Goal: Task Accomplishment & Management: Use online tool/utility

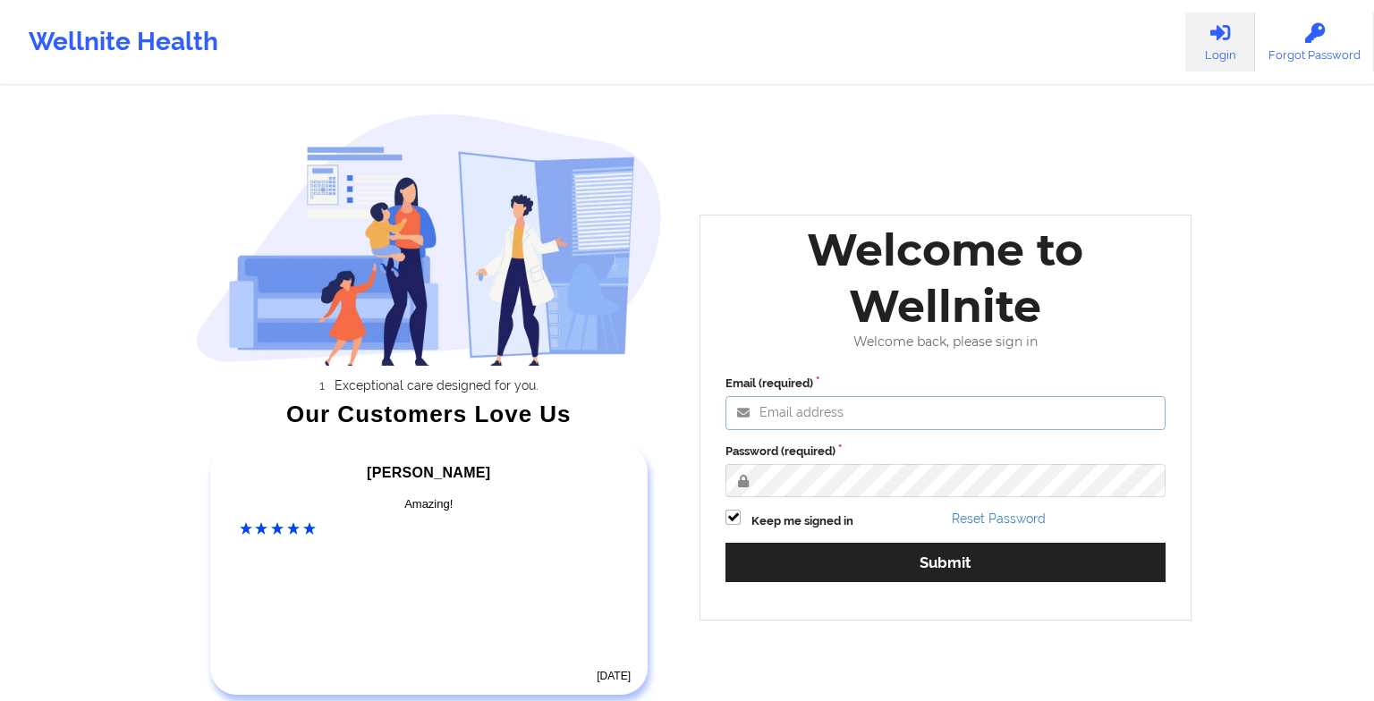
type input "[EMAIL_ADDRESS][DOMAIN_NAME]"
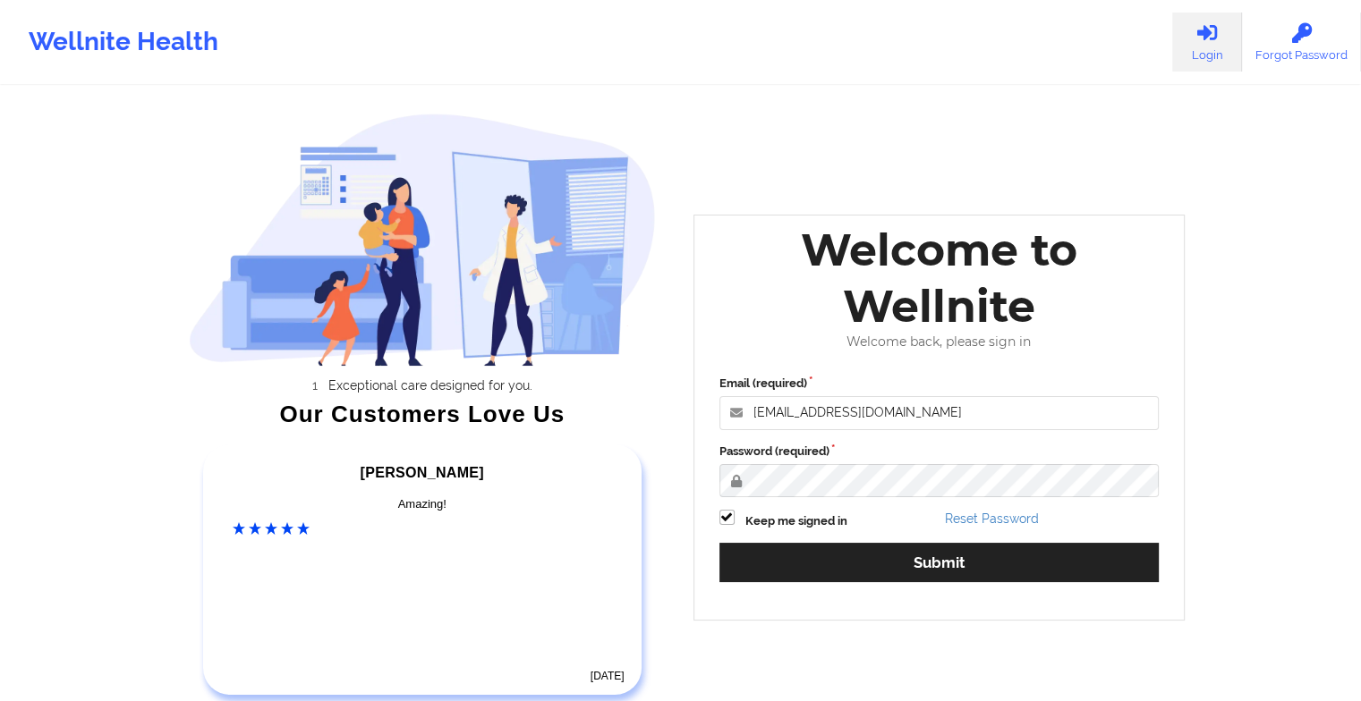
click at [780, 499] on div "Email (required) [EMAIL_ADDRESS][DOMAIN_NAME] Password (required) Keep me signe…" at bounding box center [939, 484] width 465 height 245
click at [749, 585] on div "Email (required) [EMAIL_ADDRESS][DOMAIN_NAME] Password (required) Keep me signe…" at bounding box center [939, 484] width 465 height 245
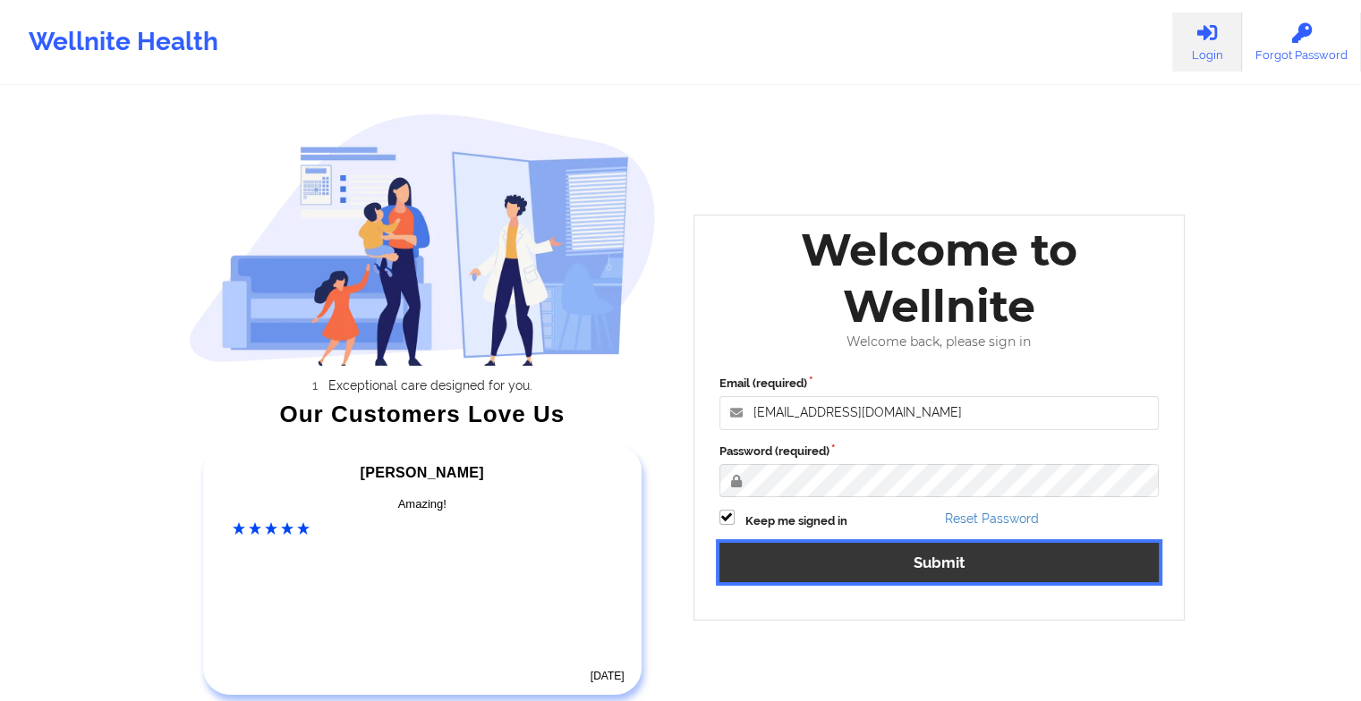
click at [760, 574] on button "Submit" at bounding box center [939, 562] width 440 height 38
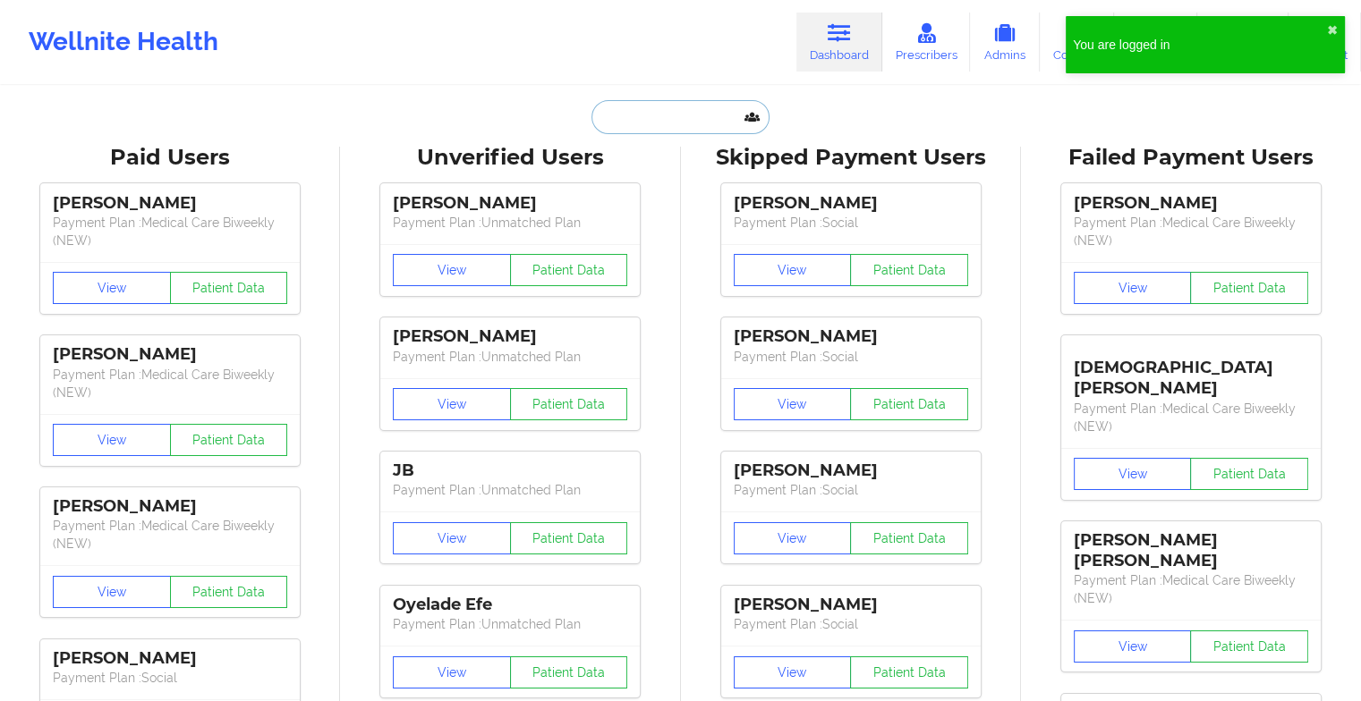
click at [642, 107] on input "text" at bounding box center [679, 117] width 177 height 34
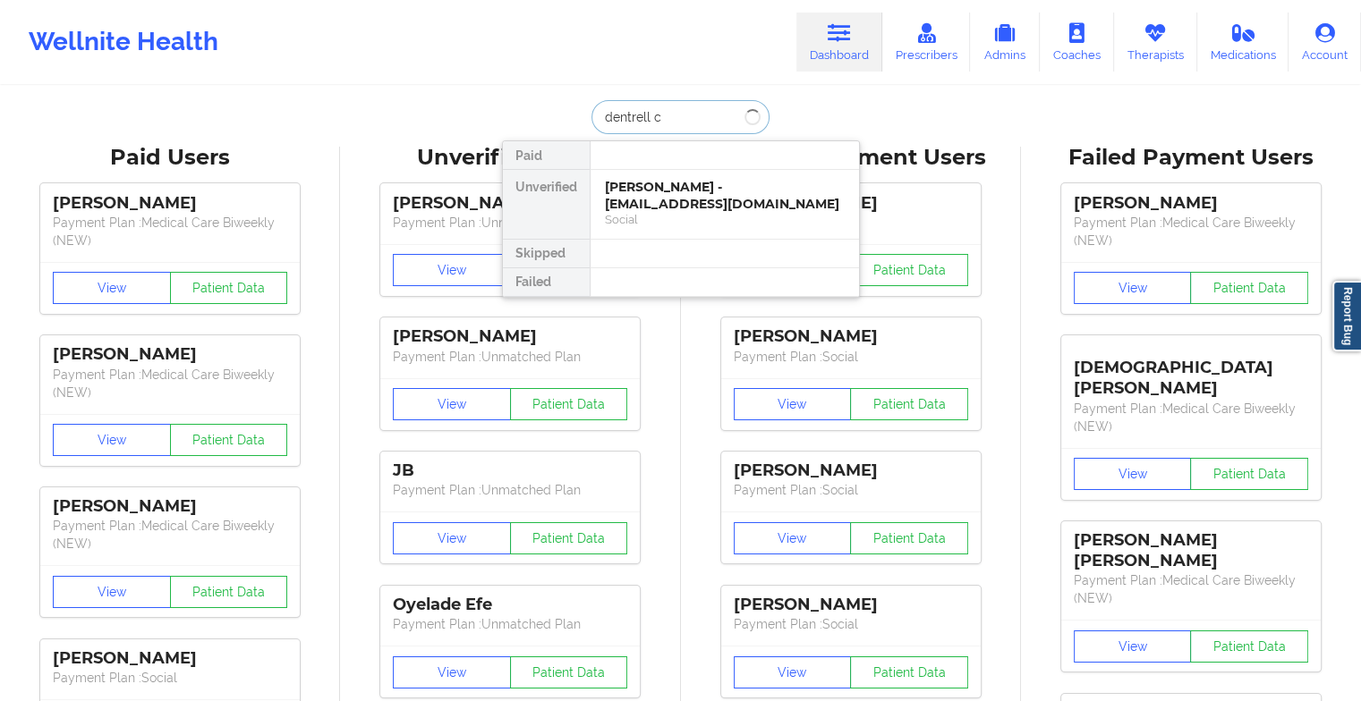
type input "dentrell cl"
click at [659, 204] on div "[PERSON_NAME] - [EMAIL_ADDRESS][DOMAIN_NAME]" at bounding box center [725, 195] width 240 height 33
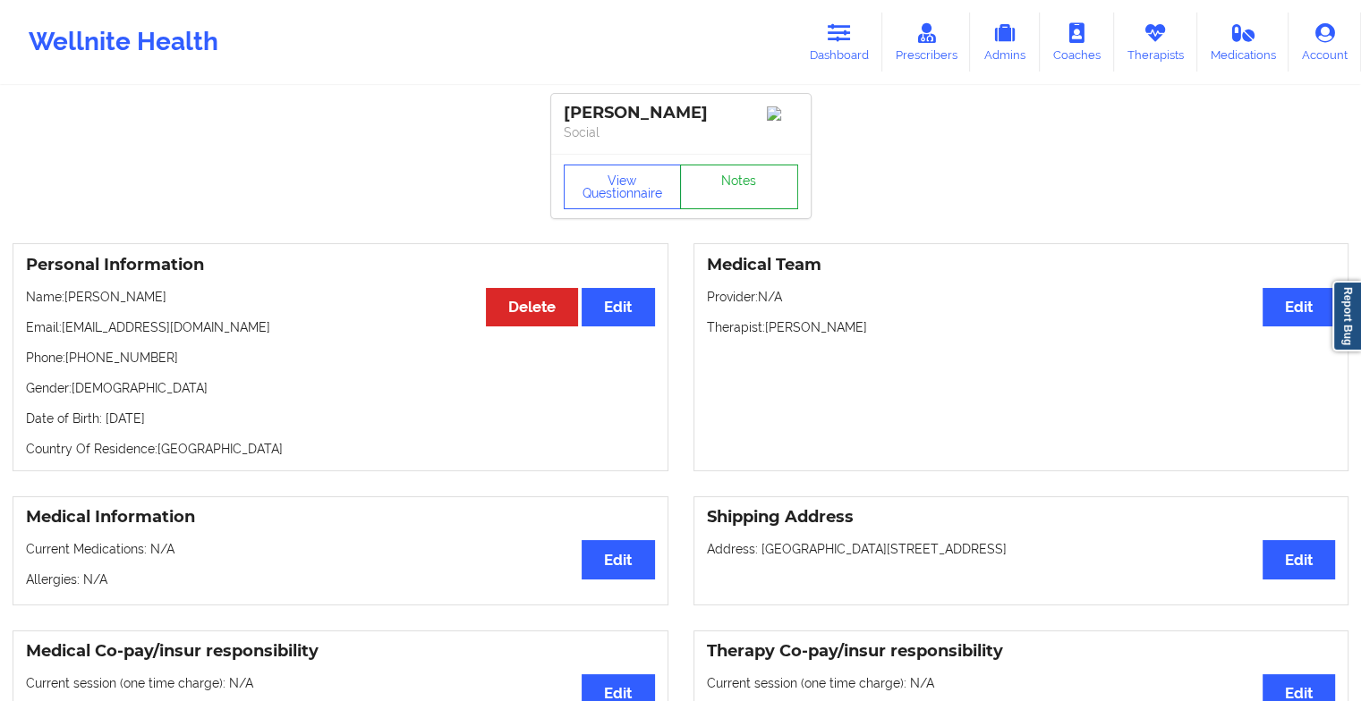
click at [710, 193] on link "Notes" at bounding box center [739, 187] width 118 height 45
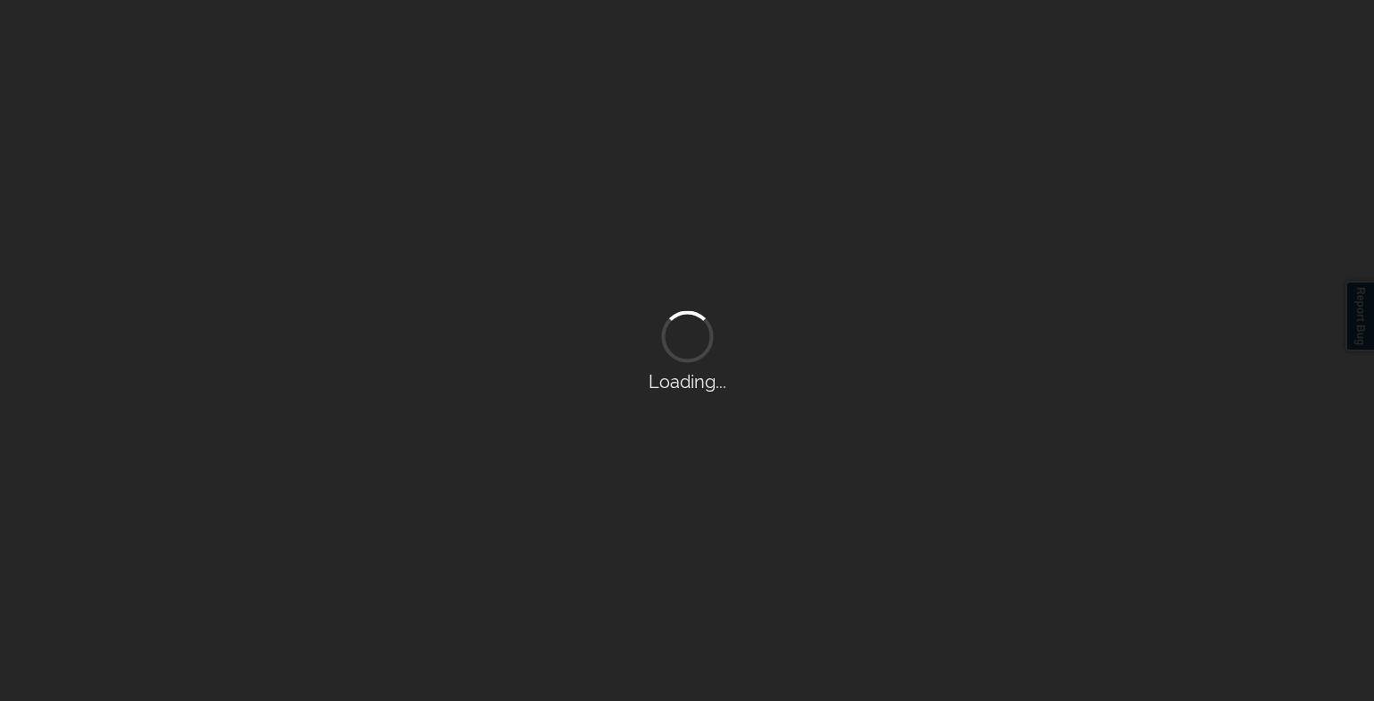
click at [766, 265] on div "Loading..." at bounding box center [687, 350] width 1374 height 701
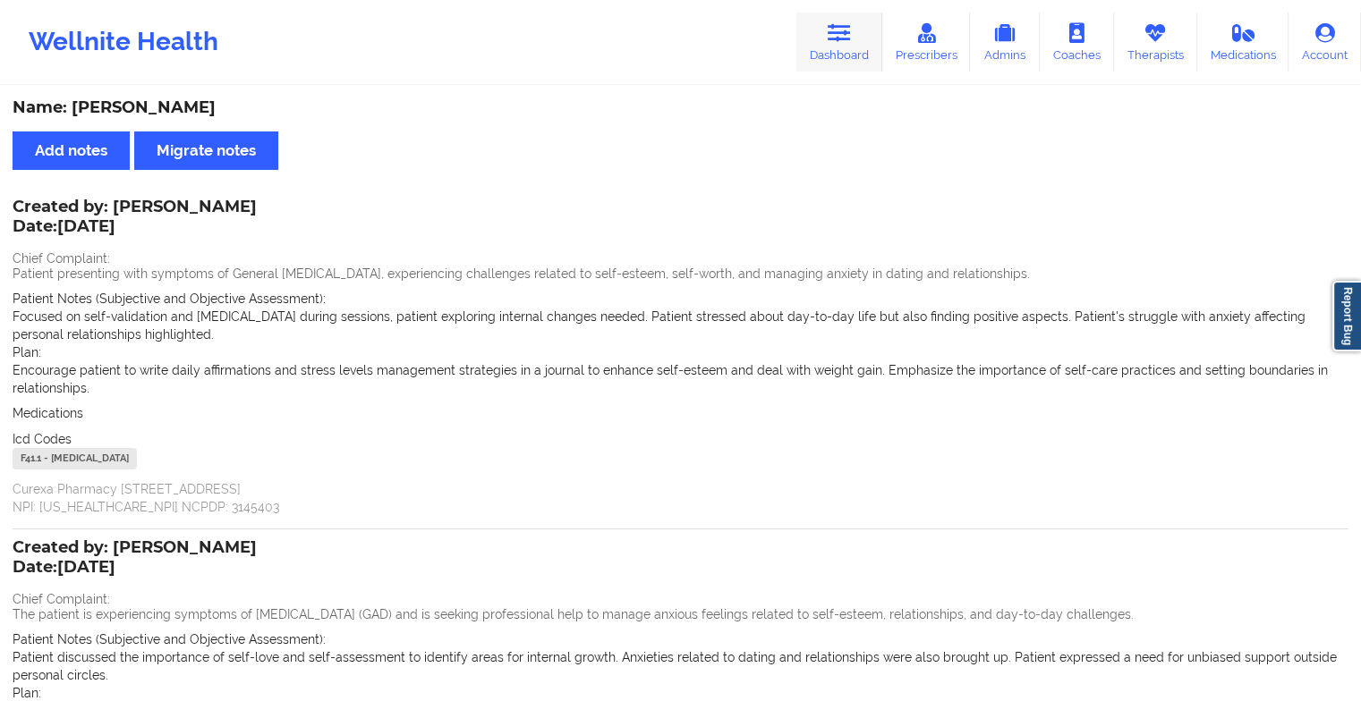
click at [859, 50] on link "Dashboard" at bounding box center [839, 42] width 86 height 59
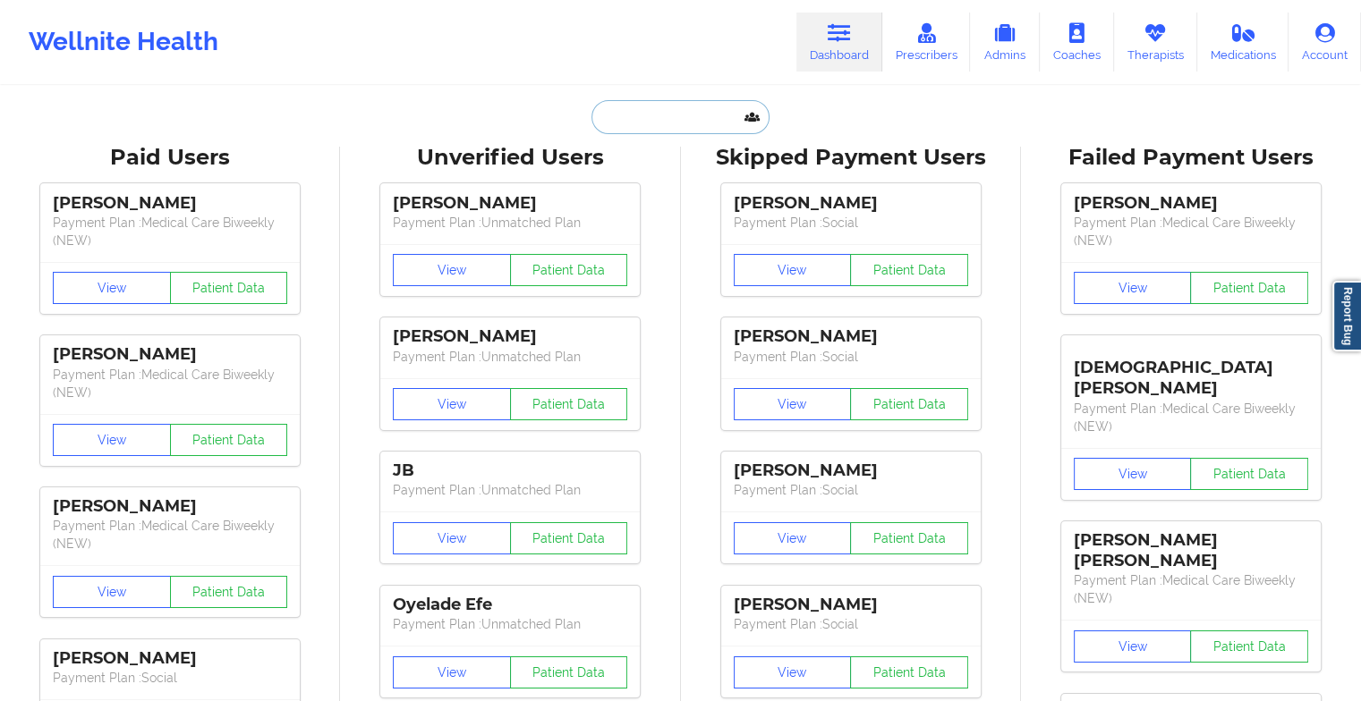
click at [642, 124] on input "text" at bounding box center [679, 117] width 177 height 34
paste input "[PERSON_NAME]"
type input "[PERSON_NAME]"
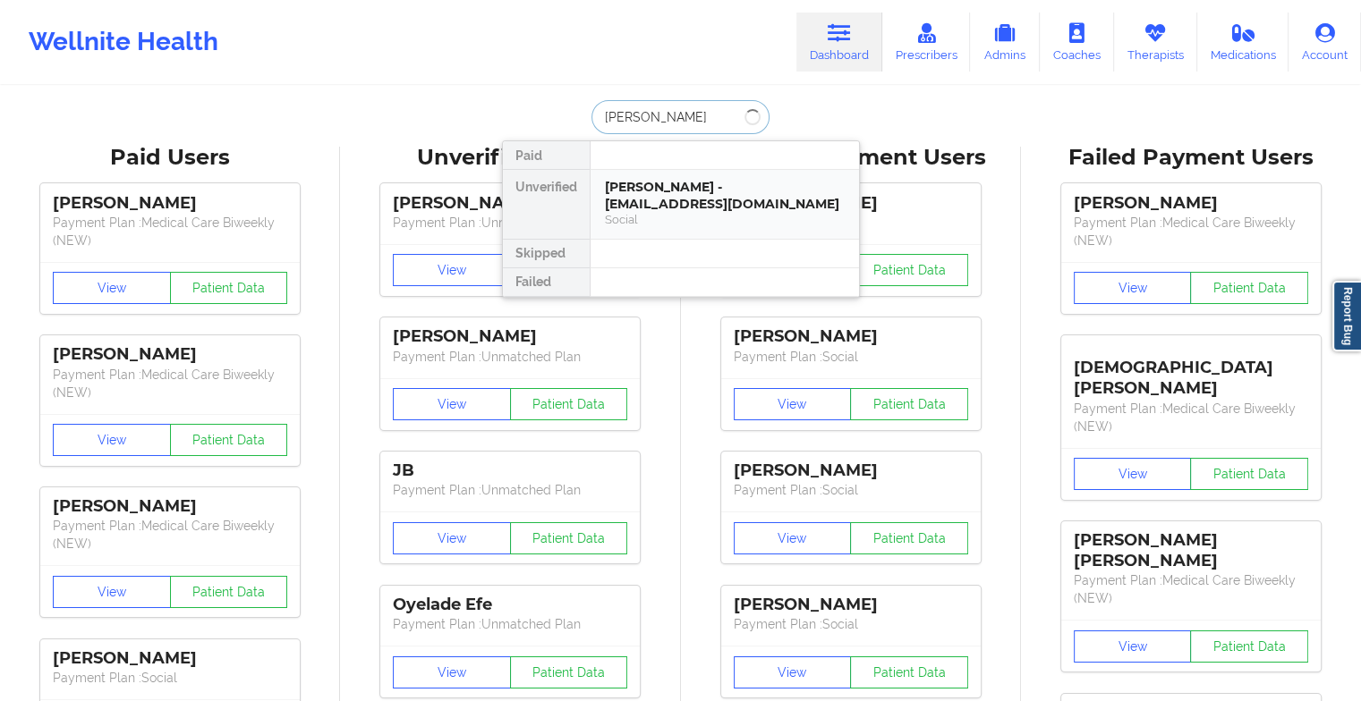
click at [673, 198] on div "[PERSON_NAME] - [EMAIL_ADDRESS][DOMAIN_NAME]" at bounding box center [725, 195] width 240 height 33
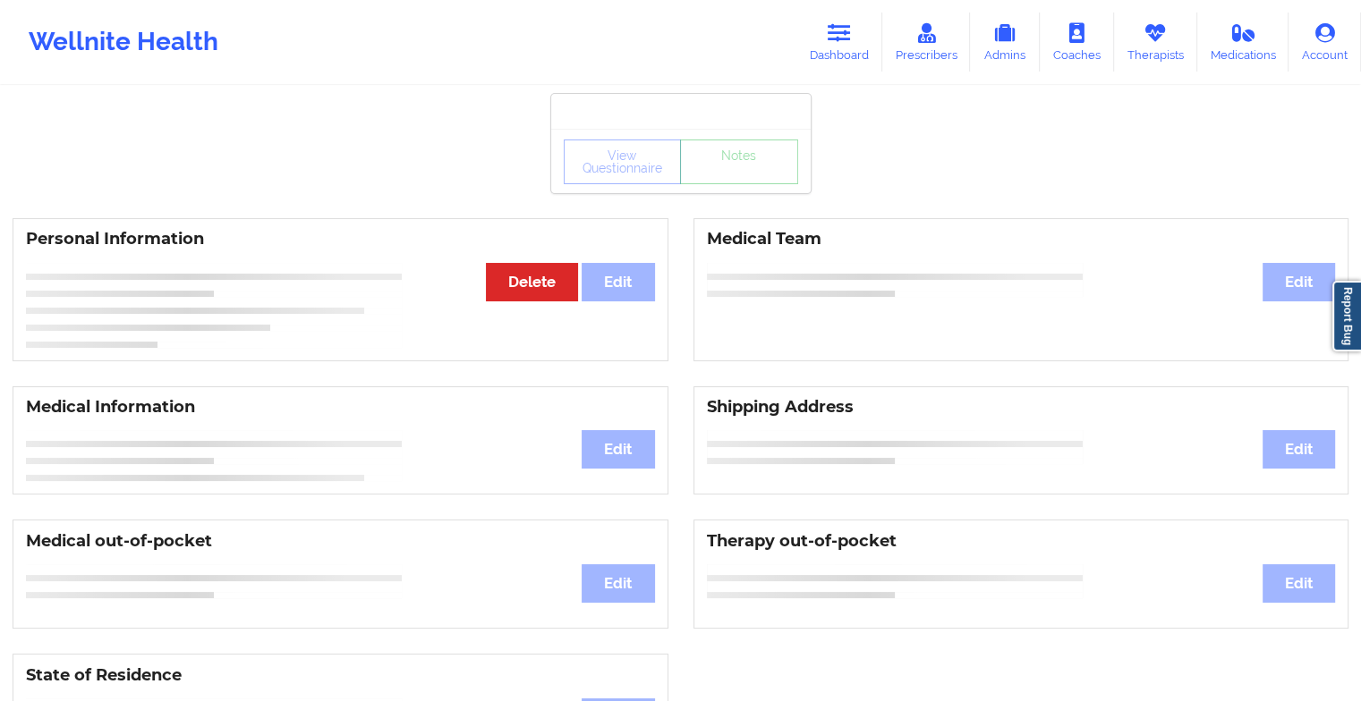
click at [730, 183] on div "View Questionnaire Notes" at bounding box center [681, 162] width 234 height 45
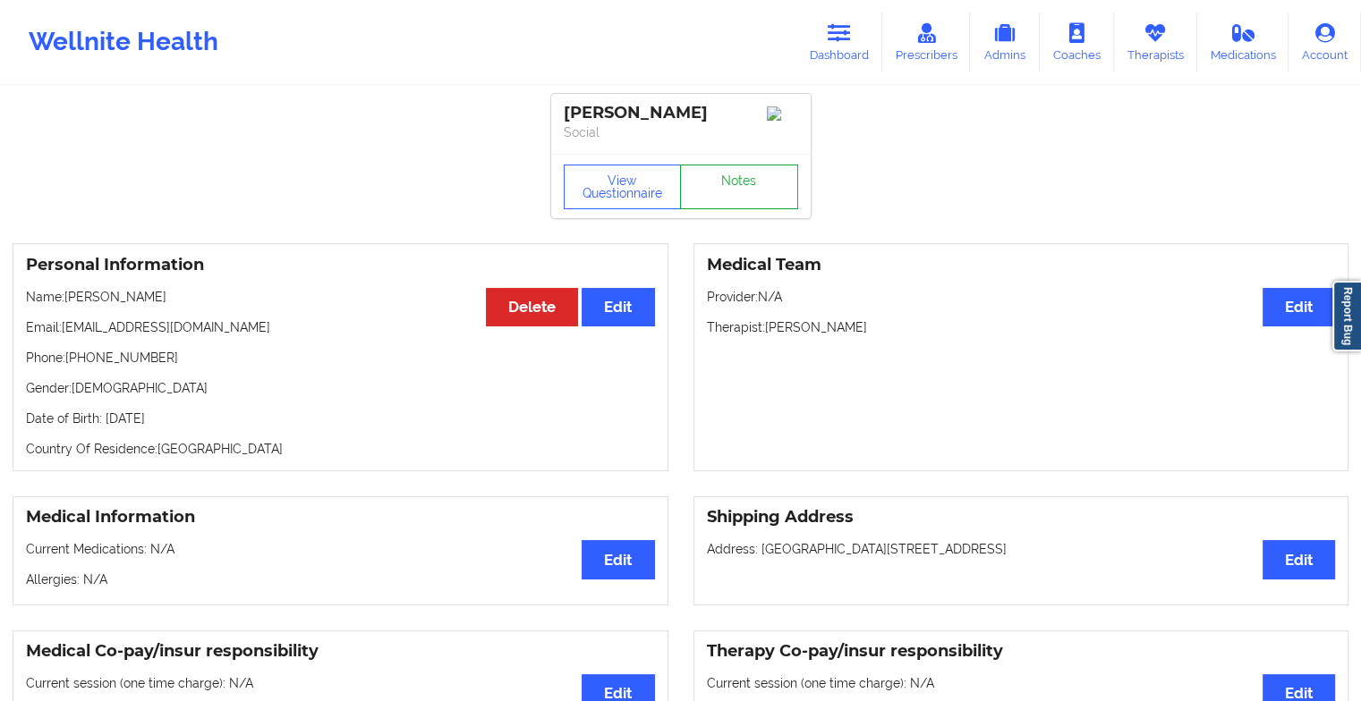
click at [772, 209] on link "Notes" at bounding box center [739, 187] width 118 height 45
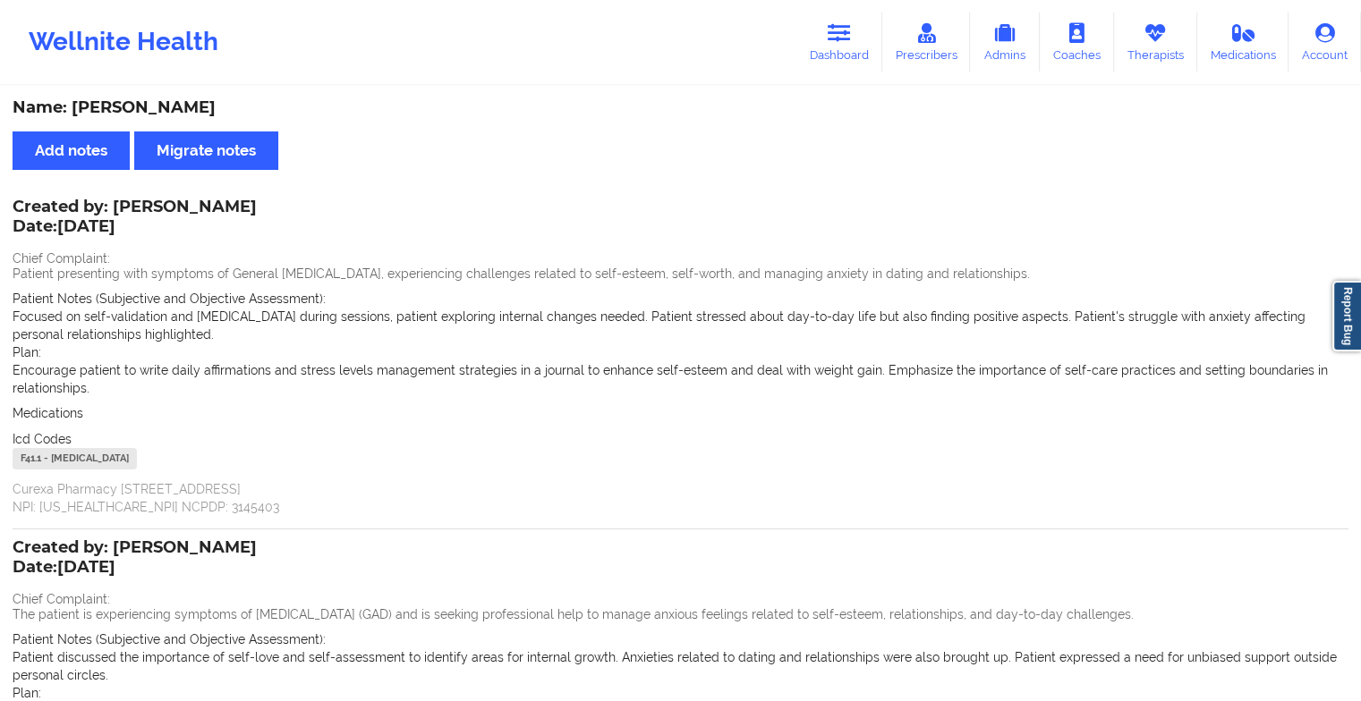
drag, startPoint x: 151, startPoint y: 225, endPoint x: 81, endPoint y: 210, distance: 72.3
click at [81, 210] on div "Created by: [PERSON_NAME] Date: [DATE]" at bounding box center [135, 218] width 244 height 41
click at [845, 50] on link "Dashboard" at bounding box center [839, 42] width 86 height 59
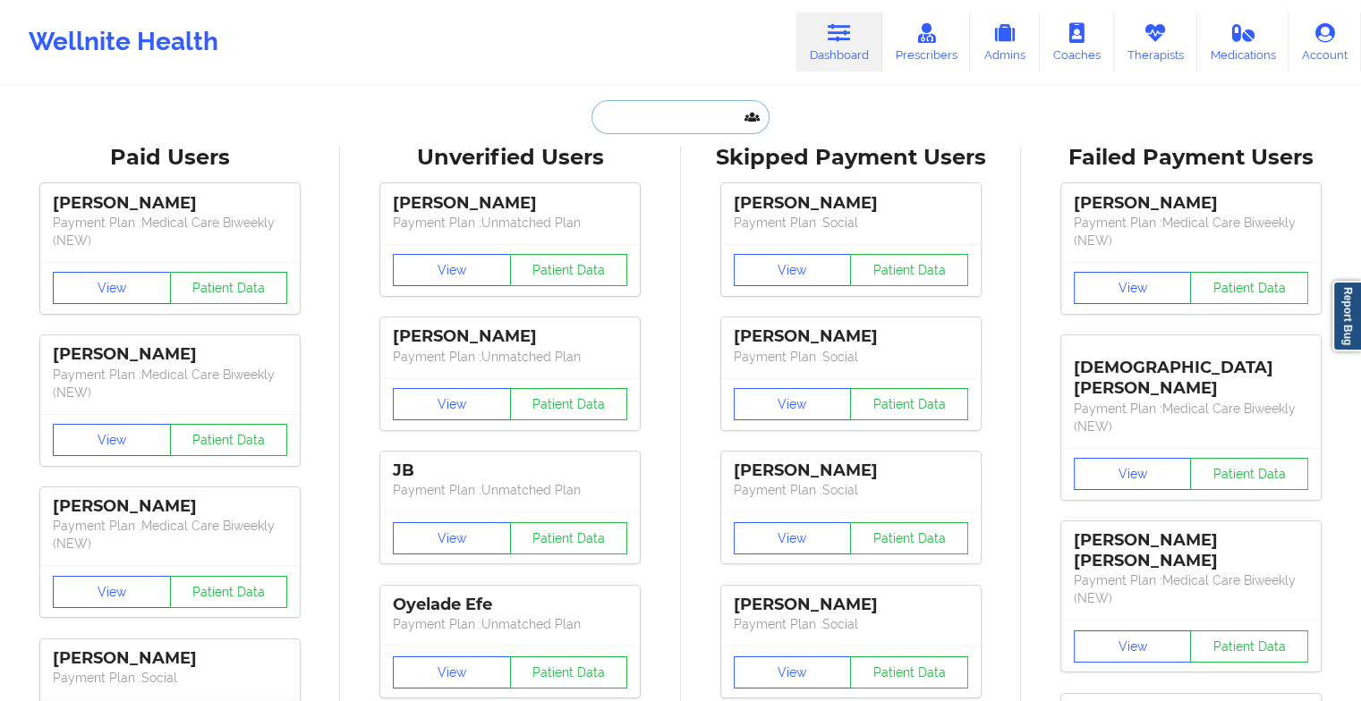
click at [655, 111] on input "text" at bounding box center [679, 117] width 177 height 34
paste input "[PERSON_NAME]"
type input "[PERSON_NAME]"
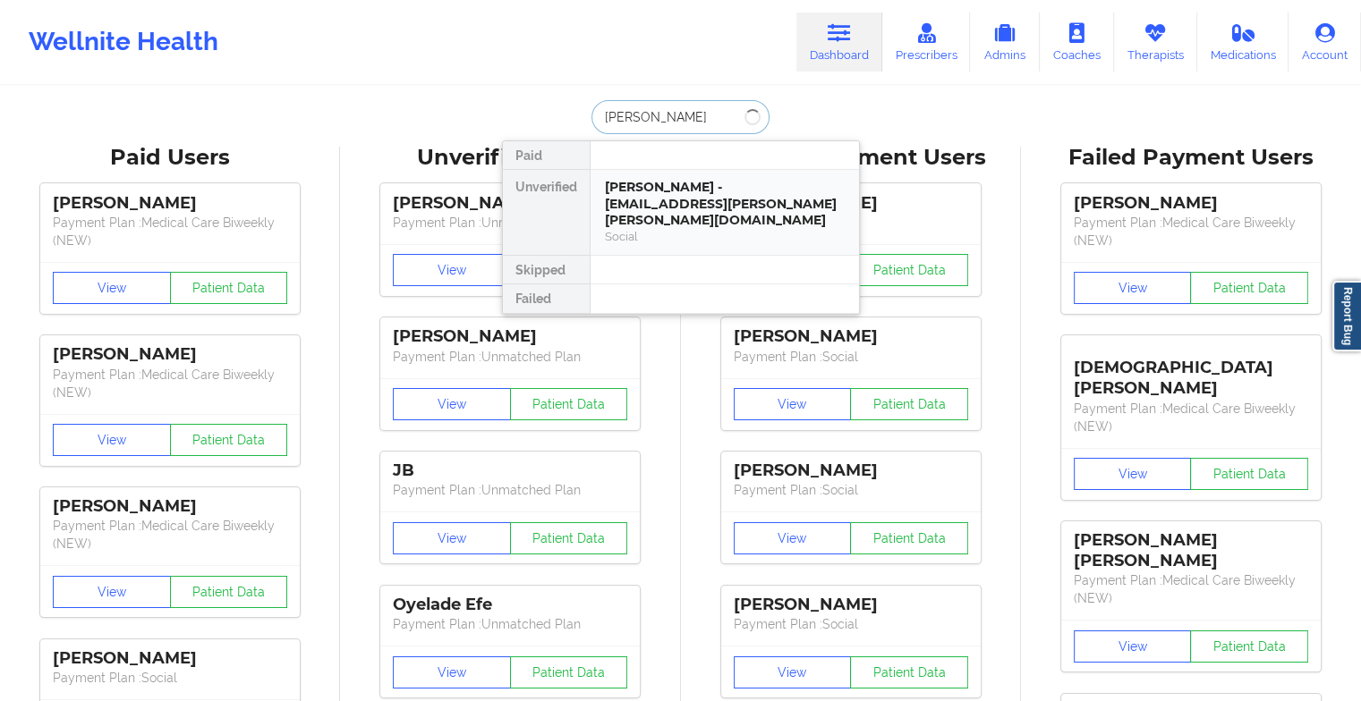
click at [695, 198] on div "[PERSON_NAME] - [EMAIL_ADDRESS][PERSON_NAME][PERSON_NAME][DOMAIN_NAME]" at bounding box center [725, 204] width 240 height 50
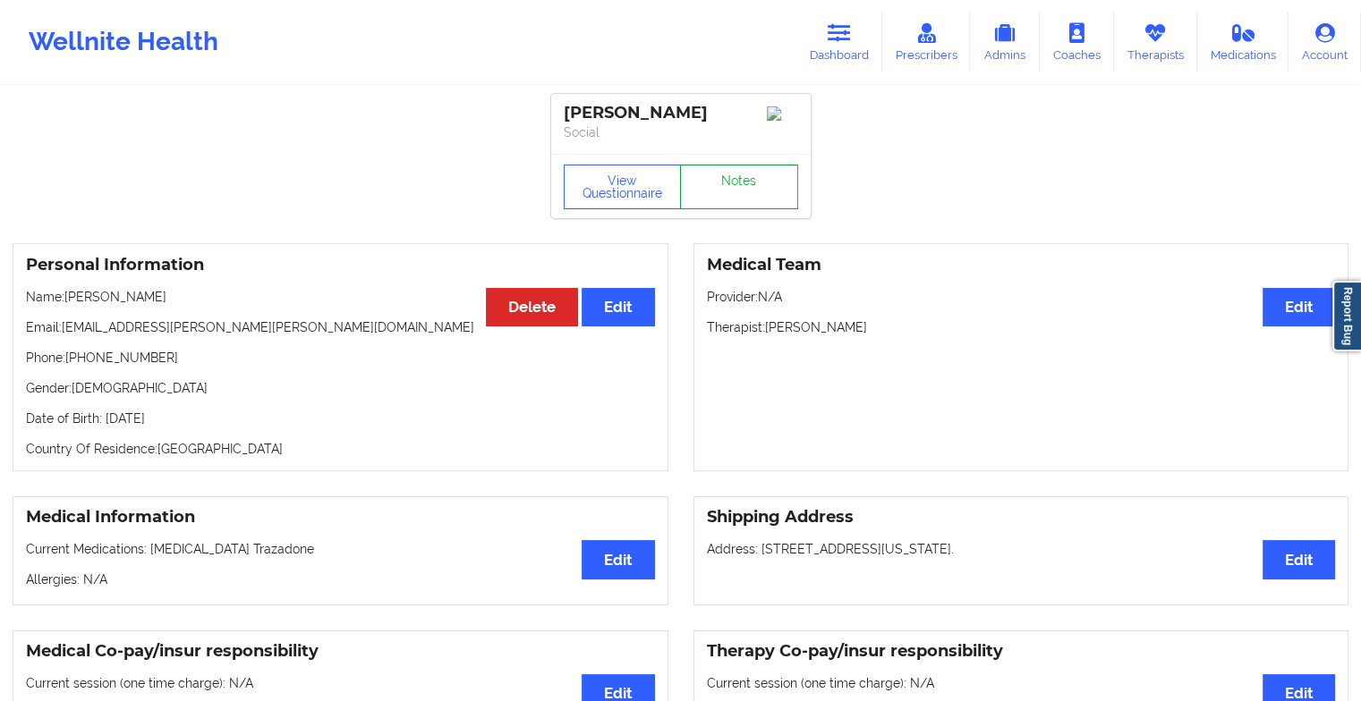
click at [727, 193] on link "Notes" at bounding box center [739, 187] width 118 height 45
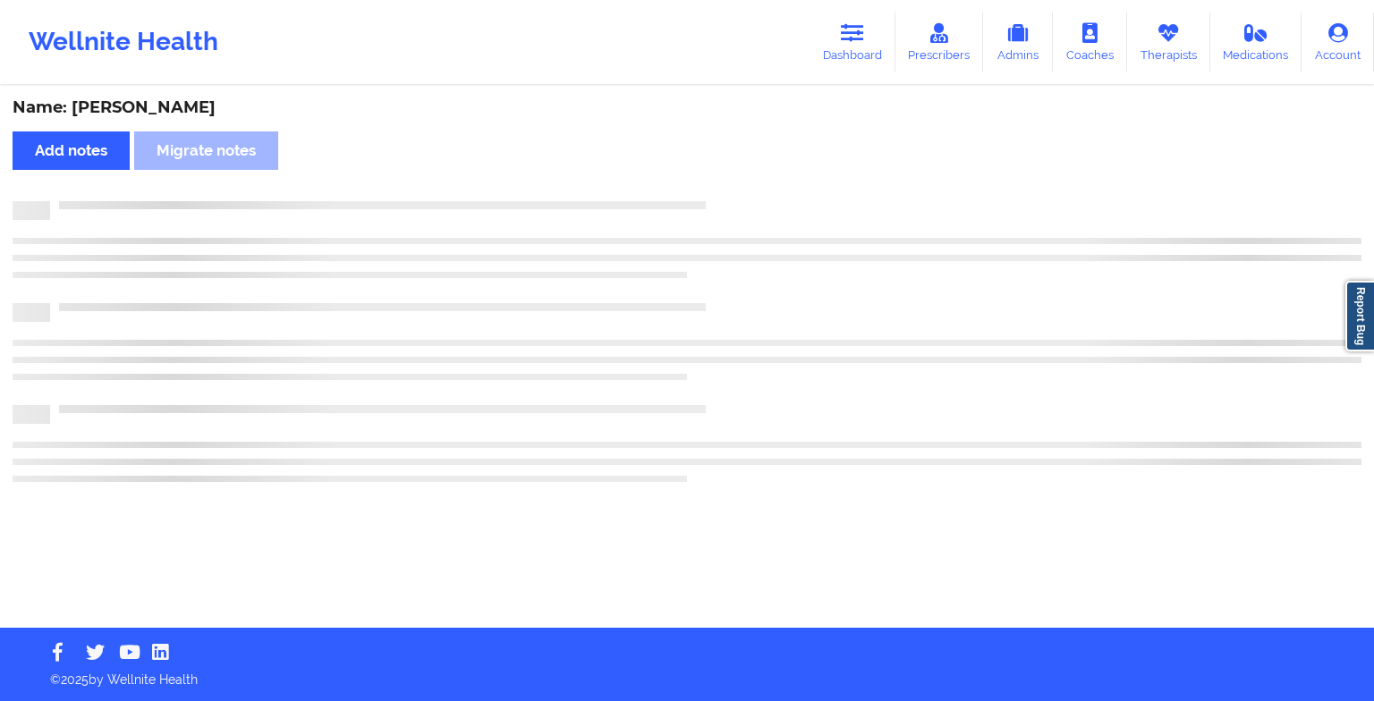
click at [727, 193] on div "Name: [PERSON_NAME] Add notes Migrate notes" at bounding box center [687, 358] width 1374 height 540
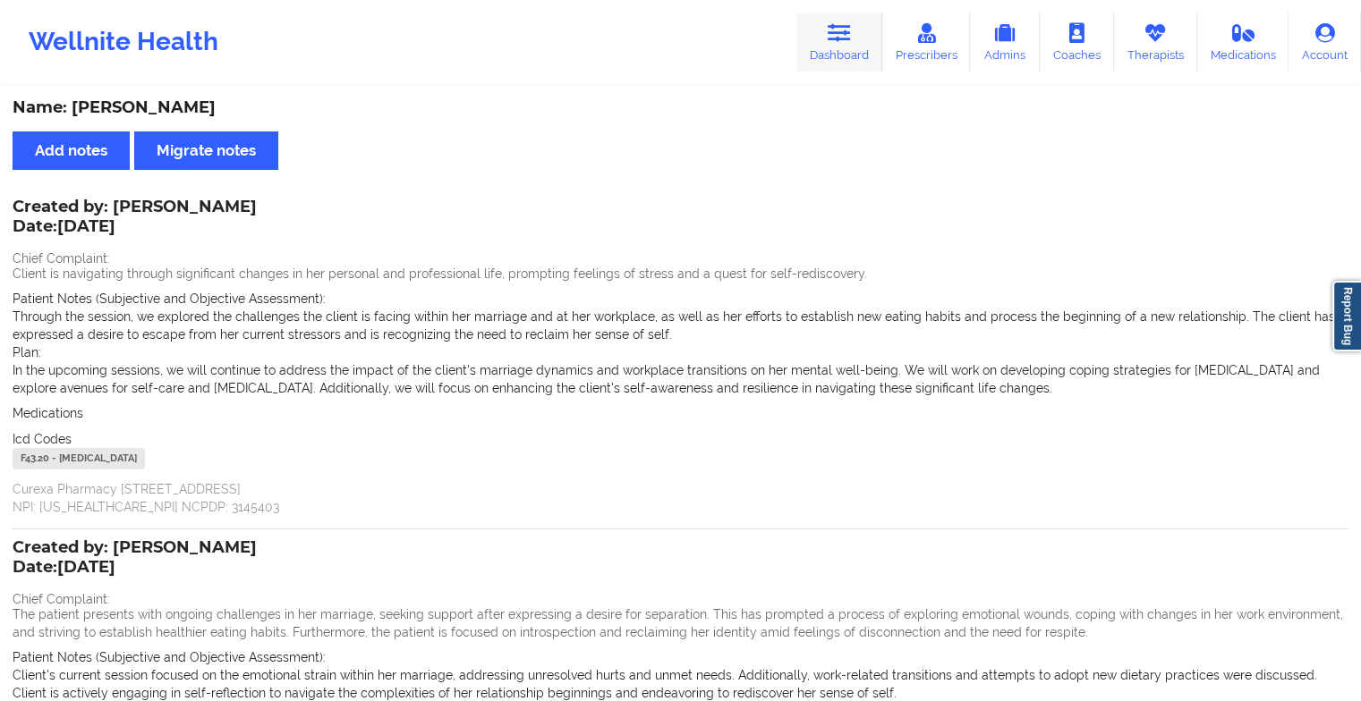
click at [835, 55] on link "Dashboard" at bounding box center [839, 42] width 86 height 59
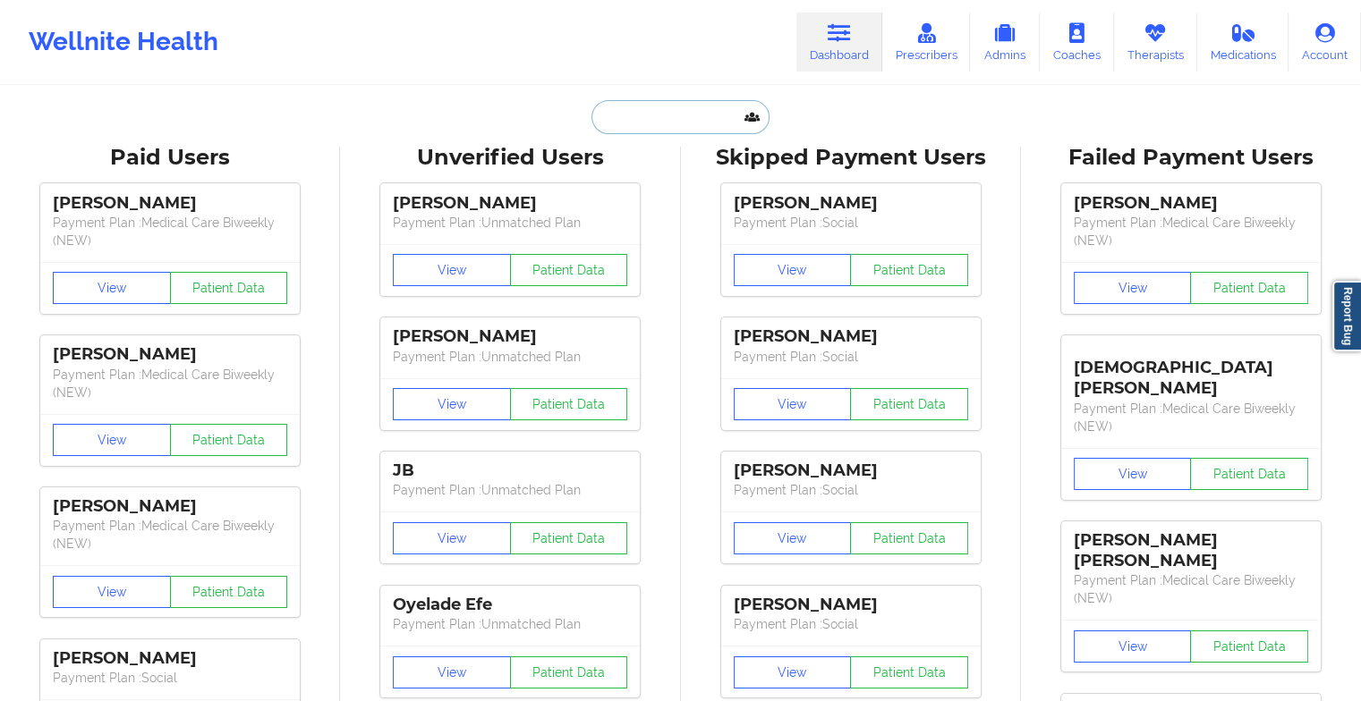
click at [629, 120] on input "text" at bounding box center [679, 117] width 177 height 34
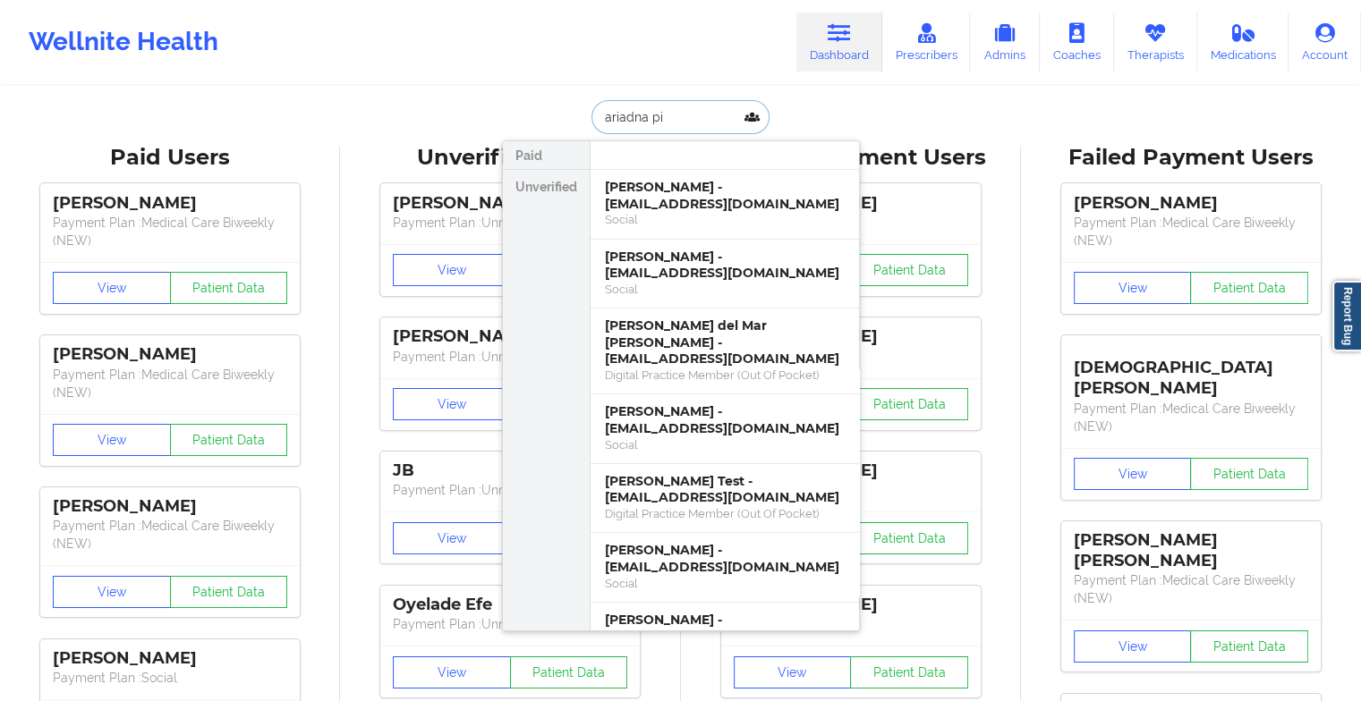
type input "ariadna pin"
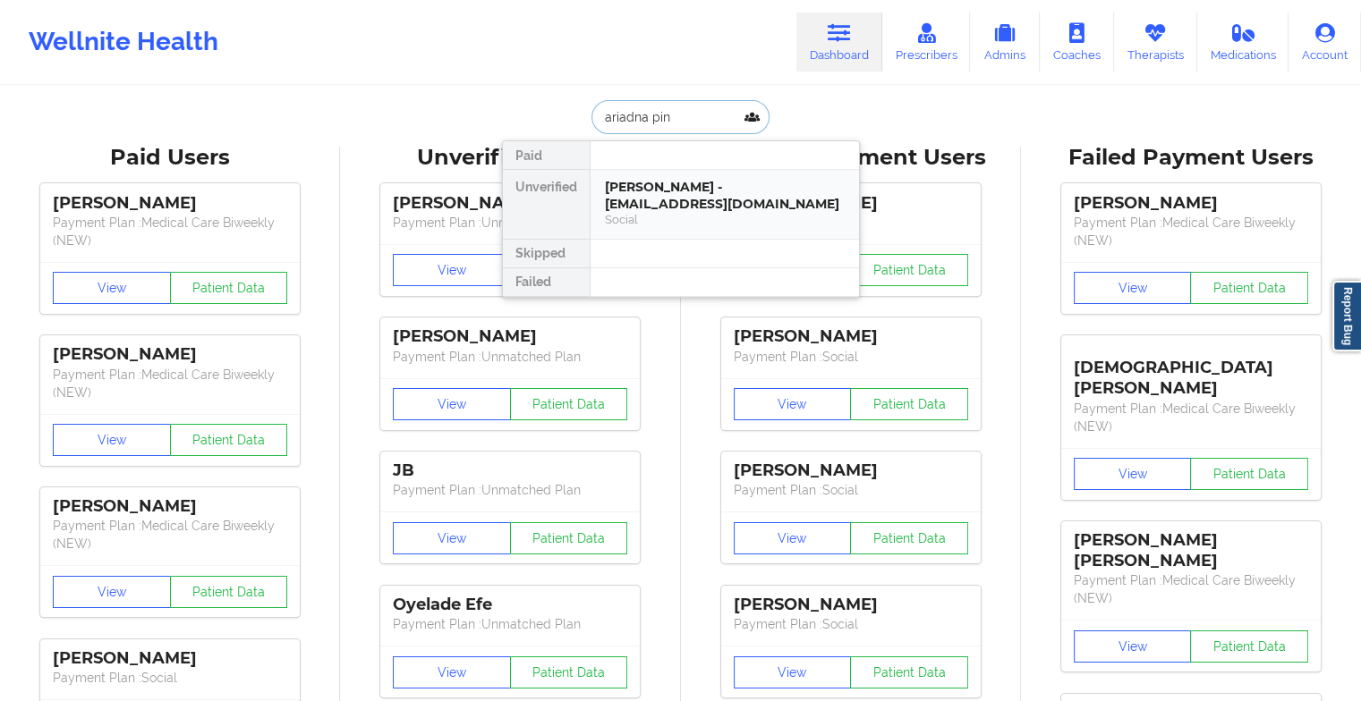
click at [696, 195] on div "[PERSON_NAME] - [EMAIL_ADDRESS][DOMAIN_NAME]" at bounding box center [725, 195] width 240 height 33
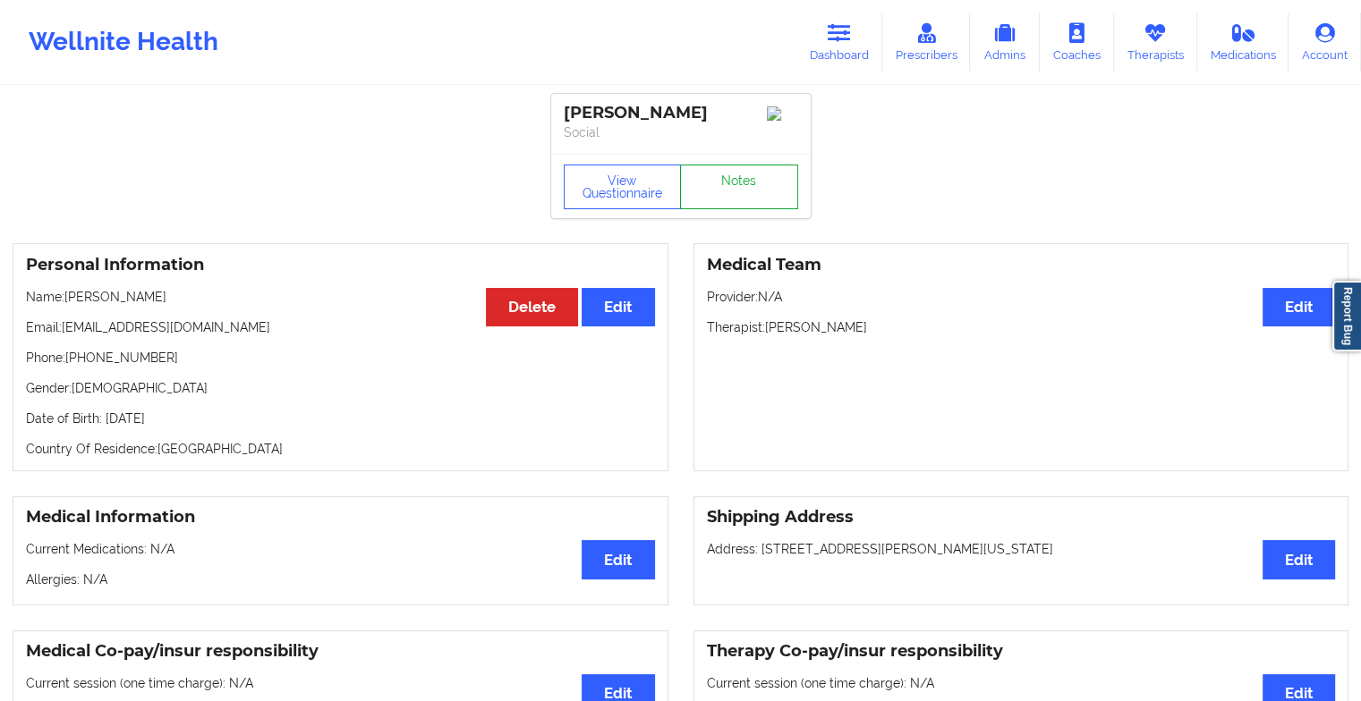
click at [734, 193] on link "Notes" at bounding box center [739, 187] width 118 height 45
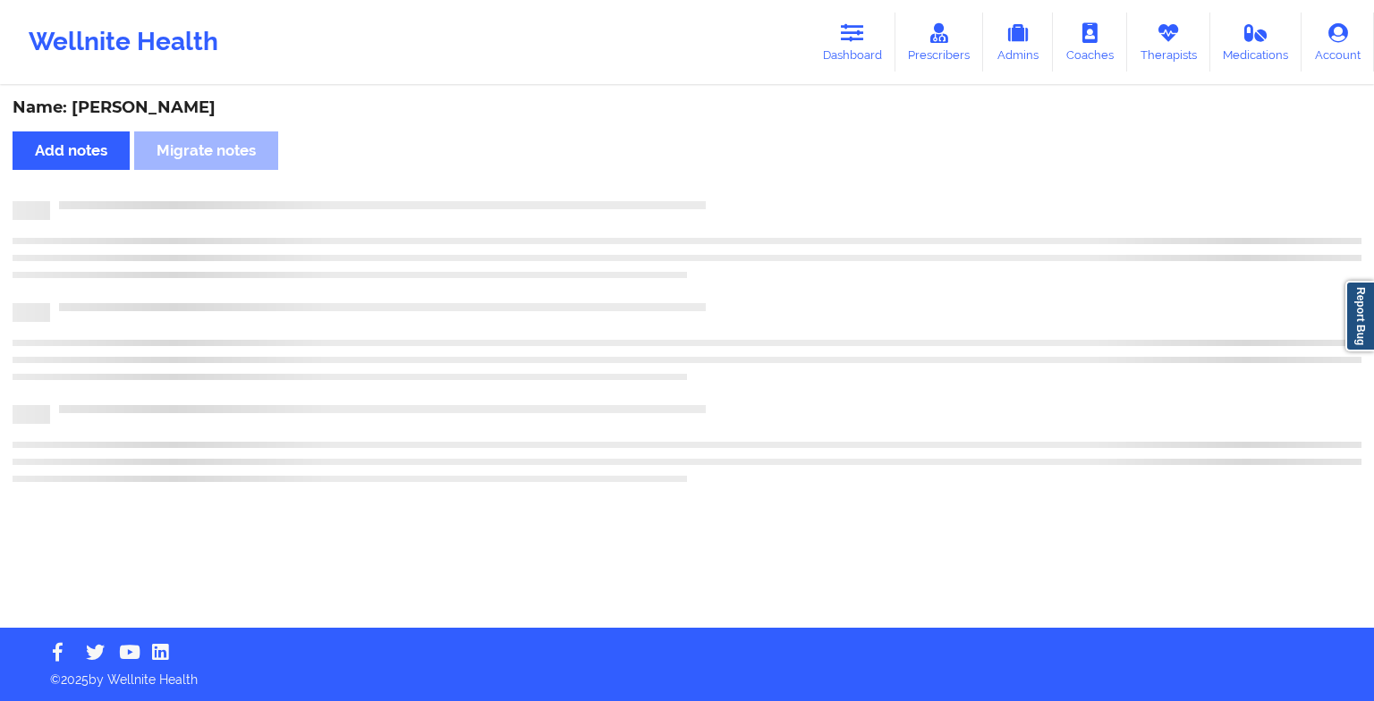
click at [734, 193] on div "Name: [PERSON_NAME] Add notes Migrate notes" at bounding box center [687, 358] width 1374 height 540
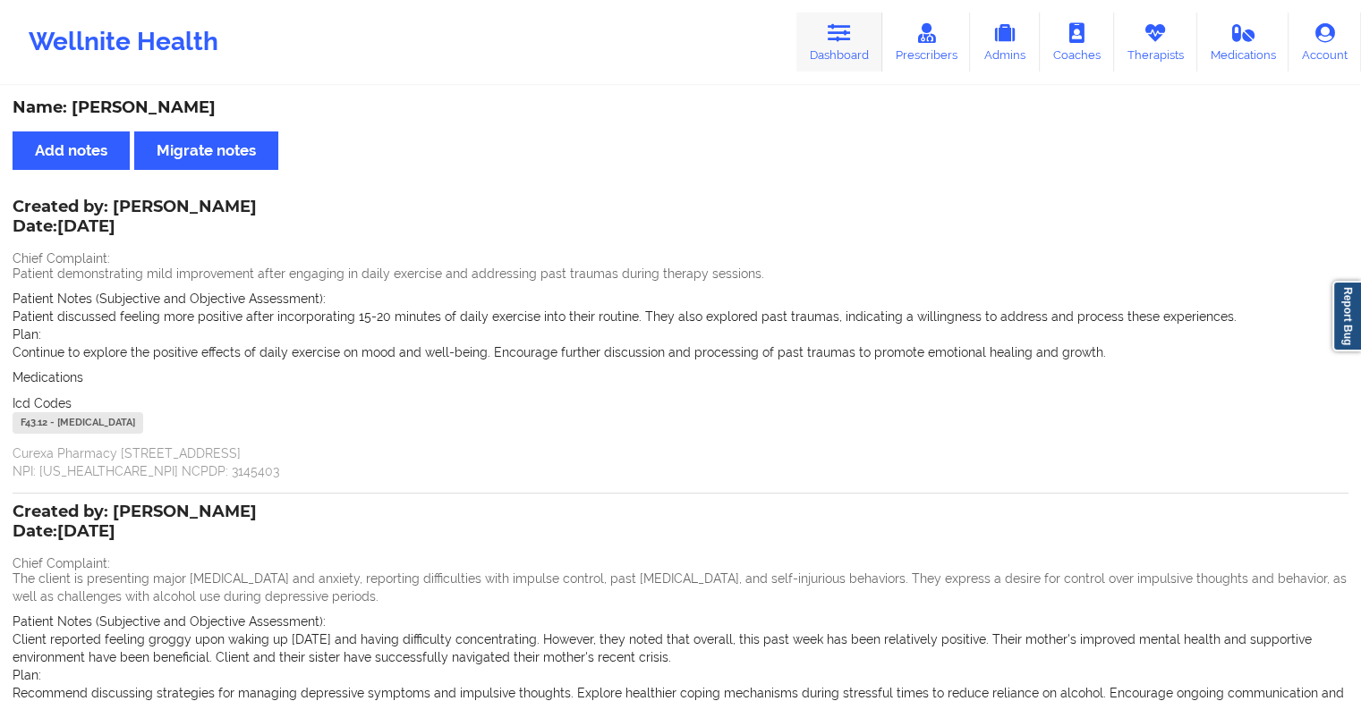
click at [813, 28] on link "Dashboard" at bounding box center [839, 42] width 86 height 59
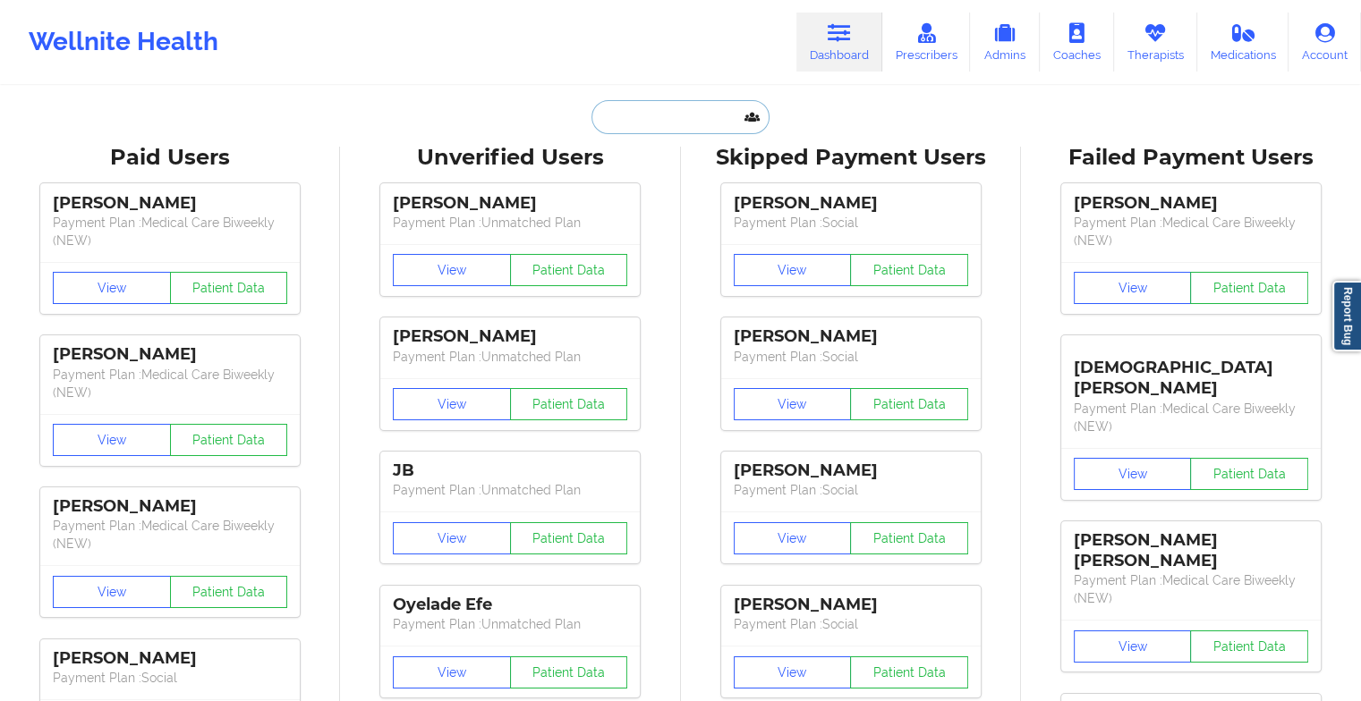
click at [650, 101] on input "text" at bounding box center [679, 117] width 177 height 34
click at [633, 105] on input "text" at bounding box center [679, 117] width 177 height 34
paste input "[PERSON_NAME]"
type input "[PERSON_NAME]"
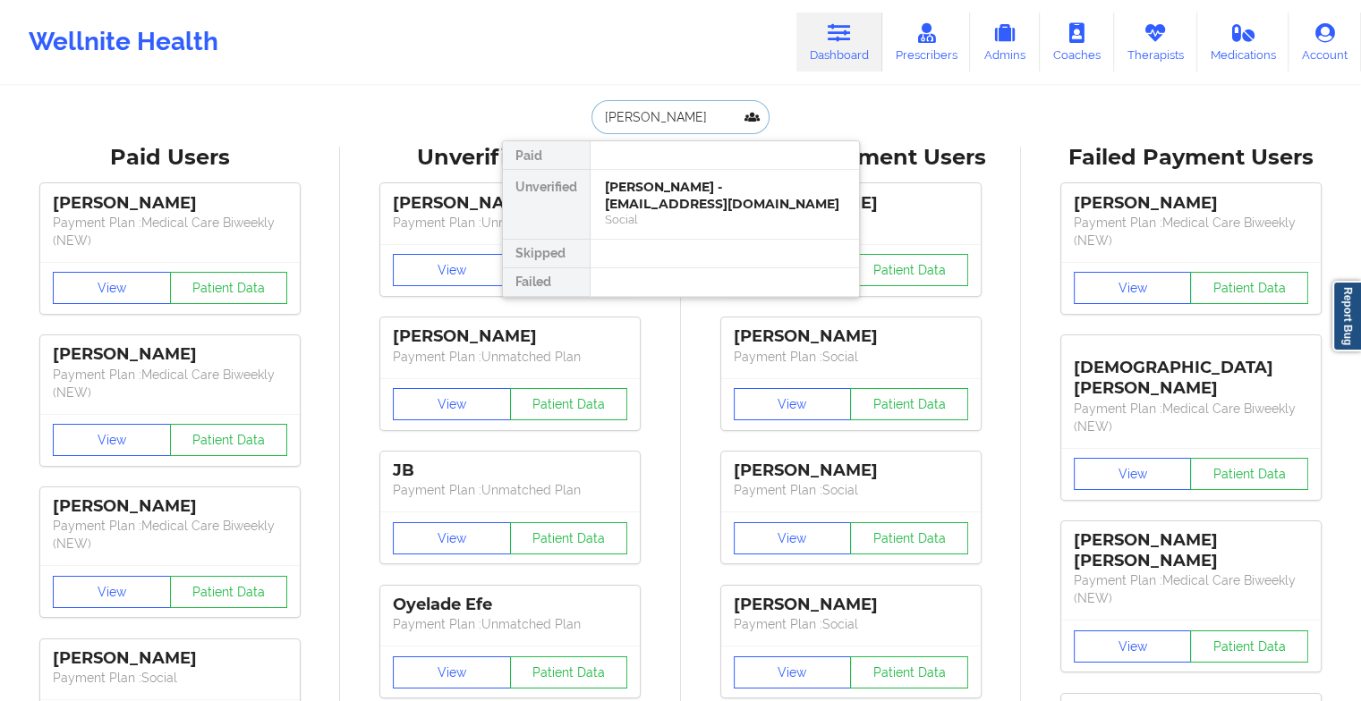
click at [694, 192] on div "[PERSON_NAME] - [EMAIL_ADDRESS][DOMAIN_NAME]" at bounding box center [725, 195] width 240 height 33
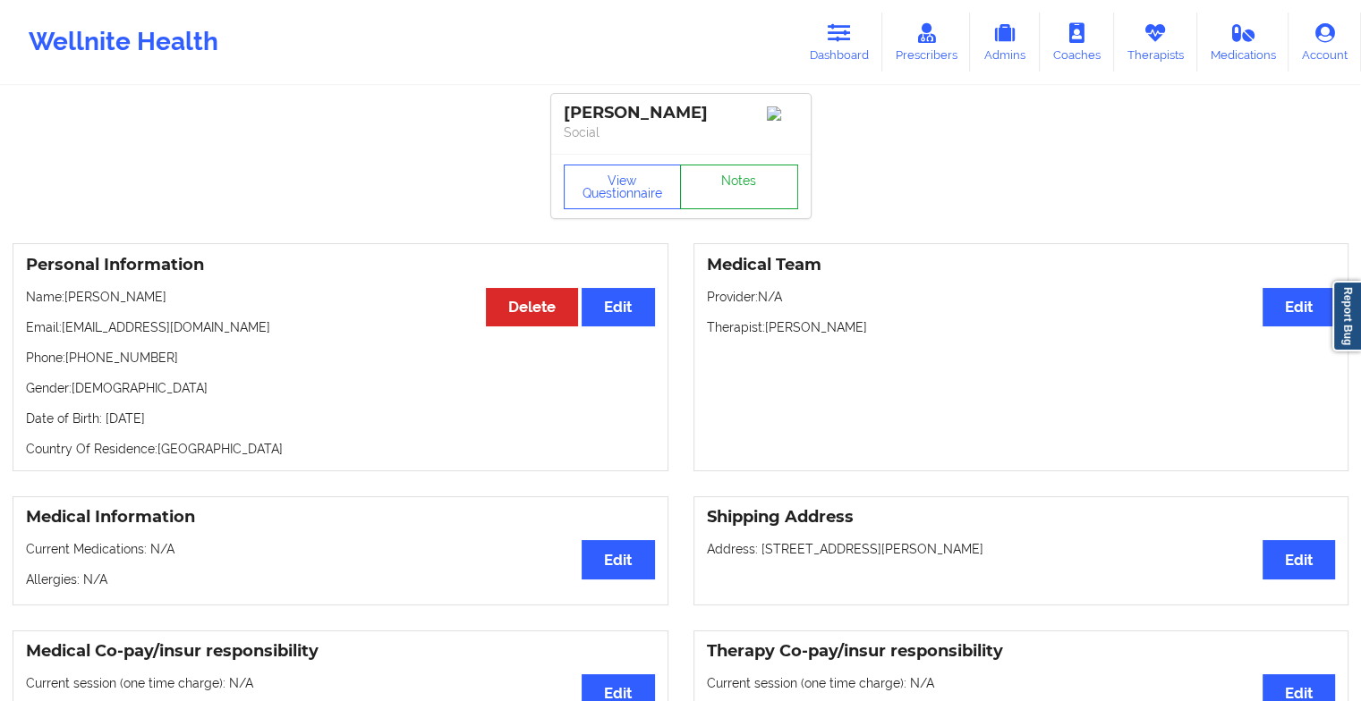
click at [747, 202] on link "Notes" at bounding box center [739, 187] width 118 height 45
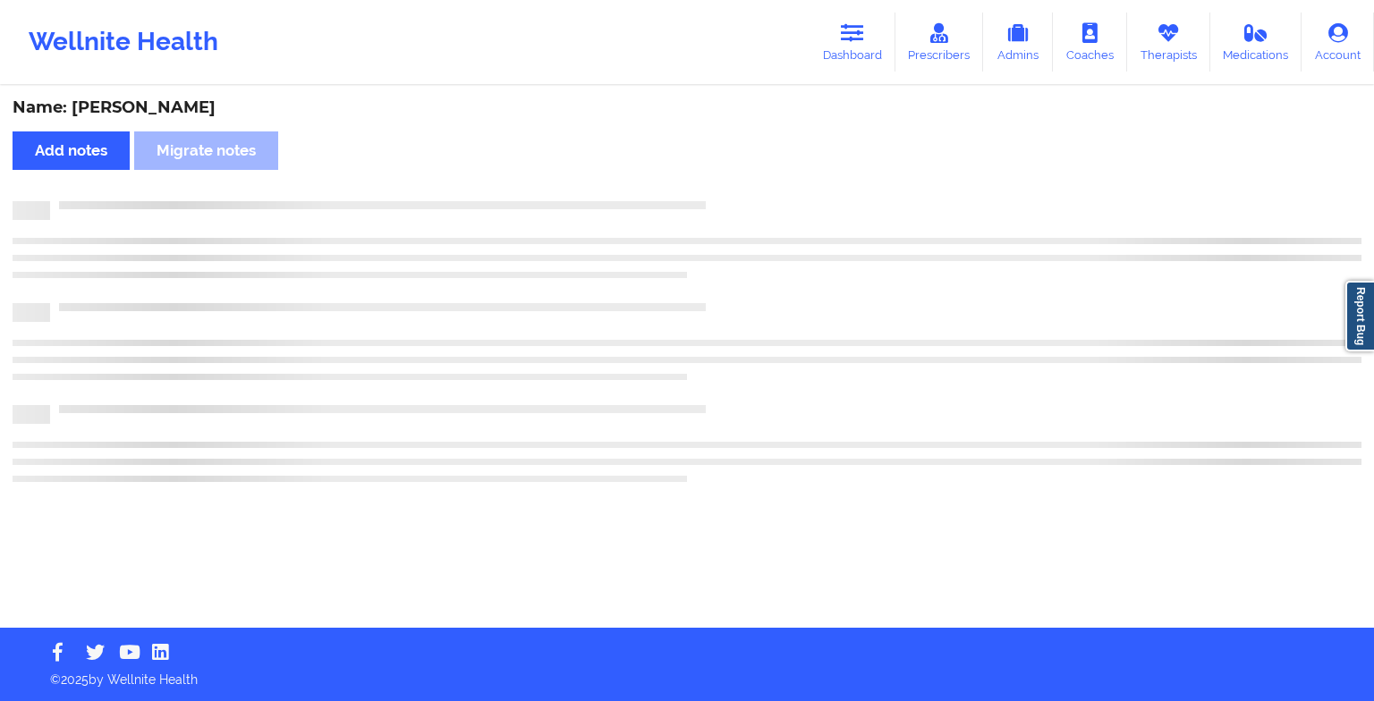
click at [747, 201] on div at bounding box center [706, 201] width 1312 height 0
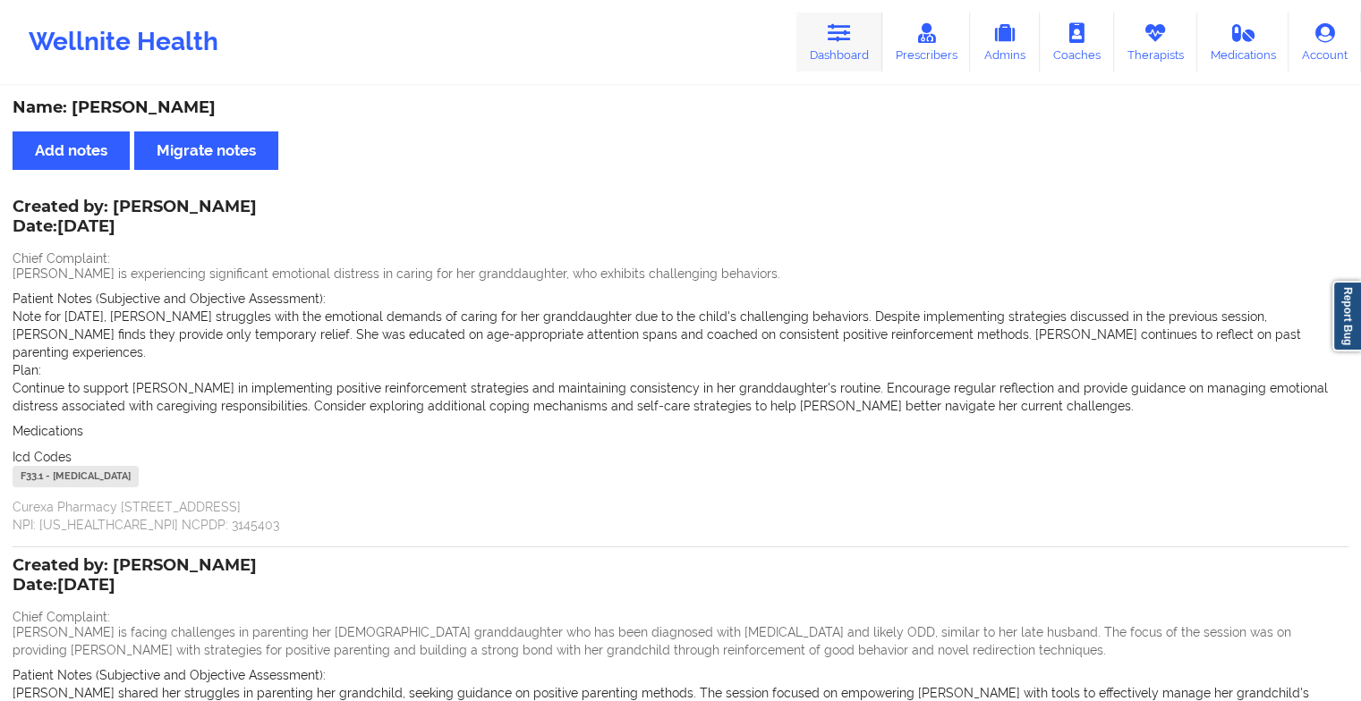
click at [844, 24] on icon at bounding box center [839, 33] width 23 height 20
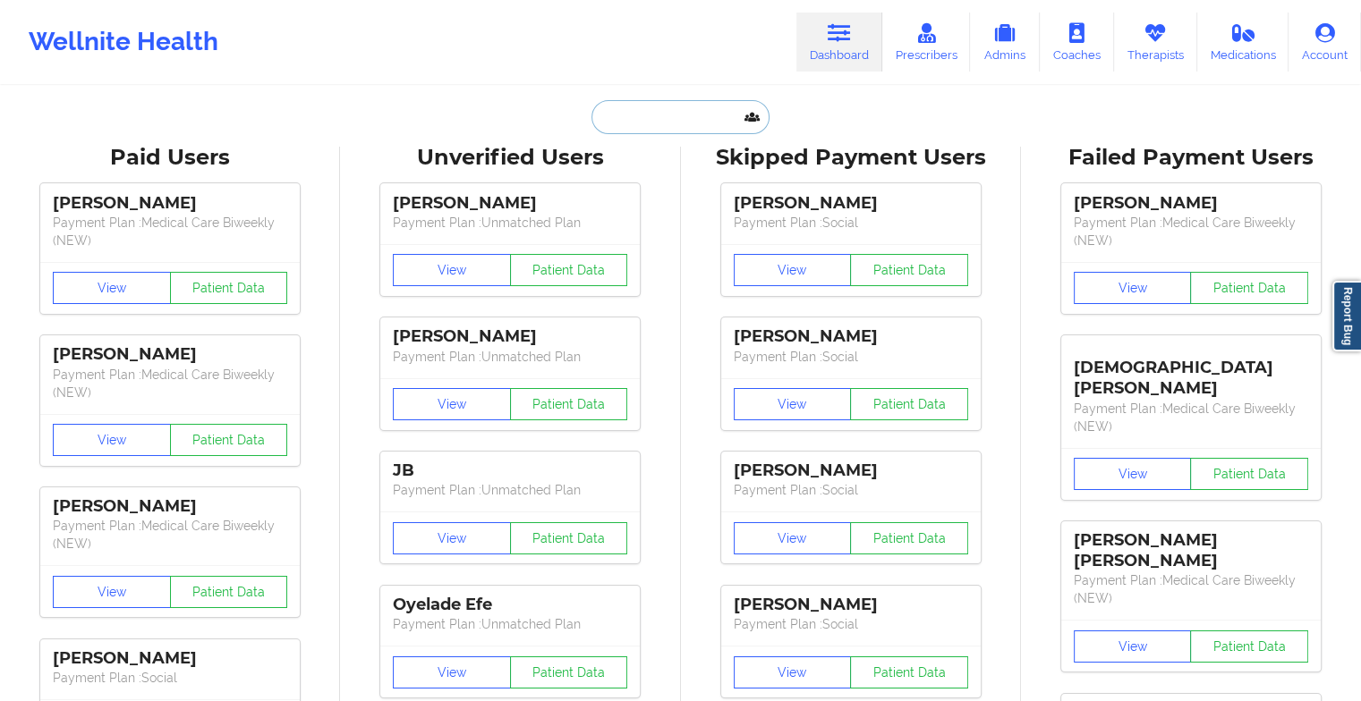
click at [637, 114] on input "text" at bounding box center [679, 117] width 177 height 34
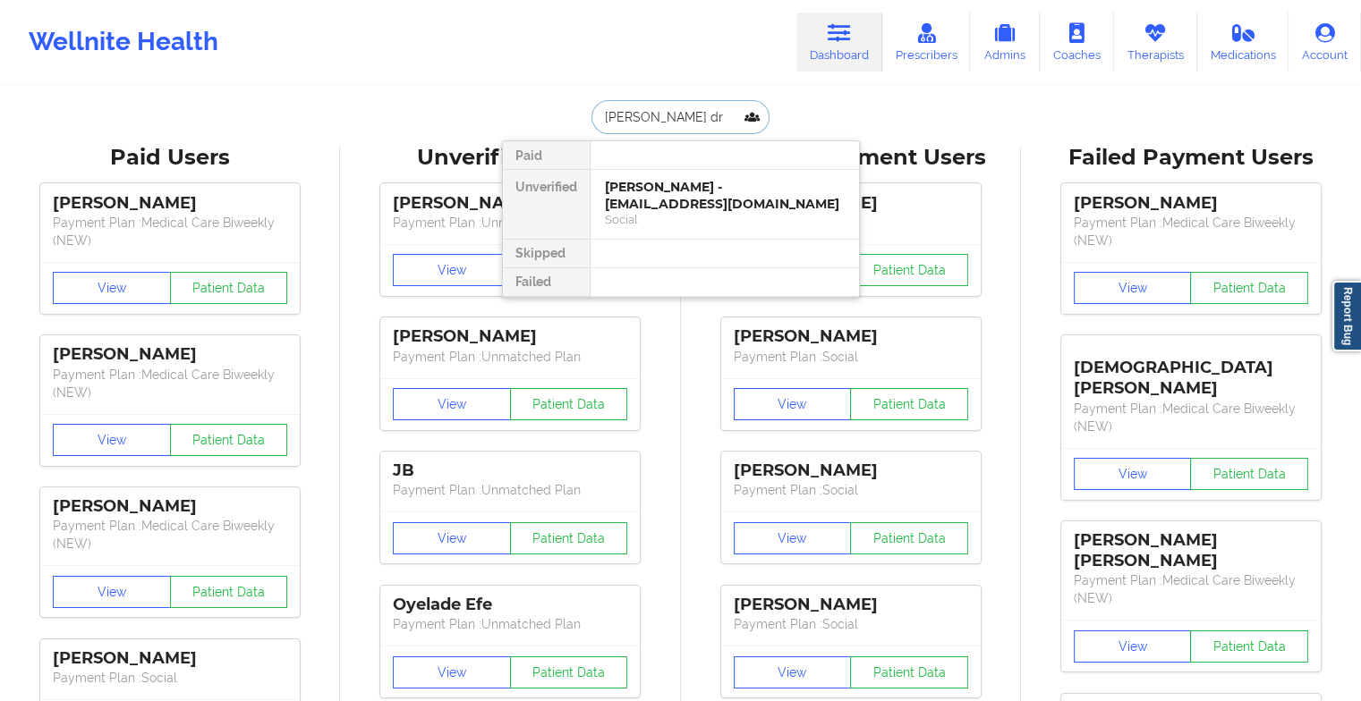
type input "[PERSON_NAME]"
click at [702, 186] on div "[PERSON_NAME] - [EMAIL_ADDRESS][DOMAIN_NAME]" at bounding box center [725, 195] width 240 height 33
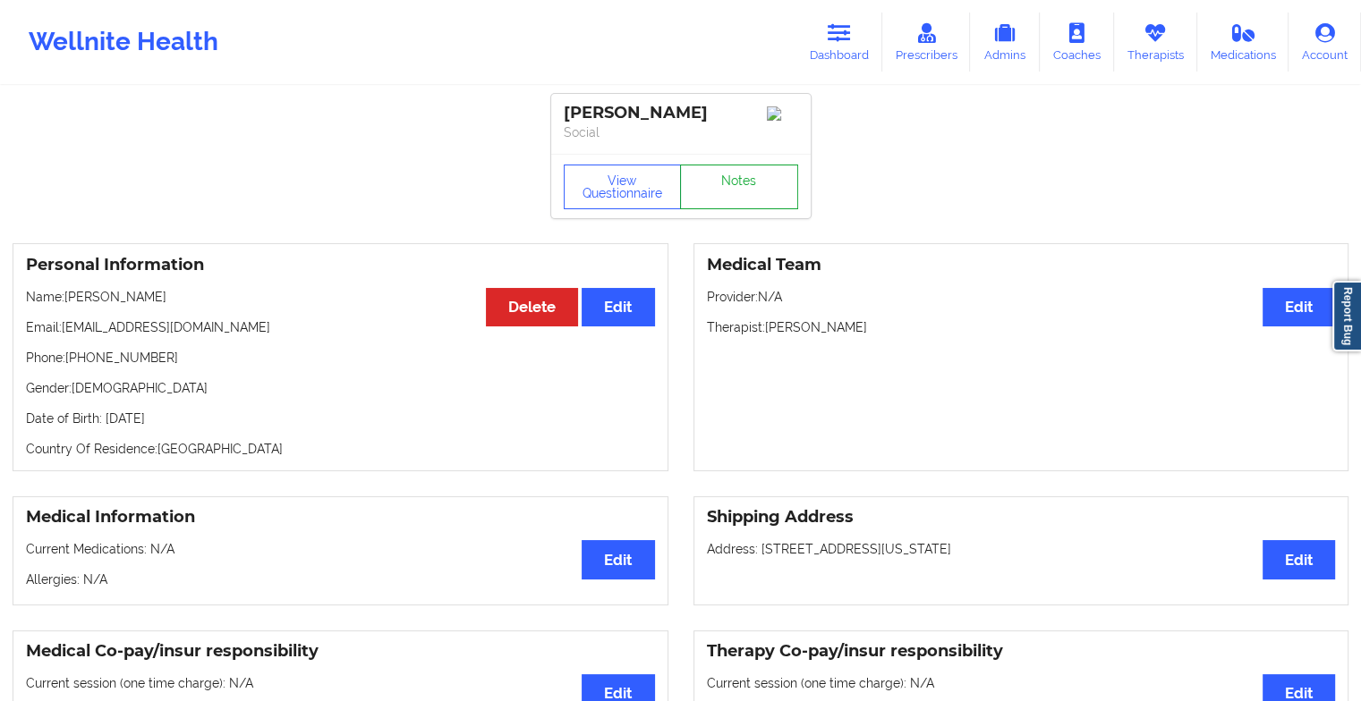
click at [735, 189] on link "Notes" at bounding box center [739, 187] width 118 height 45
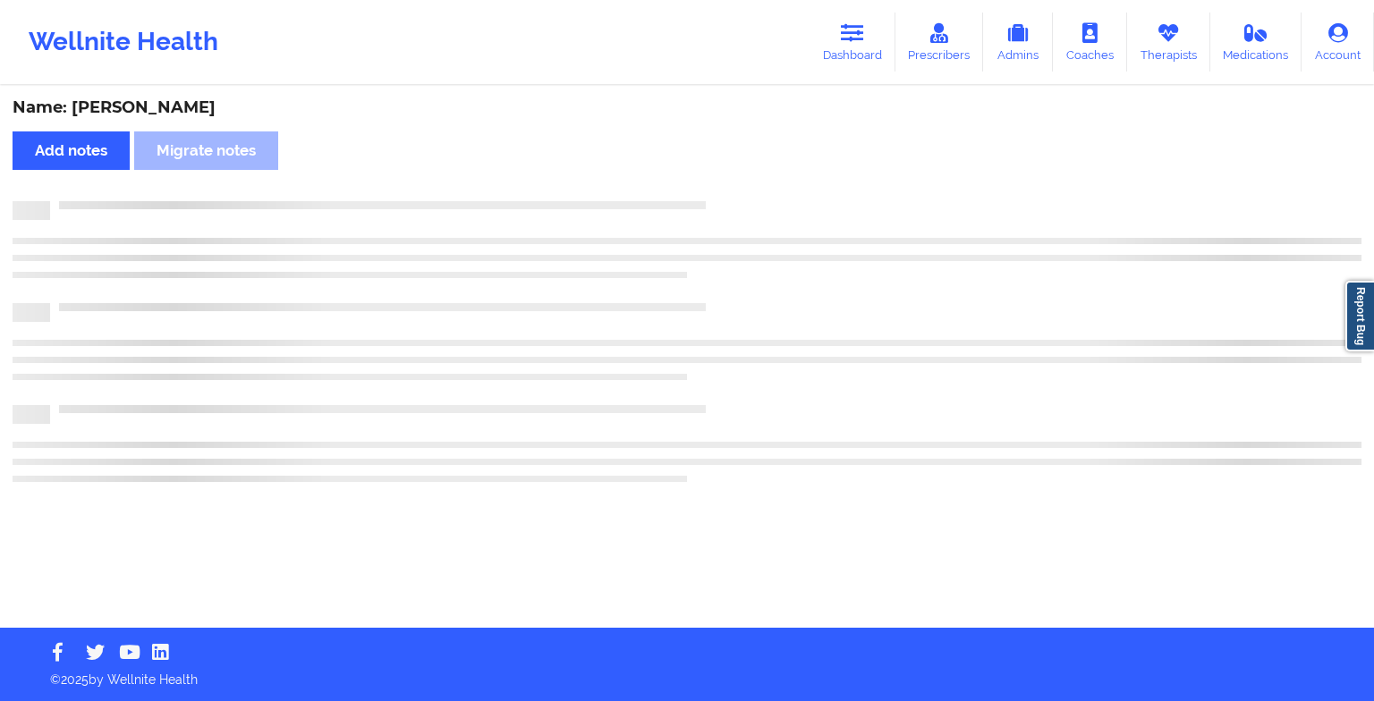
click at [735, 189] on div "Name: [PERSON_NAME] Add notes Migrate notes" at bounding box center [687, 358] width 1374 height 540
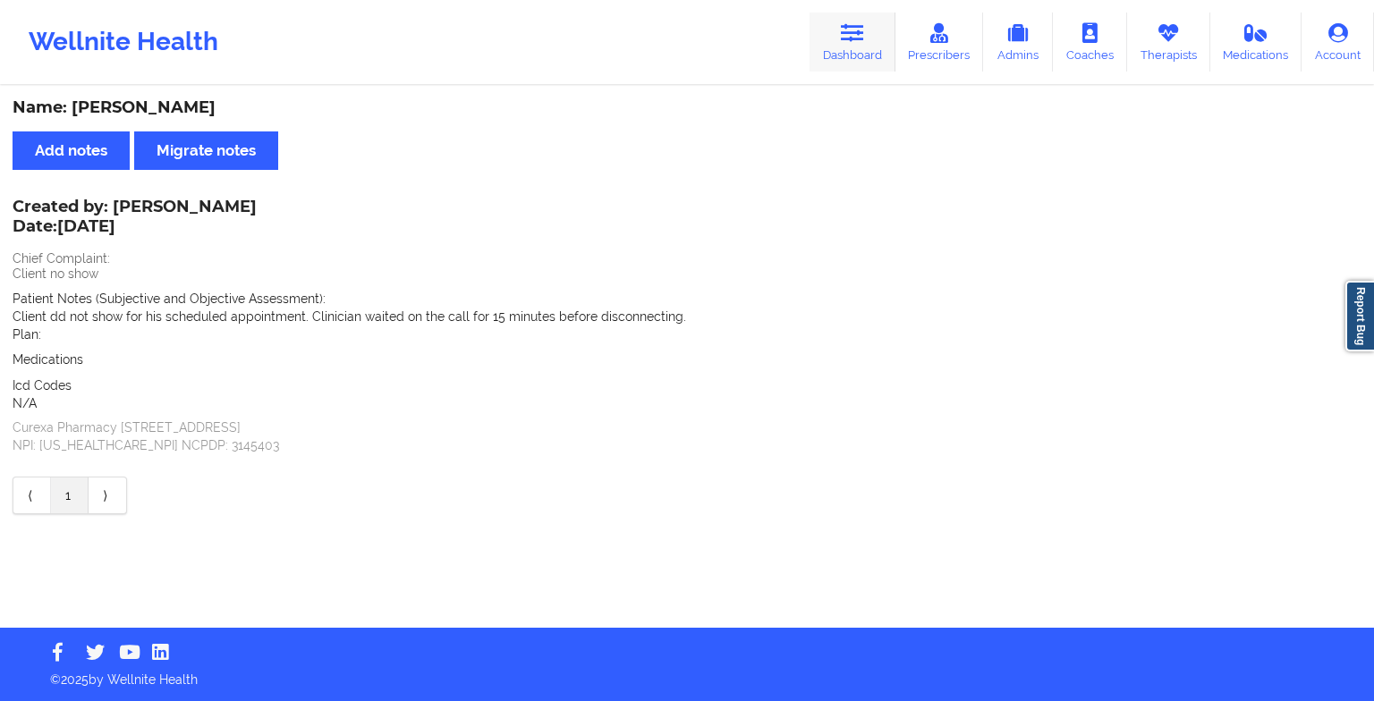
click at [815, 40] on link "Dashboard" at bounding box center [853, 42] width 86 height 59
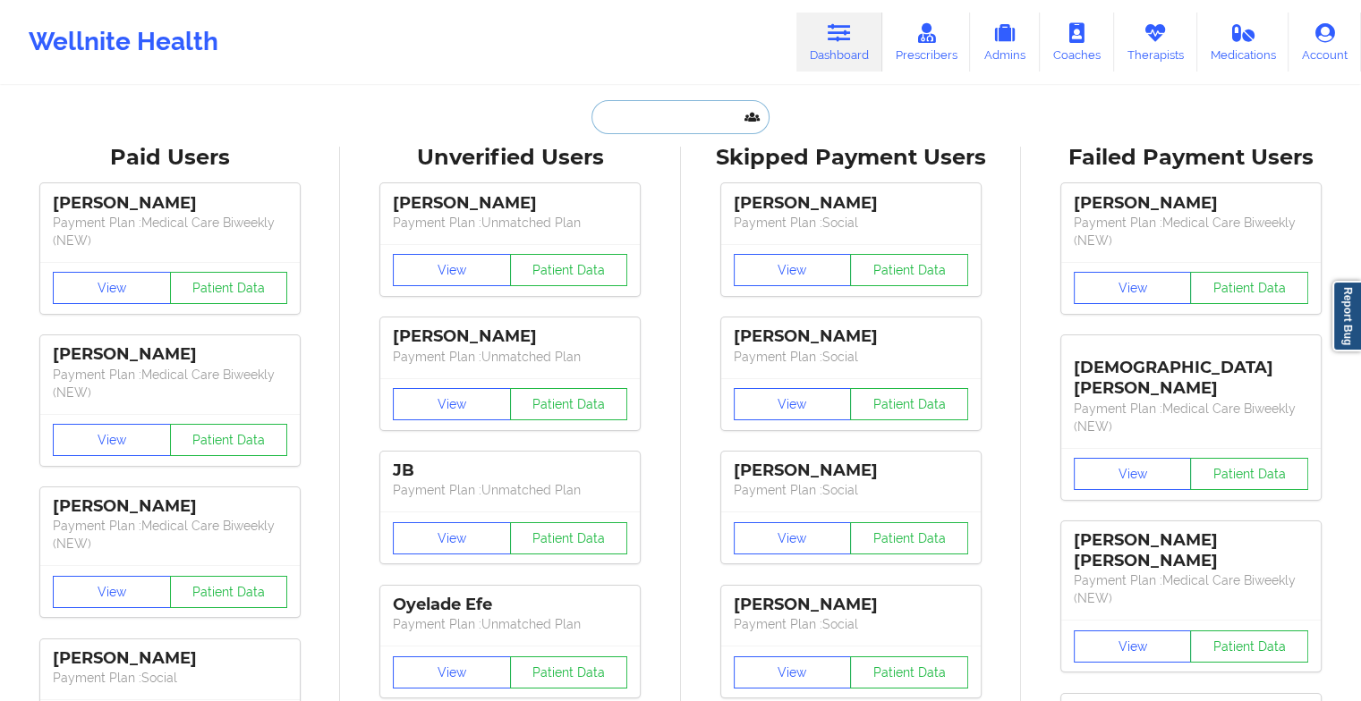
click at [636, 112] on input "text" at bounding box center [679, 117] width 177 height 34
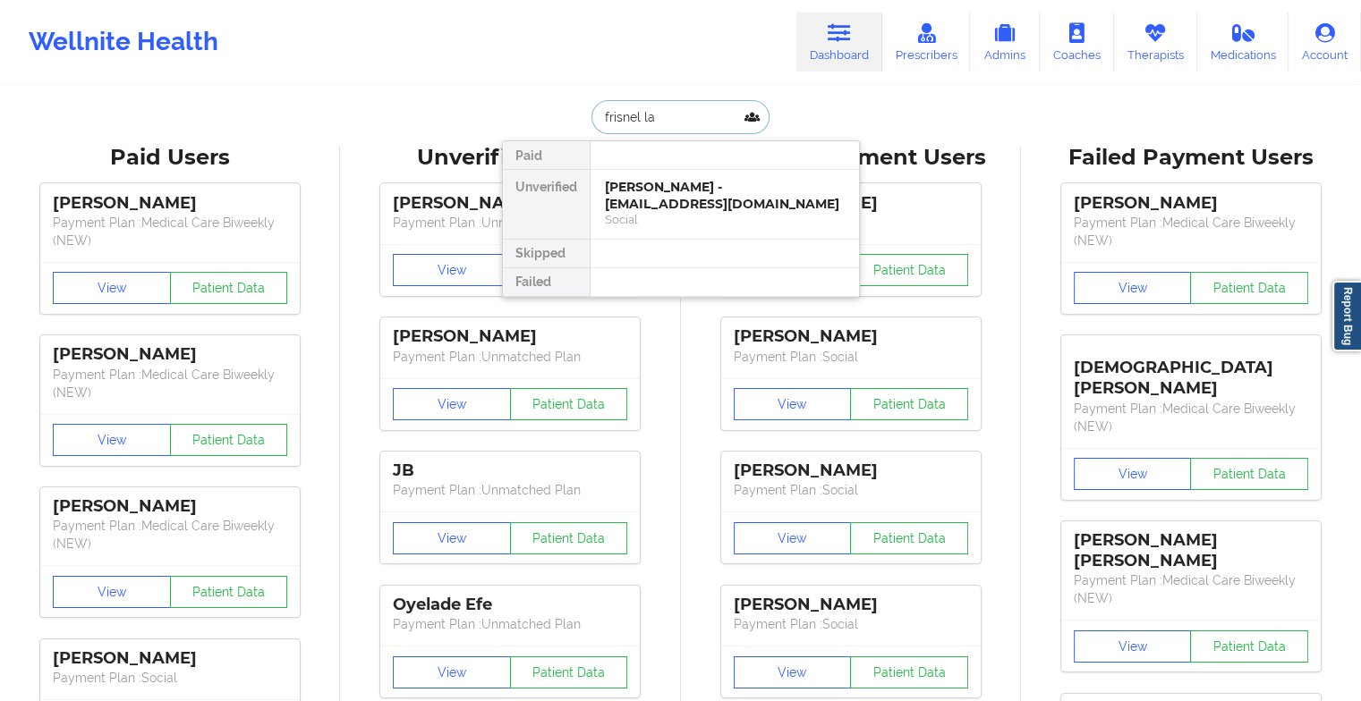
type input "frisnel lag"
click at [659, 185] on div "[PERSON_NAME] - [EMAIL_ADDRESS][DOMAIN_NAME]" at bounding box center [725, 195] width 240 height 33
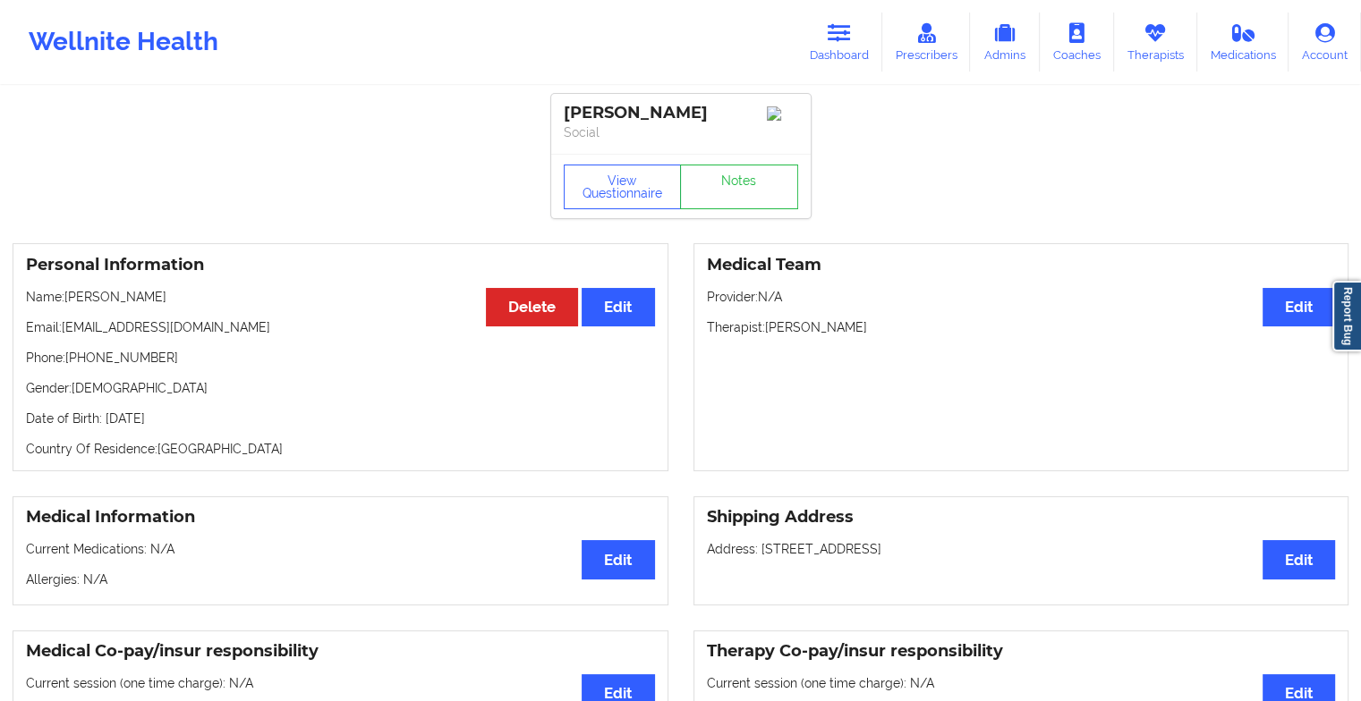
click at [759, 209] on link "Notes" at bounding box center [739, 187] width 118 height 45
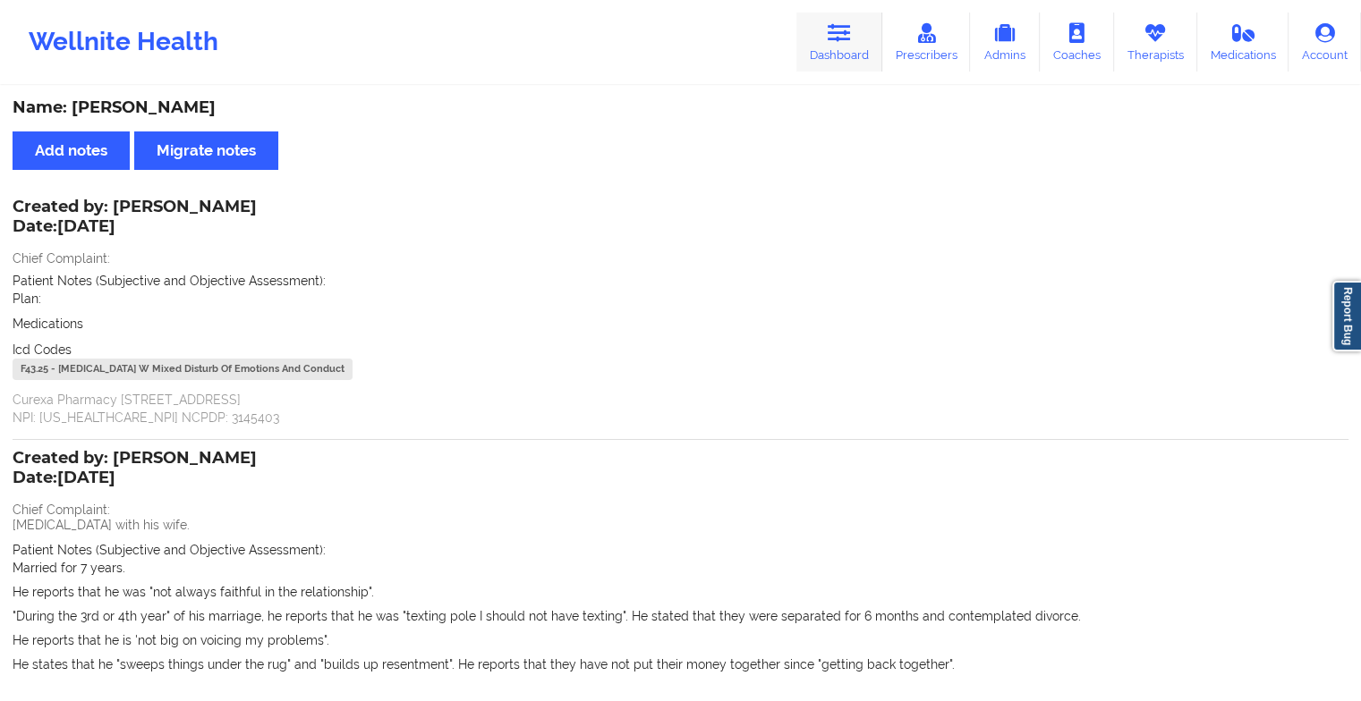
click at [840, 39] on icon at bounding box center [839, 33] width 23 height 20
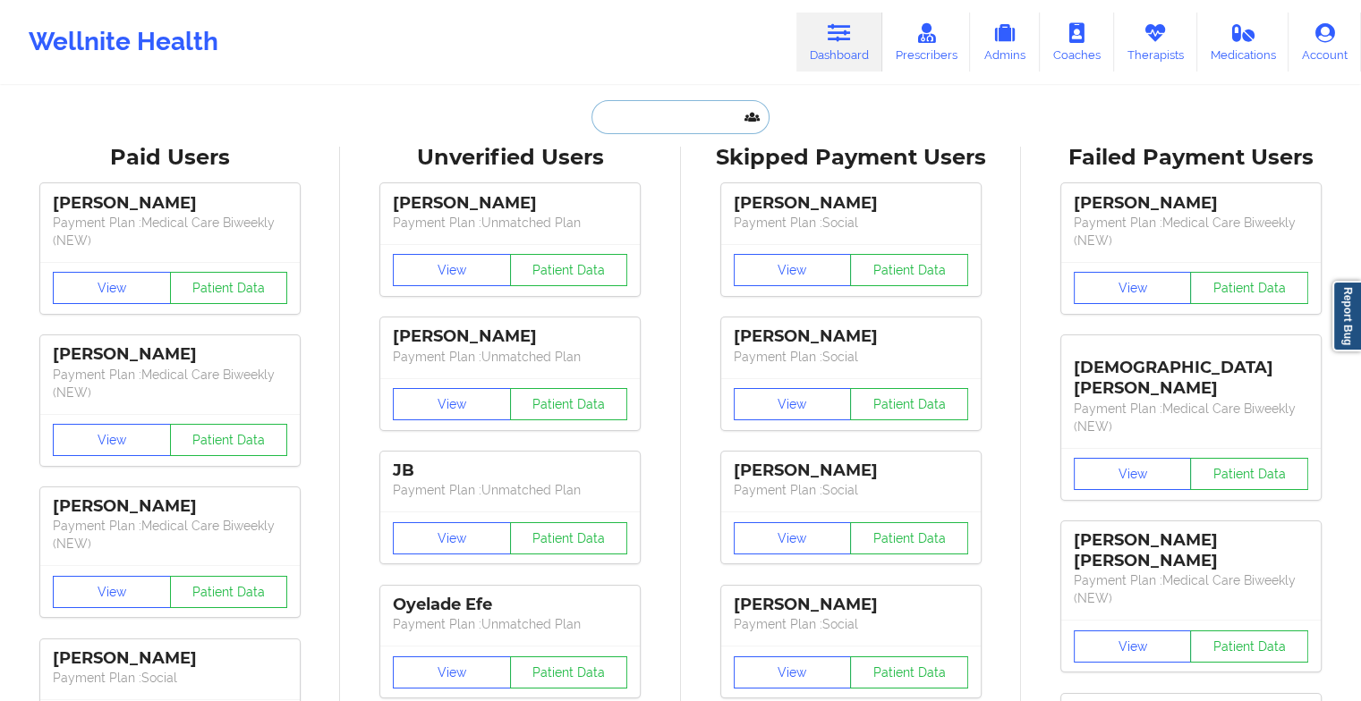
click at [687, 114] on input "text" at bounding box center [679, 117] width 177 height 34
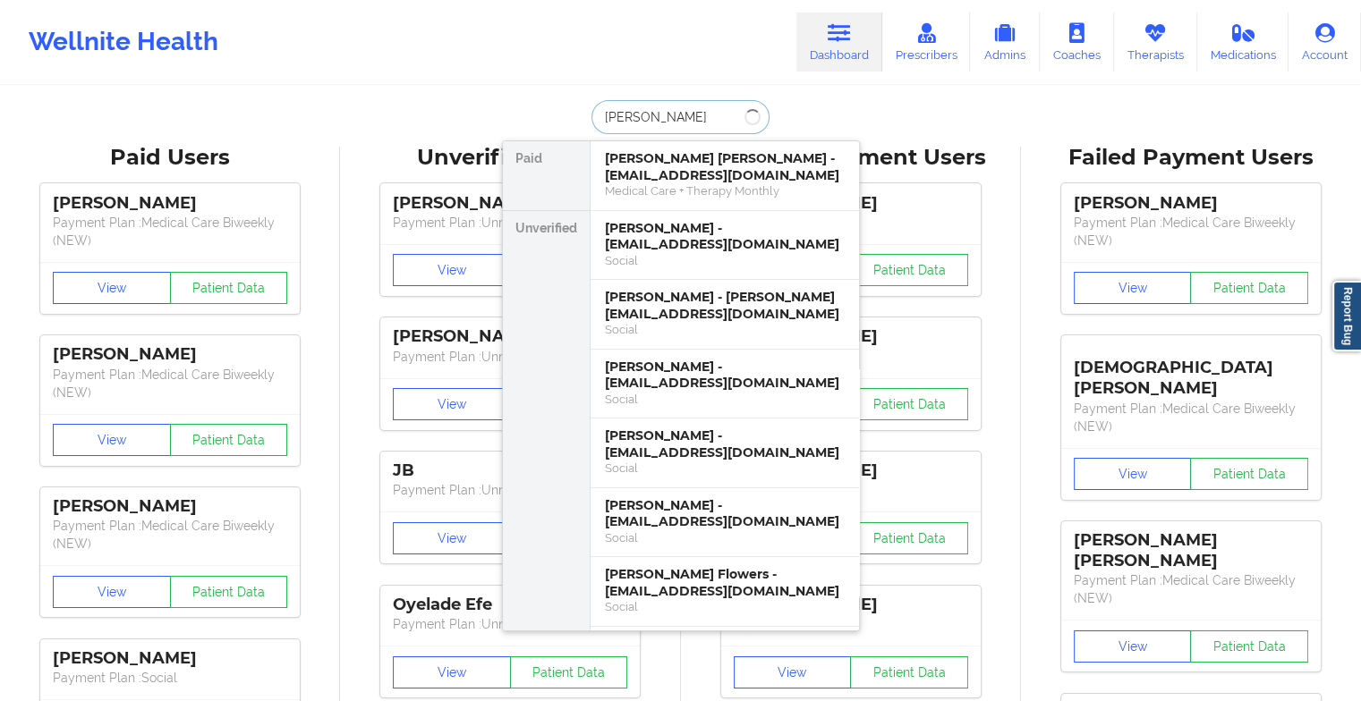
type input "[PERSON_NAME]"
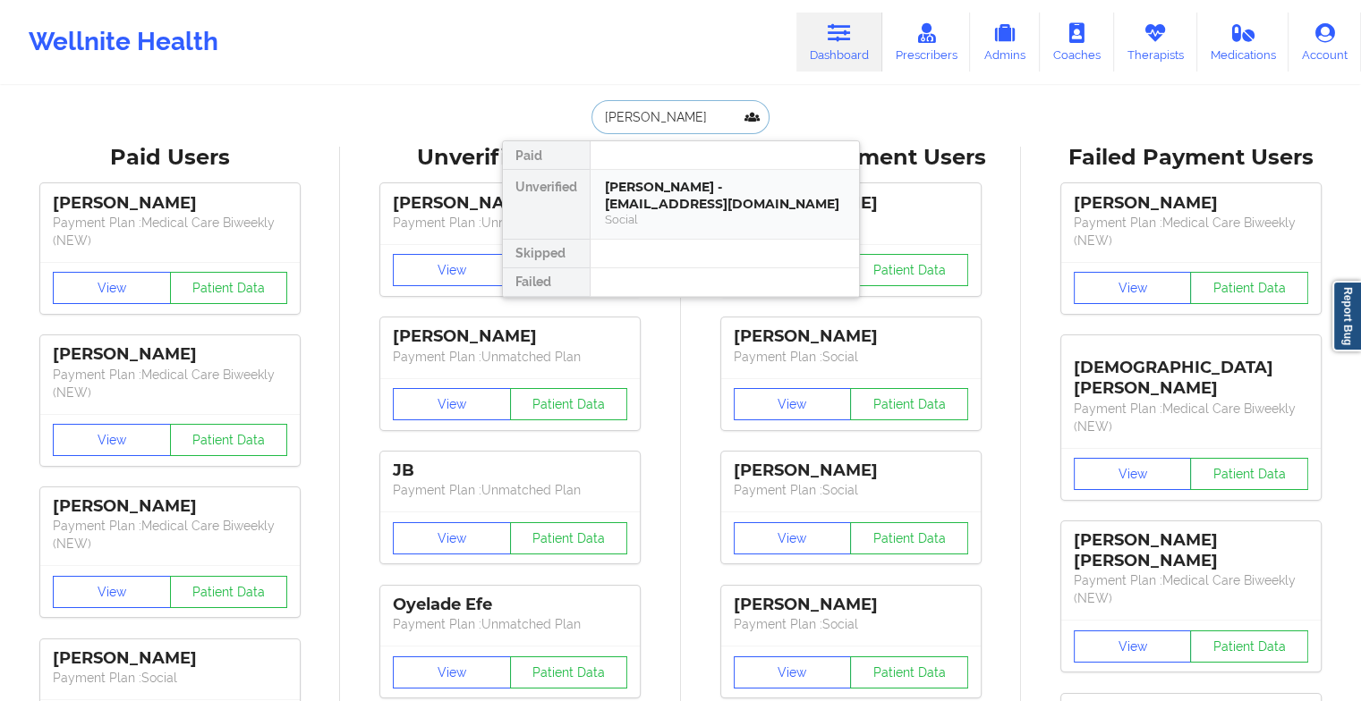
click at [776, 210] on div "[PERSON_NAME] - [EMAIL_ADDRESS][DOMAIN_NAME]" at bounding box center [725, 195] width 240 height 33
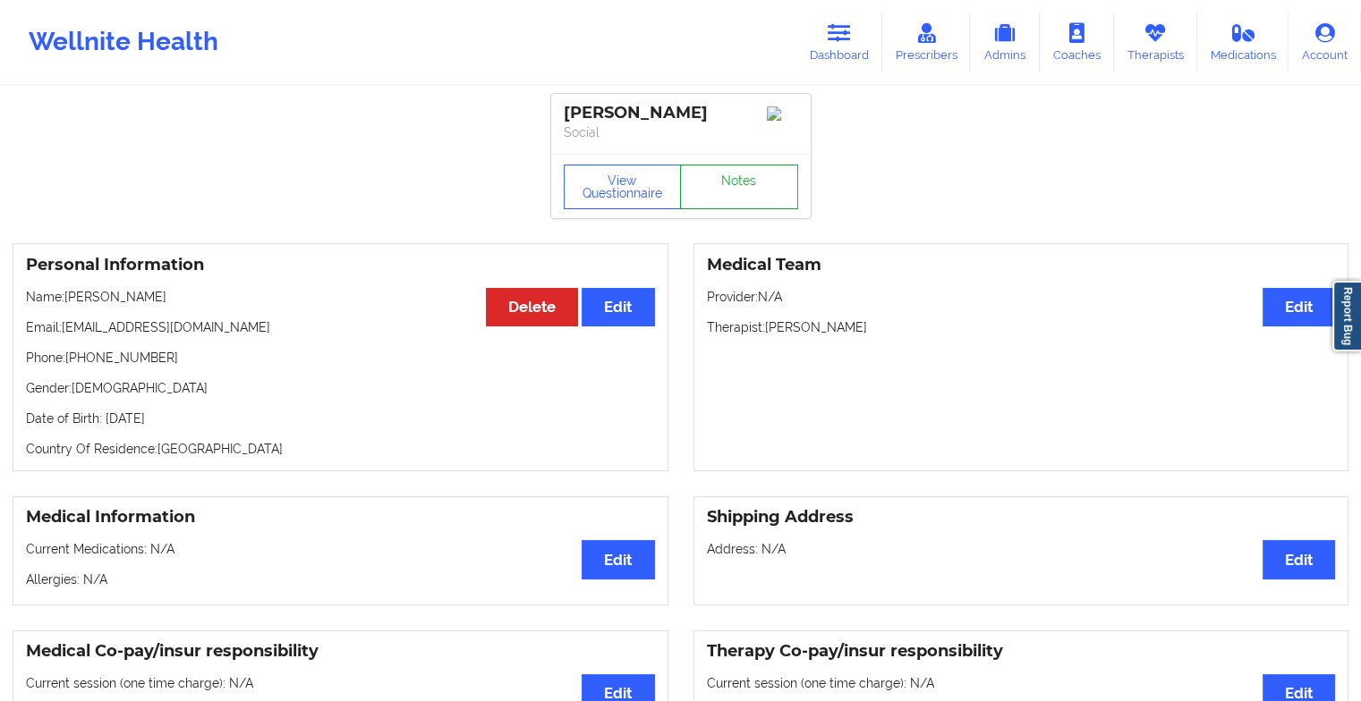
click at [740, 209] on link "Notes" at bounding box center [739, 187] width 118 height 45
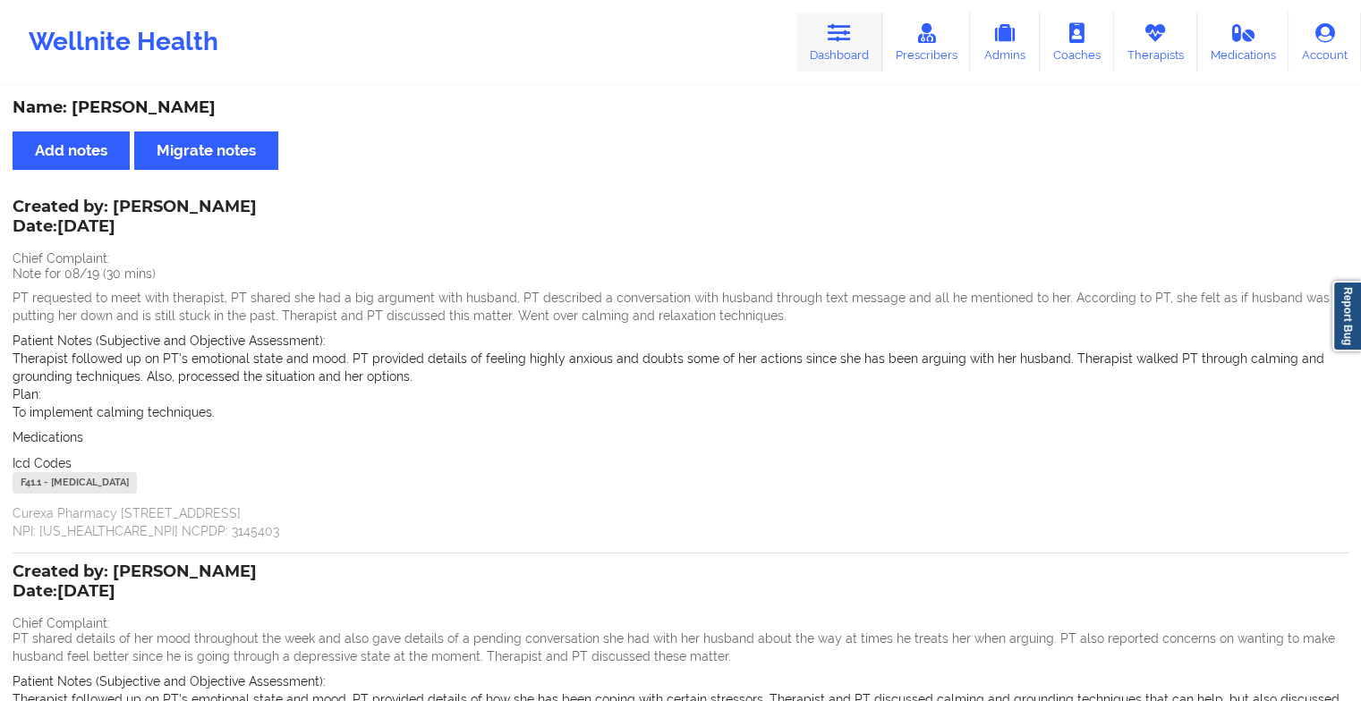
click at [852, 52] on link "Dashboard" at bounding box center [839, 42] width 86 height 59
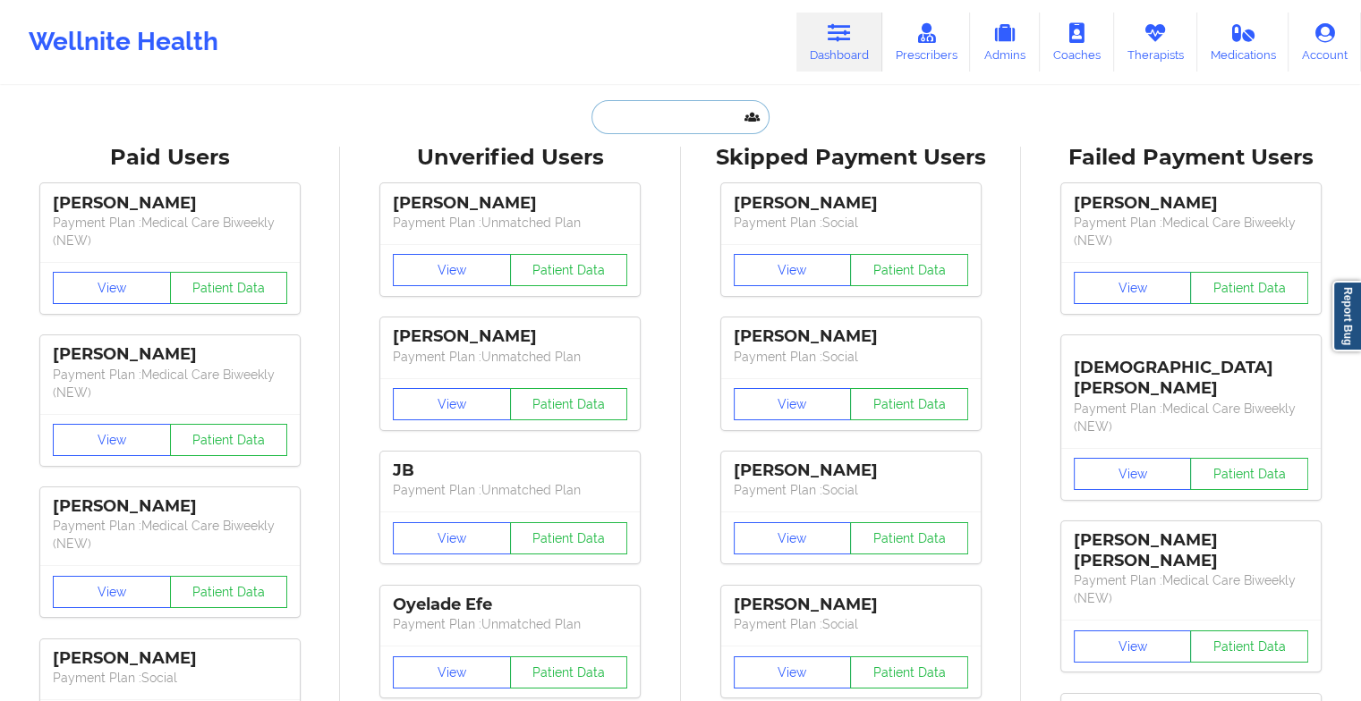
click at [669, 115] on input "text" at bounding box center [679, 117] width 177 height 34
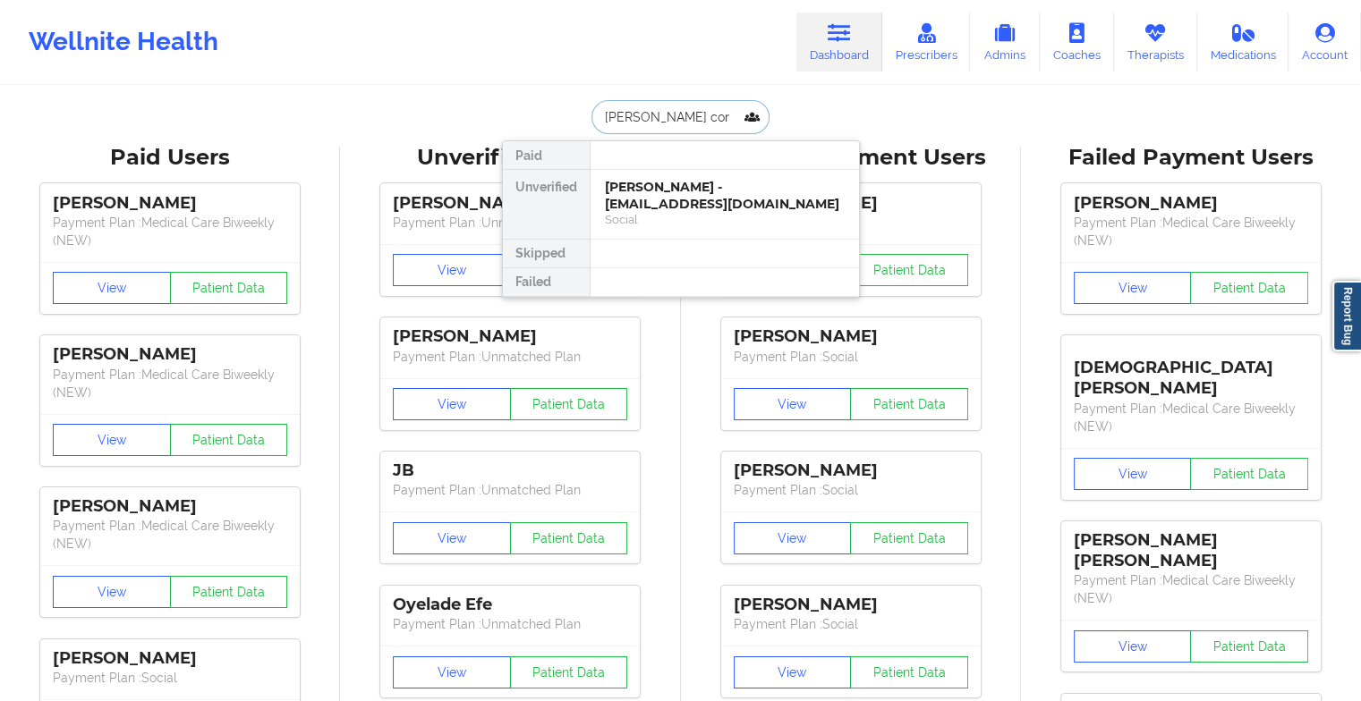
type input "[PERSON_NAME]"
click at [676, 180] on div "[PERSON_NAME] Mera - [EMAIL_ADDRESS][DOMAIN_NAME]" at bounding box center [725, 195] width 240 height 33
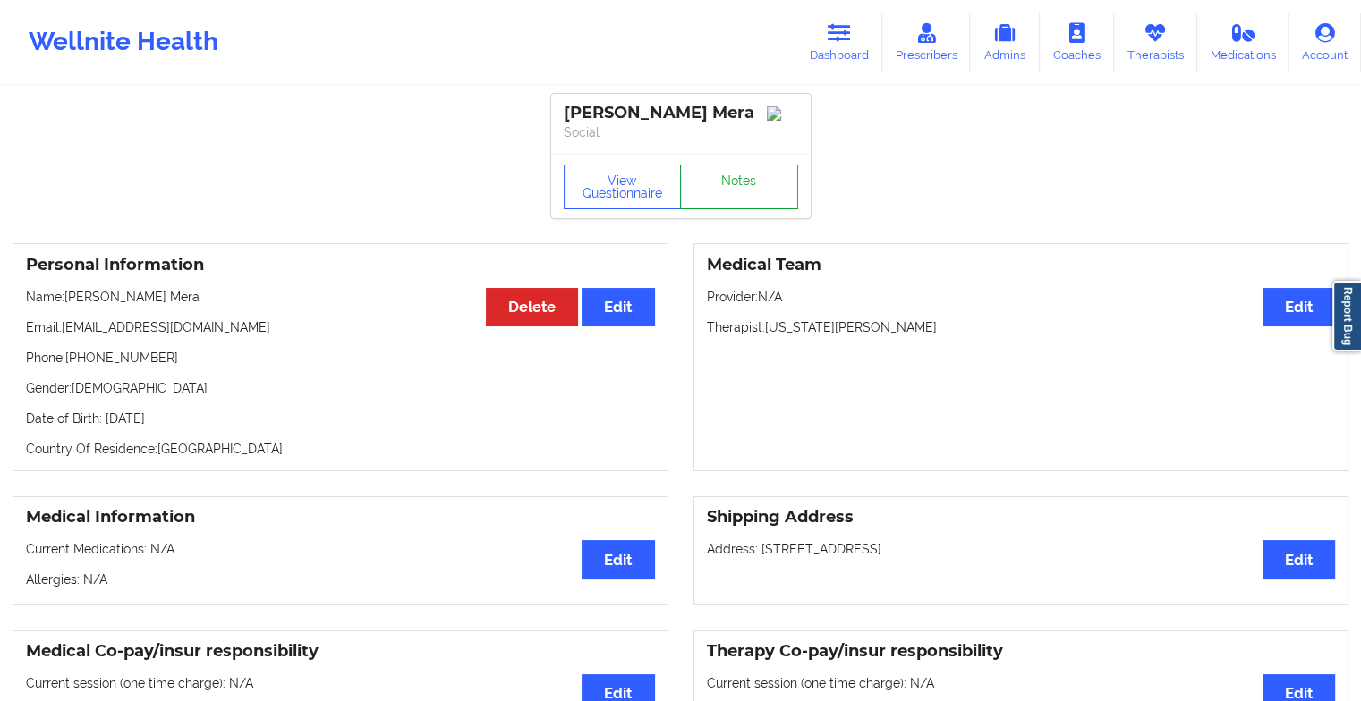
click at [773, 197] on link "Notes" at bounding box center [739, 187] width 118 height 45
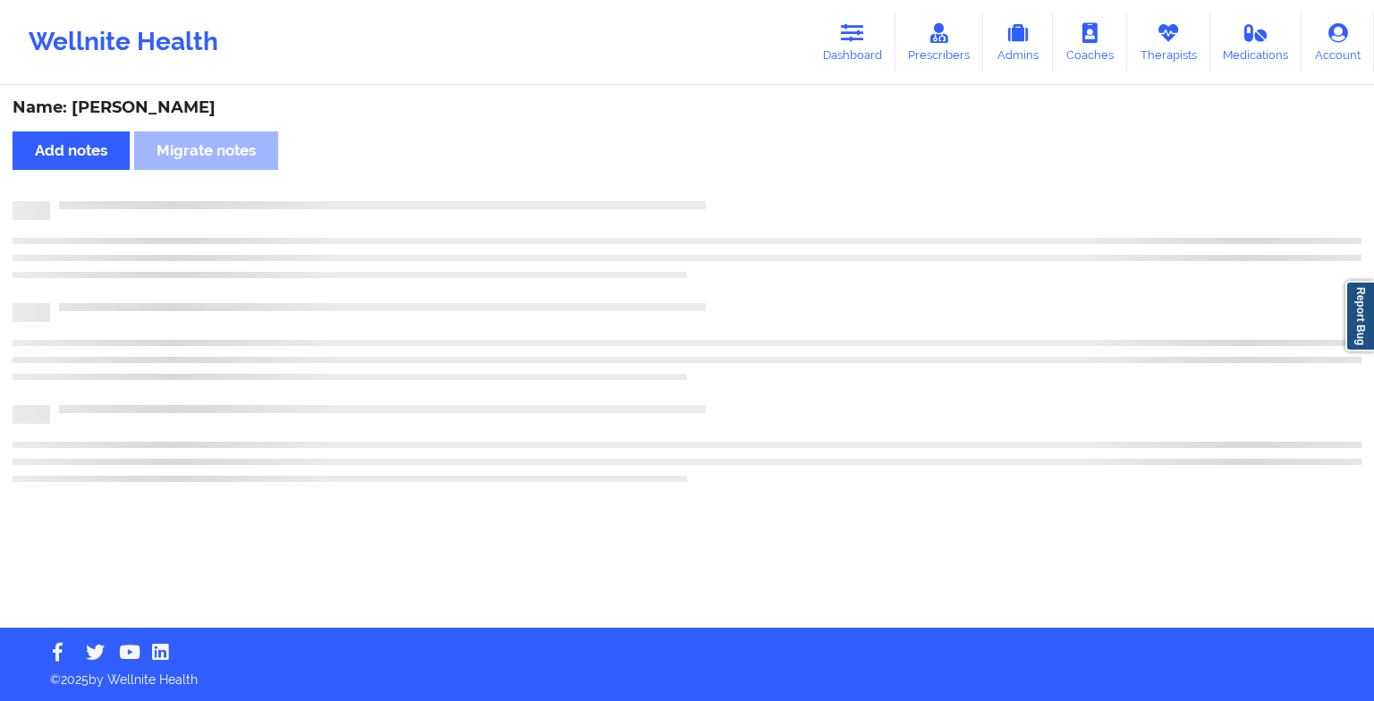
click at [773, 197] on div "Name: [PERSON_NAME] Add notes Migrate notes" at bounding box center [687, 358] width 1374 height 540
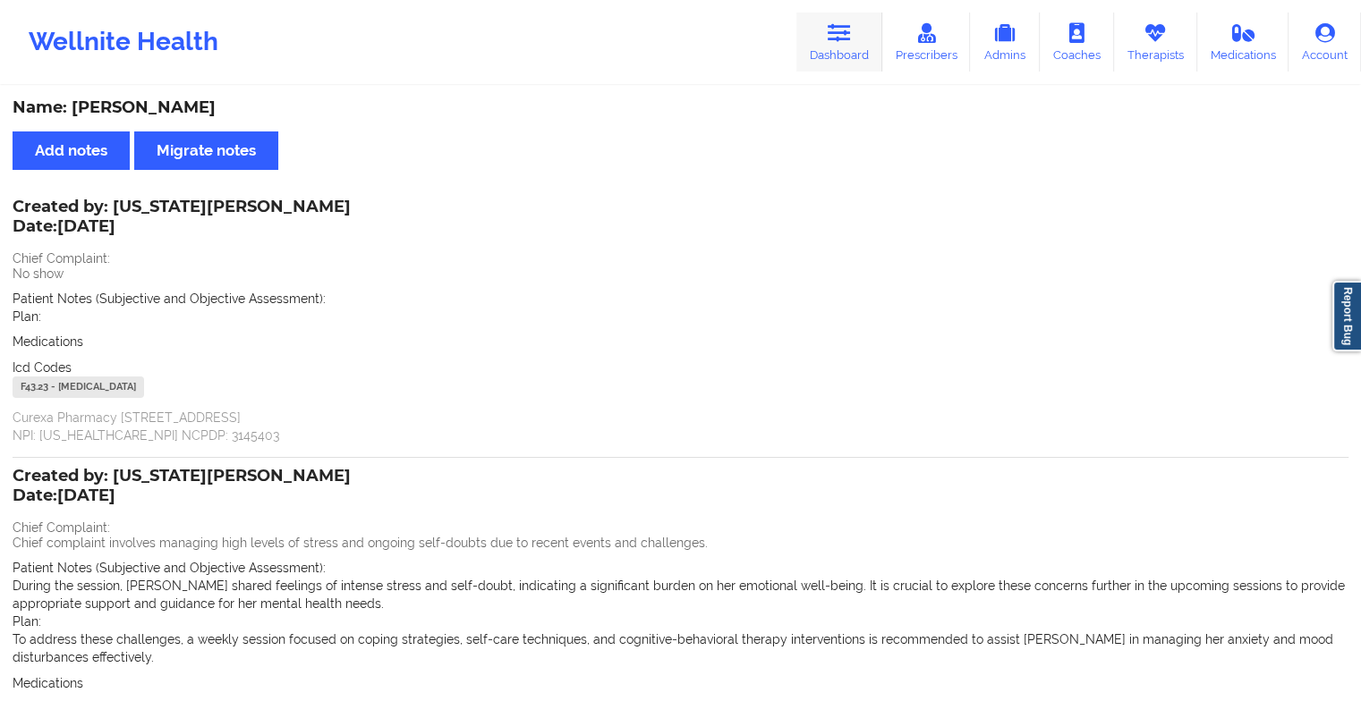
click at [831, 32] on icon at bounding box center [839, 33] width 23 height 20
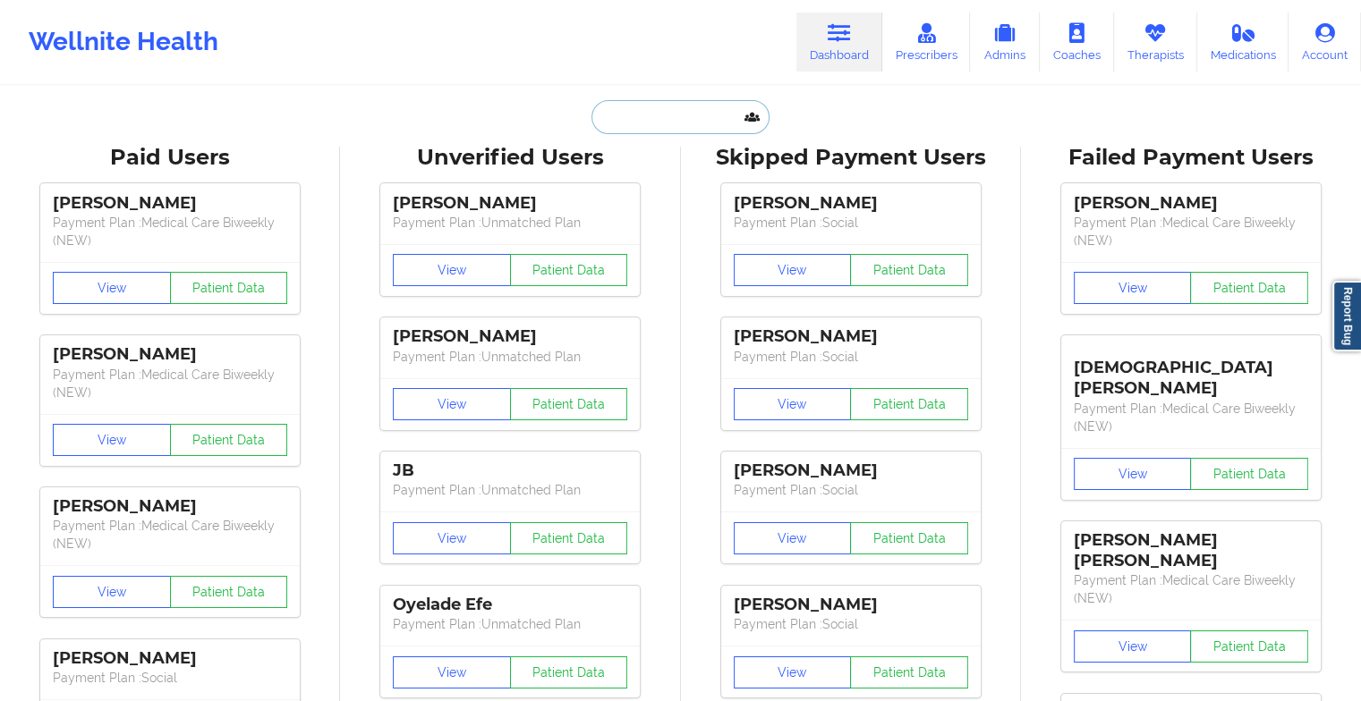
click at [686, 109] on input "text" at bounding box center [679, 117] width 177 height 34
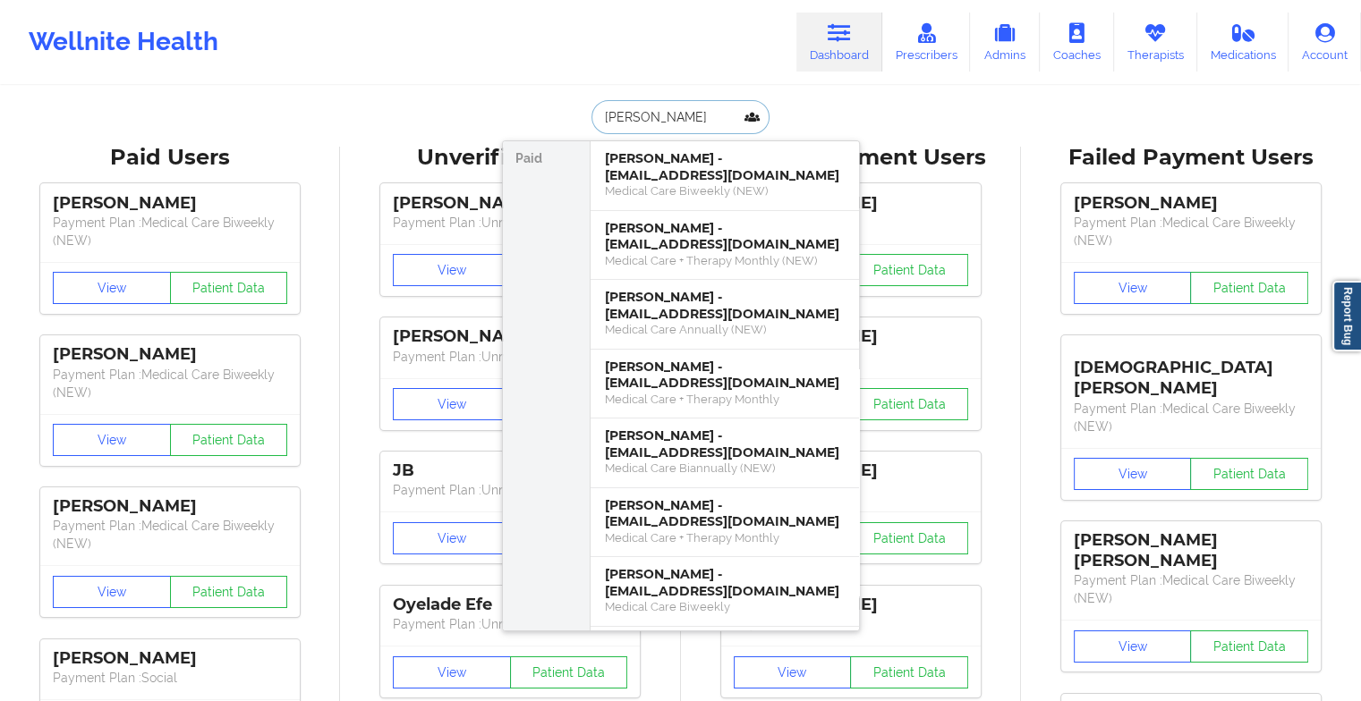
type input "[PERSON_NAME]"
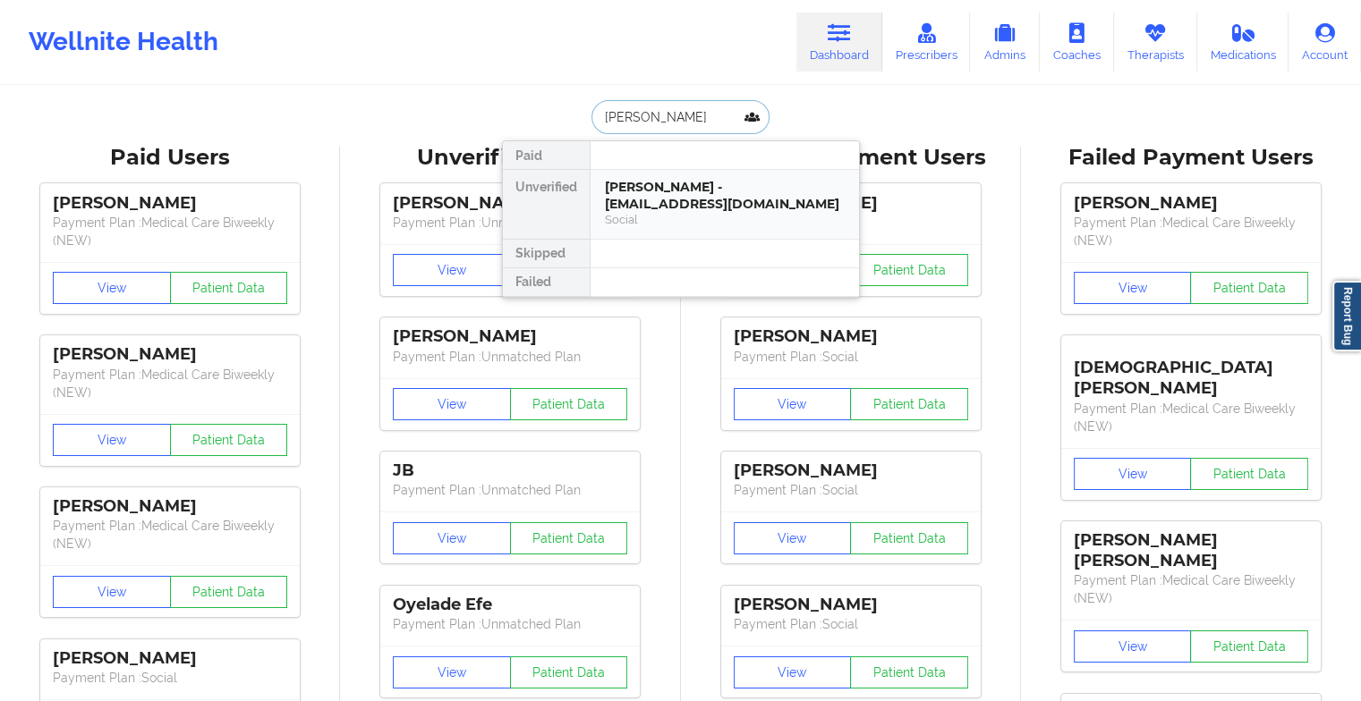
click at [770, 183] on div "[PERSON_NAME] - [EMAIL_ADDRESS][DOMAIN_NAME]" at bounding box center [725, 195] width 240 height 33
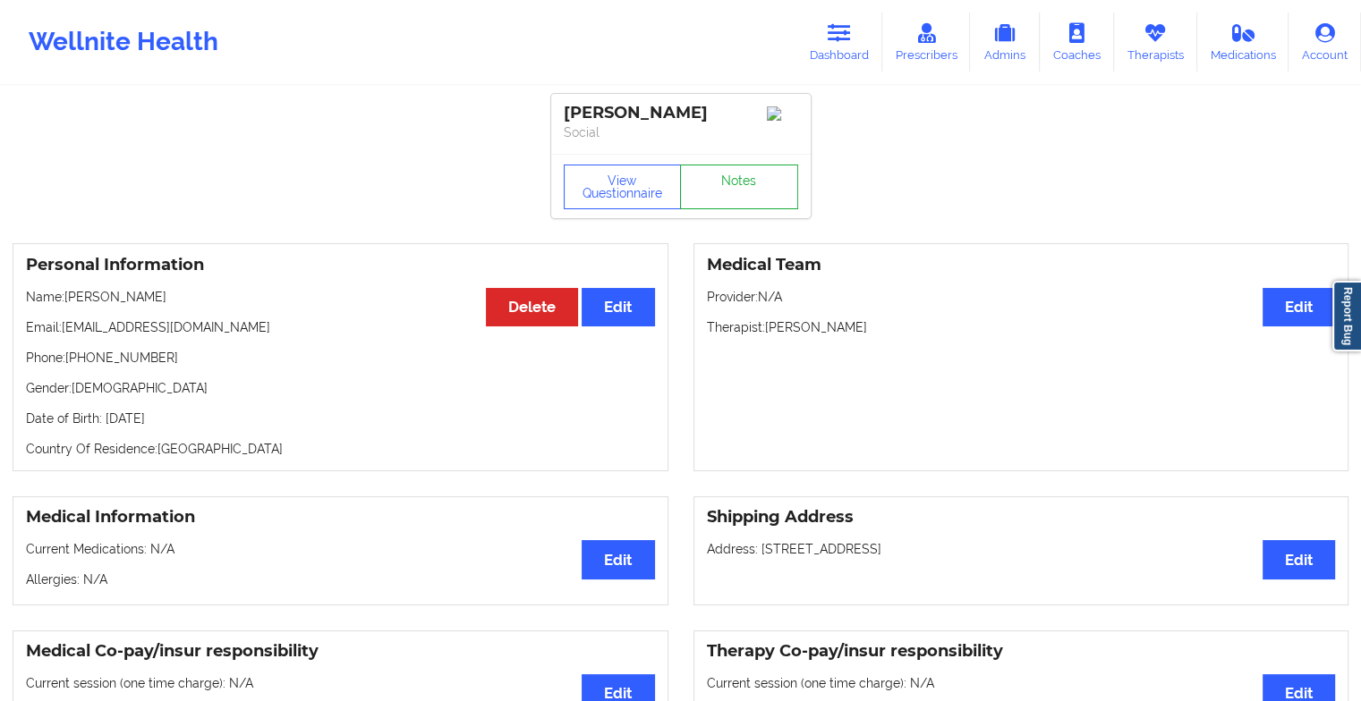
drag, startPoint x: 752, startPoint y: 151, endPoint x: 733, endPoint y: 180, distance: 34.7
click at [733, 180] on div "[PERSON_NAME] Social View Questionnaire Notes" at bounding box center [680, 156] width 259 height 124
click at [733, 180] on link "Notes" at bounding box center [739, 187] width 118 height 45
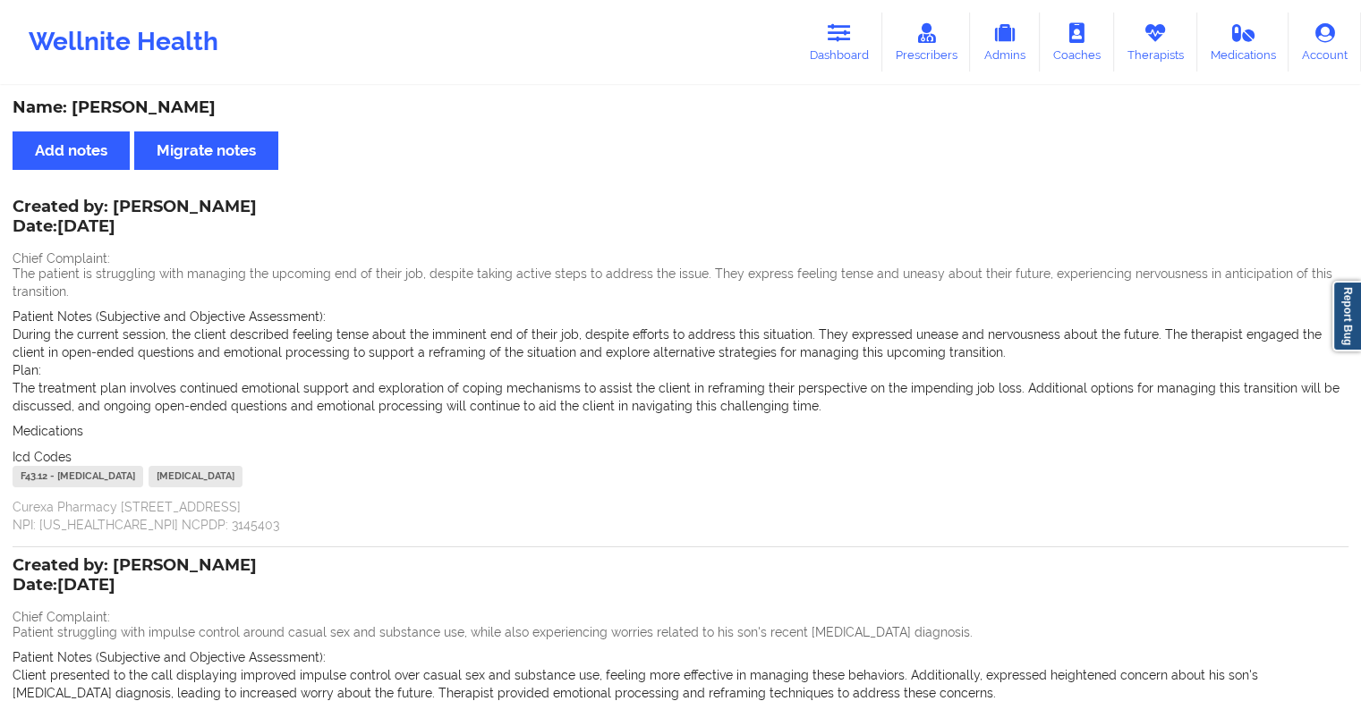
click at [790, 32] on div "Wellnite Health Dashboard Prescribers Admins Coaches Therapists Medications Acc…" at bounding box center [680, 42] width 1361 height 72
click at [816, 35] on link "Dashboard" at bounding box center [839, 42] width 86 height 59
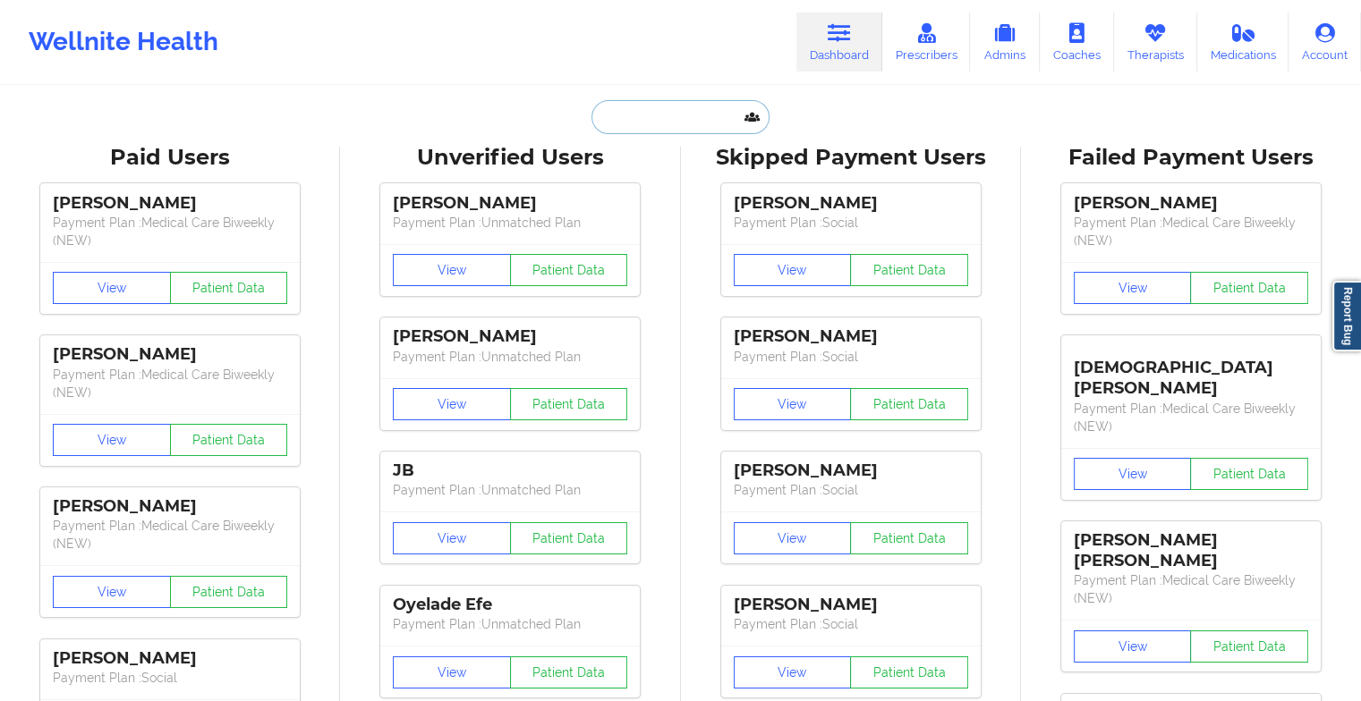
click at [642, 105] on input "text" at bounding box center [679, 117] width 177 height 34
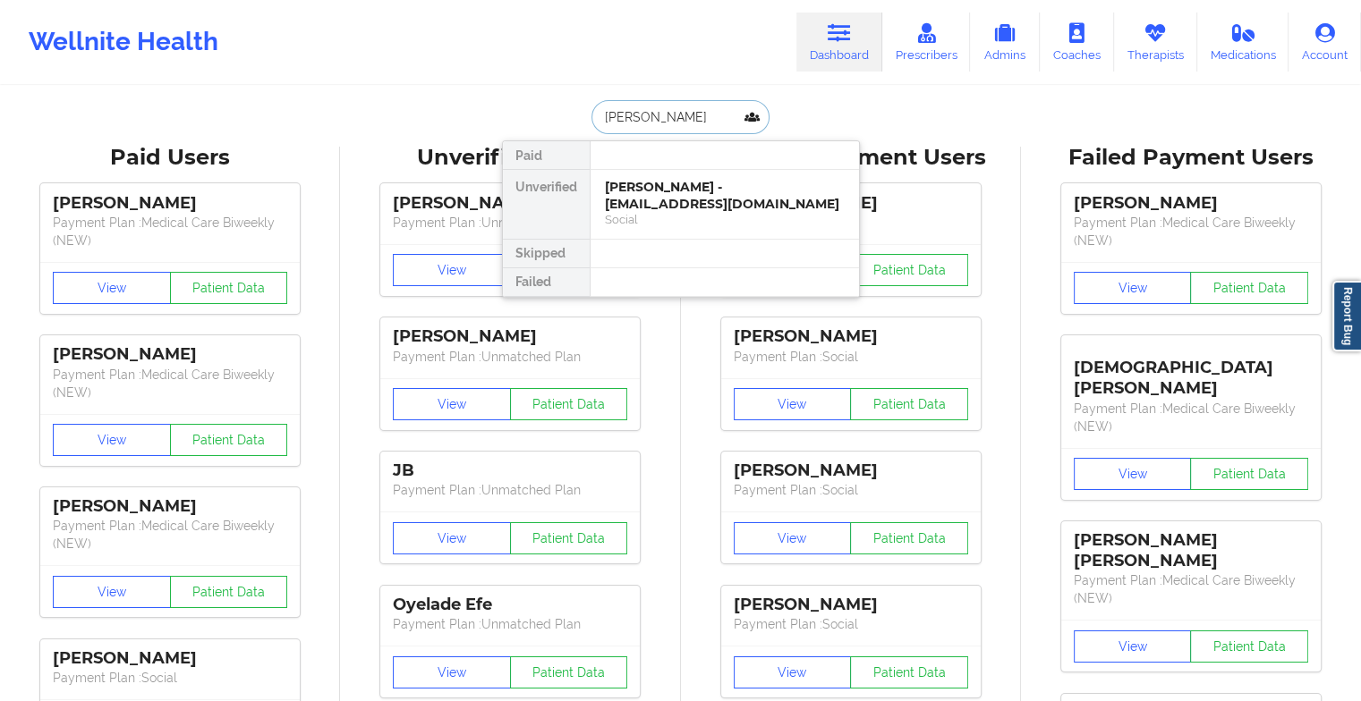
type input "[PERSON_NAME]"
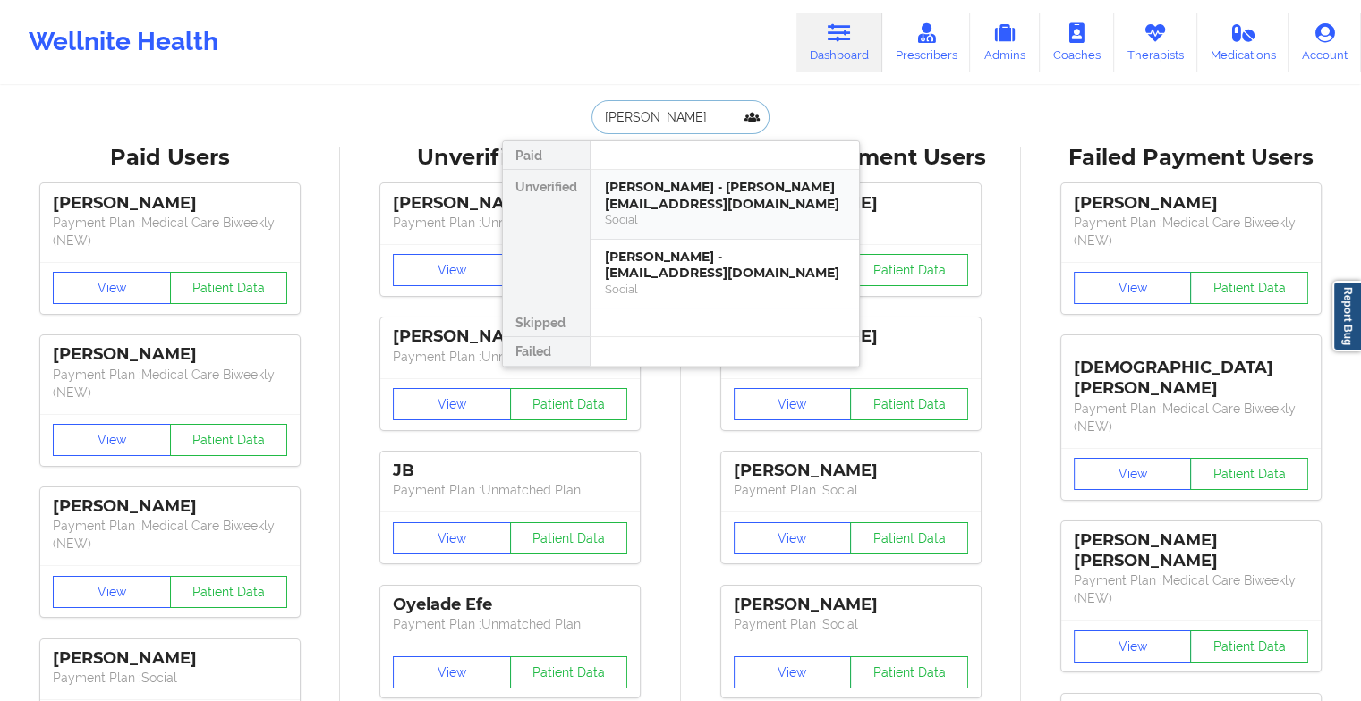
click at [644, 172] on div "[PERSON_NAME] - [PERSON_NAME][EMAIL_ADDRESS][DOMAIN_NAME] Social" at bounding box center [725, 205] width 268 height 70
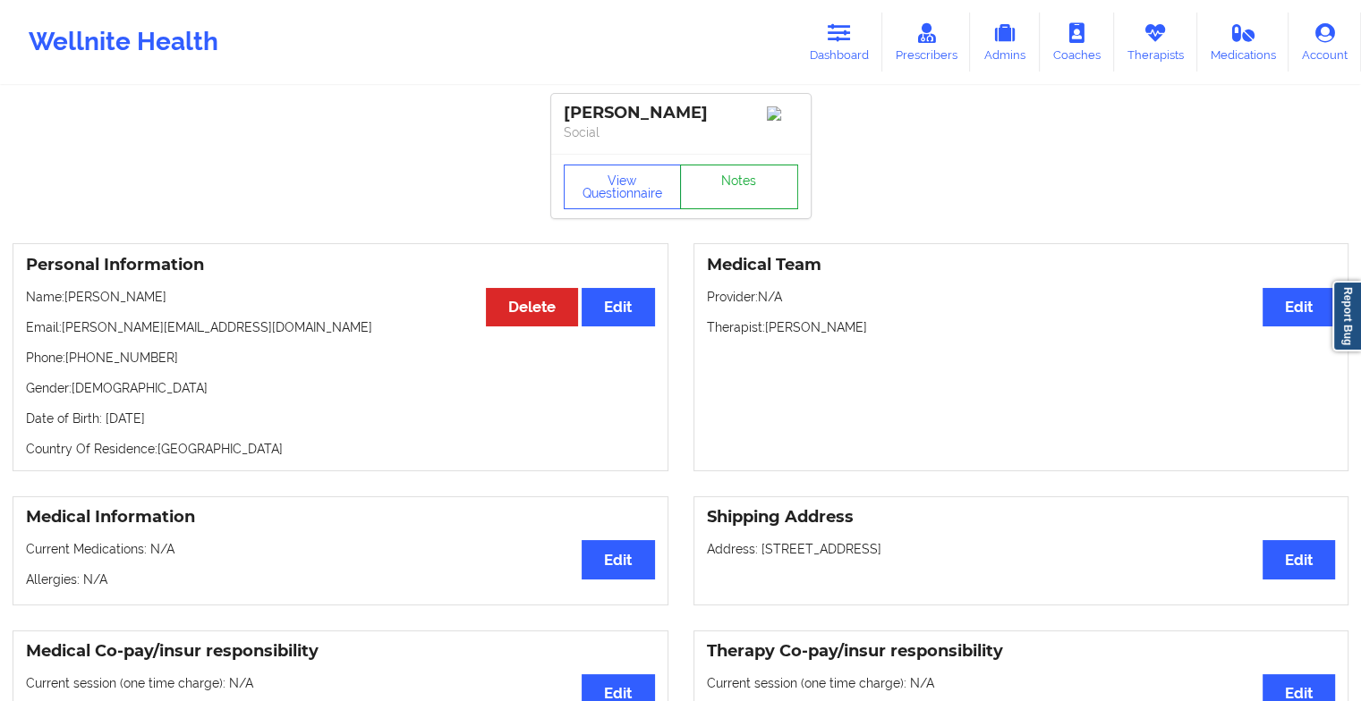
click at [710, 186] on link "Notes" at bounding box center [739, 187] width 118 height 45
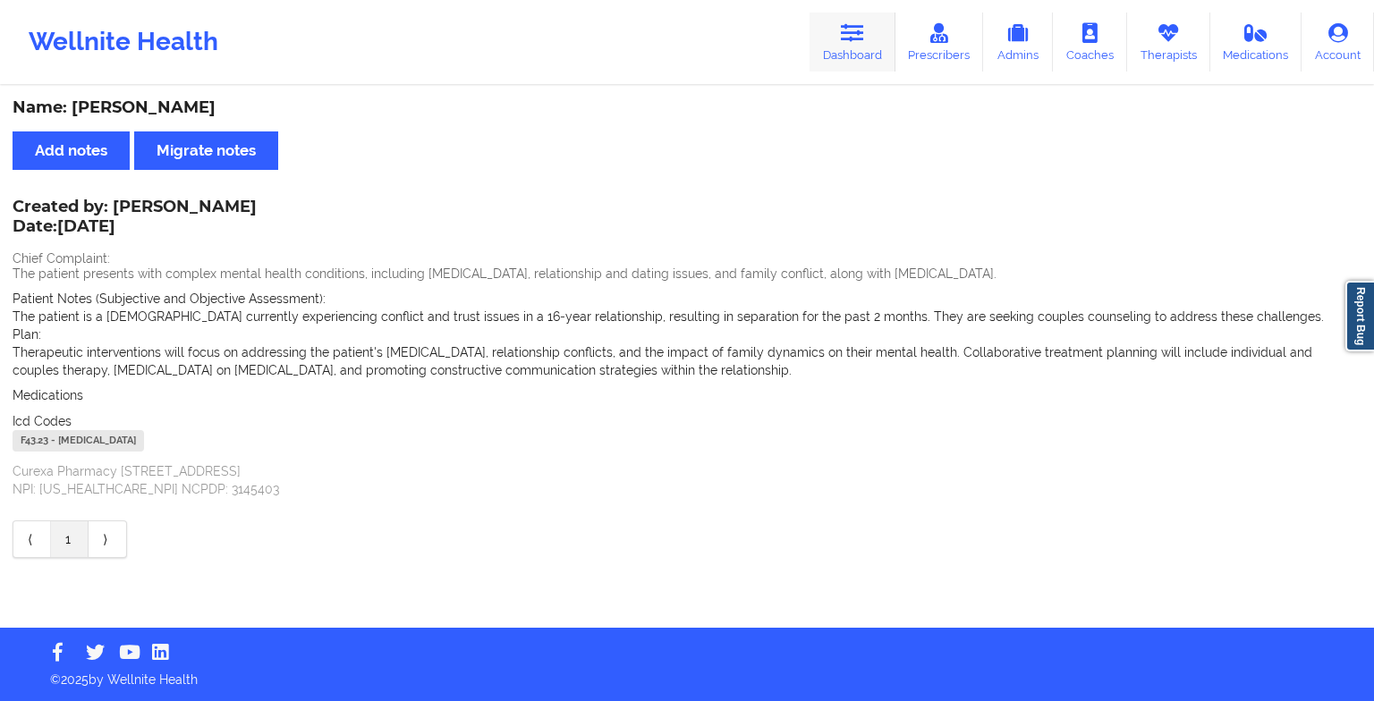
click at [871, 52] on link "Dashboard" at bounding box center [853, 42] width 86 height 59
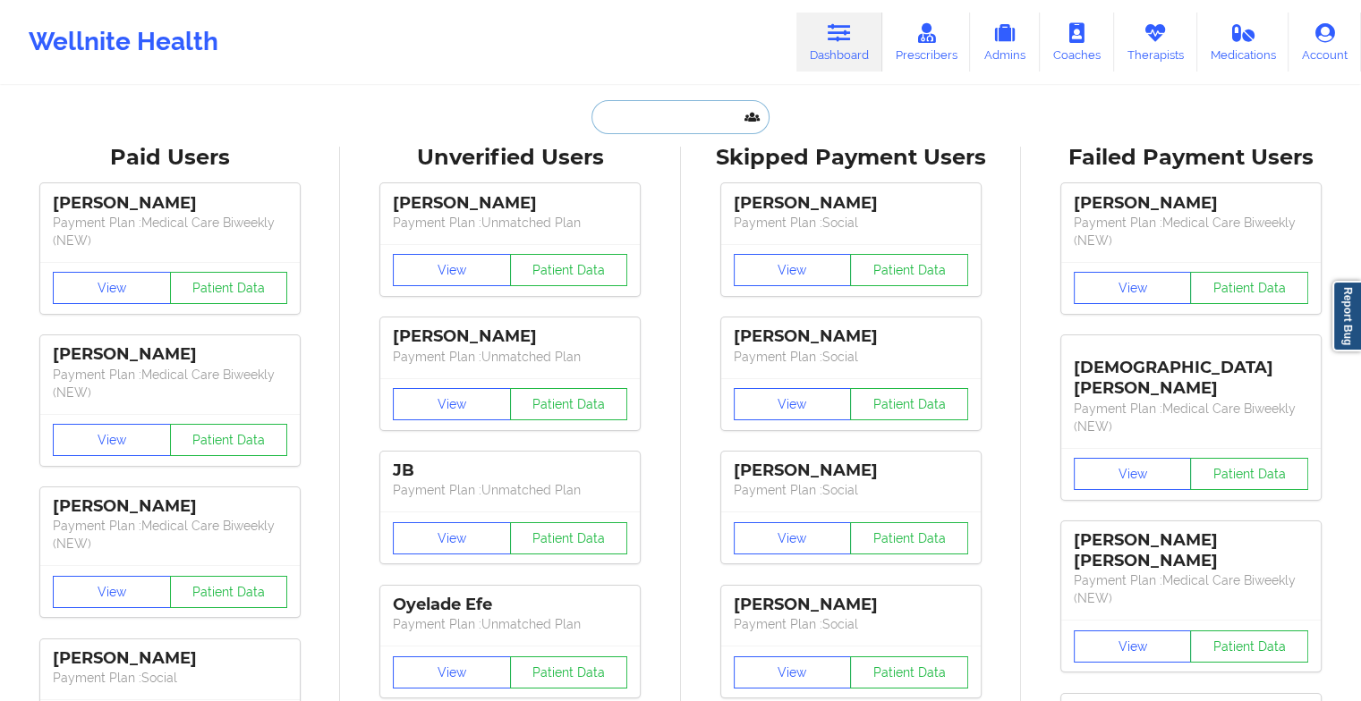
click at [673, 106] on input "text" at bounding box center [679, 117] width 177 height 34
type input "j"
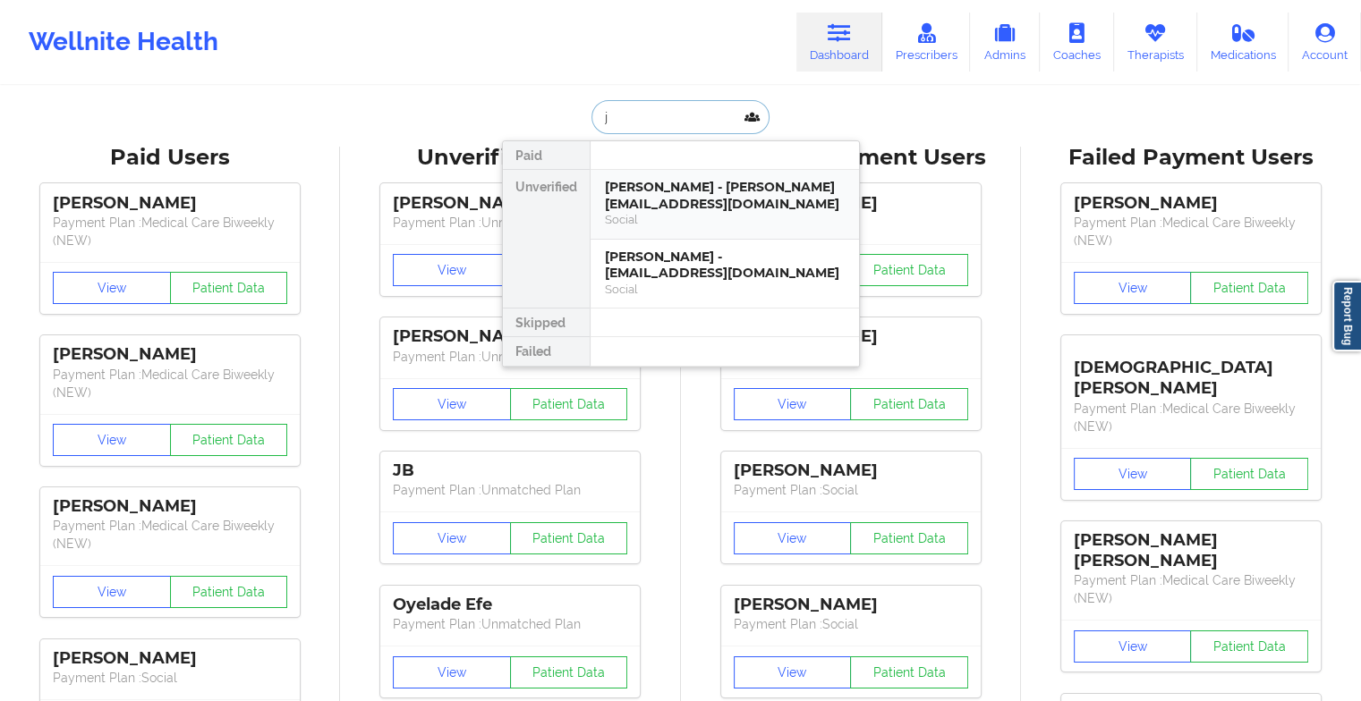
click at [652, 191] on div "[PERSON_NAME] - [PERSON_NAME][EMAIL_ADDRESS][DOMAIN_NAME]" at bounding box center [725, 195] width 240 height 33
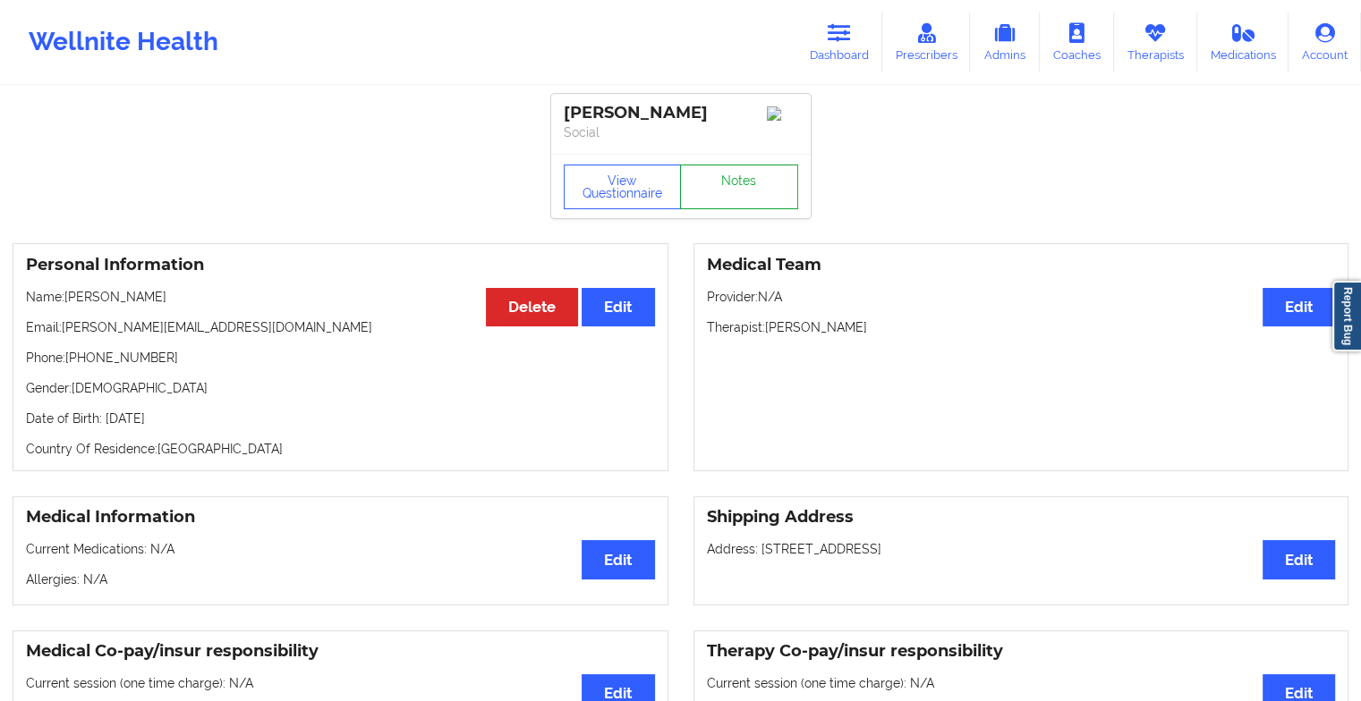
click at [726, 176] on link "Notes" at bounding box center [739, 187] width 118 height 45
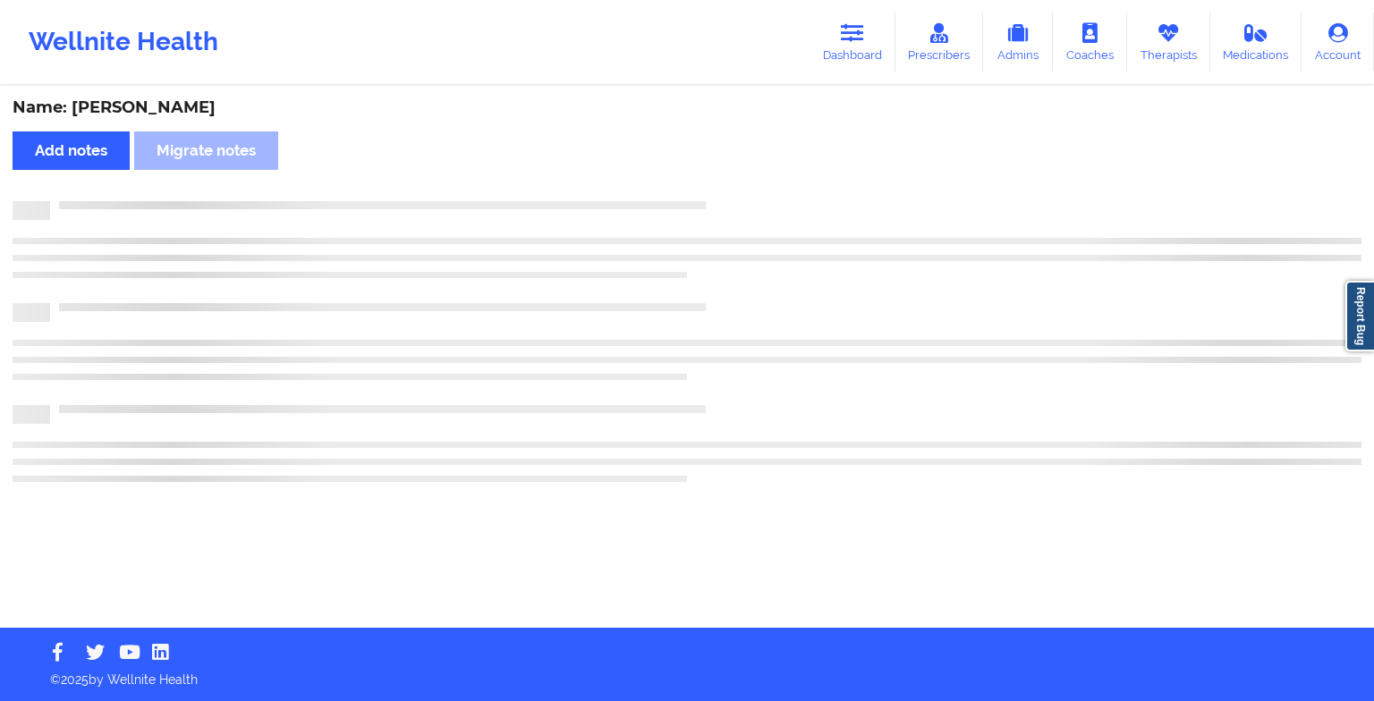
click at [726, 176] on div "Name: [PERSON_NAME] Add notes Migrate notes" at bounding box center [687, 358] width 1374 height 540
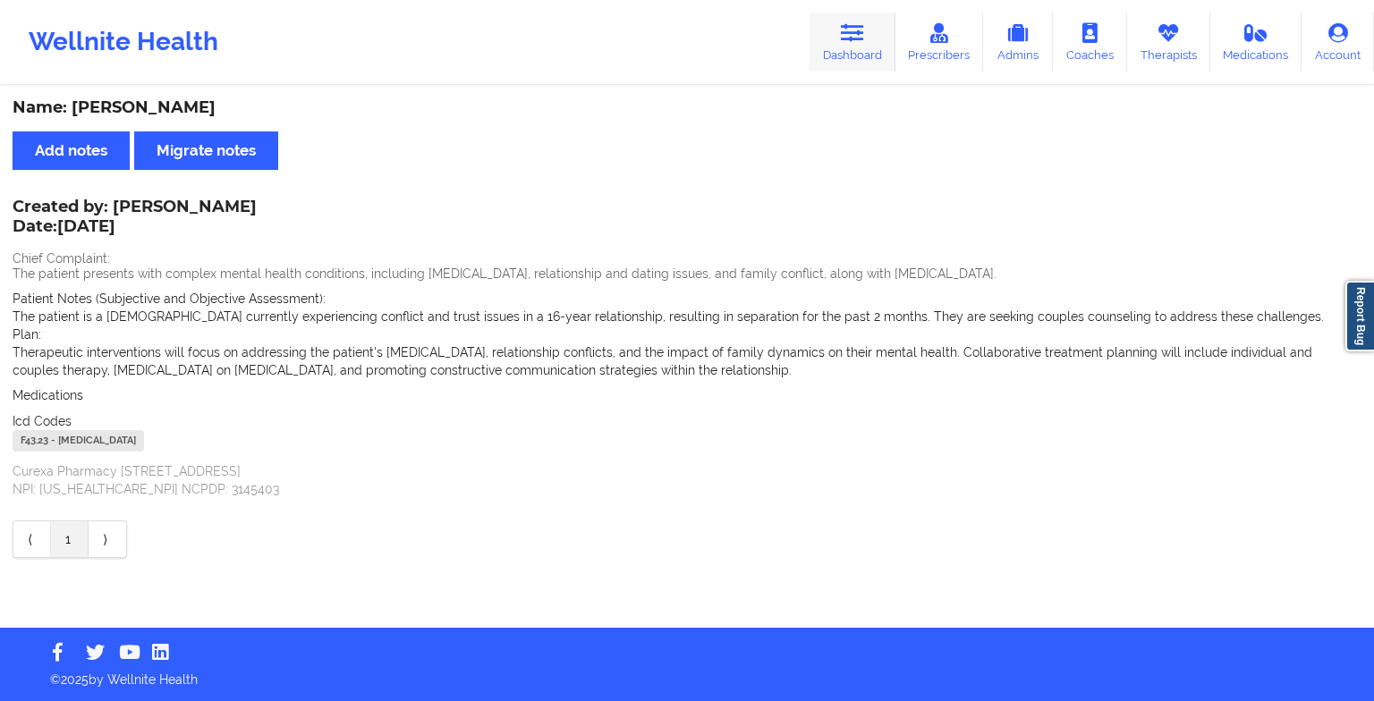
click at [848, 25] on icon at bounding box center [852, 33] width 23 height 20
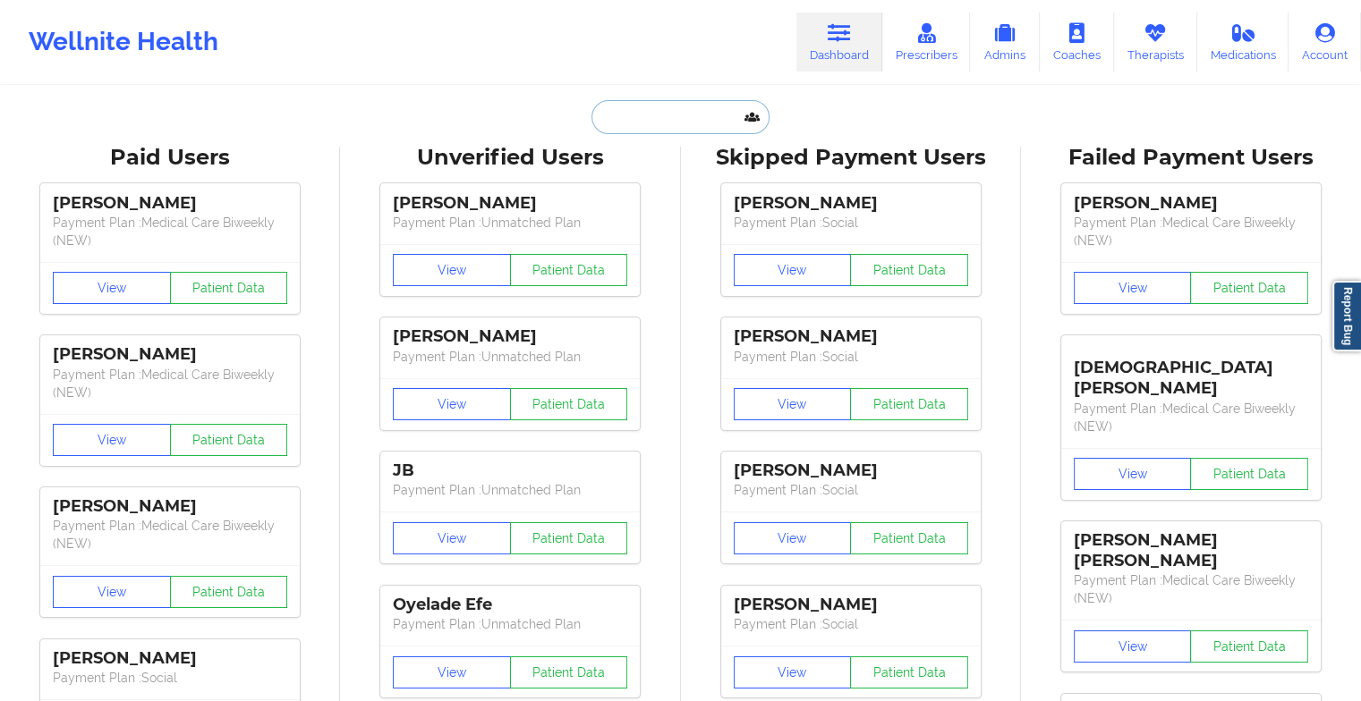
click at [641, 118] on input "text" at bounding box center [679, 117] width 177 height 34
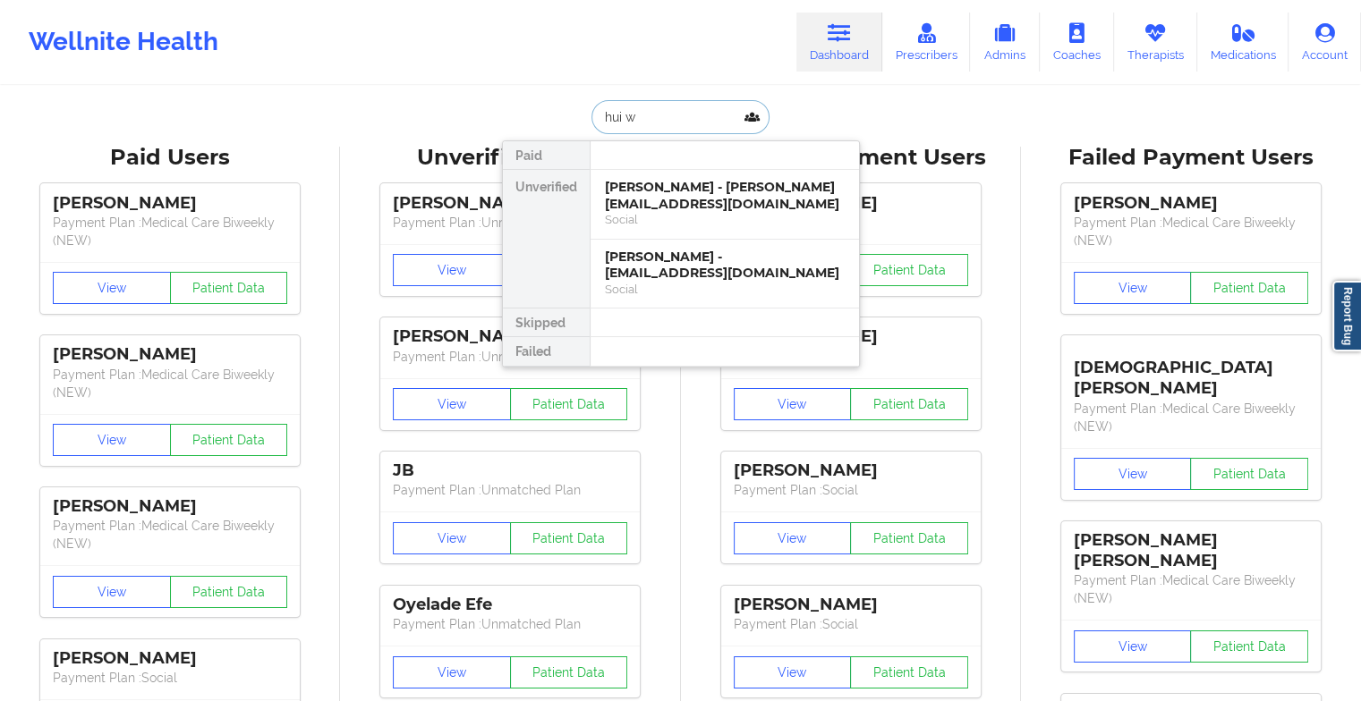
type input "hui we"
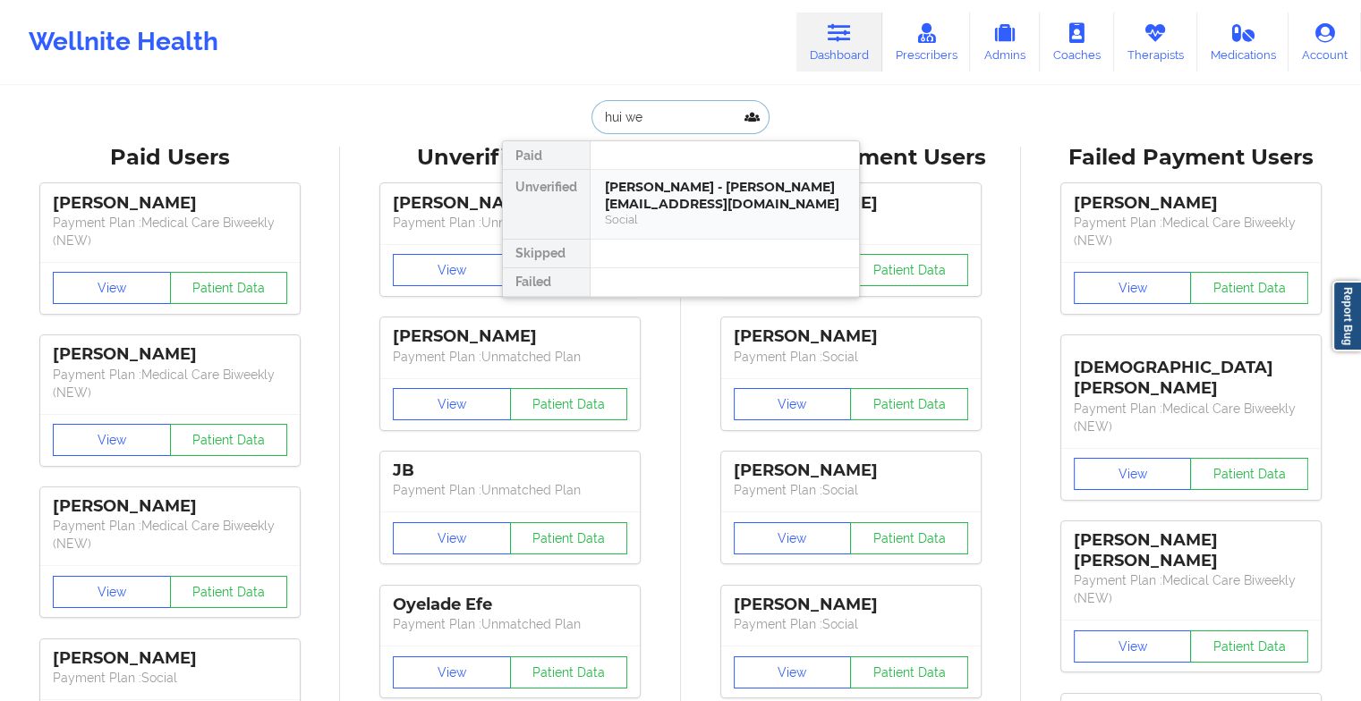
click at [660, 184] on div "[PERSON_NAME] - [PERSON_NAME][EMAIL_ADDRESS][DOMAIN_NAME]" at bounding box center [725, 195] width 240 height 33
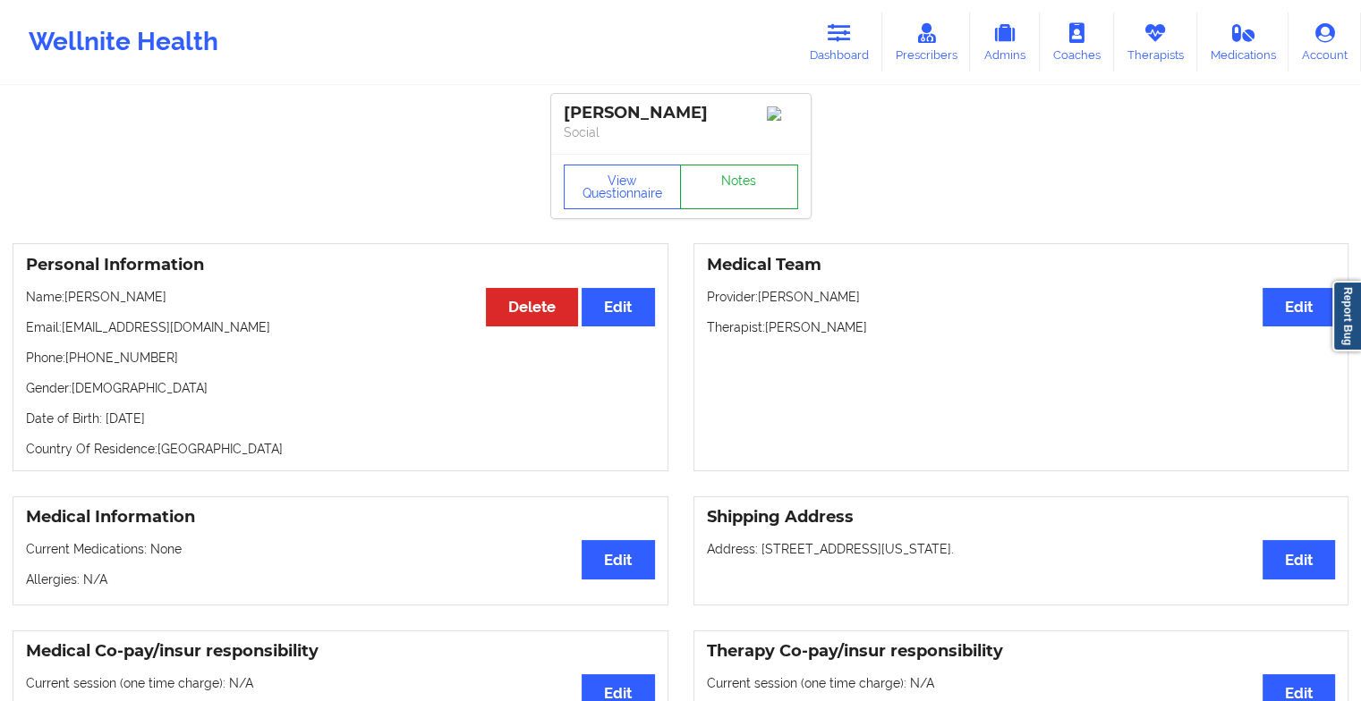
click at [711, 192] on link "Notes" at bounding box center [739, 187] width 118 height 45
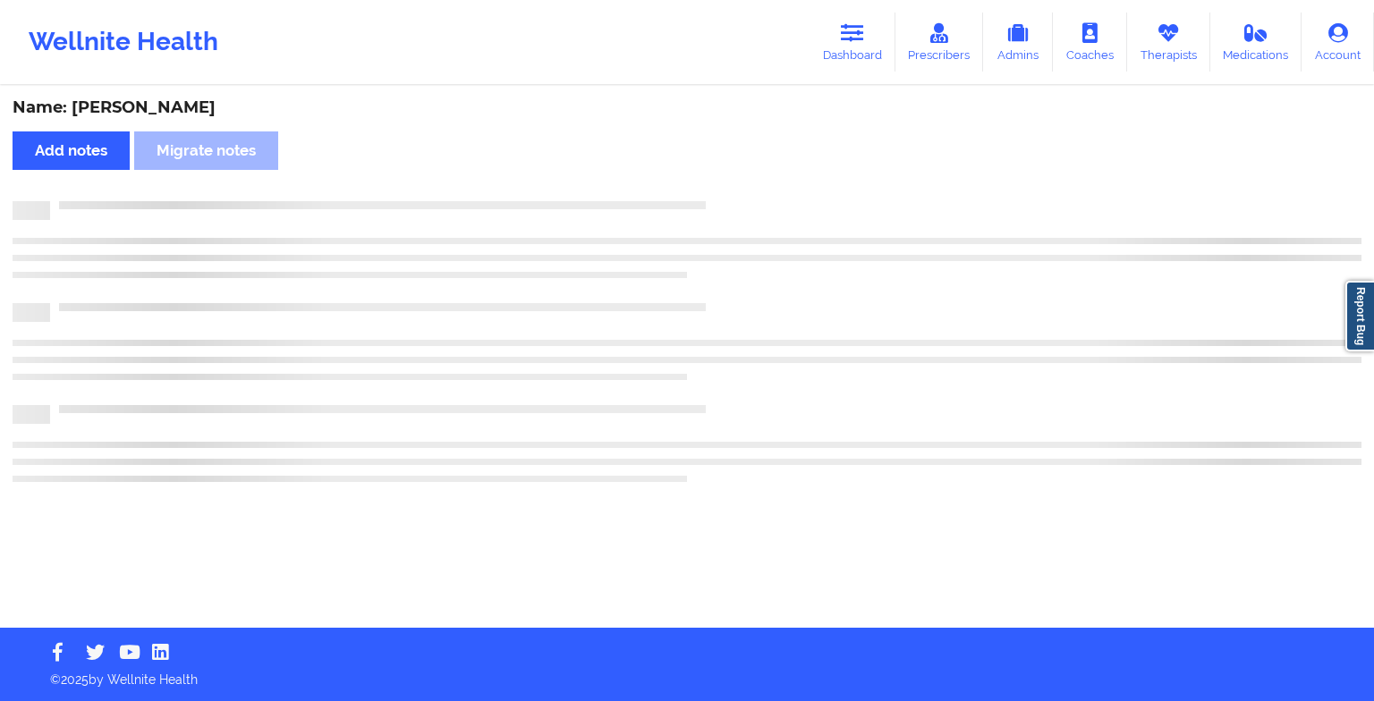
click at [711, 192] on div "Name: [PERSON_NAME] Add notes Migrate notes" at bounding box center [687, 358] width 1374 height 540
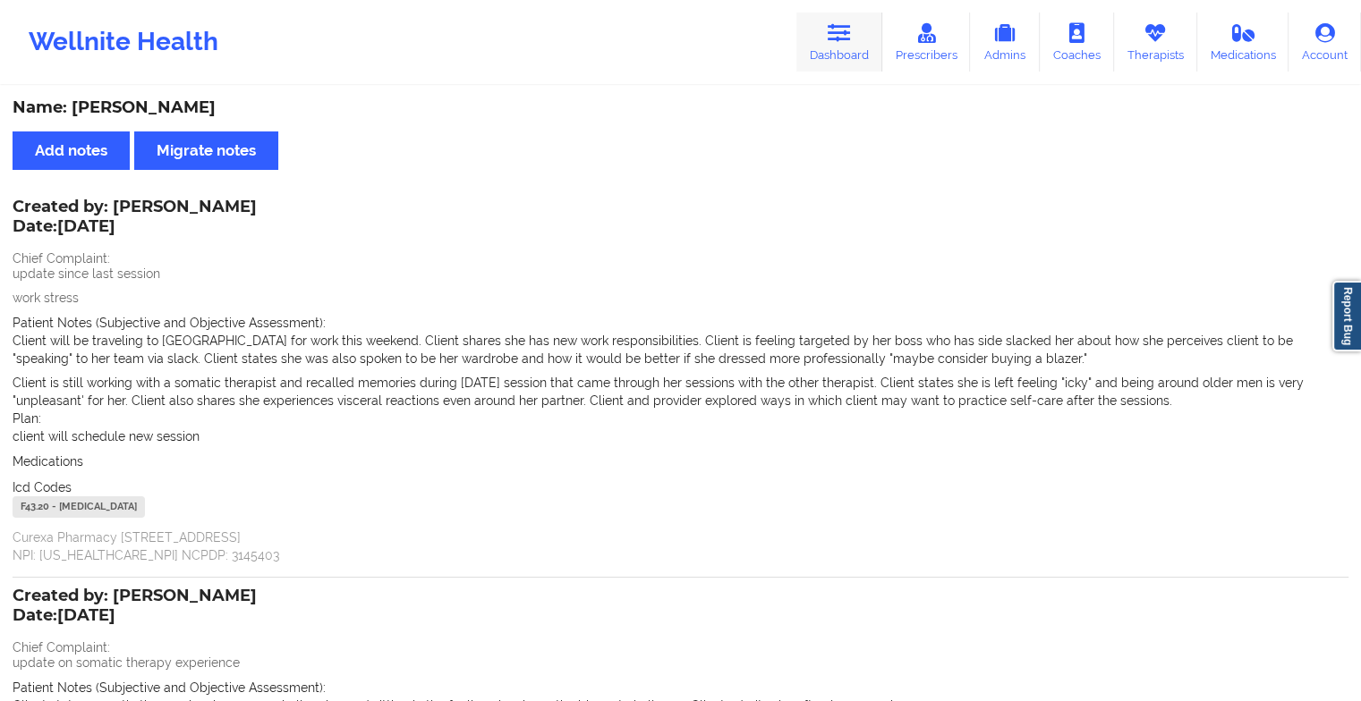
click at [834, 68] on link "Dashboard" at bounding box center [839, 42] width 86 height 59
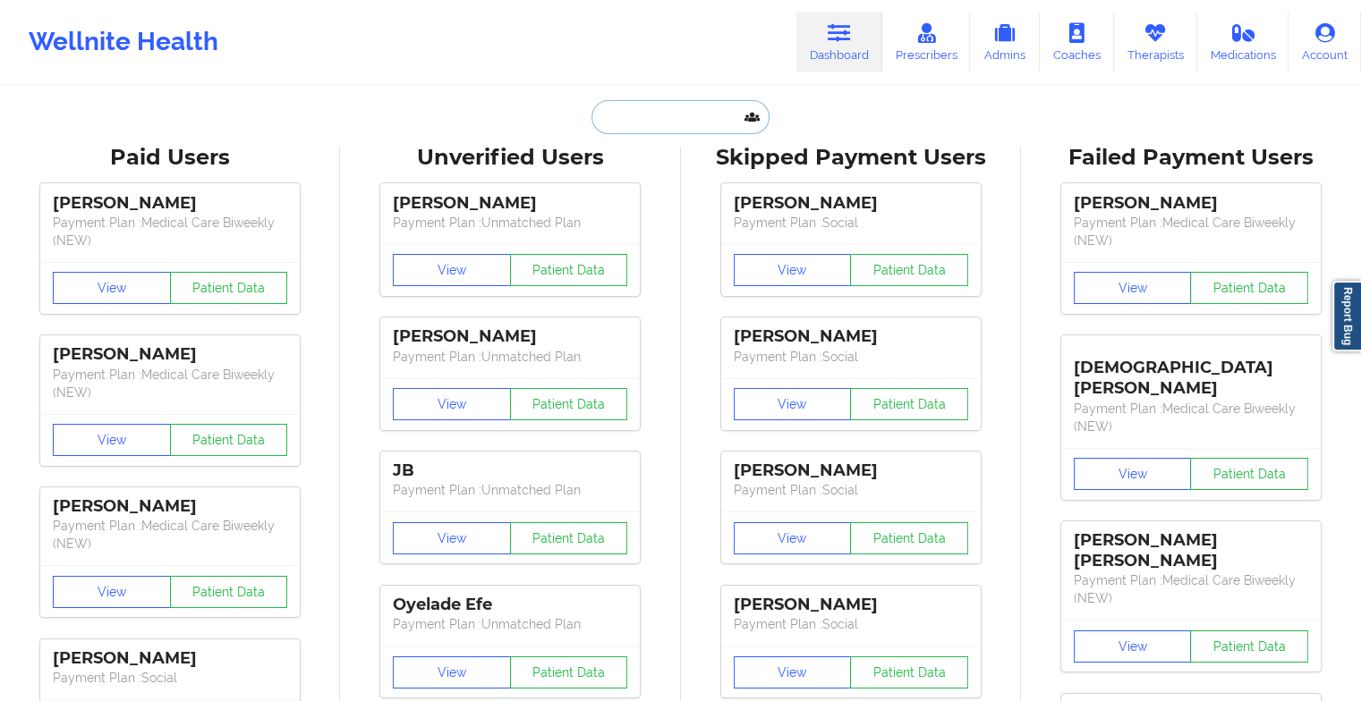
click at [671, 107] on input "text" at bounding box center [679, 117] width 177 height 34
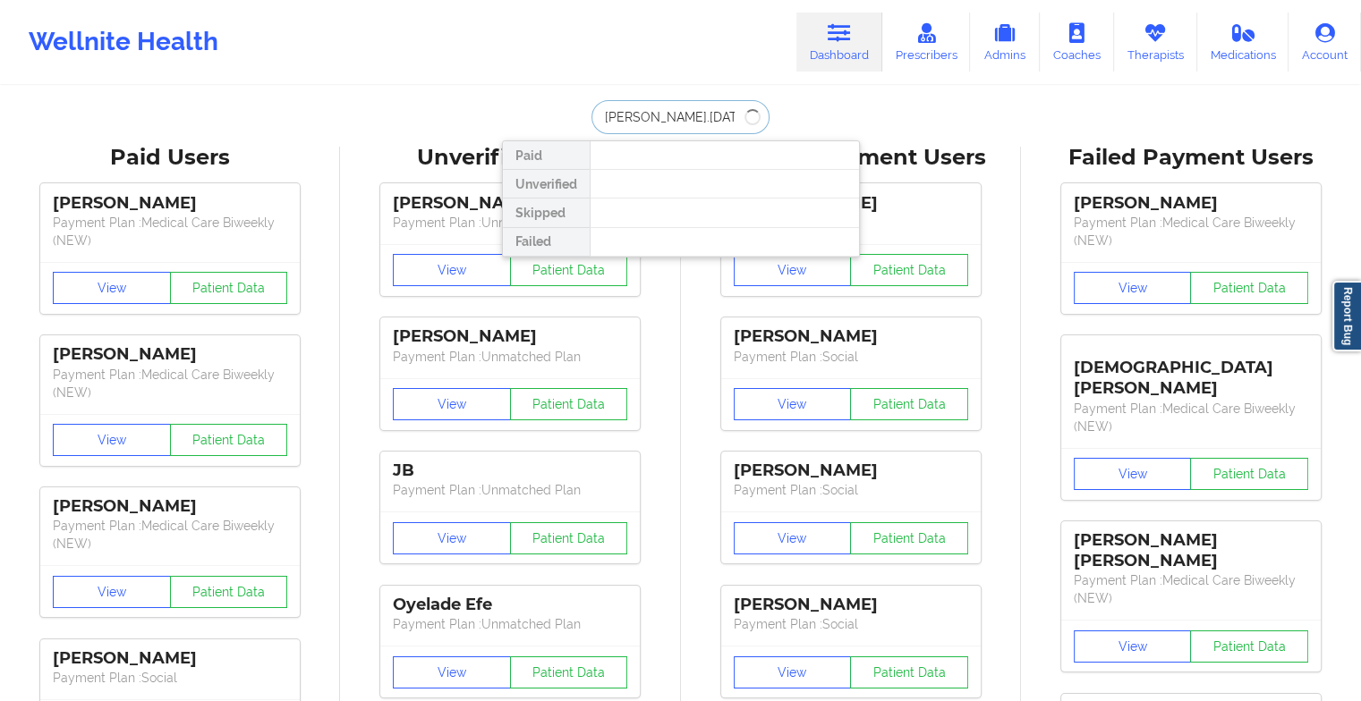
type input "[PERSON_NAME].[DATE]"
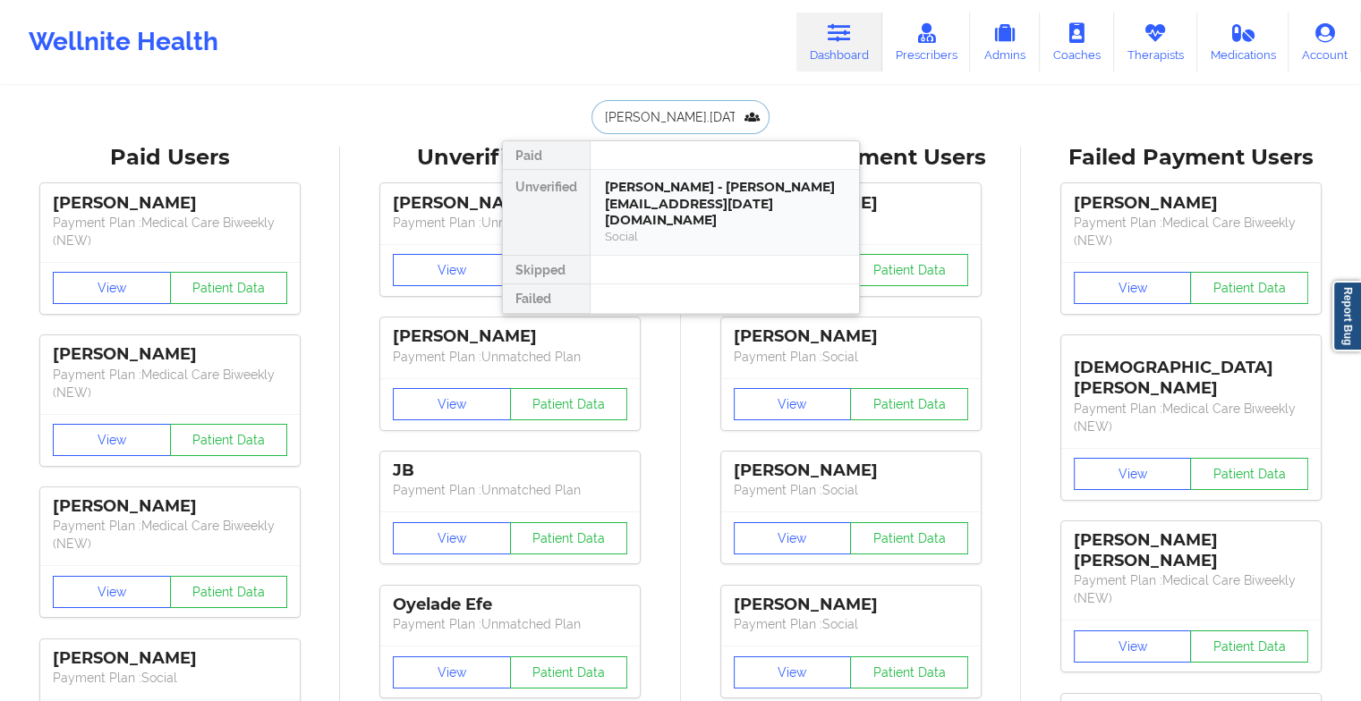
click at [636, 200] on div "[PERSON_NAME] - [PERSON_NAME][EMAIL_ADDRESS][DATE][DOMAIN_NAME]" at bounding box center [725, 204] width 240 height 50
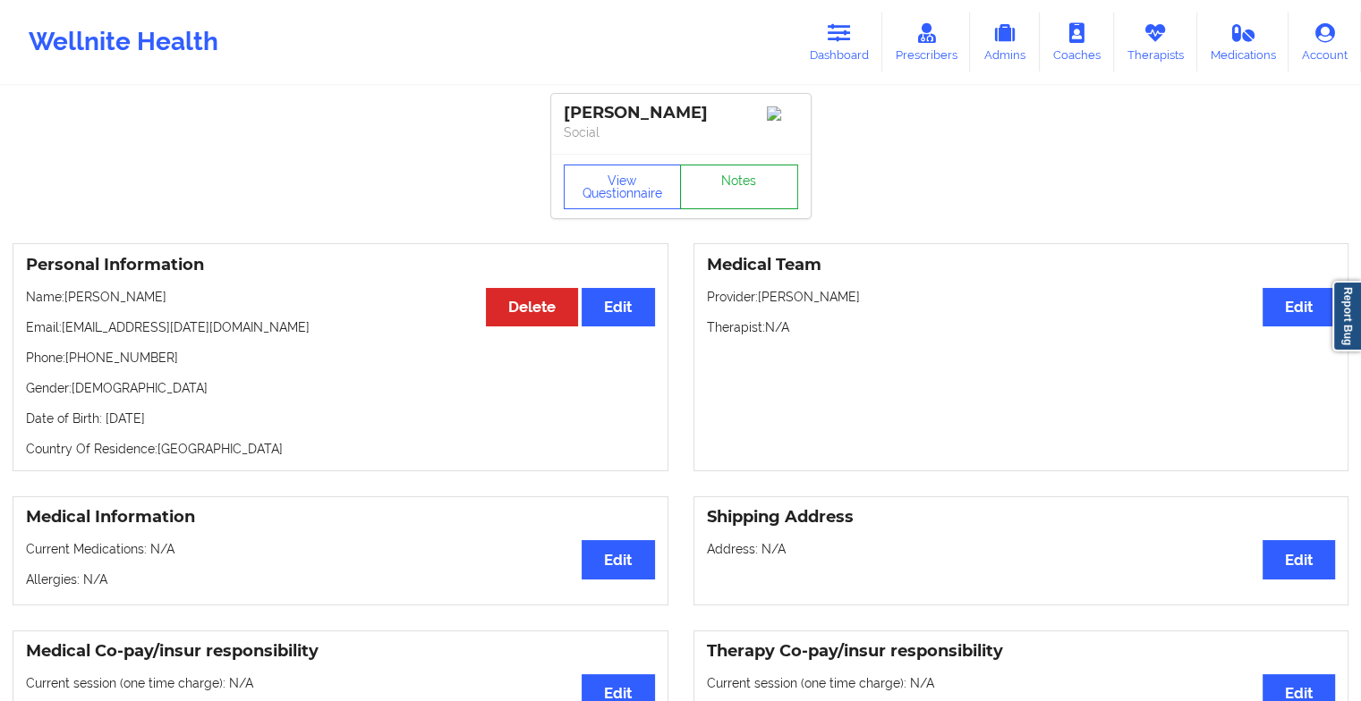
click at [723, 175] on link "Notes" at bounding box center [739, 187] width 118 height 45
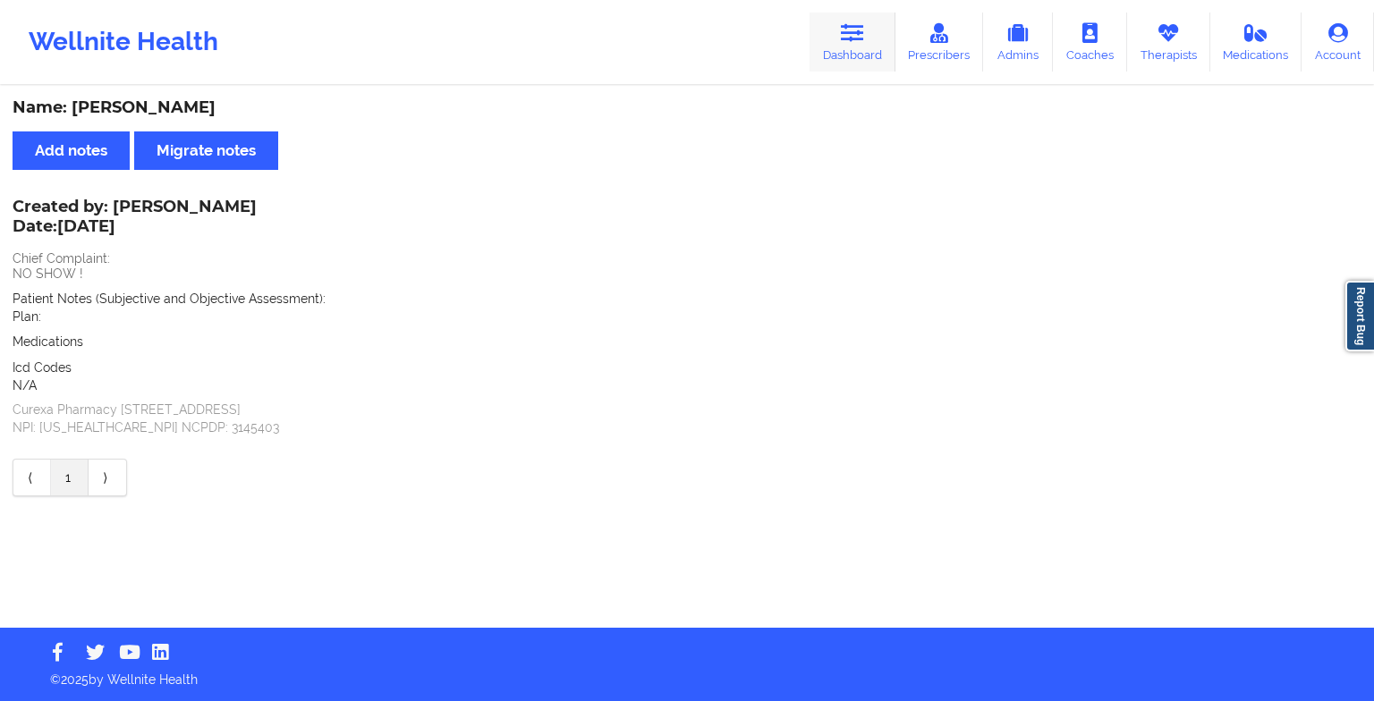
click at [824, 55] on link "Dashboard" at bounding box center [853, 42] width 86 height 59
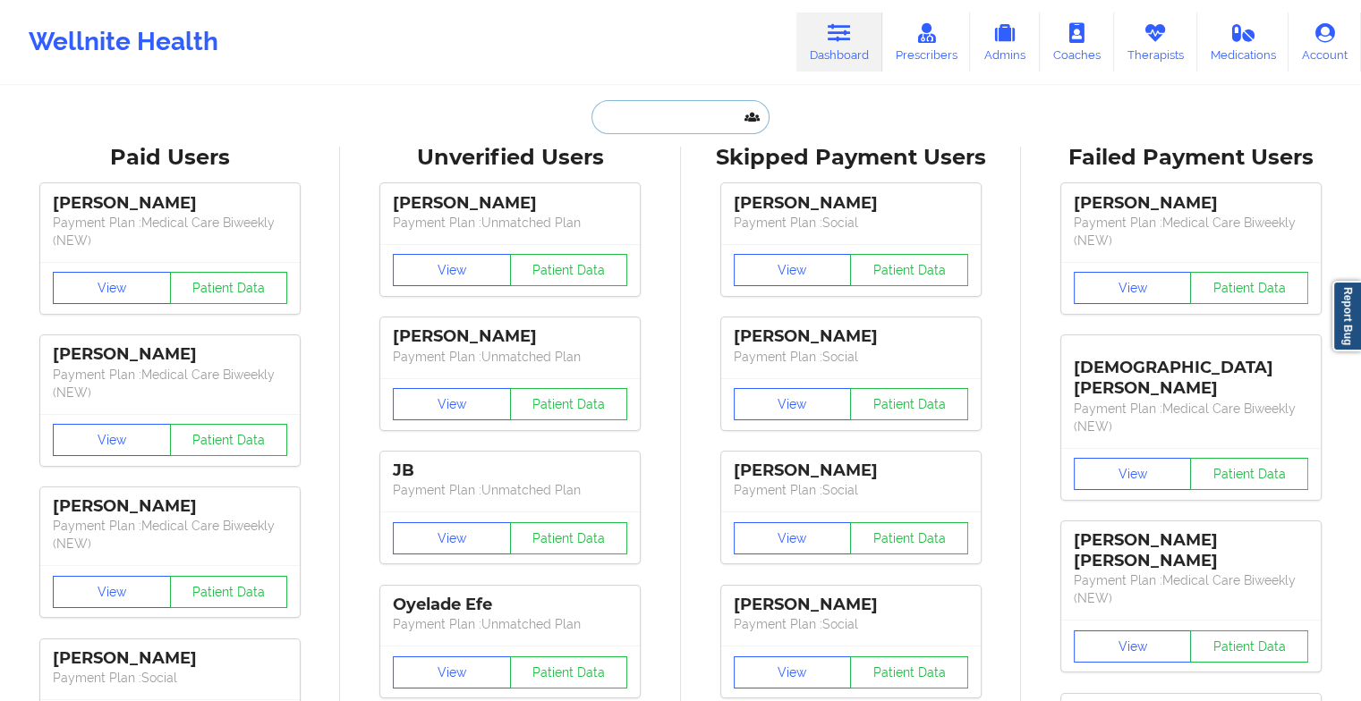
click at [680, 129] on input "text" at bounding box center [679, 117] width 177 height 34
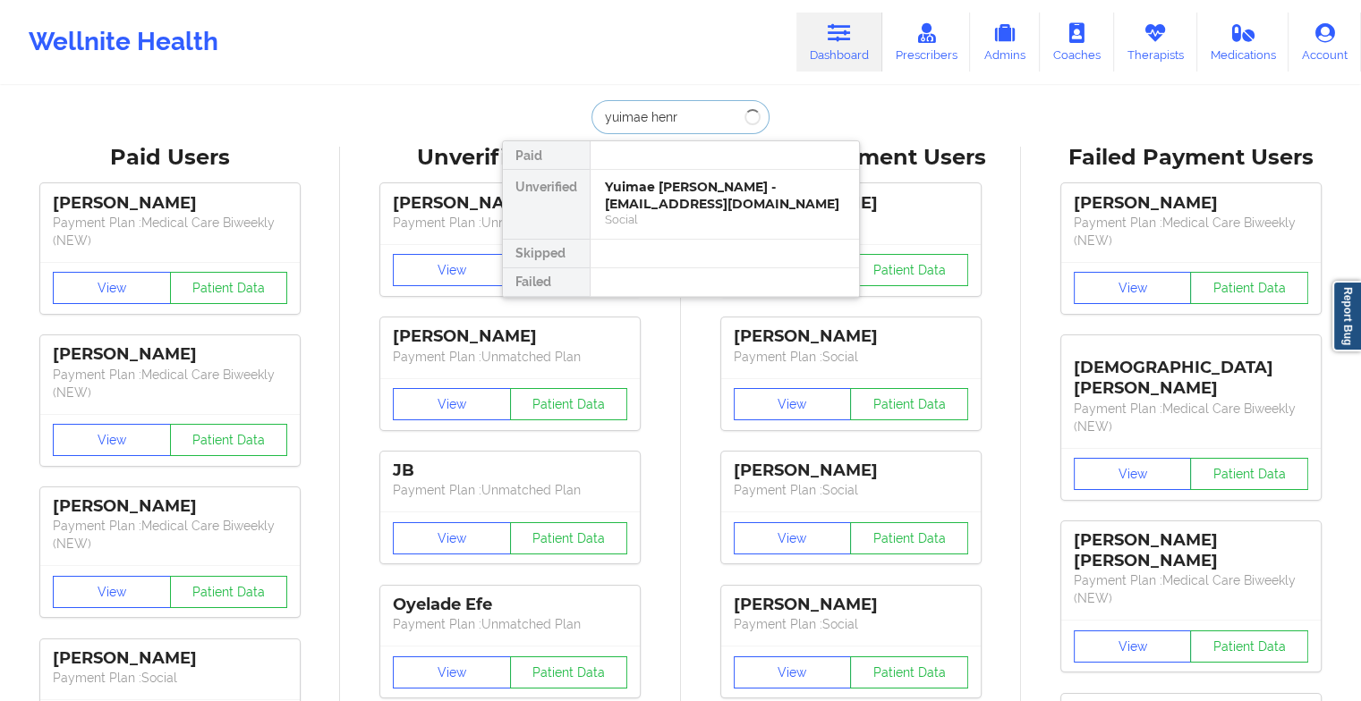
type input "[PERSON_NAME]"
click at [693, 204] on div "Yuimae [PERSON_NAME] - [EMAIL_ADDRESS][DOMAIN_NAME]" at bounding box center [725, 195] width 240 height 33
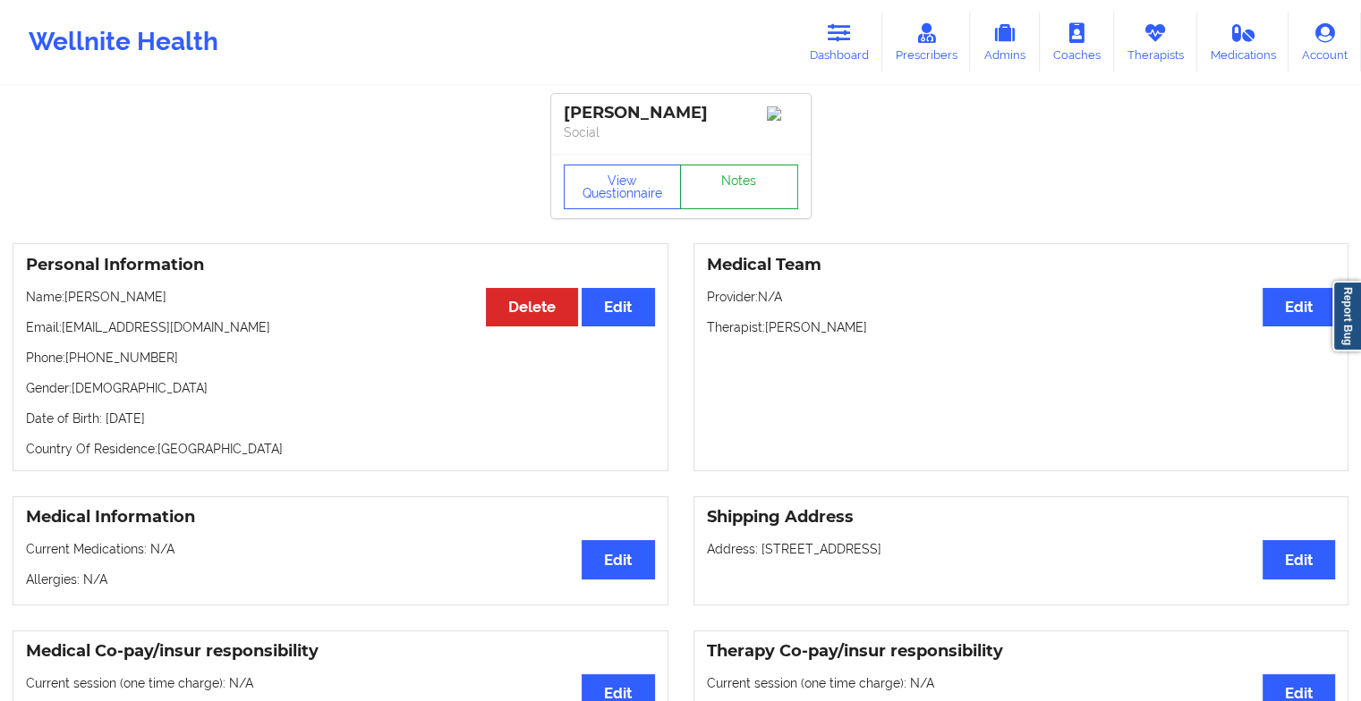
click at [746, 175] on link "Notes" at bounding box center [739, 187] width 118 height 45
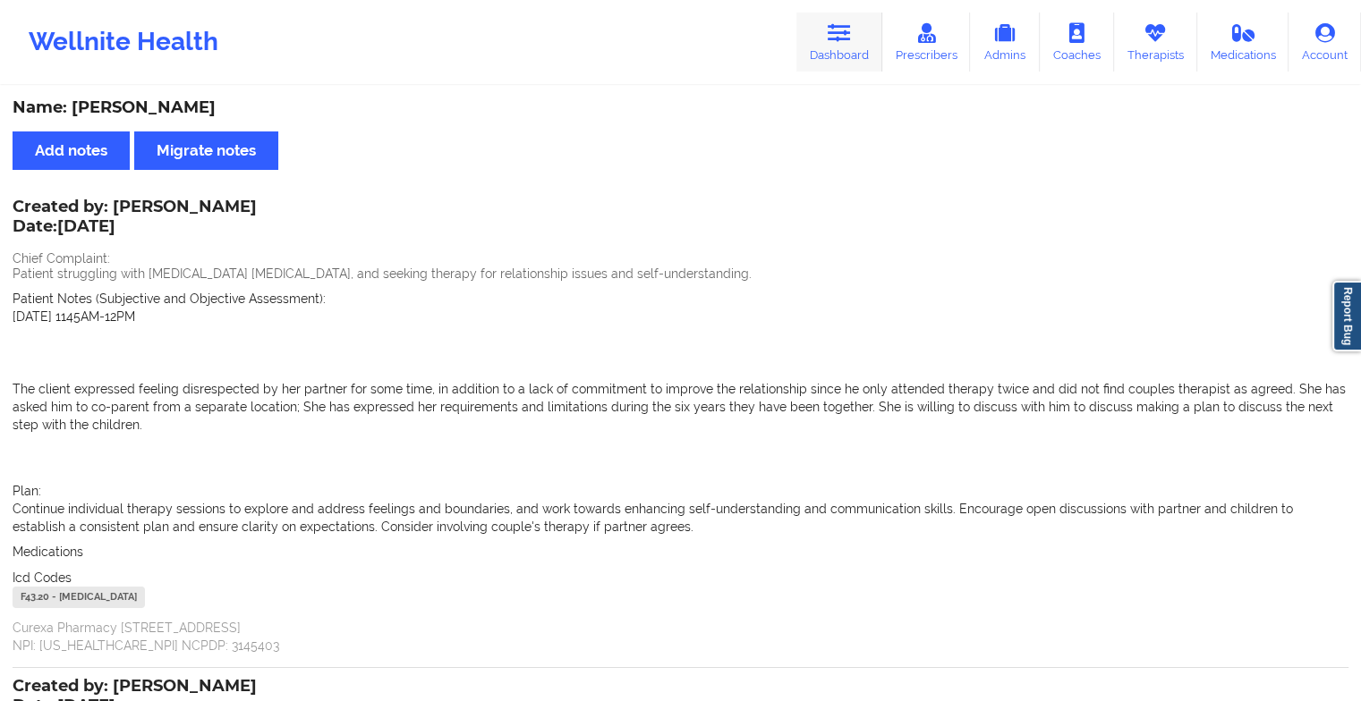
click at [839, 24] on icon at bounding box center [839, 33] width 23 height 20
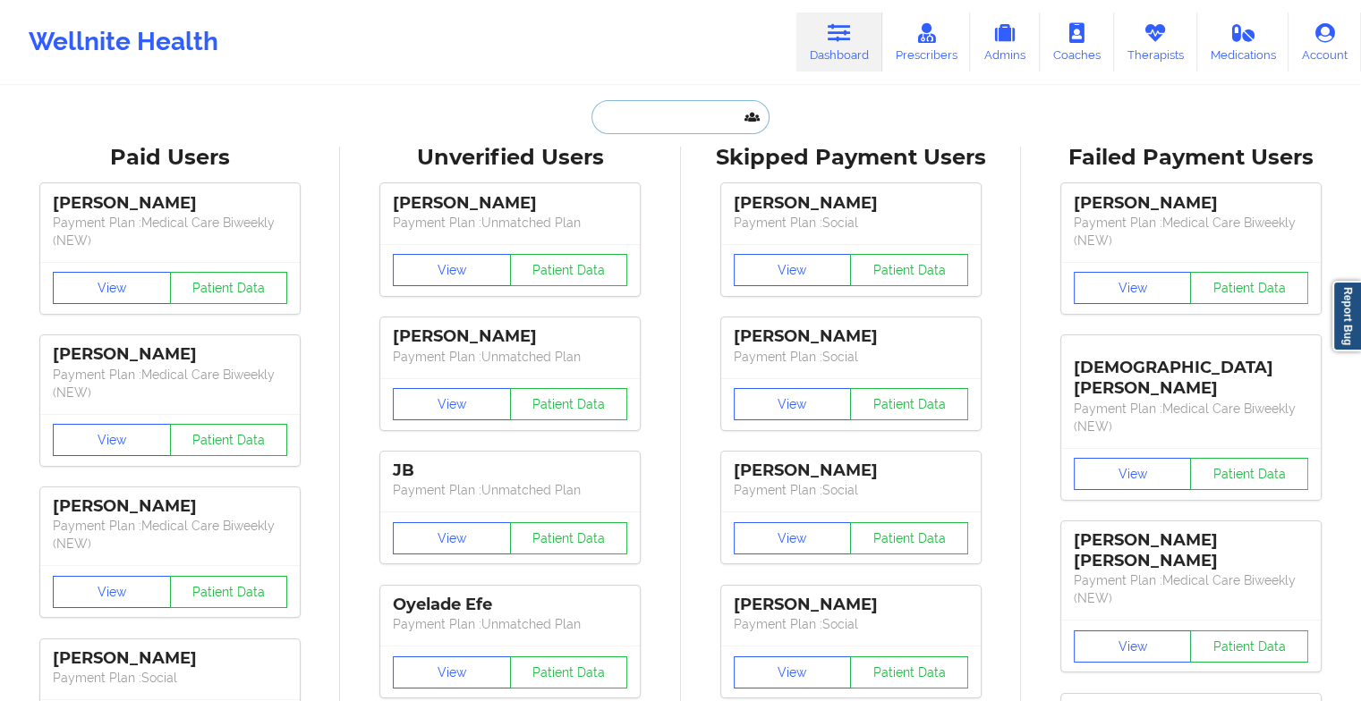
click at [623, 104] on input "text" at bounding box center [679, 117] width 177 height 34
paste input "[PERSON_NAME] [PERSON_NAME]"
type input "[PERSON_NAME] [PERSON_NAME]"
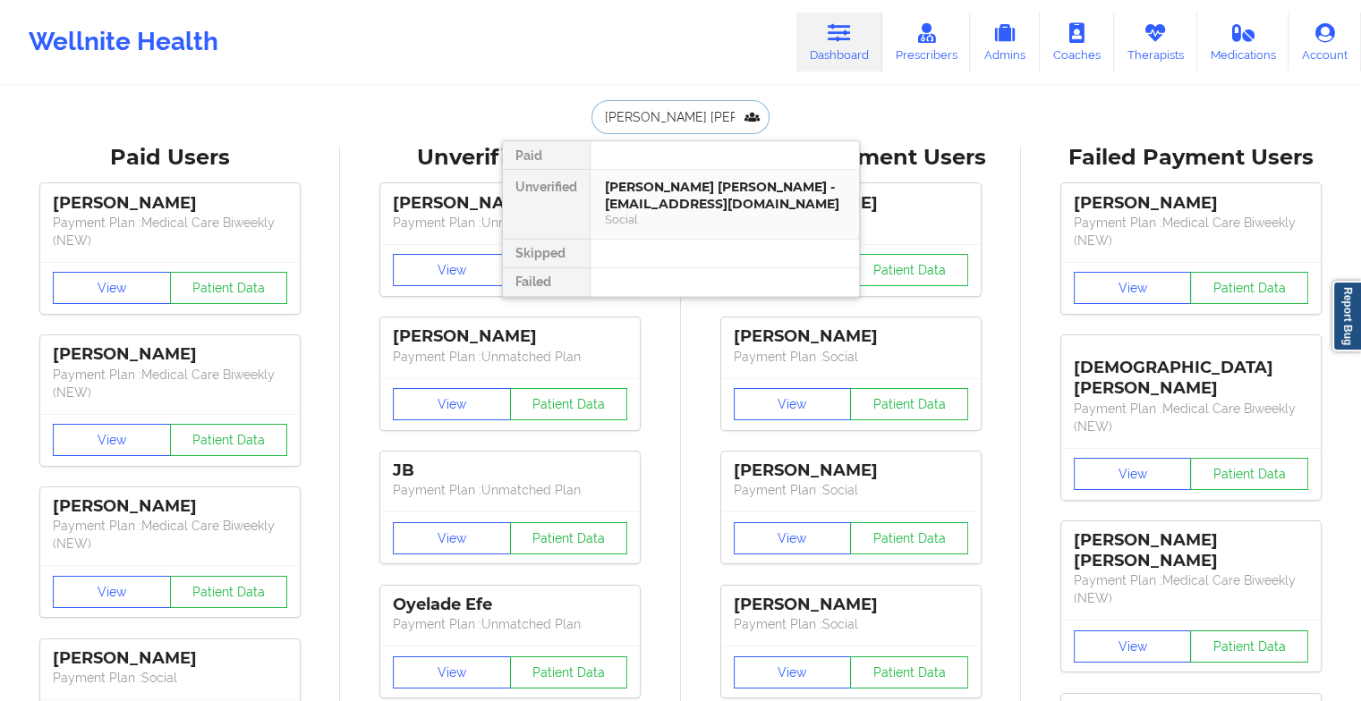
click at [693, 179] on div "[PERSON_NAME] [PERSON_NAME] - [EMAIL_ADDRESS][DOMAIN_NAME]" at bounding box center [725, 195] width 240 height 33
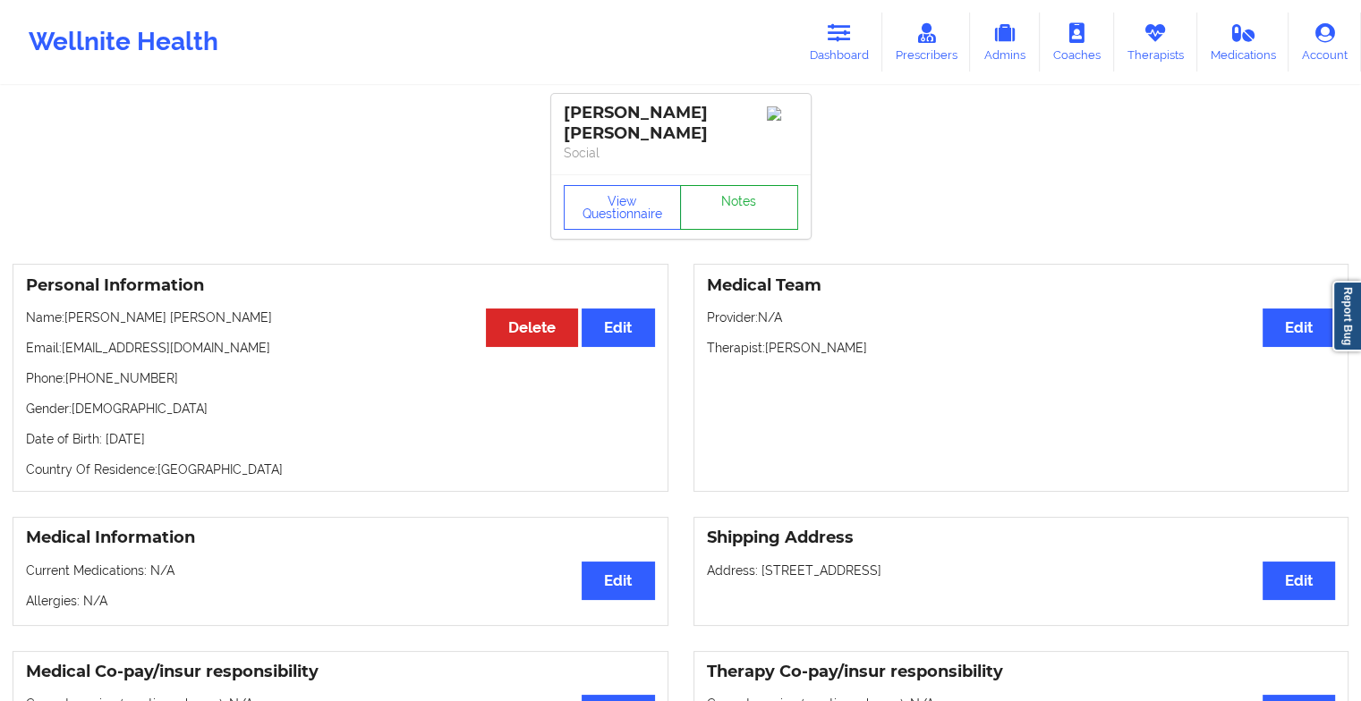
click at [746, 206] on link "Notes" at bounding box center [739, 207] width 118 height 45
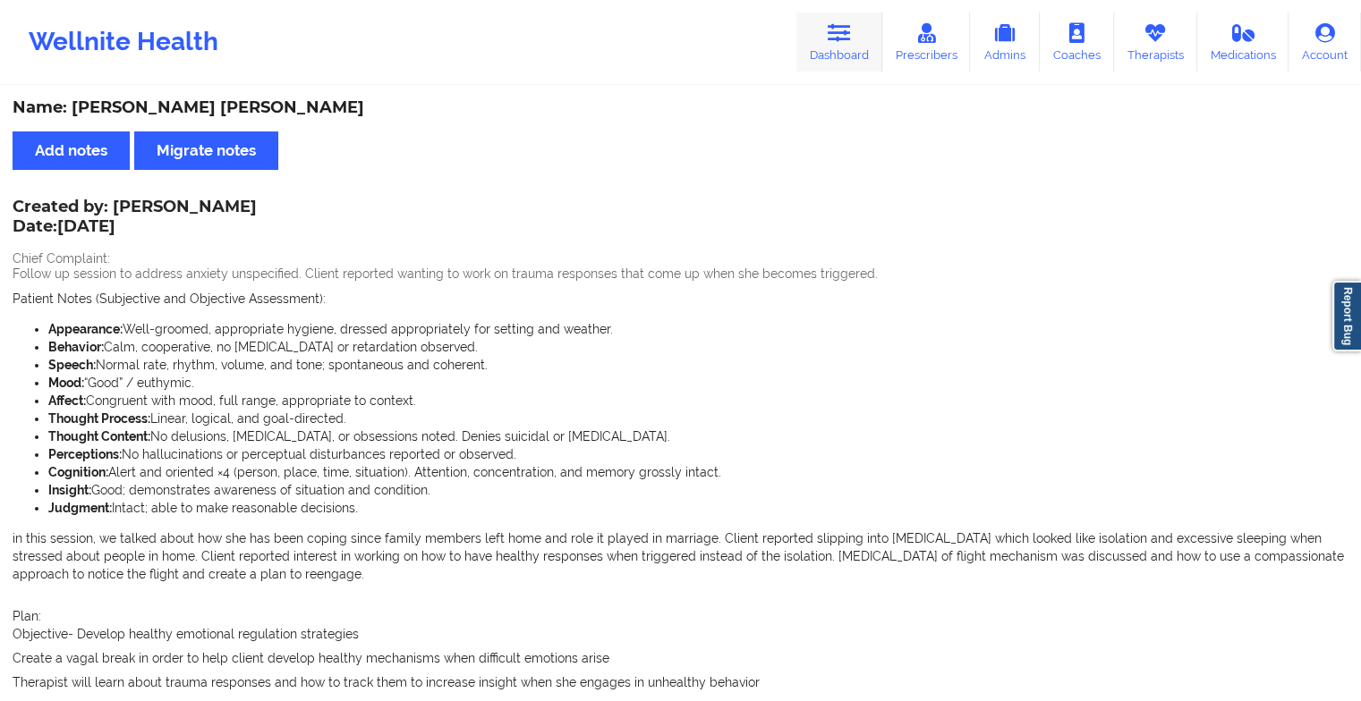
click at [832, 49] on link "Dashboard" at bounding box center [839, 42] width 86 height 59
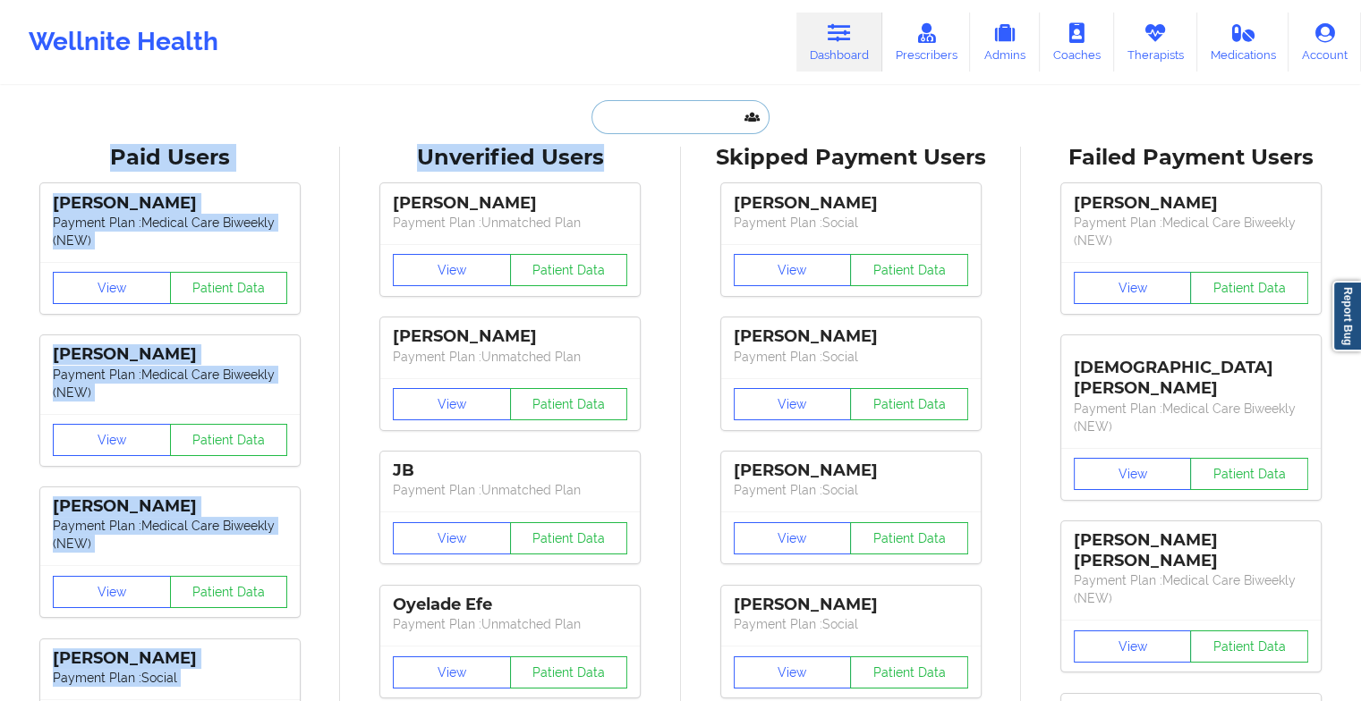
click at [661, 128] on input "text" at bounding box center [679, 117] width 177 height 34
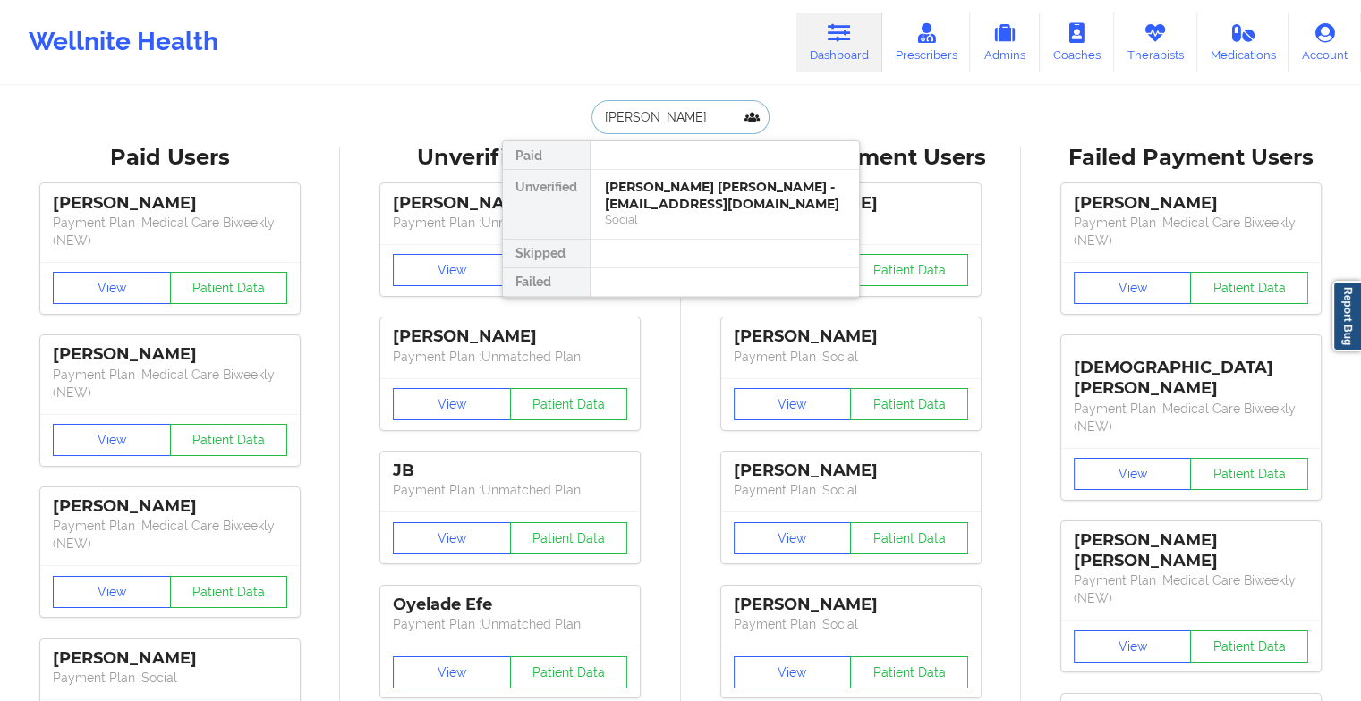
type input "[PERSON_NAME]"
click at [687, 197] on div "[PERSON_NAME] - [EMAIL_ADDRESS][DOMAIN_NAME]" at bounding box center [725, 195] width 240 height 33
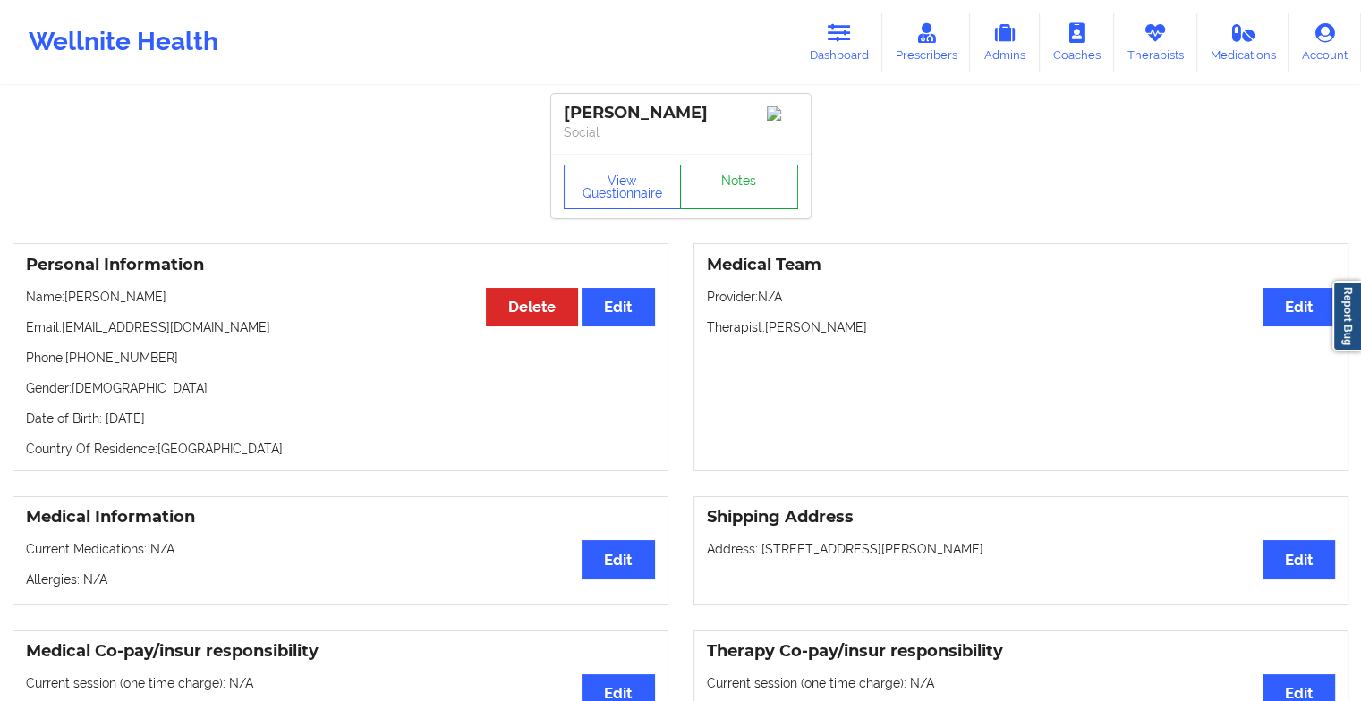
click at [713, 190] on link "Notes" at bounding box center [739, 187] width 118 height 45
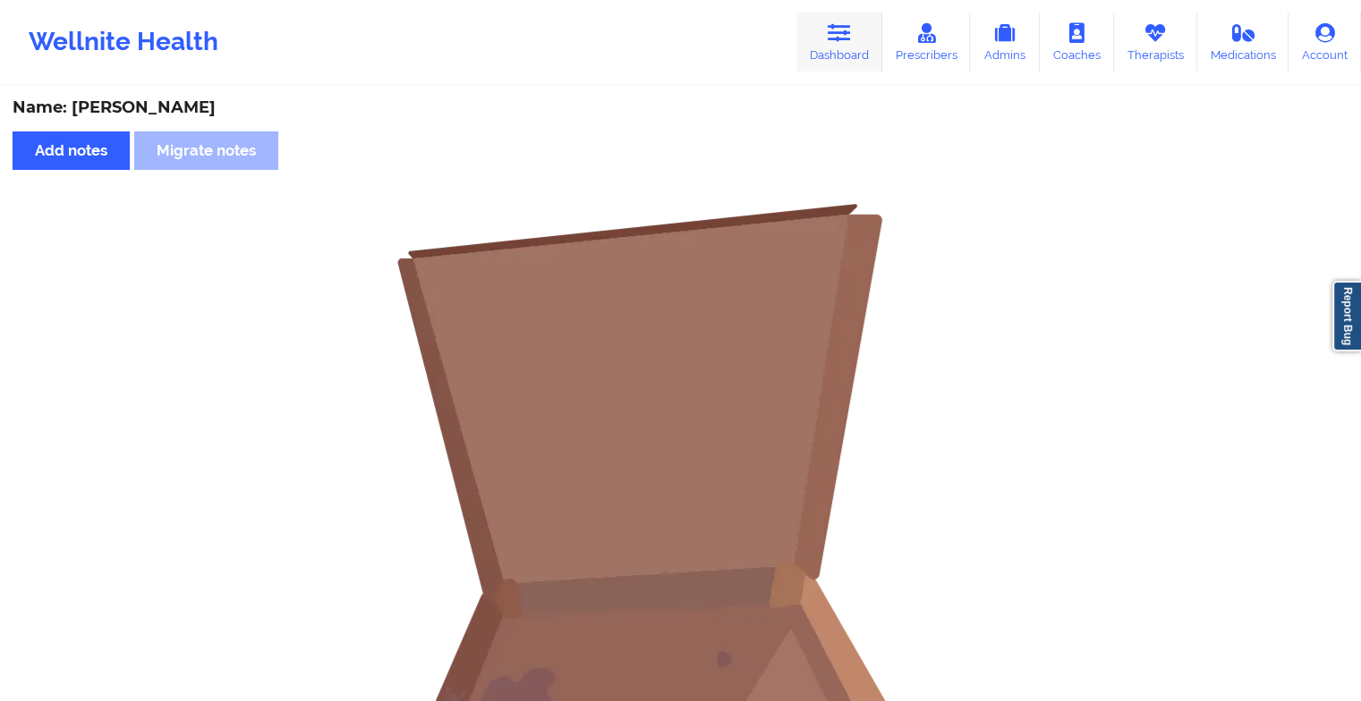
click at [834, 38] on icon at bounding box center [839, 33] width 23 height 20
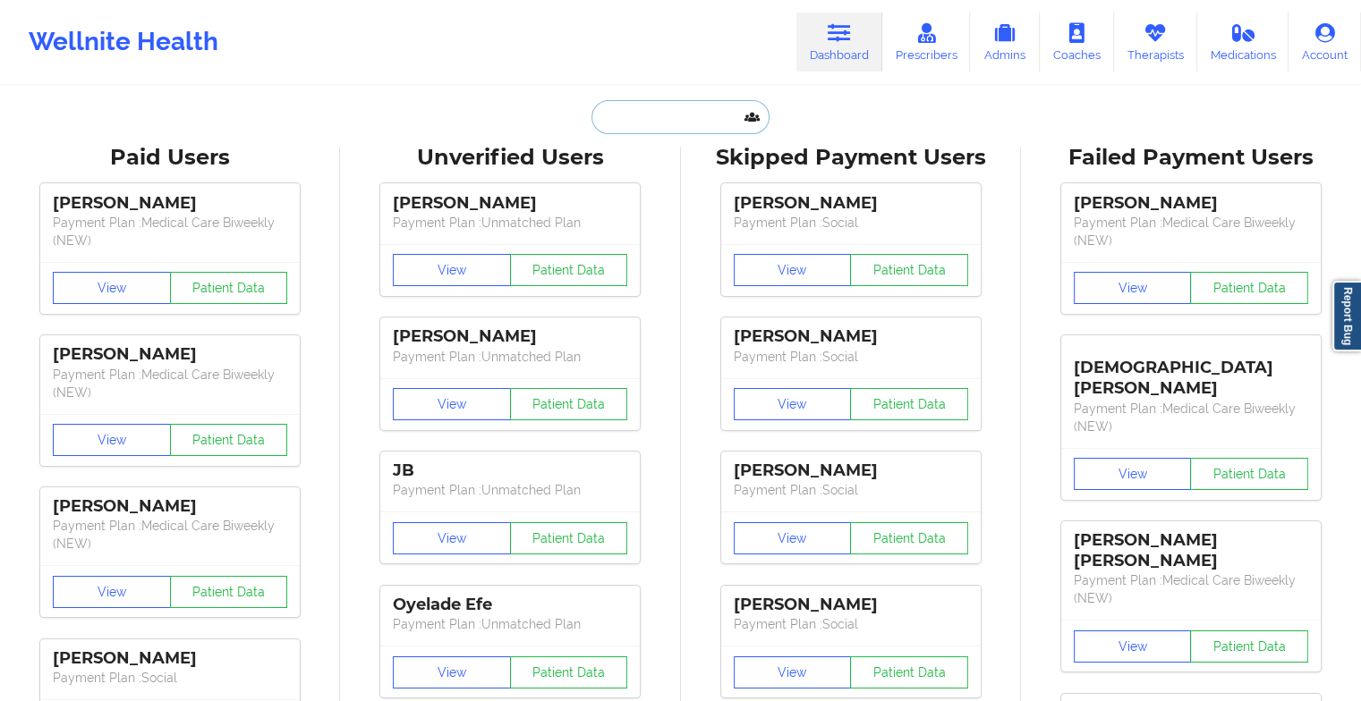
click at [659, 124] on input "text" at bounding box center [679, 117] width 177 height 34
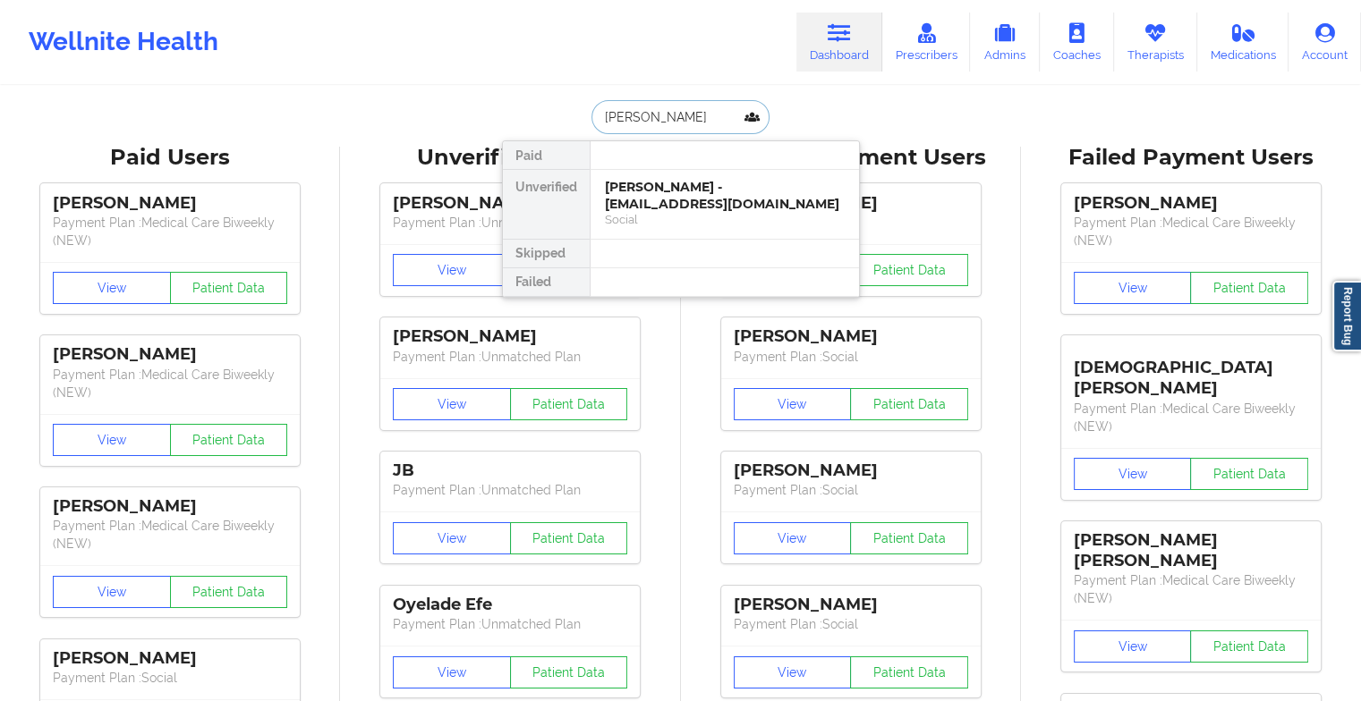
type input "[PERSON_NAME]"
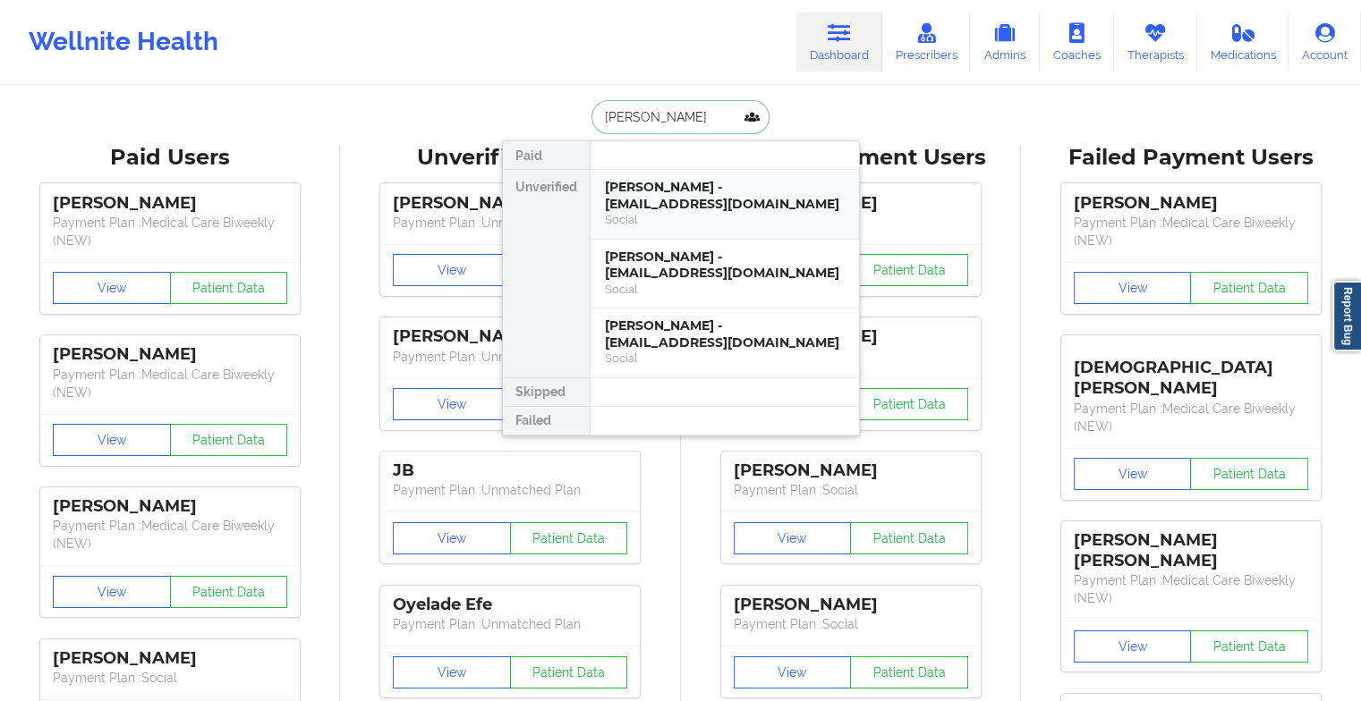
click at [665, 200] on div "[PERSON_NAME] - [EMAIL_ADDRESS][DOMAIN_NAME]" at bounding box center [725, 195] width 240 height 33
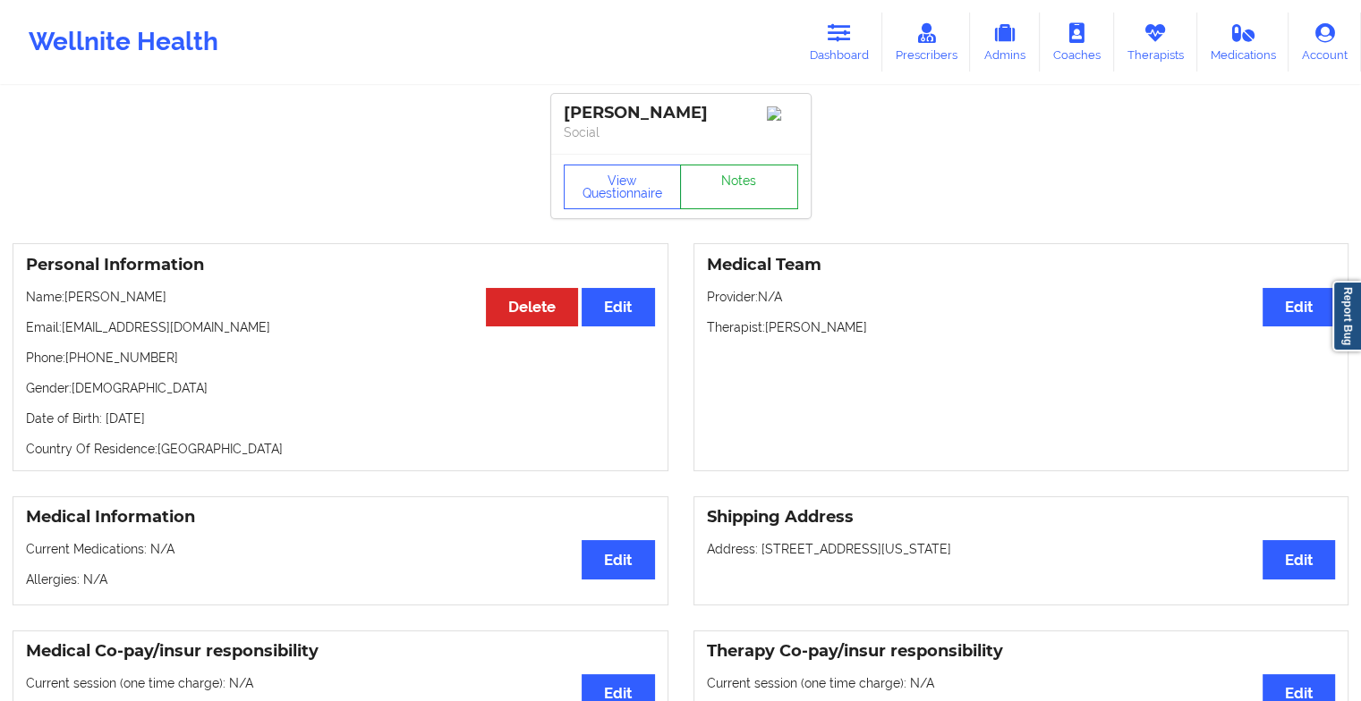
click at [742, 191] on link "Notes" at bounding box center [739, 187] width 118 height 45
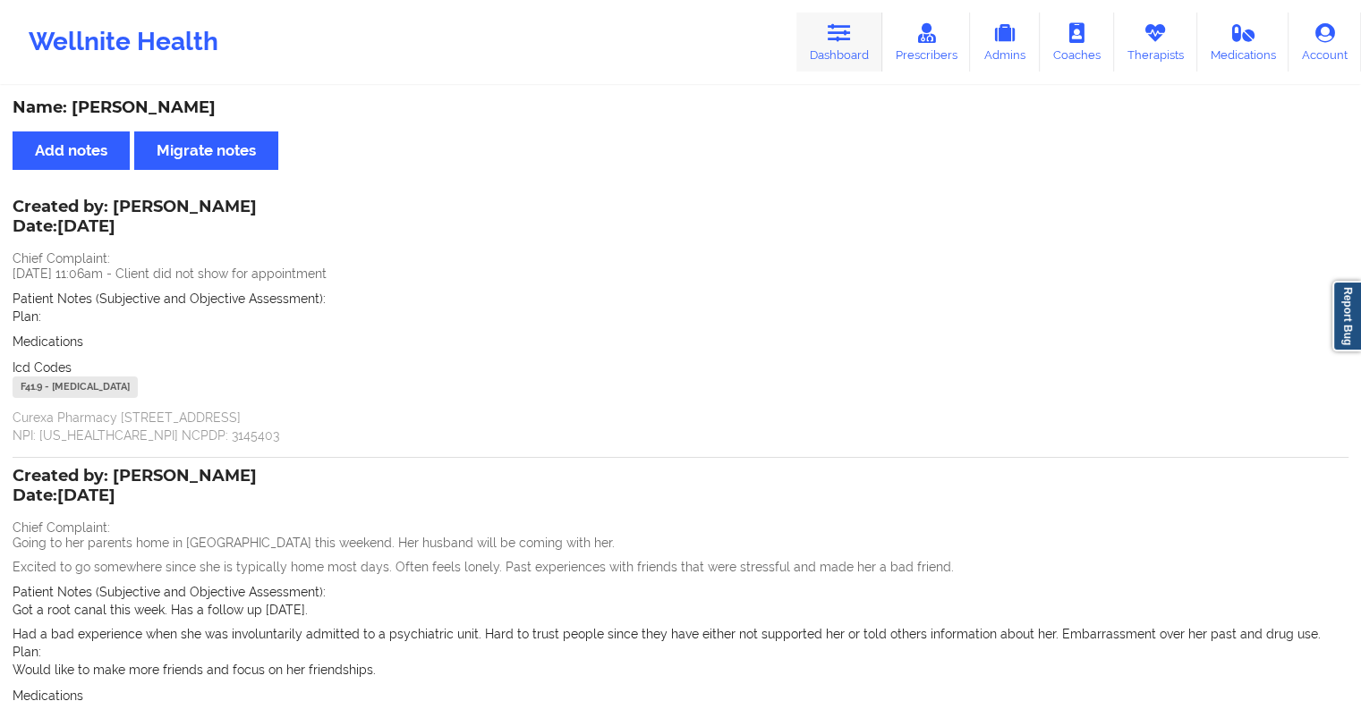
click at [837, 31] on icon at bounding box center [839, 33] width 23 height 20
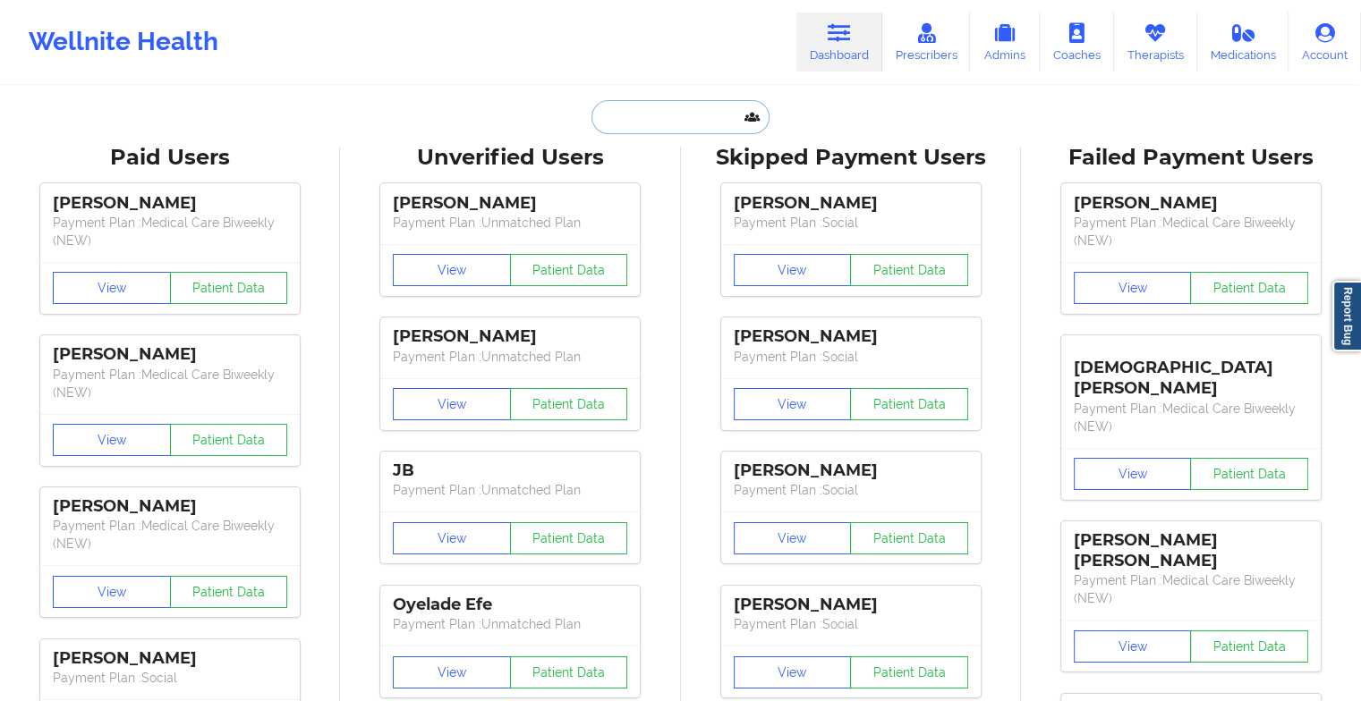
click at [648, 108] on input "text" at bounding box center [679, 117] width 177 height 34
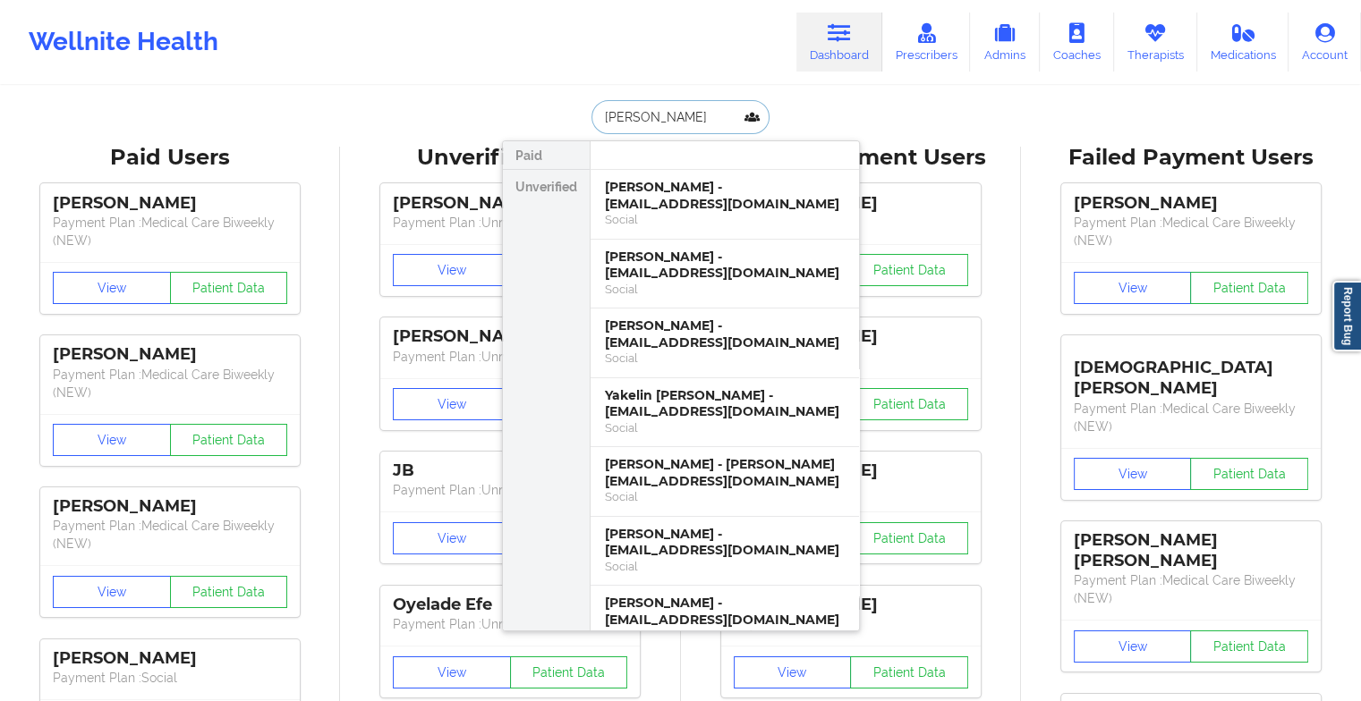
type input "[PERSON_NAME]"
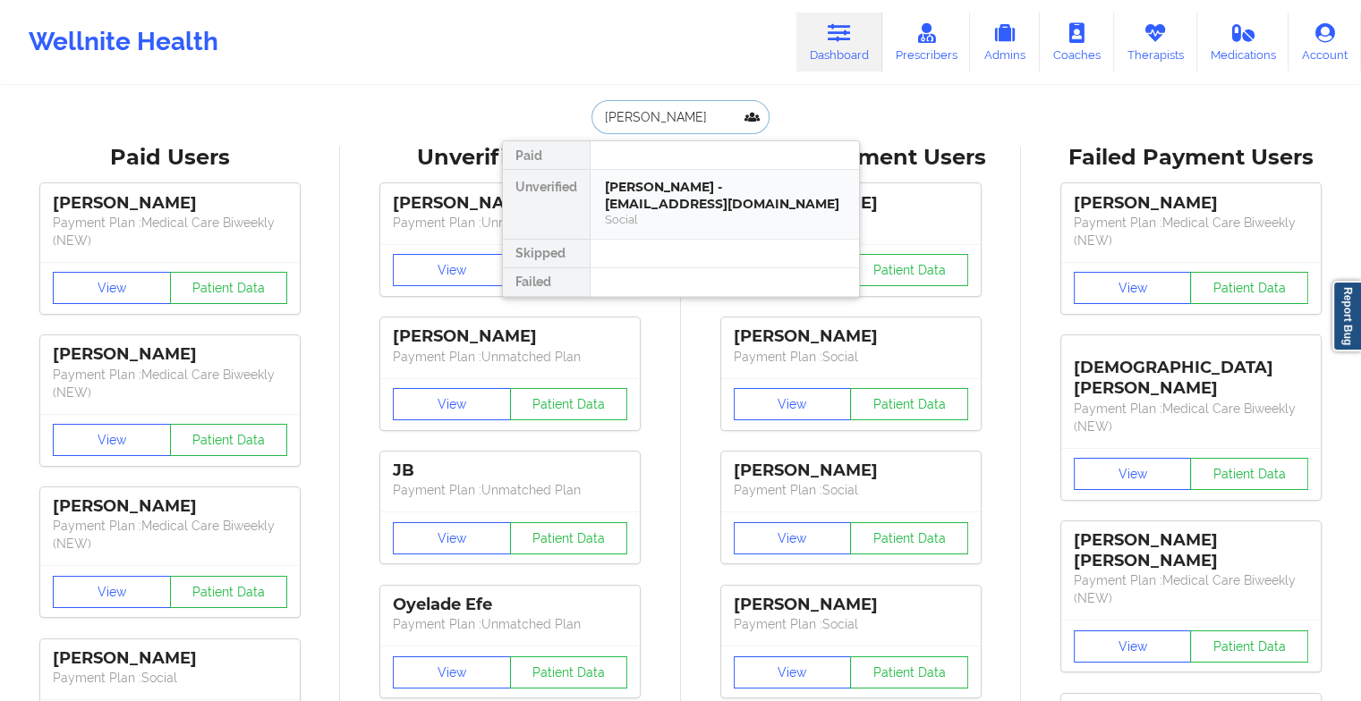
click at [676, 194] on div "[PERSON_NAME] - [EMAIL_ADDRESS][DOMAIN_NAME]" at bounding box center [725, 195] width 240 height 33
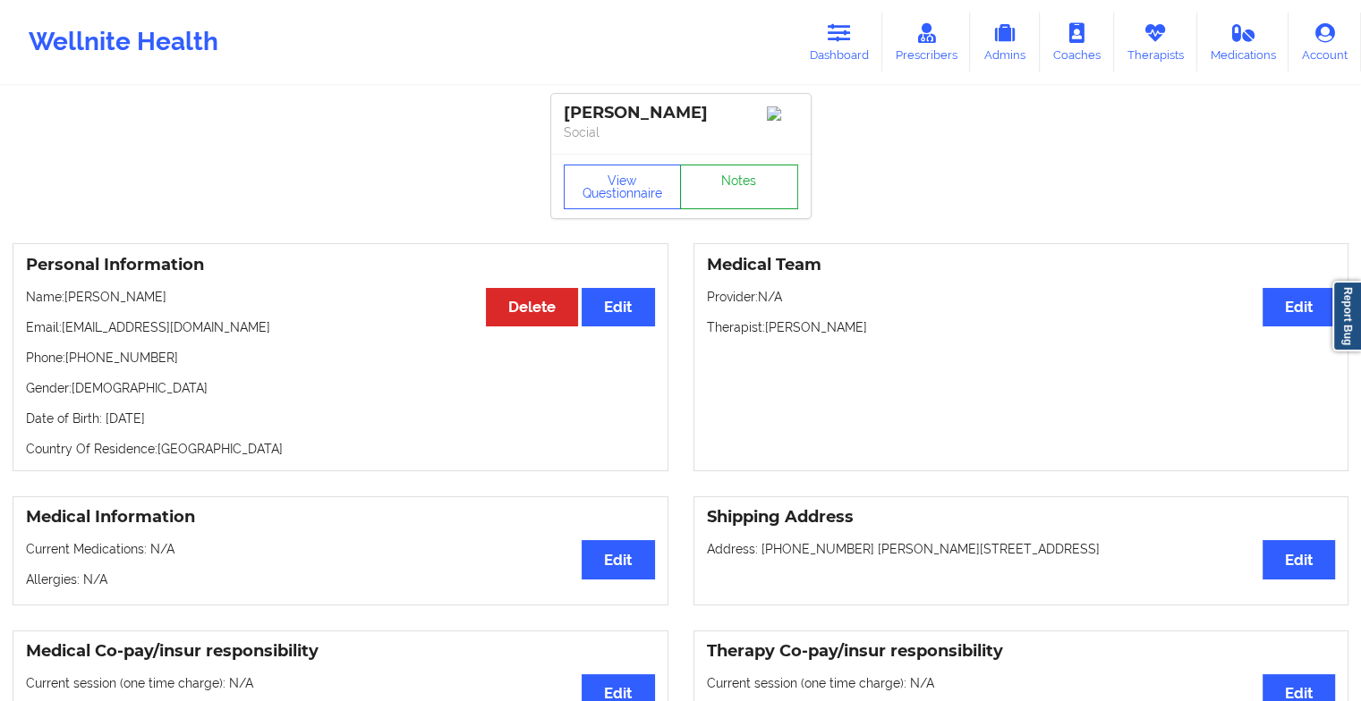
click at [727, 179] on link "Notes" at bounding box center [739, 187] width 118 height 45
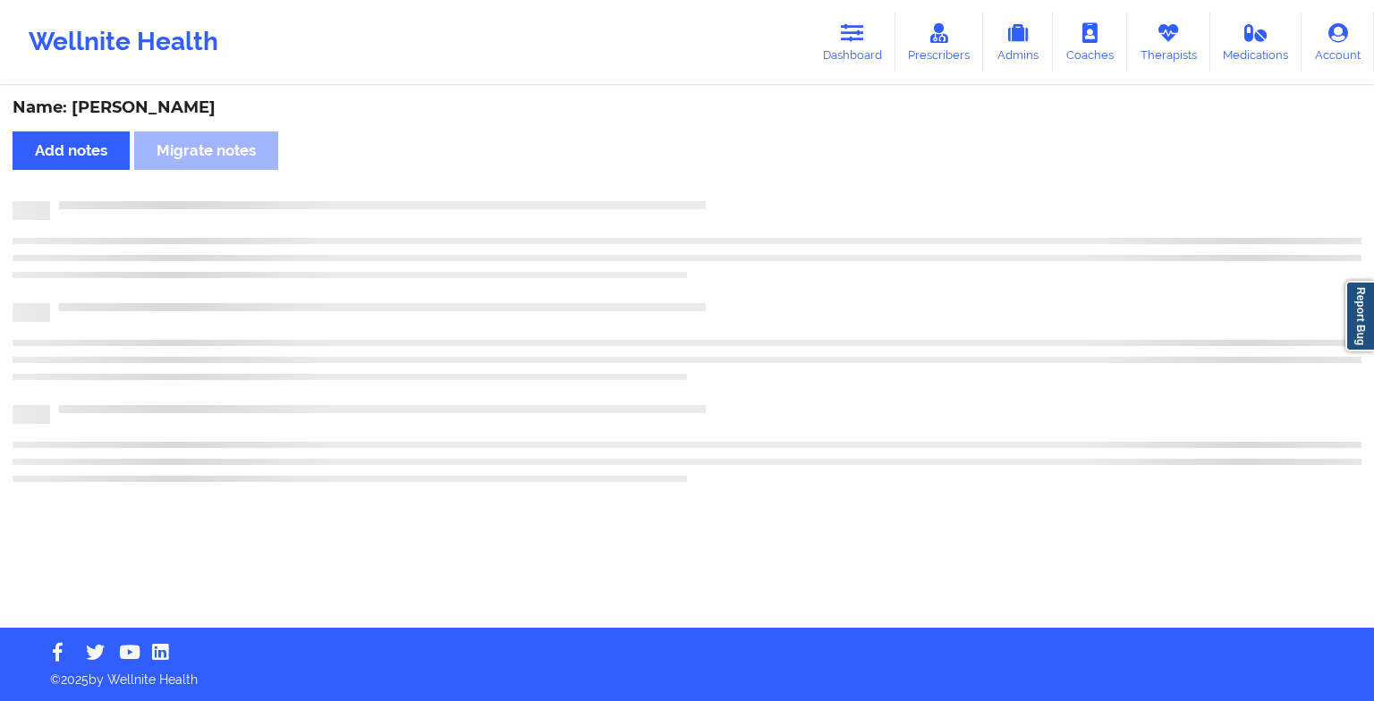
click at [727, 179] on div "Name: [PERSON_NAME] Add notes Migrate notes" at bounding box center [687, 358] width 1374 height 540
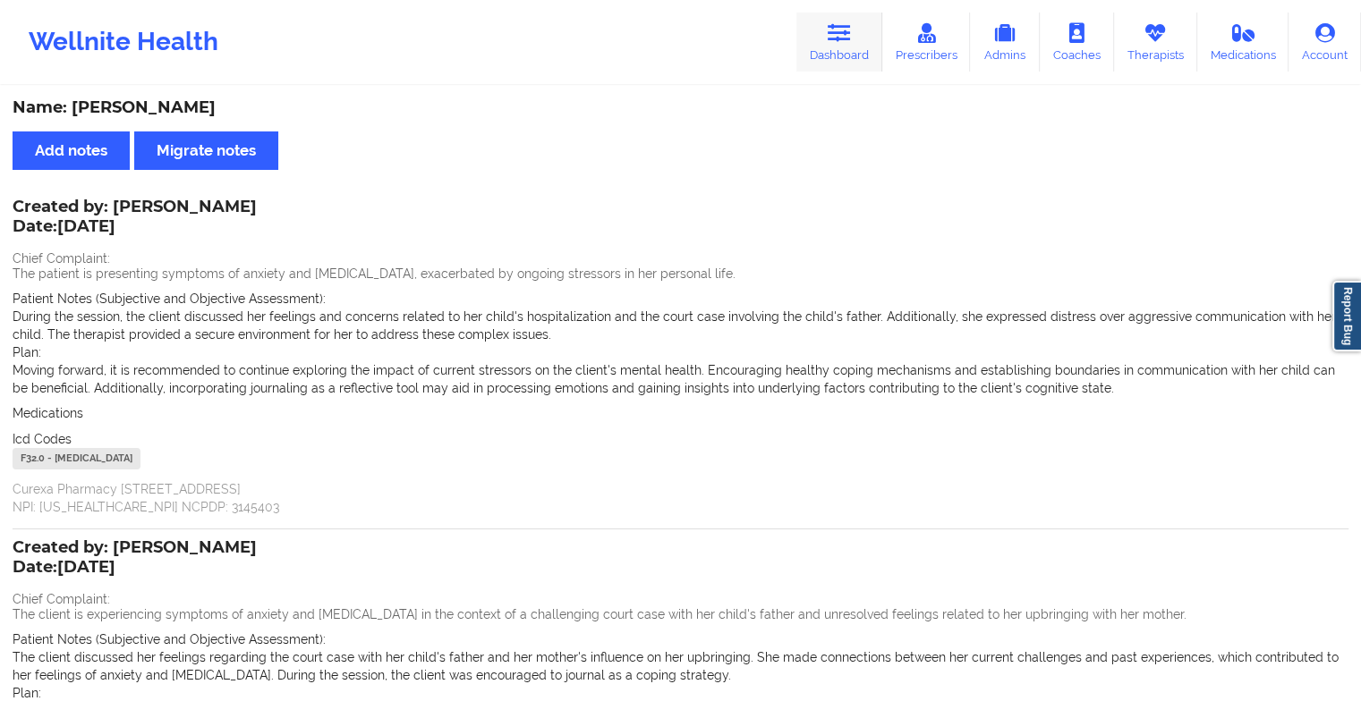
click at [871, 36] on link "Dashboard" at bounding box center [839, 42] width 86 height 59
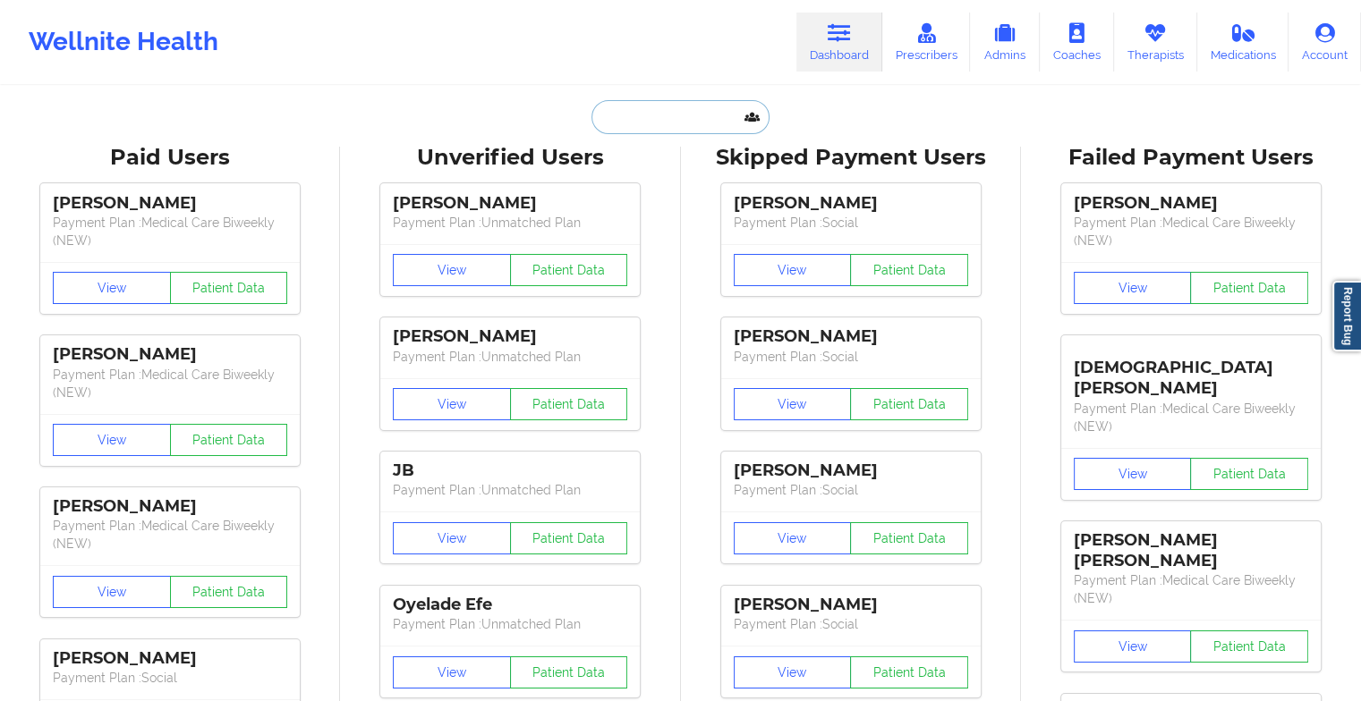
click at [662, 122] on input "text" at bounding box center [679, 117] width 177 height 34
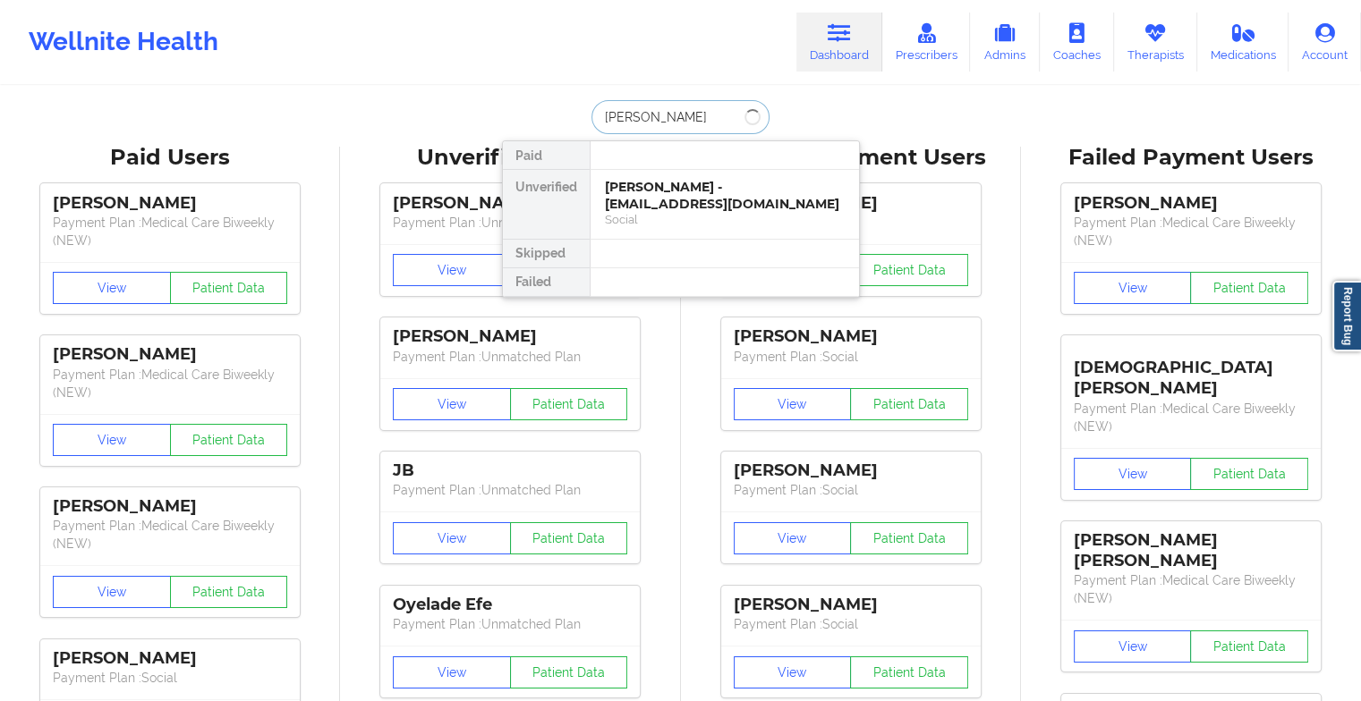
type input "[PERSON_NAME]"
click at [680, 189] on div "[PERSON_NAME] - [EMAIL_ADDRESS][DOMAIN_NAME]" at bounding box center [725, 195] width 240 height 33
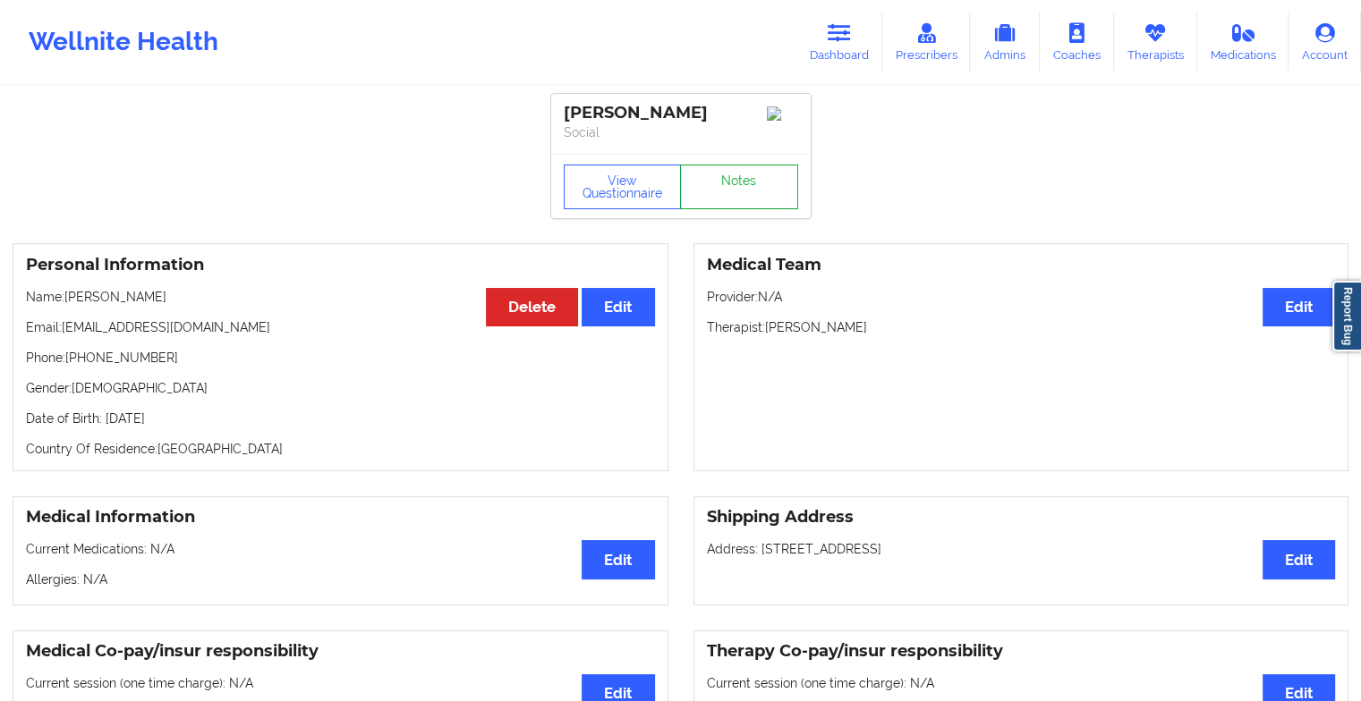
click at [716, 194] on link "Notes" at bounding box center [739, 187] width 118 height 45
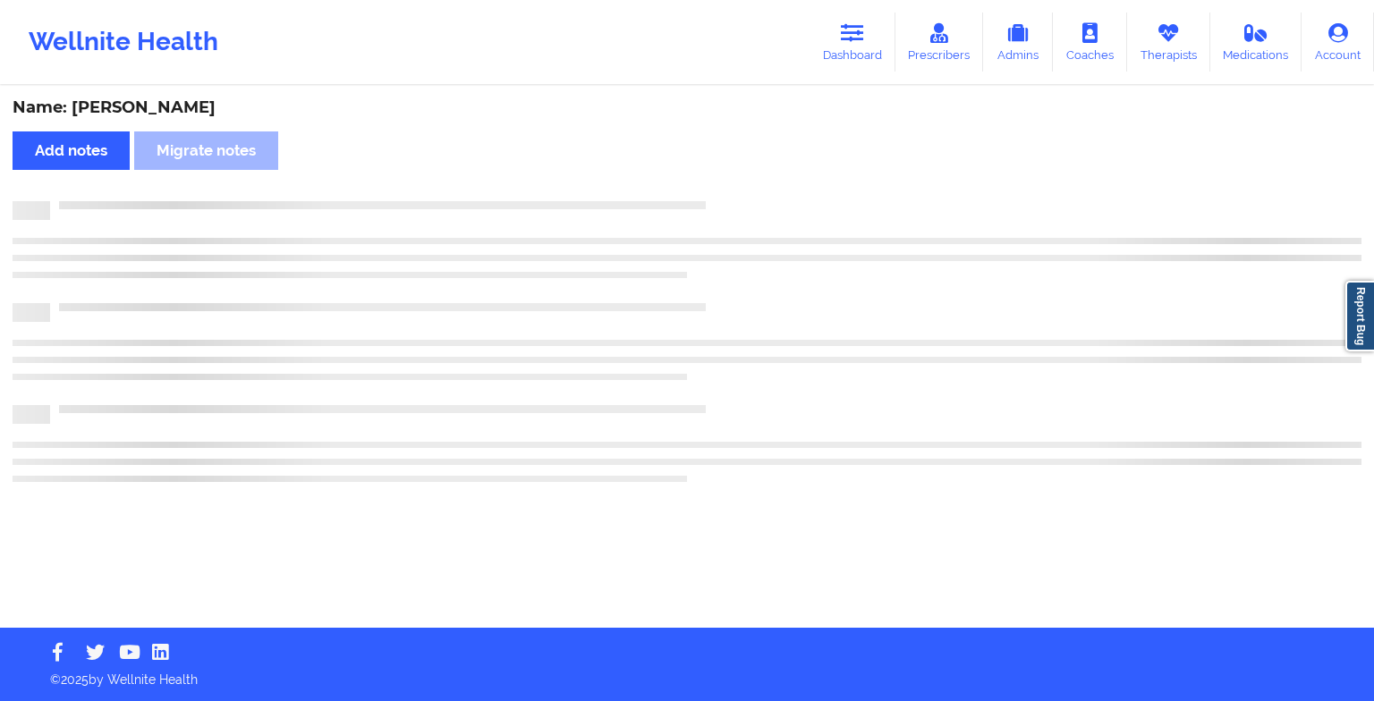
click at [716, 194] on div "Name: [PERSON_NAME] Add notes Migrate notes" at bounding box center [687, 358] width 1374 height 540
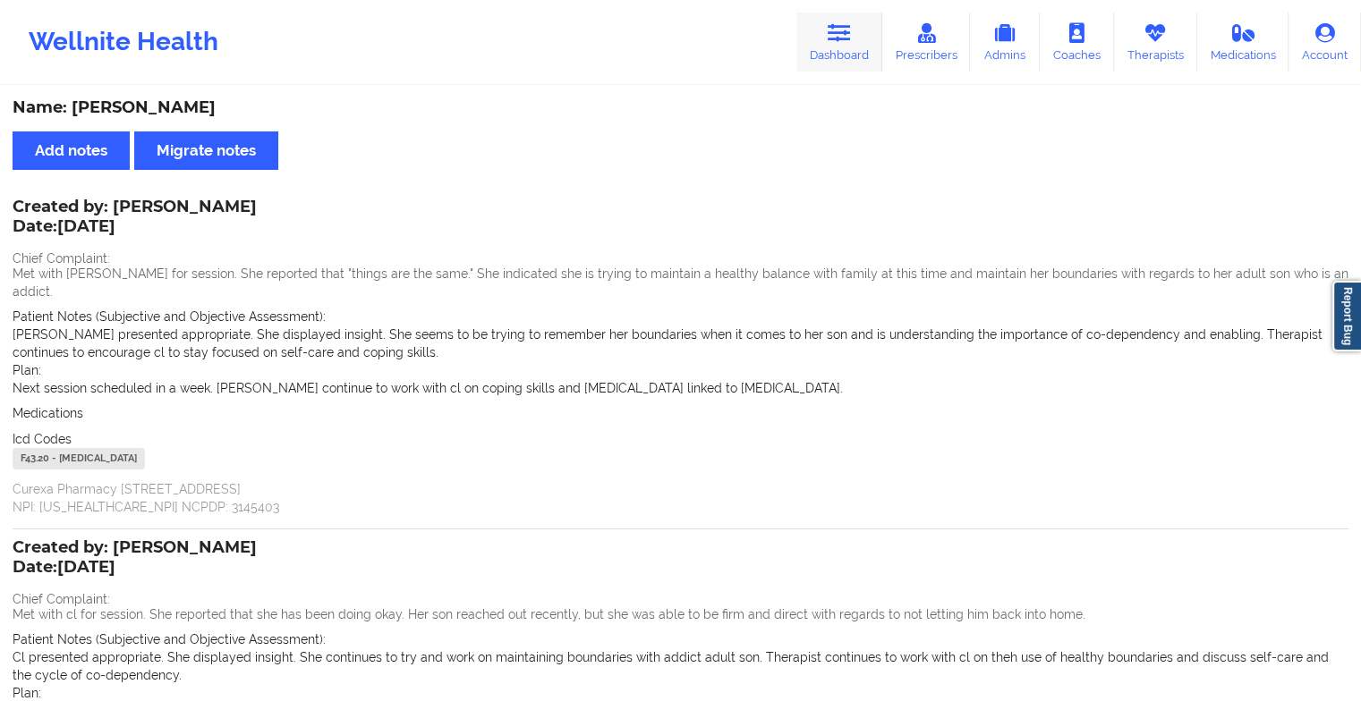
click at [827, 31] on link "Dashboard" at bounding box center [839, 42] width 86 height 59
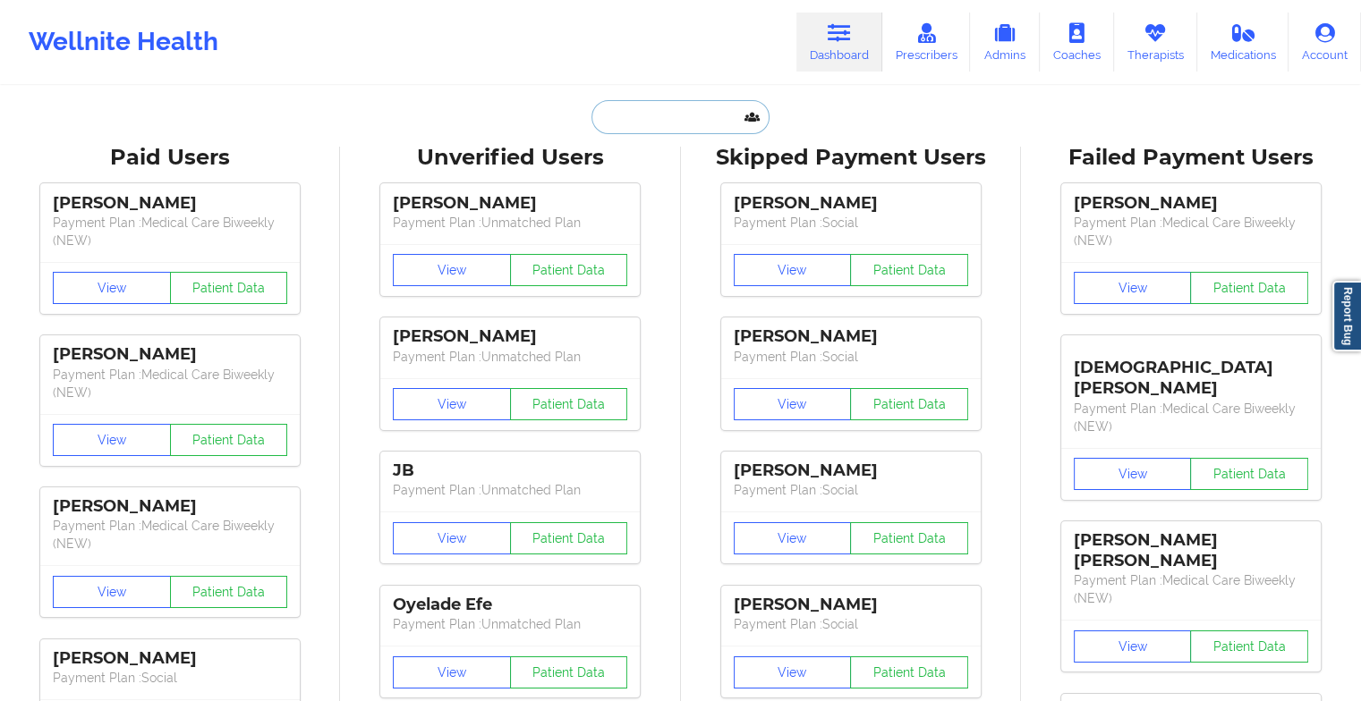
click at [673, 111] on input "text" at bounding box center [679, 117] width 177 height 34
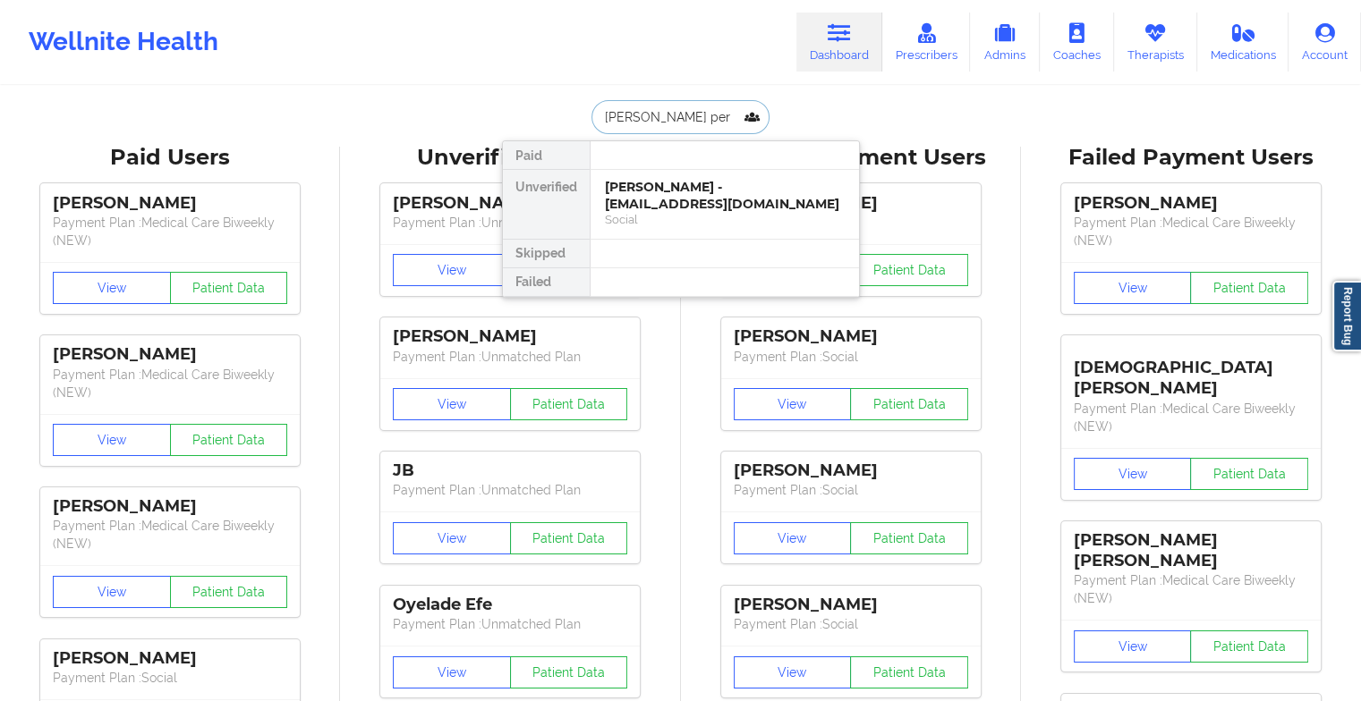
type input "[PERSON_NAME]"
click at [661, 189] on div "[PERSON_NAME] - [EMAIL_ADDRESS][DOMAIN_NAME]" at bounding box center [725, 195] width 240 height 33
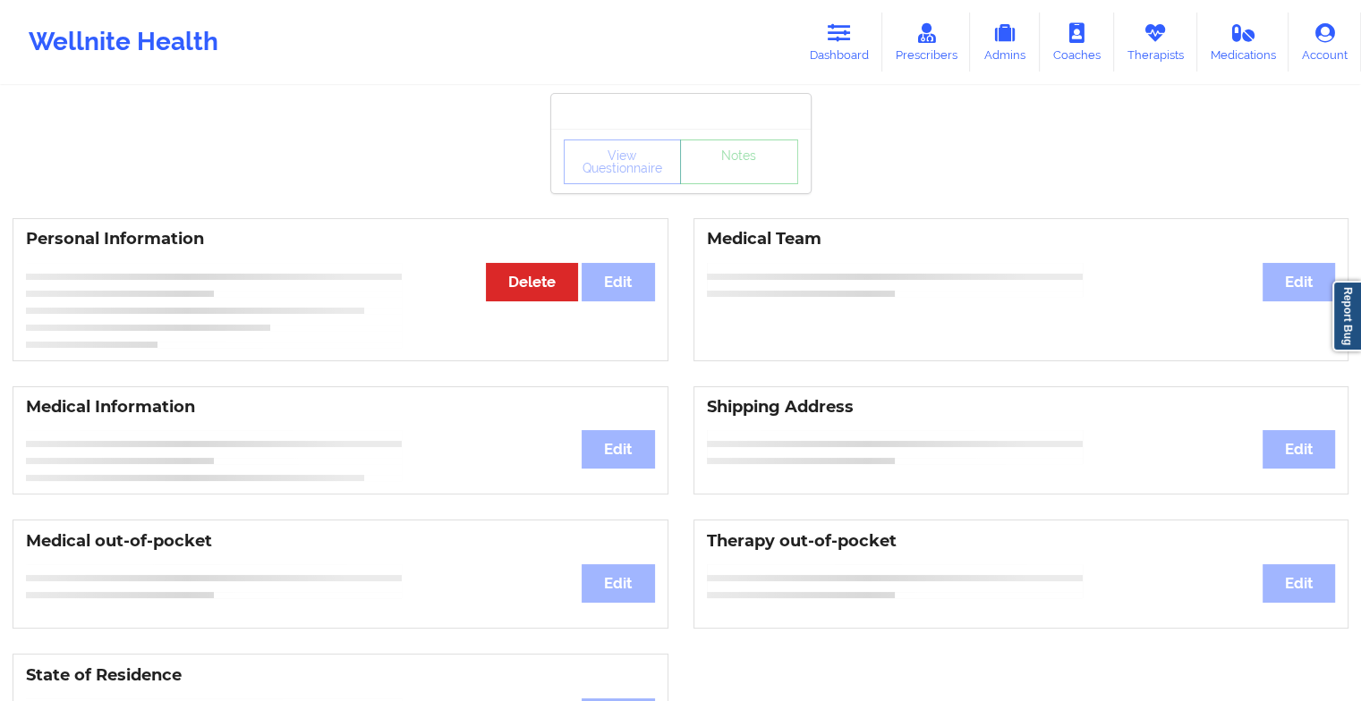
click at [762, 174] on div "View Questionnaire Notes" at bounding box center [681, 162] width 234 height 45
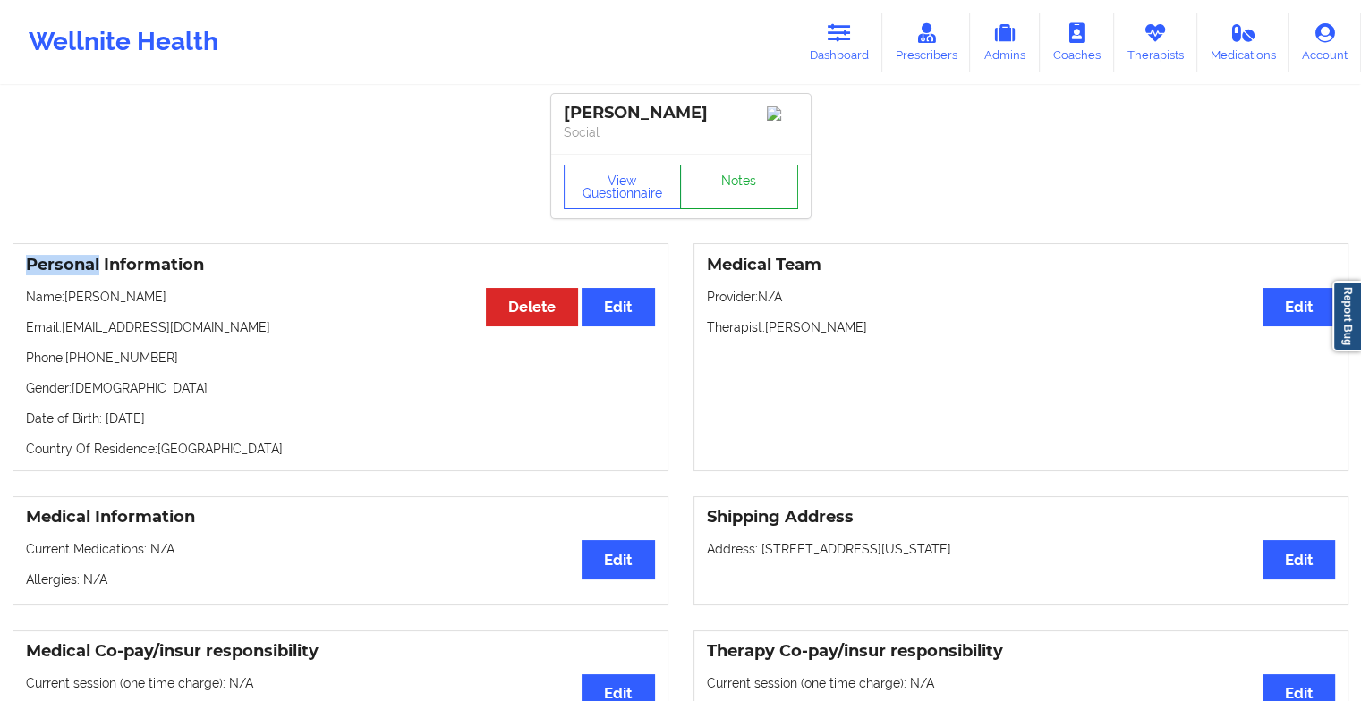
drag, startPoint x: 762, startPoint y: 174, endPoint x: 716, endPoint y: 207, distance: 56.6
click at [716, 207] on link "Notes" at bounding box center [739, 187] width 118 height 45
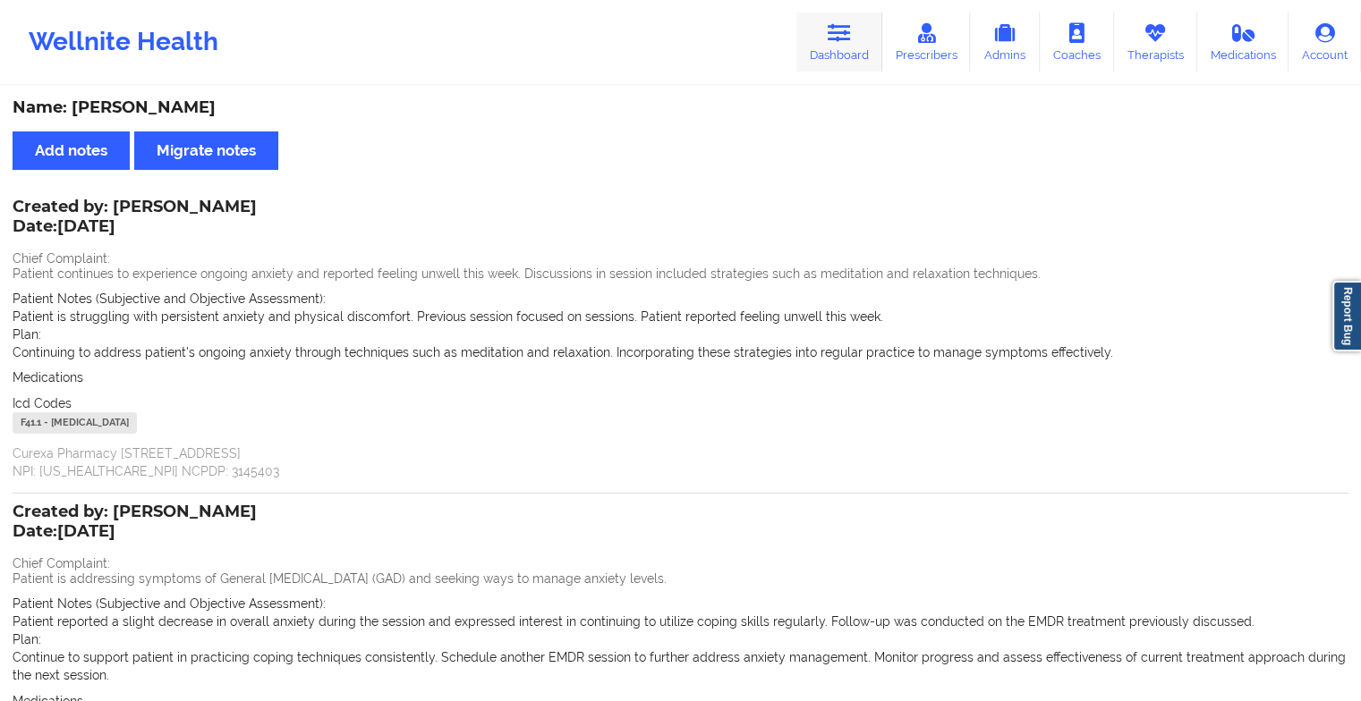
click at [827, 29] on link "Dashboard" at bounding box center [839, 42] width 86 height 59
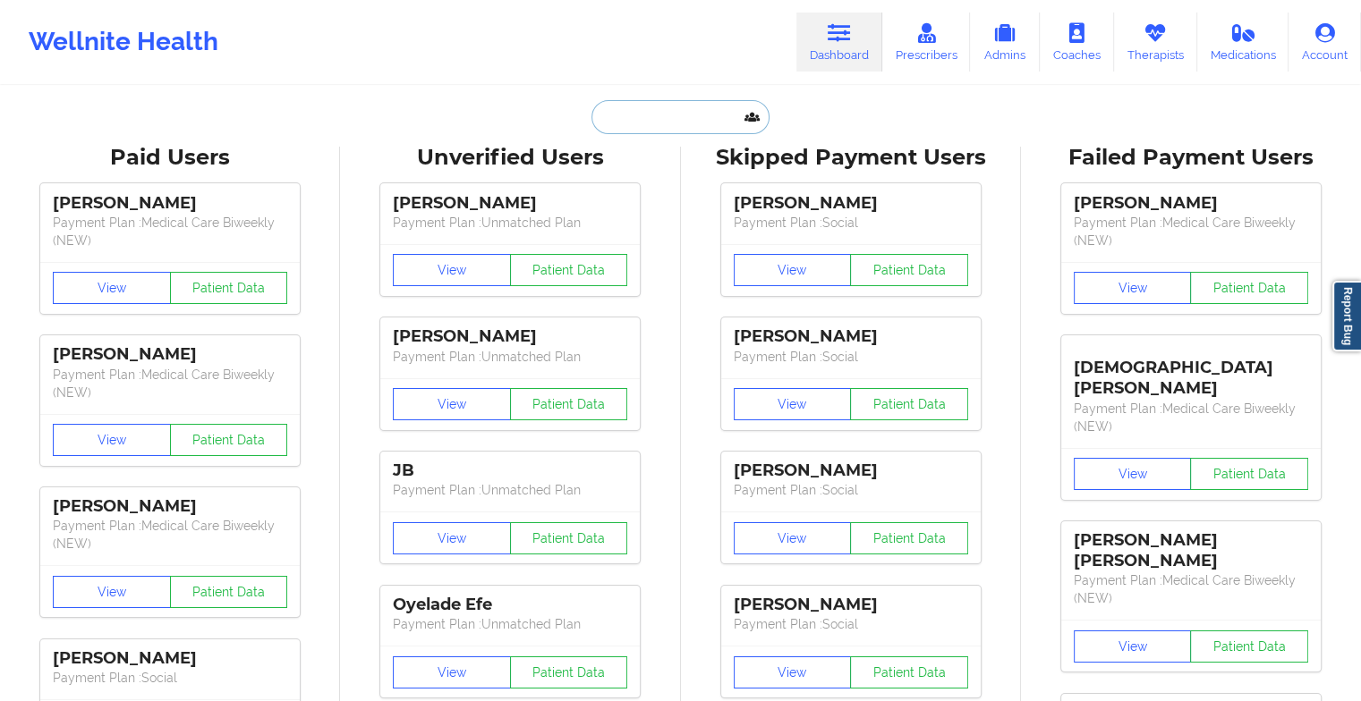
click at [655, 122] on input "text" at bounding box center [679, 117] width 177 height 34
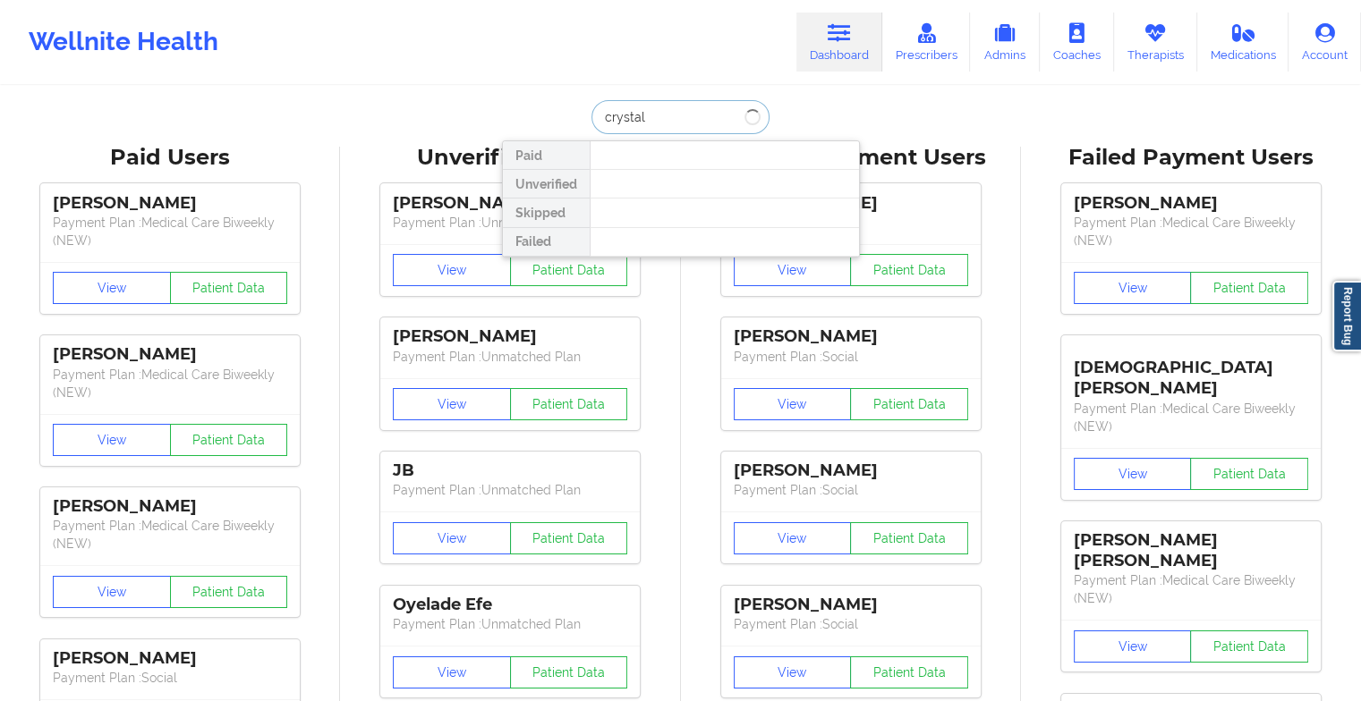
type input "crystal l"
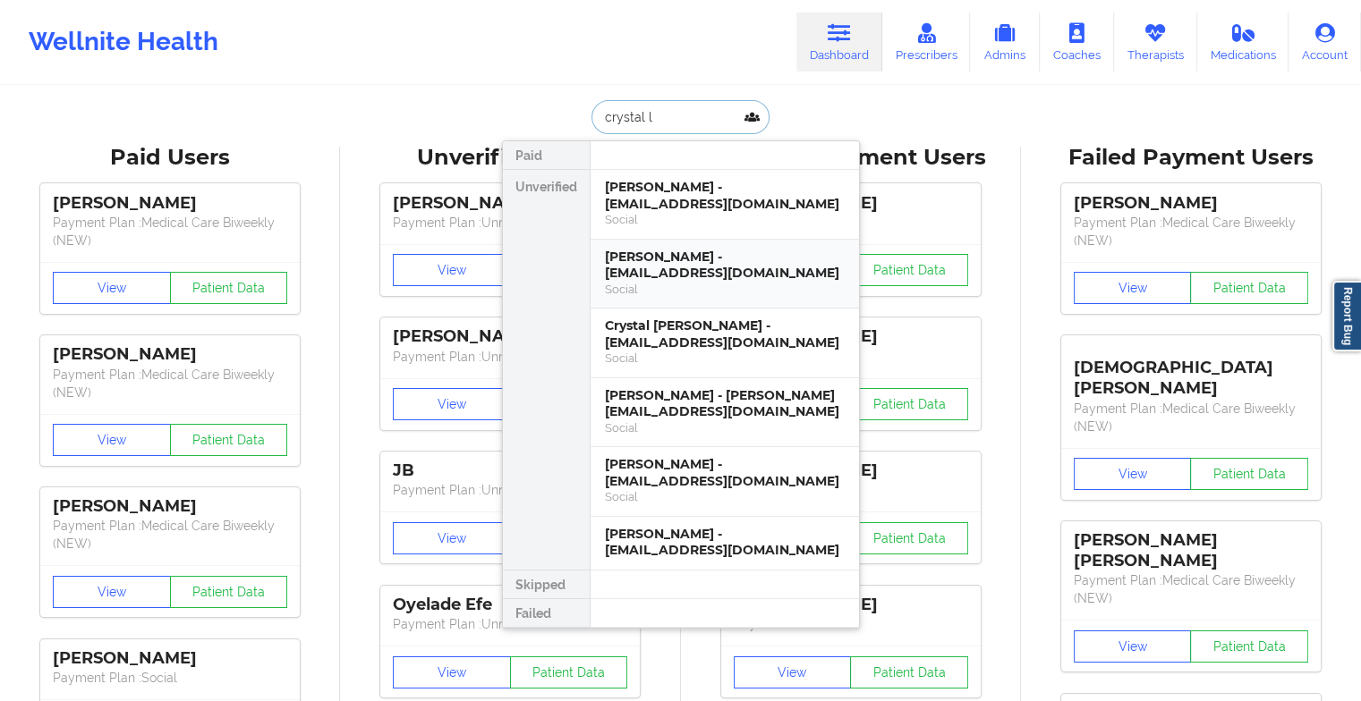
click at [719, 278] on div "[PERSON_NAME] - [EMAIL_ADDRESS][DOMAIN_NAME]" at bounding box center [725, 265] width 240 height 33
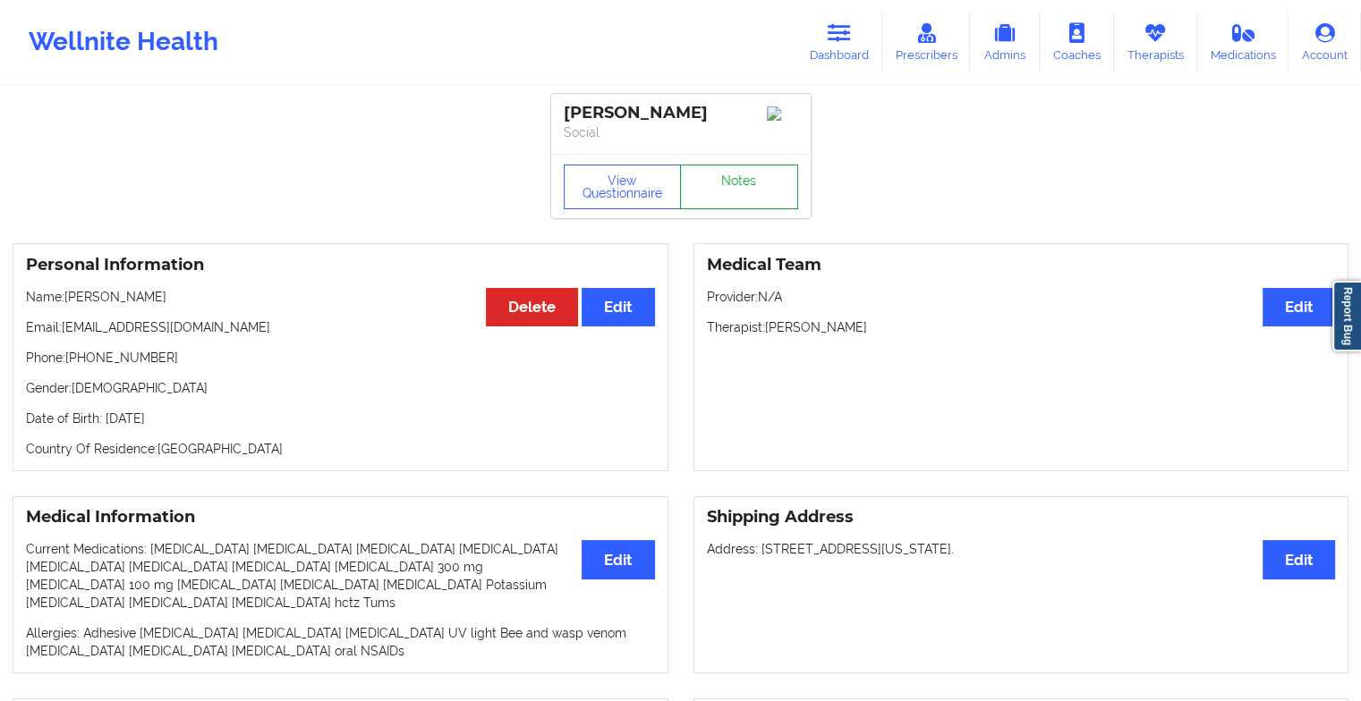
click at [726, 169] on link "Notes" at bounding box center [739, 187] width 118 height 45
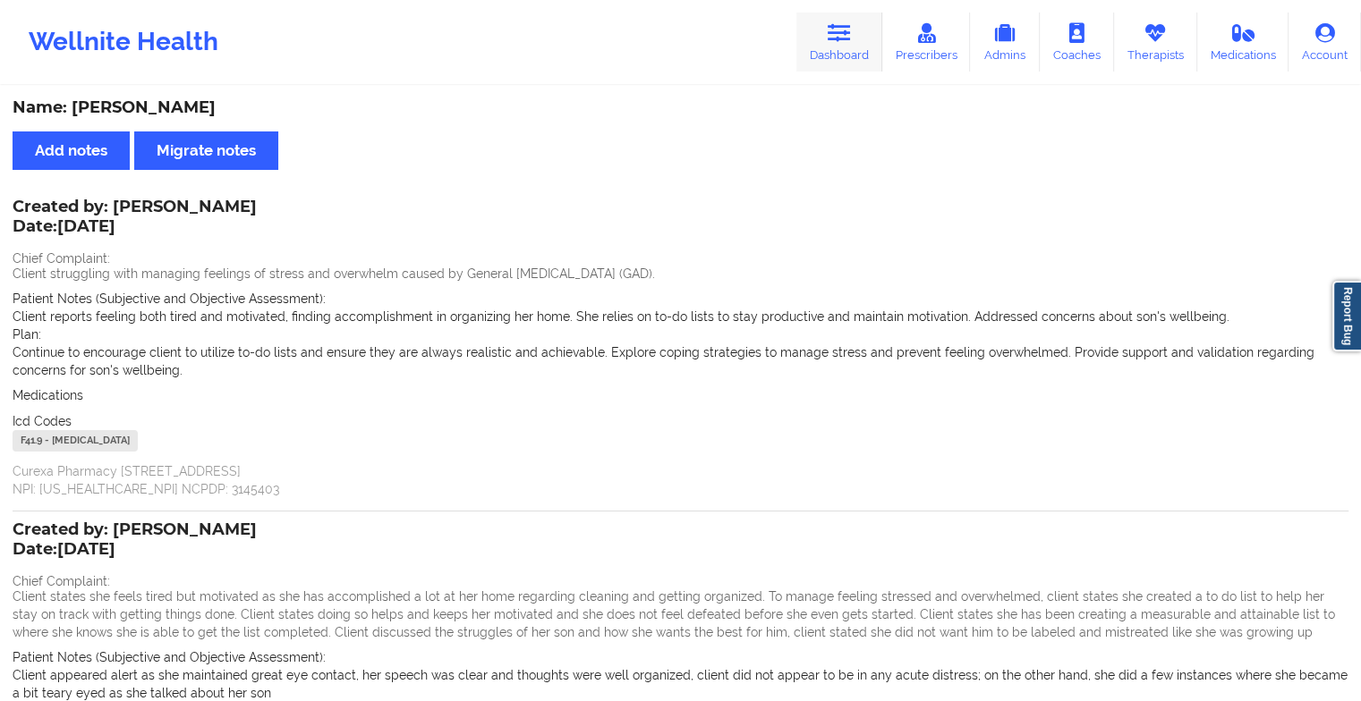
click at [850, 48] on link "Dashboard" at bounding box center [839, 42] width 86 height 59
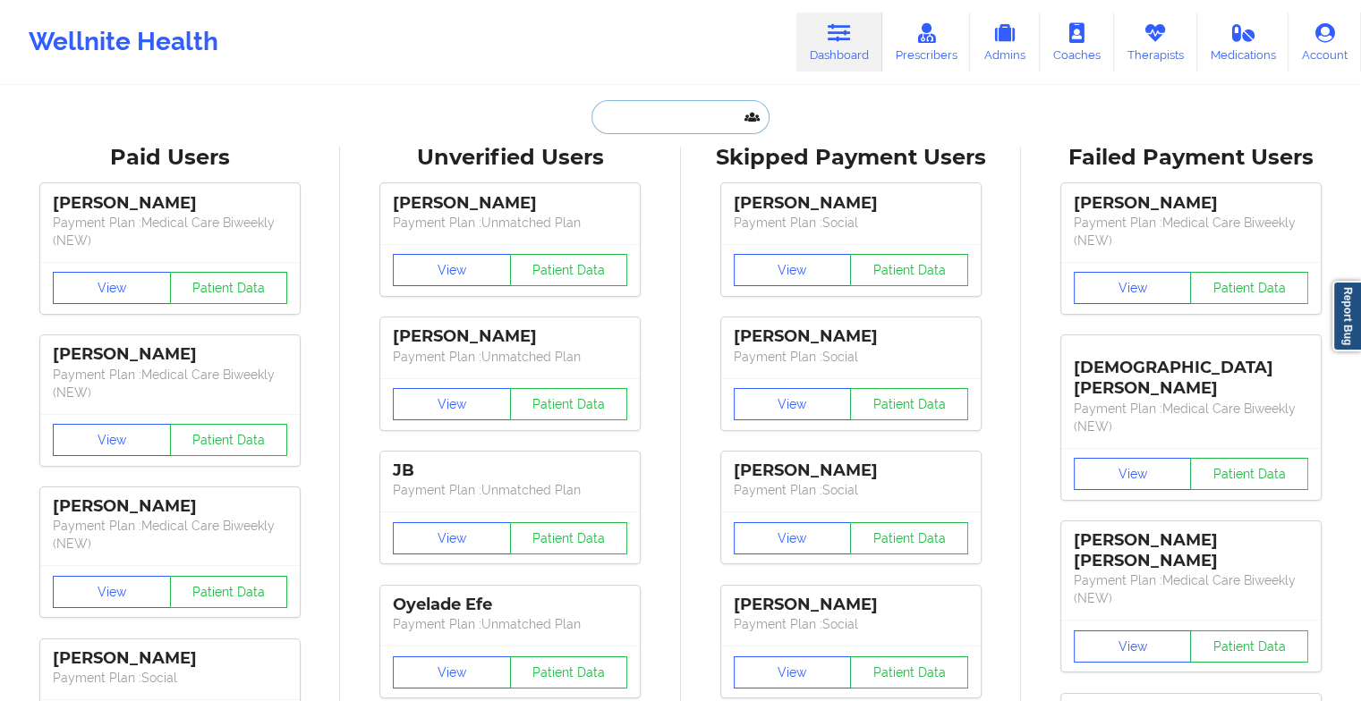
click at [657, 123] on input "text" at bounding box center [679, 117] width 177 height 34
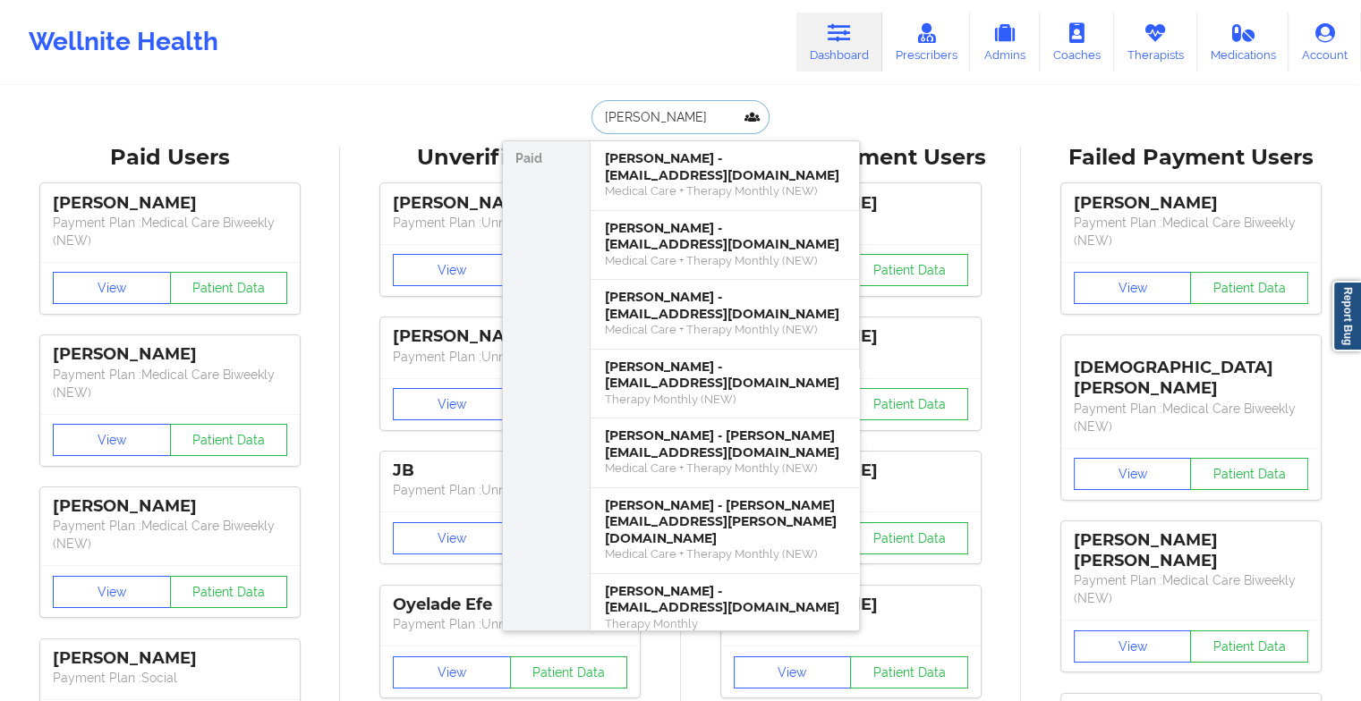
type input "[PERSON_NAME]"
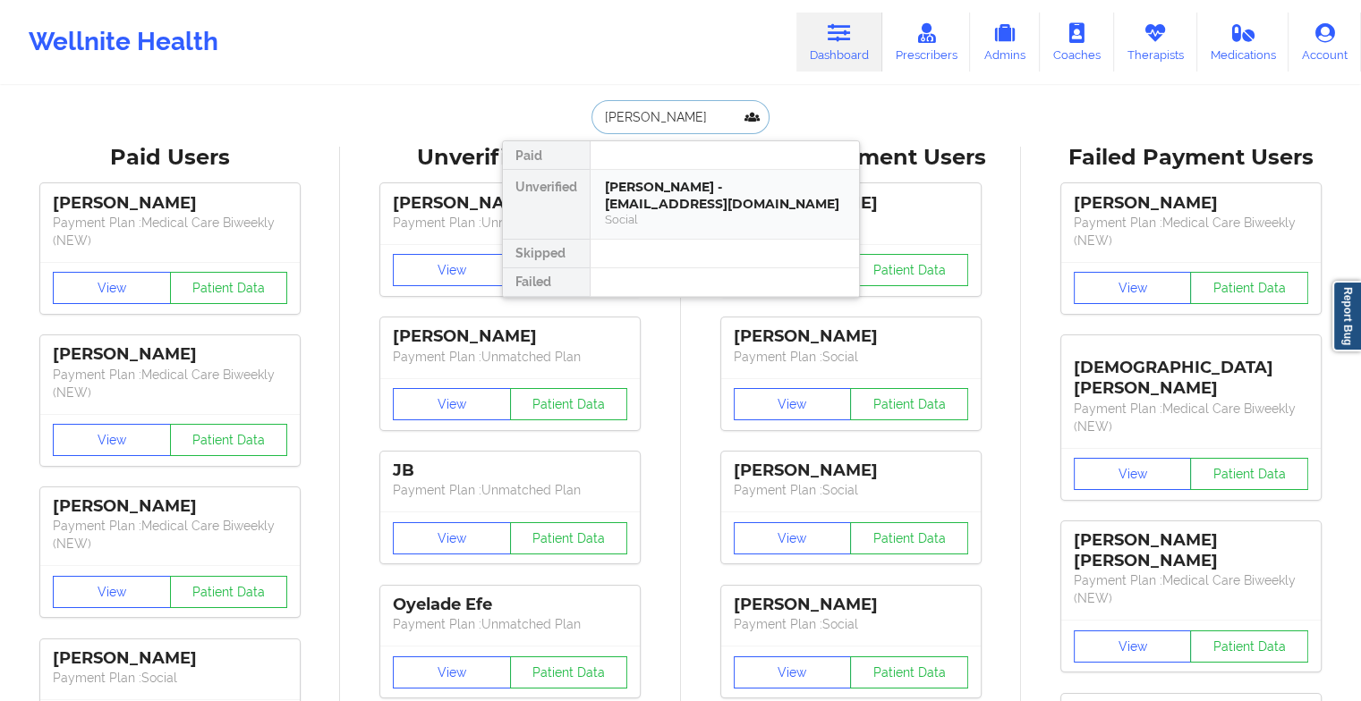
click at [656, 219] on div "Social" at bounding box center [725, 219] width 240 height 15
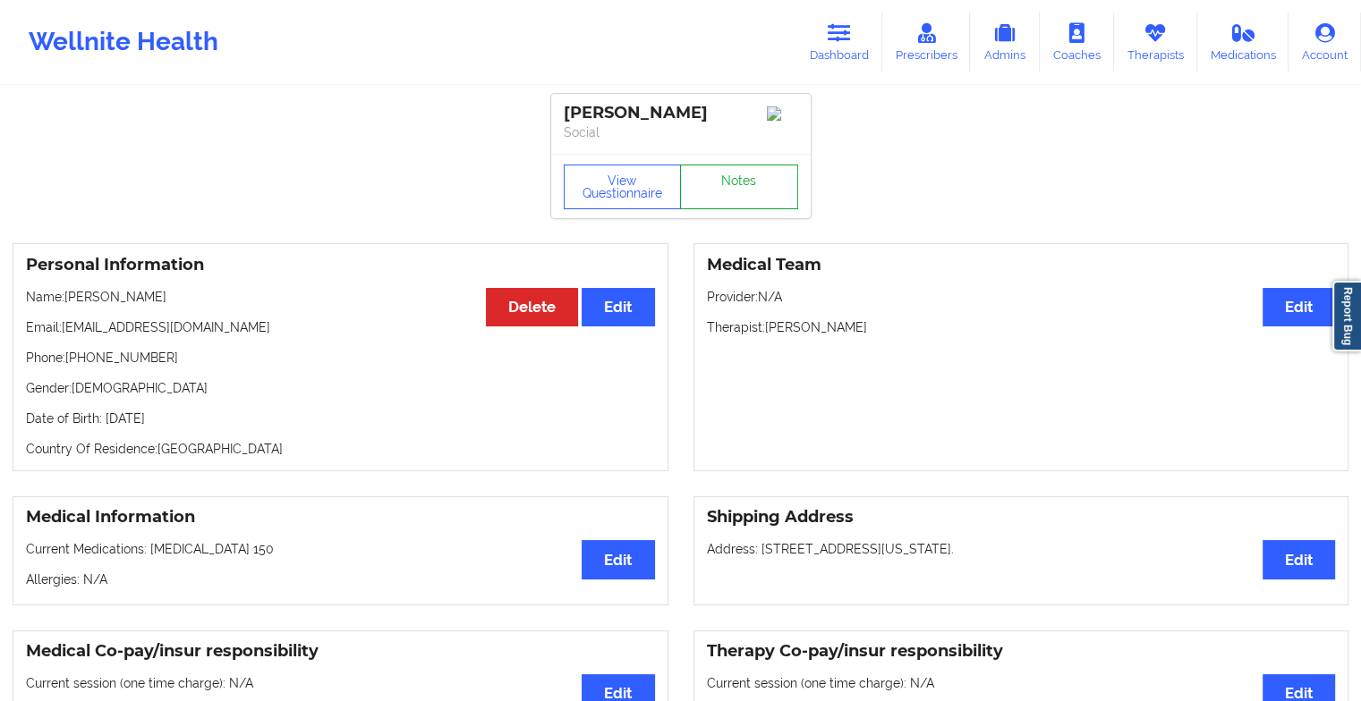
click at [730, 176] on link "Notes" at bounding box center [739, 187] width 118 height 45
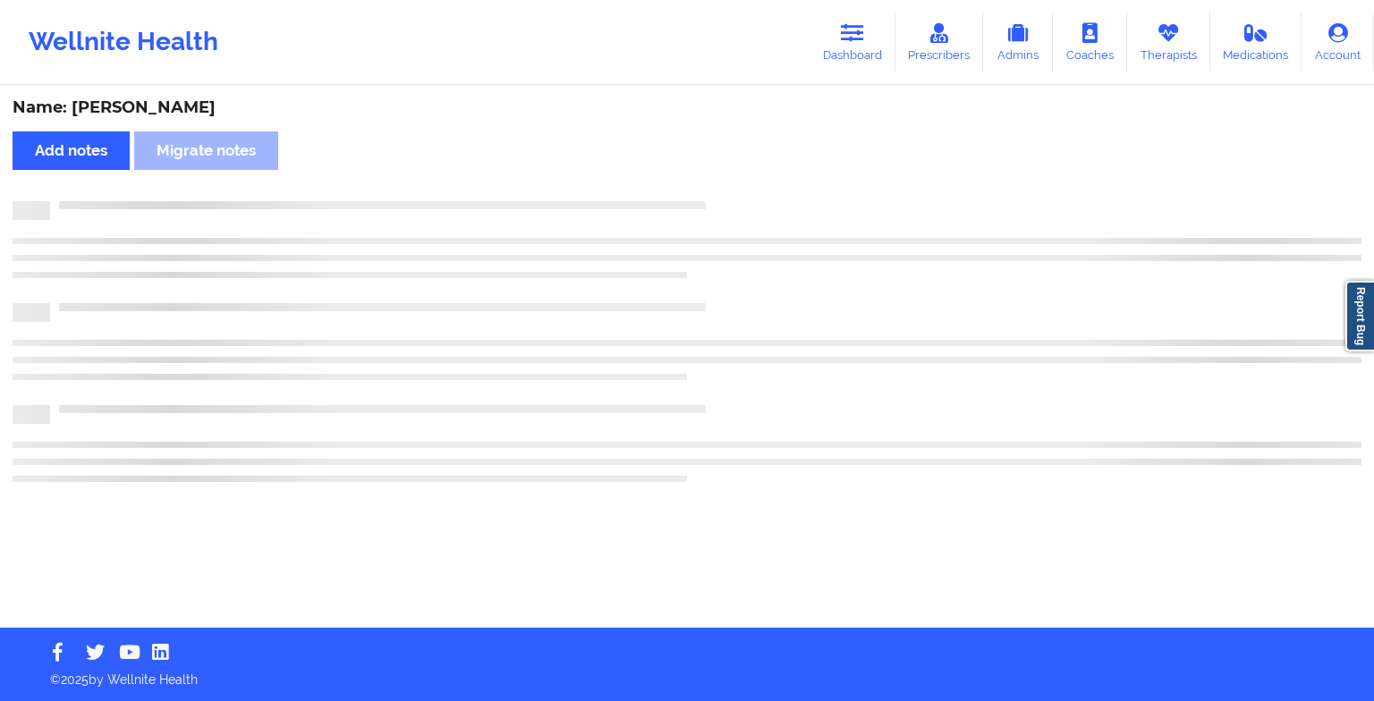
click at [730, 176] on div "Name: [PERSON_NAME] Add notes Migrate notes" at bounding box center [687, 358] width 1374 height 540
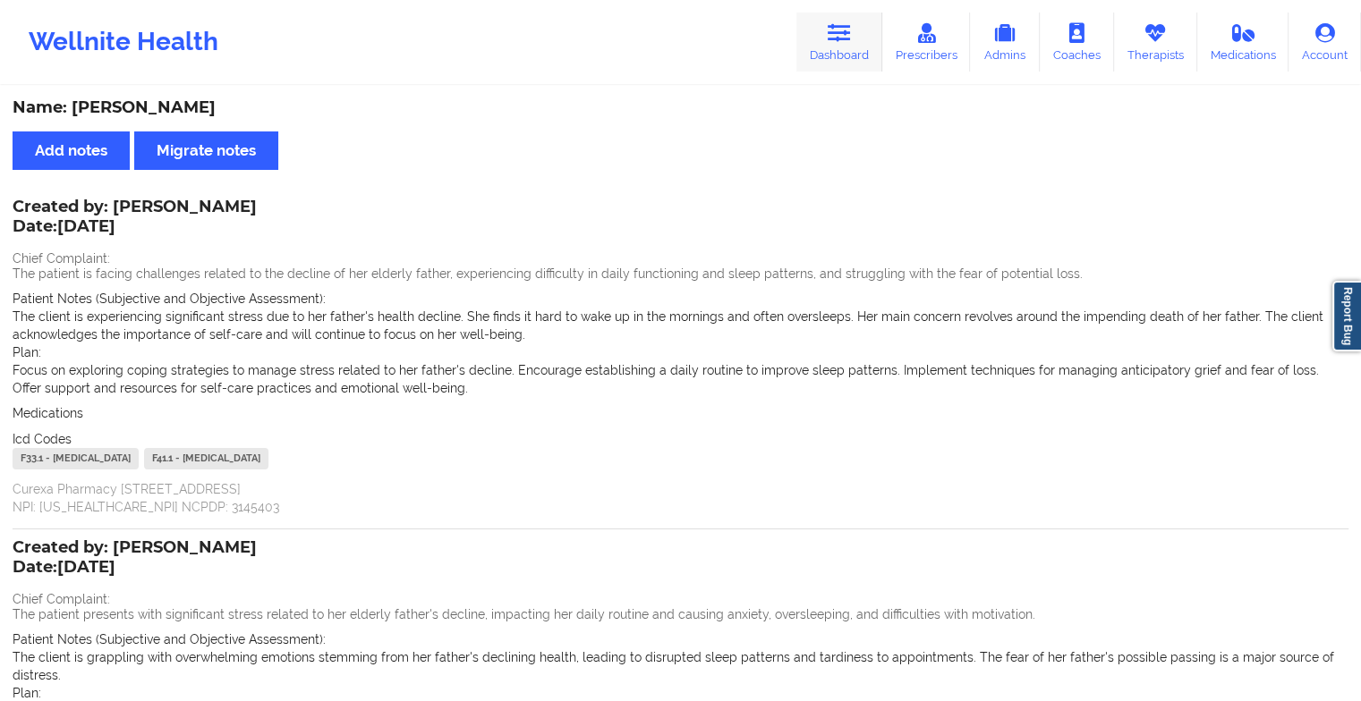
click at [870, 46] on link "Dashboard" at bounding box center [839, 42] width 86 height 59
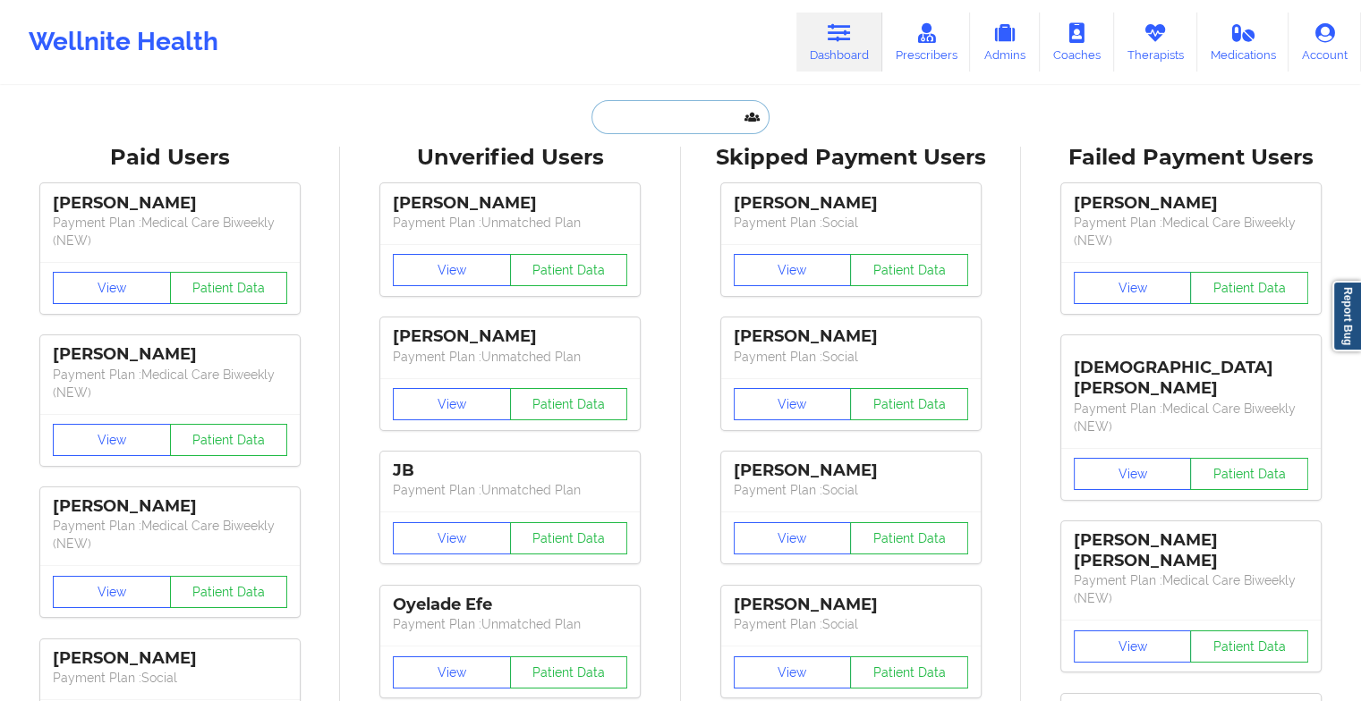
click at [660, 126] on input "text" at bounding box center [679, 117] width 177 height 34
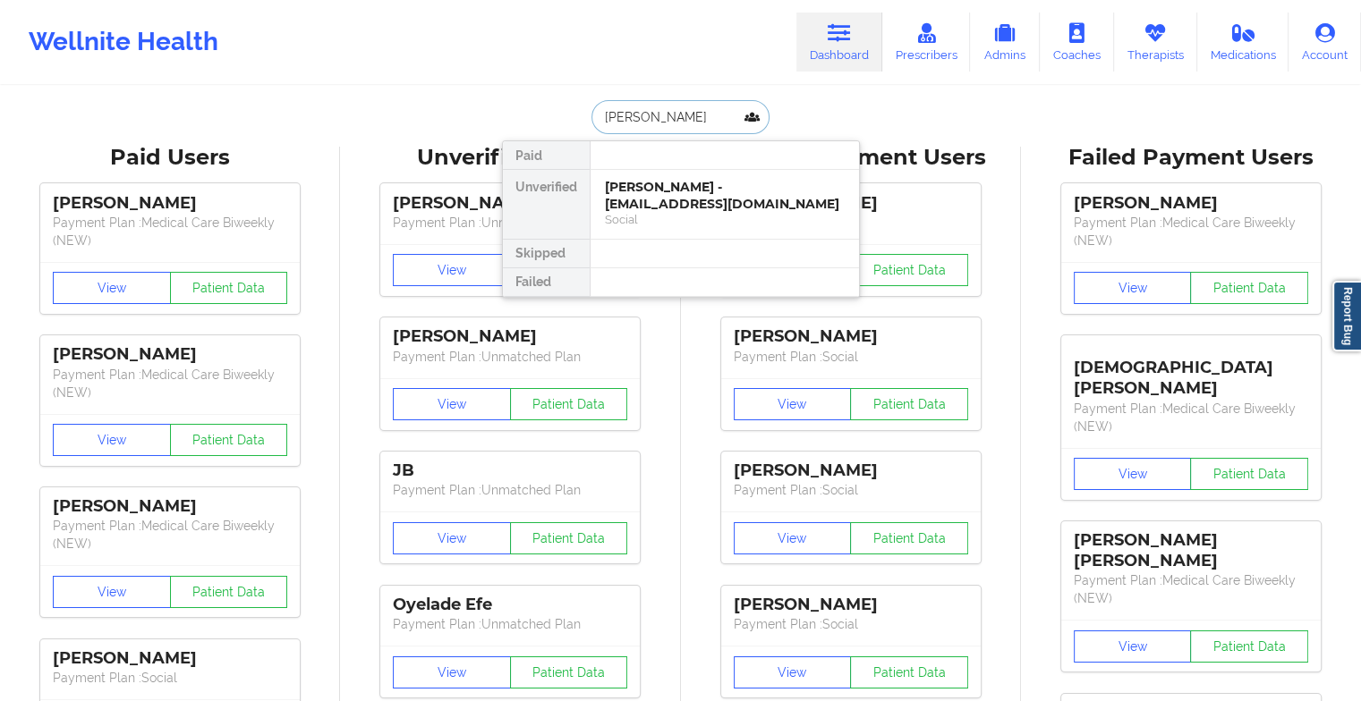
type input "[PERSON_NAME]"
click at [659, 183] on div "[PERSON_NAME] - [EMAIL_ADDRESS][DOMAIN_NAME]" at bounding box center [725, 195] width 240 height 33
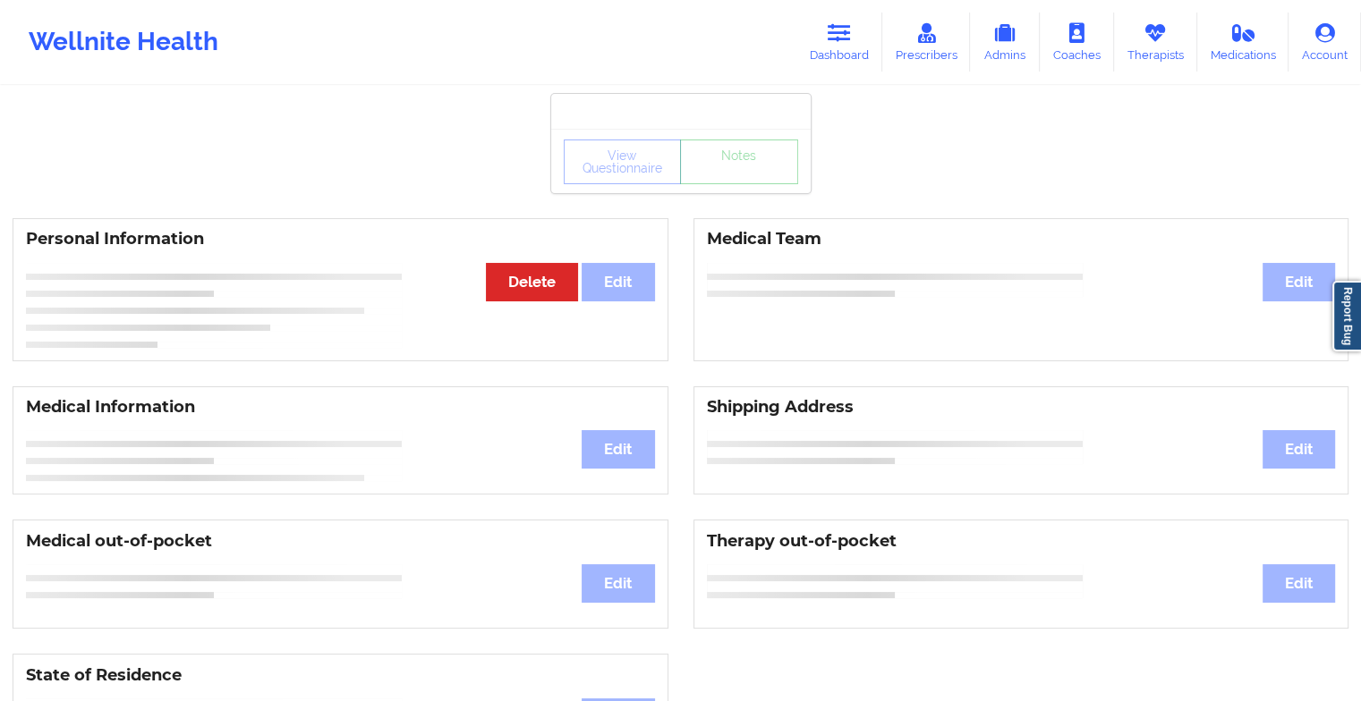
click at [713, 190] on div "View Questionnaire Notes" at bounding box center [680, 161] width 259 height 64
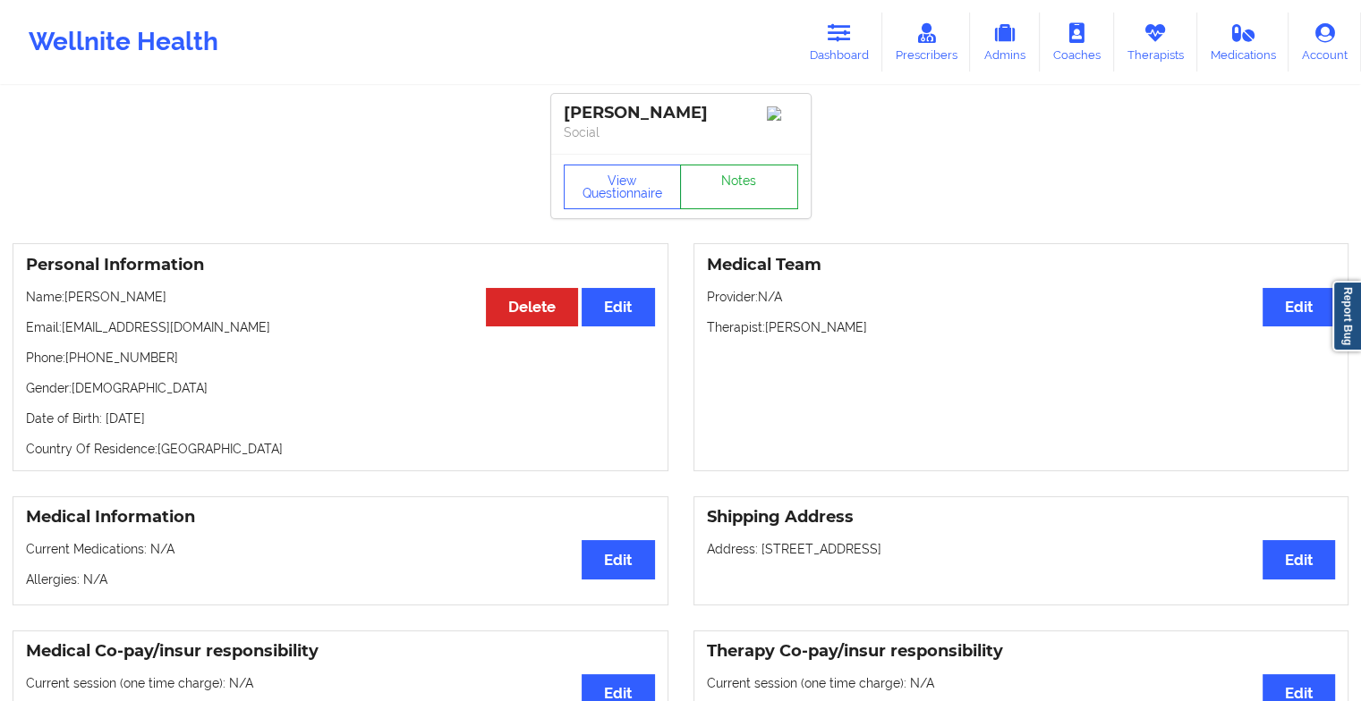
click at [713, 190] on link "Notes" at bounding box center [739, 187] width 118 height 45
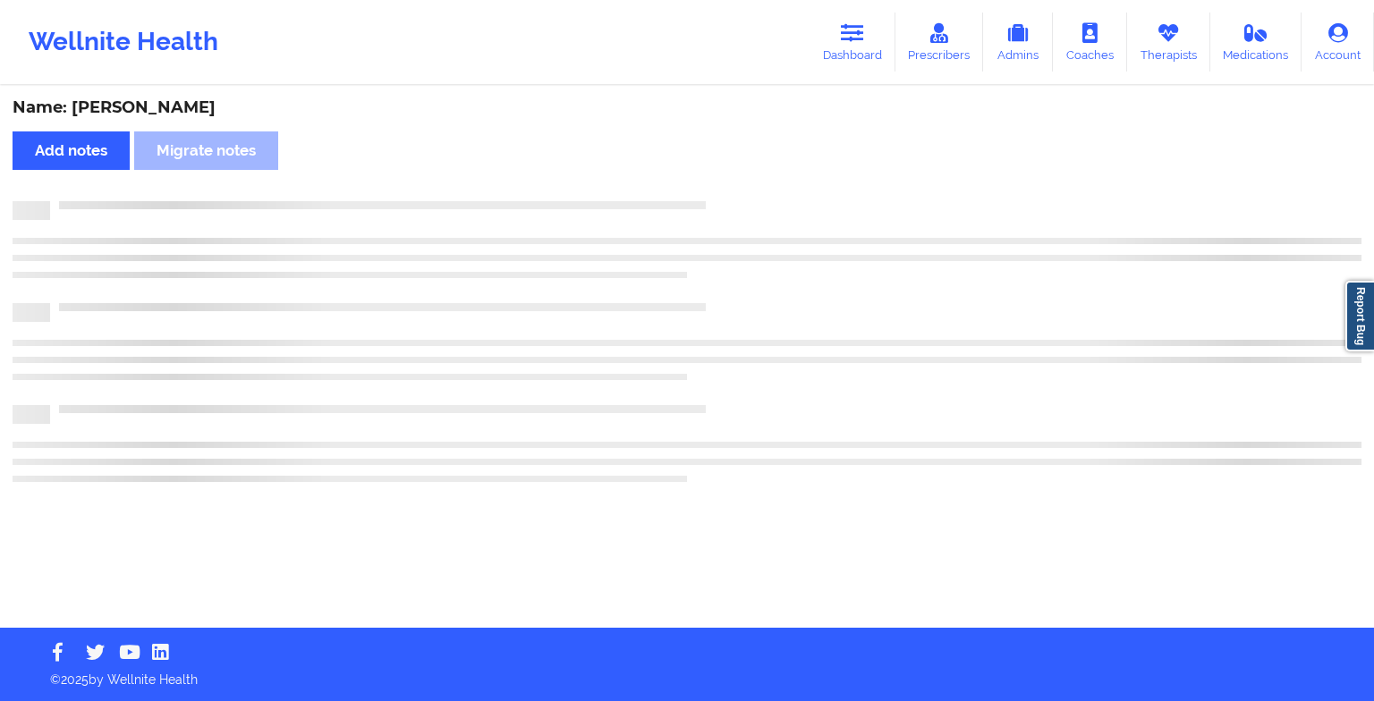
click at [713, 190] on div "Name: [PERSON_NAME] Add notes Migrate notes" at bounding box center [687, 358] width 1374 height 540
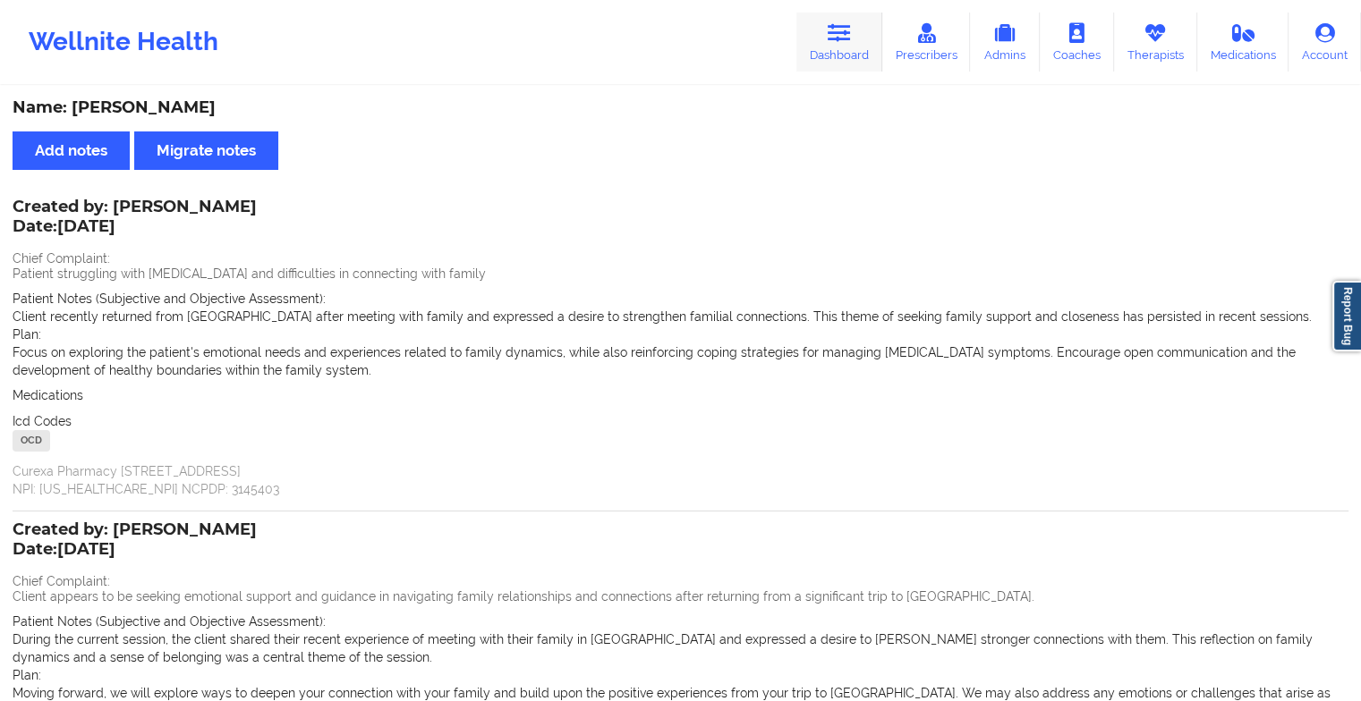
click at [847, 30] on icon at bounding box center [839, 33] width 23 height 20
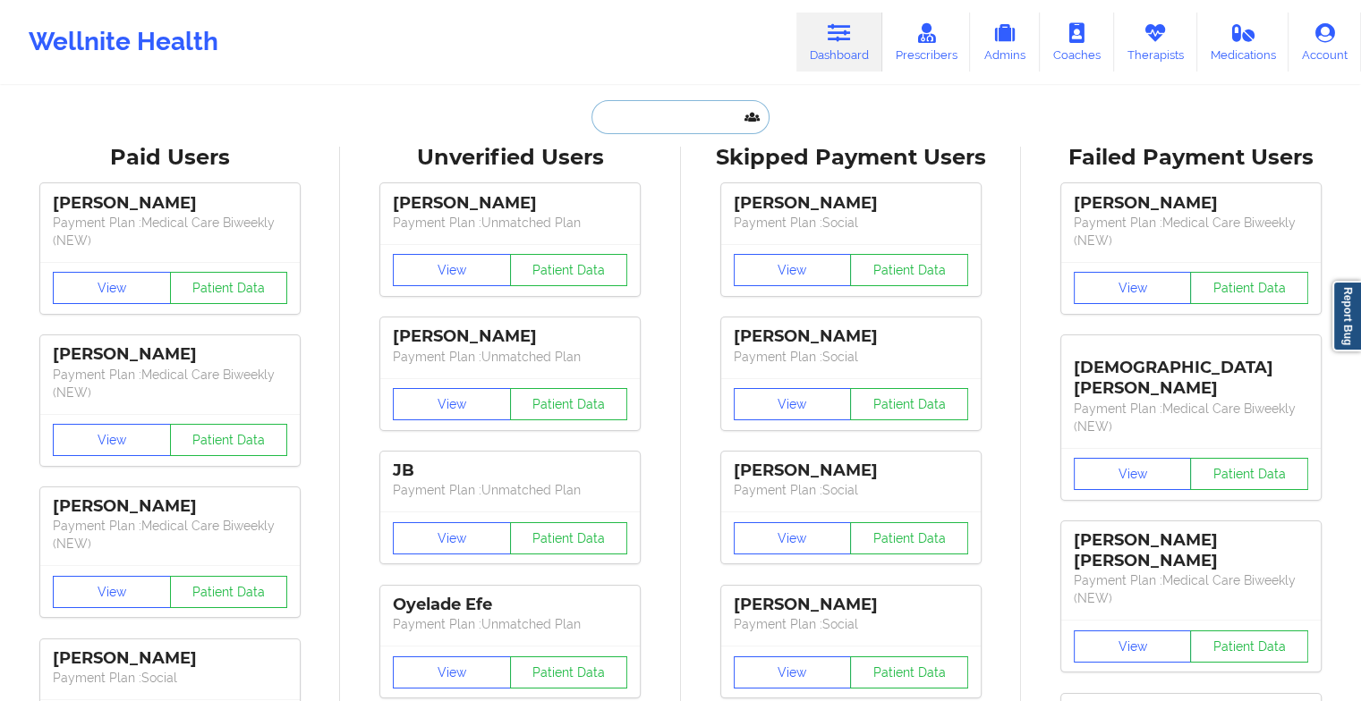
click at [650, 117] on input "text" at bounding box center [679, 117] width 177 height 34
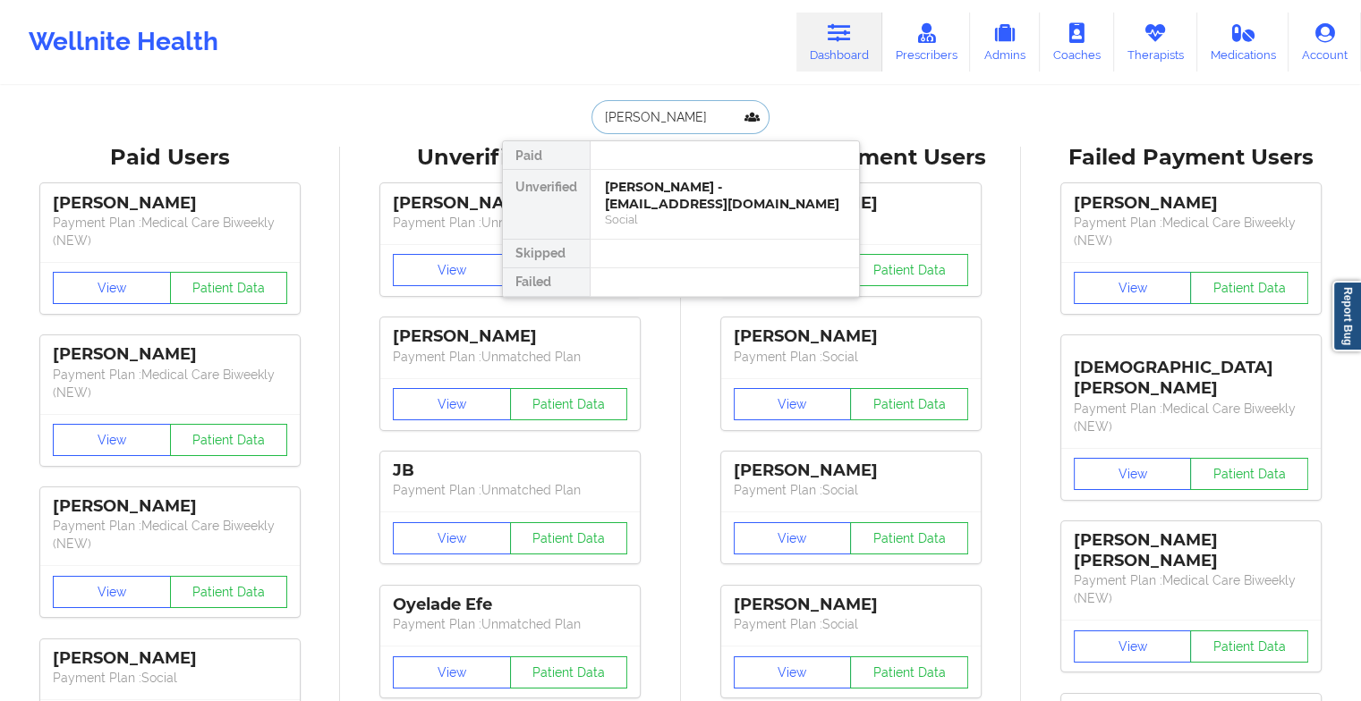
type input "[PERSON_NAME] del"
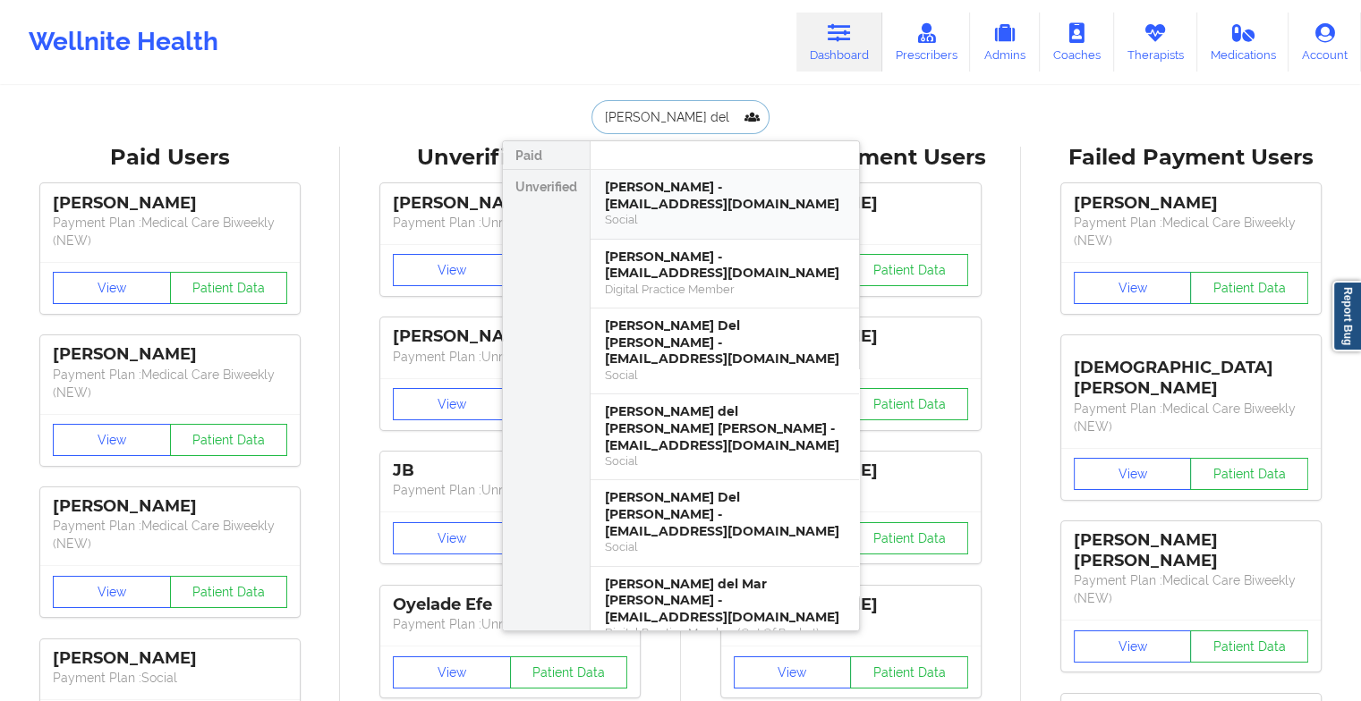
click at [669, 176] on div "[PERSON_NAME] - [EMAIL_ADDRESS][DOMAIN_NAME] Social" at bounding box center [725, 205] width 268 height 70
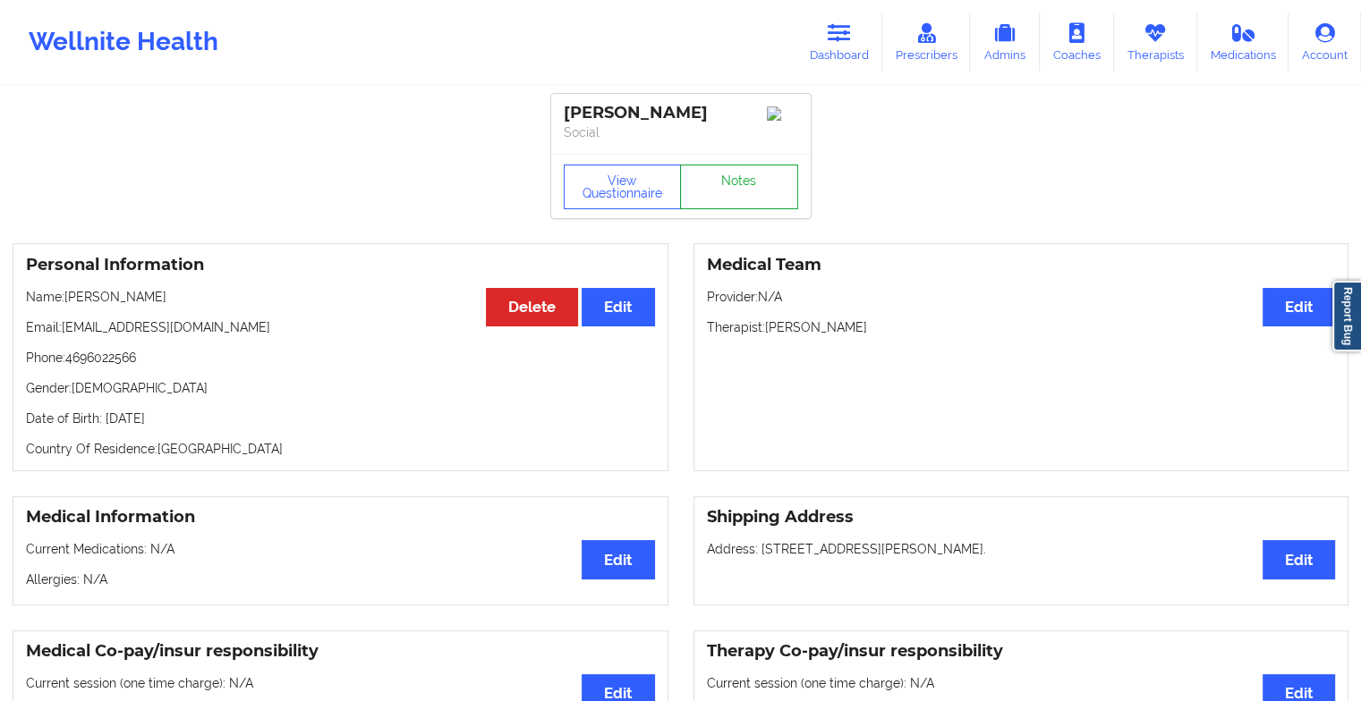
click at [723, 193] on link "Notes" at bounding box center [739, 187] width 118 height 45
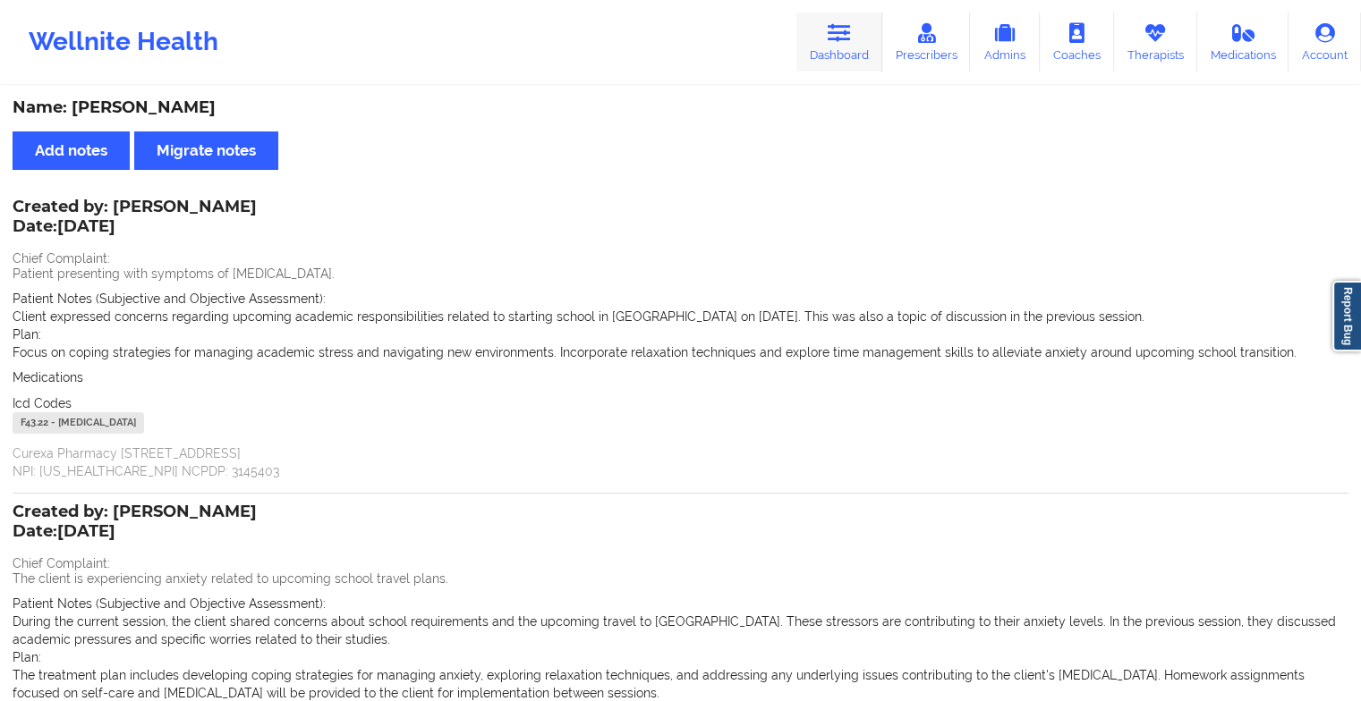
click at [820, 43] on link "Dashboard" at bounding box center [839, 42] width 86 height 59
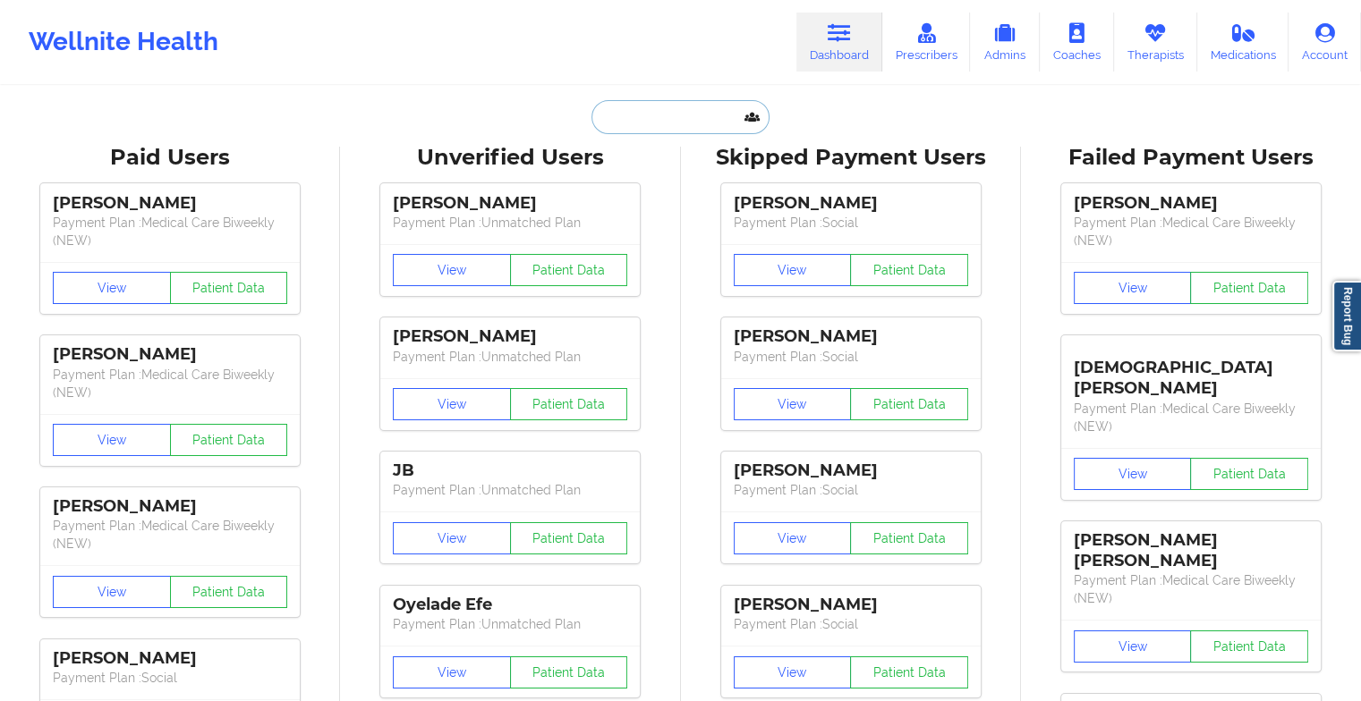
click at [649, 111] on input "text" at bounding box center [679, 117] width 177 height 34
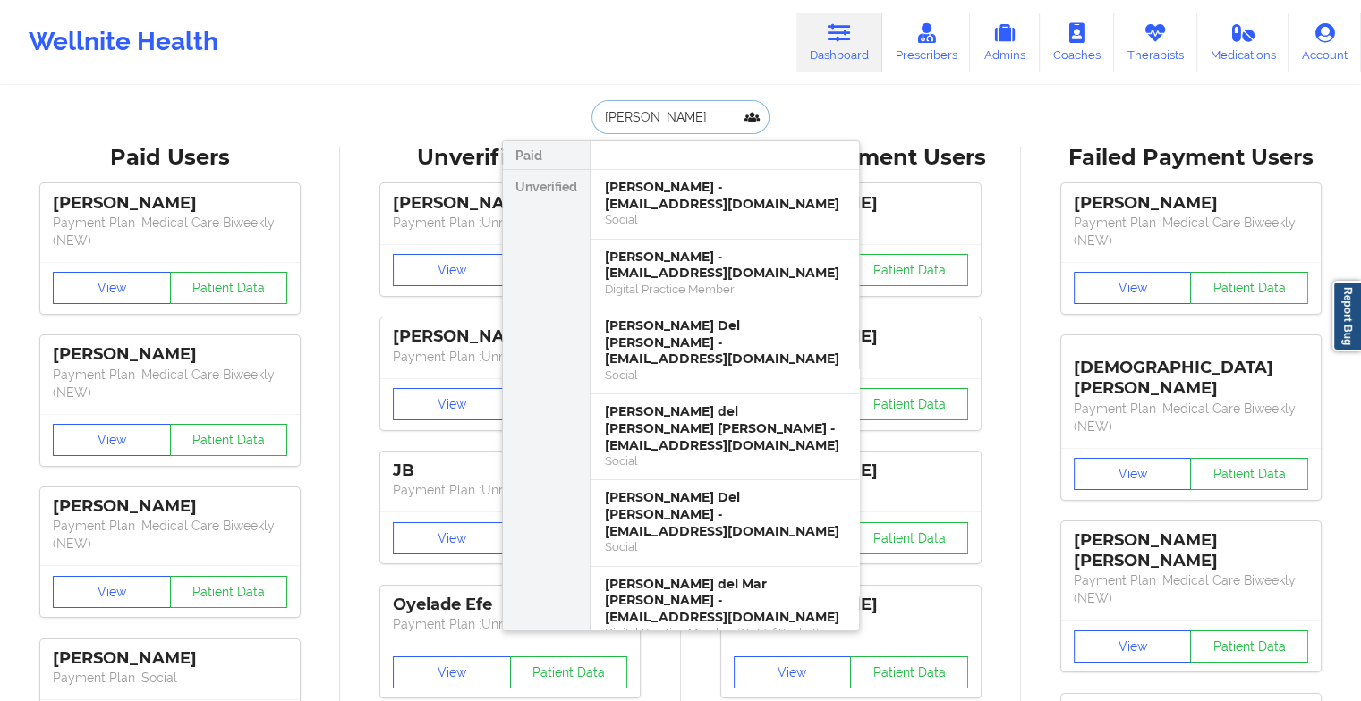
type input "[PERSON_NAME]"
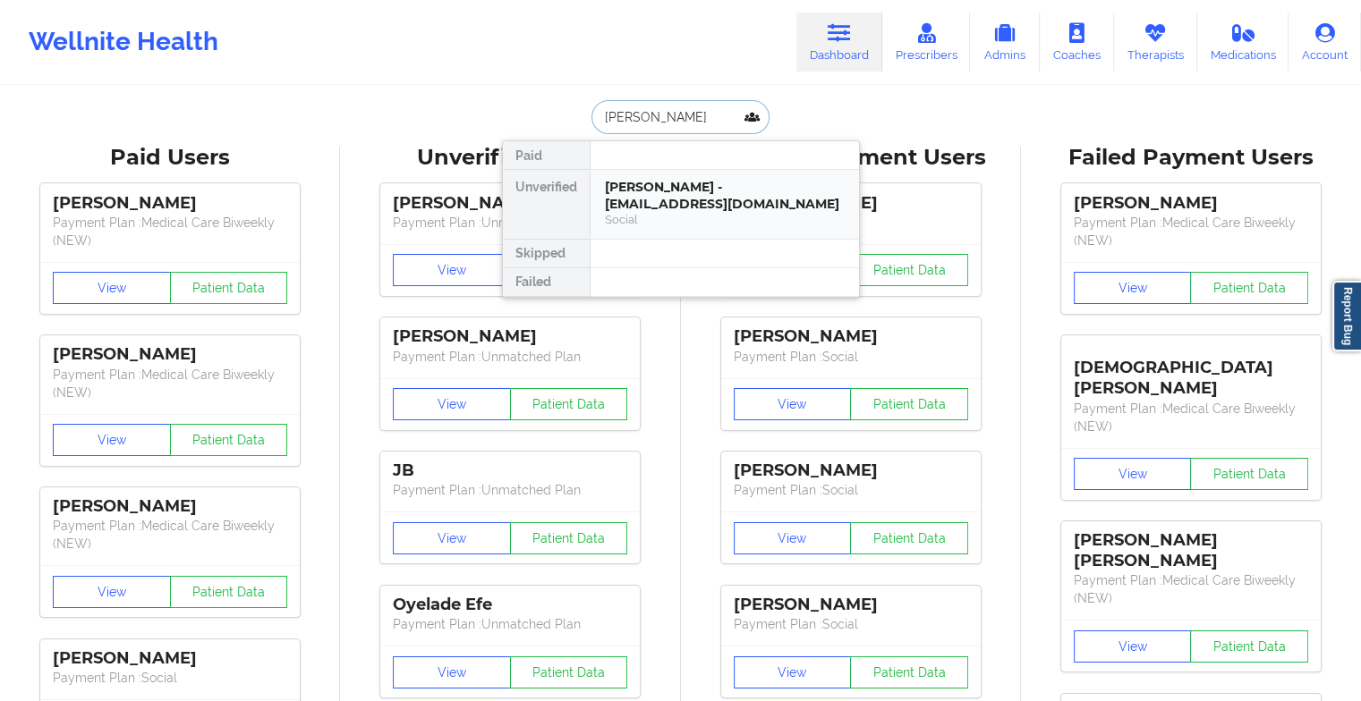
click at [653, 215] on div "Social" at bounding box center [725, 219] width 240 height 15
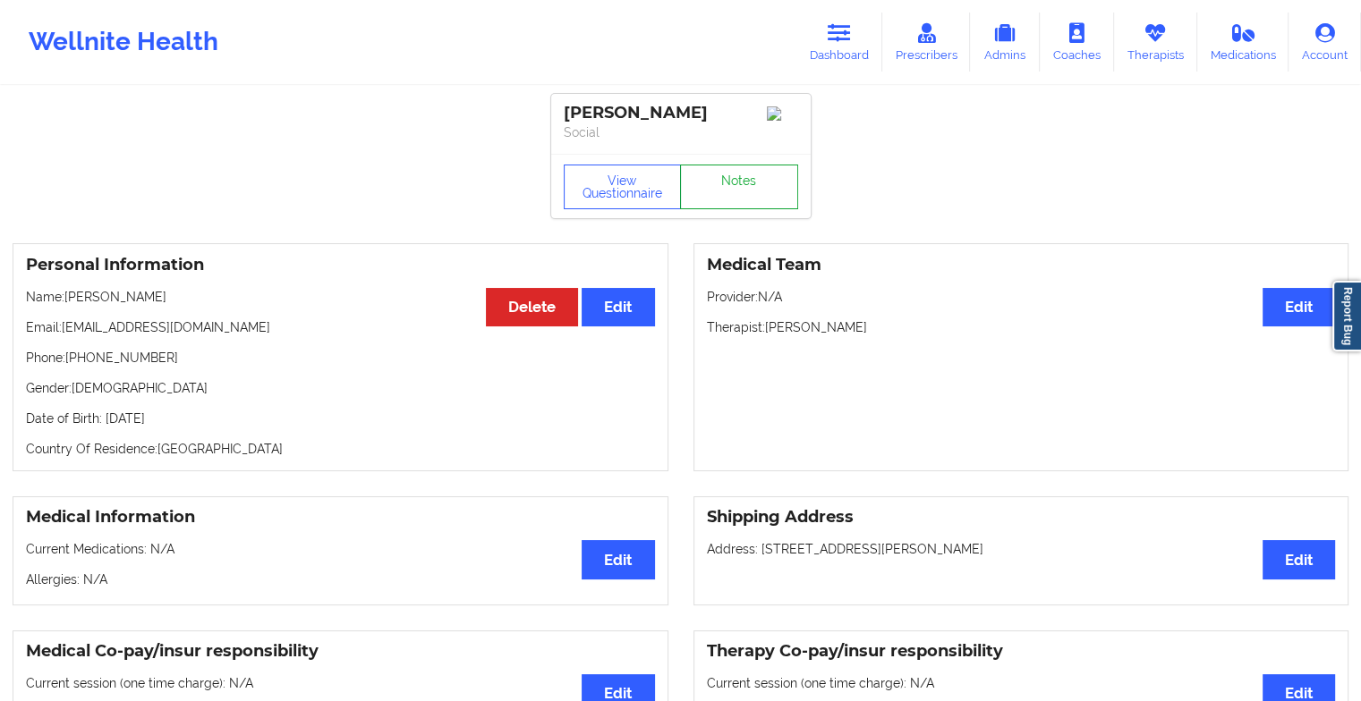
click at [712, 208] on link "Notes" at bounding box center [739, 187] width 118 height 45
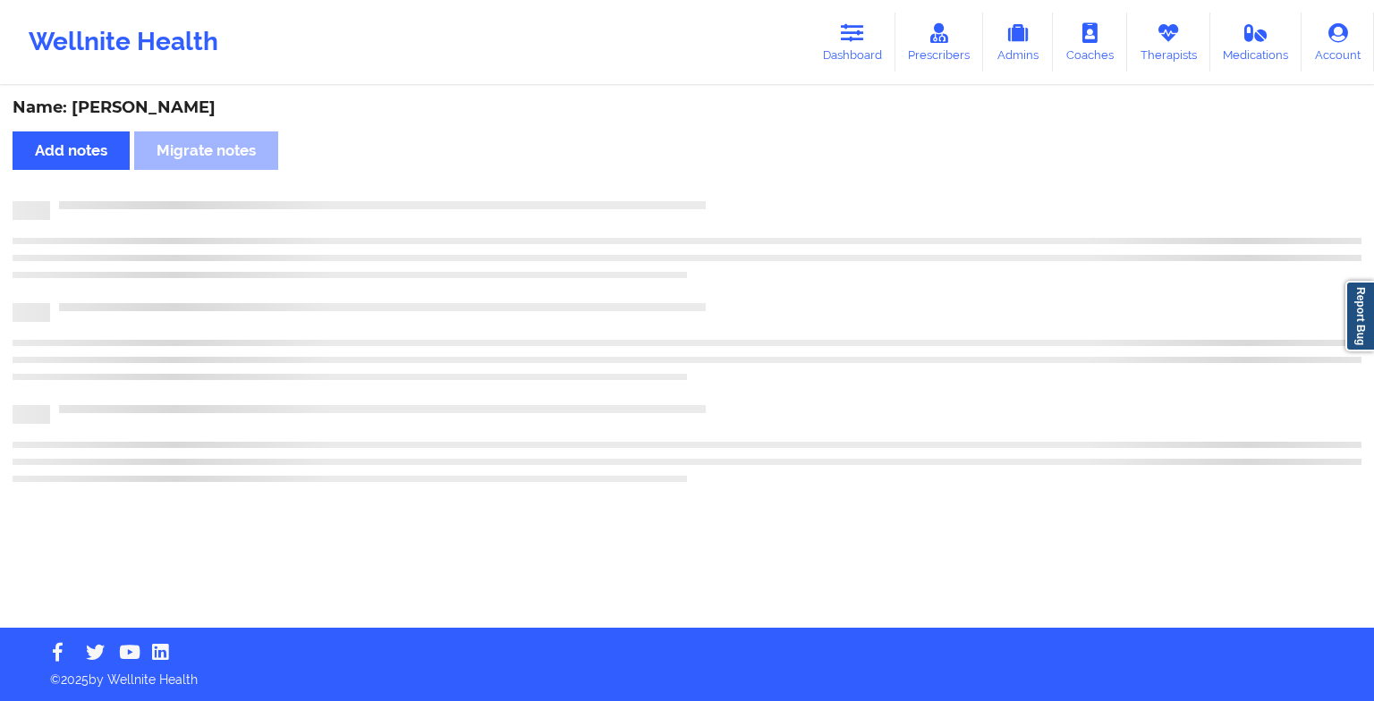
click at [712, 201] on div at bounding box center [706, 201] width 1312 height 0
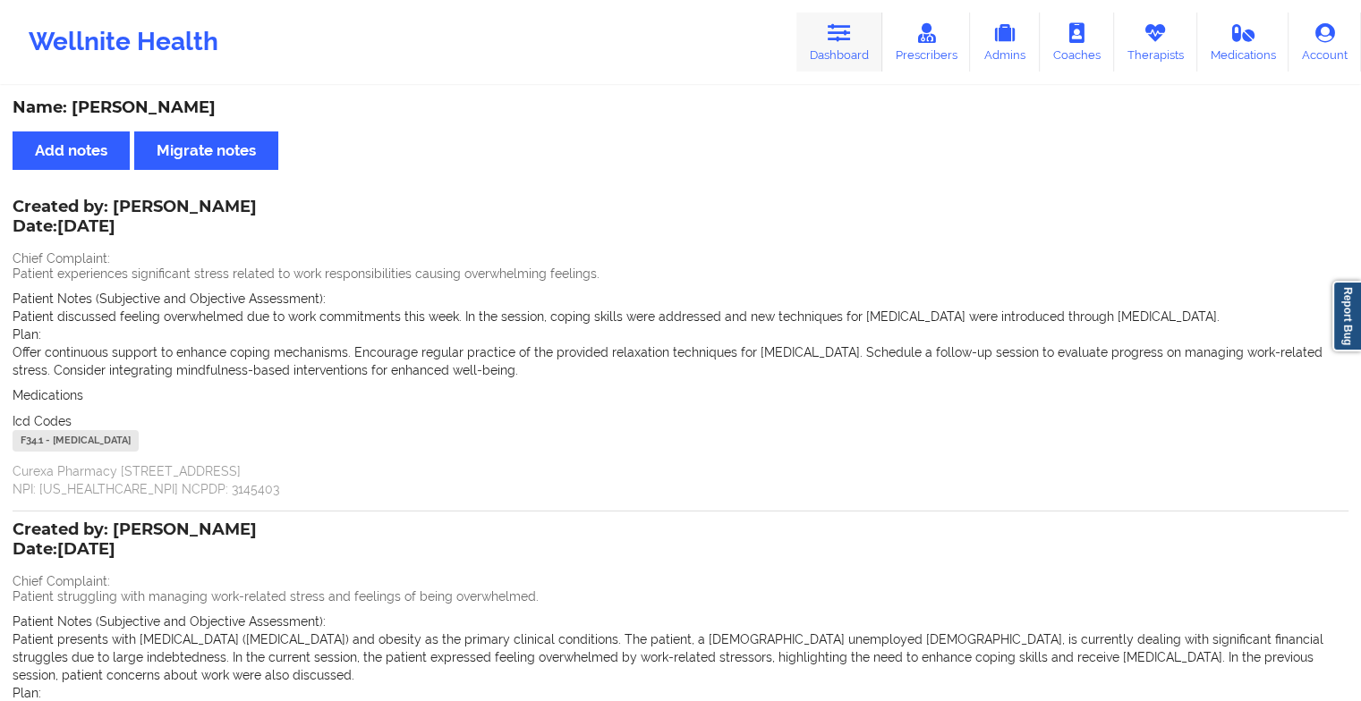
click at [851, 59] on link "Dashboard" at bounding box center [839, 42] width 86 height 59
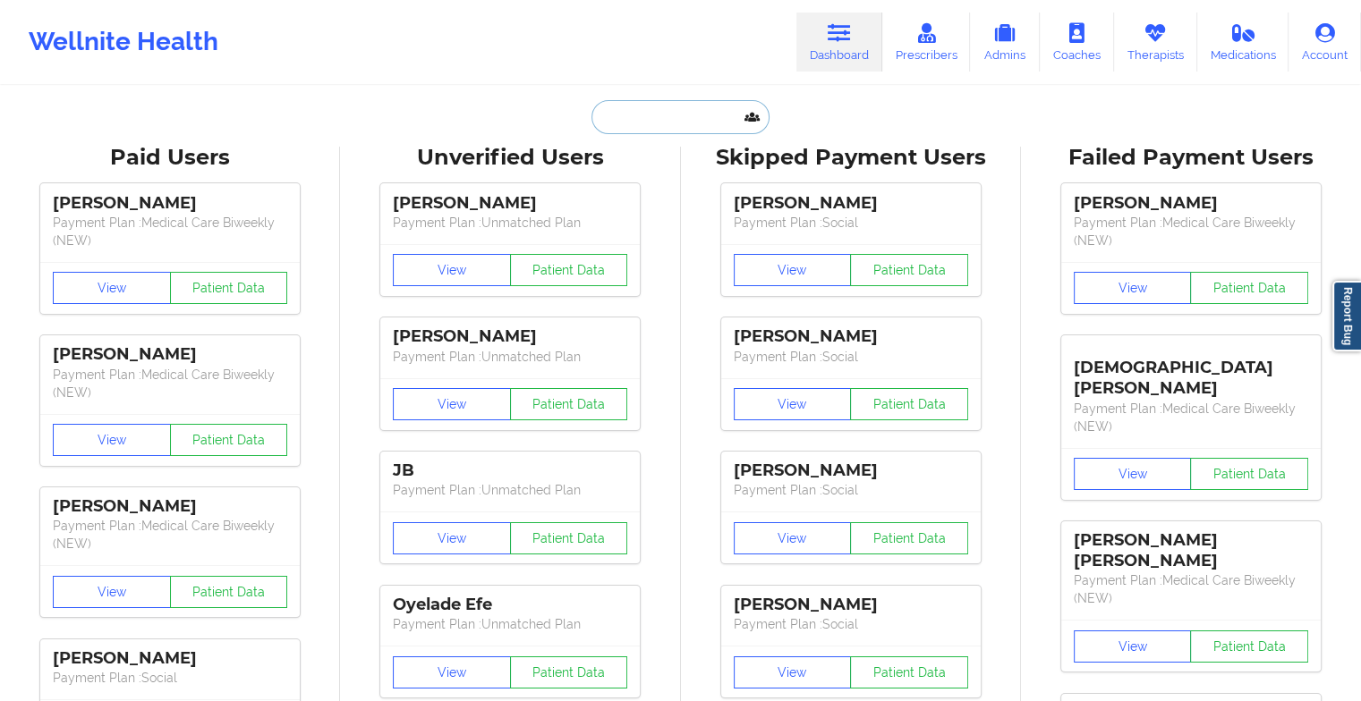
click at [614, 115] on input "text" at bounding box center [679, 117] width 177 height 34
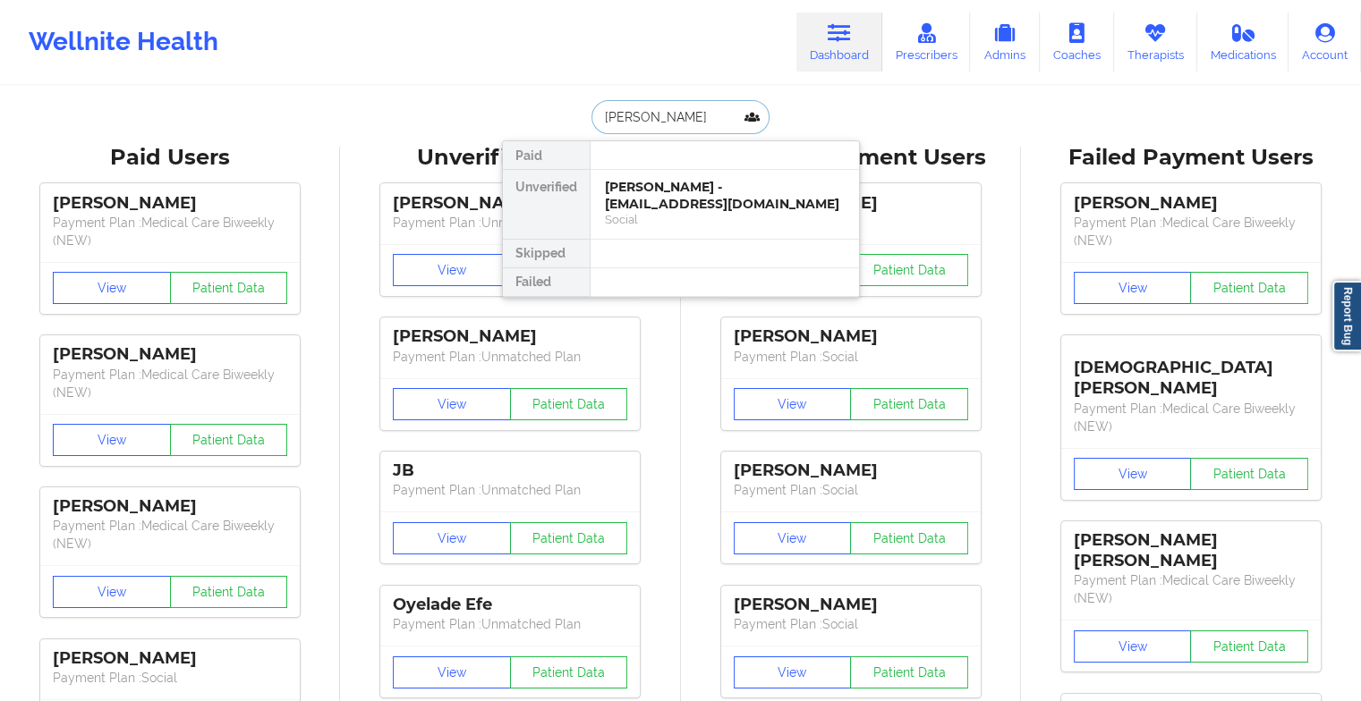
type input "[PERSON_NAME]"
click at [687, 188] on div "[PERSON_NAME] - [EMAIL_ADDRESS][DOMAIN_NAME]" at bounding box center [725, 195] width 240 height 33
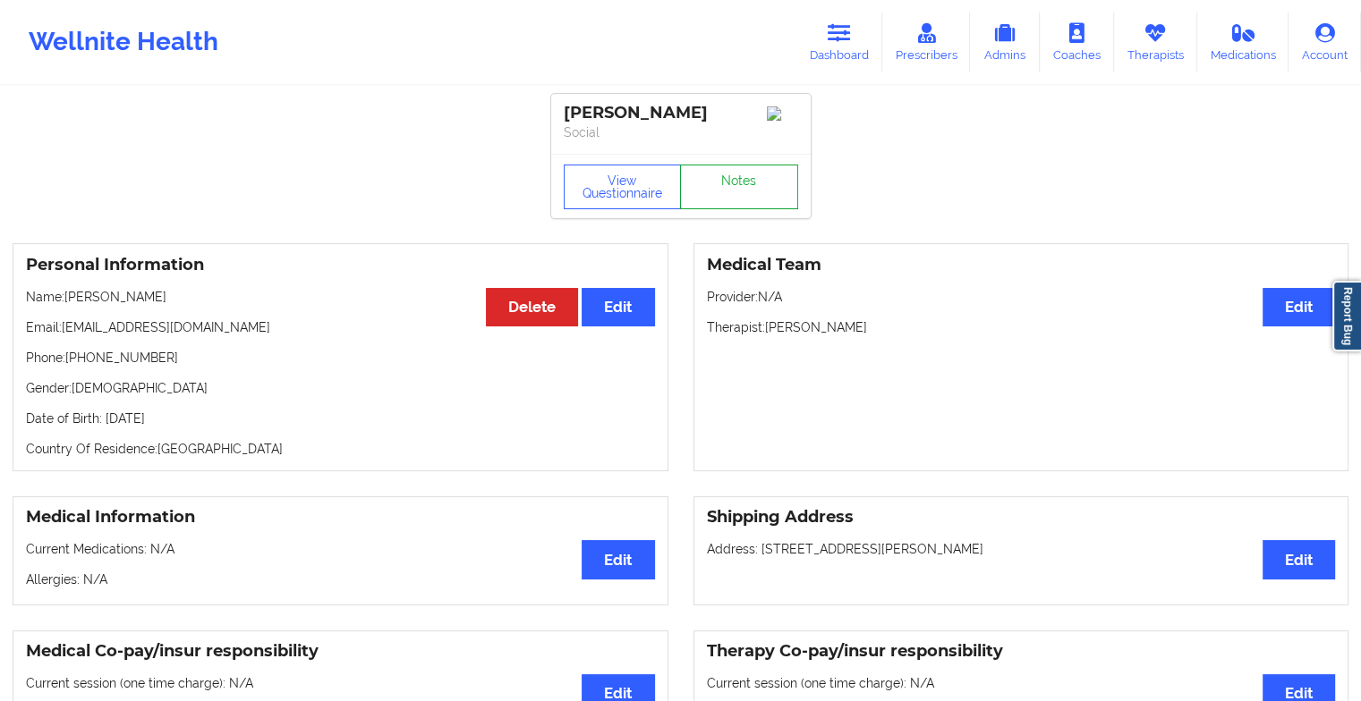
click at [734, 197] on link "Notes" at bounding box center [739, 187] width 118 height 45
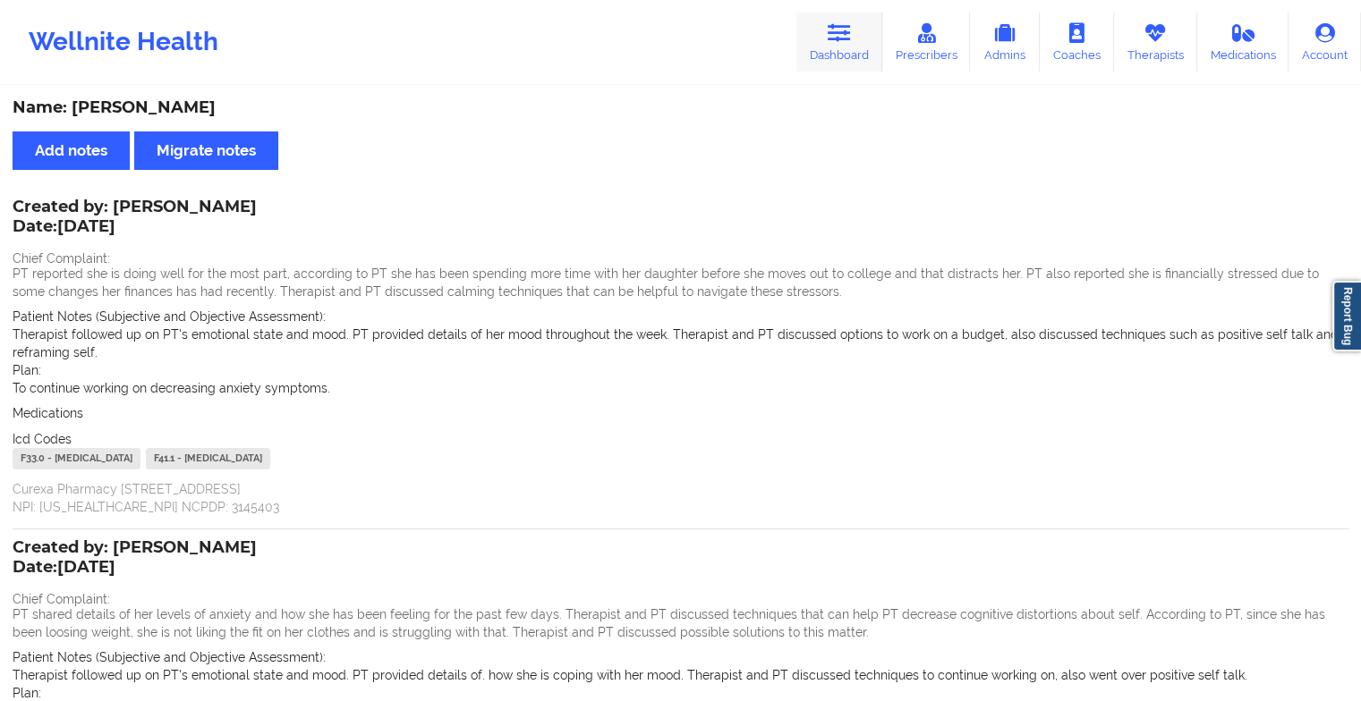
click at [813, 32] on link "Dashboard" at bounding box center [839, 42] width 86 height 59
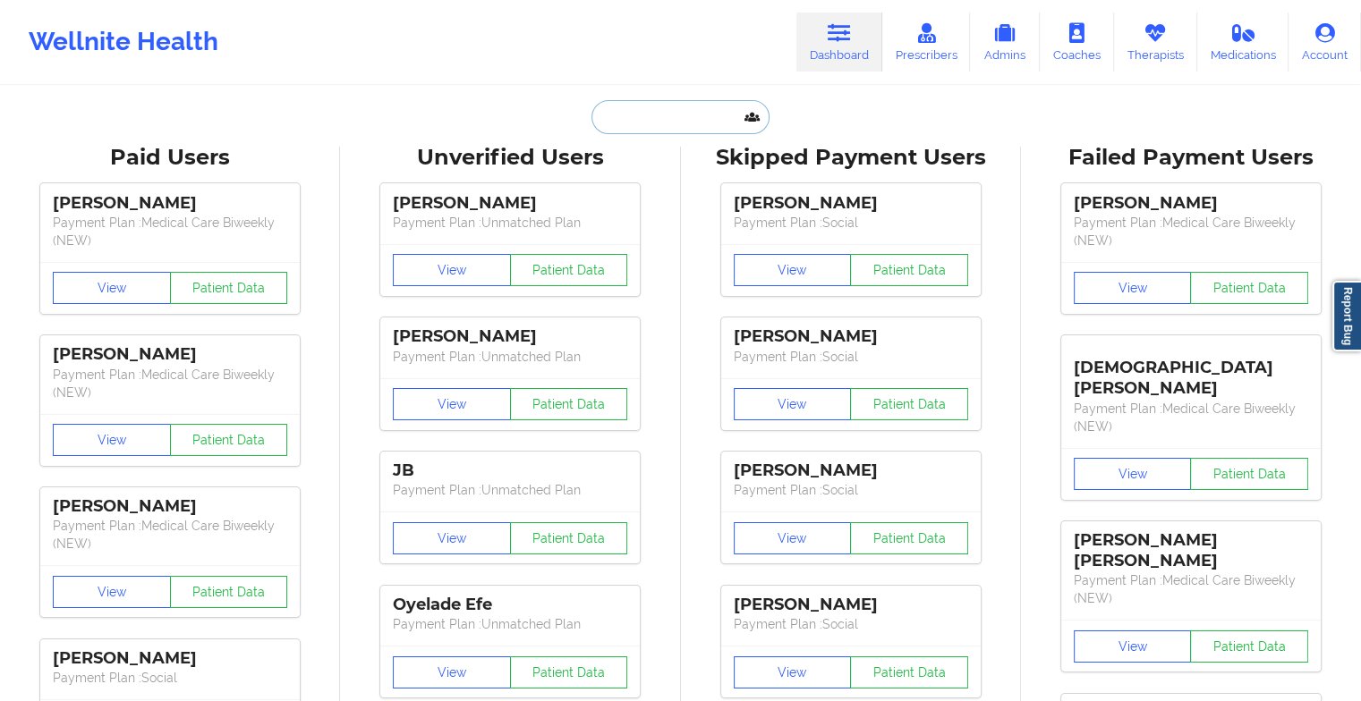
click at [626, 119] on input "text" at bounding box center [679, 117] width 177 height 34
type input "n"
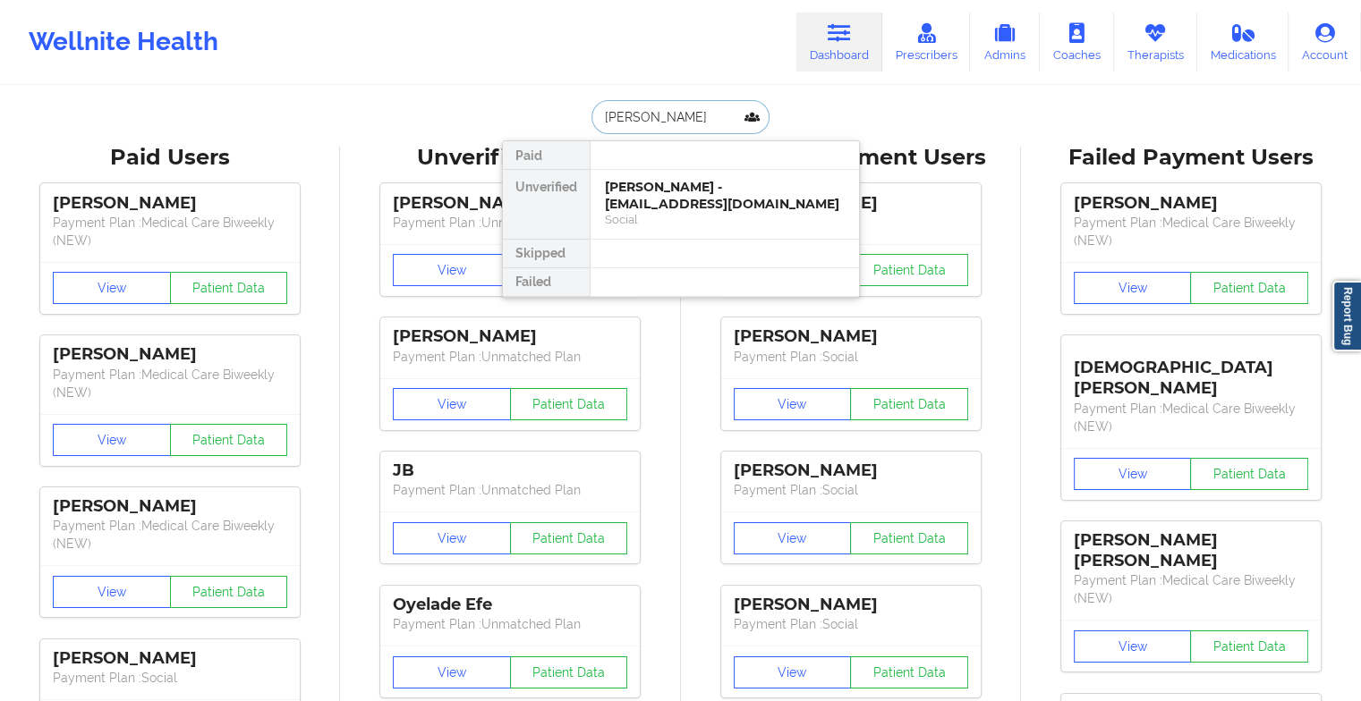
type input "[PERSON_NAME]"
click at [676, 183] on div "[PERSON_NAME] - [EMAIL_ADDRESS][DOMAIN_NAME]" at bounding box center [725, 195] width 240 height 33
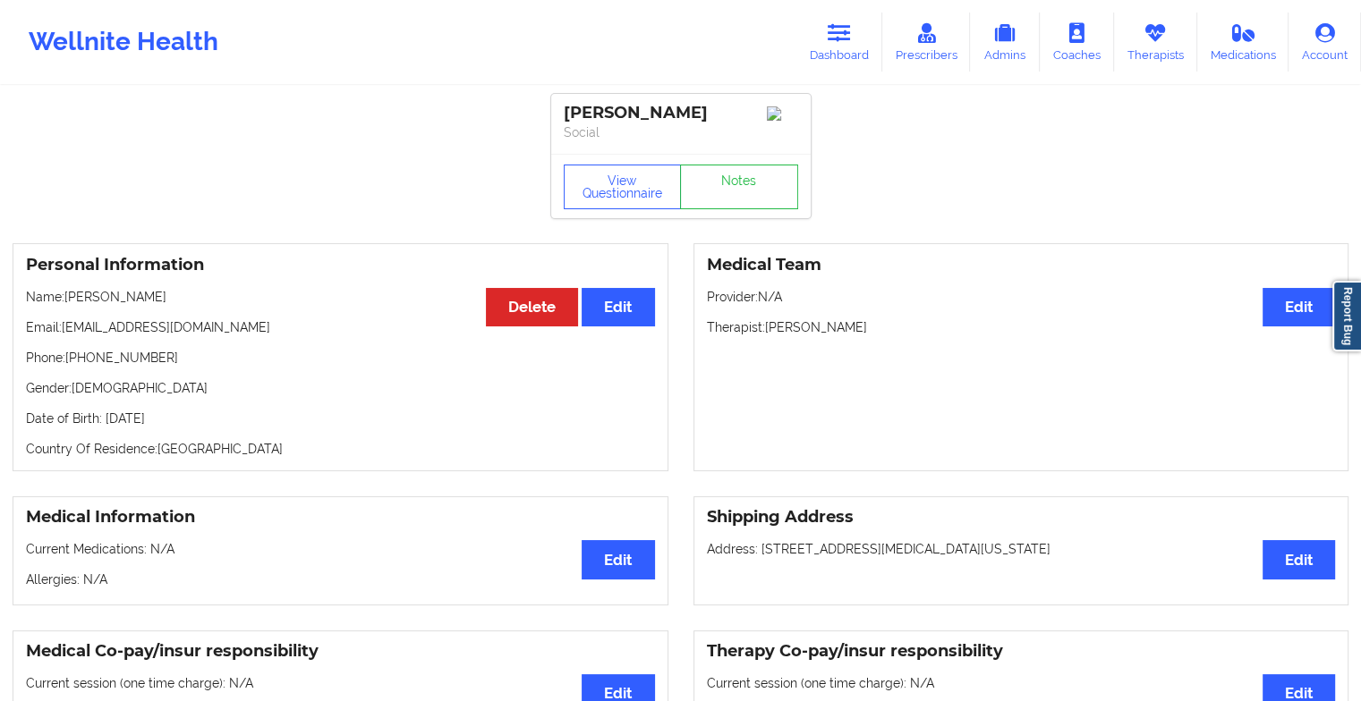
click at [729, 172] on div "View Questionnaire Notes" at bounding box center [681, 187] width 234 height 45
click at [729, 172] on link "Notes" at bounding box center [739, 187] width 118 height 45
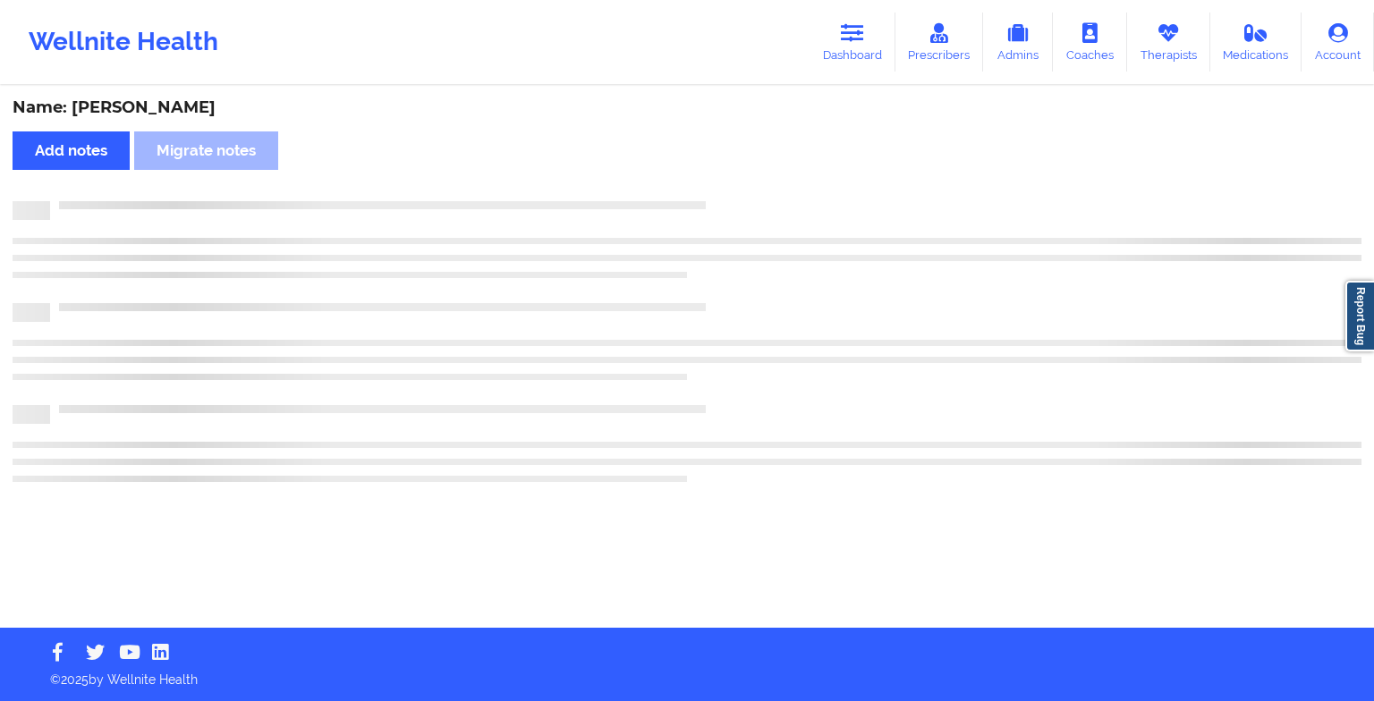
click at [729, 172] on div "Name: [PERSON_NAME] Add notes Migrate notes" at bounding box center [687, 358] width 1374 height 540
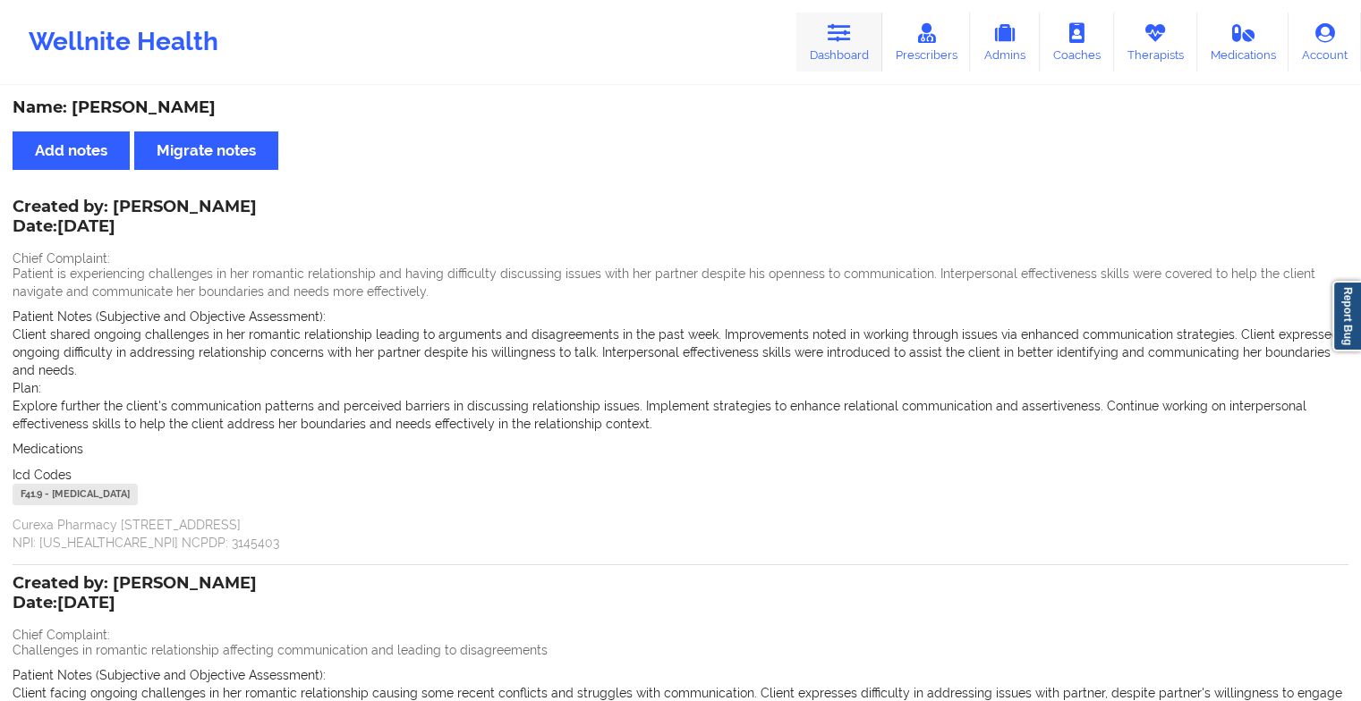
click at [862, 30] on link "Dashboard" at bounding box center [839, 42] width 86 height 59
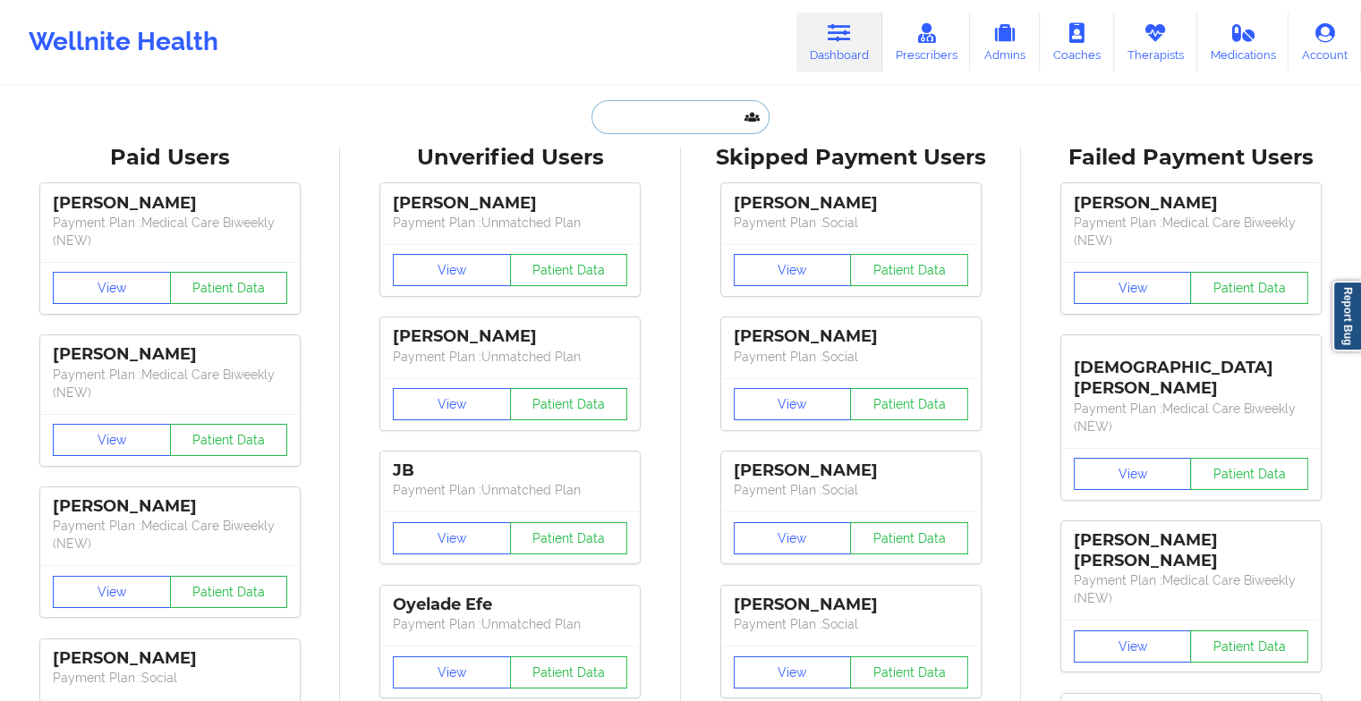
click at [623, 111] on input "text" at bounding box center [679, 117] width 177 height 34
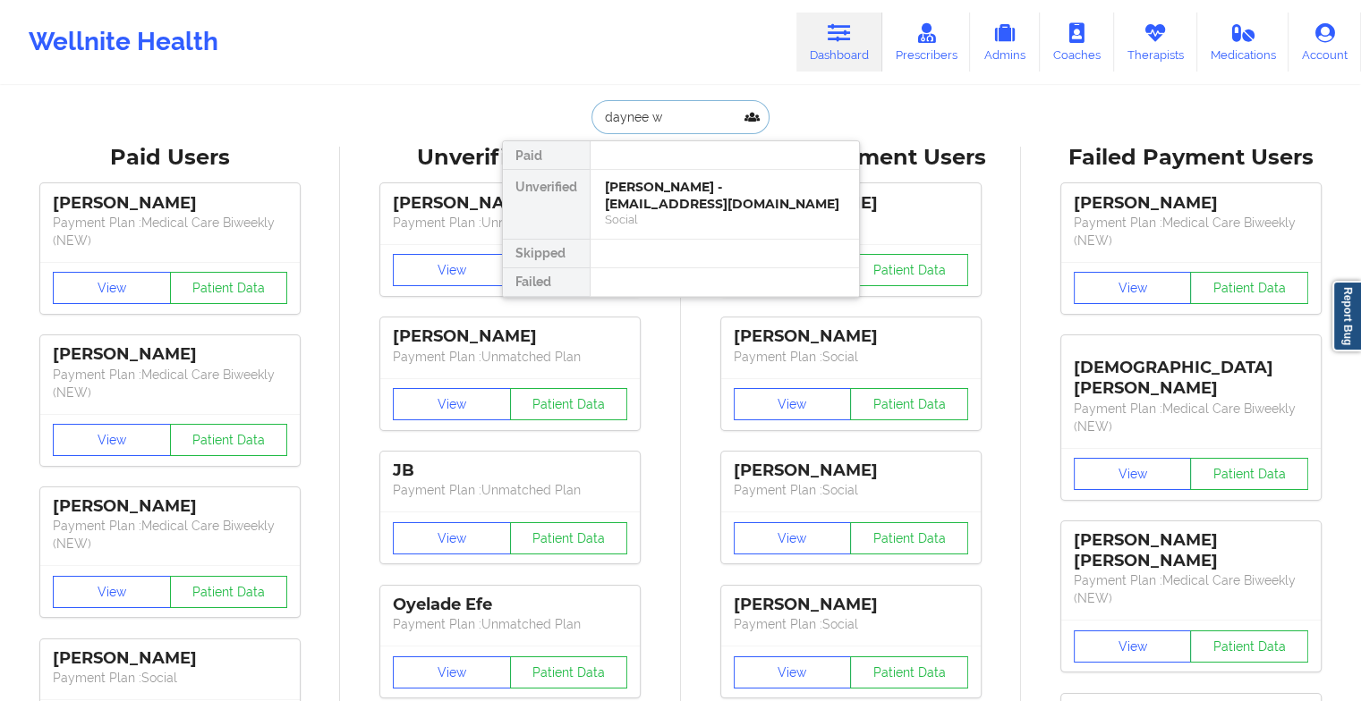
type input "daynee wi"
click at [618, 215] on div "Social" at bounding box center [725, 219] width 240 height 15
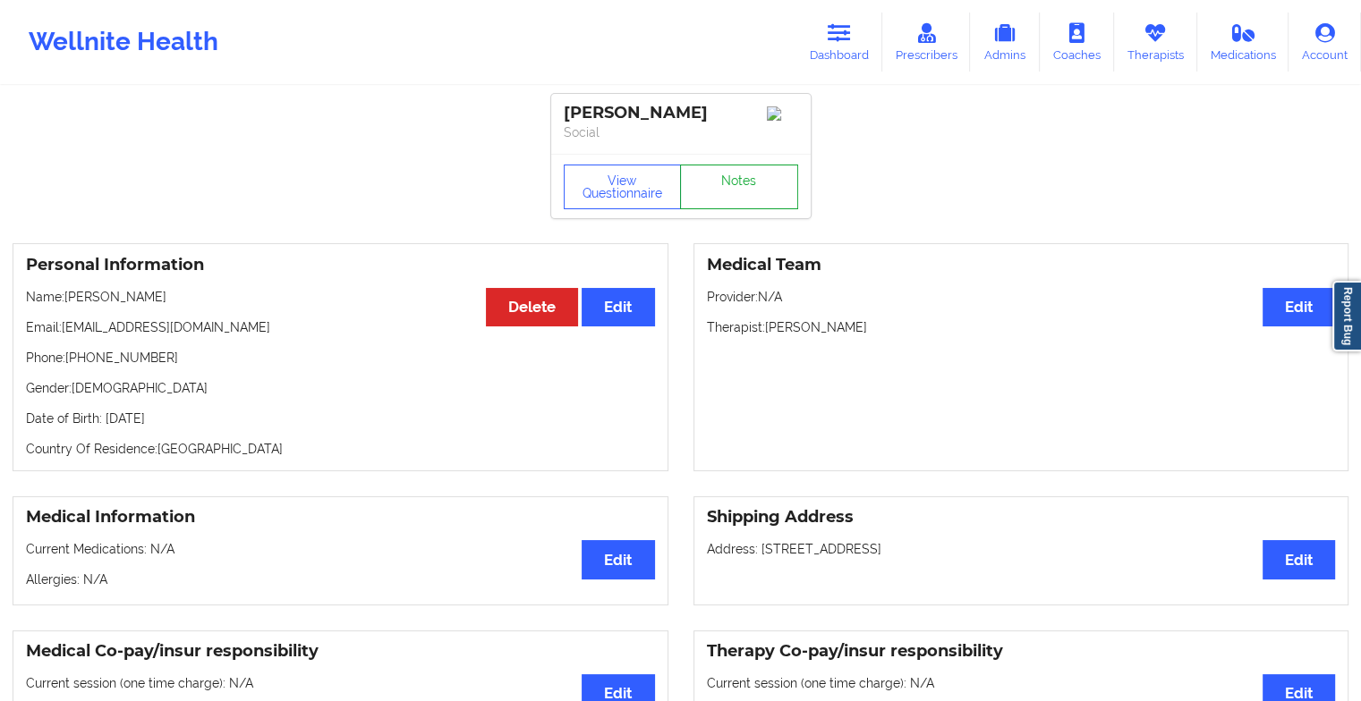
click at [743, 206] on link "Notes" at bounding box center [739, 187] width 118 height 45
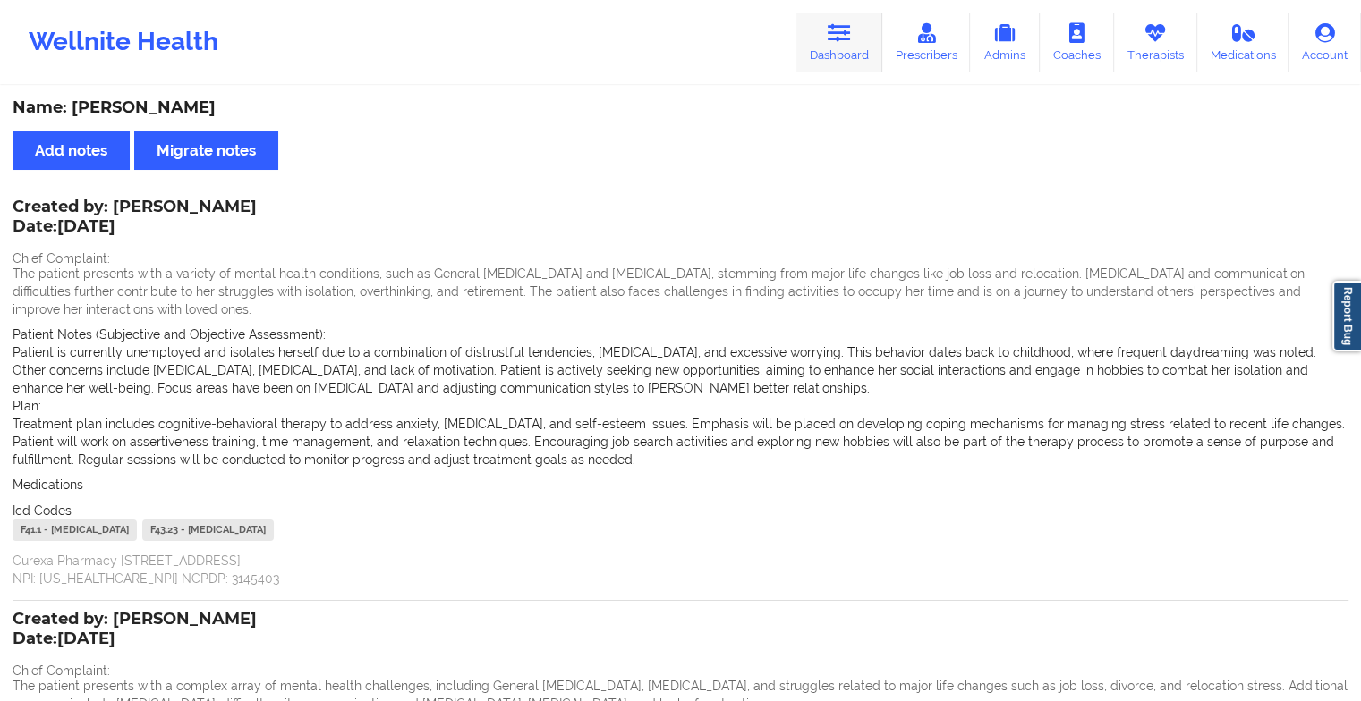
click at [843, 61] on link "Dashboard" at bounding box center [839, 42] width 86 height 59
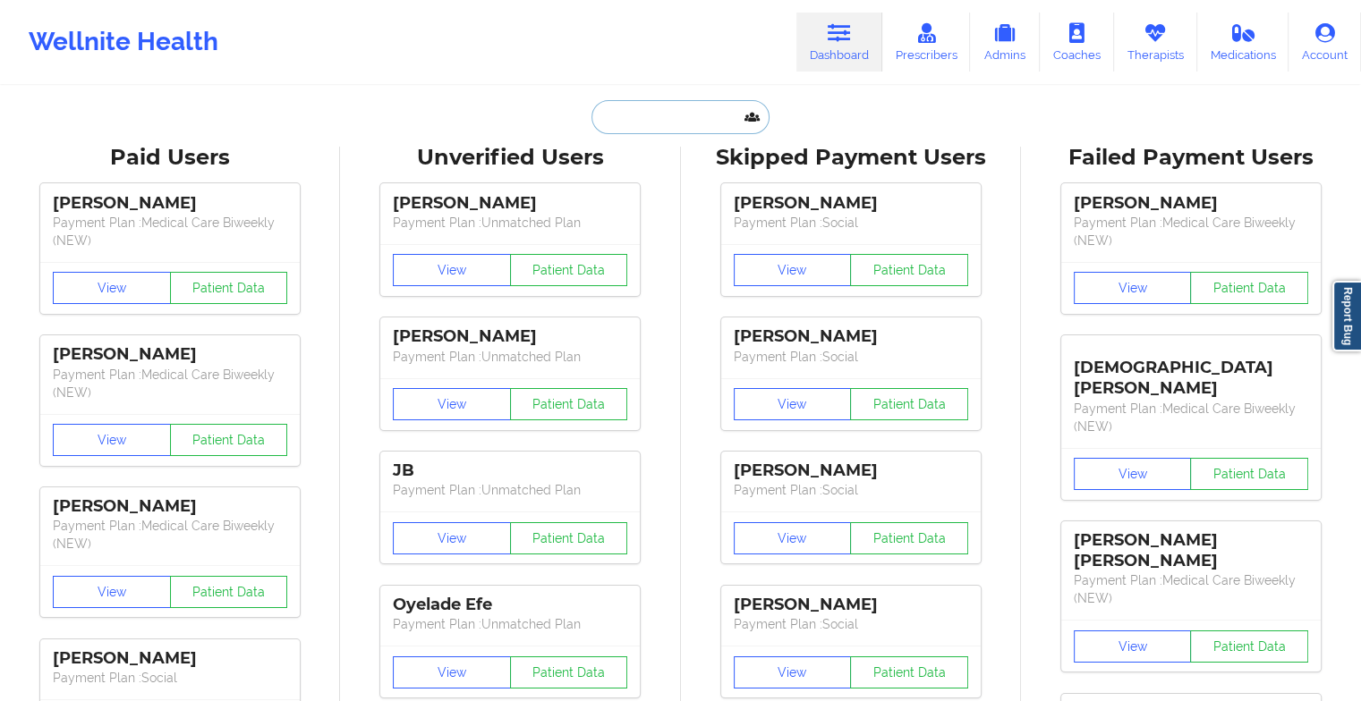
click at [659, 106] on input "text" at bounding box center [679, 117] width 177 height 34
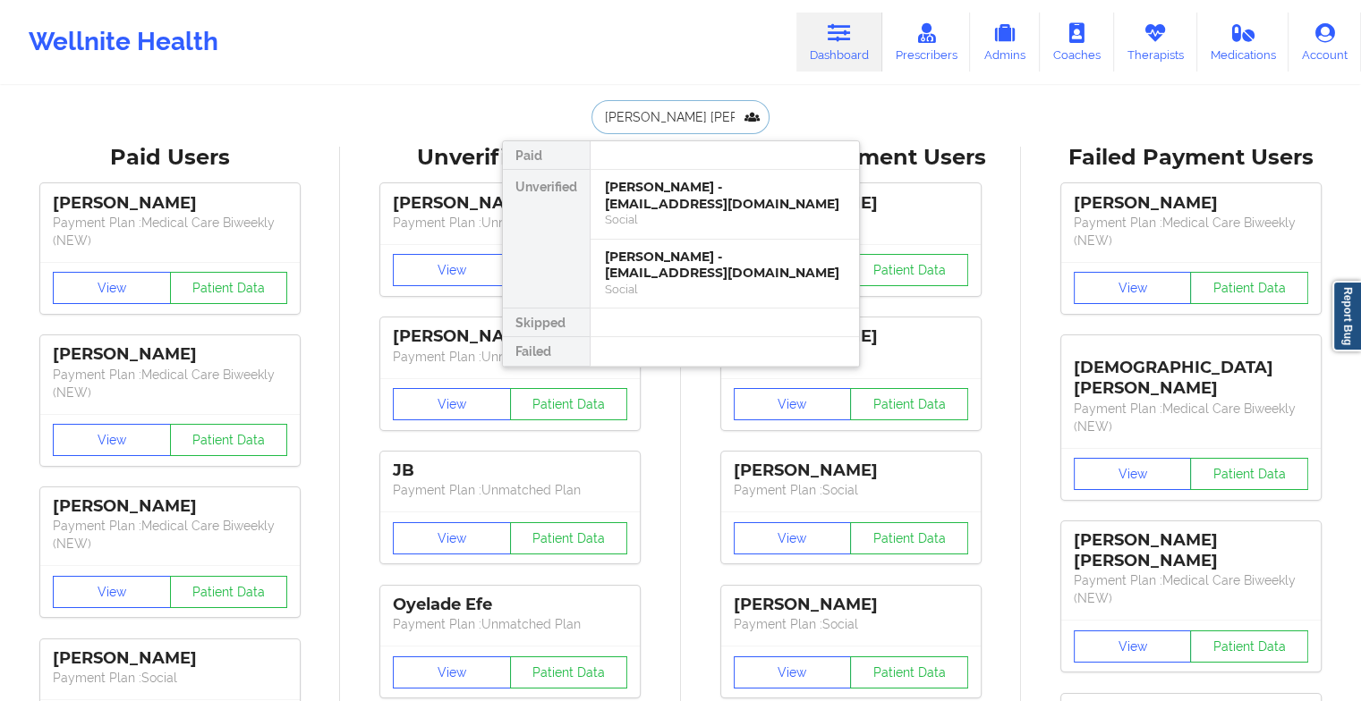
type input "[PERSON_NAME] [PERSON_NAME]"
drag, startPoint x: 669, startPoint y: 143, endPoint x: 670, endPoint y: 204, distance: 60.8
click at [670, 204] on div "Paid Unverified [PERSON_NAME] - [EMAIL_ADDRESS][DOMAIN_NAME] Social [PERSON_NAM…" at bounding box center [681, 253] width 358 height 227
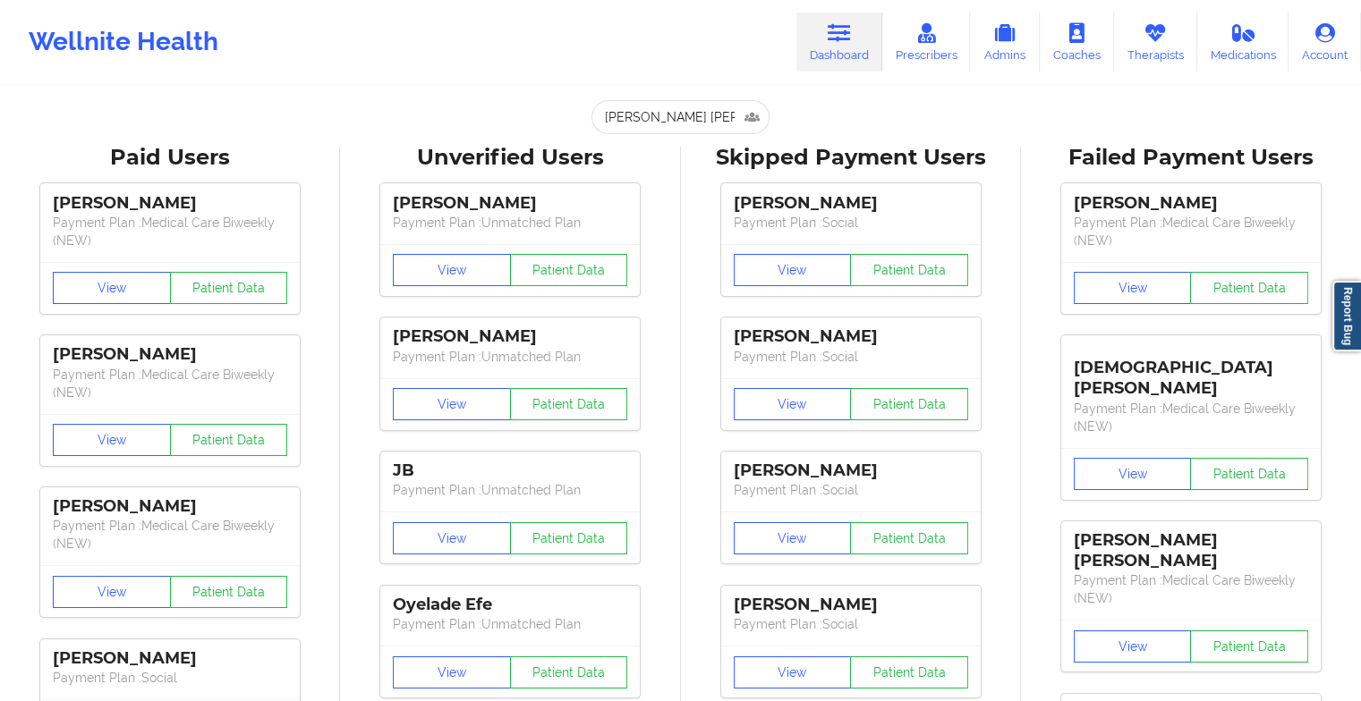
click at [683, 128] on input "[PERSON_NAME] [PERSON_NAME]" at bounding box center [679, 117] width 177 height 34
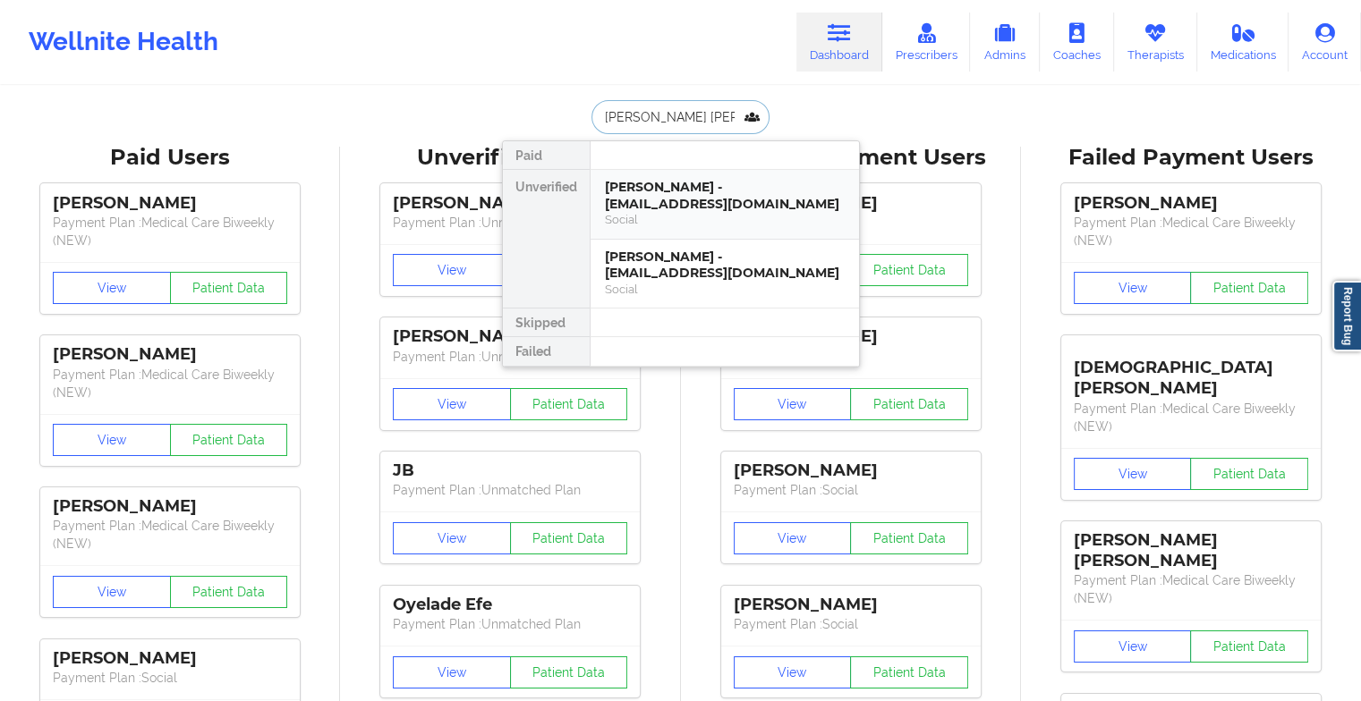
click at [685, 210] on div "[PERSON_NAME] - [EMAIL_ADDRESS][DOMAIN_NAME]" at bounding box center [725, 195] width 240 height 33
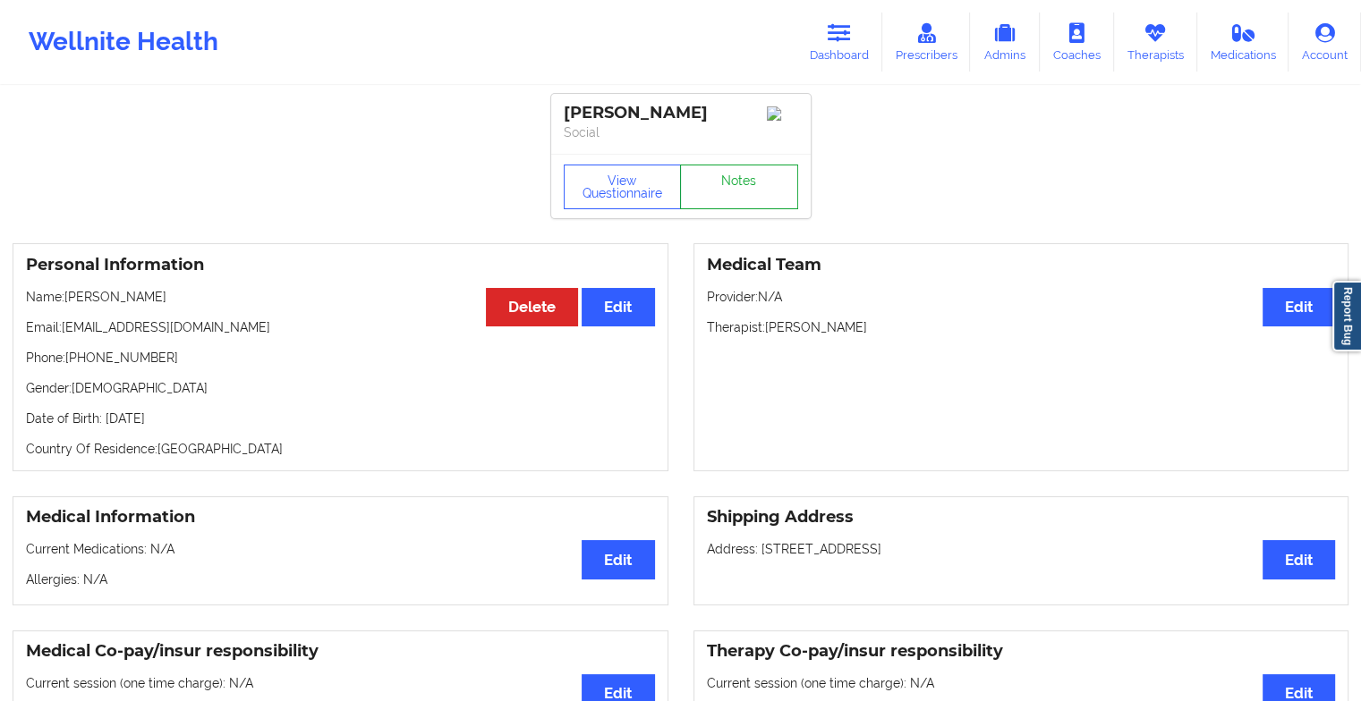
click at [739, 189] on link "Notes" at bounding box center [739, 187] width 118 height 45
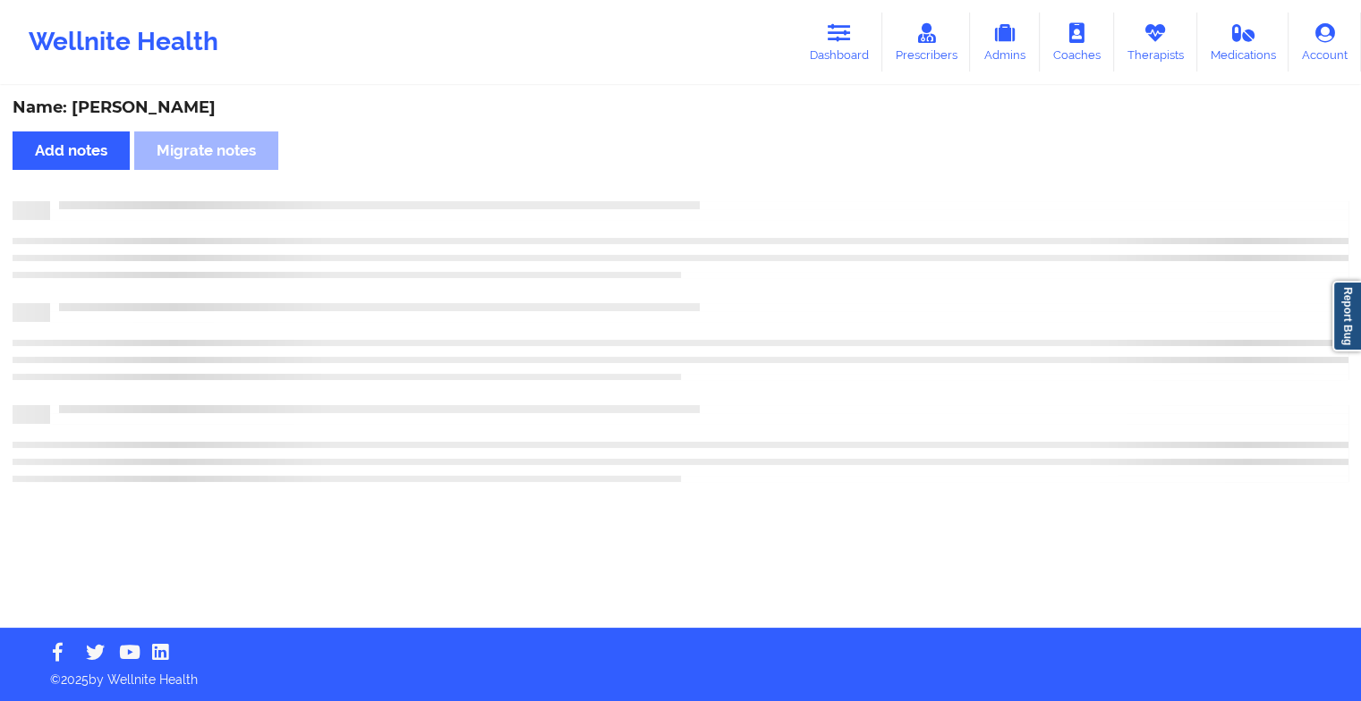
click at [739, 189] on div "Name: [PERSON_NAME] Add notes Migrate notes" at bounding box center [680, 358] width 1361 height 540
drag, startPoint x: 739, startPoint y: 189, endPoint x: 754, endPoint y: 602, distance: 413.6
click at [754, 602] on div "Name: [PERSON_NAME] Add notes Migrate notes" at bounding box center [687, 358] width 1374 height 540
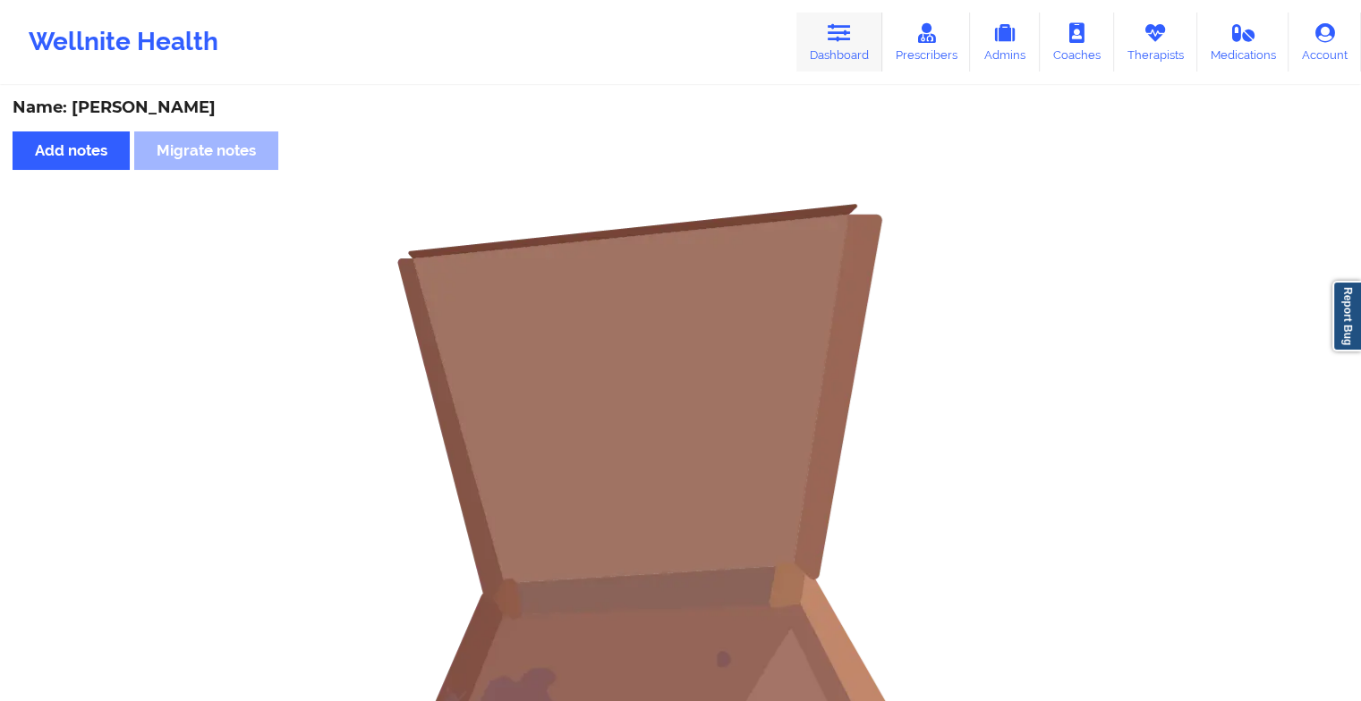
click at [854, 47] on link "Dashboard" at bounding box center [839, 42] width 86 height 59
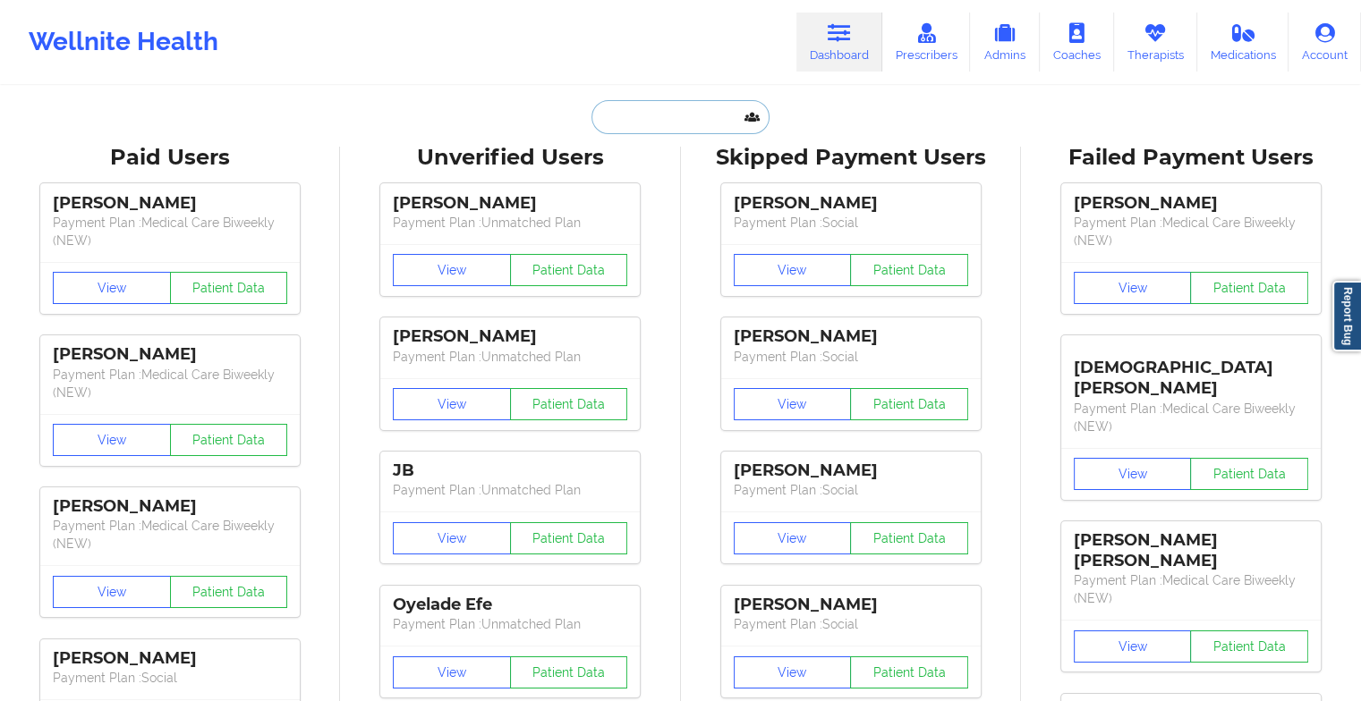
click at [664, 104] on input "text" at bounding box center [679, 117] width 177 height 34
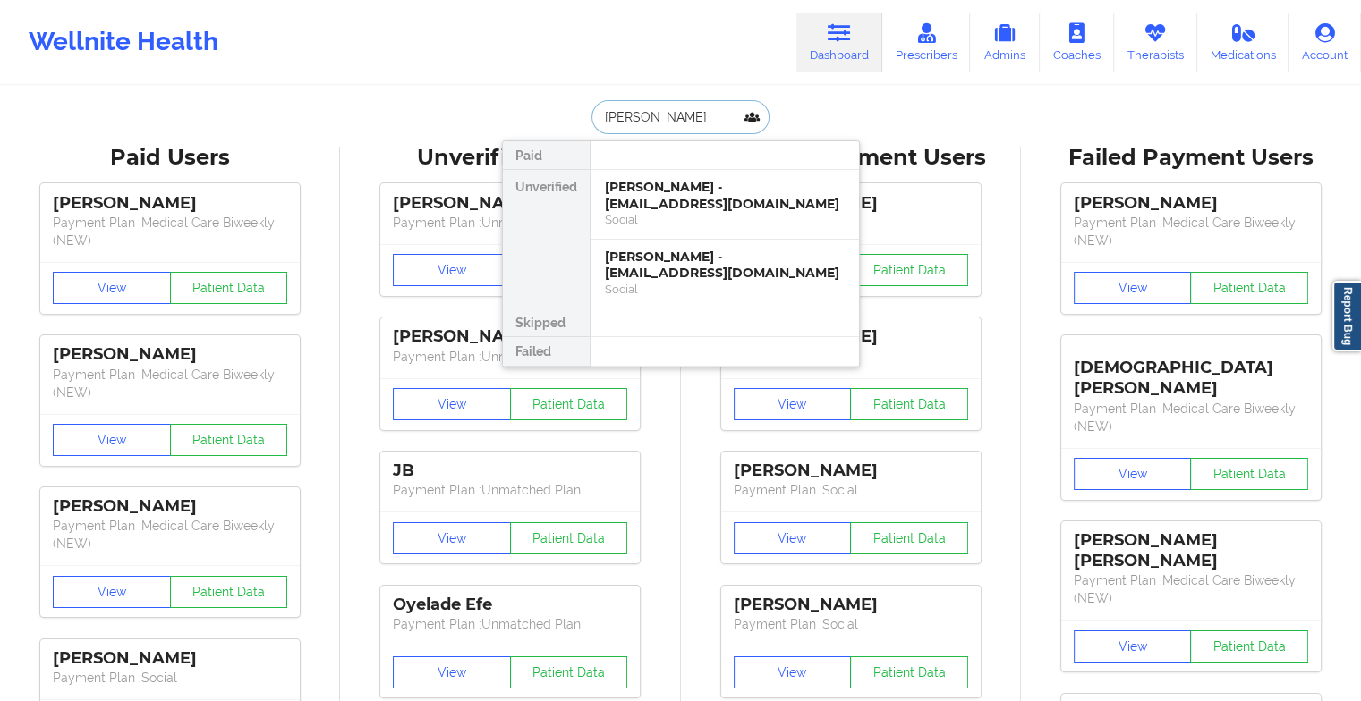
type input "[PERSON_NAME]"
click at [730, 206] on div "[PERSON_NAME] - [PERSON_NAME][EMAIL_ADDRESS][DOMAIN_NAME]" at bounding box center [725, 195] width 240 height 33
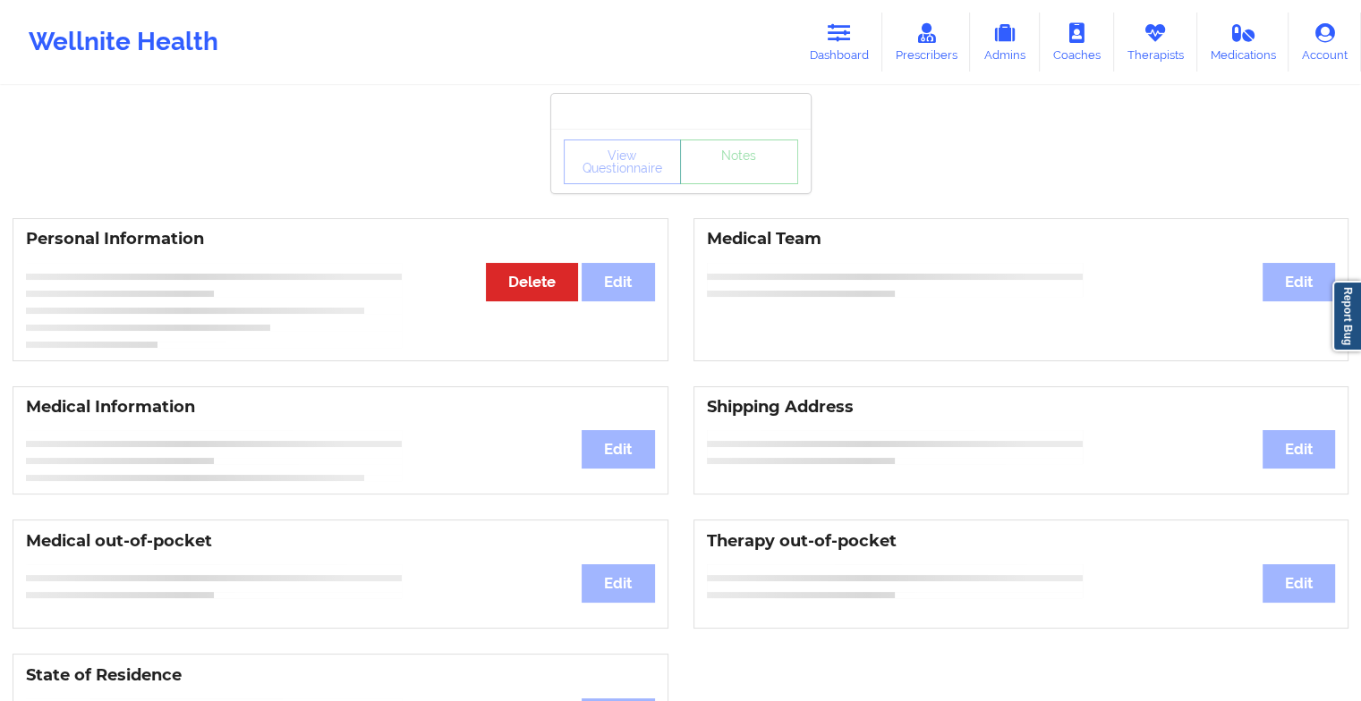
click at [730, 206] on div "Personal Information Edit Delete Medical Team Edit" at bounding box center [680, 290] width 1361 height 168
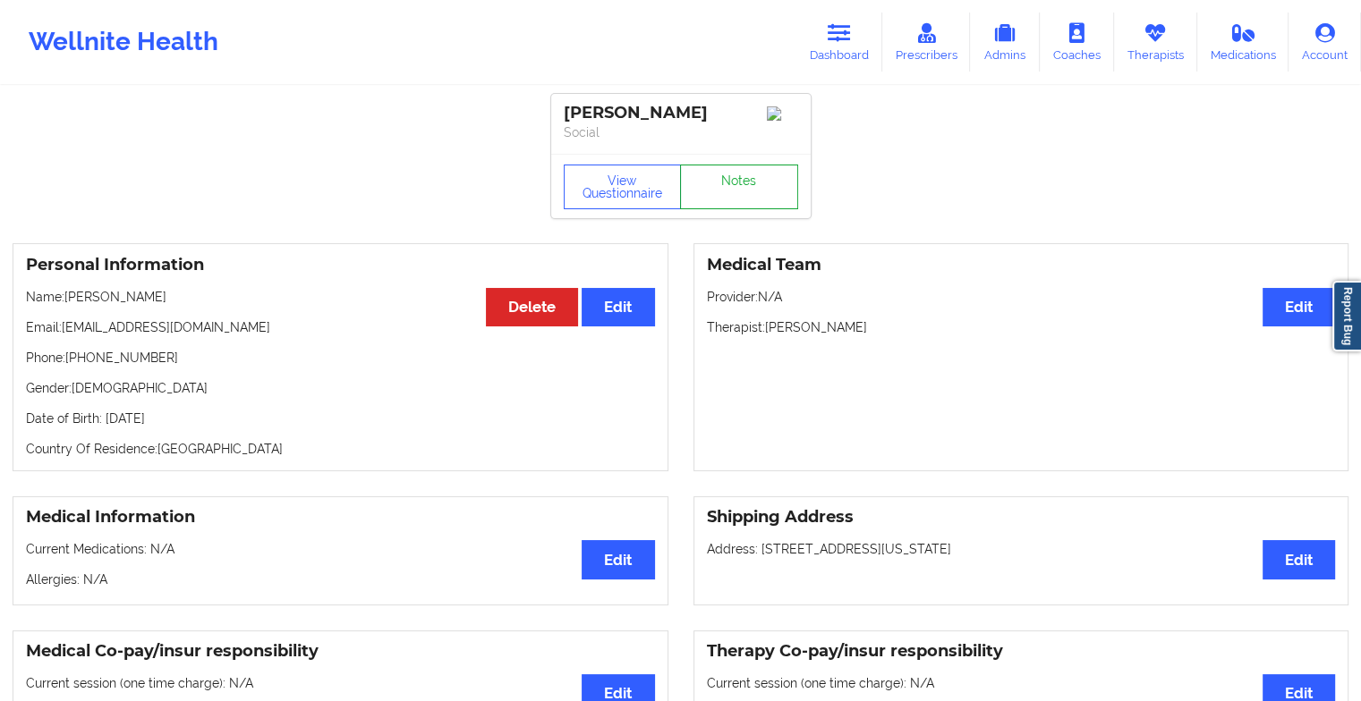
drag, startPoint x: 730, startPoint y: 206, endPoint x: 709, endPoint y: 202, distance: 21.8
click at [709, 202] on link "Notes" at bounding box center [739, 187] width 118 height 45
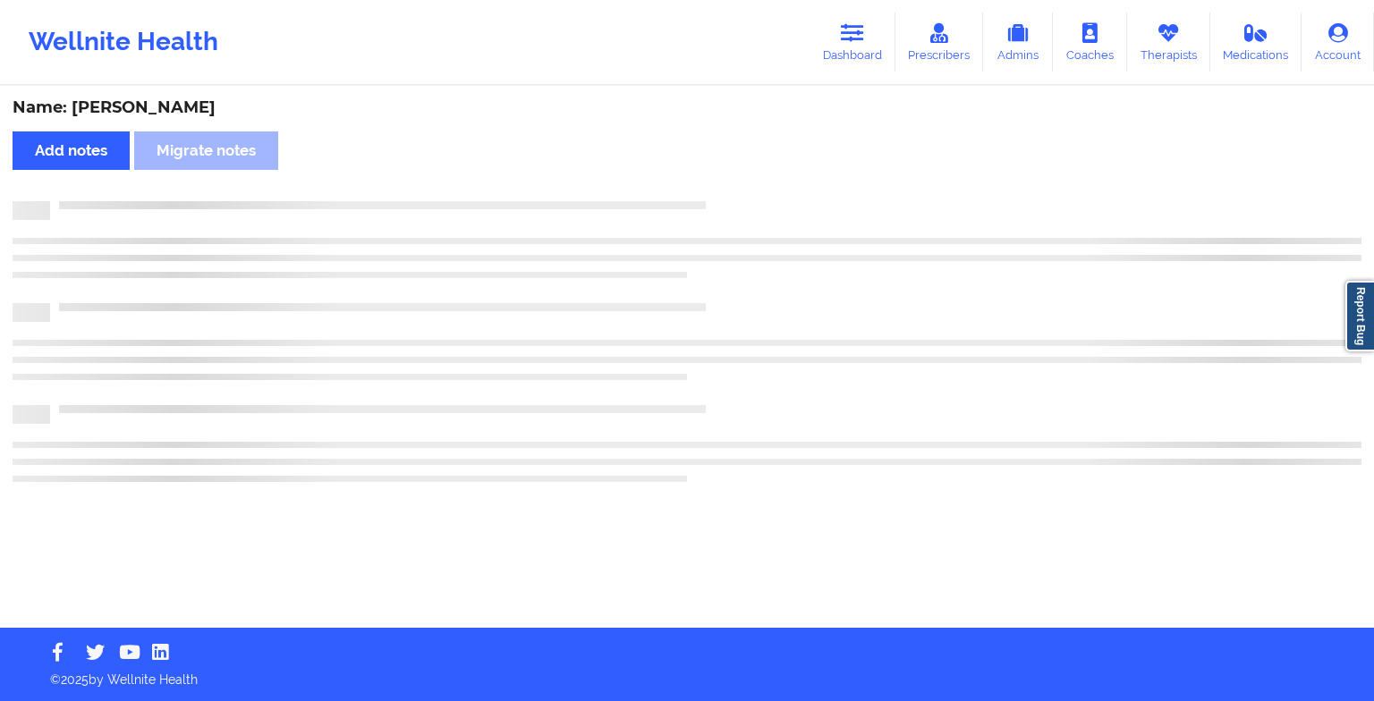
click at [709, 201] on div at bounding box center [706, 201] width 1312 height 0
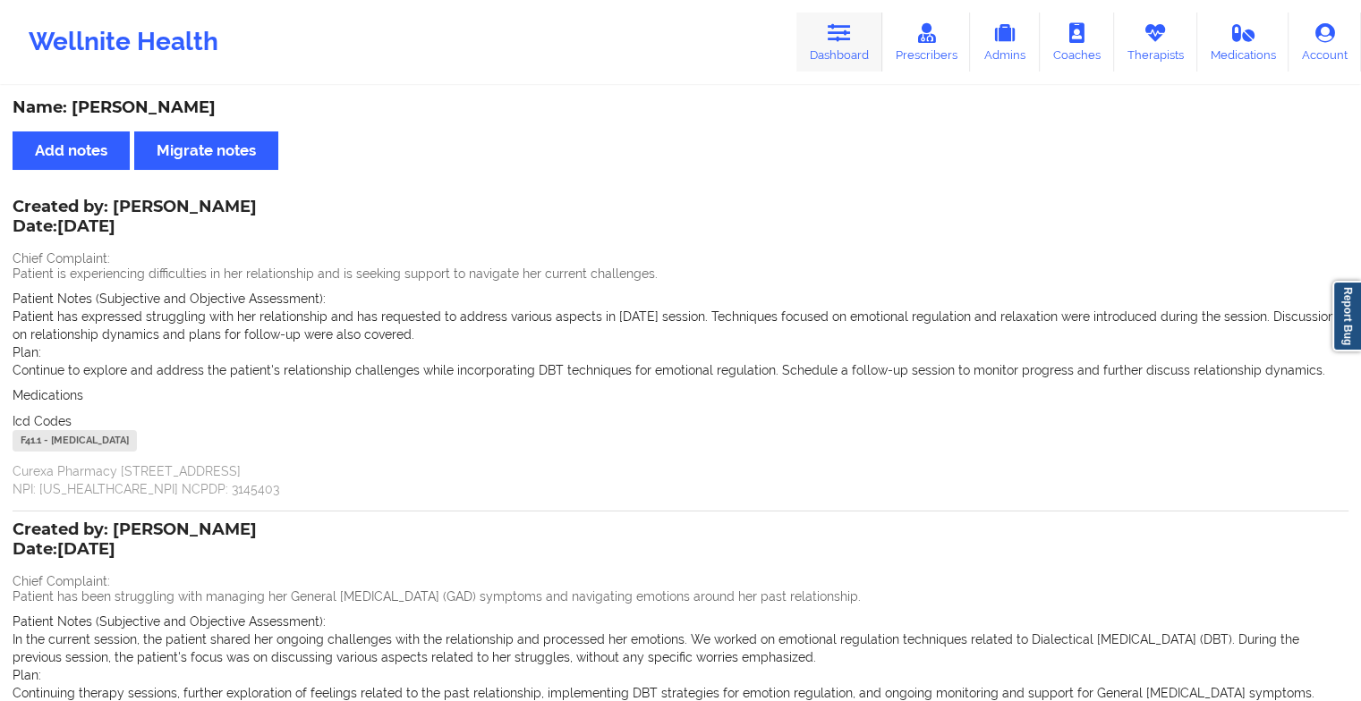
click at [828, 45] on link "Dashboard" at bounding box center [839, 42] width 86 height 59
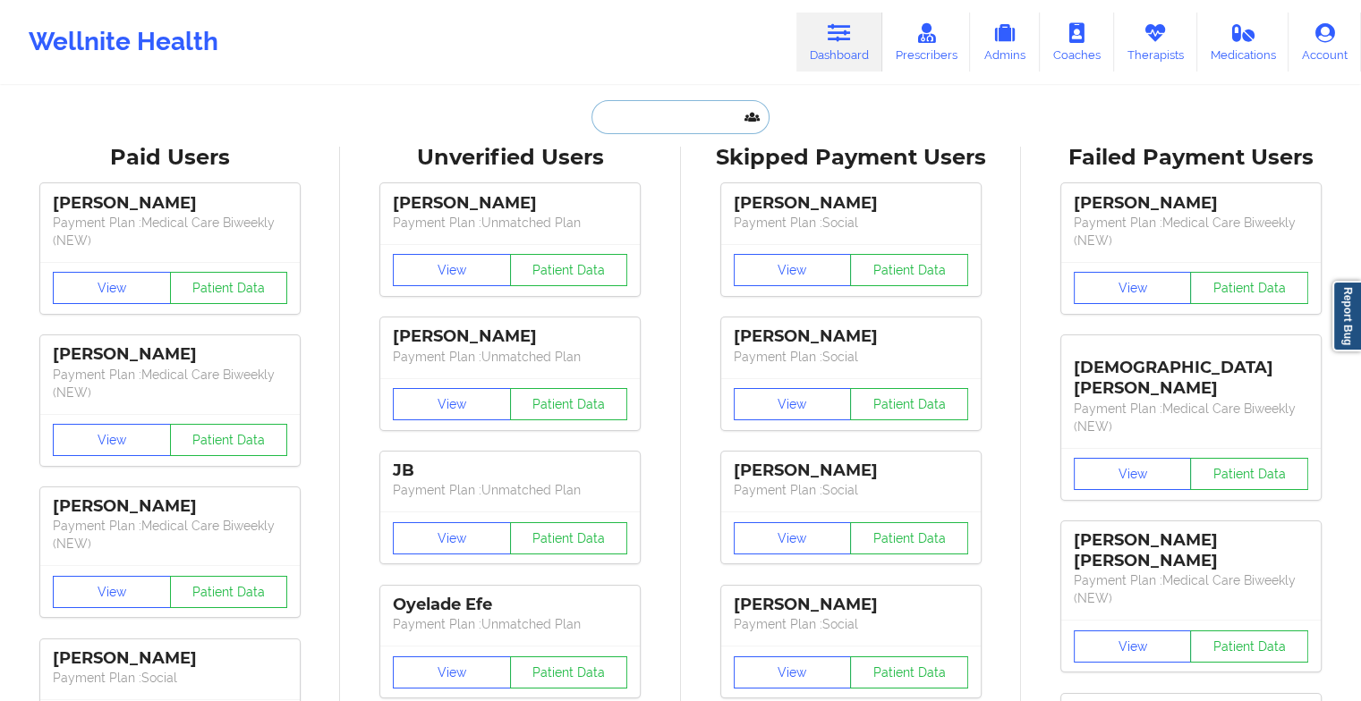
click at [648, 122] on input "text" at bounding box center [679, 117] width 177 height 34
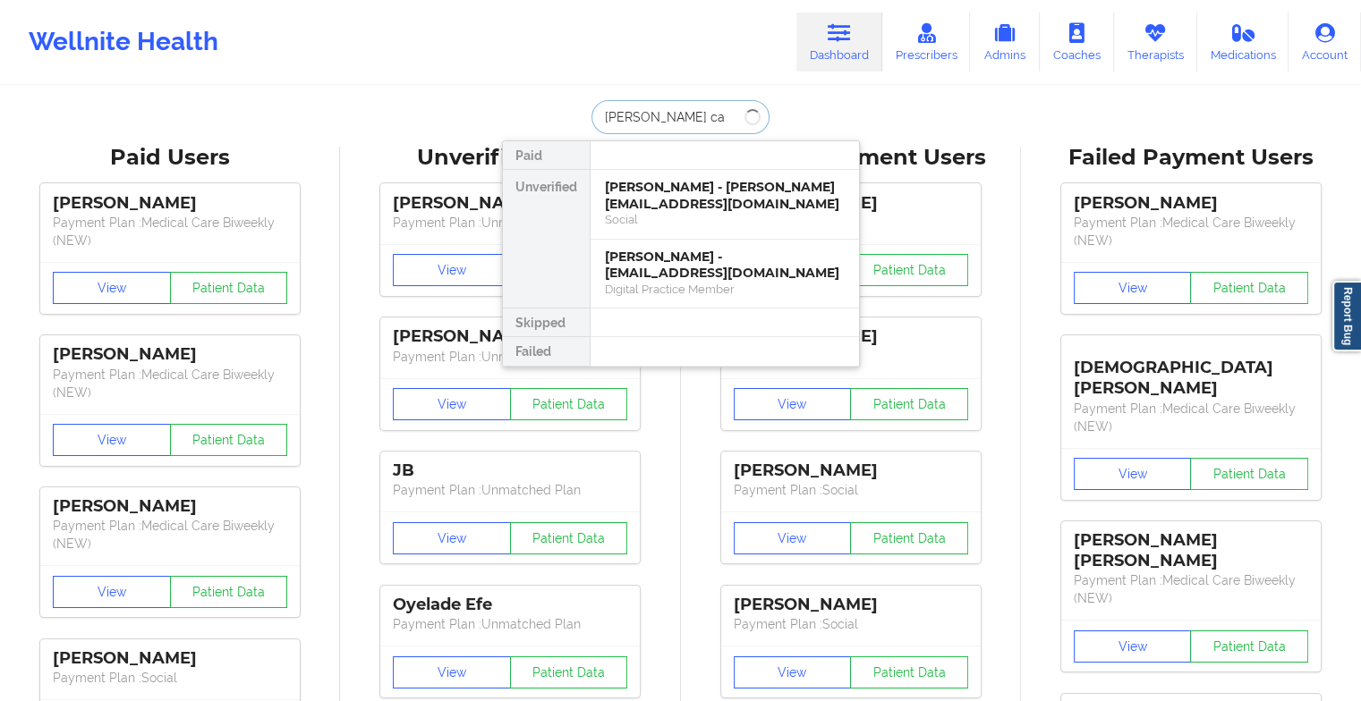
type input "[PERSON_NAME]"
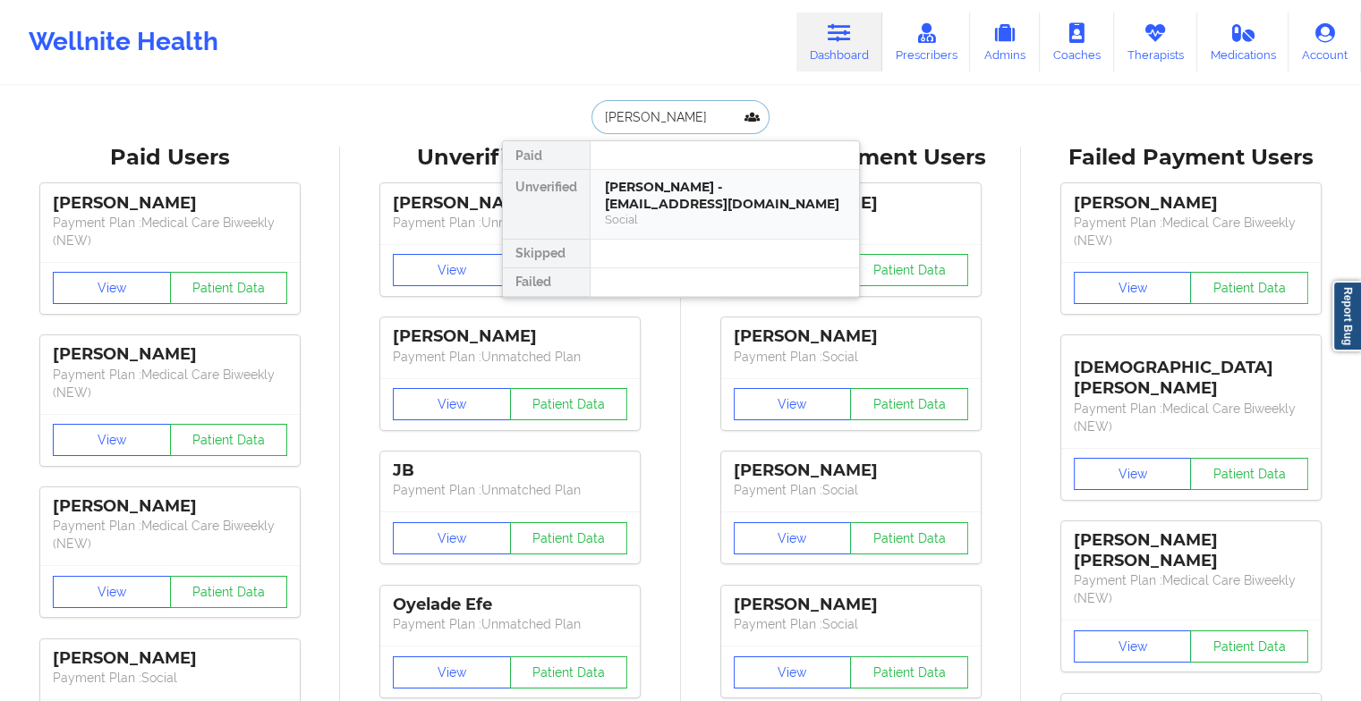
click at [695, 193] on div "[PERSON_NAME] - [EMAIL_ADDRESS][DOMAIN_NAME]" at bounding box center [725, 195] width 240 height 33
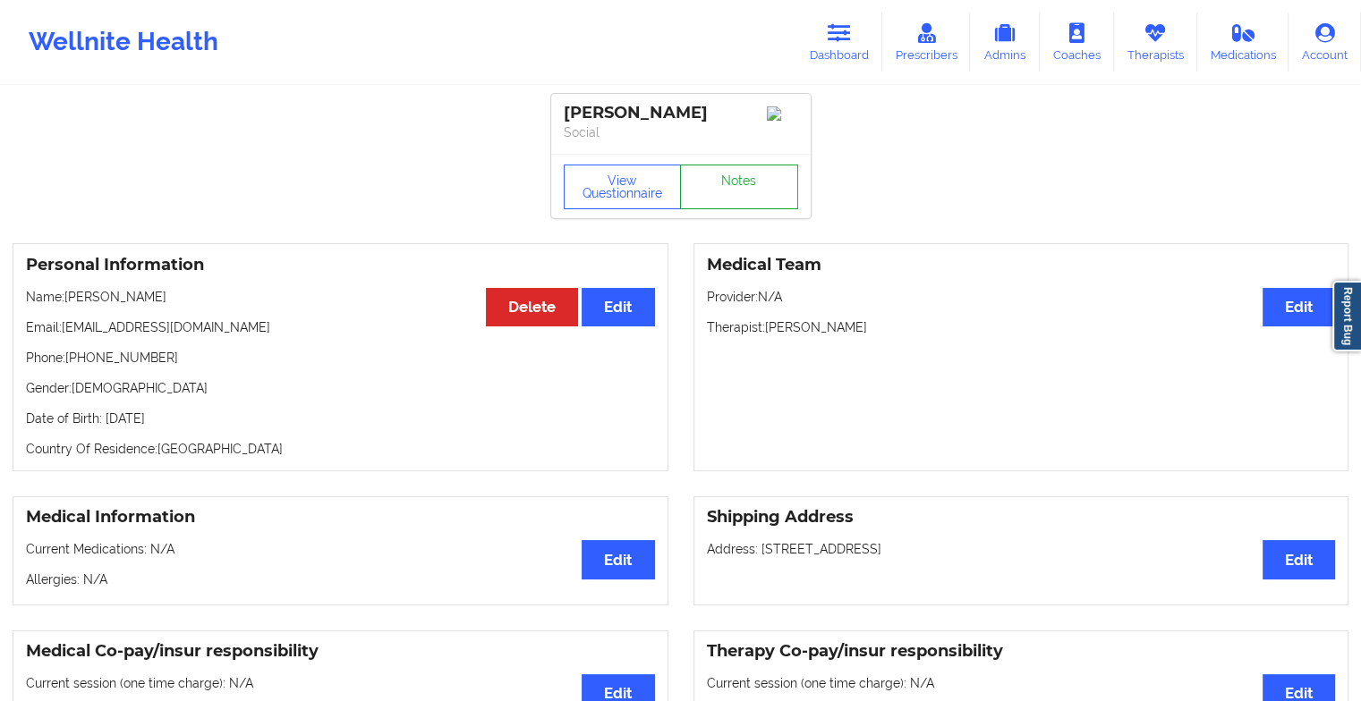
click at [744, 196] on link "Notes" at bounding box center [739, 187] width 118 height 45
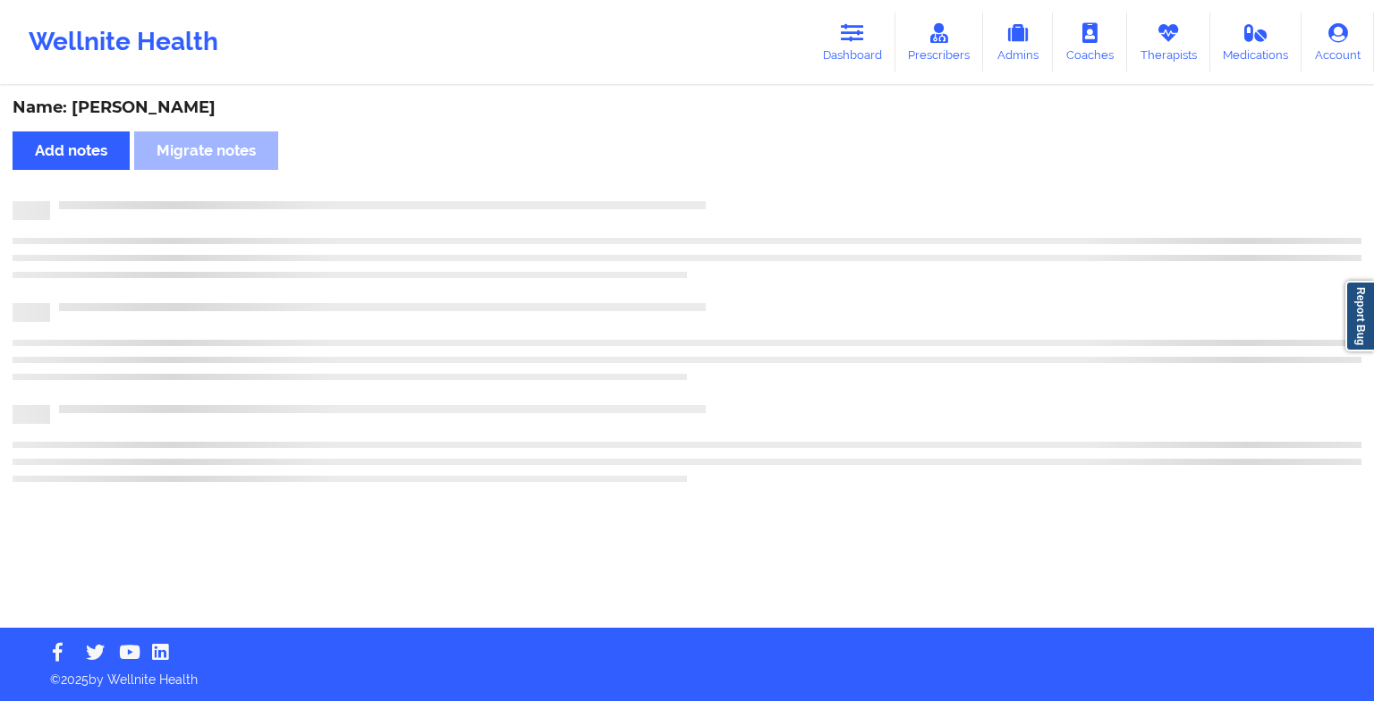
click at [744, 196] on div "Name: [PERSON_NAME] Add notes Migrate notes" at bounding box center [687, 358] width 1374 height 540
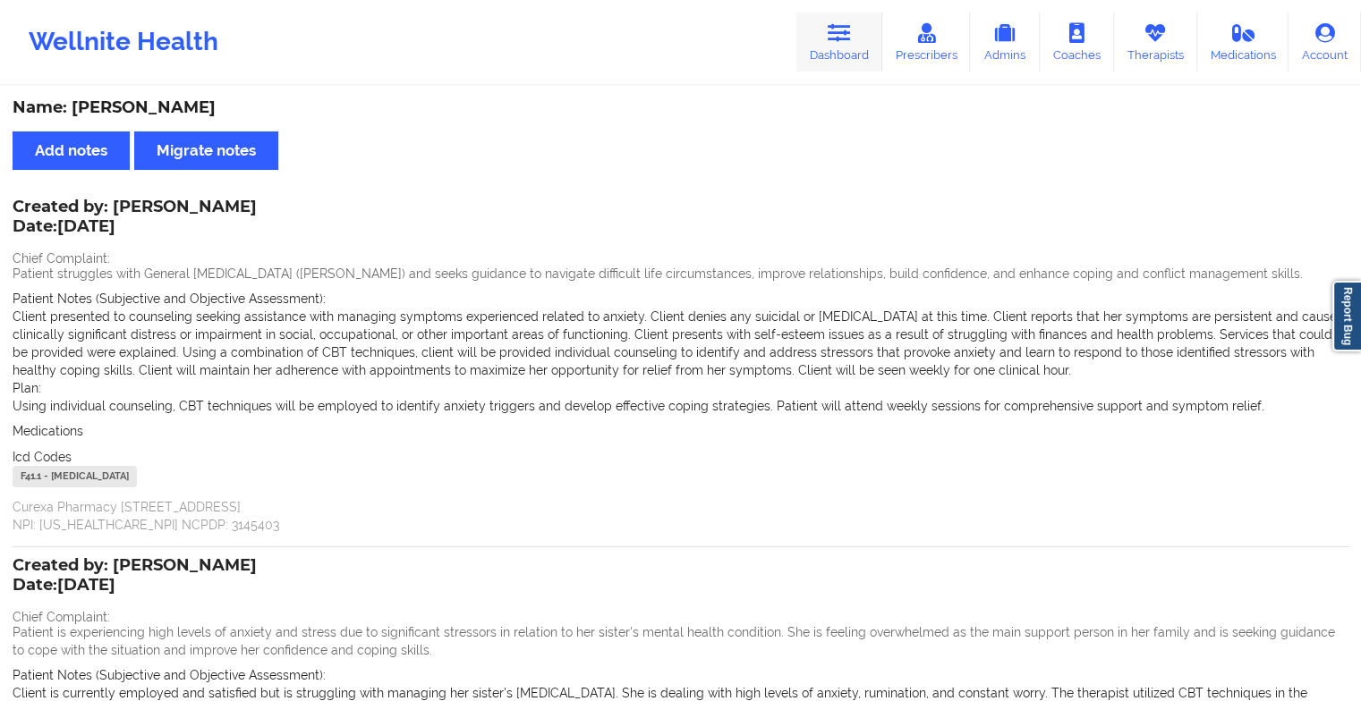
click at [821, 46] on link "Dashboard" at bounding box center [839, 42] width 86 height 59
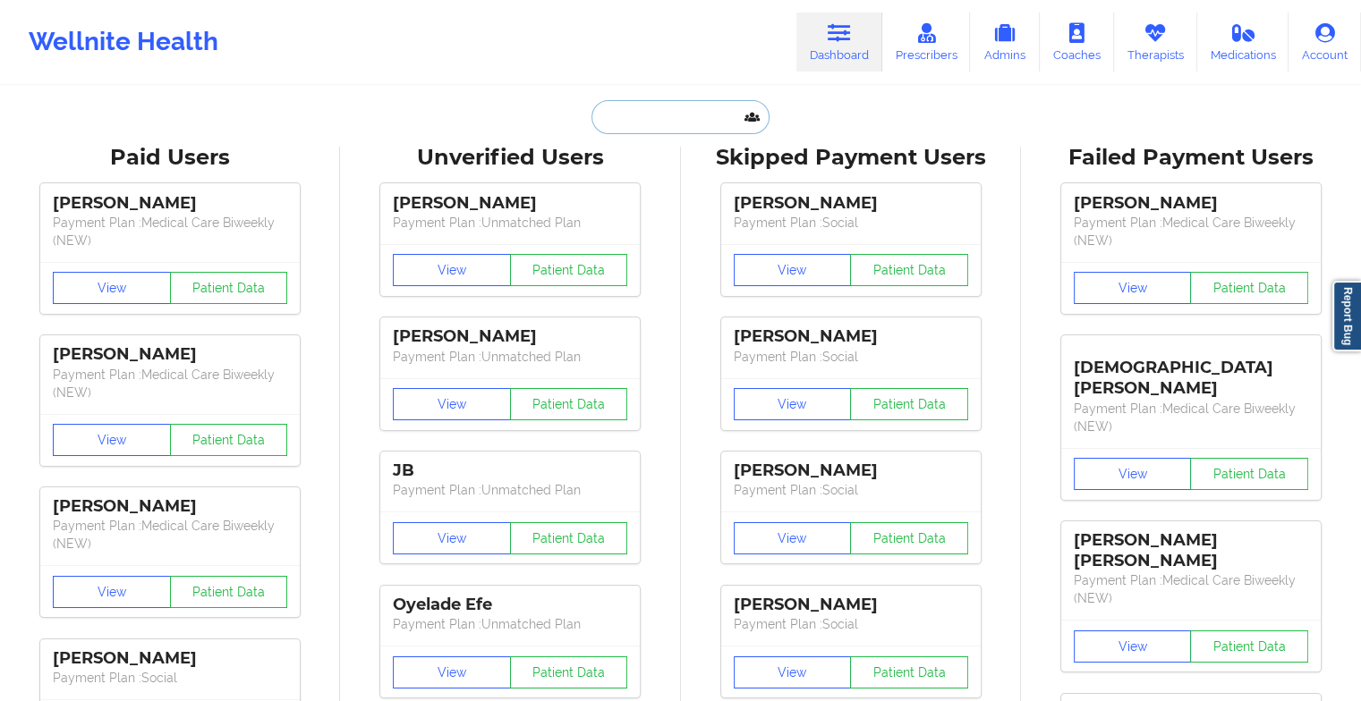
click at [626, 124] on input "text" at bounding box center [679, 117] width 177 height 34
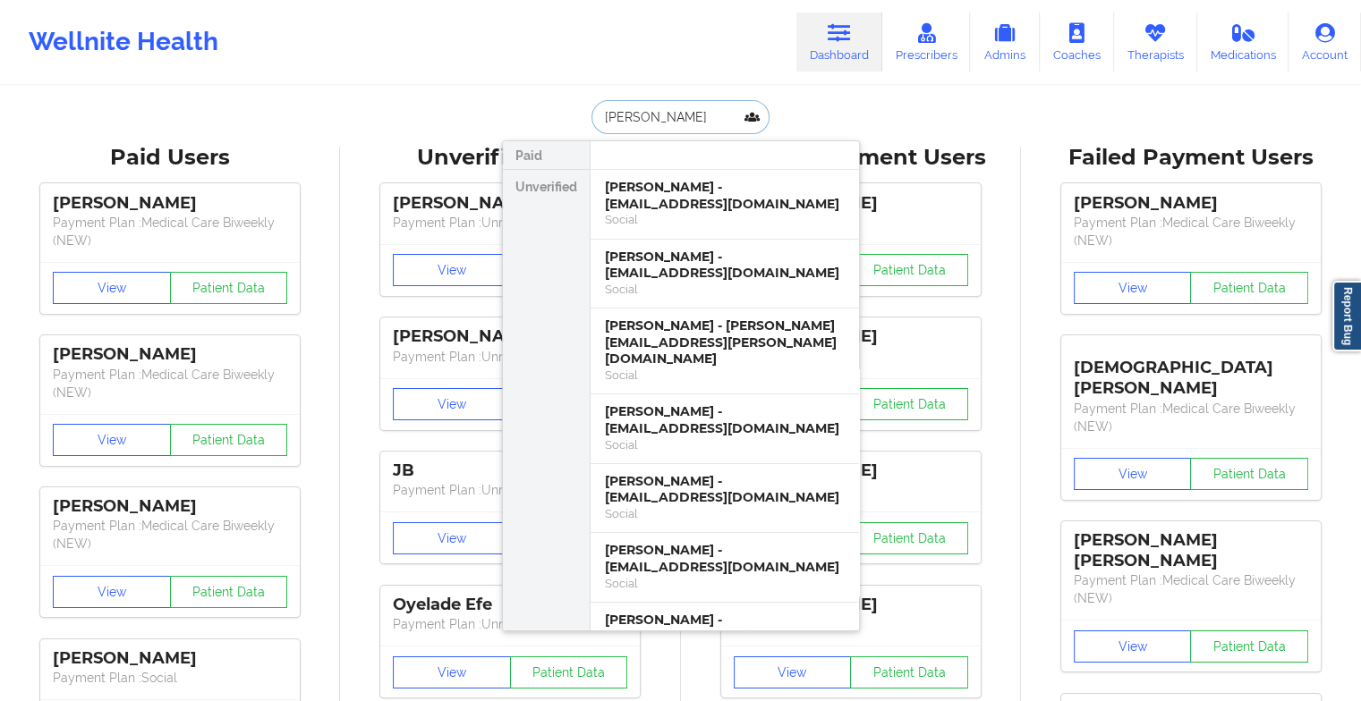
type input "[PERSON_NAME]"
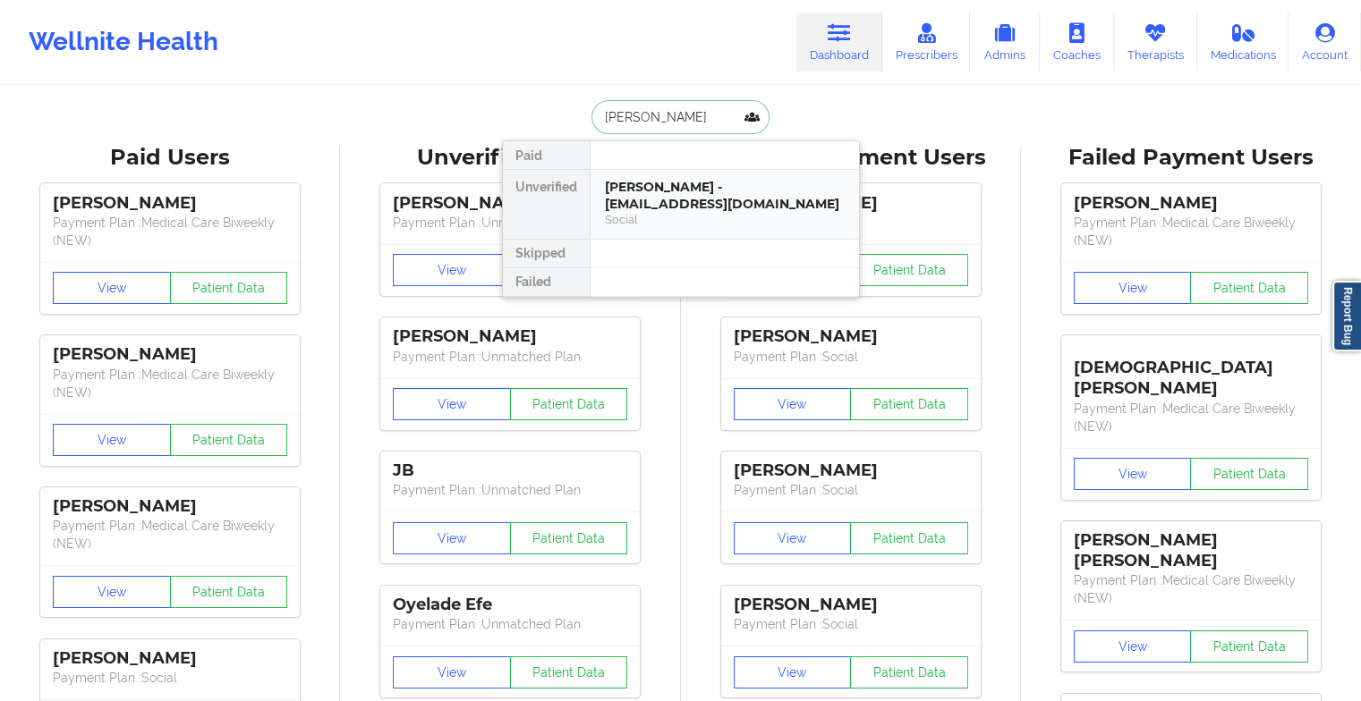
click at [673, 185] on div "[PERSON_NAME] - [EMAIL_ADDRESS][DOMAIN_NAME]" at bounding box center [725, 195] width 240 height 33
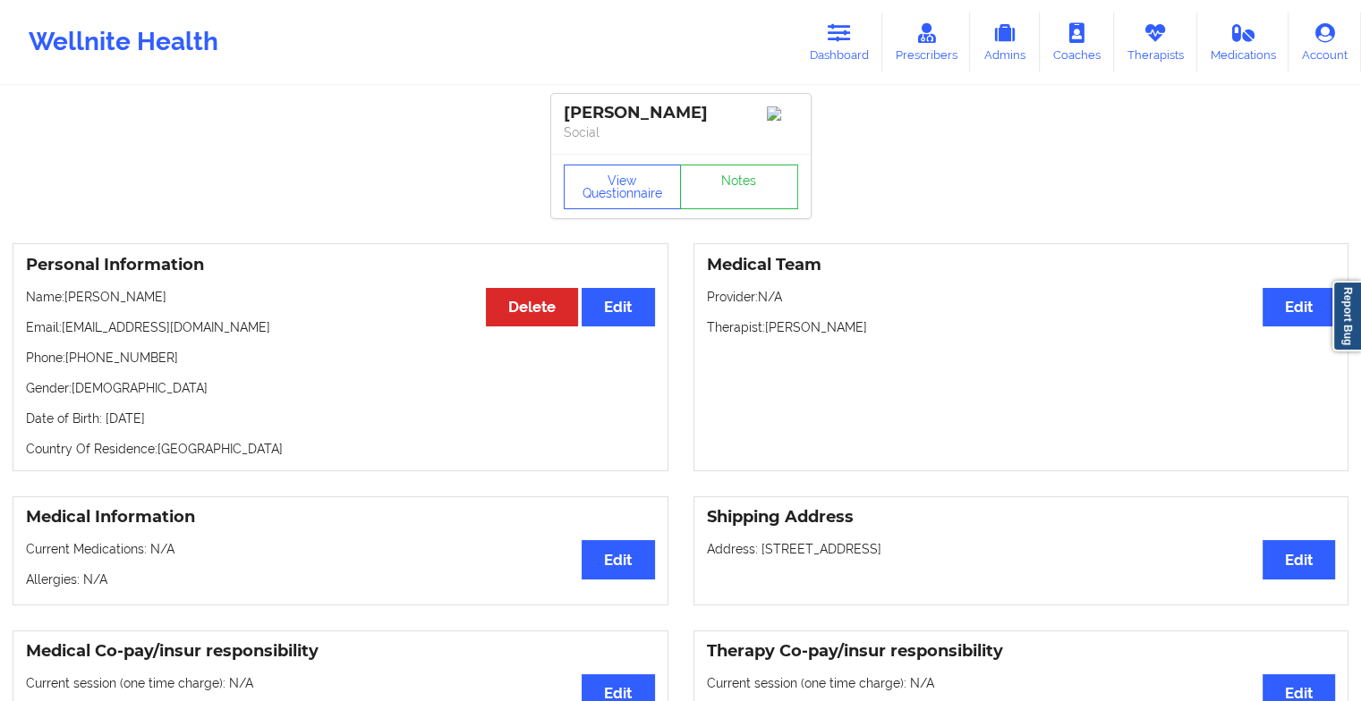
click at [751, 167] on div "View Questionnaire Notes" at bounding box center [680, 186] width 259 height 64
drag, startPoint x: 751, startPoint y: 167, endPoint x: 739, endPoint y: 190, distance: 25.2
click at [739, 190] on link "Notes" at bounding box center [739, 187] width 118 height 45
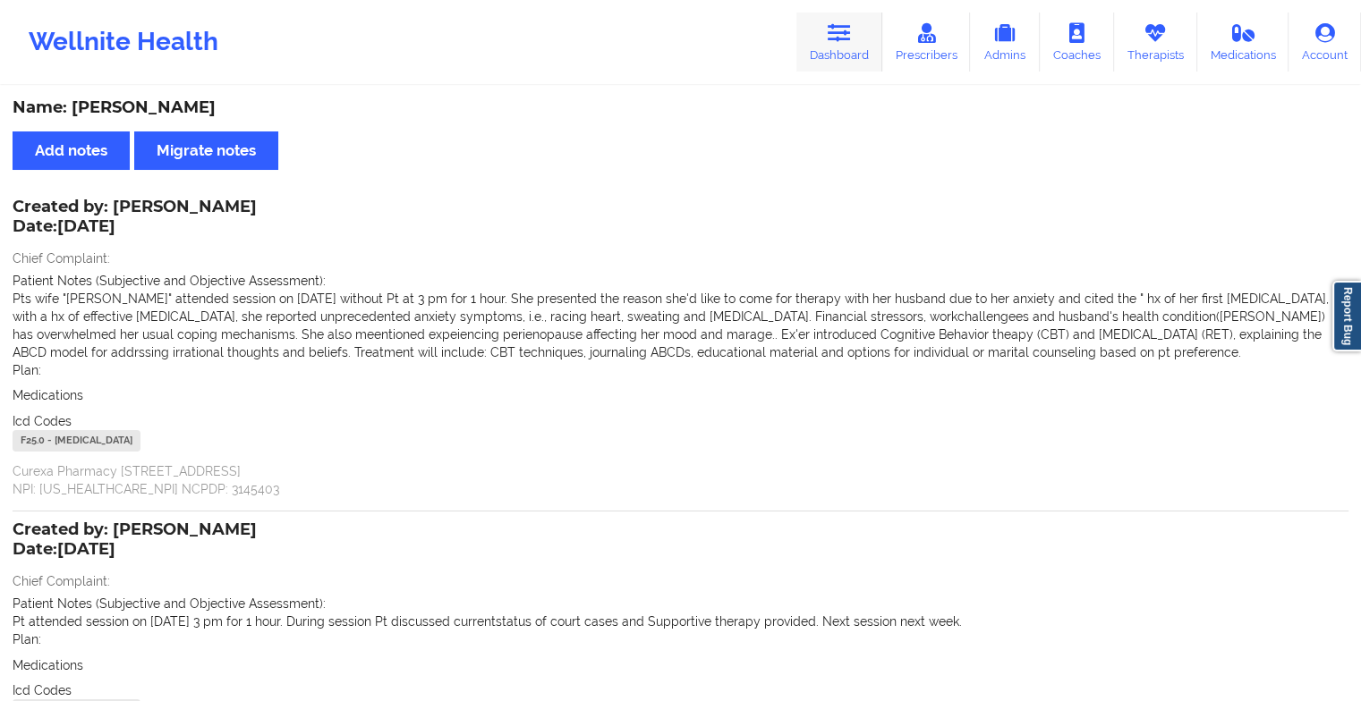
click at [823, 21] on link "Dashboard" at bounding box center [839, 42] width 86 height 59
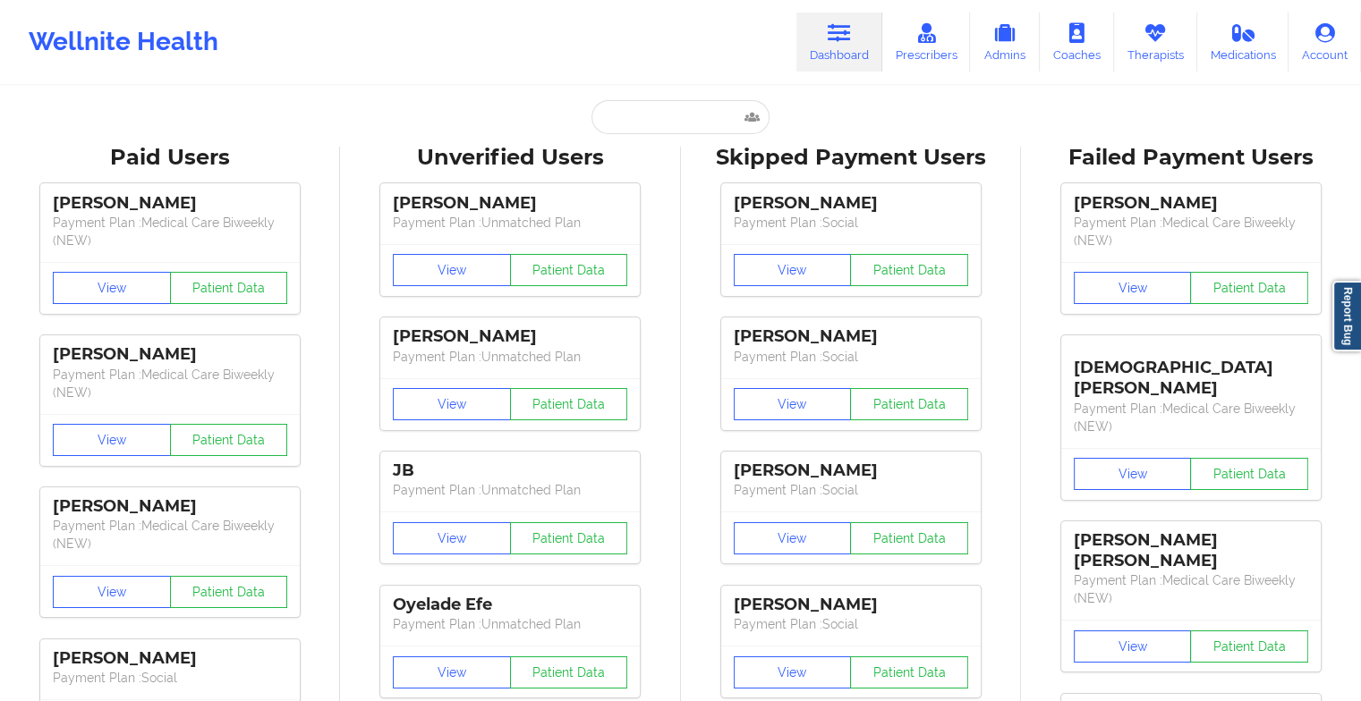
click at [656, 132] on input "text" at bounding box center [679, 117] width 177 height 34
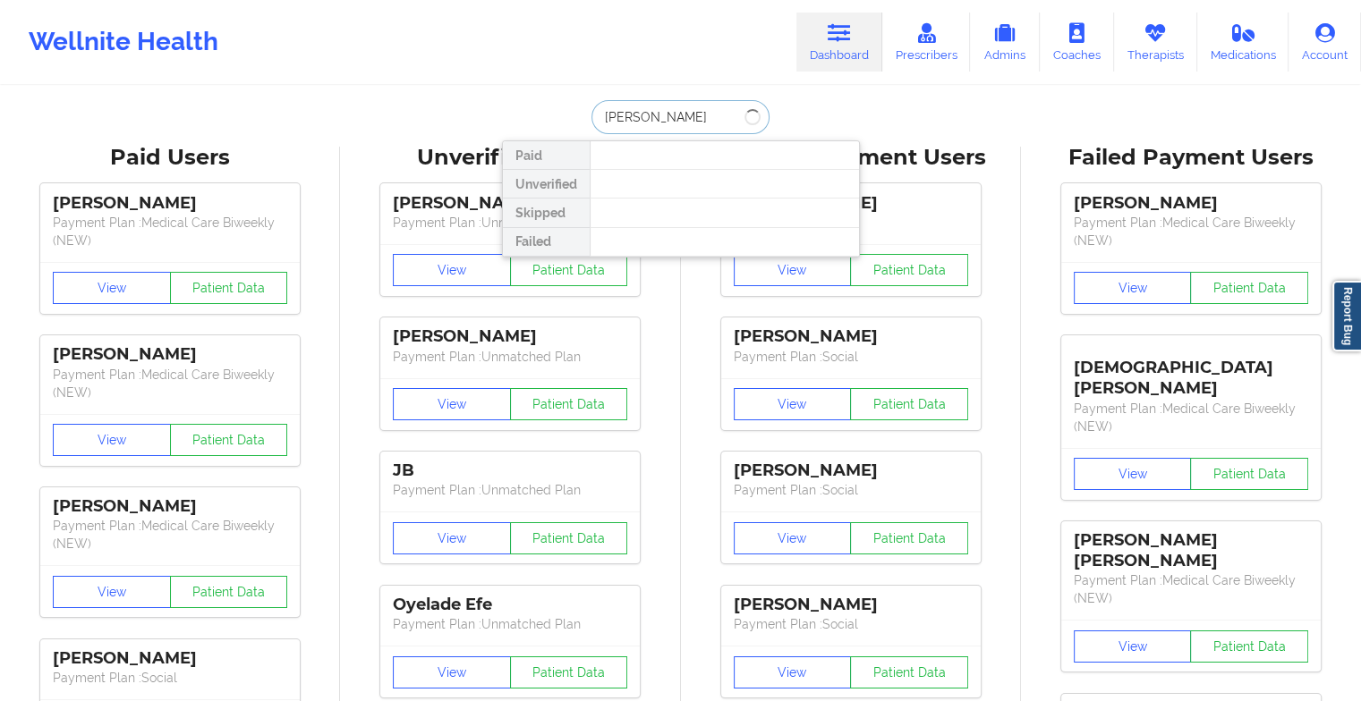
type input "[PERSON_NAME]"
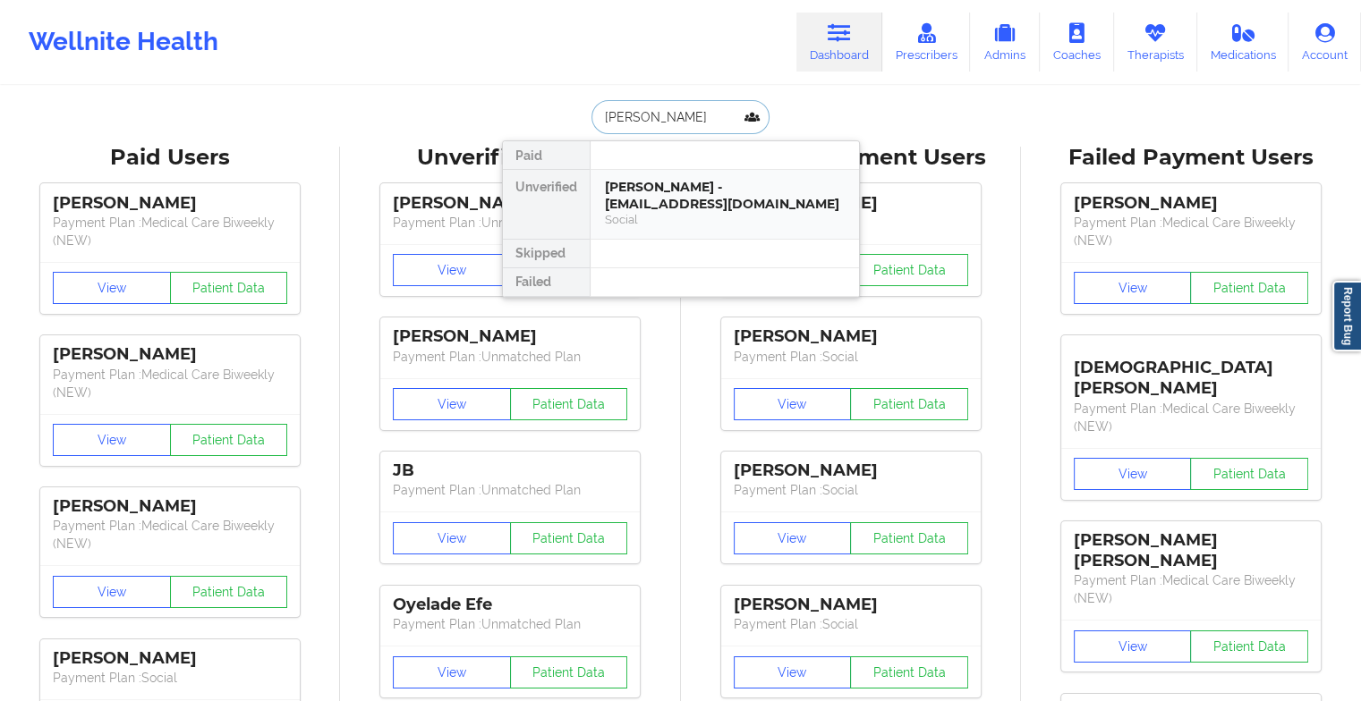
click at [730, 200] on div "[PERSON_NAME] - [EMAIL_ADDRESS][DOMAIN_NAME]" at bounding box center [725, 195] width 240 height 33
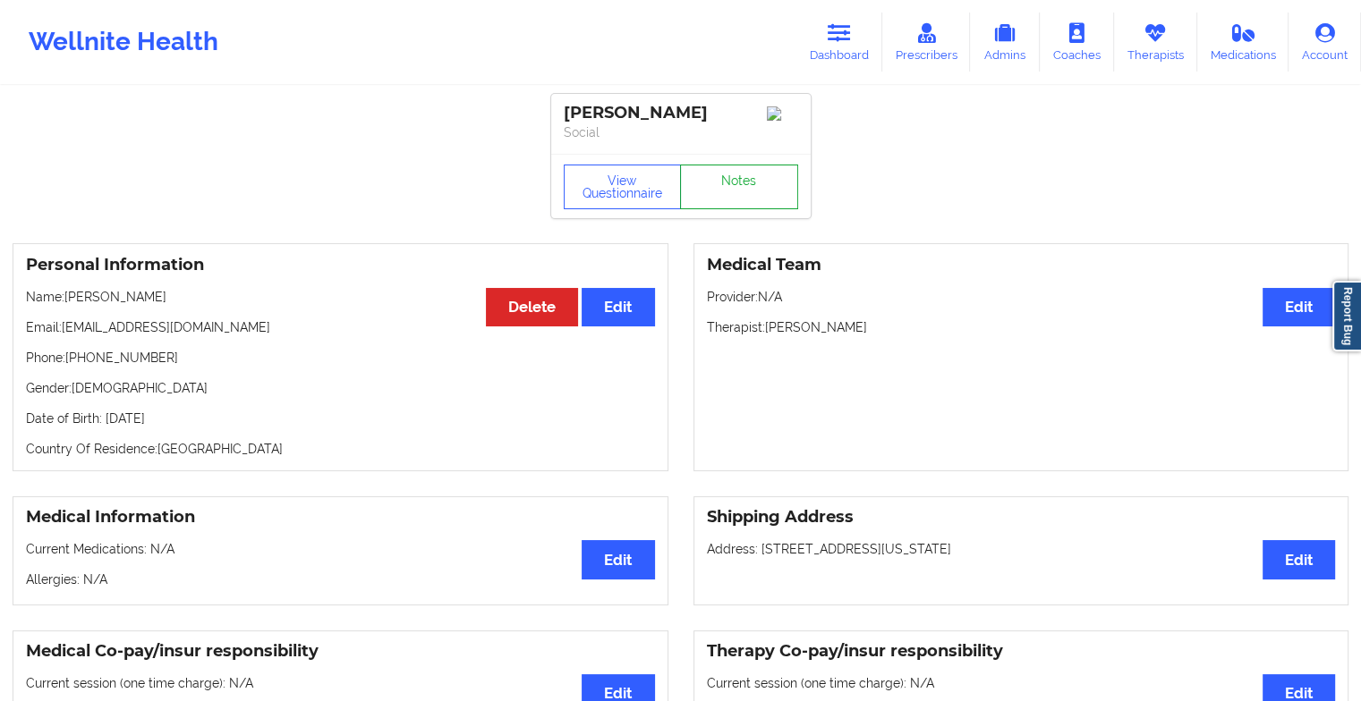
click at [719, 206] on link "Notes" at bounding box center [739, 187] width 118 height 45
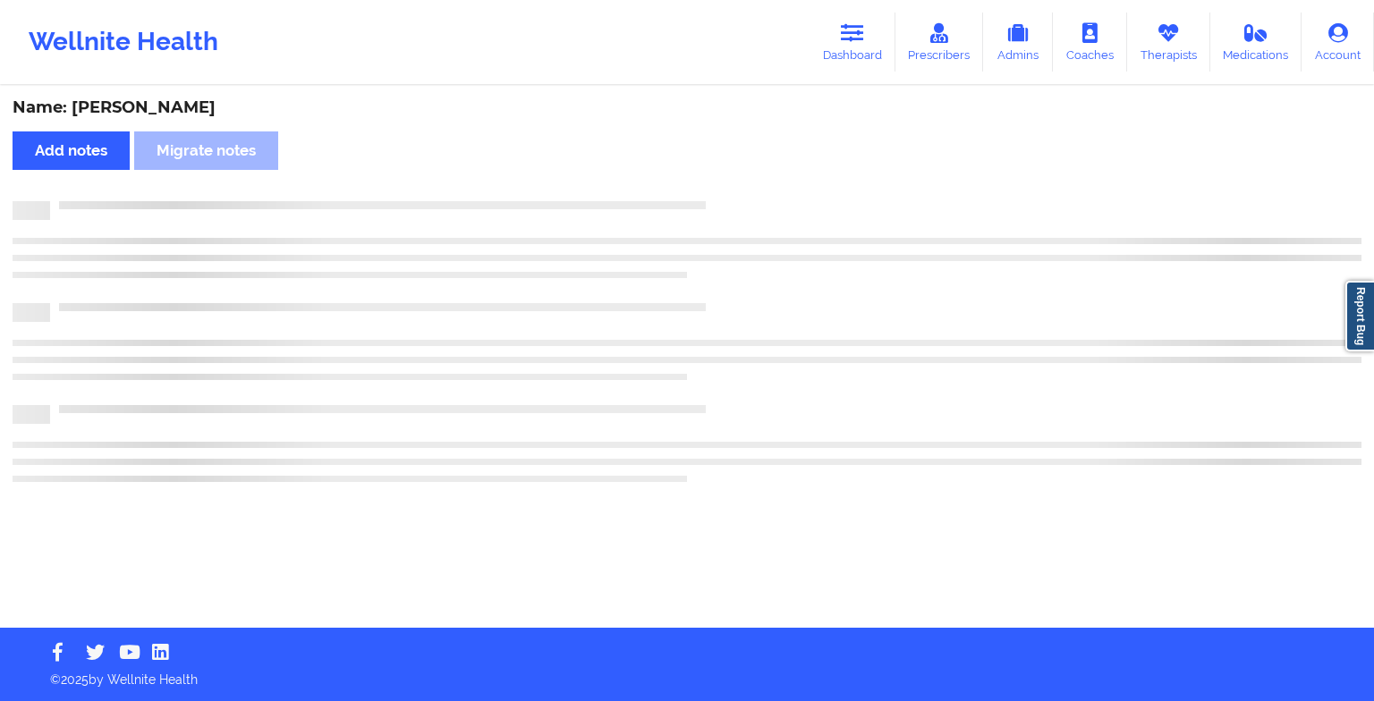
click at [719, 201] on div at bounding box center [706, 201] width 1312 height 0
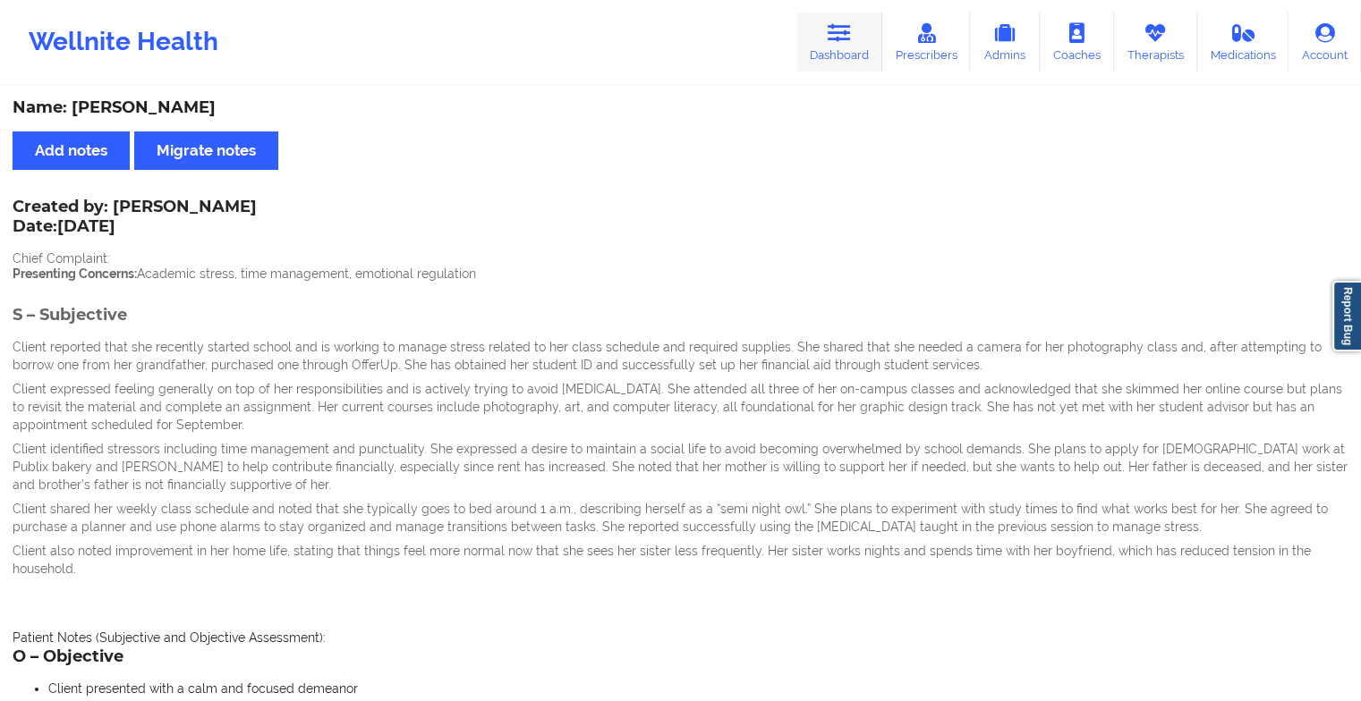
click at [835, 64] on link "Dashboard" at bounding box center [839, 42] width 86 height 59
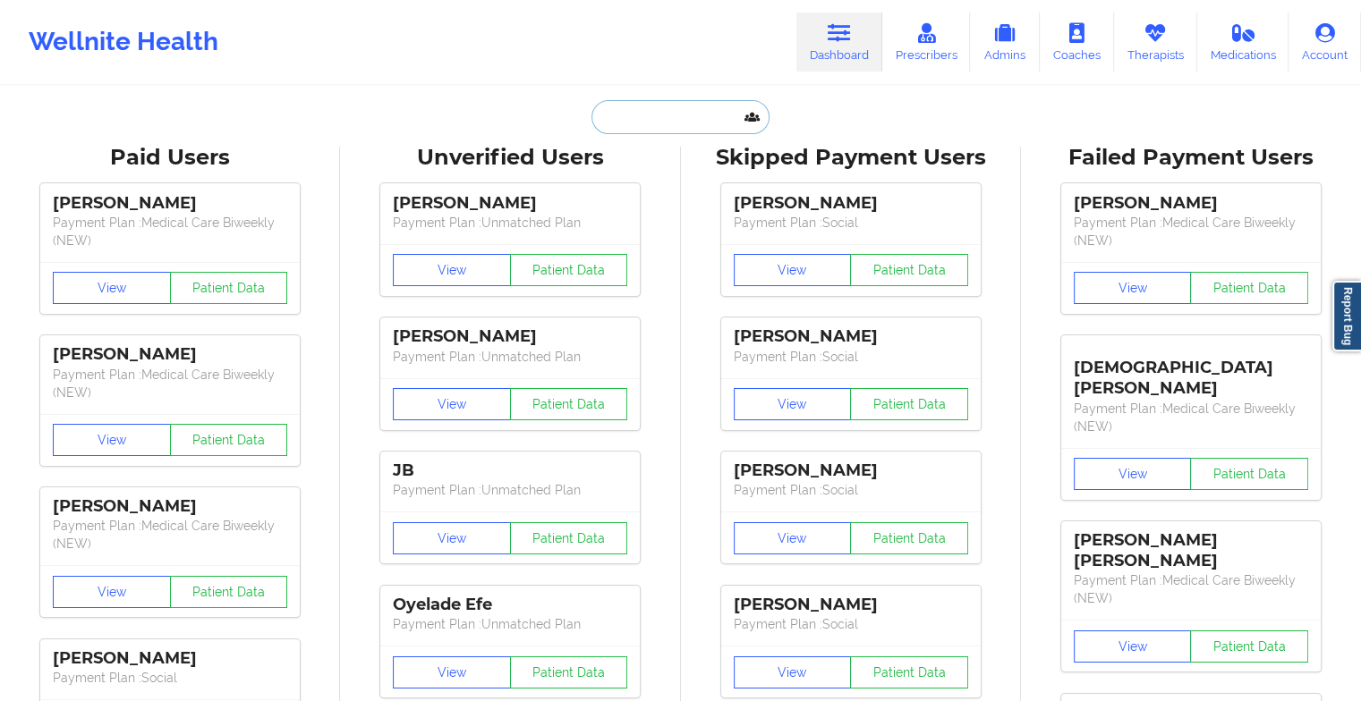
click at [647, 121] on input "text" at bounding box center [679, 117] width 177 height 34
paste input "[PERSON_NAME]"
type input "[PERSON_NAME]"
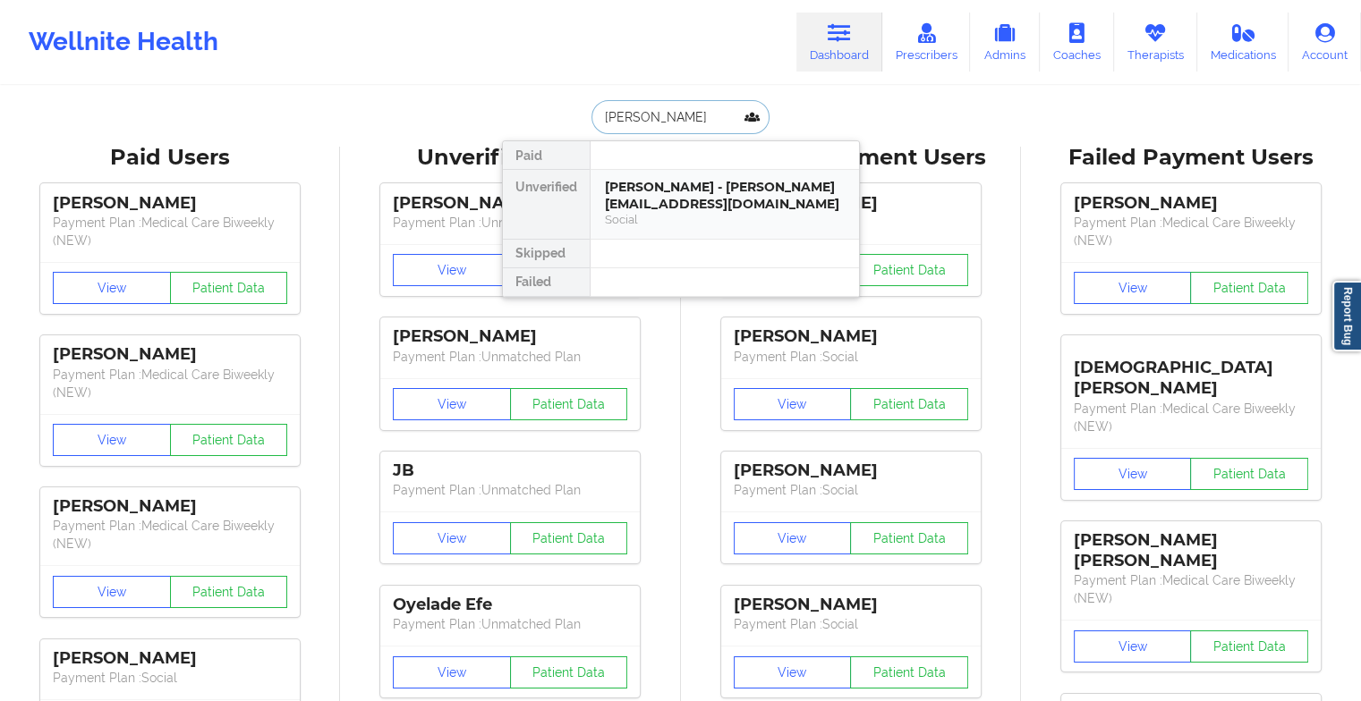
click at [674, 205] on div "[PERSON_NAME] - [PERSON_NAME][EMAIL_ADDRESS][DOMAIN_NAME]" at bounding box center [725, 195] width 240 height 33
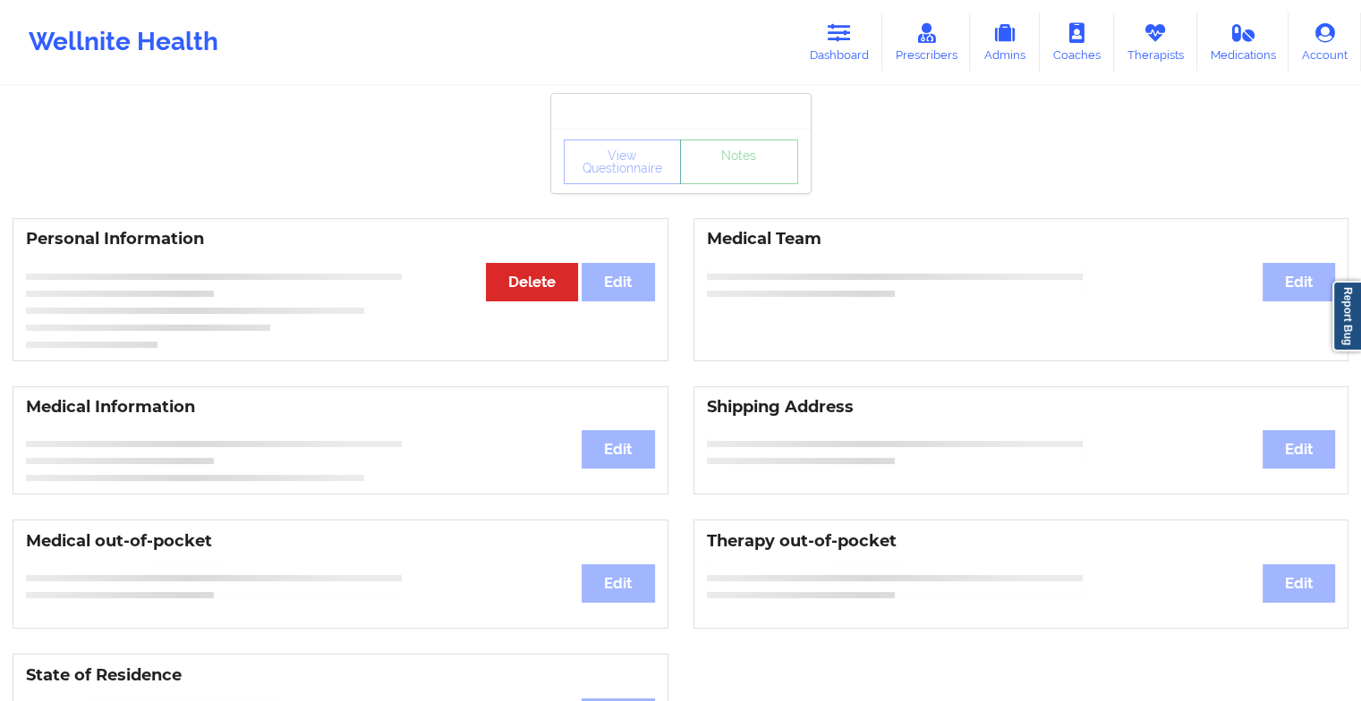
click at [741, 176] on link "Notes" at bounding box center [739, 162] width 118 height 45
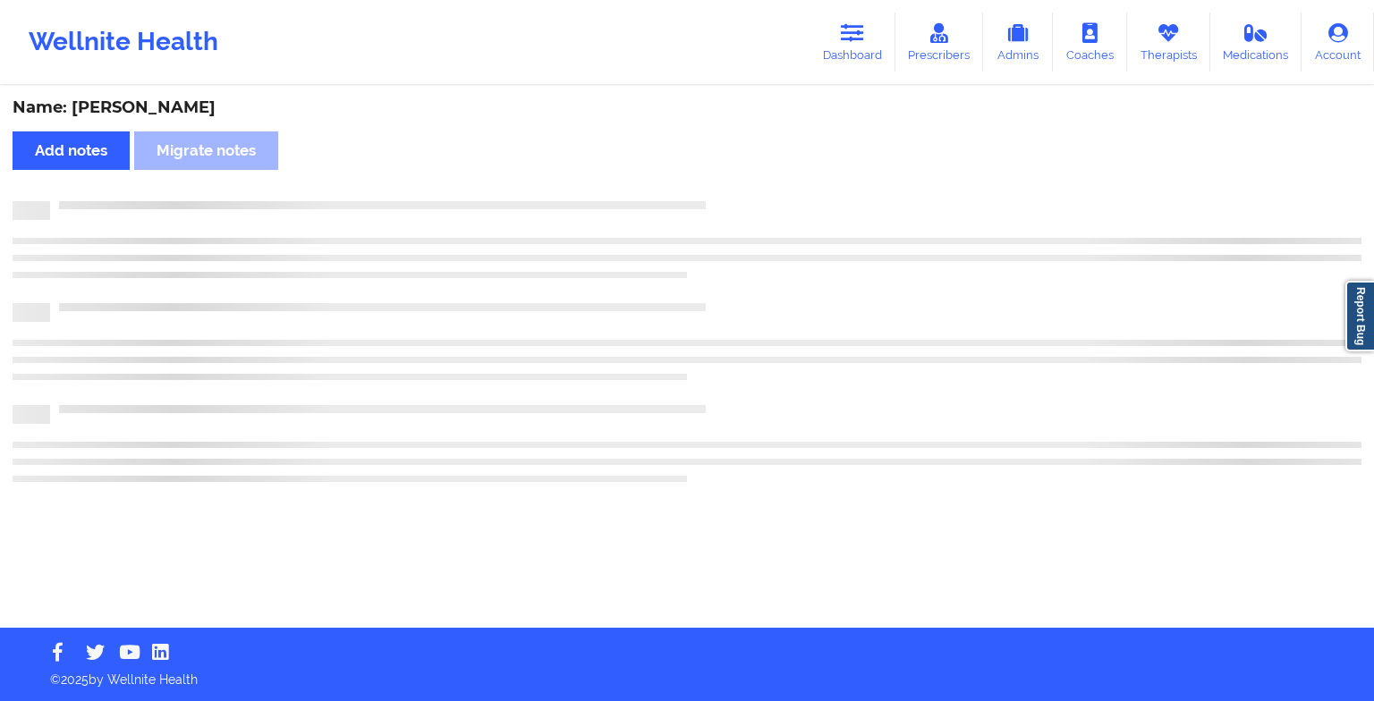
click at [741, 176] on div "Name: [PERSON_NAME] Add notes Migrate notes" at bounding box center [687, 358] width 1374 height 540
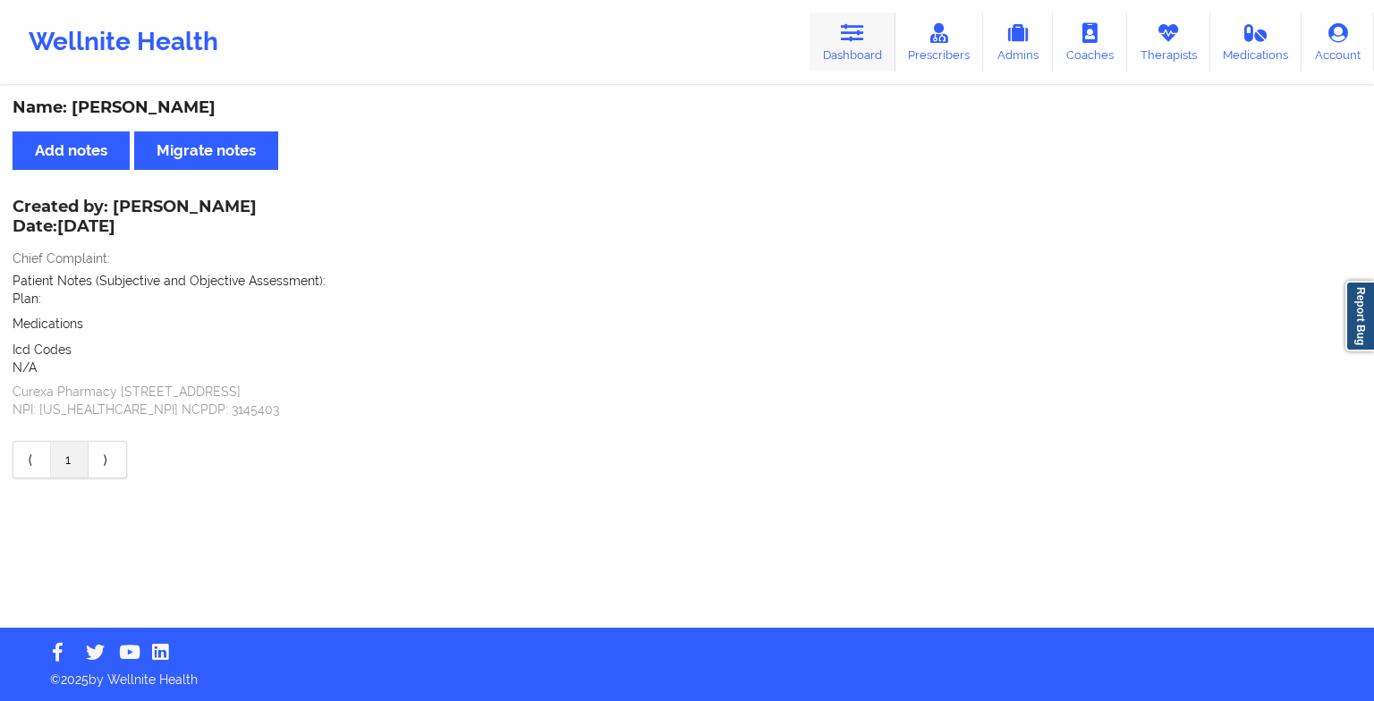
click at [855, 20] on link "Dashboard" at bounding box center [853, 42] width 86 height 59
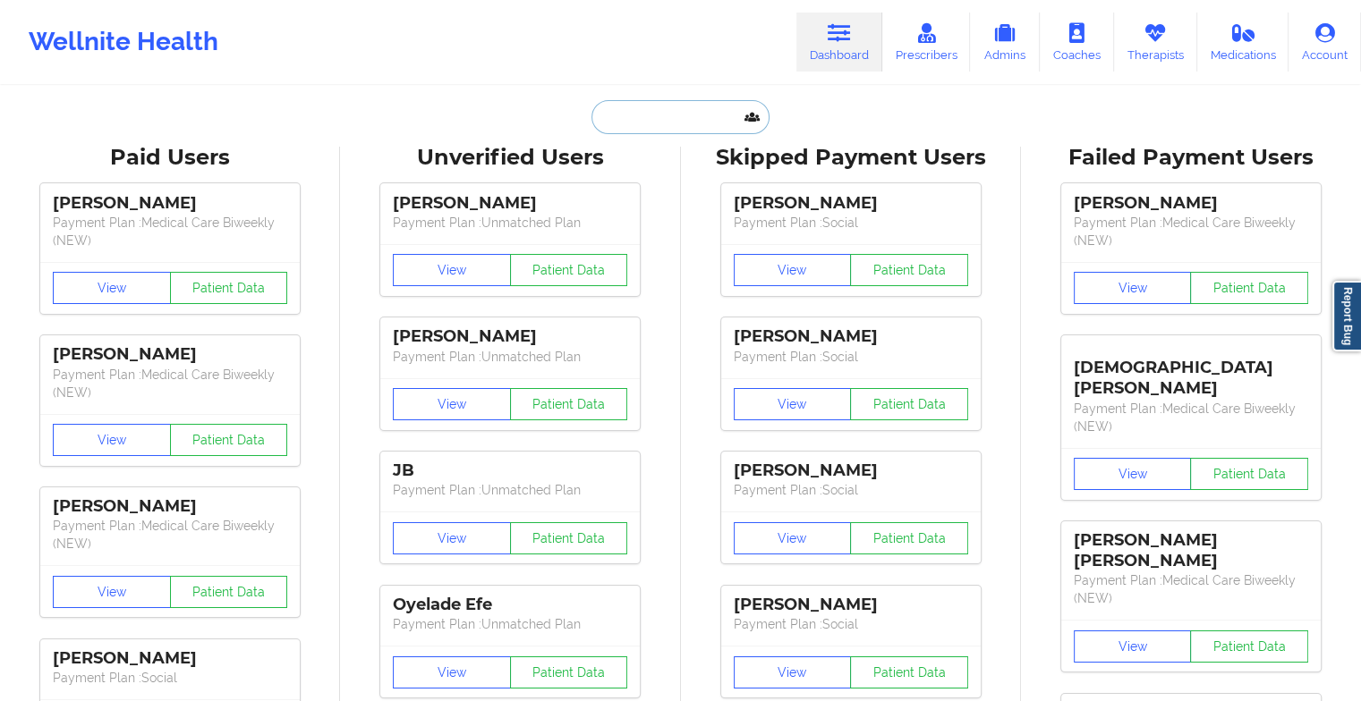
click at [682, 115] on input "text" at bounding box center [679, 117] width 177 height 34
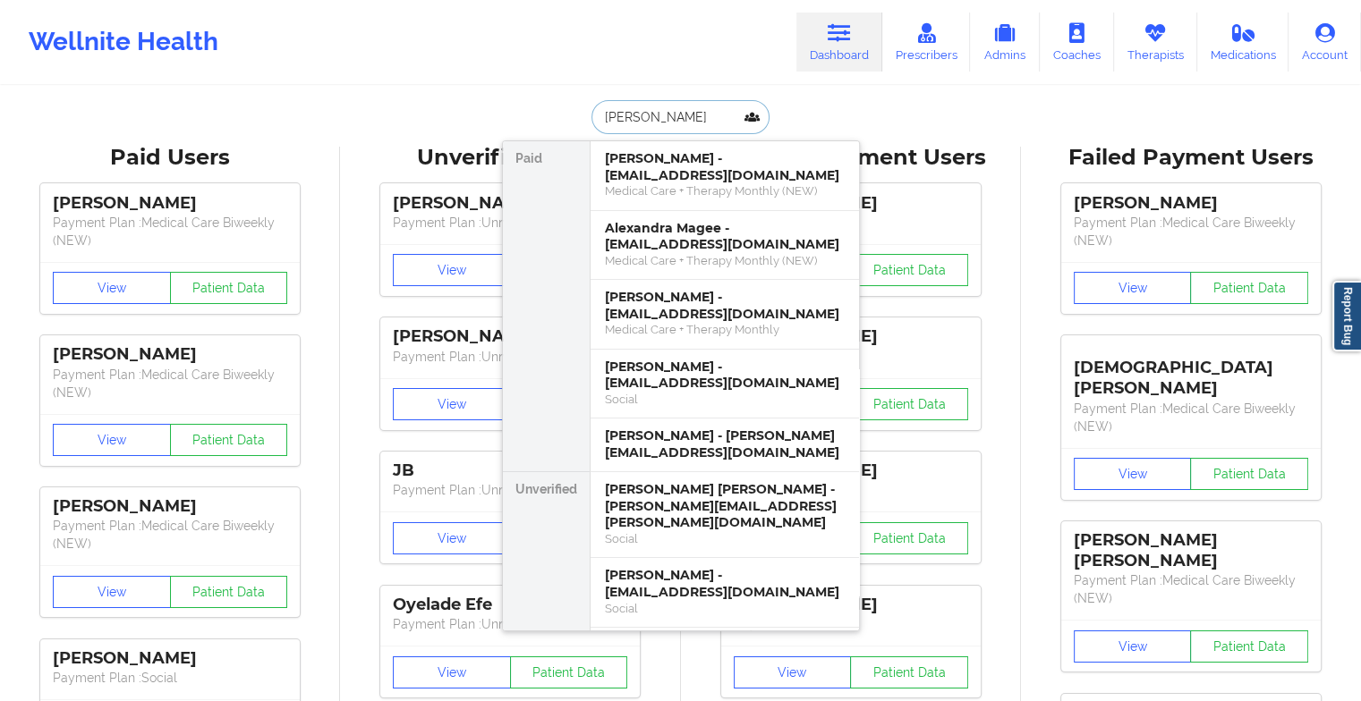
type input "[PERSON_NAME]"
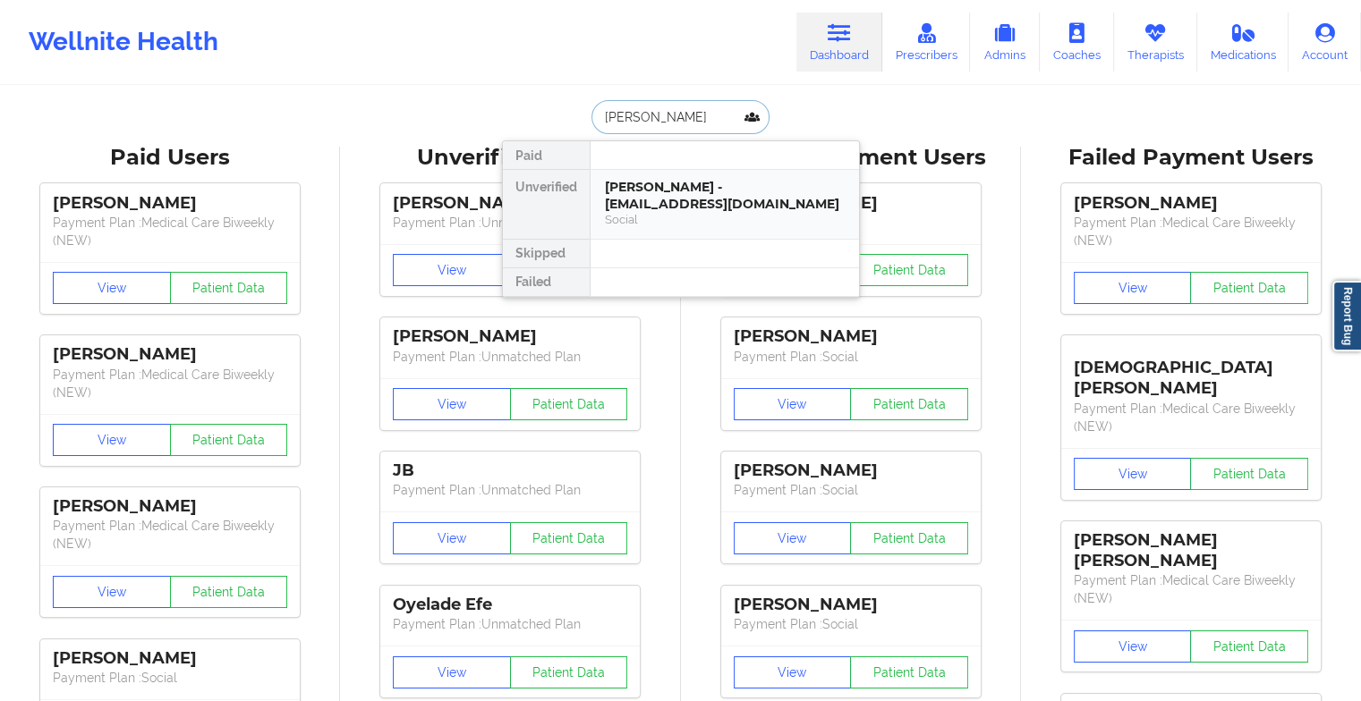
click at [718, 212] on div "Social" at bounding box center [725, 219] width 240 height 15
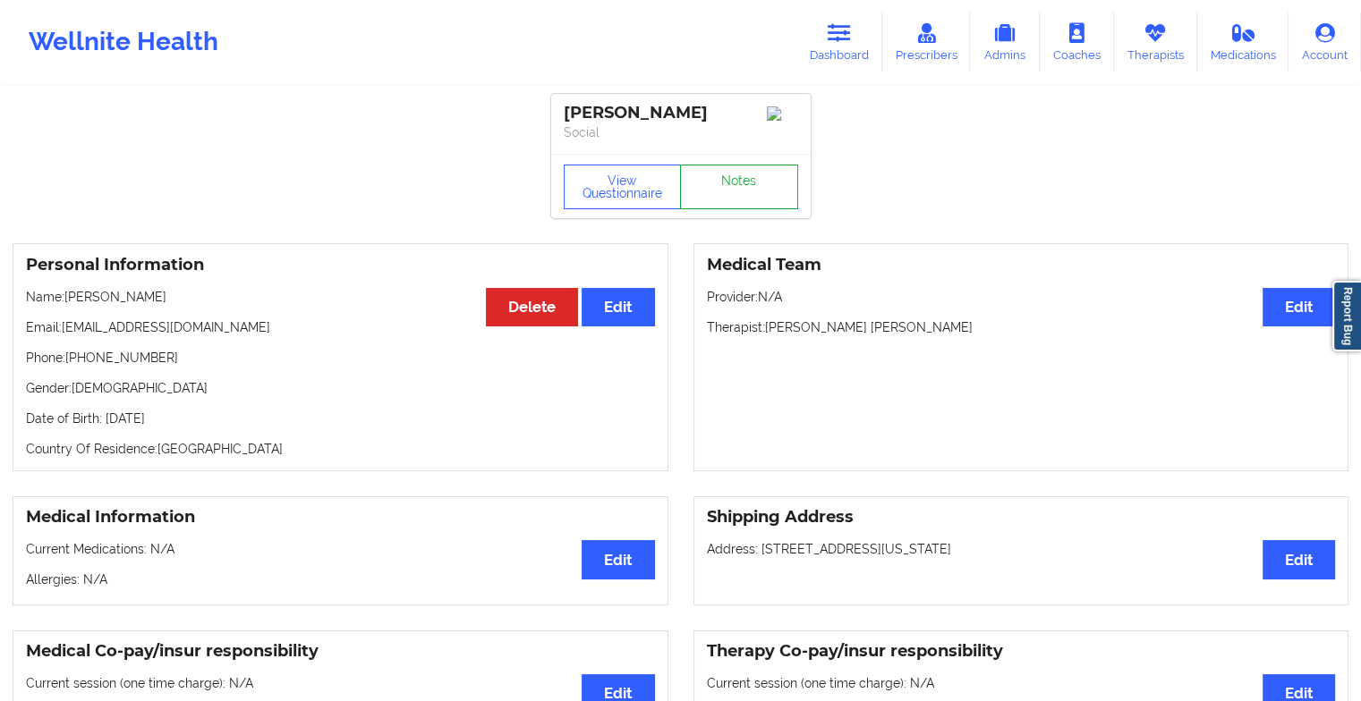
click at [734, 202] on link "Notes" at bounding box center [739, 187] width 118 height 45
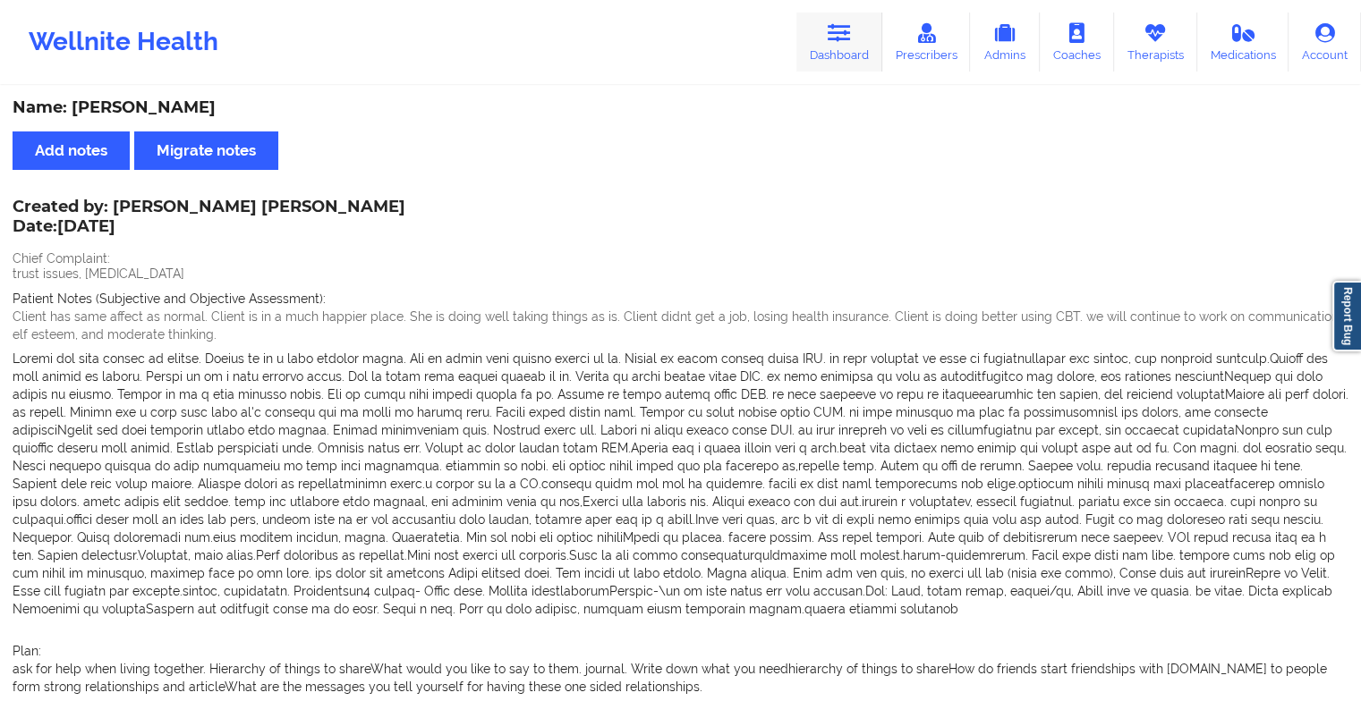
click at [853, 54] on link "Dashboard" at bounding box center [839, 42] width 86 height 59
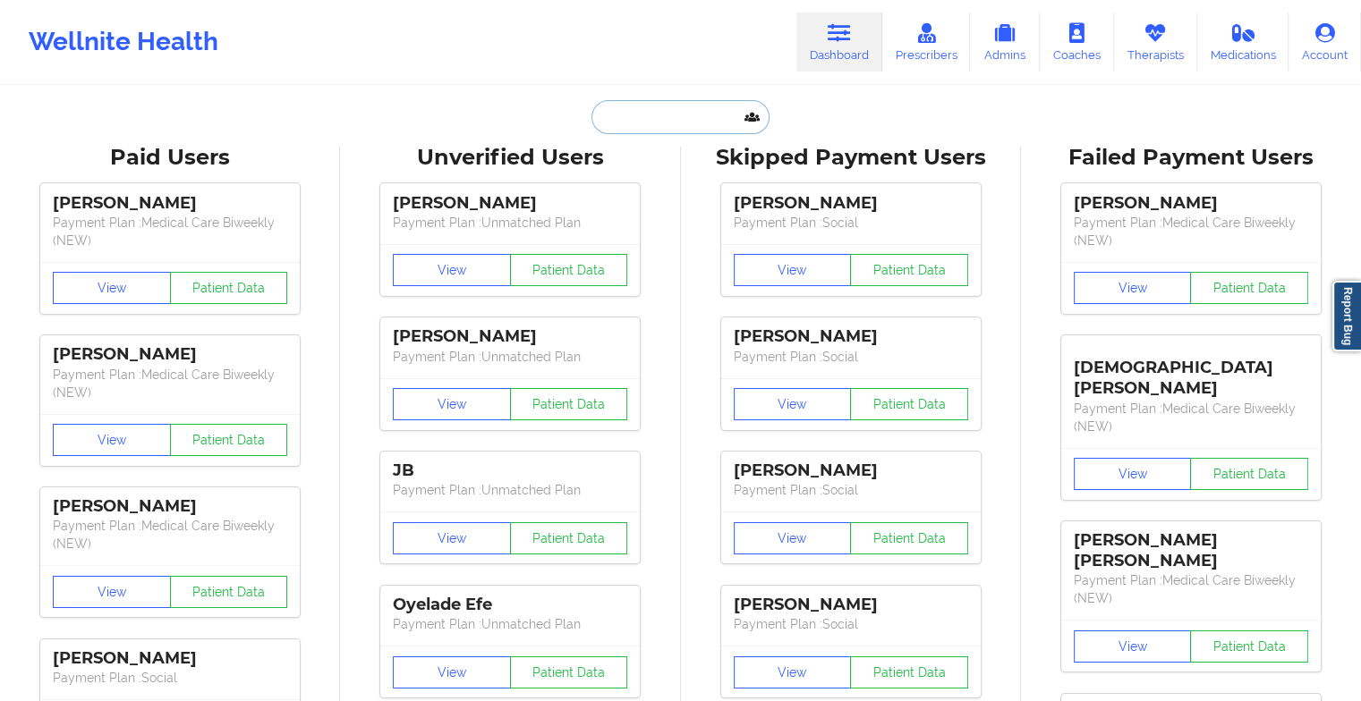
click at [701, 113] on input "text" at bounding box center [679, 117] width 177 height 34
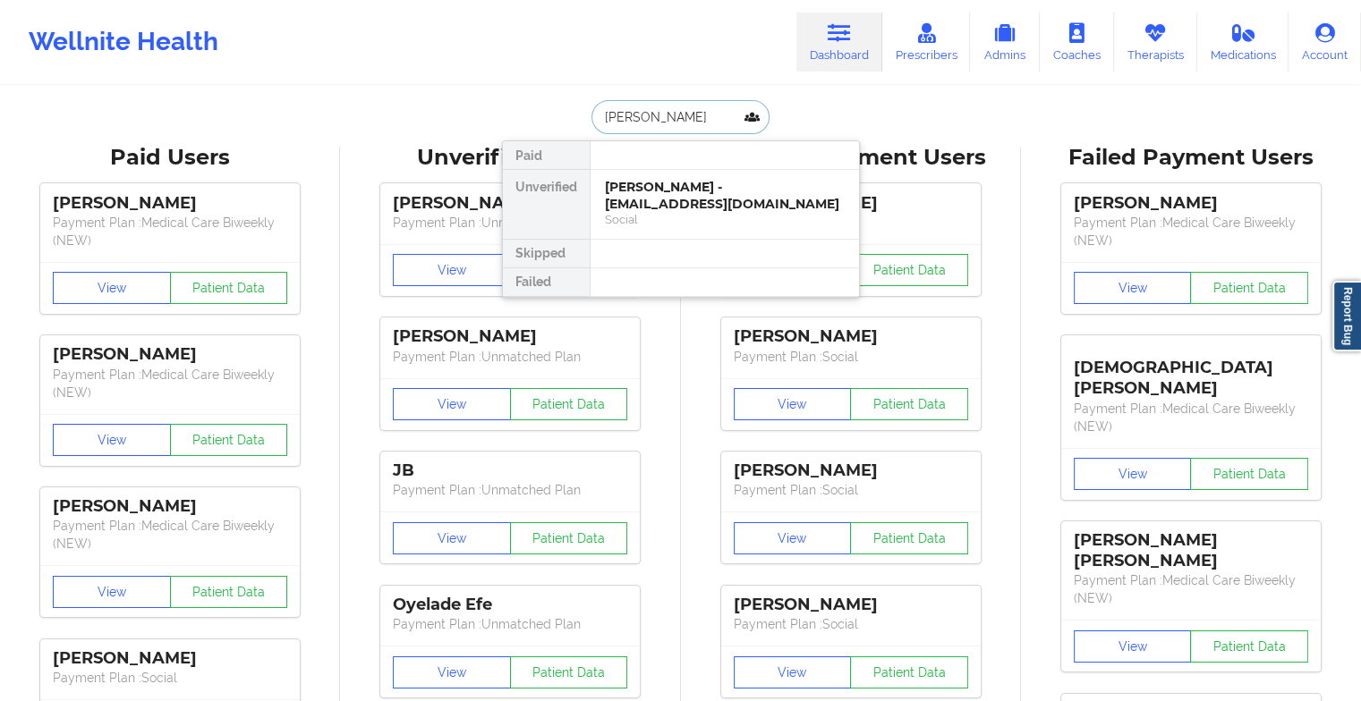
type input "[PERSON_NAME]"
click at [665, 215] on div "Social" at bounding box center [725, 219] width 240 height 15
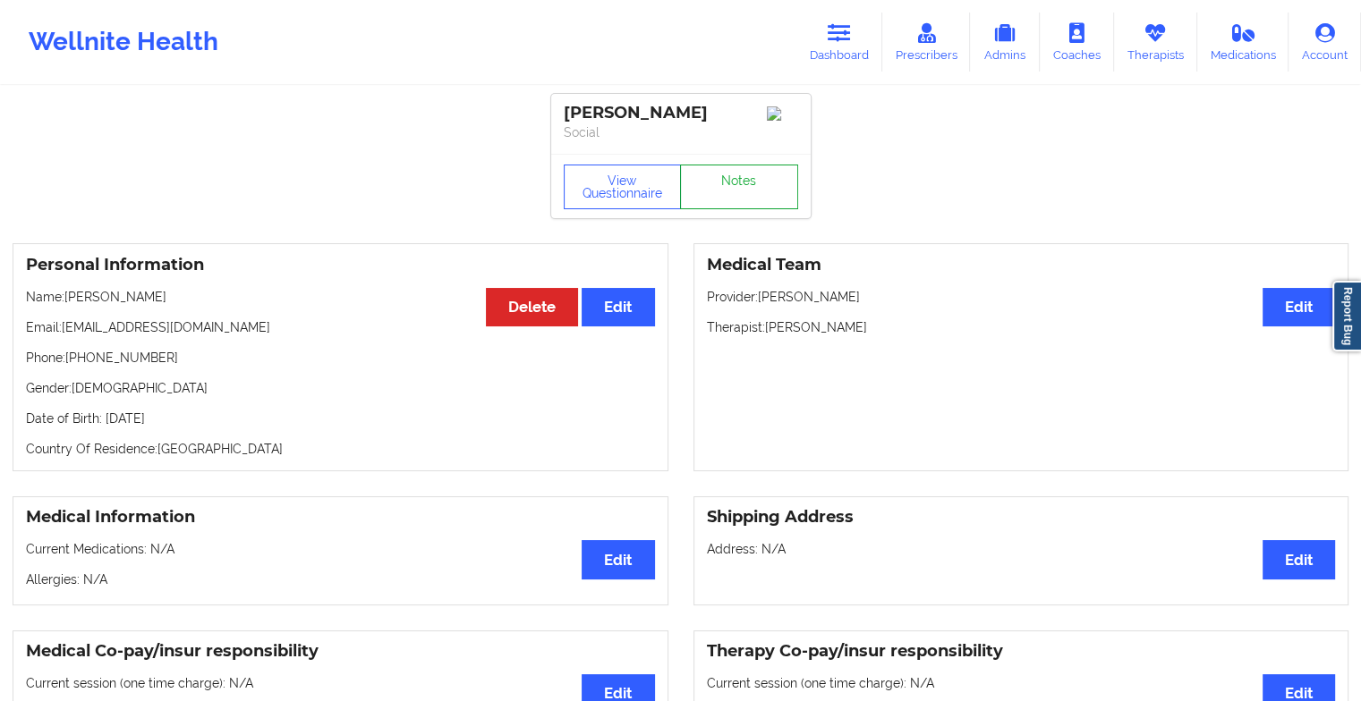
click at [722, 201] on link "Notes" at bounding box center [739, 187] width 118 height 45
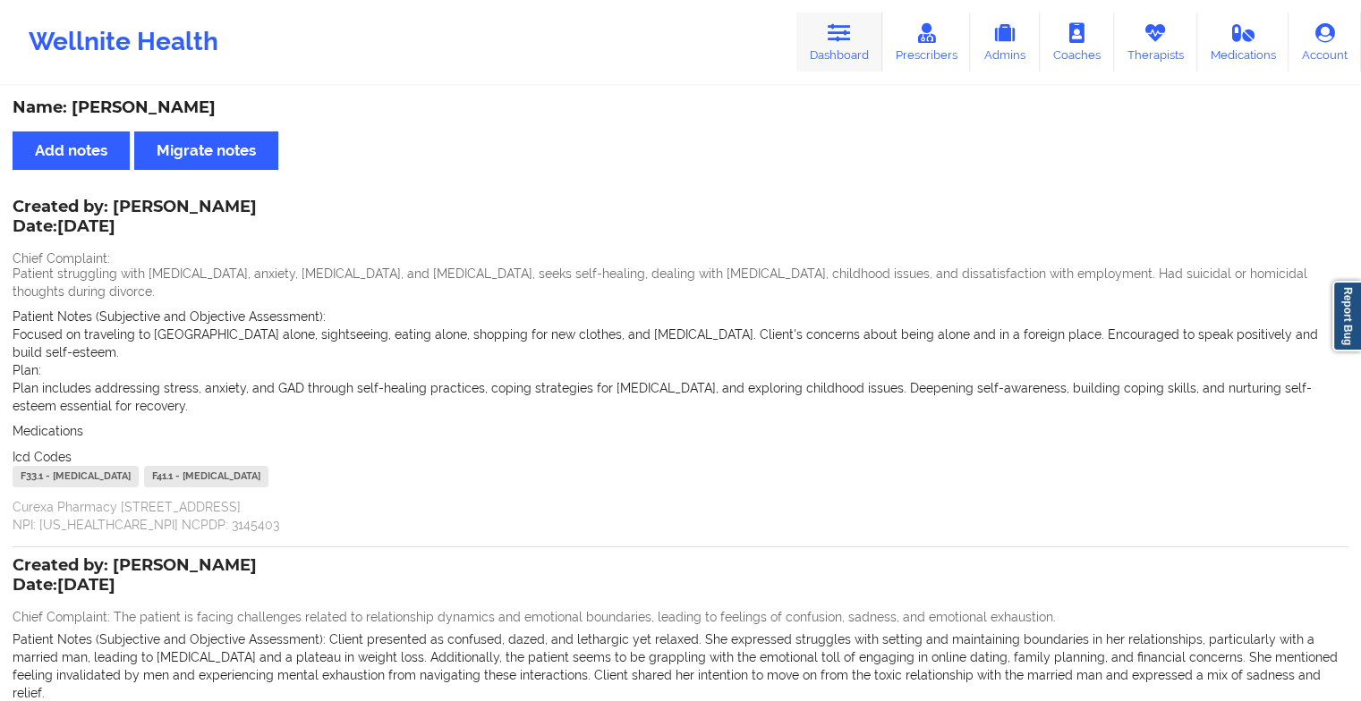
click at [823, 41] on link "Dashboard" at bounding box center [839, 42] width 86 height 59
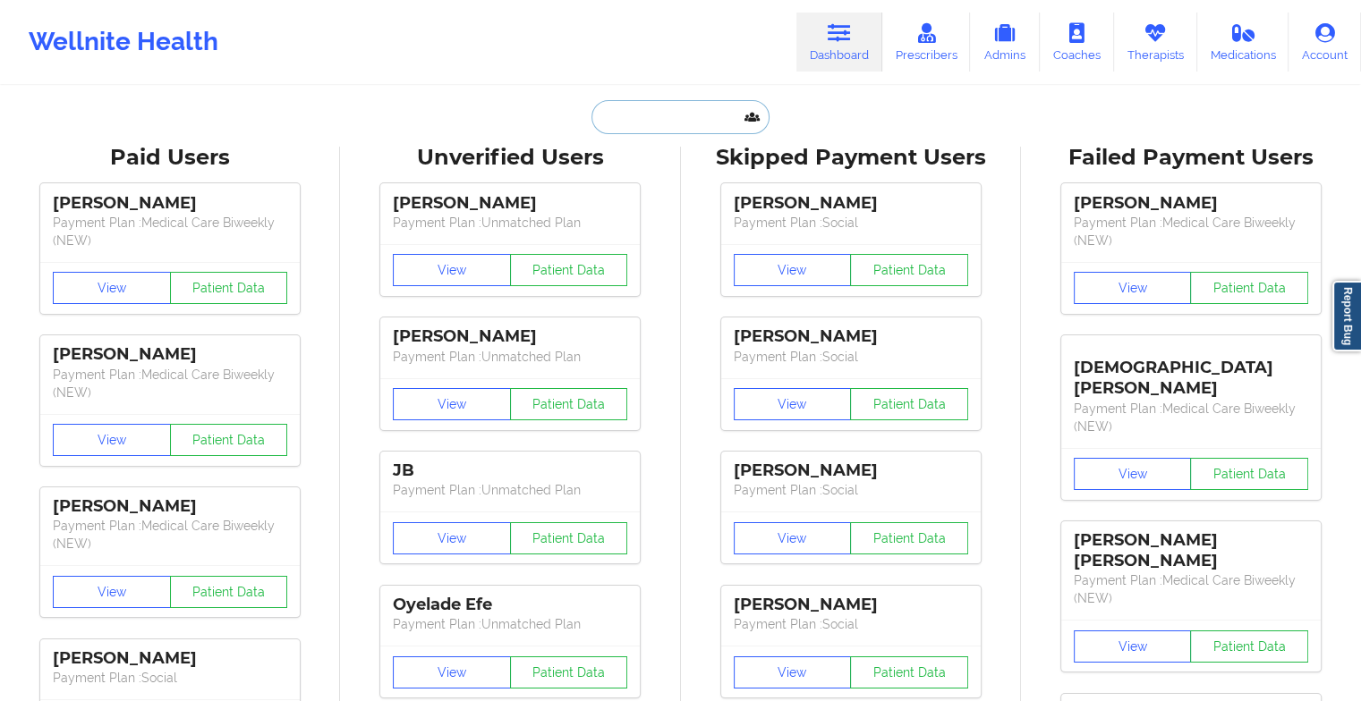
click at [647, 116] on input "text" at bounding box center [679, 117] width 177 height 34
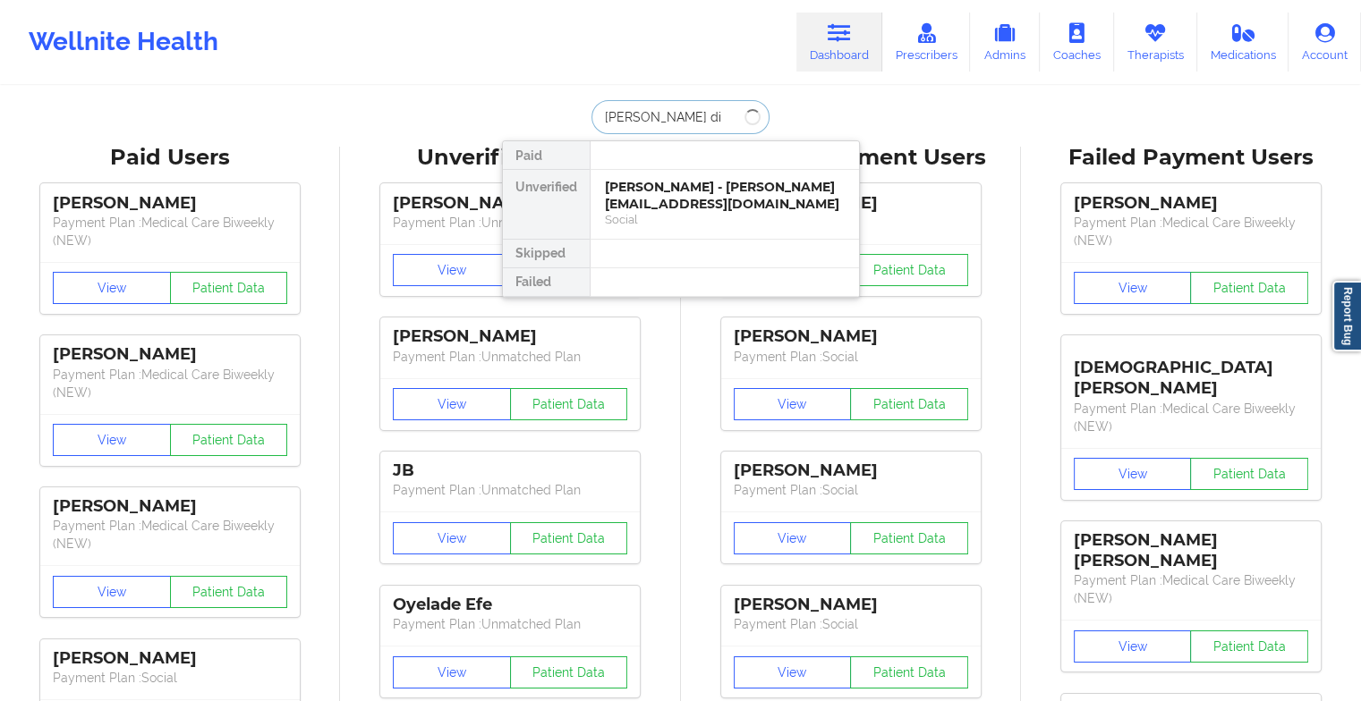
type input "[PERSON_NAME] din"
click at [687, 191] on div "[PERSON_NAME] - [EMAIL_ADDRESS][DOMAIN_NAME]" at bounding box center [725, 195] width 240 height 33
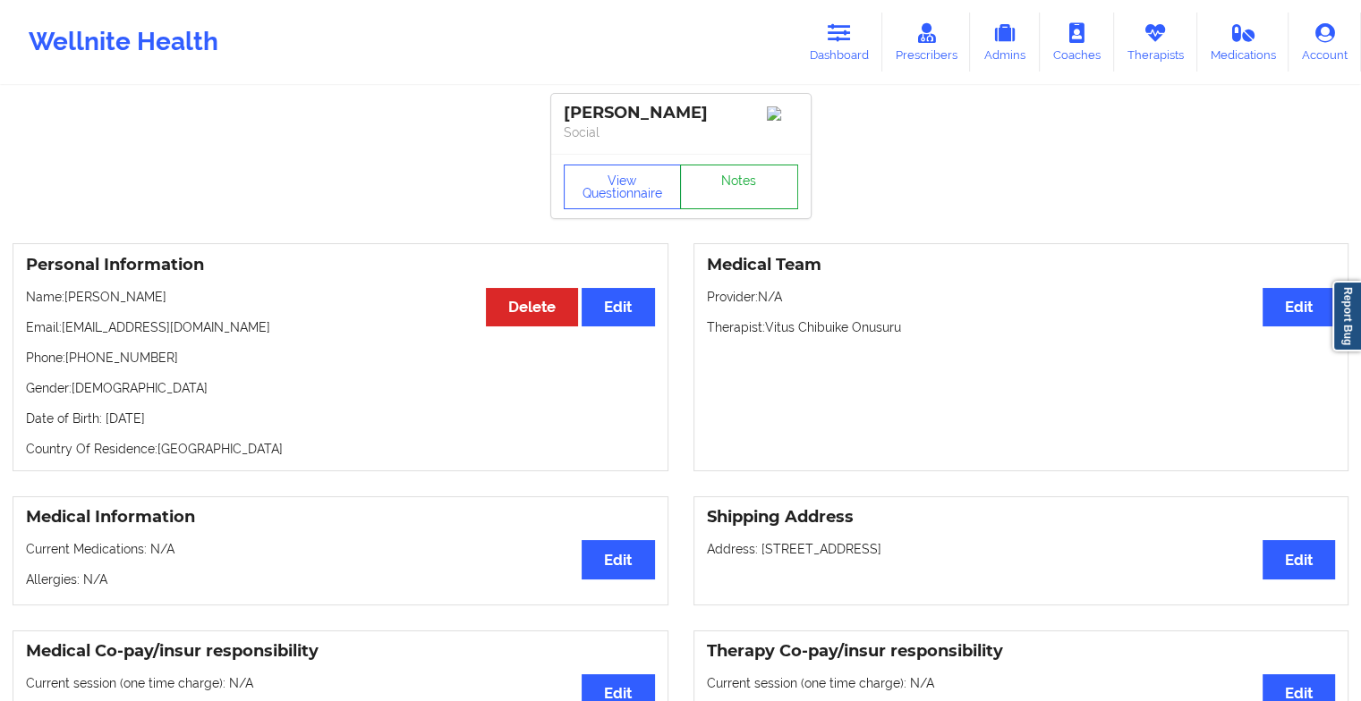
click at [745, 180] on link "Notes" at bounding box center [739, 187] width 118 height 45
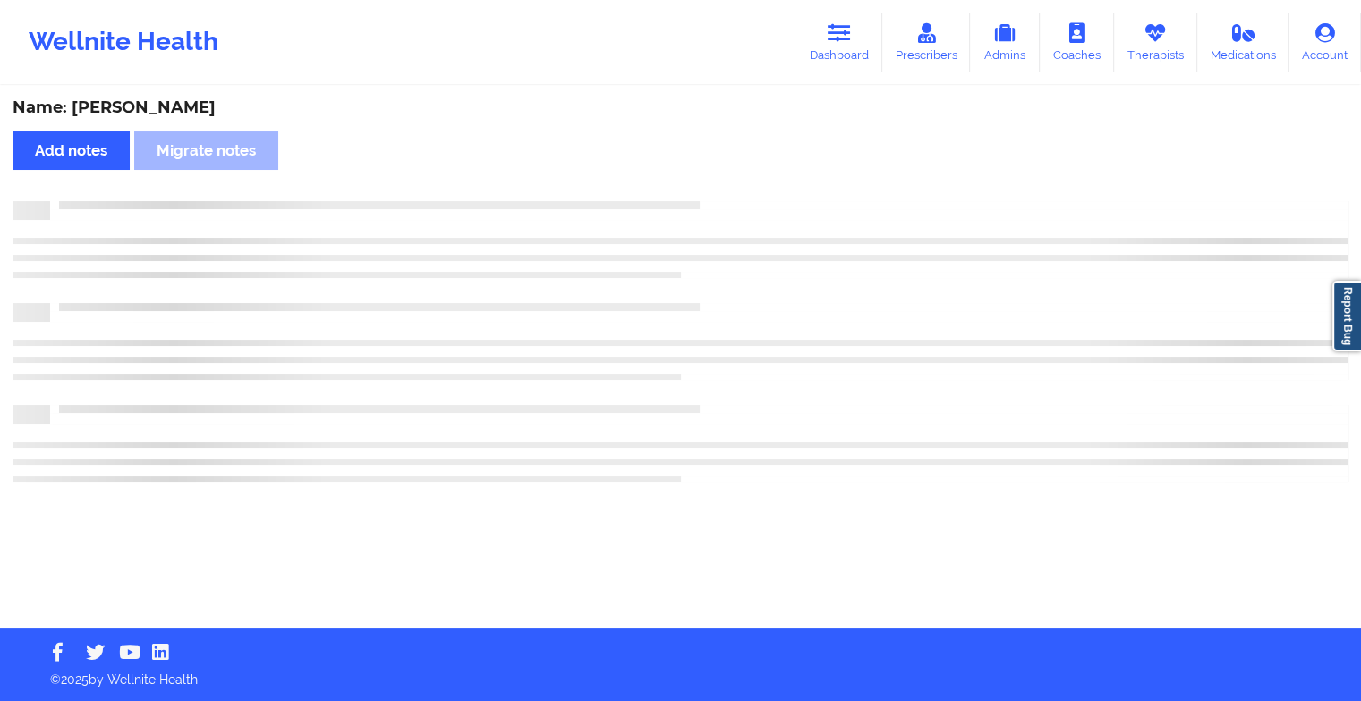
click at [745, 180] on div "Name: [PERSON_NAME] Add notes Migrate notes" at bounding box center [680, 358] width 1361 height 540
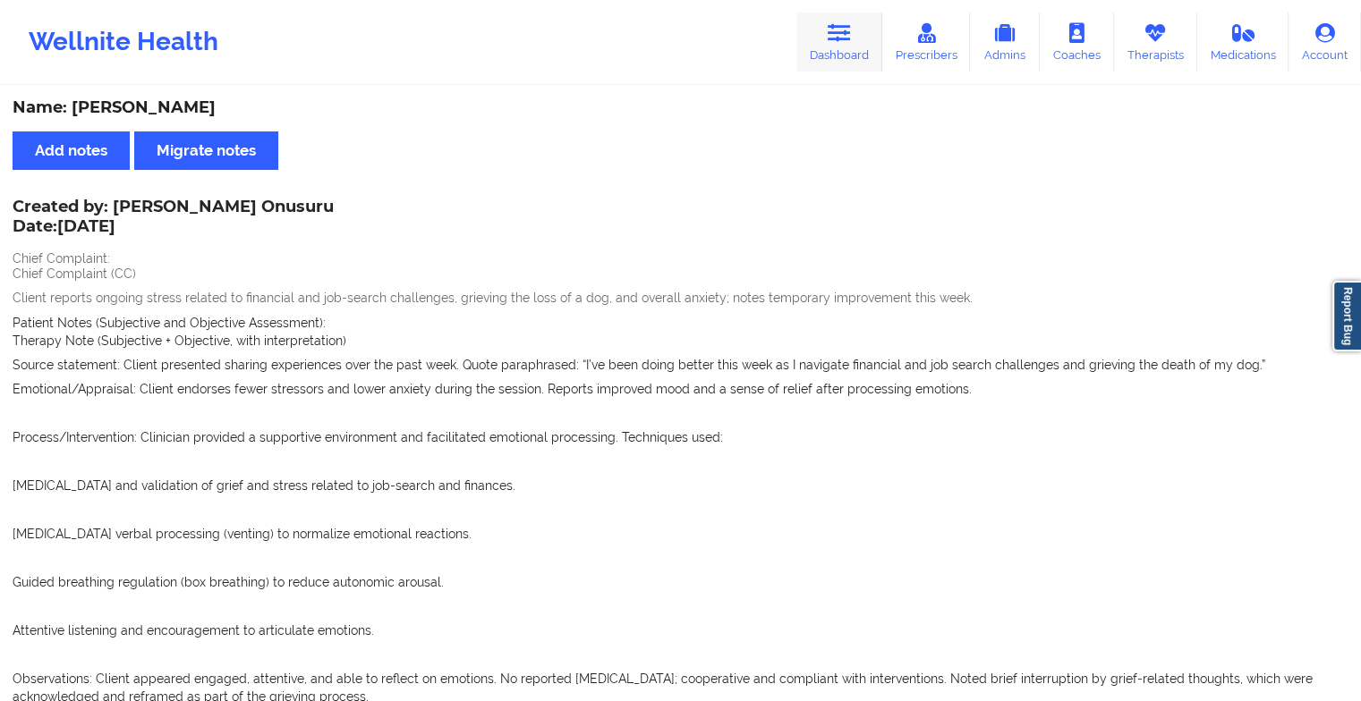
click at [837, 40] on icon at bounding box center [839, 33] width 23 height 20
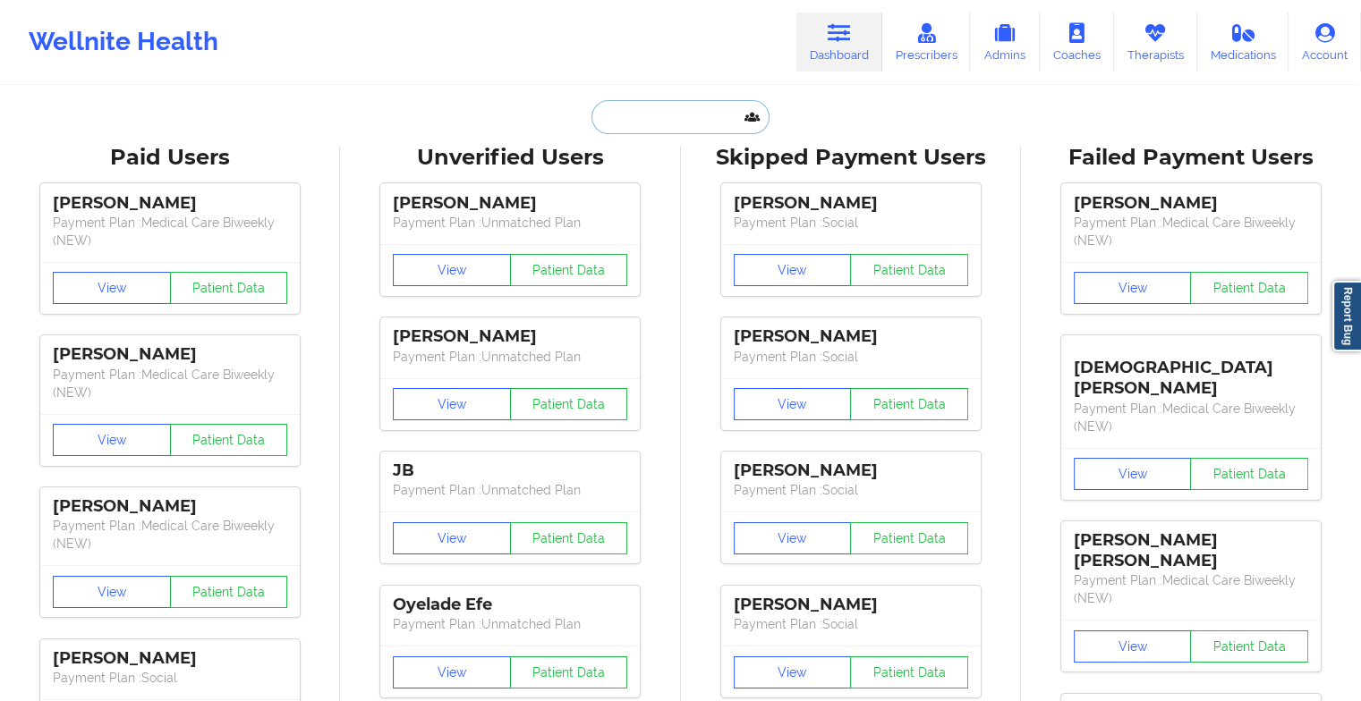
click at [640, 129] on input "text" at bounding box center [679, 117] width 177 height 34
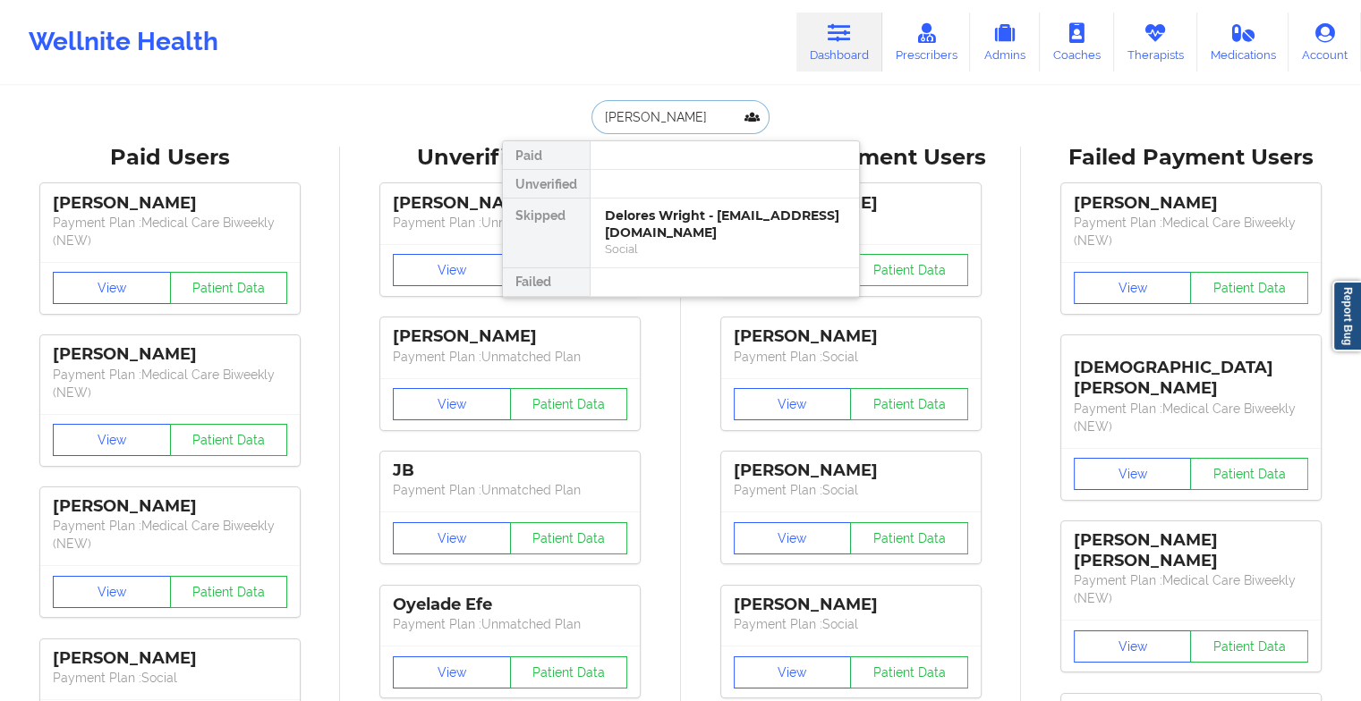
type input "[PERSON_NAME]"
click at [676, 232] on div "Delores Wright - [EMAIL_ADDRESS][DOMAIN_NAME]" at bounding box center [725, 224] width 240 height 33
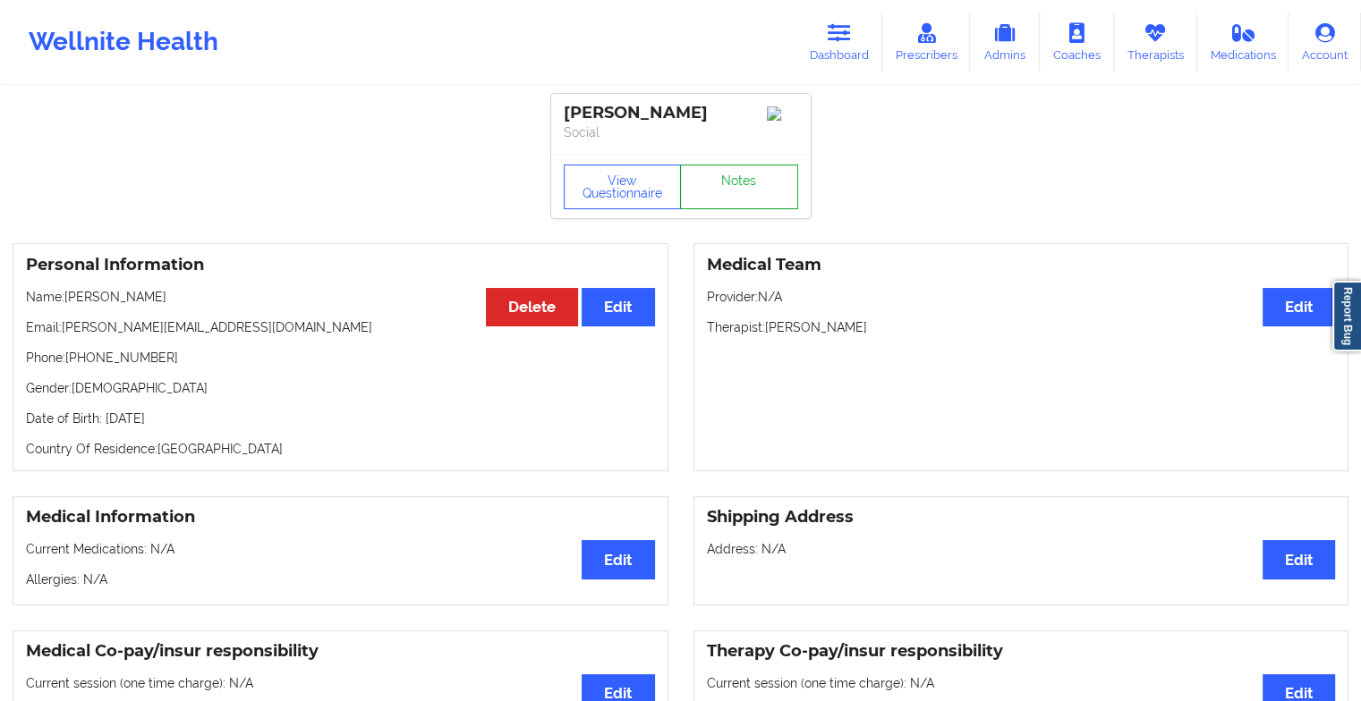
click at [748, 194] on link "Notes" at bounding box center [739, 187] width 118 height 45
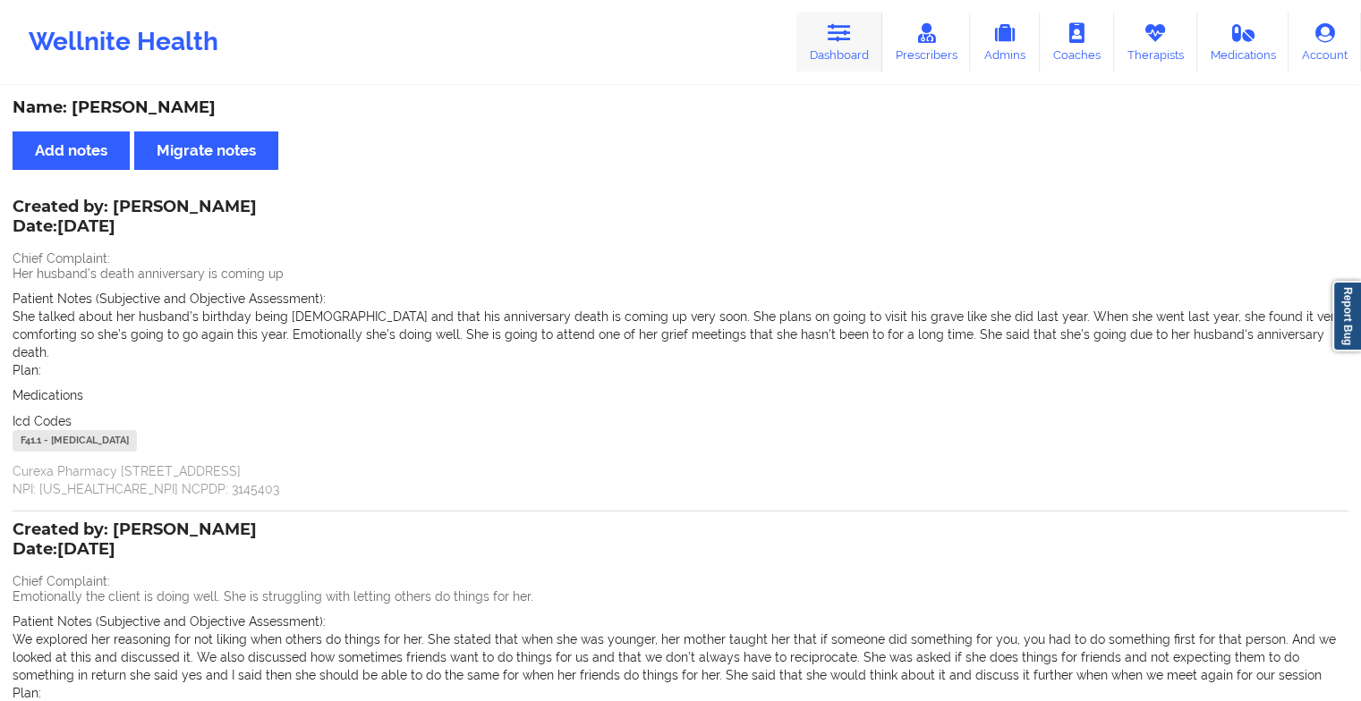
click at [862, 39] on link "Dashboard" at bounding box center [839, 42] width 86 height 59
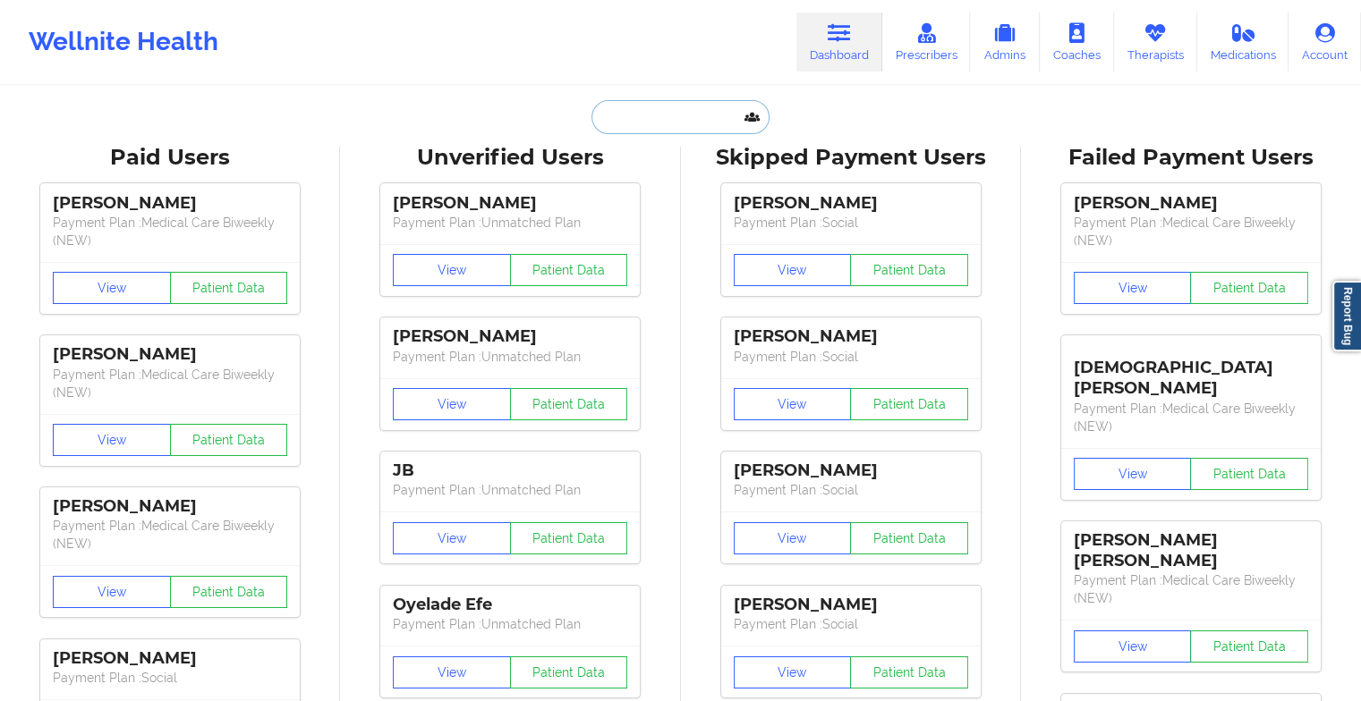
click at [685, 126] on input "text" at bounding box center [679, 117] width 177 height 34
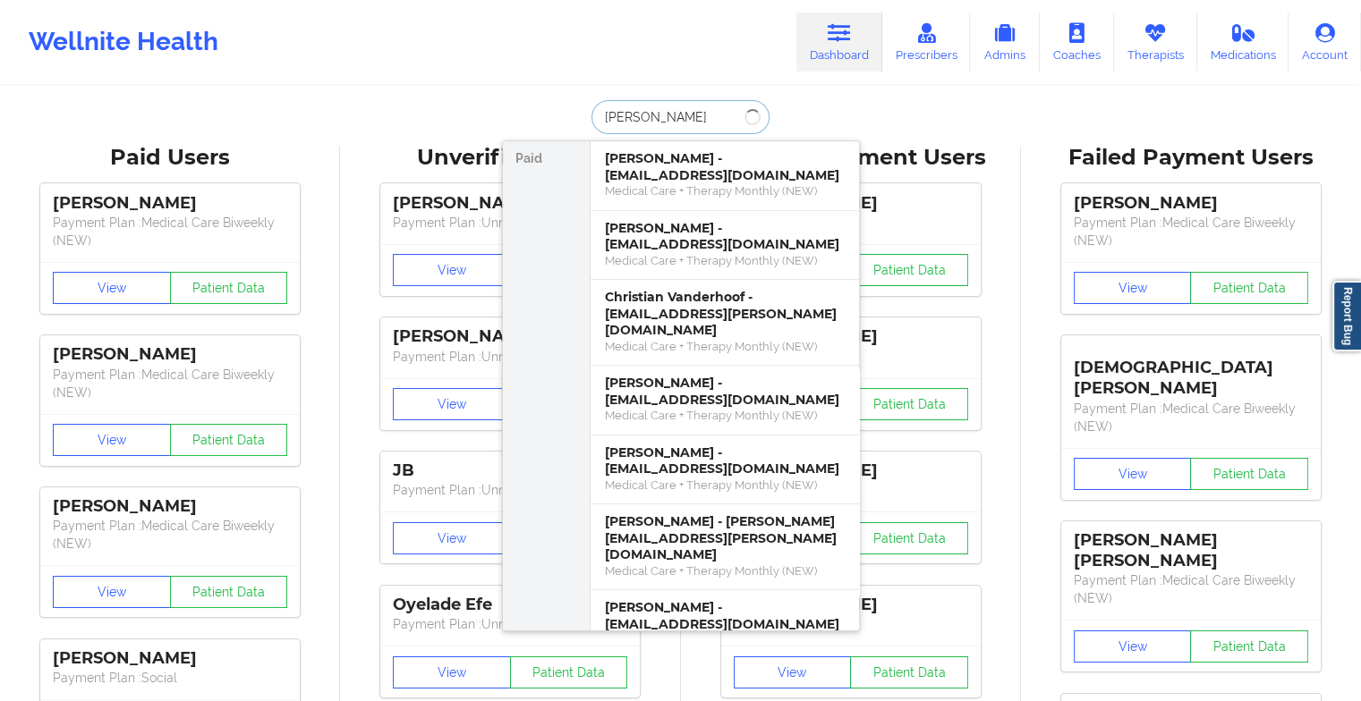
type input "[PERSON_NAME]"
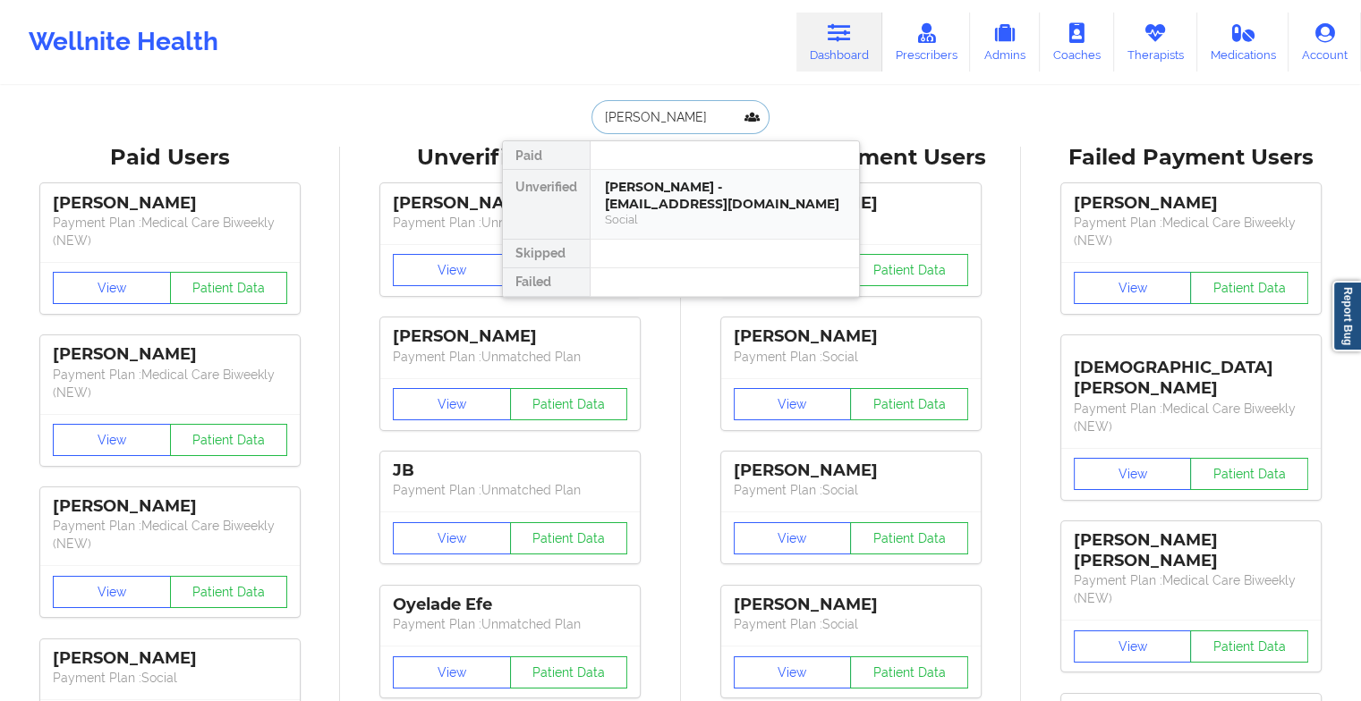
click at [655, 182] on div "[PERSON_NAME] - [EMAIL_ADDRESS][DOMAIN_NAME]" at bounding box center [725, 195] width 240 height 33
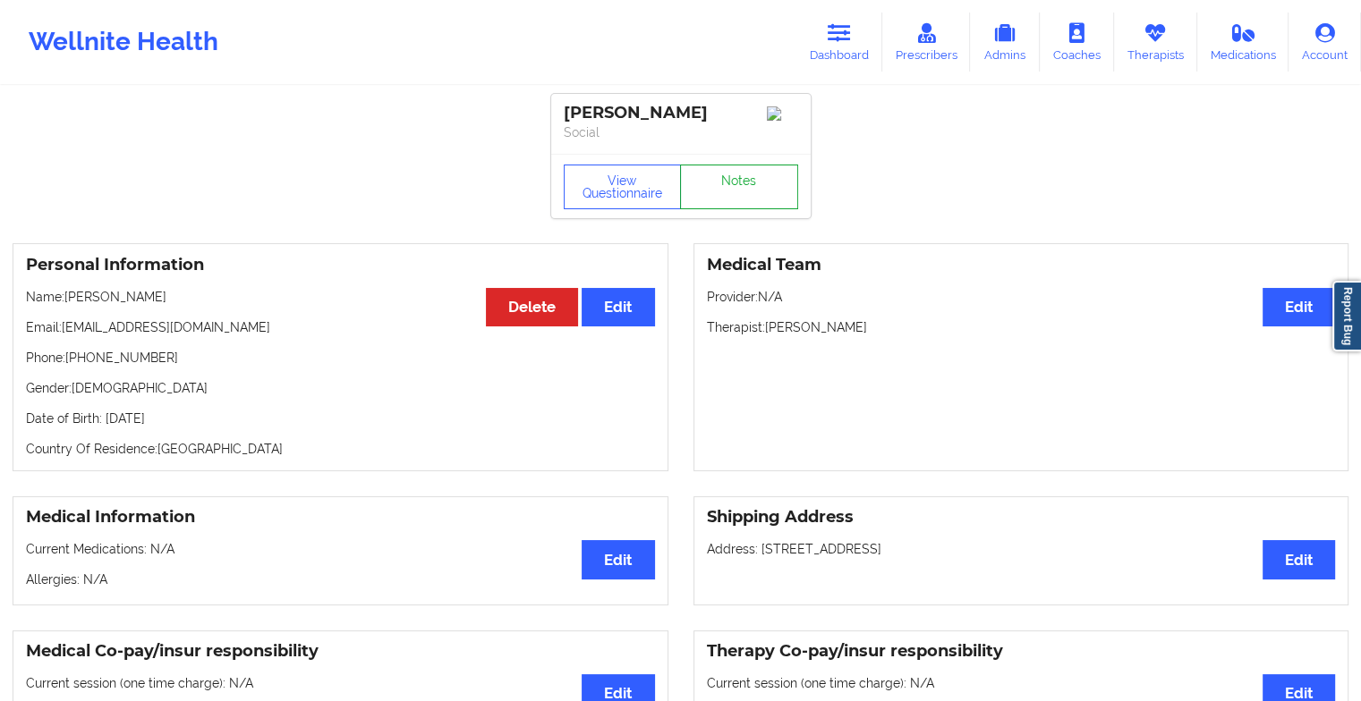
click at [700, 184] on link "Notes" at bounding box center [739, 187] width 118 height 45
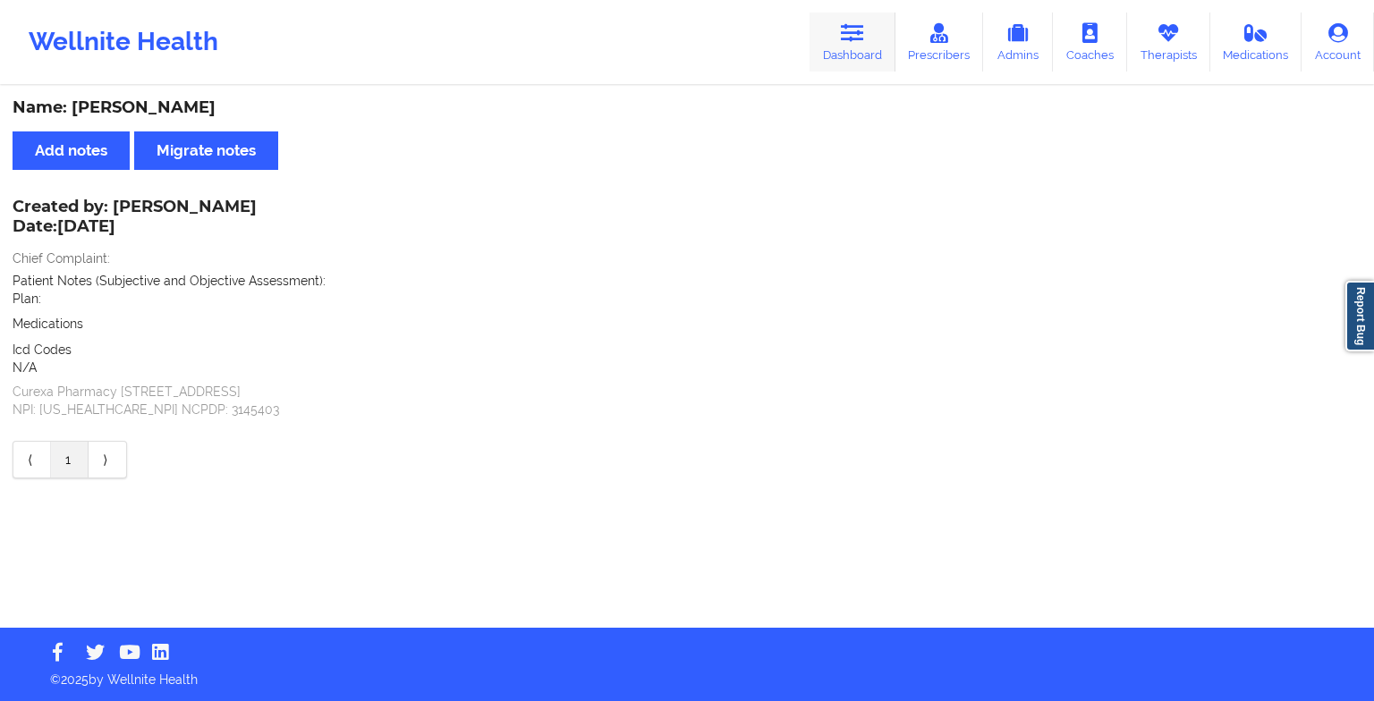
click at [851, 18] on link "Dashboard" at bounding box center [853, 42] width 86 height 59
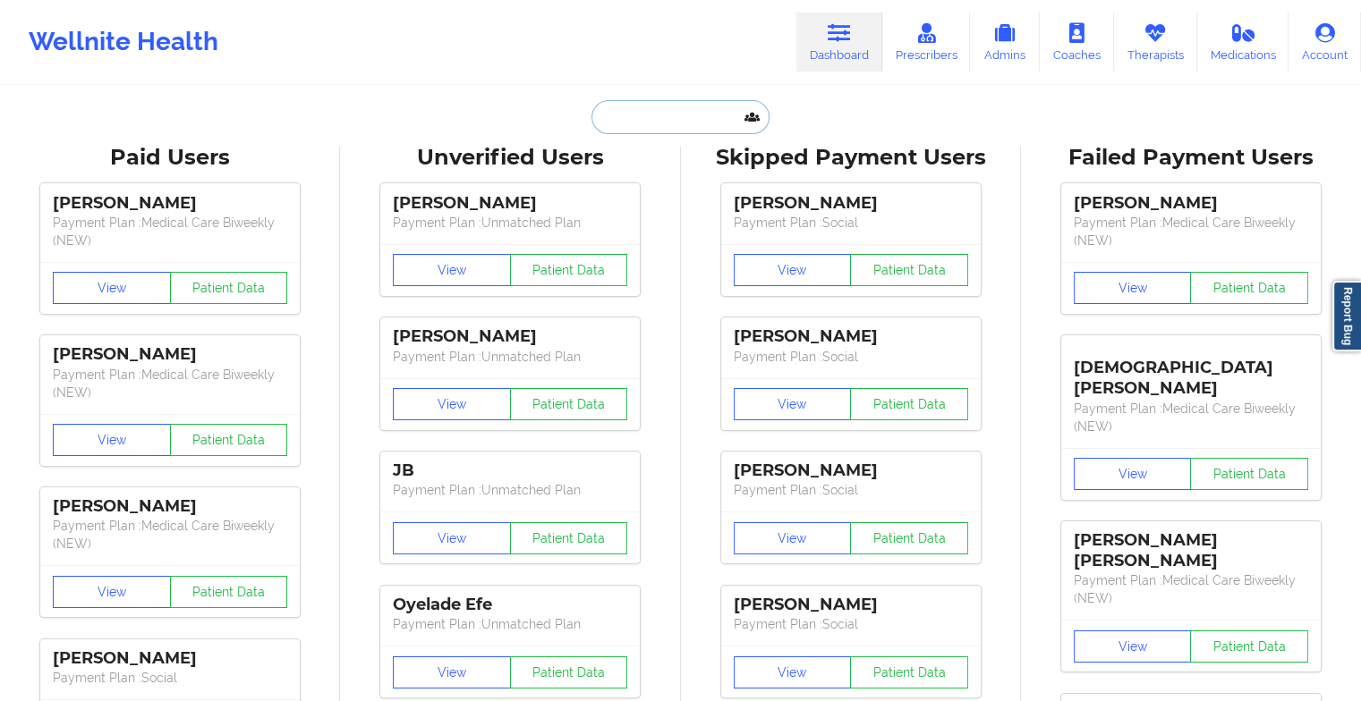
click at [662, 115] on input "text" at bounding box center [679, 117] width 177 height 34
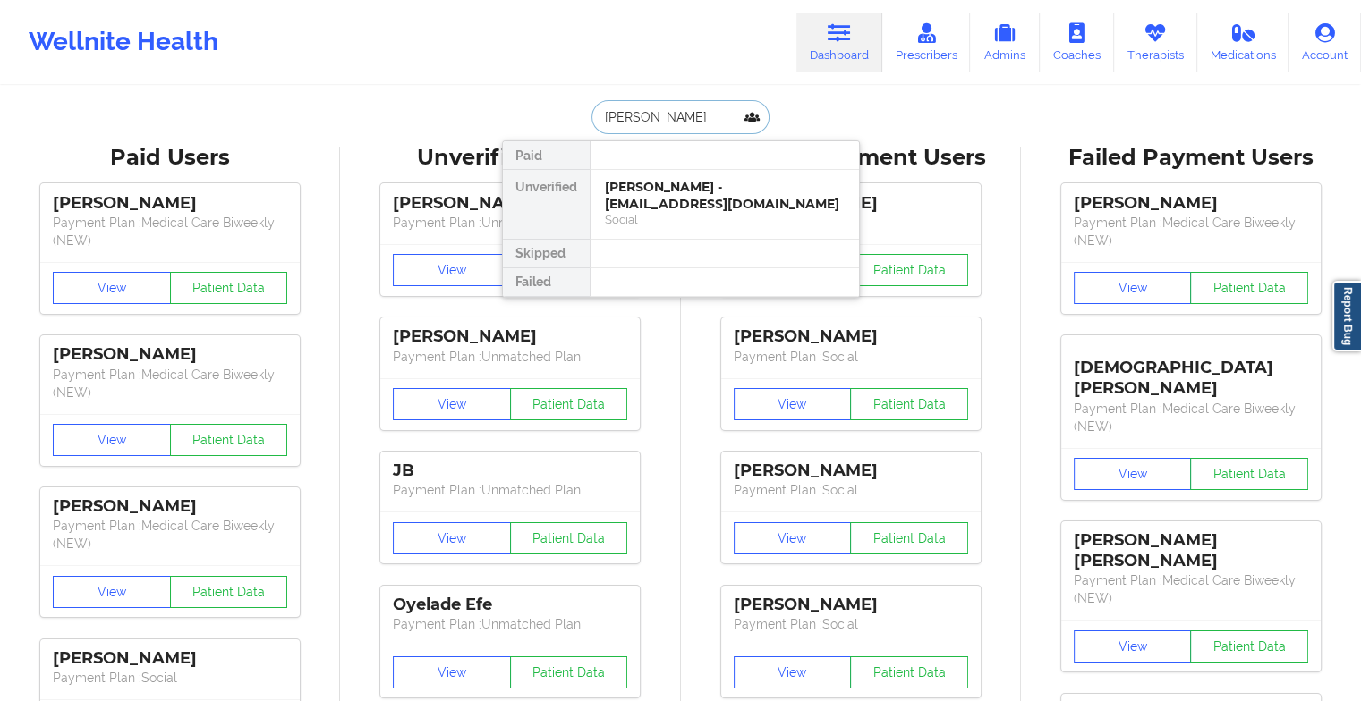
type input "cierra har"
click at [626, 174] on div "[PERSON_NAME] - [EMAIL_ADDRESS][DOMAIN_NAME] Social" at bounding box center [725, 204] width 268 height 69
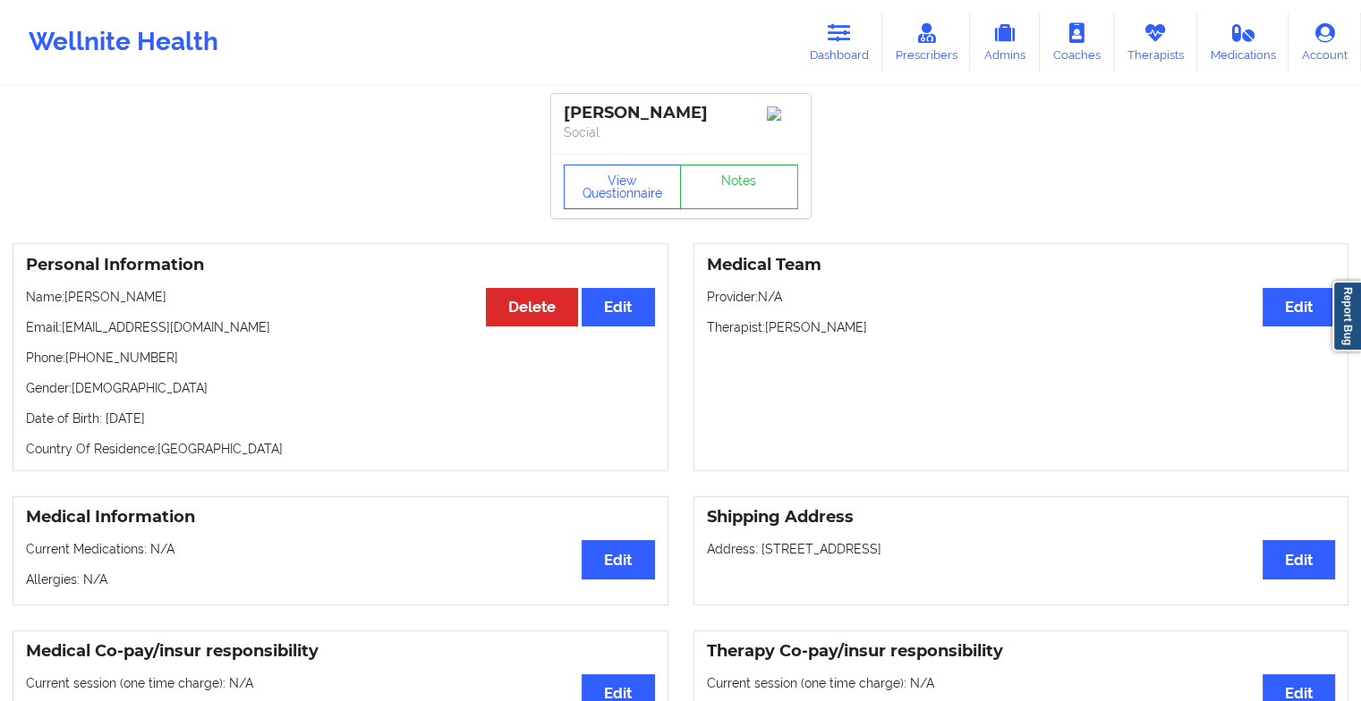
click at [762, 216] on div "View Questionnaire Notes" at bounding box center [680, 186] width 259 height 64
click at [726, 209] on link "Notes" at bounding box center [739, 187] width 118 height 45
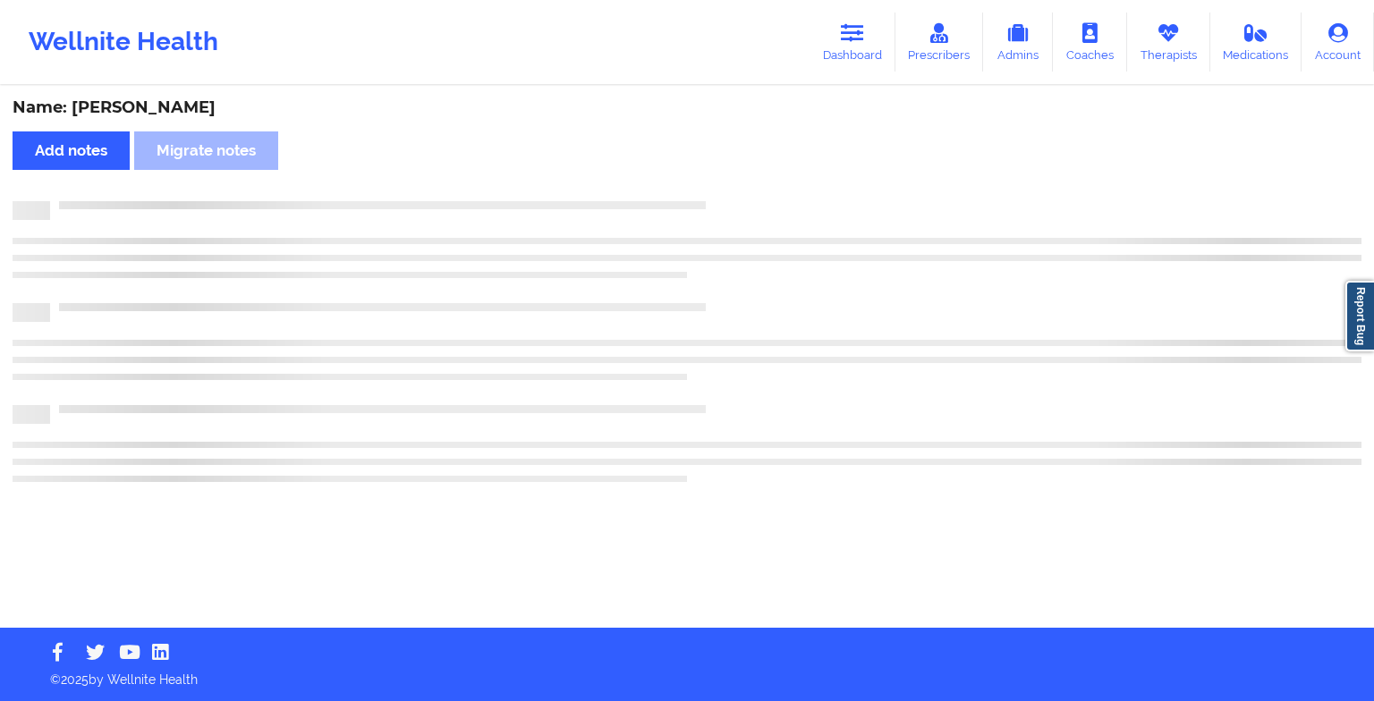
click at [726, 210] on div at bounding box center [687, 210] width 1349 height 19
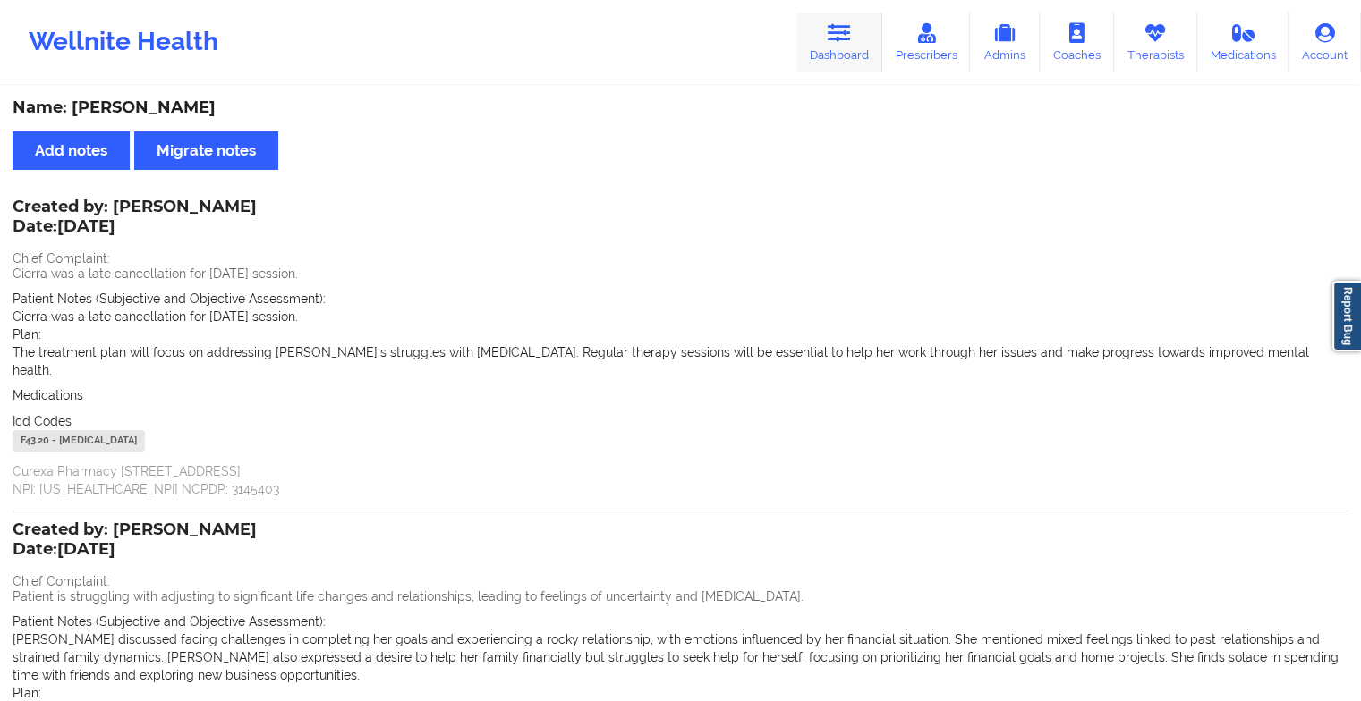
click at [831, 30] on icon at bounding box center [839, 33] width 23 height 20
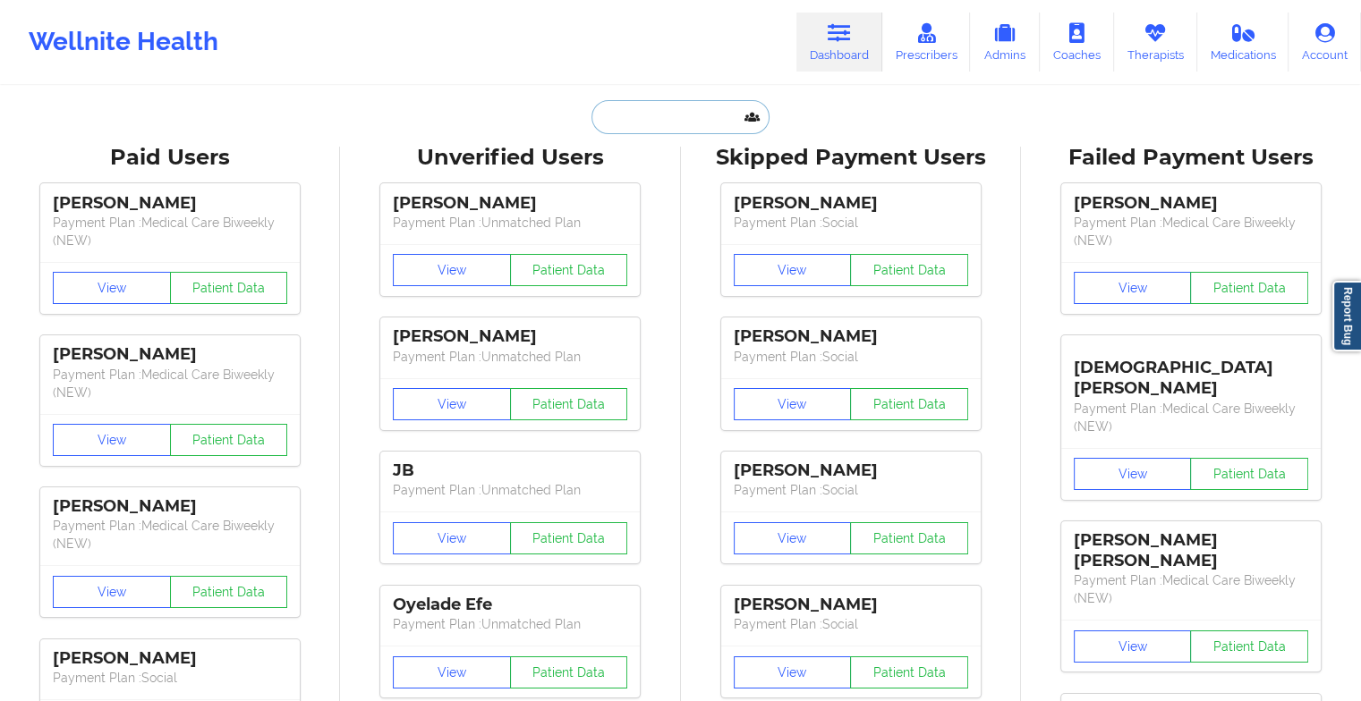
click at [675, 108] on input "text" at bounding box center [679, 117] width 177 height 34
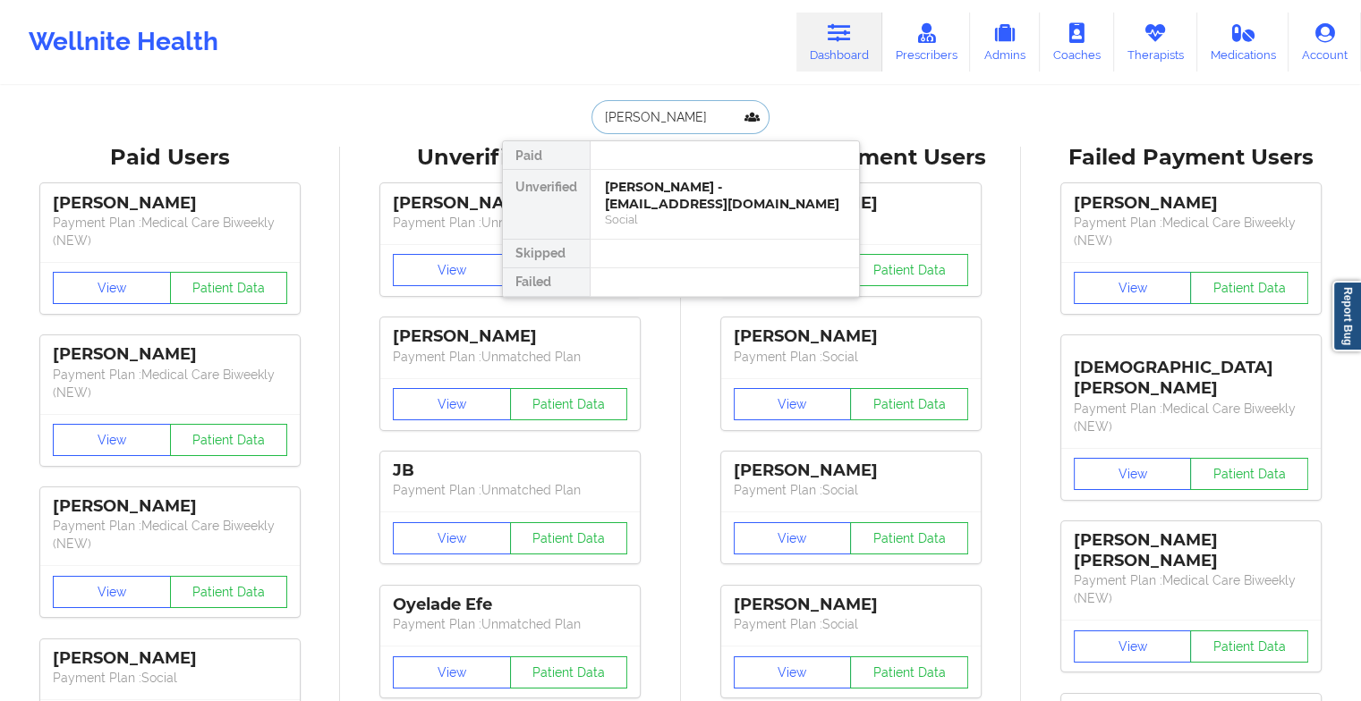
type input "[PERSON_NAME]"
click at [671, 190] on div "Grace Mulcahy - [EMAIL_ADDRESS][PERSON_NAME][DOMAIN_NAME]" at bounding box center [725, 195] width 240 height 33
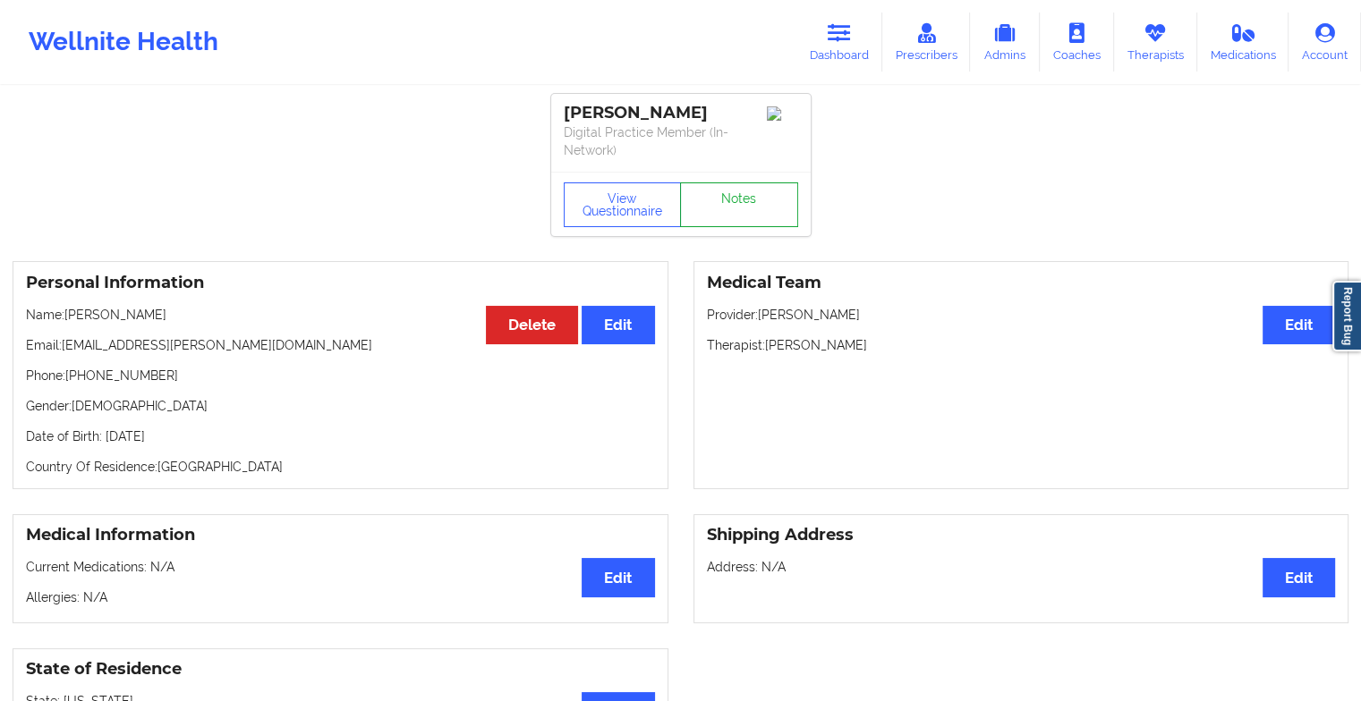
click at [734, 183] on link "Notes" at bounding box center [739, 205] width 118 height 45
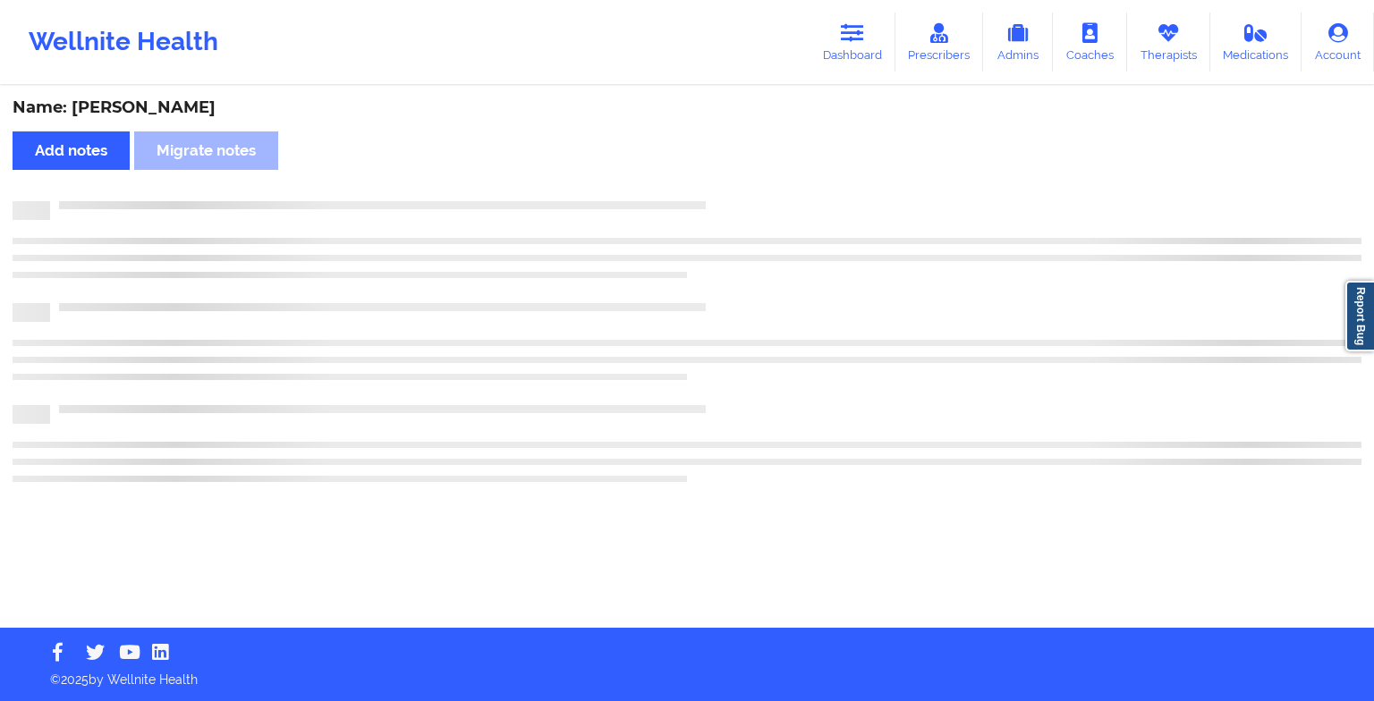
click at [734, 183] on div "Name: [PERSON_NAME] Add notes Migrate notes" at bounding box center [687, 358] width 1374 height 540
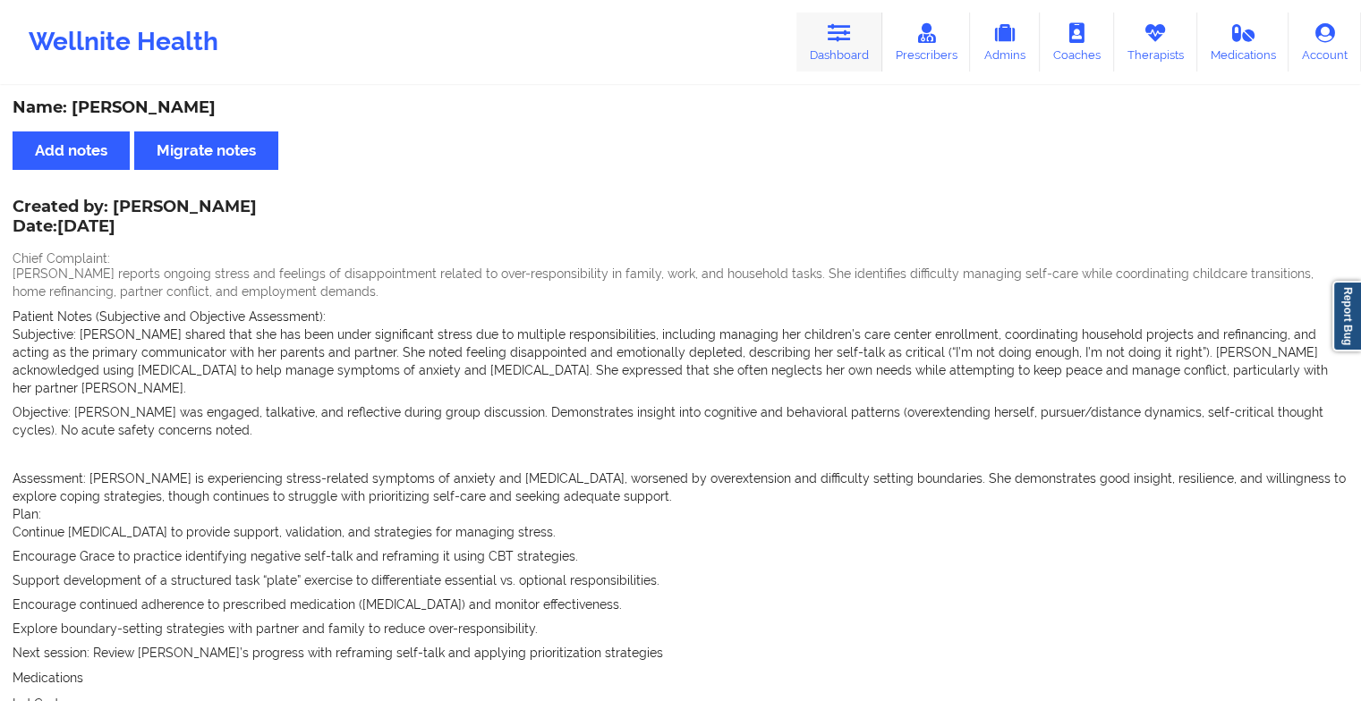
click at [813, 72] on link "Dashboard" at bounding box center [839, 42] width 86 height 59
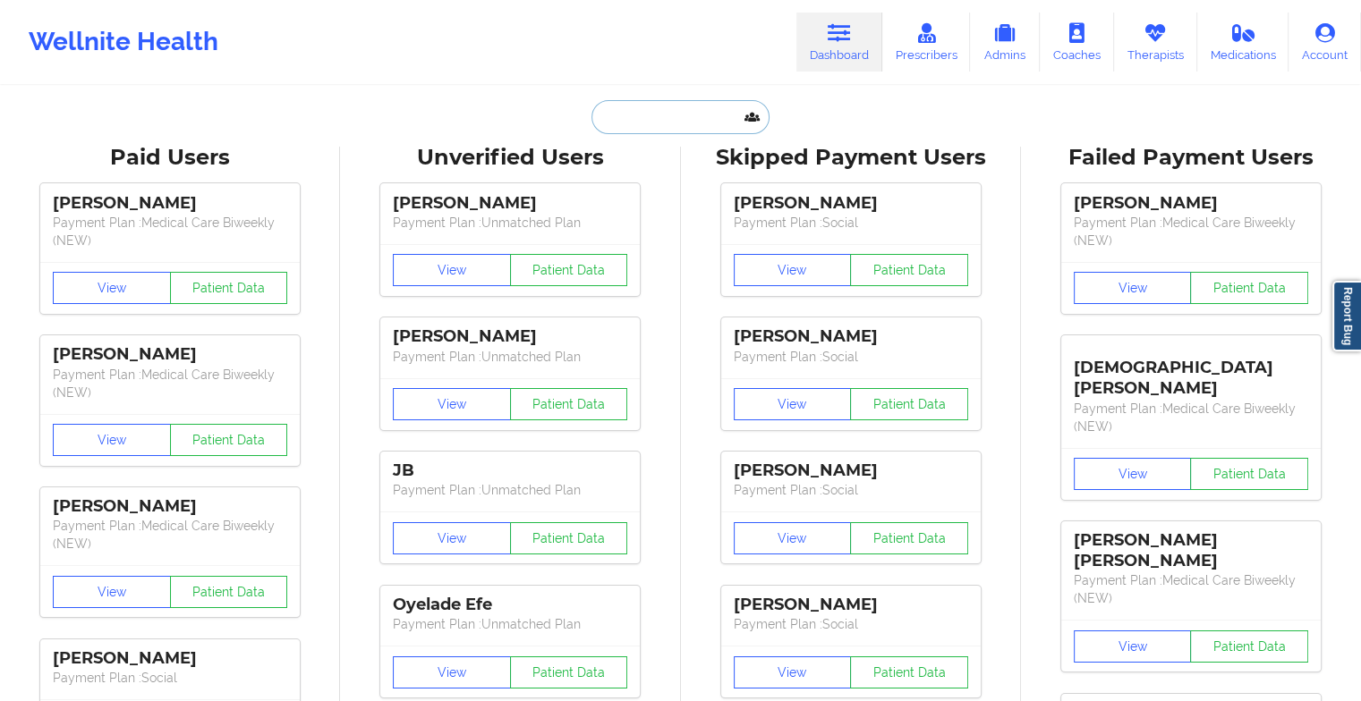
click at [679, 121] on input "text" at bounding box center [679, 117] width 177 height 34
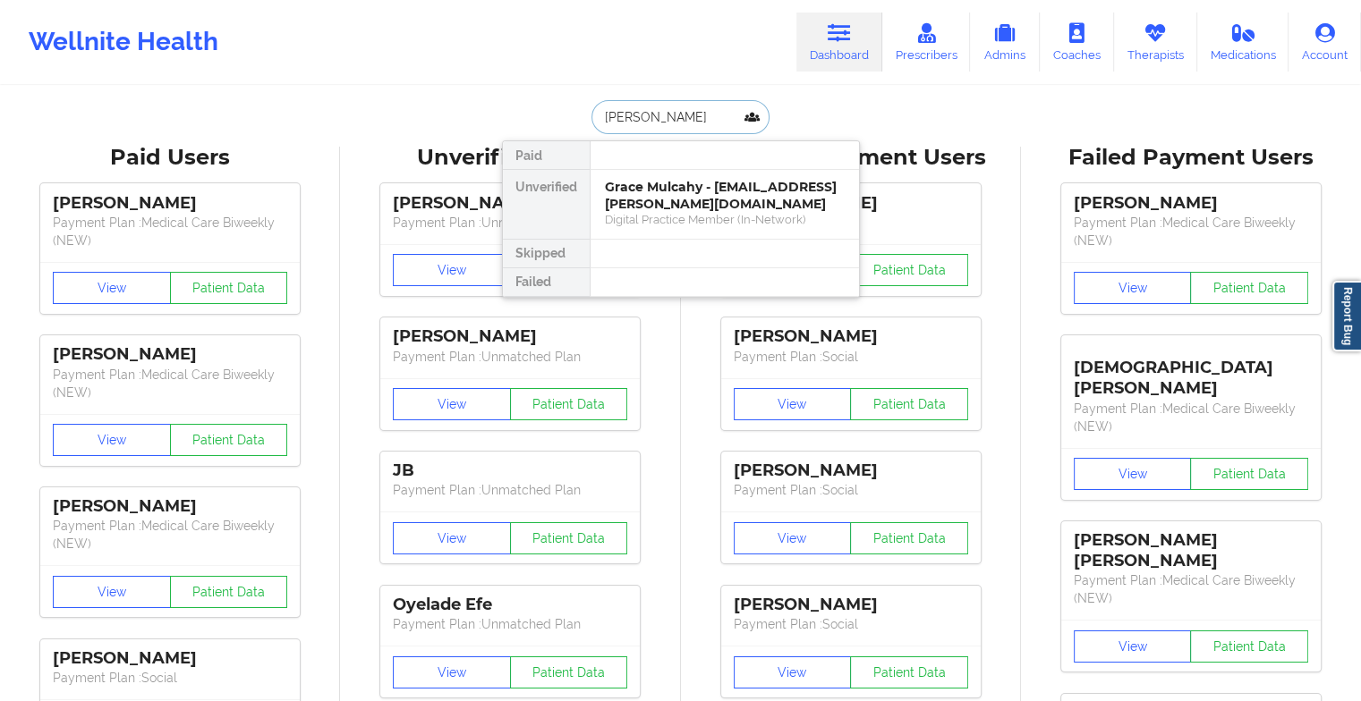
type input "[PERSON_NAME]"
click at [654, 203] on div "[PERSON_NAME] - [EMAIL_ADDRESS][DOMAIN_NAME]" at bounding box center [725, 195] width 240 height 33
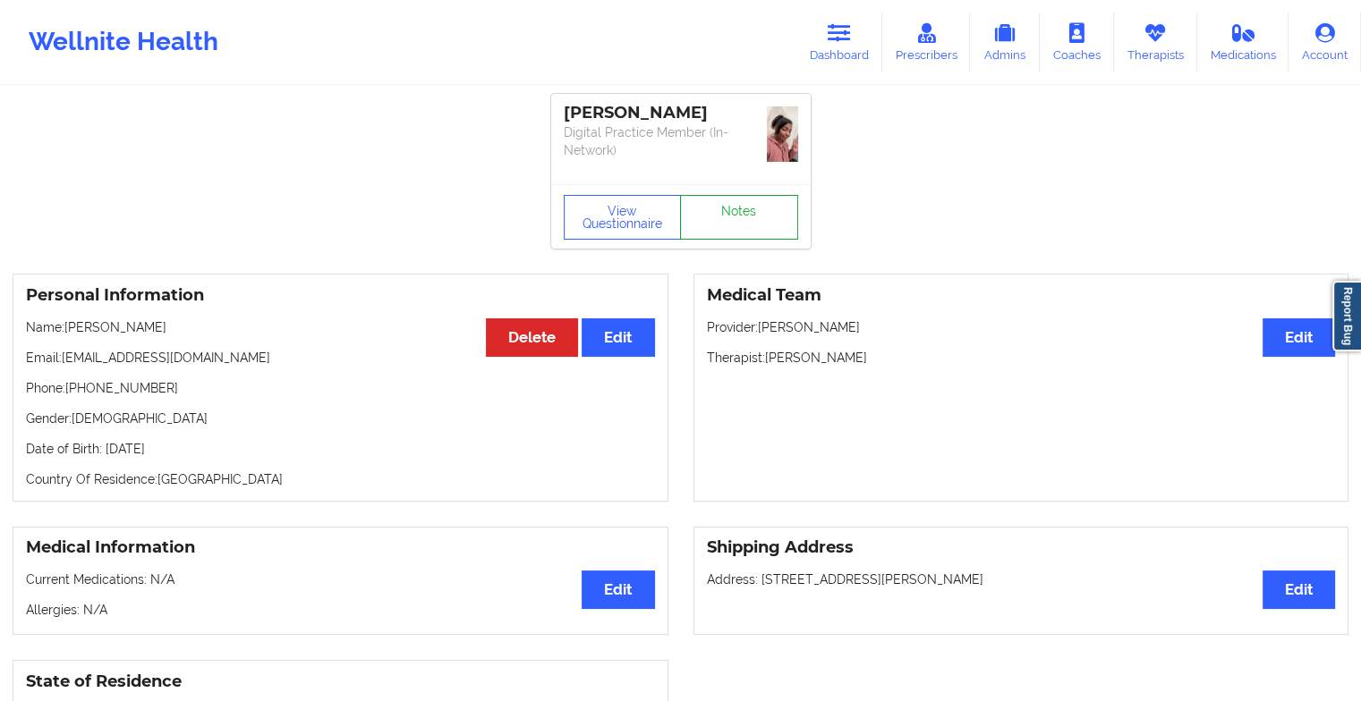
click at [723, 195] on link "Notes" at bounding box center [739, 217] width 118 height 45
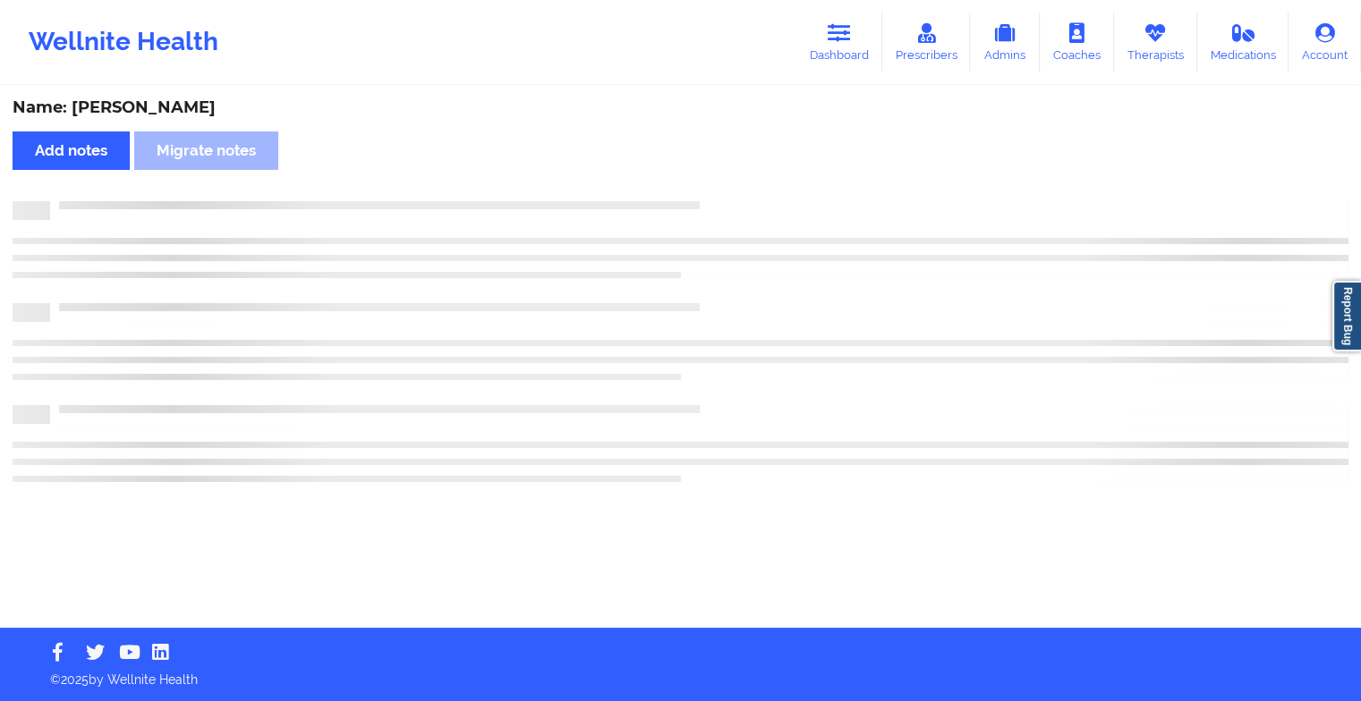
click at [723, 172] on div "Name: [PERSON_NAME] Add notes Migrate notes" at bounding box center [680, 358] width 1361 height 540
click at [723, 172] on div "Name: [PERSON_NAME] Add notes Migrate notes" at bounding box center [687, 358] width 1374 height 540
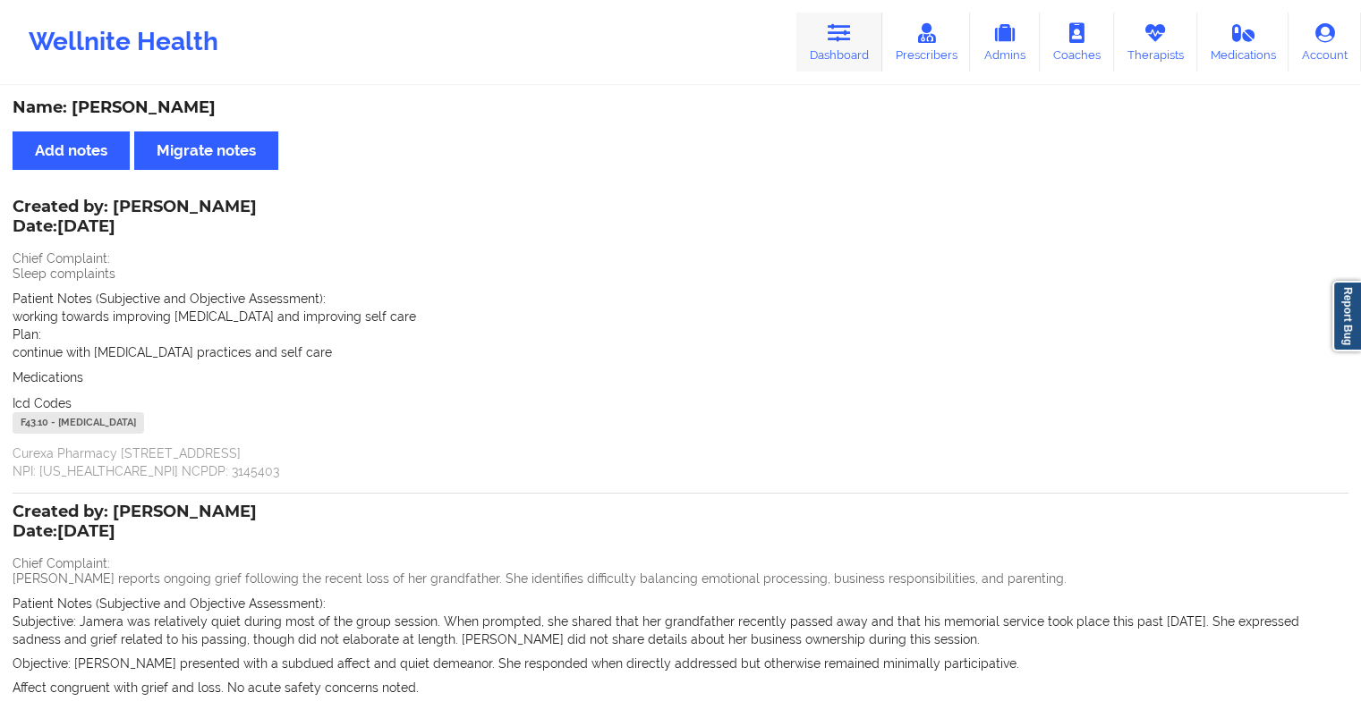
click at [856, 39] on link "Dashboard" at bounding box center [839, 42] width 86 height 59
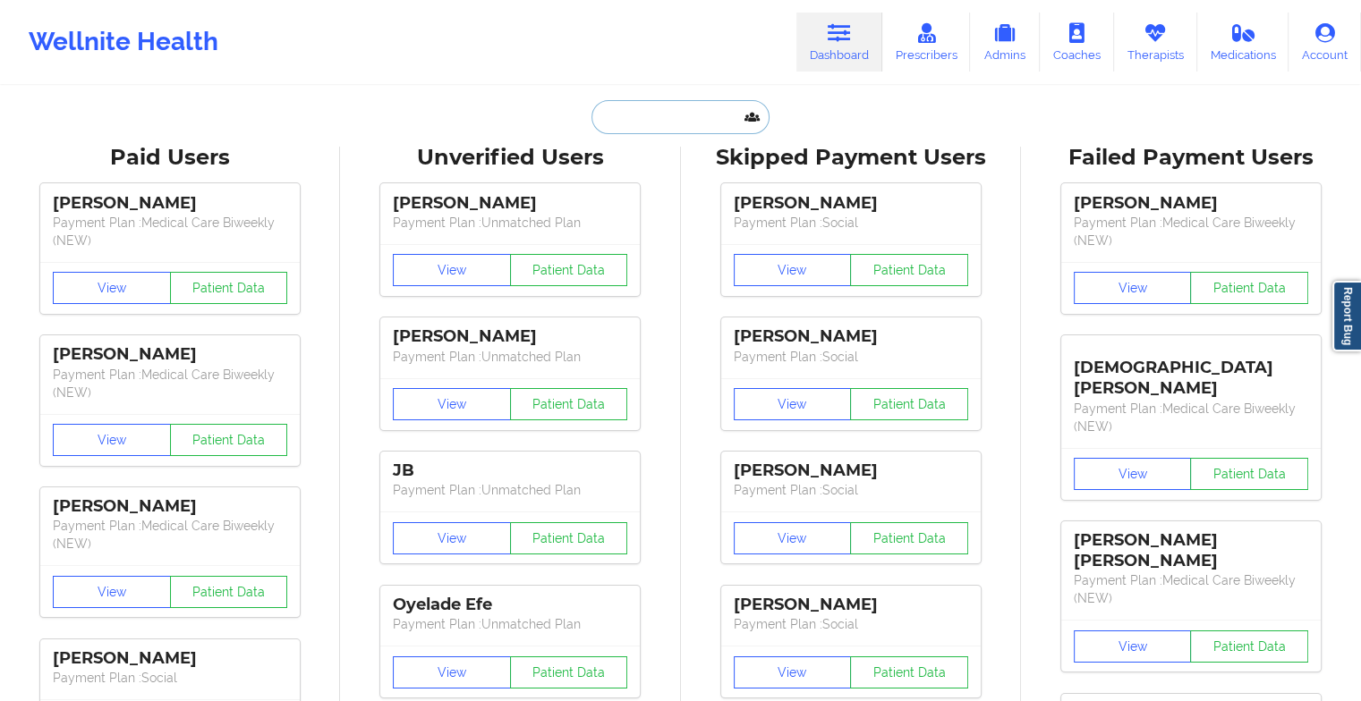
click at [671, 120] on input "text" at bounding box center [679, 117] width 177 height 34
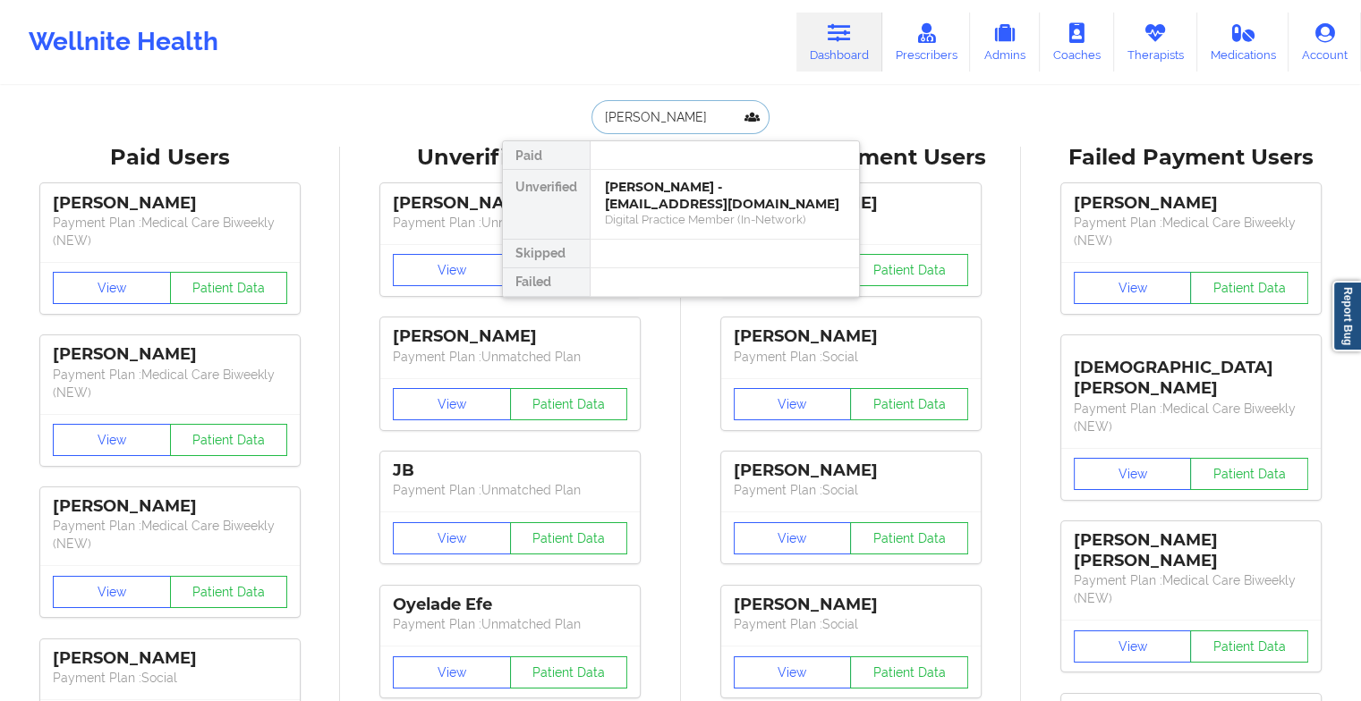
type input "[PERSON_NAME]"
click at [634, 172] on div "[PERSON_NAME] - [EMAIL_ADDRESS][DOMAIN_NAME] Social" at bounding box center [725, 204] width 268 height 69
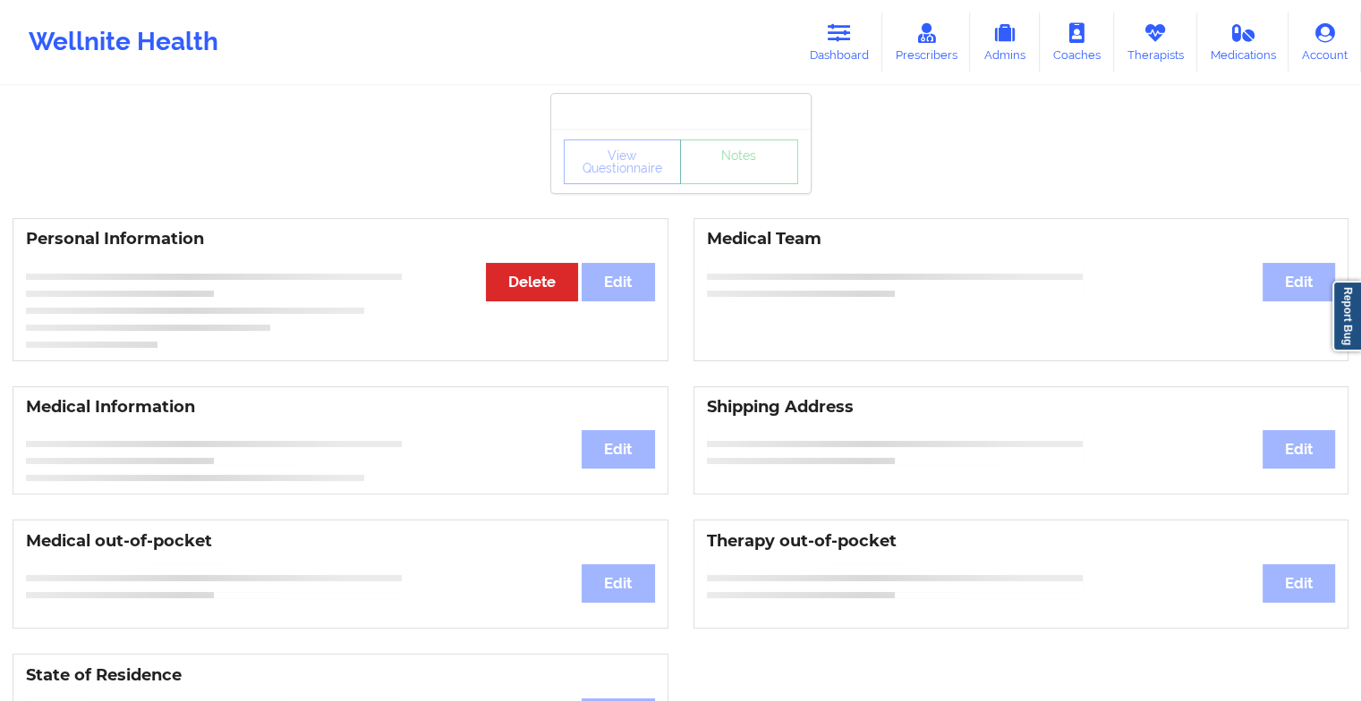
click at [712, 168] on div "View Questionnaire Notes" at bounding box center [681, 162] width 234 height 45
click at [712, 168] on div "View Questionnaire Notes" at bounding box center [680, 161] width 259 height 64
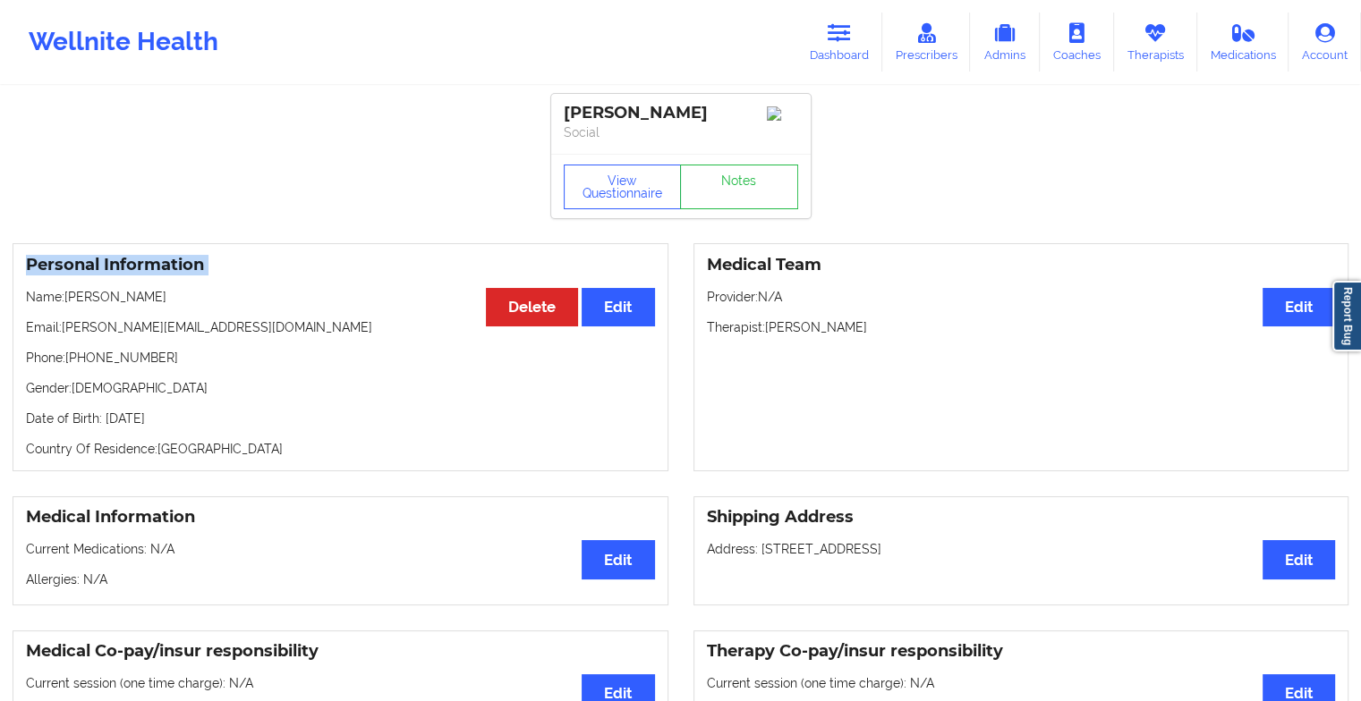
click at [712, 168] on div "View Questionnaire Notes" at bounding box center [680, 186] width 259 height 64
drag, startPoint x: 712, startPoint y: 168, endPoint x: 695, endPoint y: 208, distance: 42.9
click at [695, 208] on link "Notes" at bounding box center [739, 187] width 118 height 45
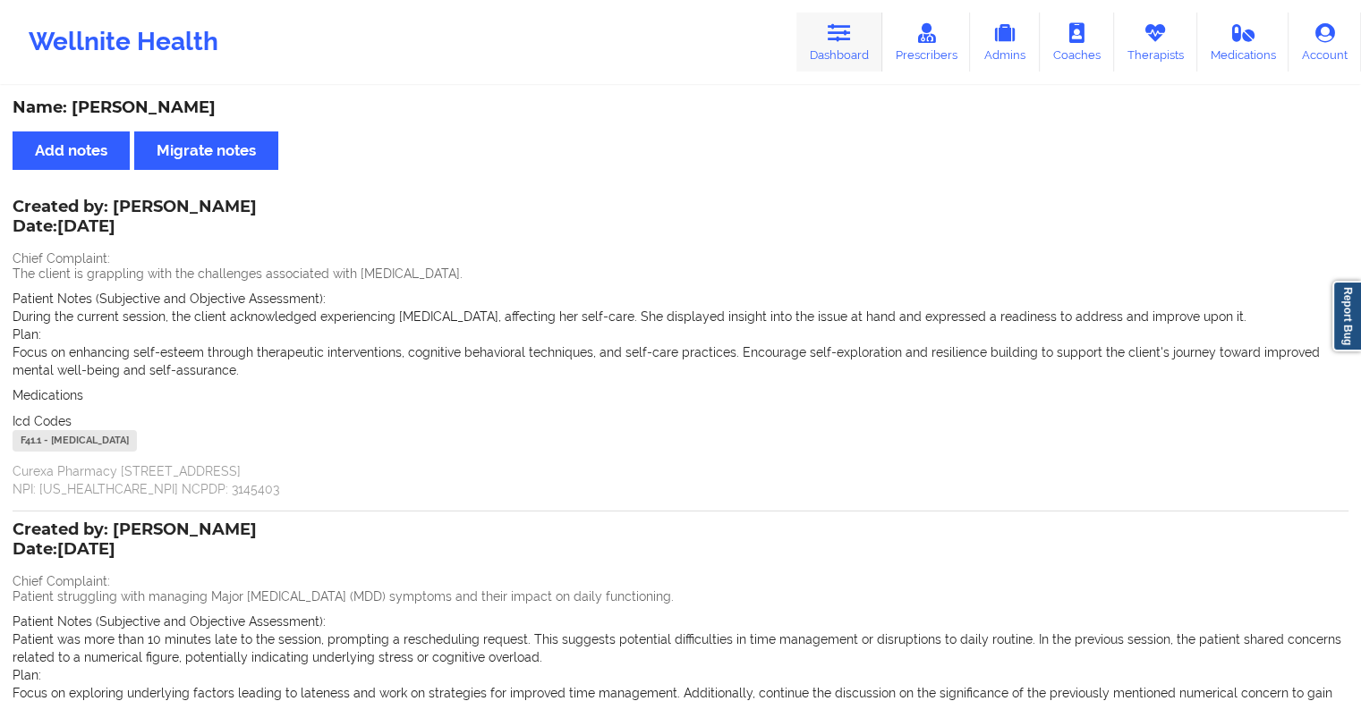
click at [842, 54] on link "Dashboard" at bounding box center [839, 42] width 86 height 59
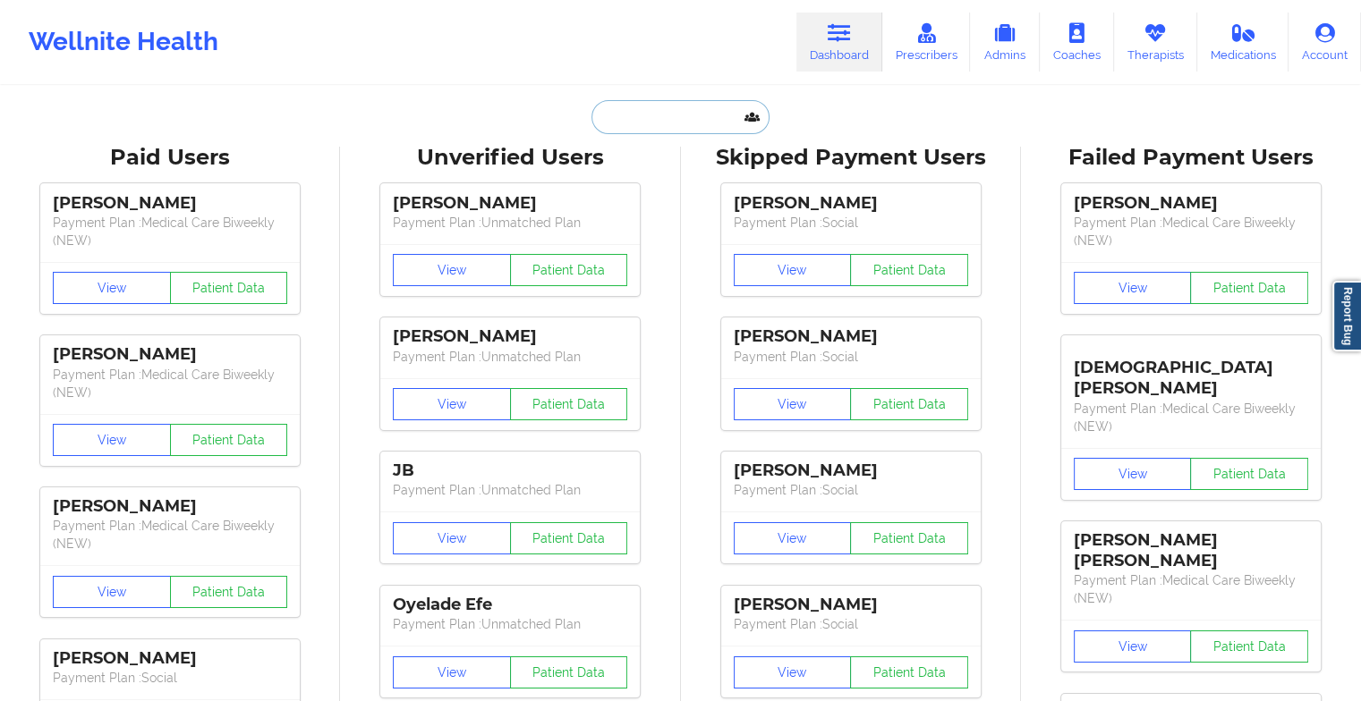
click at [656, 111] on input "text" at bounding box center [679, 117] width 177 height 34
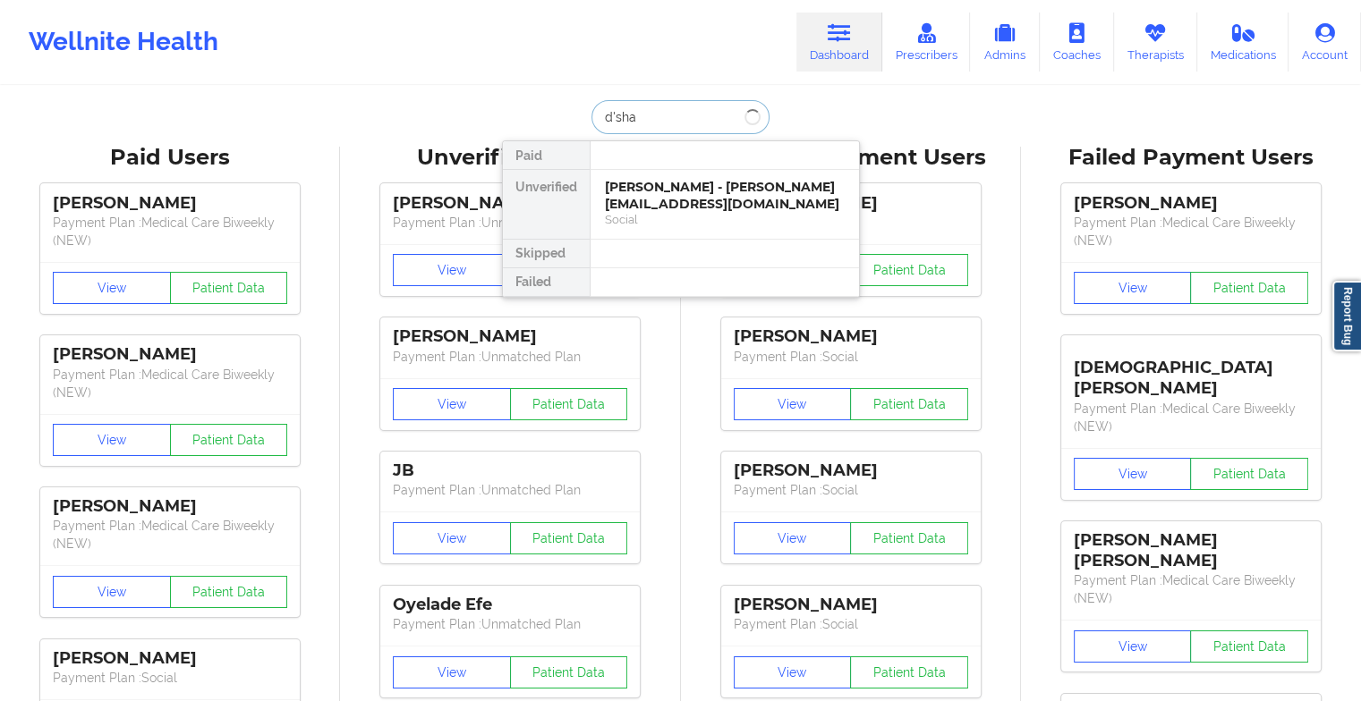
type input "d'shav"
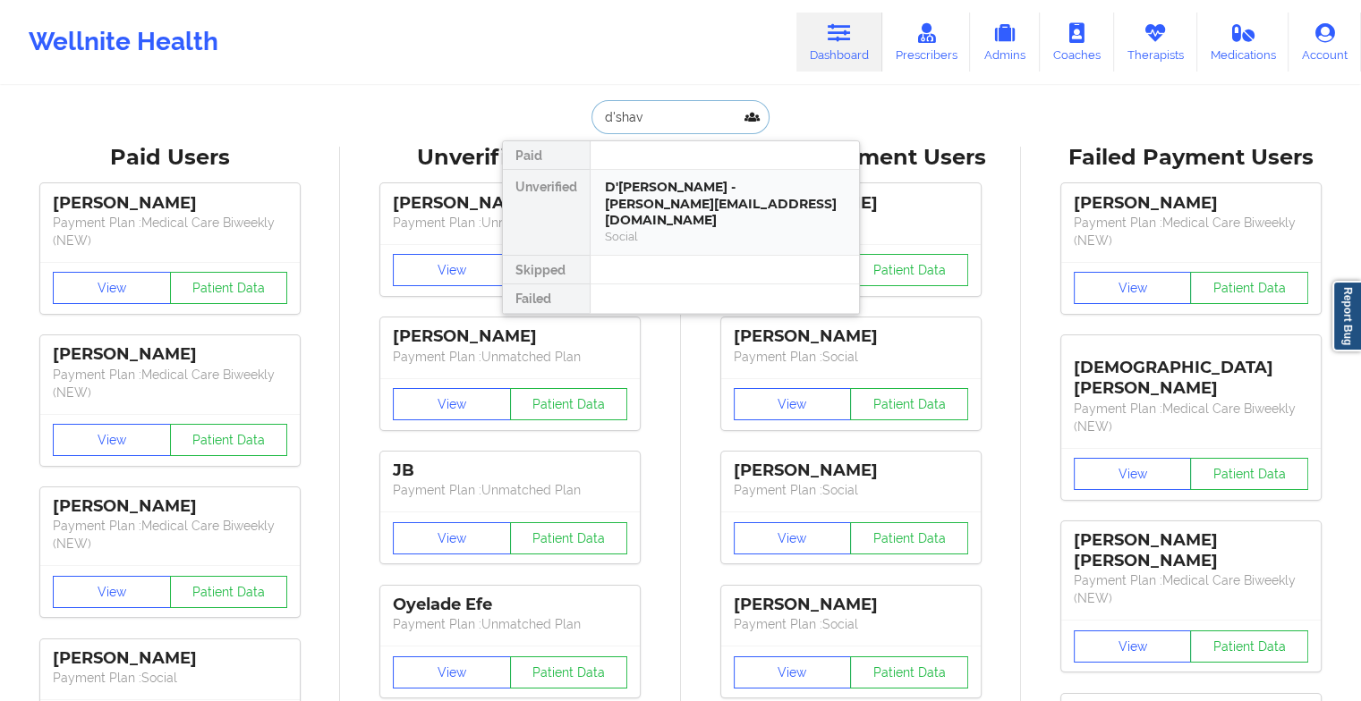
click at [640, 175] on div "D'[PERSON_NAME] - [PERSON_NAME][EMAIL_ADDRESS][DOMAIN_NAME] Social" at bounding box center [725, 212] width 268 height 85
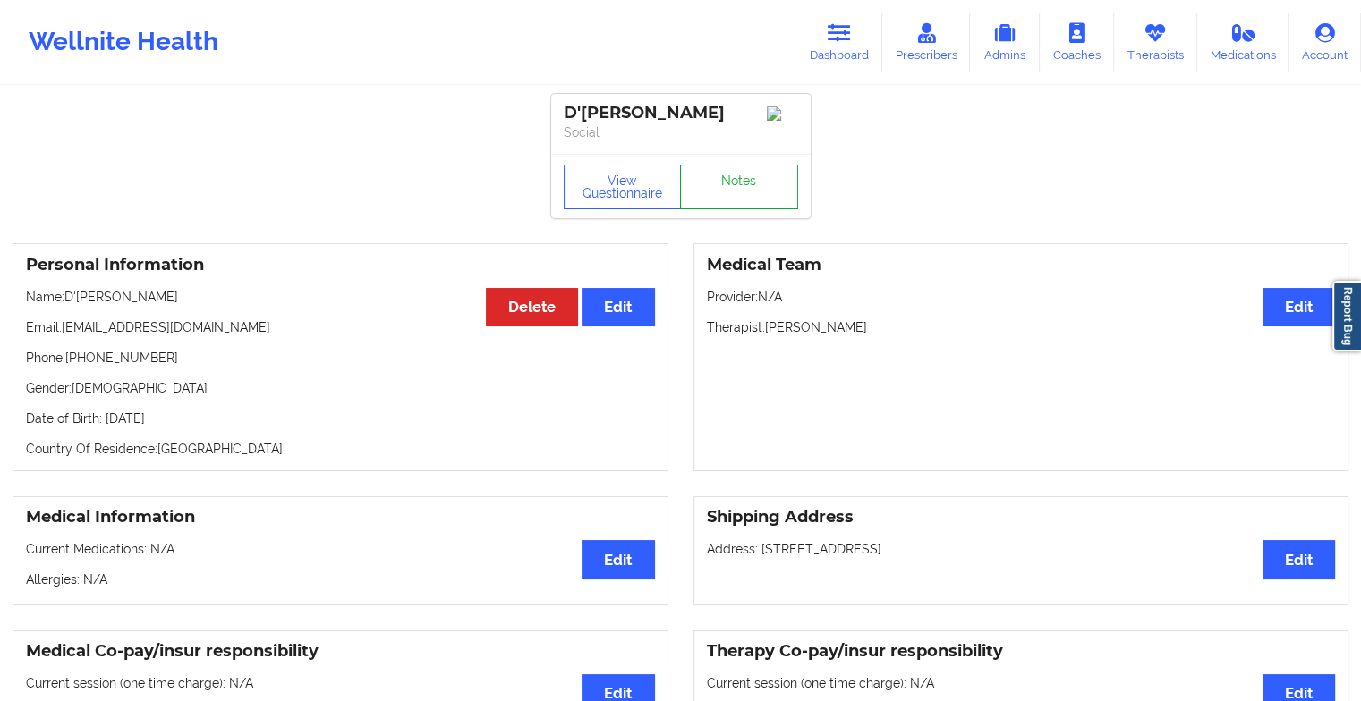
click at [714, 174] on link "Notes" at bounding box center [739, 187] width 118 height 45
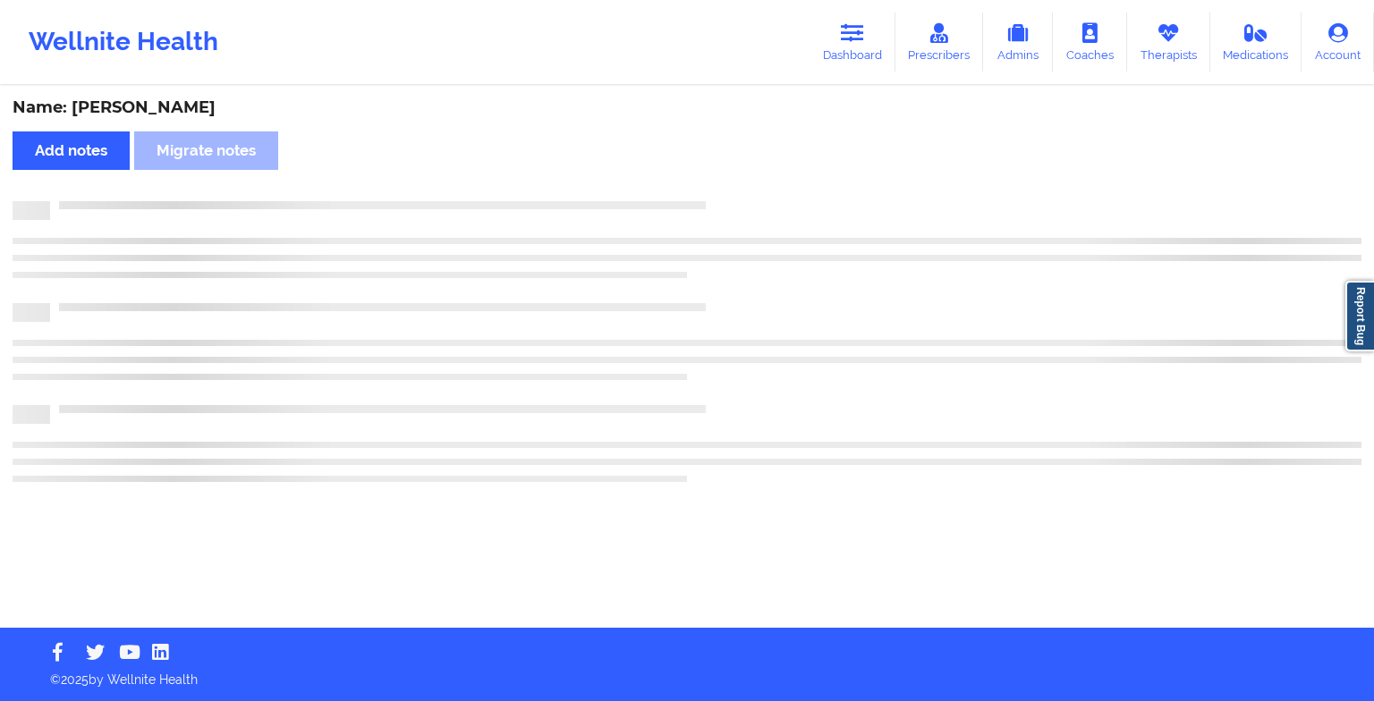
click at [714, 174] on div "Name: D'[PERSON_NAME] notes Migrate notes" at bounding box center [687, 358] width 1374 height 540
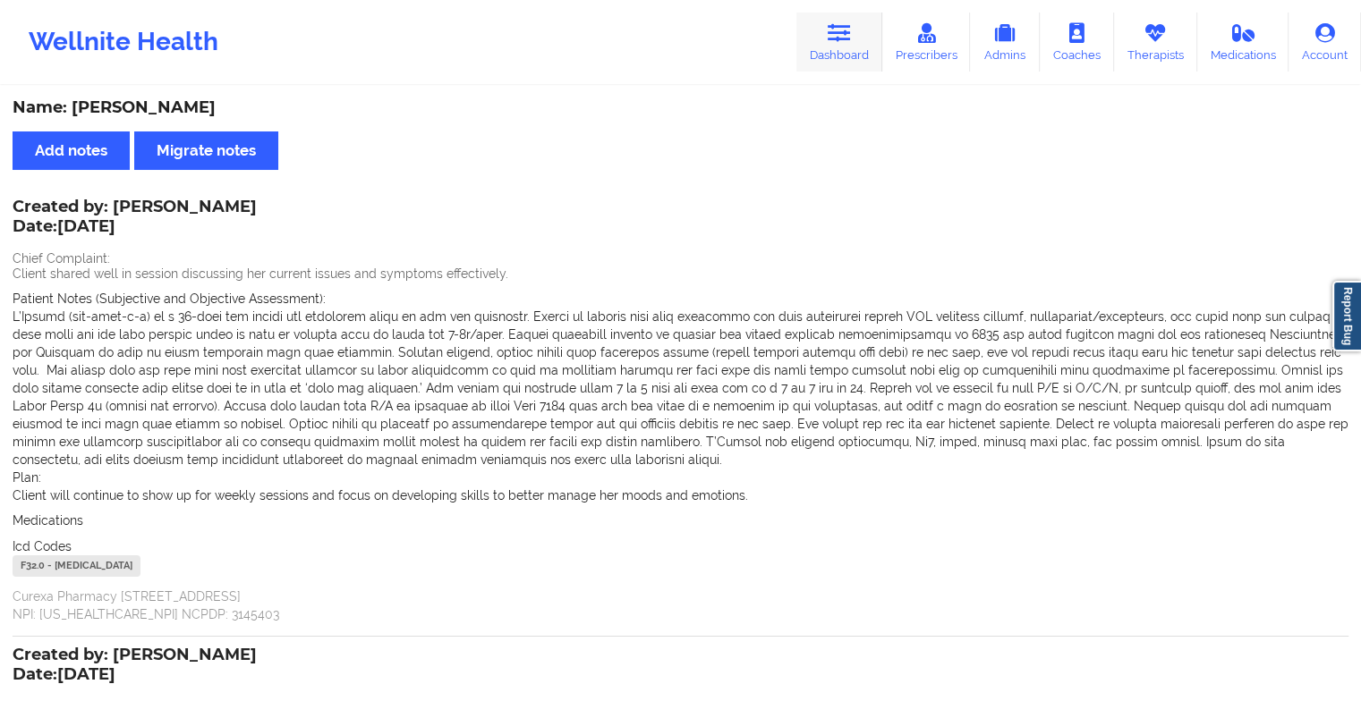
click at [841, 47] on link "Dashboard" at bounding box center [839, 42] width 86 height 59
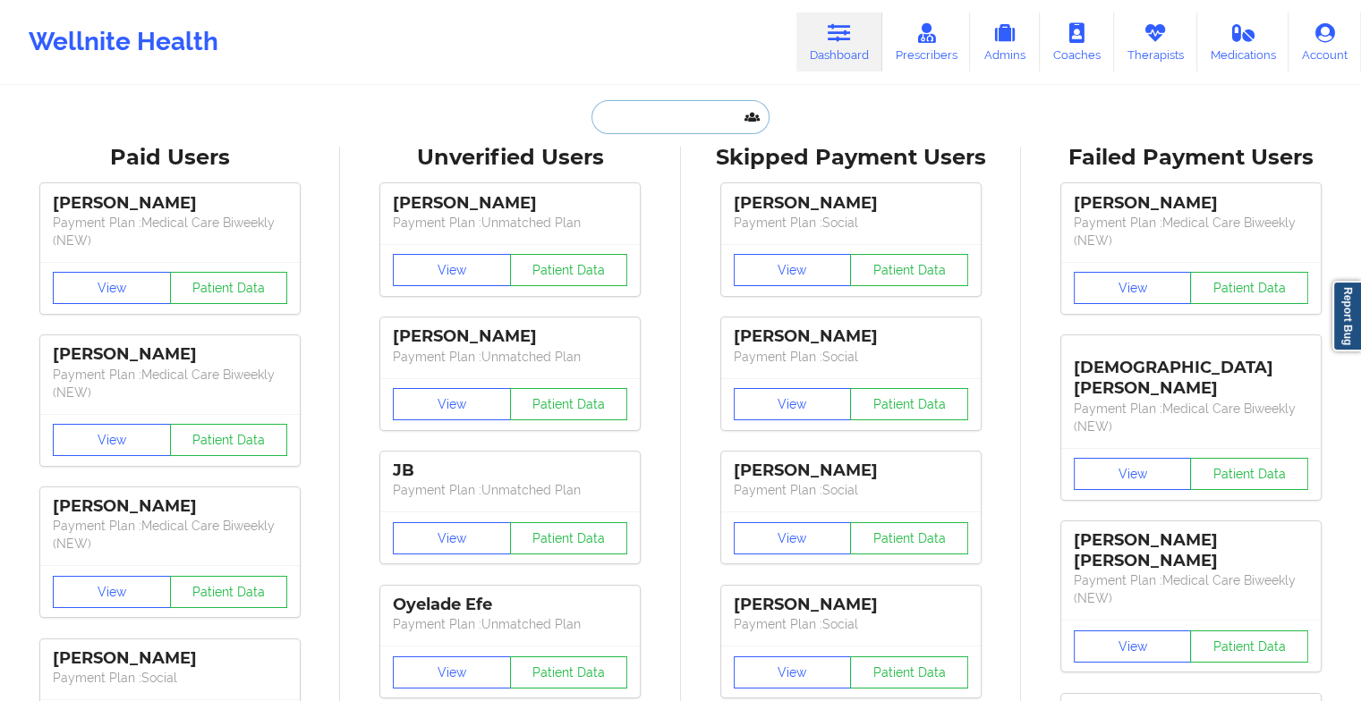
click at [693, 118] on input "text" at bounding box center [679, 117] width 177 height 34
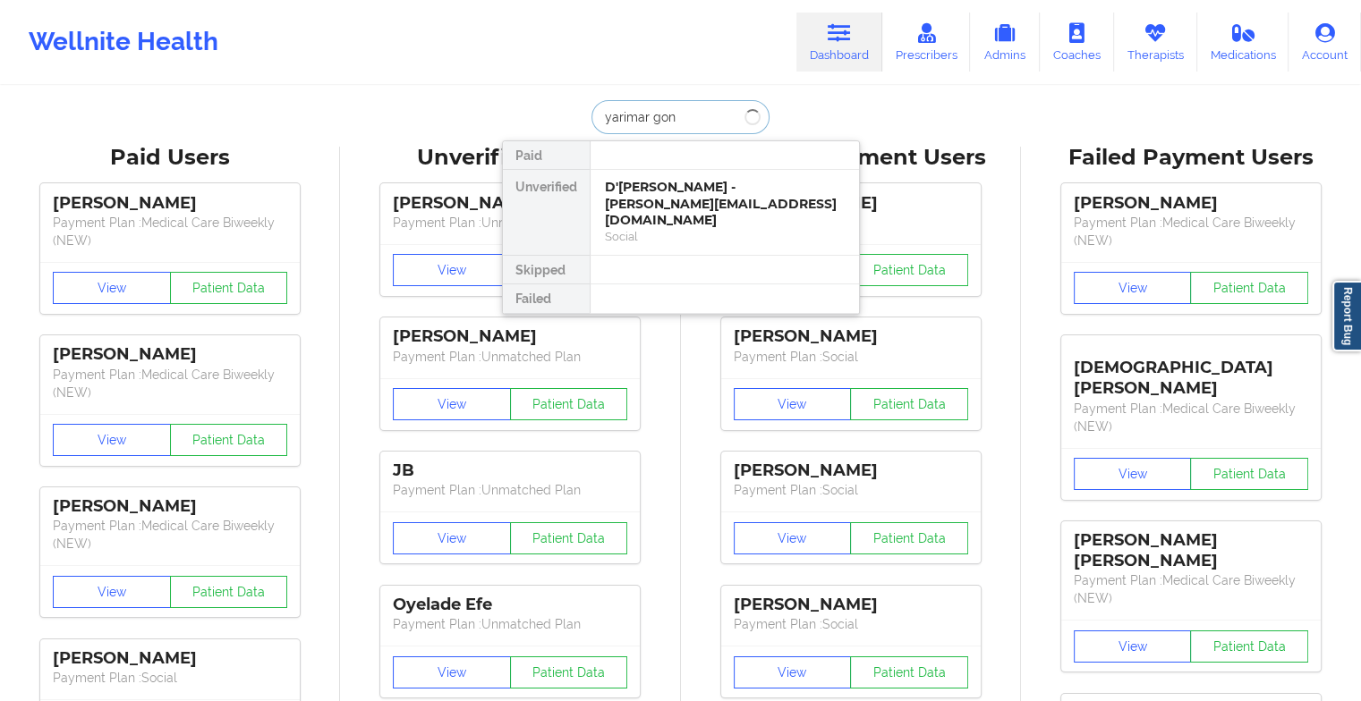
type input "yarimar gonz"
click at [683, 184] on div "[PERSON_NAME] - [EMAIL_ADDRESS][DOMAIN_NAME]" at bounding box center [725, 195] width 240 height 33
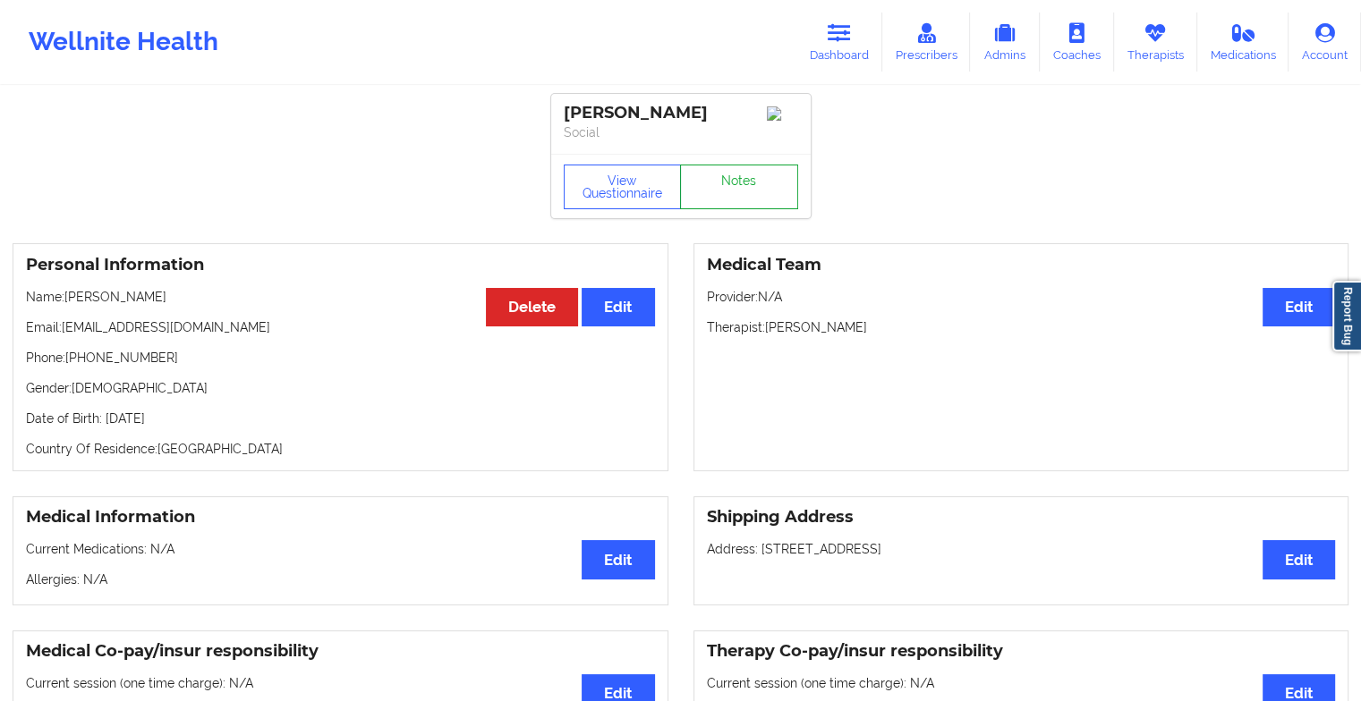
click at [724, 175] on link "Notes" at bounding box center [739, 187] width 118 height 45
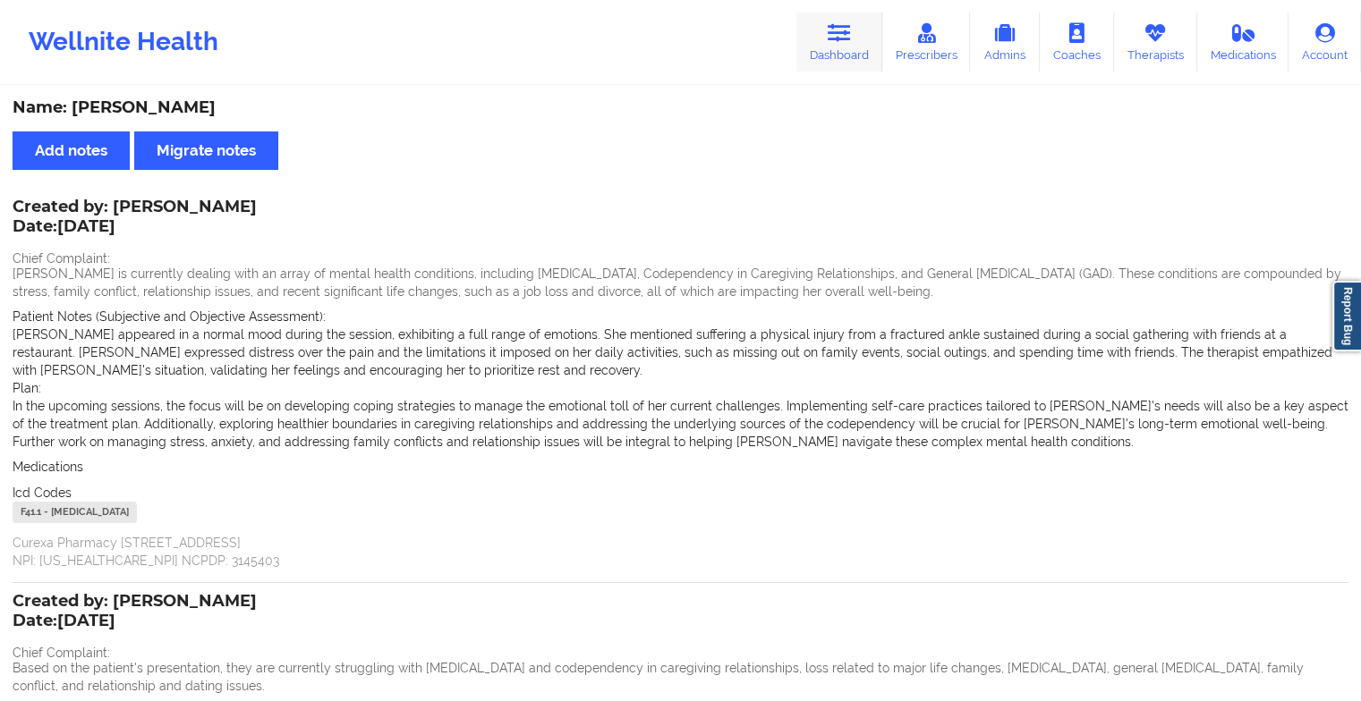
click at [830, 48] on link "Dashboard" at bounding box center [839, 42] width 86 height 59
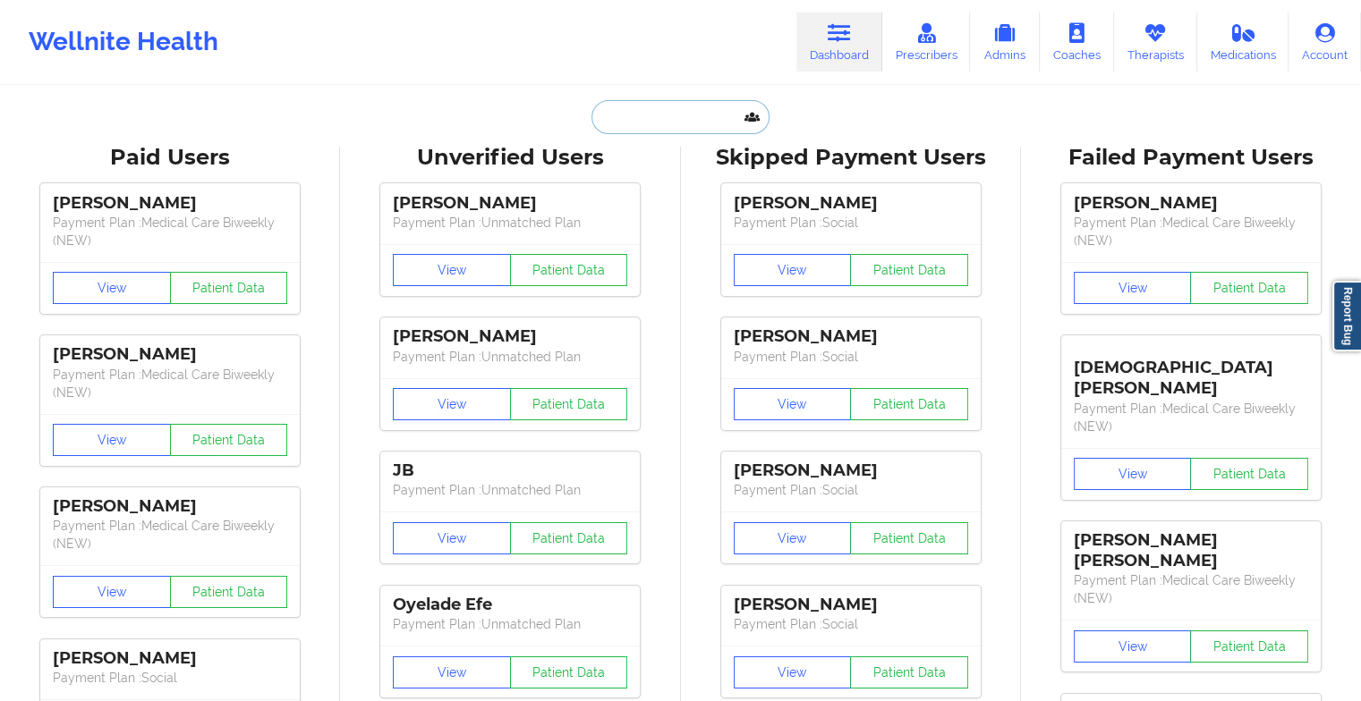
click at [666, 126] on input "text" at bounding box center [679, 117] width 177 height 34
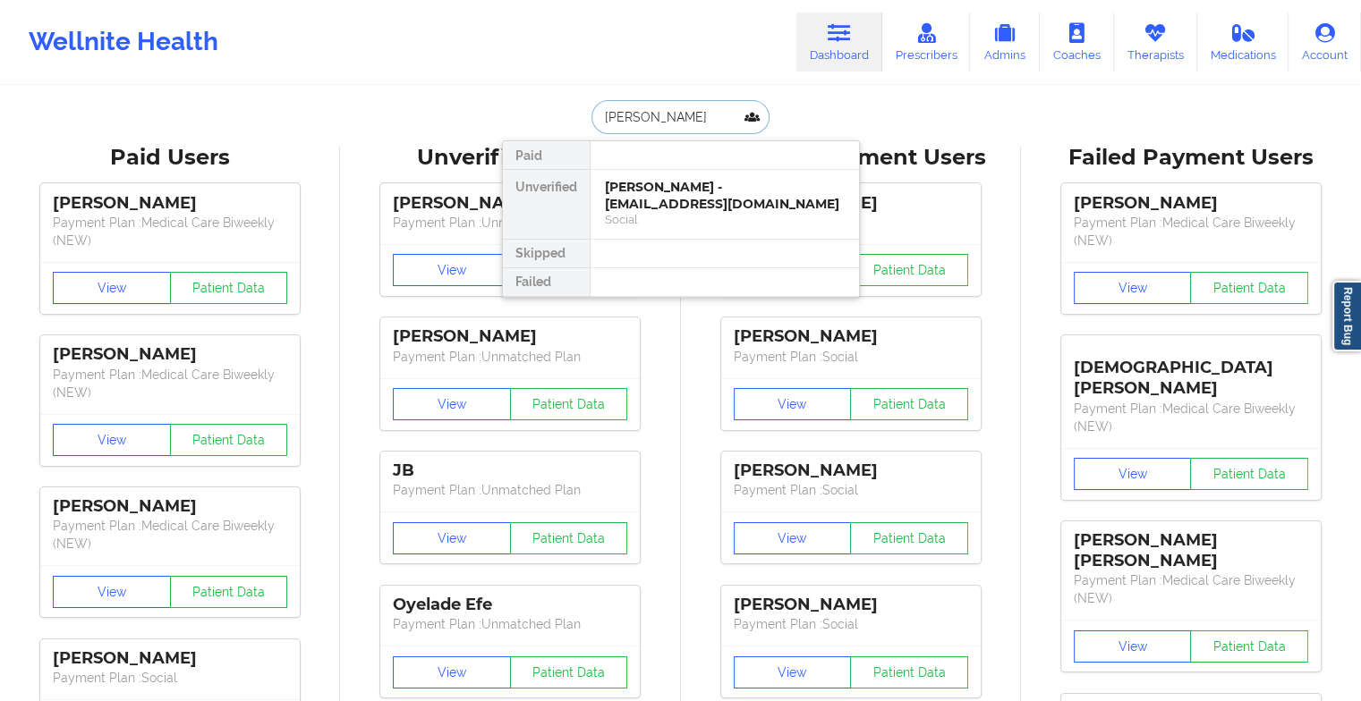
type input "[PERSON_NAME]"
click at [672, 197] on div "[PERSON_NAME] - [EMAIL_ADDRESS][DOMAIN_NAME]" at bounding box center [725, 195] width 240 height 33
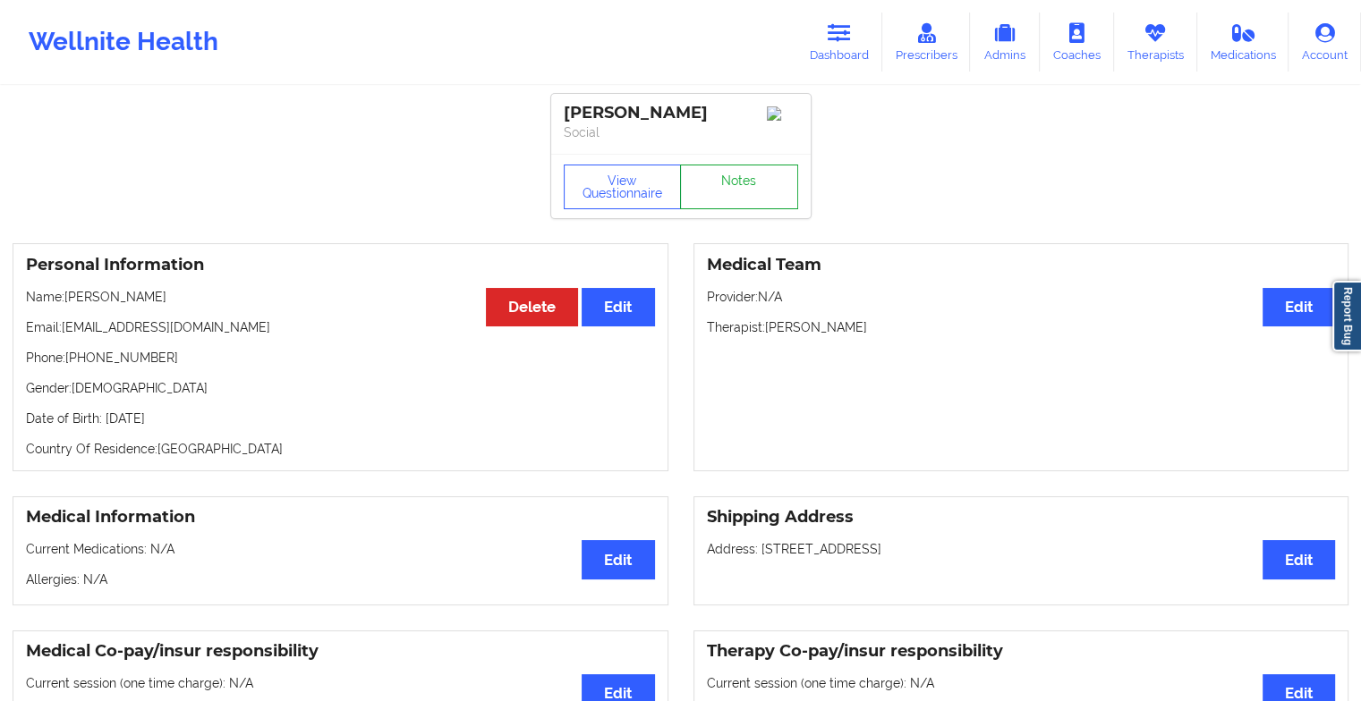
click at [723, 186] on link "Notes" at bounding box center [739, 187] width 118 height 45
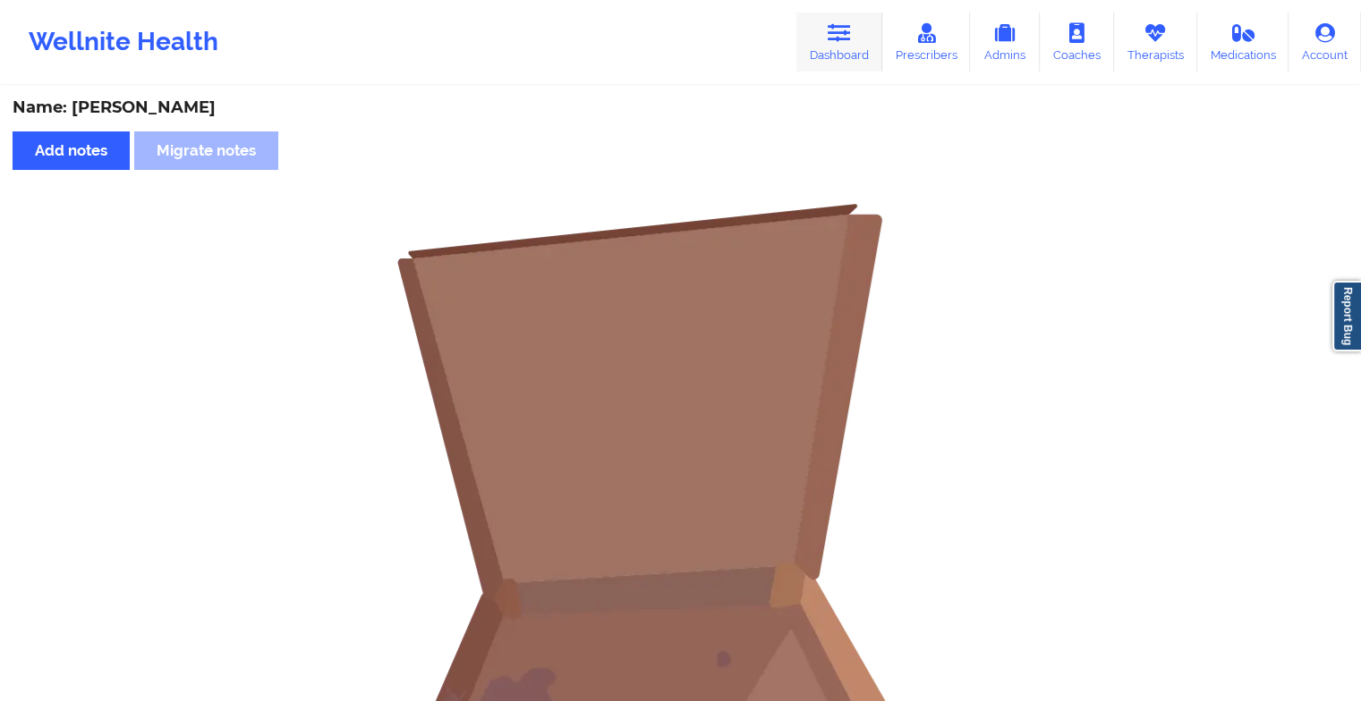
click at [827, 20] on link "Dashboard" at bounding box center [839, 42] width 86 height 59
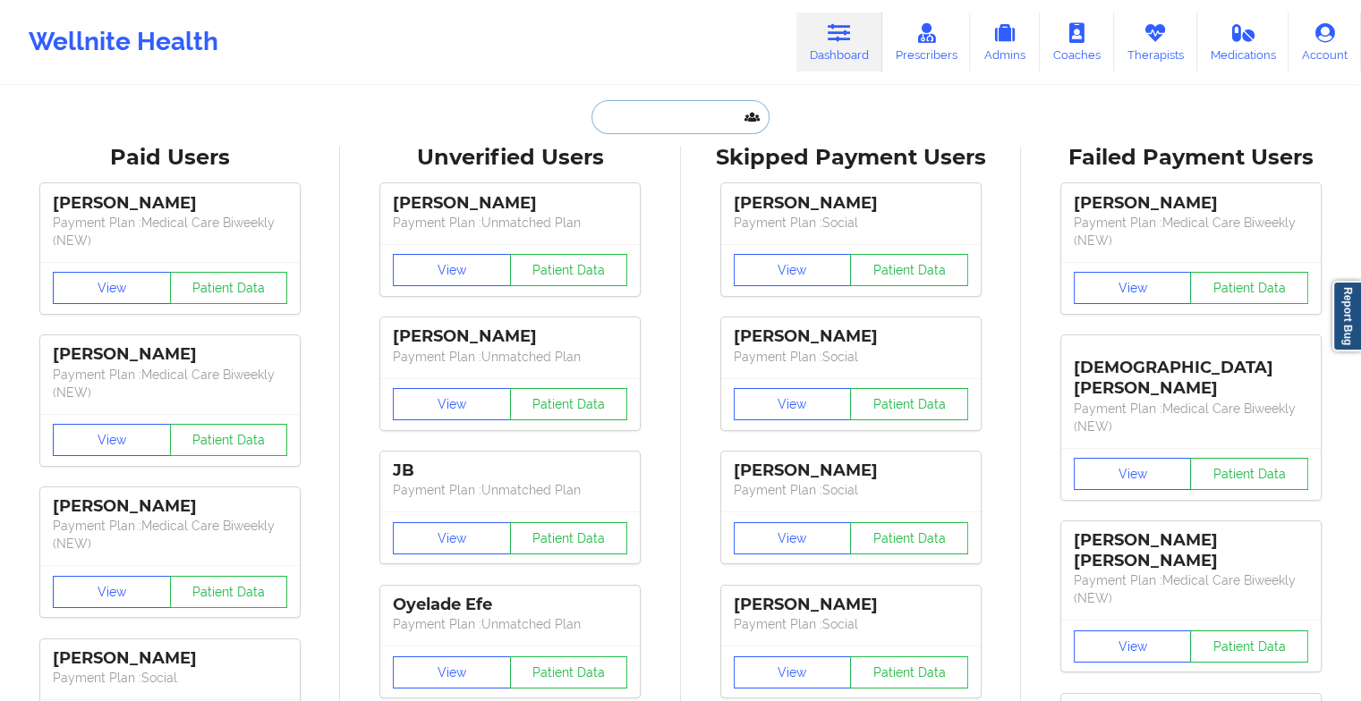
click at [647, 106] on input "text" at bounding box center [679, 117] width 177 height 34
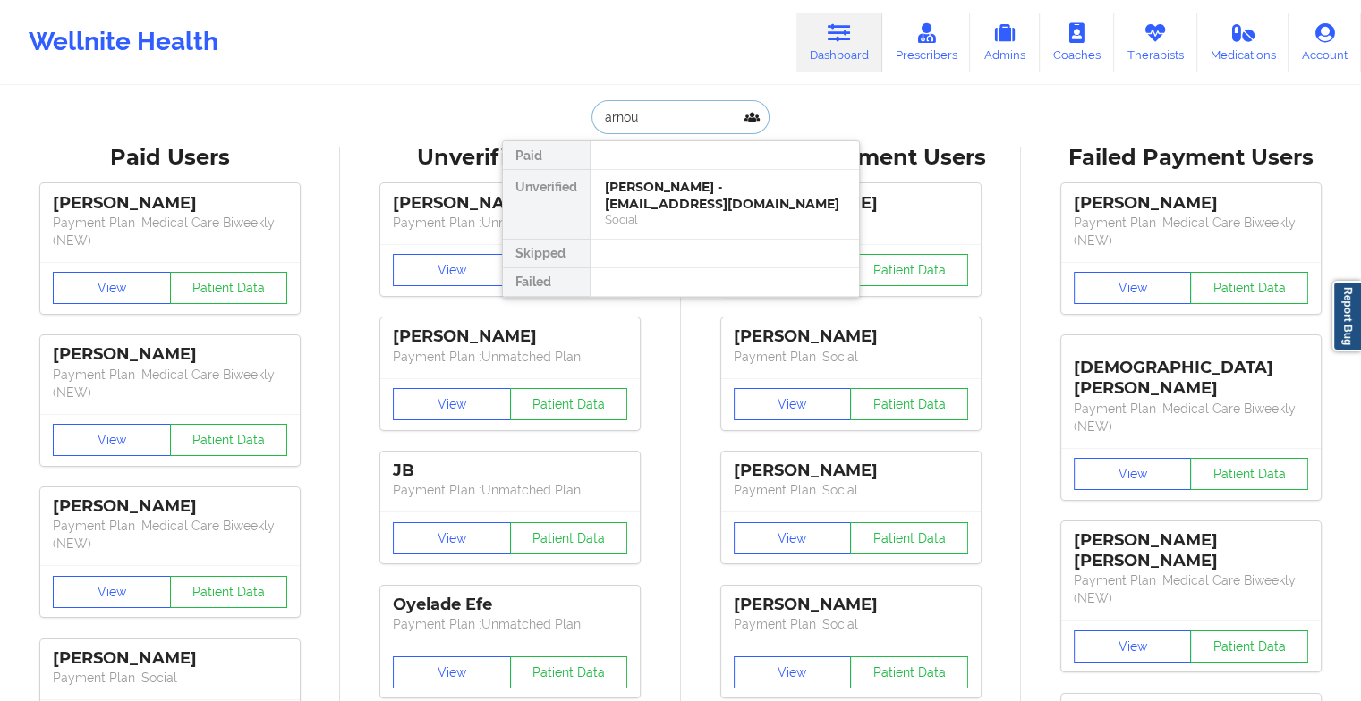
type input "arnoud"
click at [718, 225] on div "Digital Practice Member (In-Network)" at bounding box center [725, 219] width 240 height 15
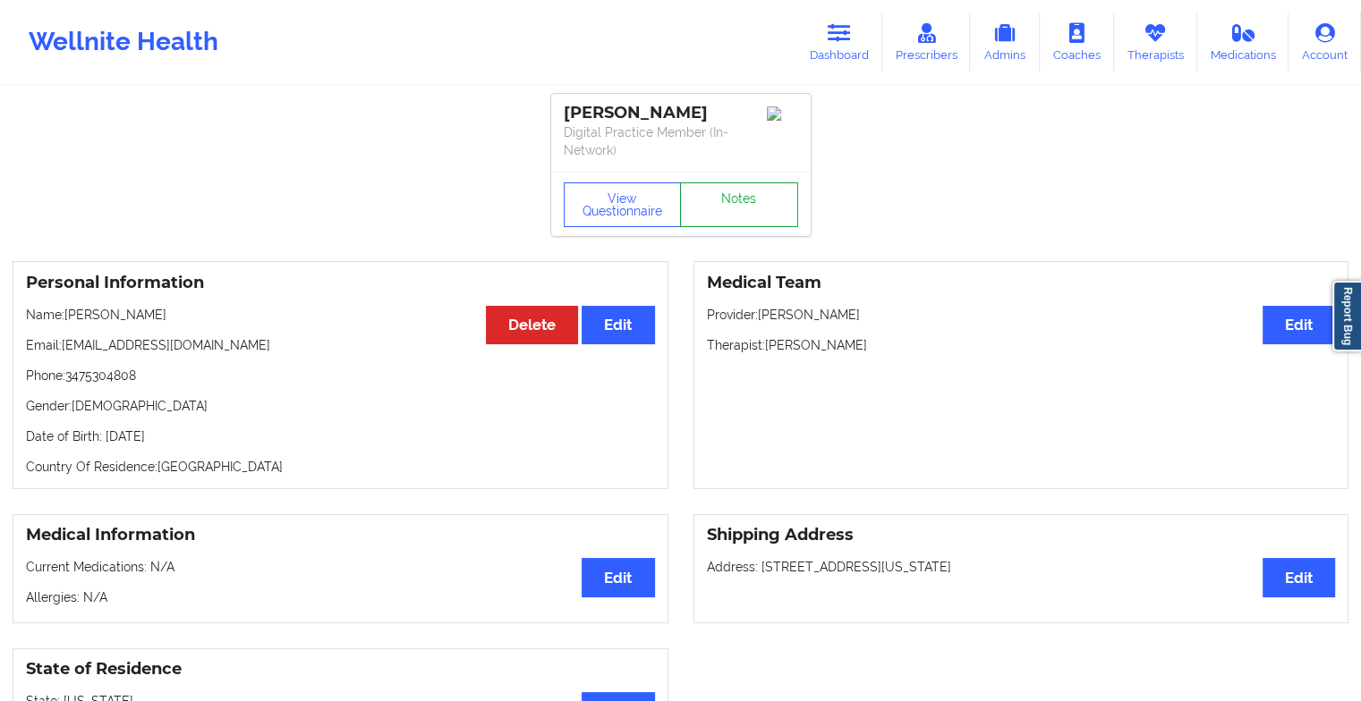
click at [753, 188] on link "Notes" at bounding box center [739, 205] width 118 height 45
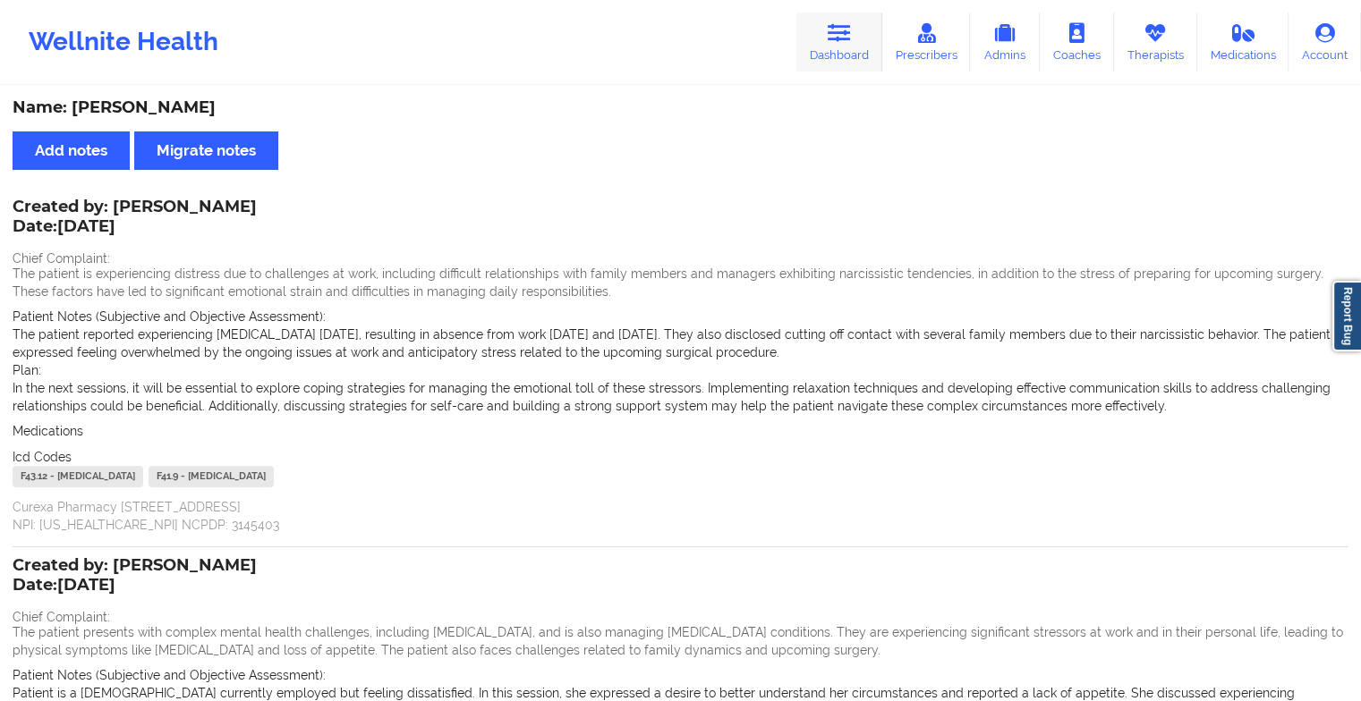
click at [817, 51] on link "Dashboard" at bounding box center [839, 42] width 86 height 59
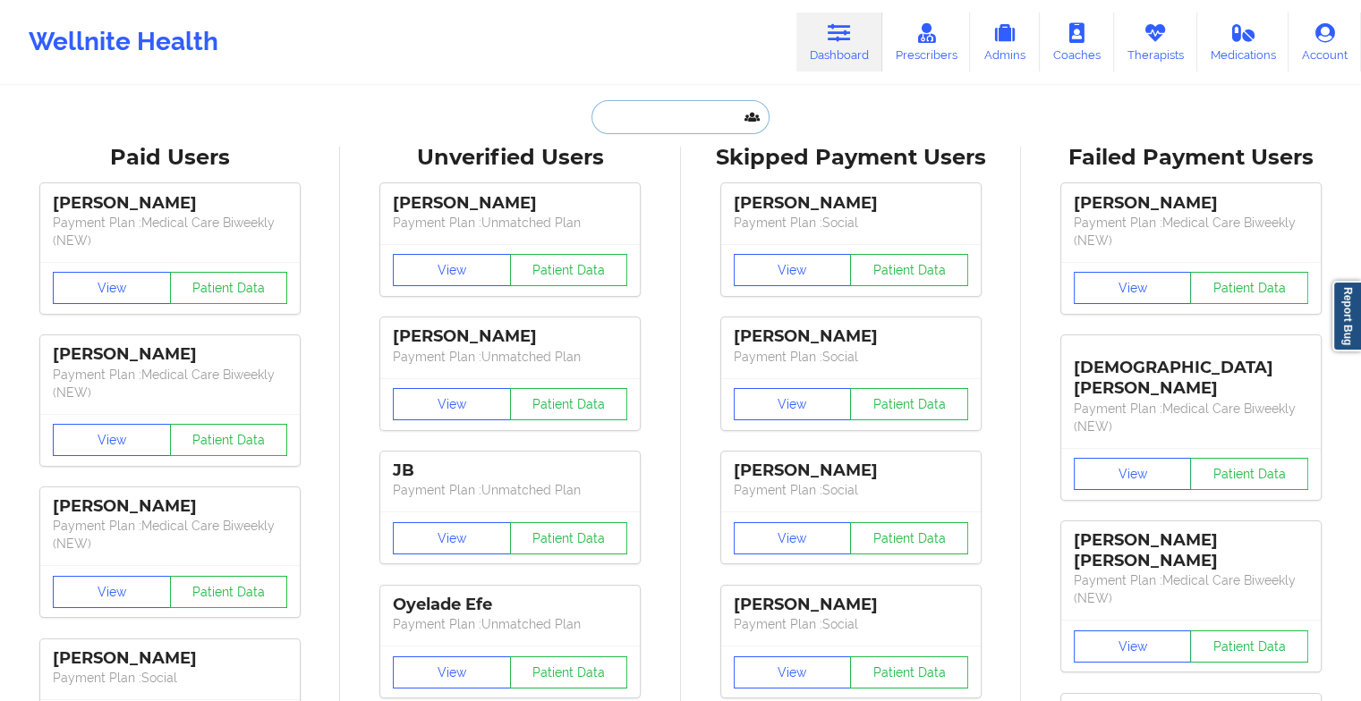
click at [620, 104] on input "text" at bounding box center [679, 117] width 177 height 34
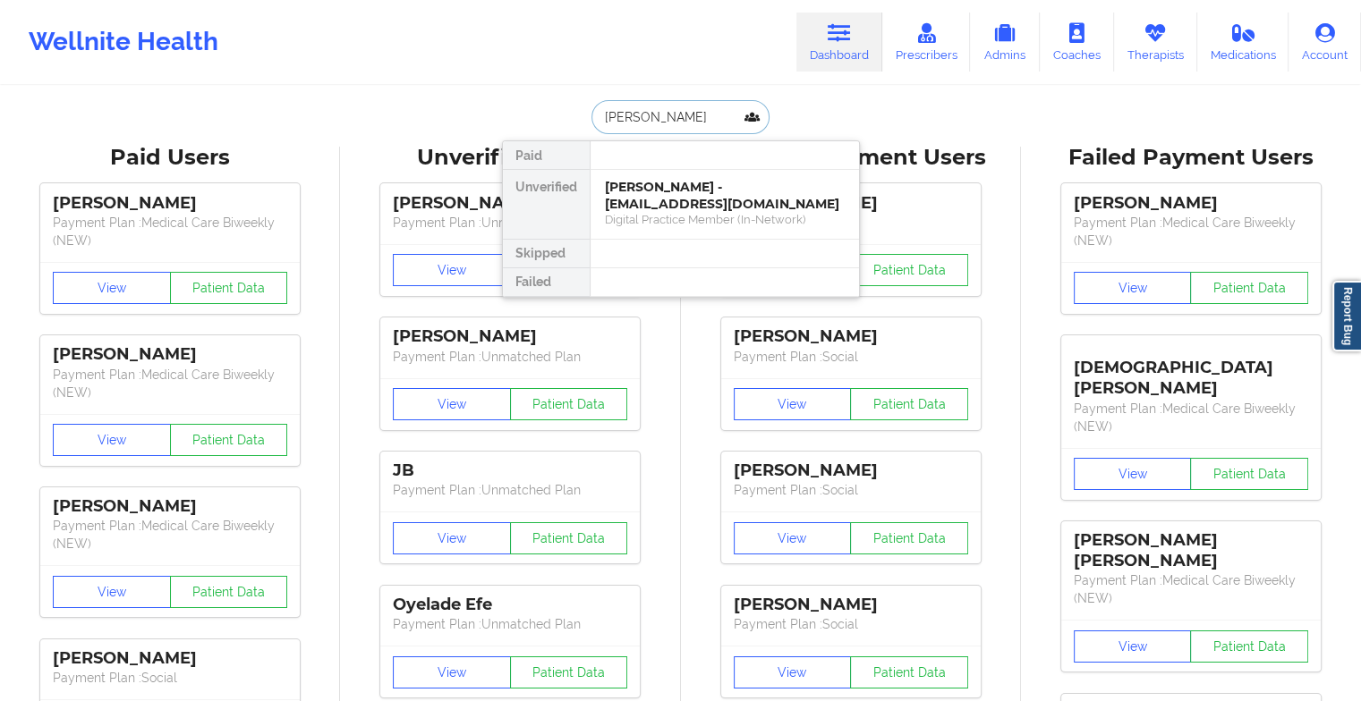
type input "[PERSON_NAME]"
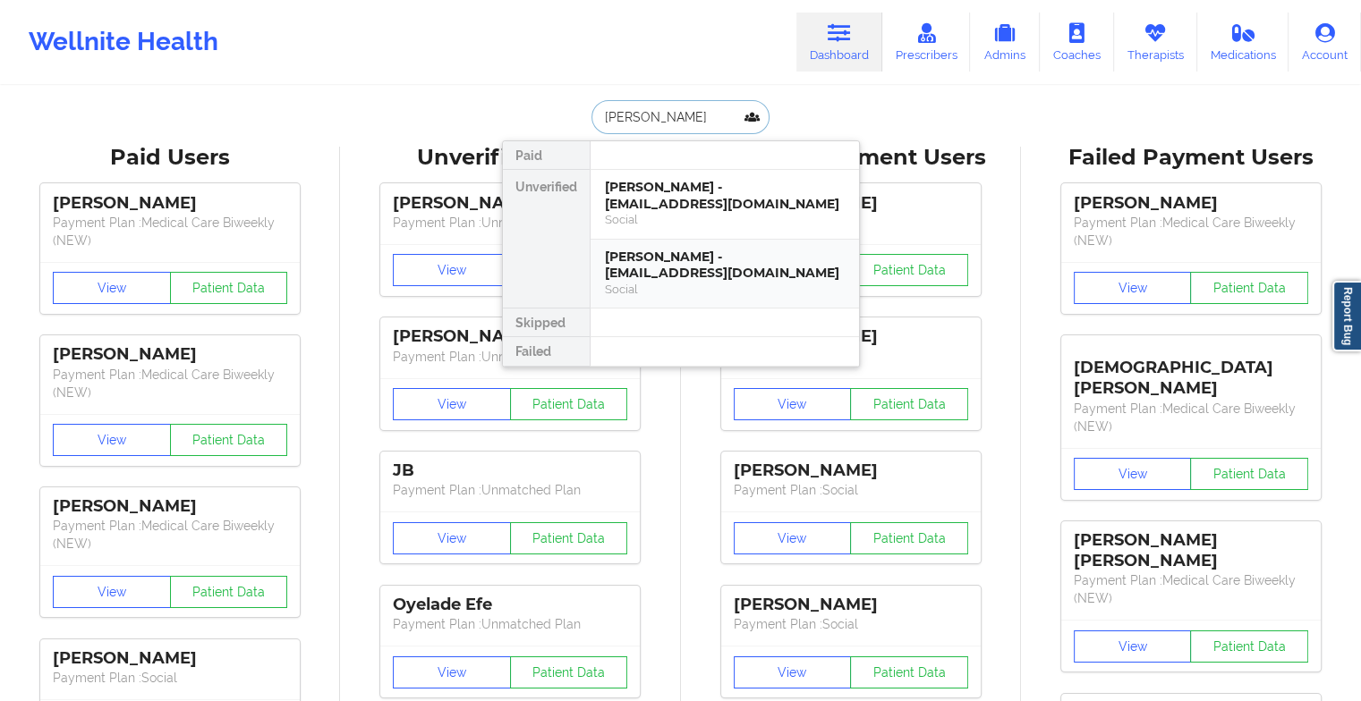
click at [642, 261] on div "[PERSON_NAME] - [EMAIL_ADDRESS][DOMAIN_NAME]" at bounding box center [725, 265] width 240 height 33
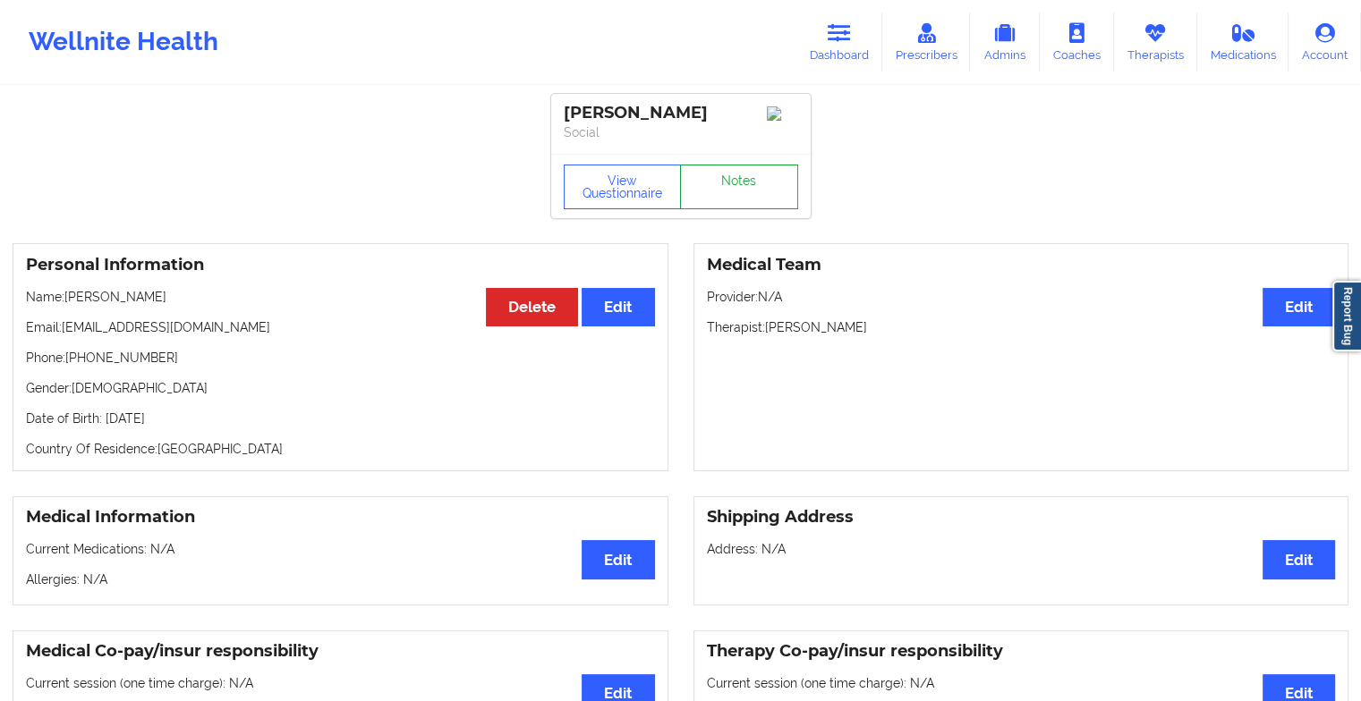
click at [728, 209] on link "Notes" at bounding box center [739, 187] width 118 height 45
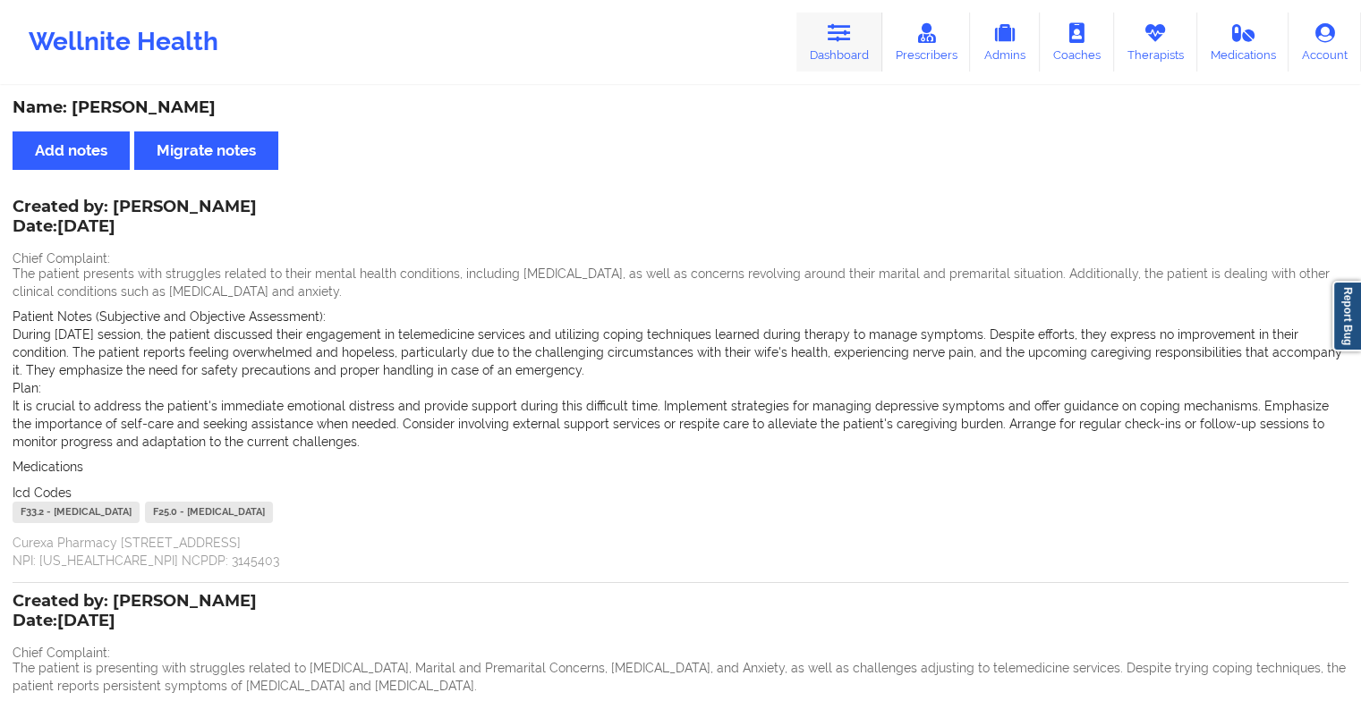
click at [868, 54] on link "Dashboard" at bounding box center [839, 42] width 86 height 59
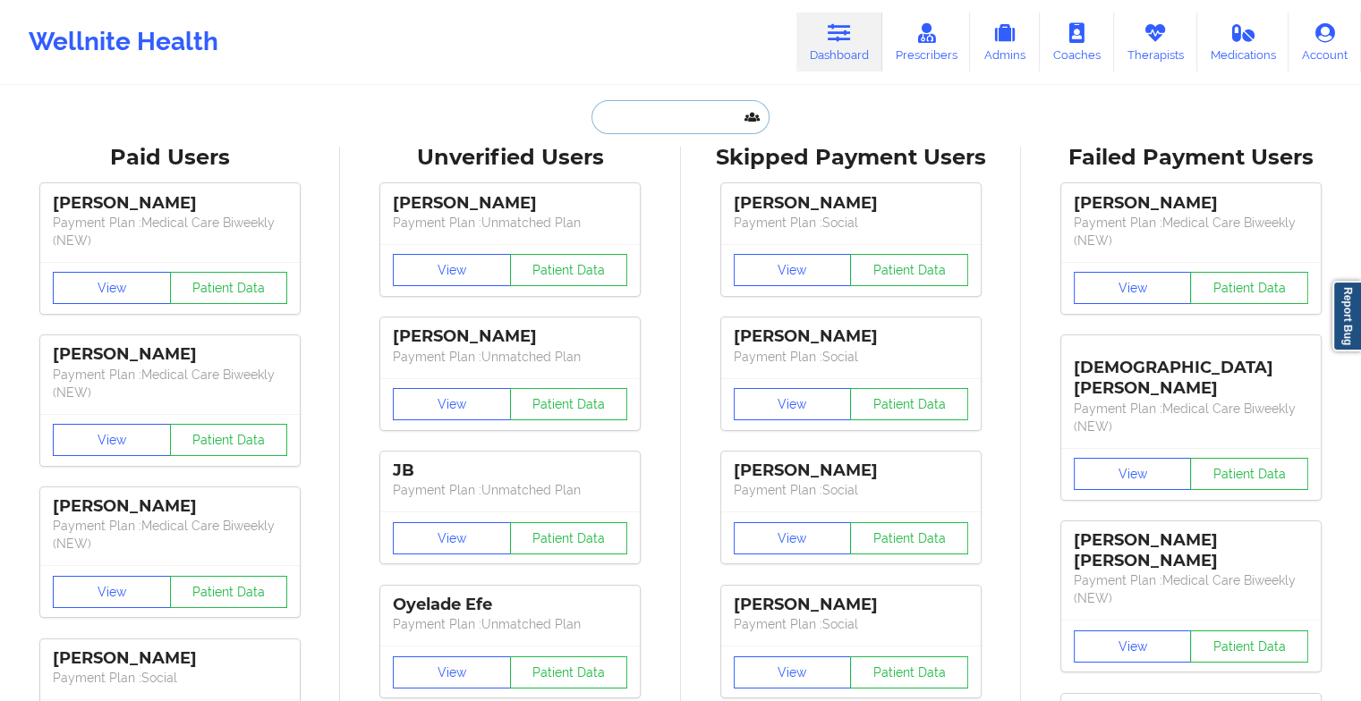
click at [709, 122] on input "text" at bounding box center [679, 117] width 177 height 34
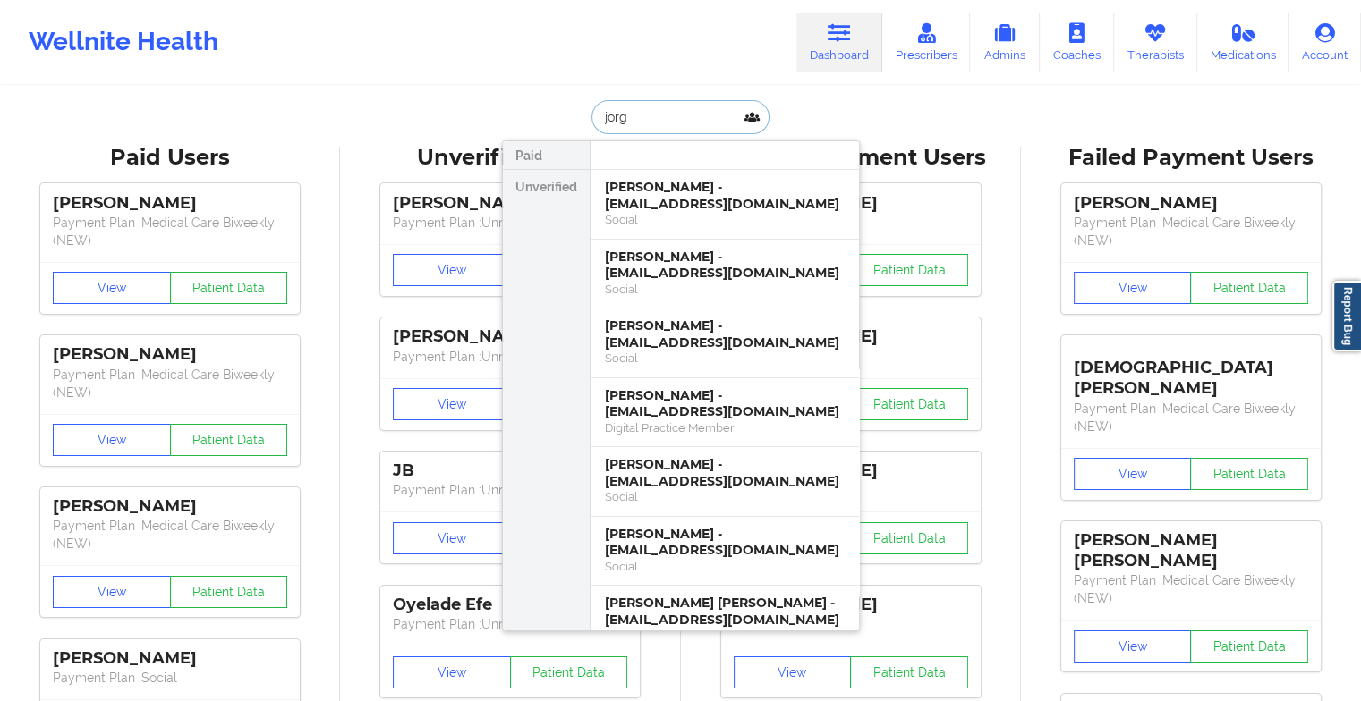
type input "jorg"
click at [660, 179] on div "[PERSON_NAME] - [EMAIL_ADDRESS][DOMAIN_NAME]" at bounding box center [725, 195] width 240 height 33
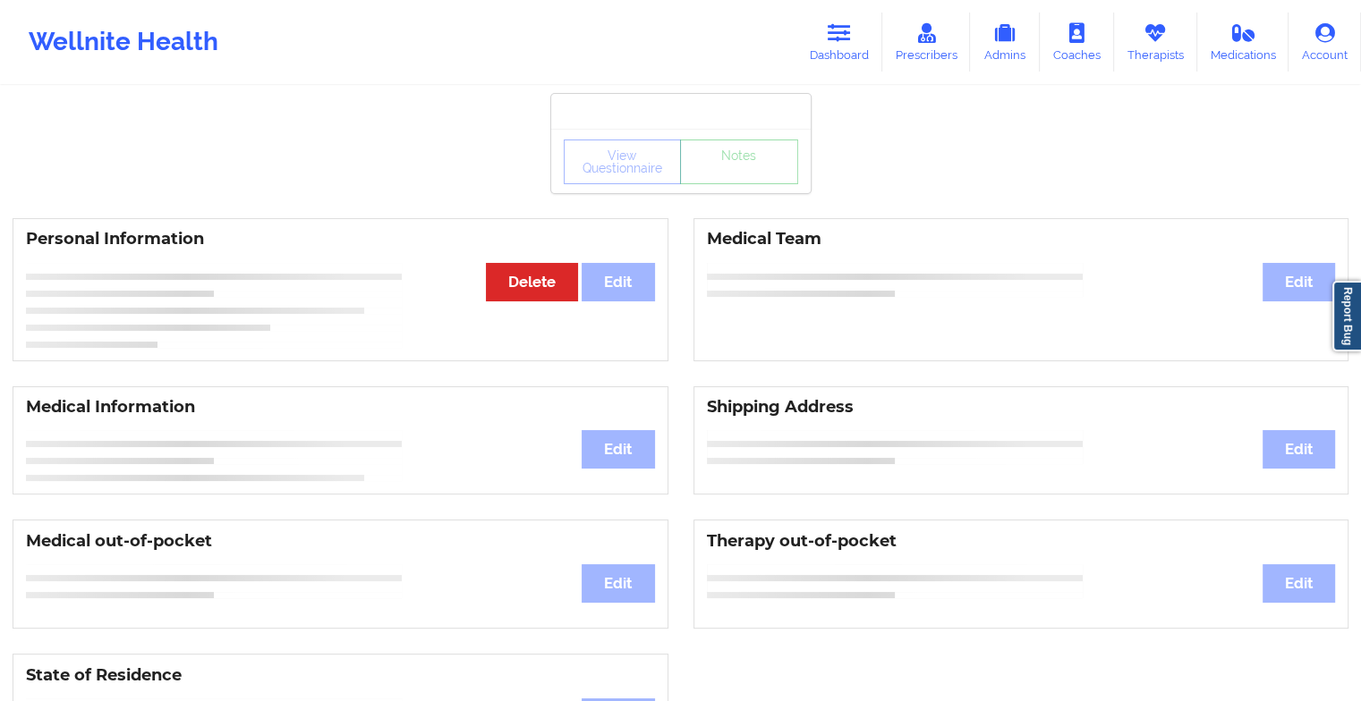
click at [766, 183] on div "View Questionnaire Notes" at bounding box center [681, 162] width 234 height 45
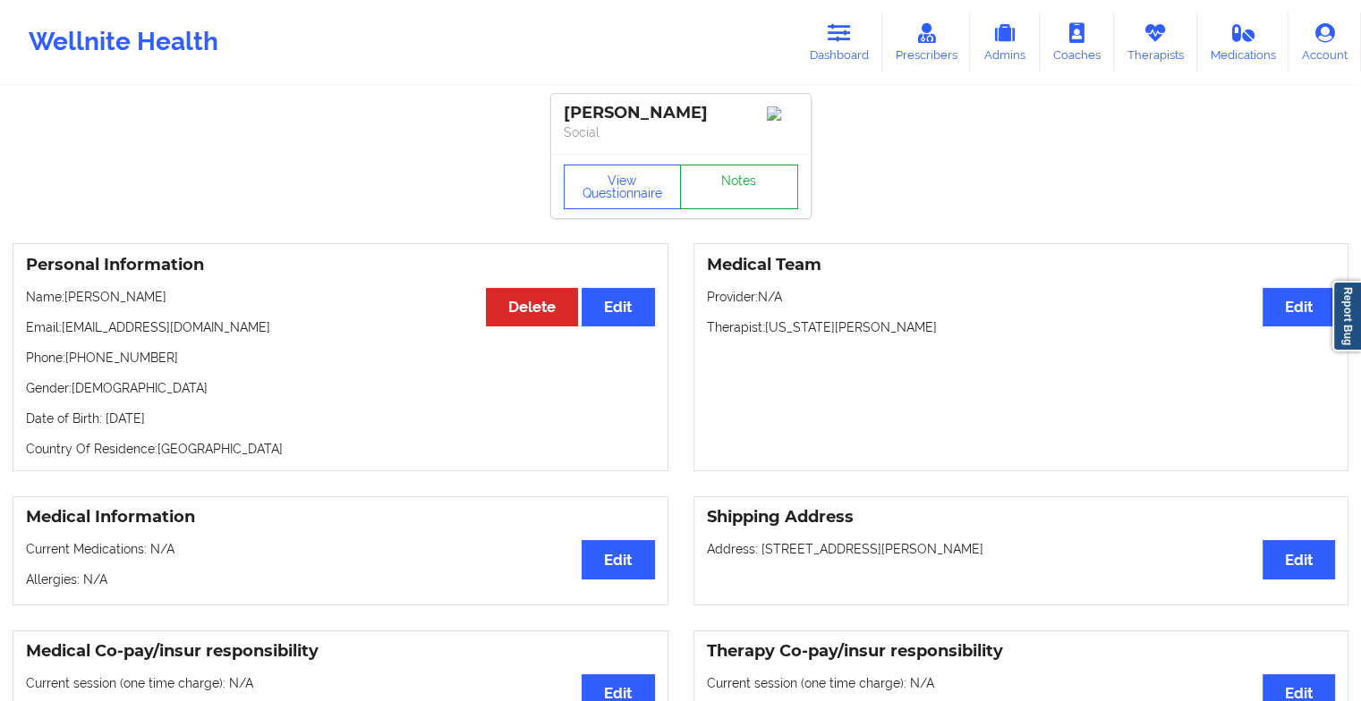
click at [766, 183] on link "Notes" at bounding box center [739, 187] width 118 height 45
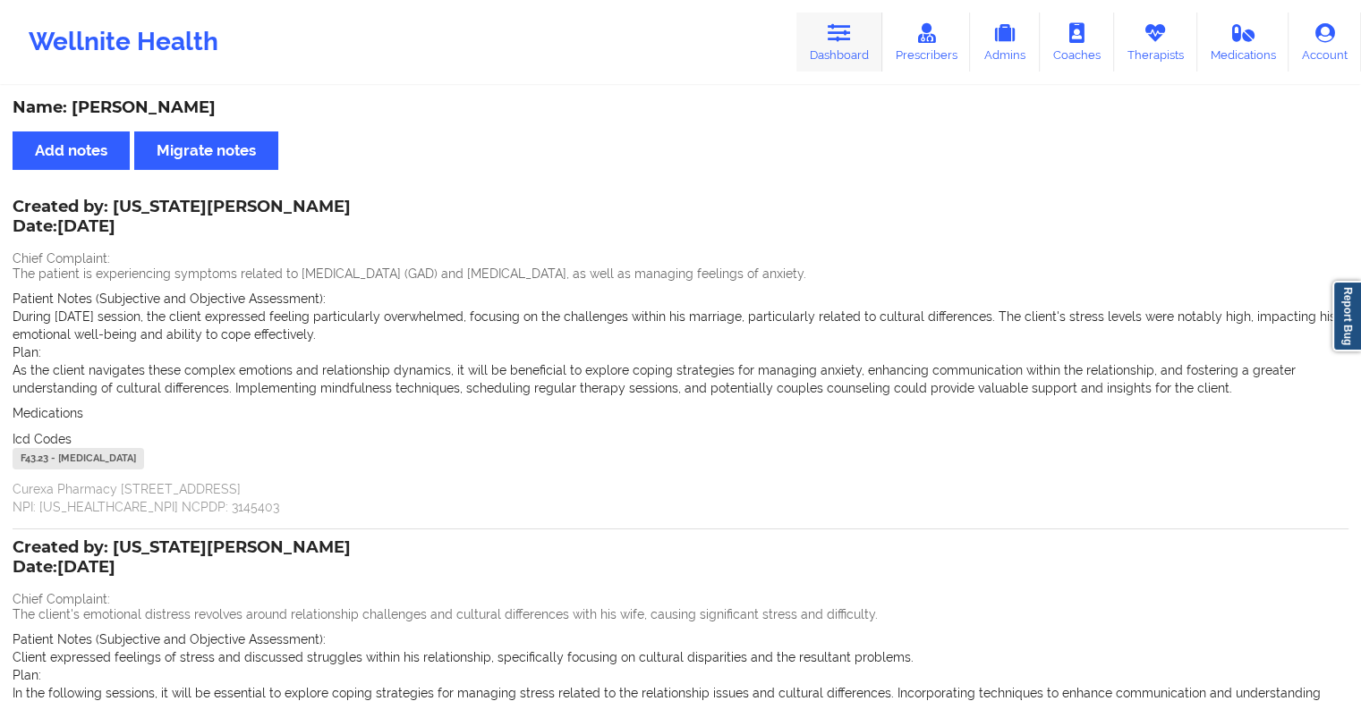
click at [836, 60] on link "Dashboard" at bounding box center [839, 42] width 86 height 59
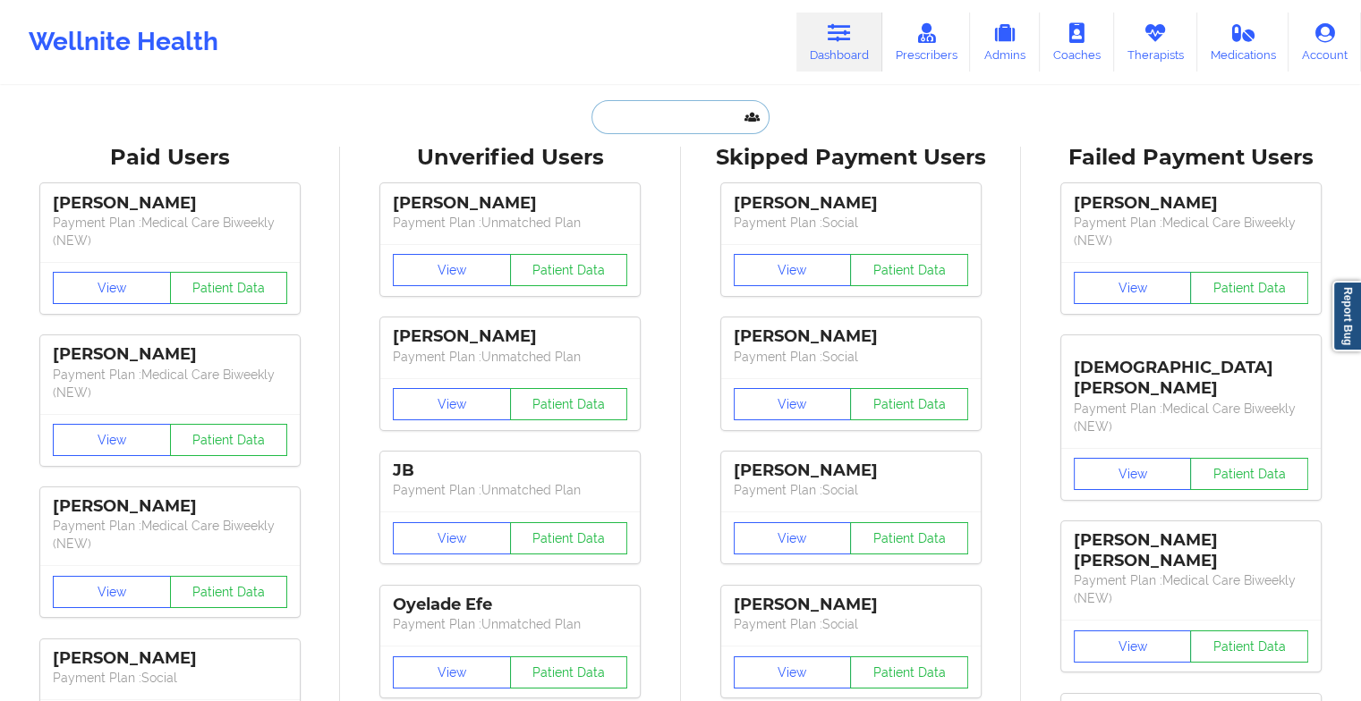
click at [640, 120] on input "text" at bounding box center [679, 117] width 177 height 34
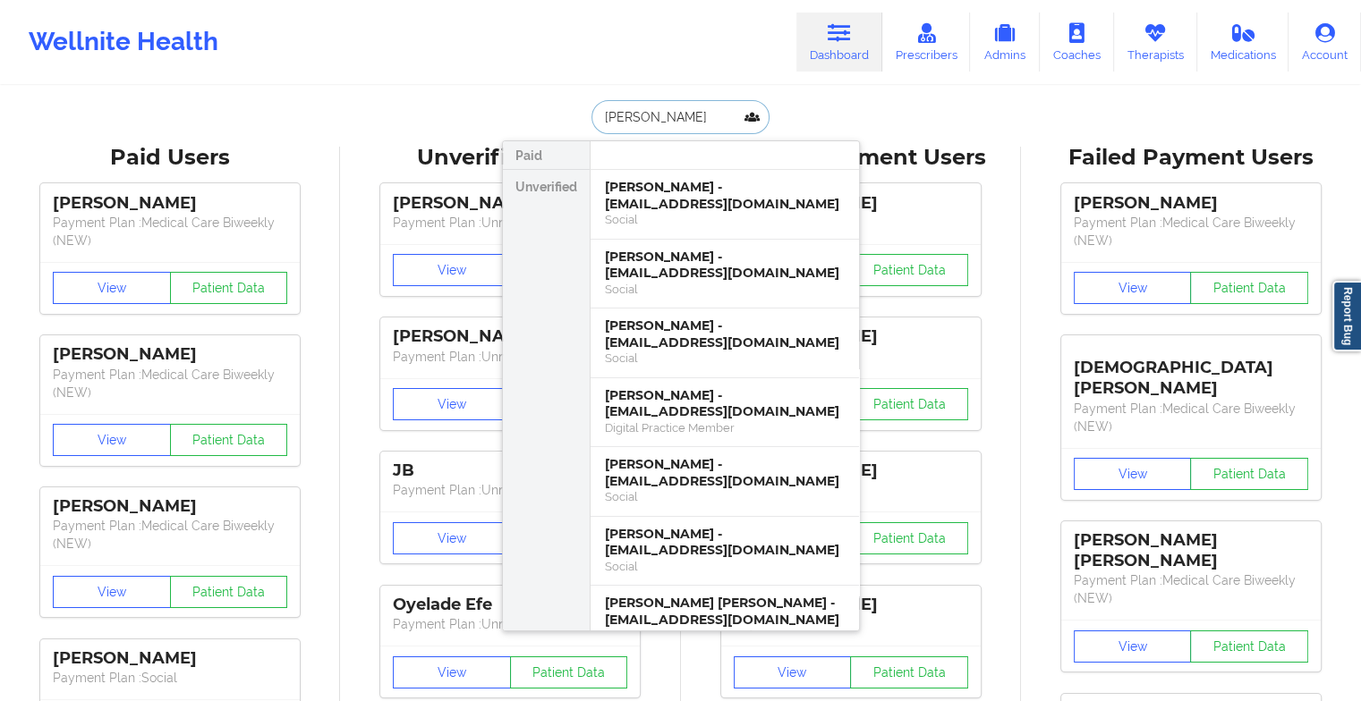
type input "[PERSON_NAME]"
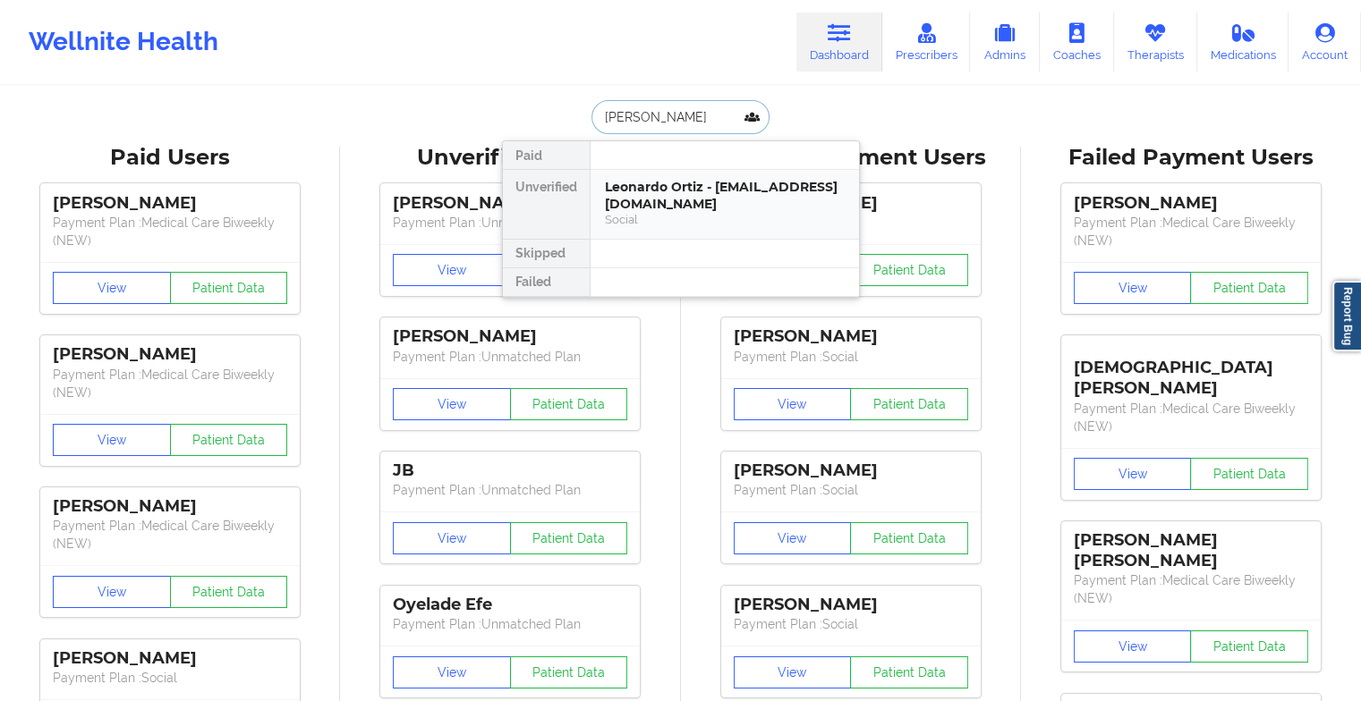
click at [709, 199] on div "Leonardo Ortiz - [EMAIL_ADDRESS][DOMAIN_NAME]" at bounding box center [725, 195] width 240 height 33
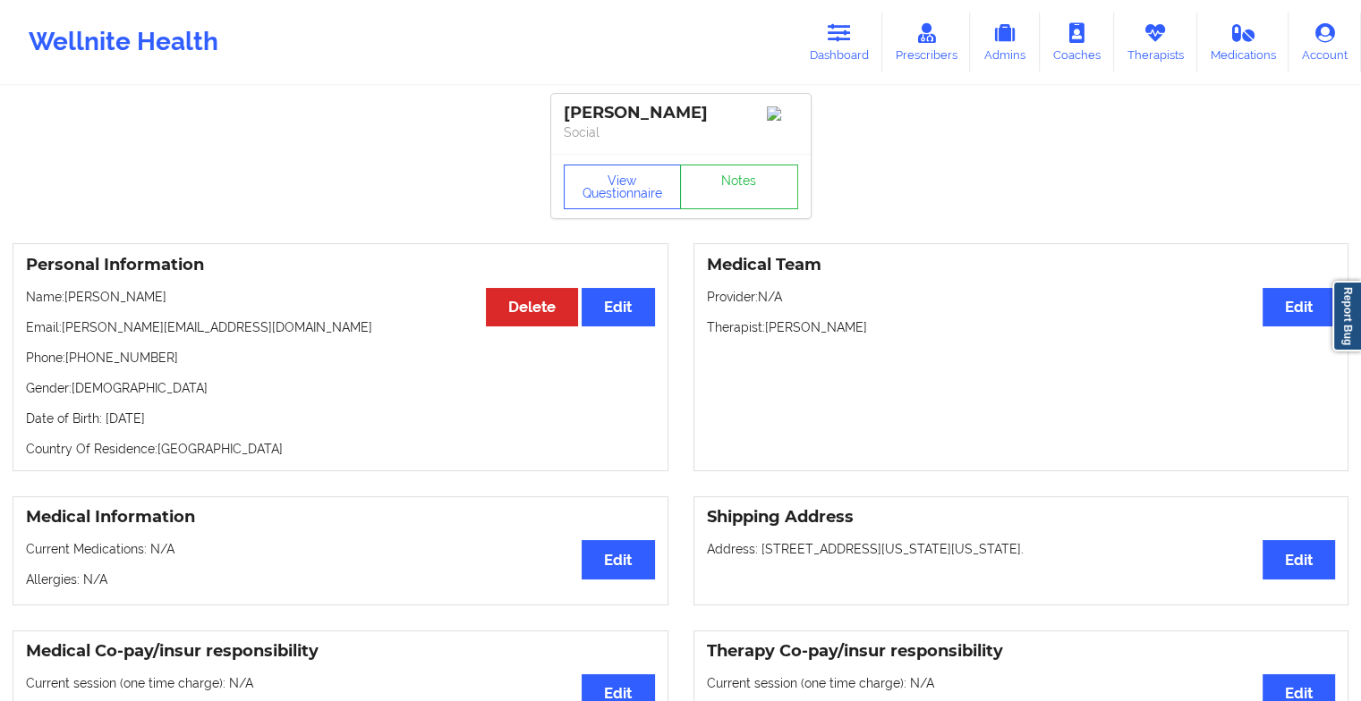
click at [735, 182] on div "View Questionnaire Notes" at bounding box center [681, 187] width 234 height 45
click at [735, 182] on link "Notes" at bounding box center [739, 187] width 118 height 45
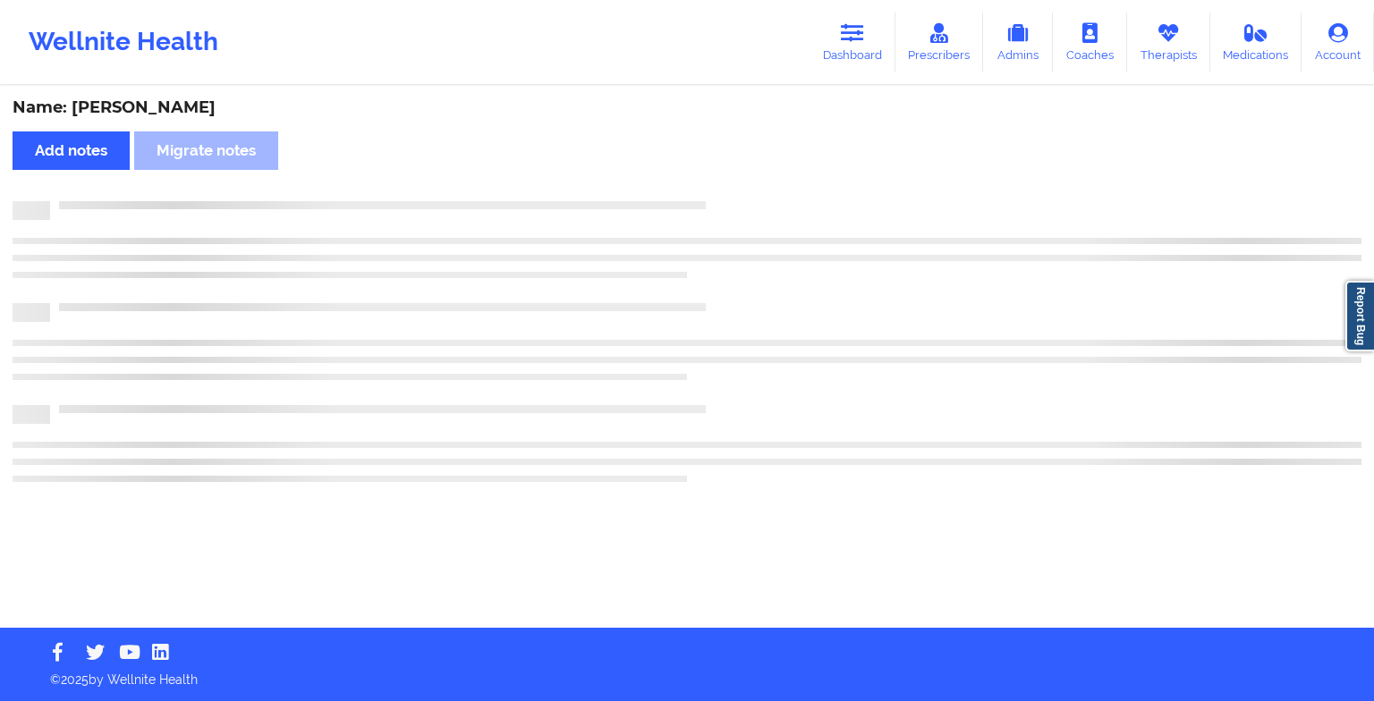
click at [735, 182] on div "Name: [PERSON_NAME] Add notes Migrate notes" at bounding box center [687, 358] width 1374 height 540
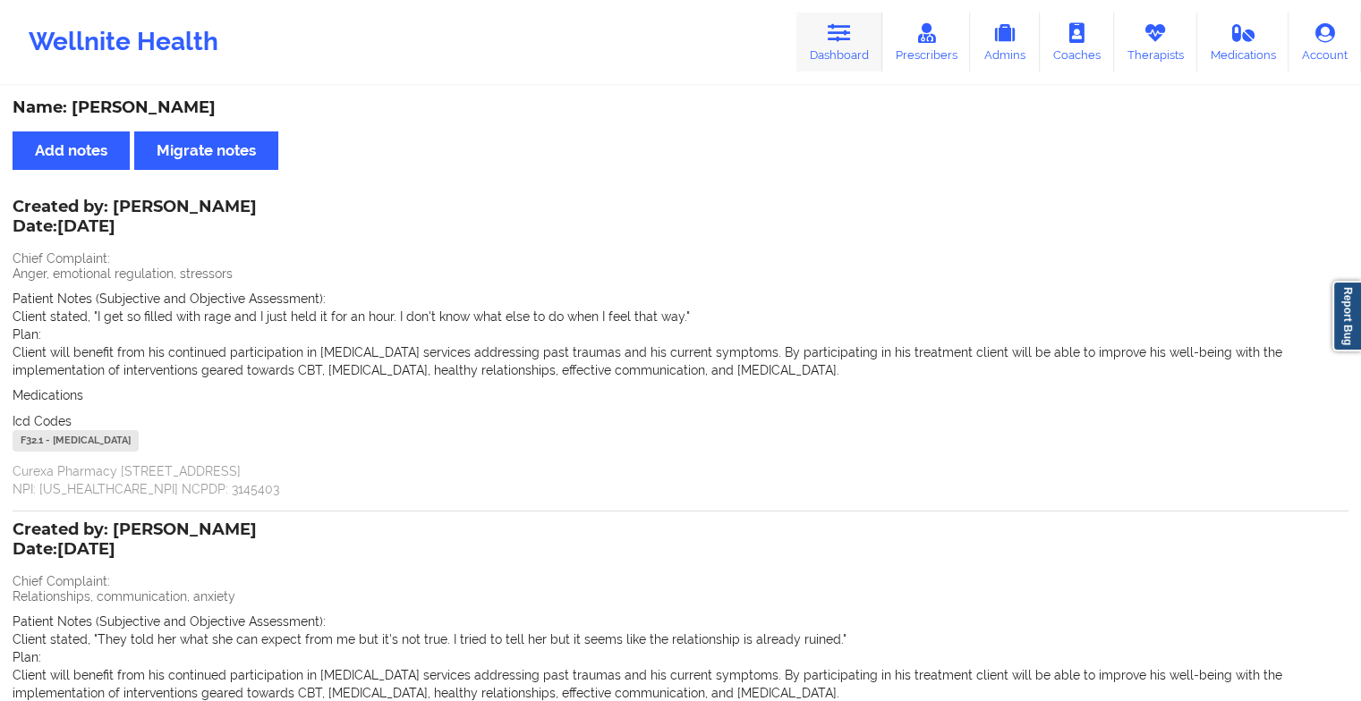
click at [820, 30] on link "Dashboard" at bounding box center [839, 42] width 86 height 59
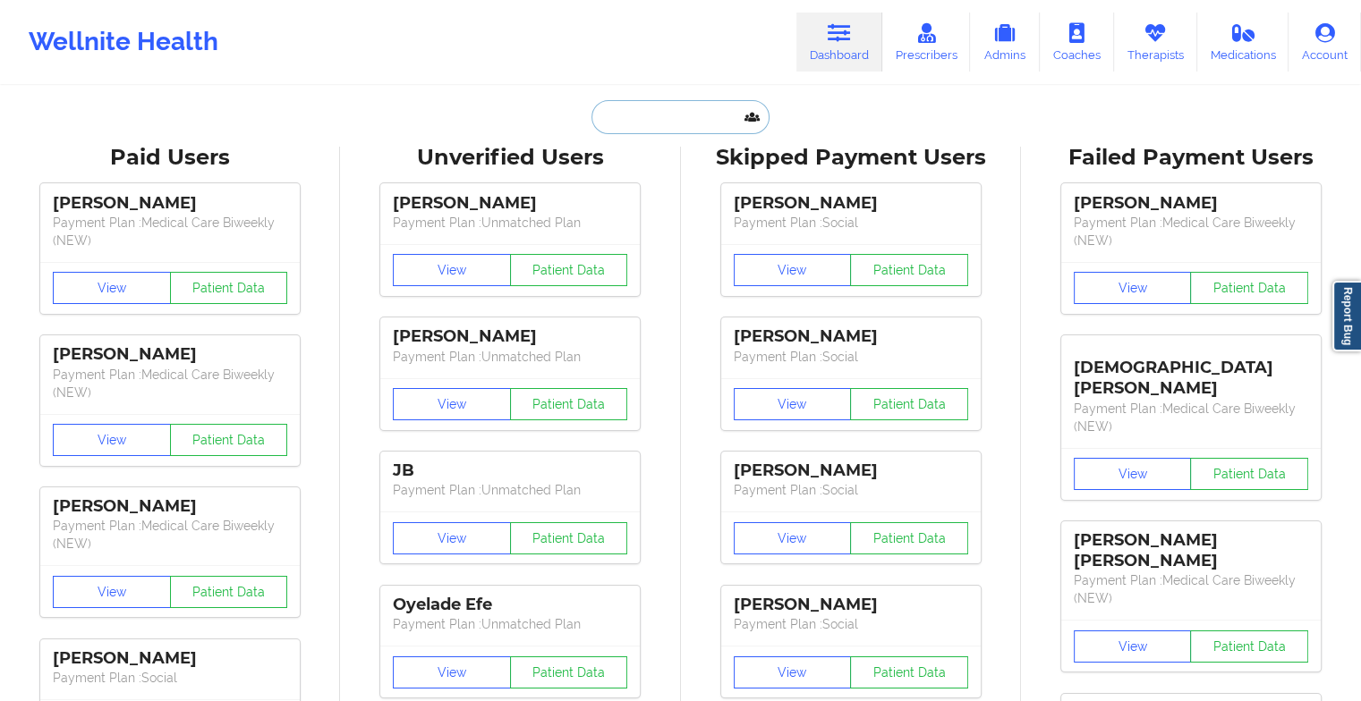
click at [638, 116] on input "text" at bounding box center [679, 117] width 177 height 34
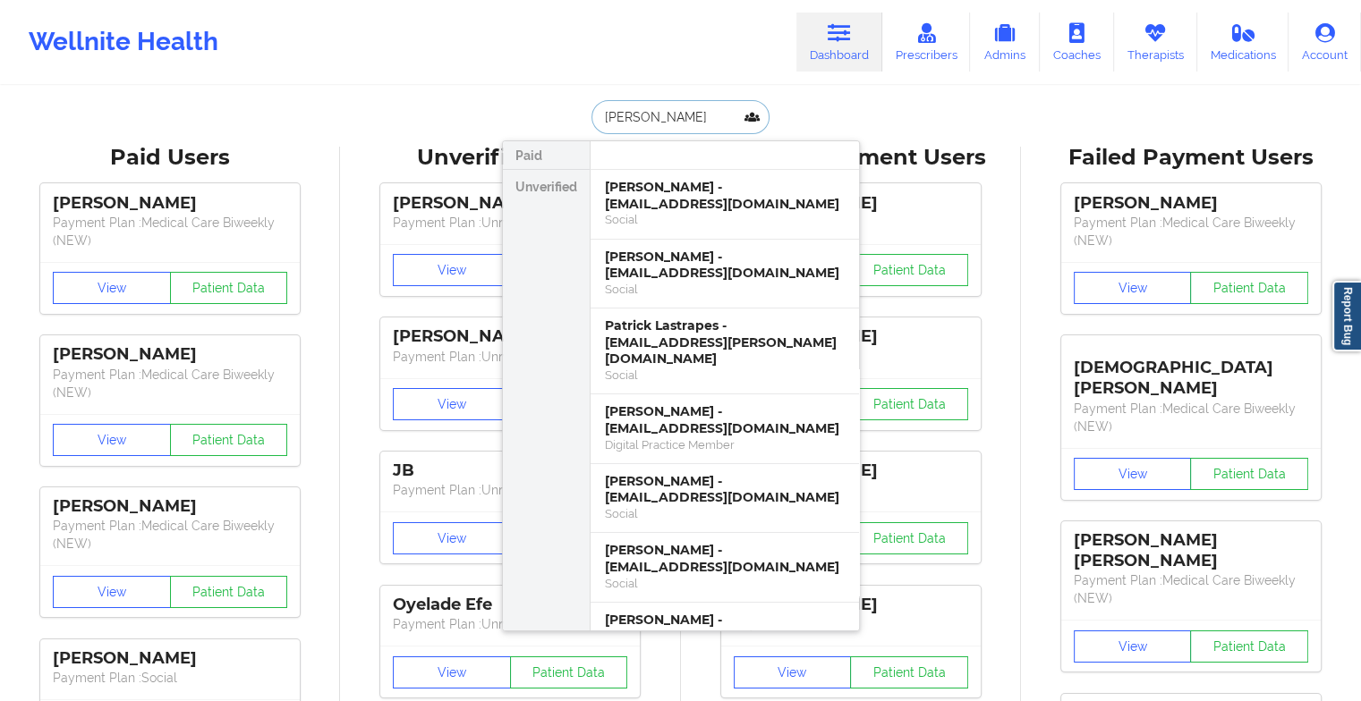
type input "[PERSON_NAME]"
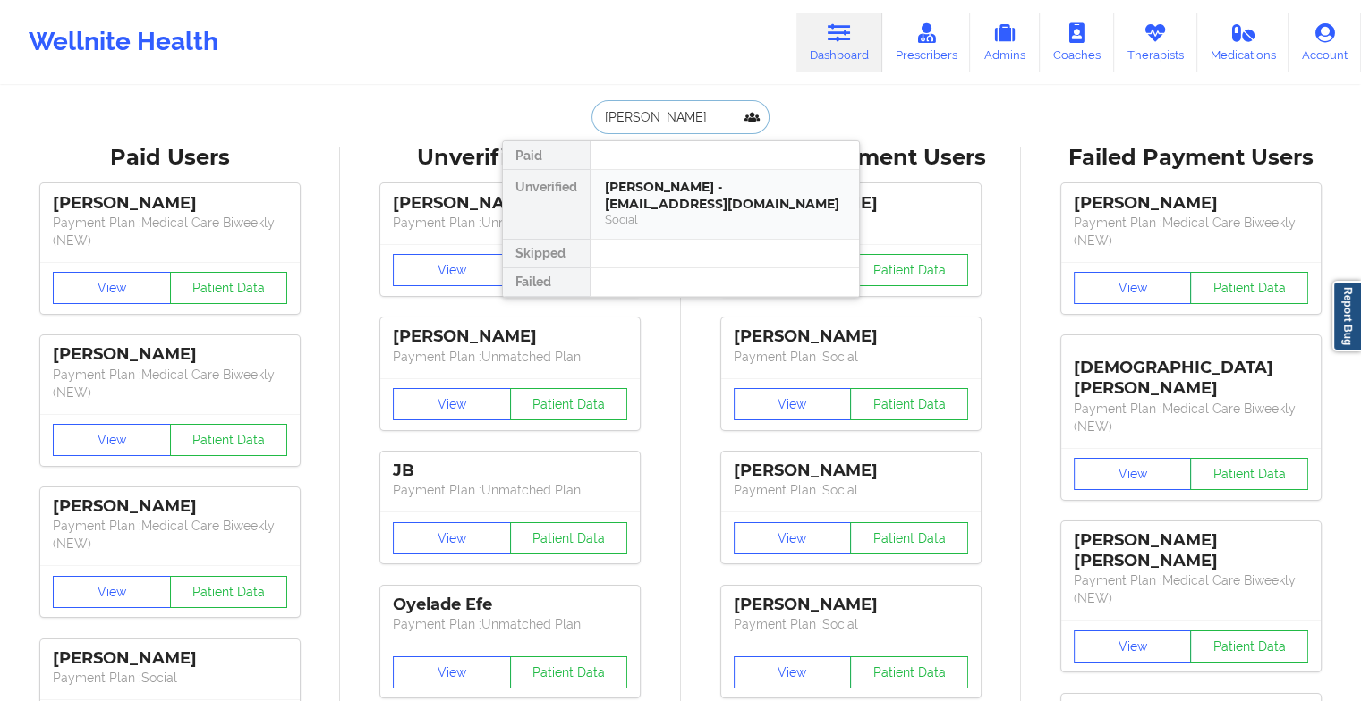
click at [619, 183] on div "[PERSON_NAME] - [EMAIL_ADDRESS][DOMAIN_NAME]" at bounding box center [725, 195] width 240 height 33
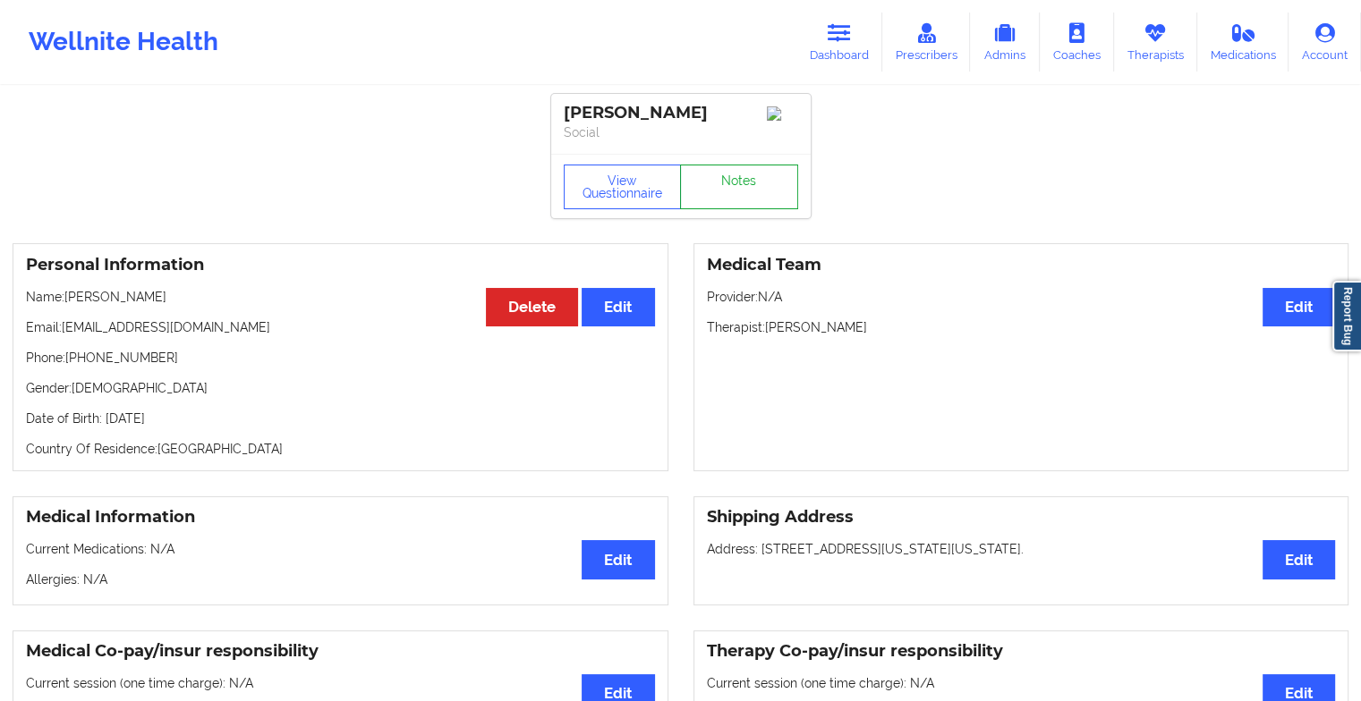
click at [753, 202] on link "Notes" at bounding box center [739, 187] width 118 height 45
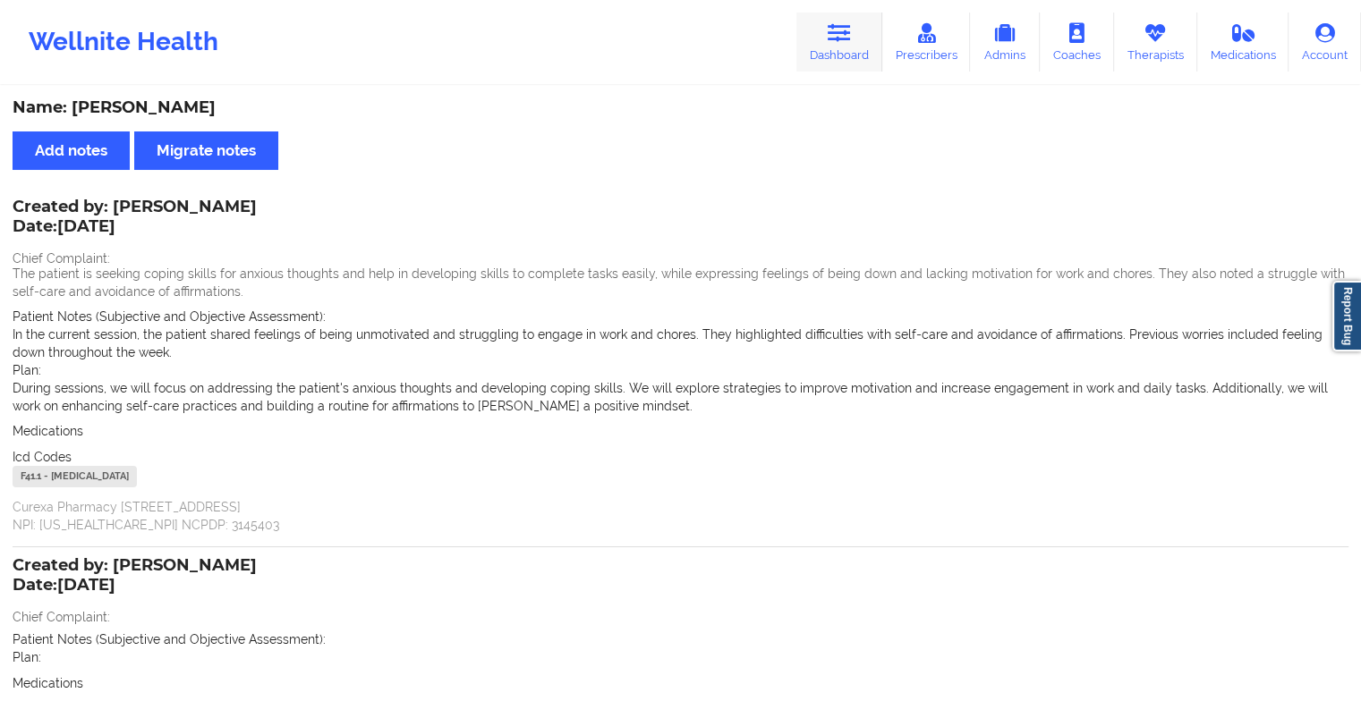
click at [827, 50] on link "Dashboard" at bounding box center [839, 42] width 86 height 59
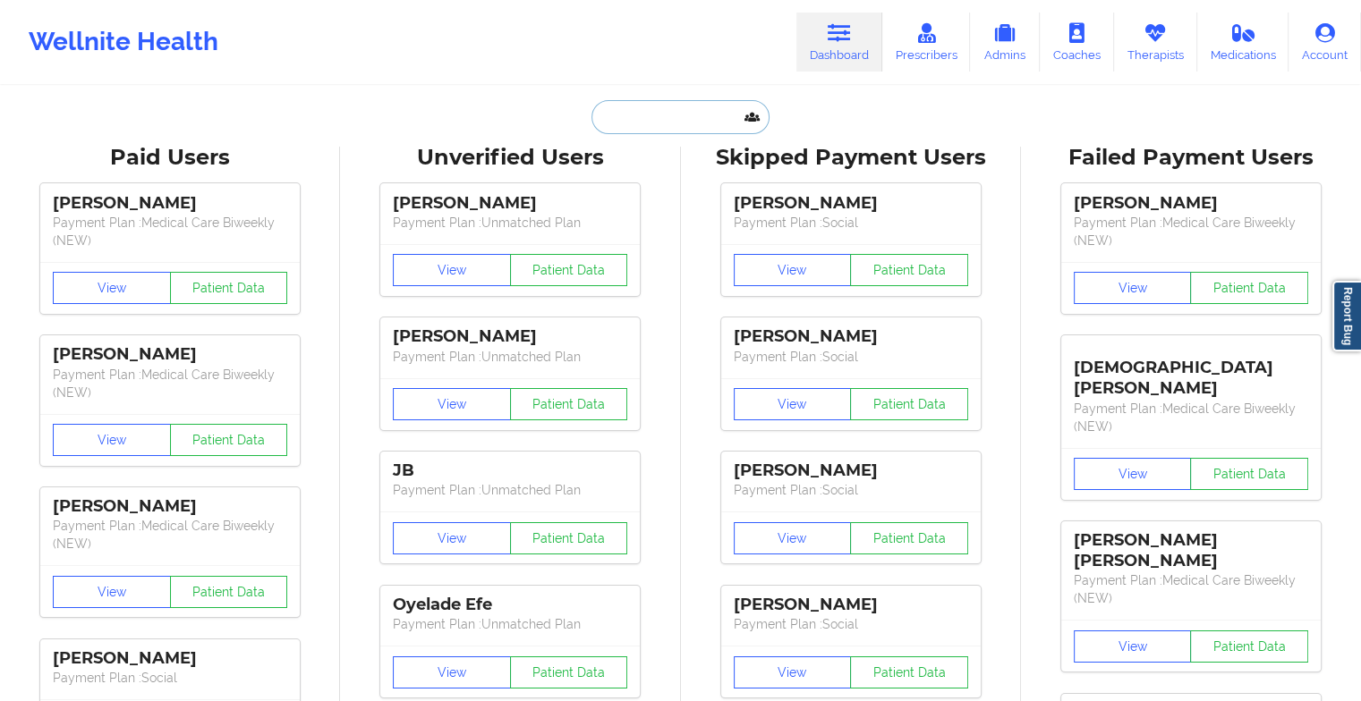
click at [691, 107] on input "text" at bounding box center [679, 117] width 177 height 34
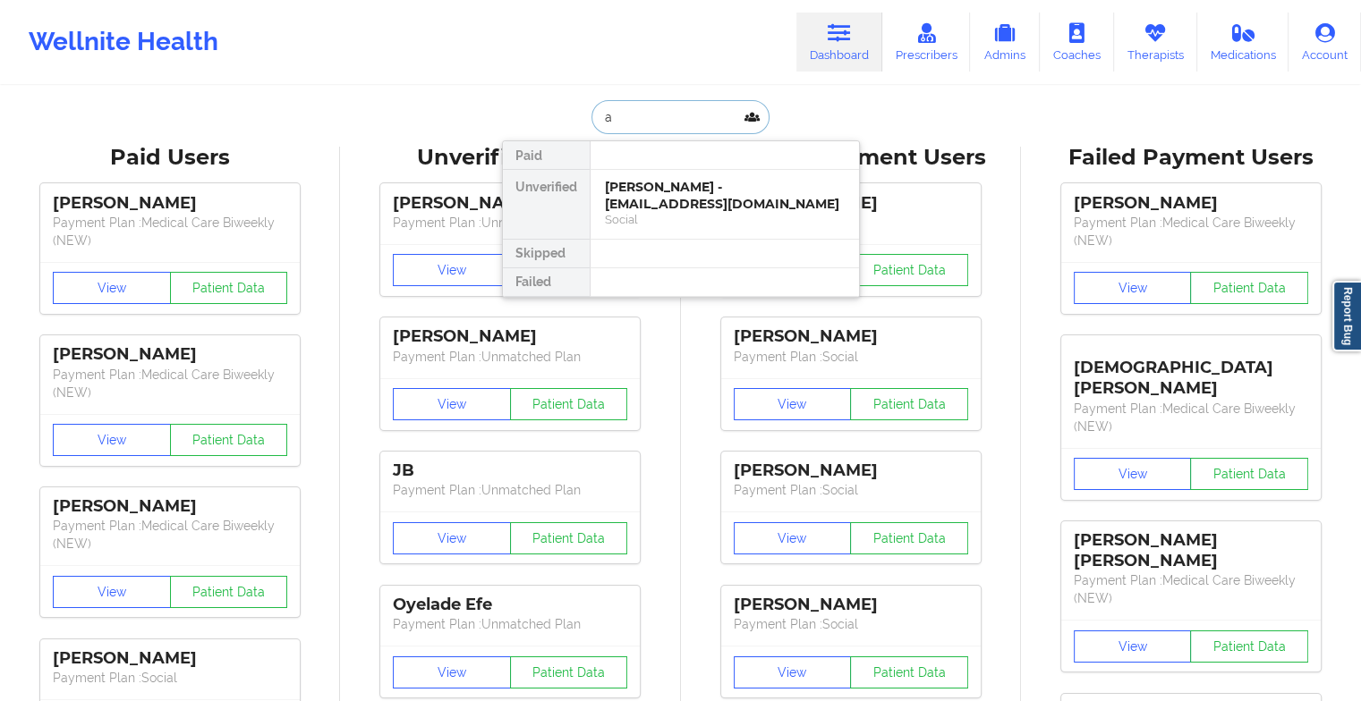
type input "a"
click at [634, 117] on input "a" at bounding box center [679, 117] width 177 height 34
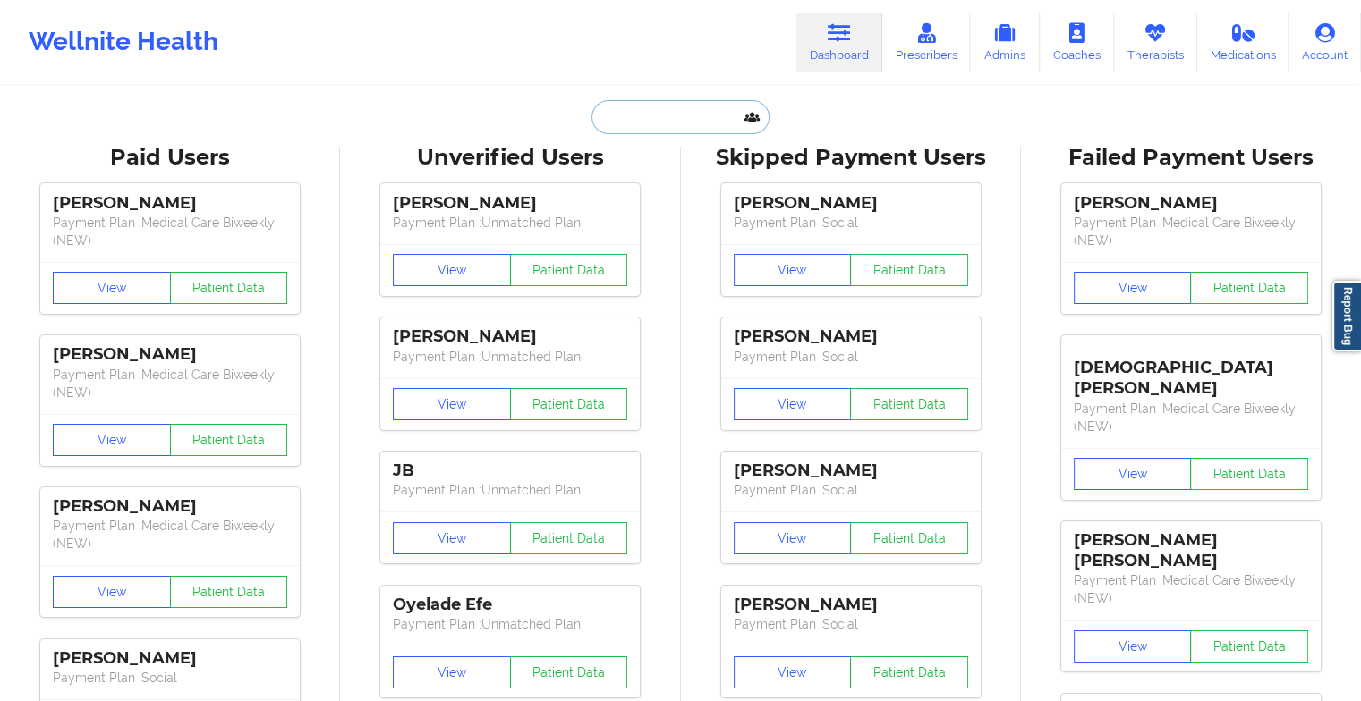
type input "b"
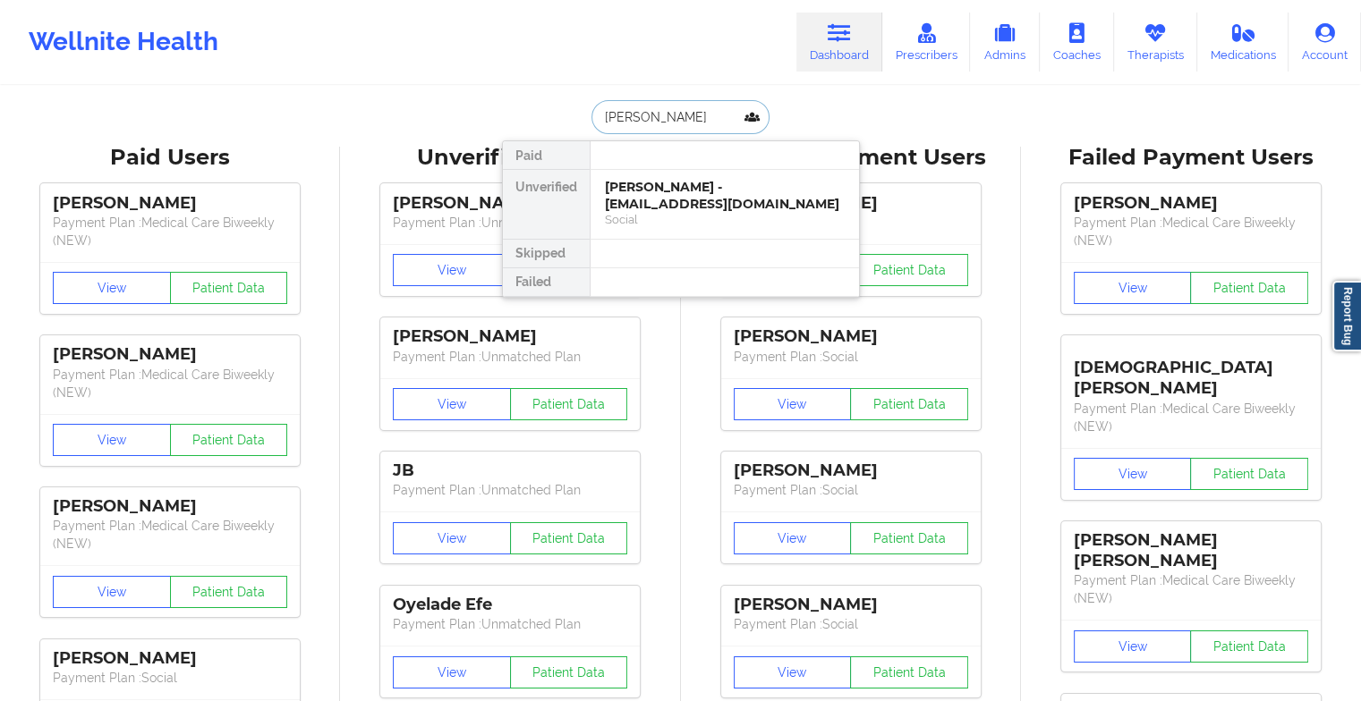
type input "[PERSON_NAME]"
click at [712, 194] on div "[PERSON_NAME] - [EMAIL_ADDRESS][DOMAIN_NAME]" at bounding box center [725, 195] width 240 height 33
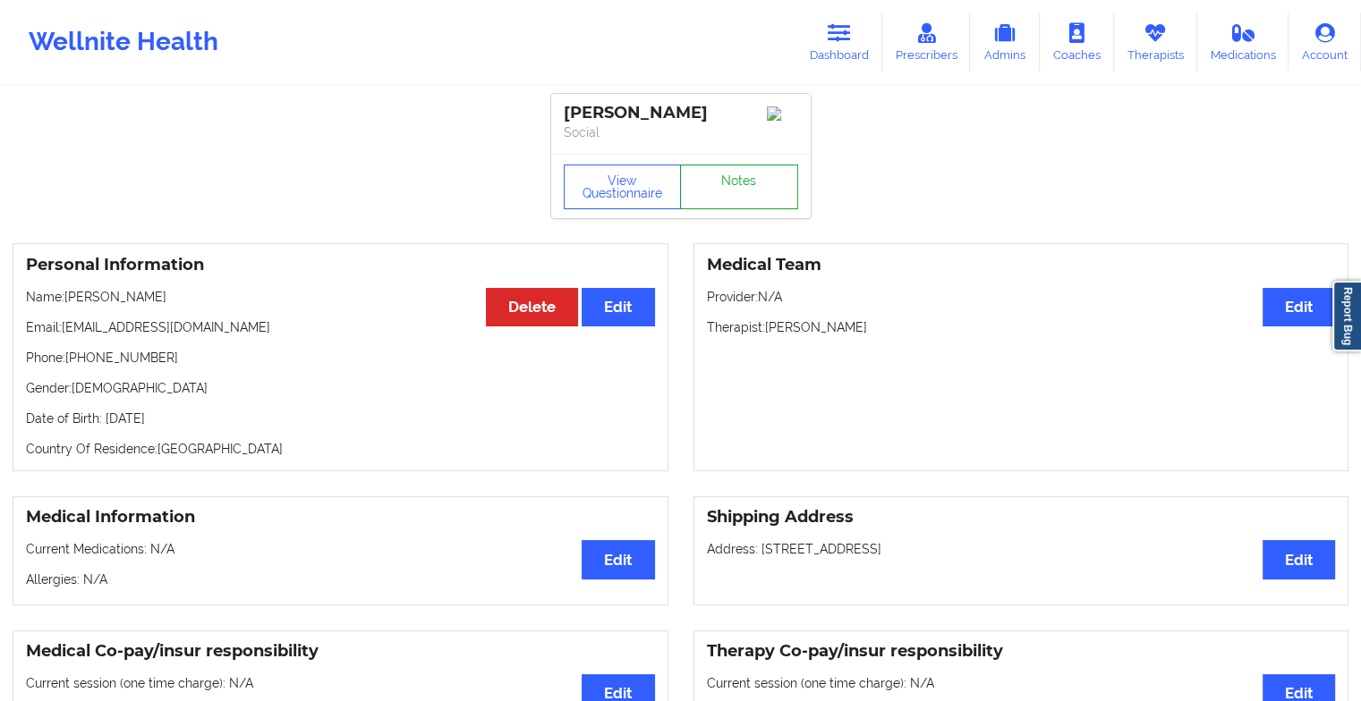
click at [744, 201] on link "Notes" at bounding box center [739, 187] width 118 height 45
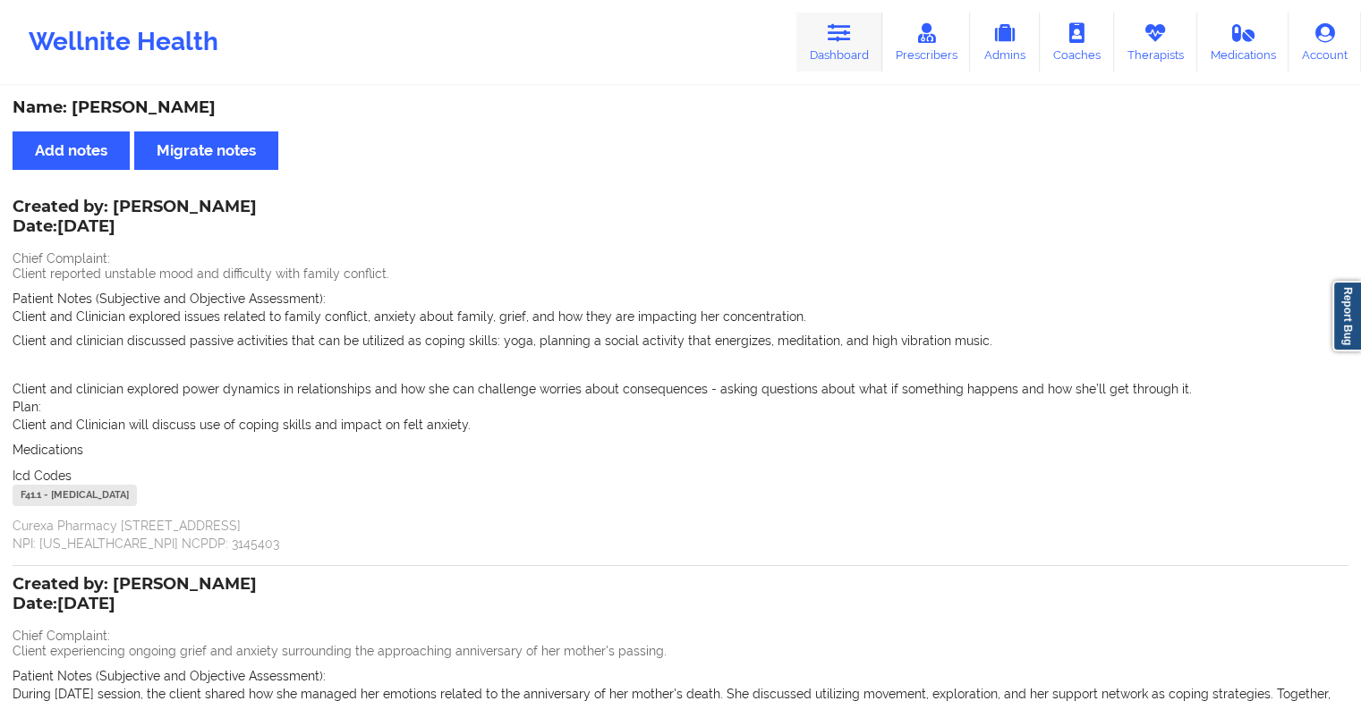
click at [827, 39] on link "Dashboard" at bounding box center [839, 42] width 86 height 59
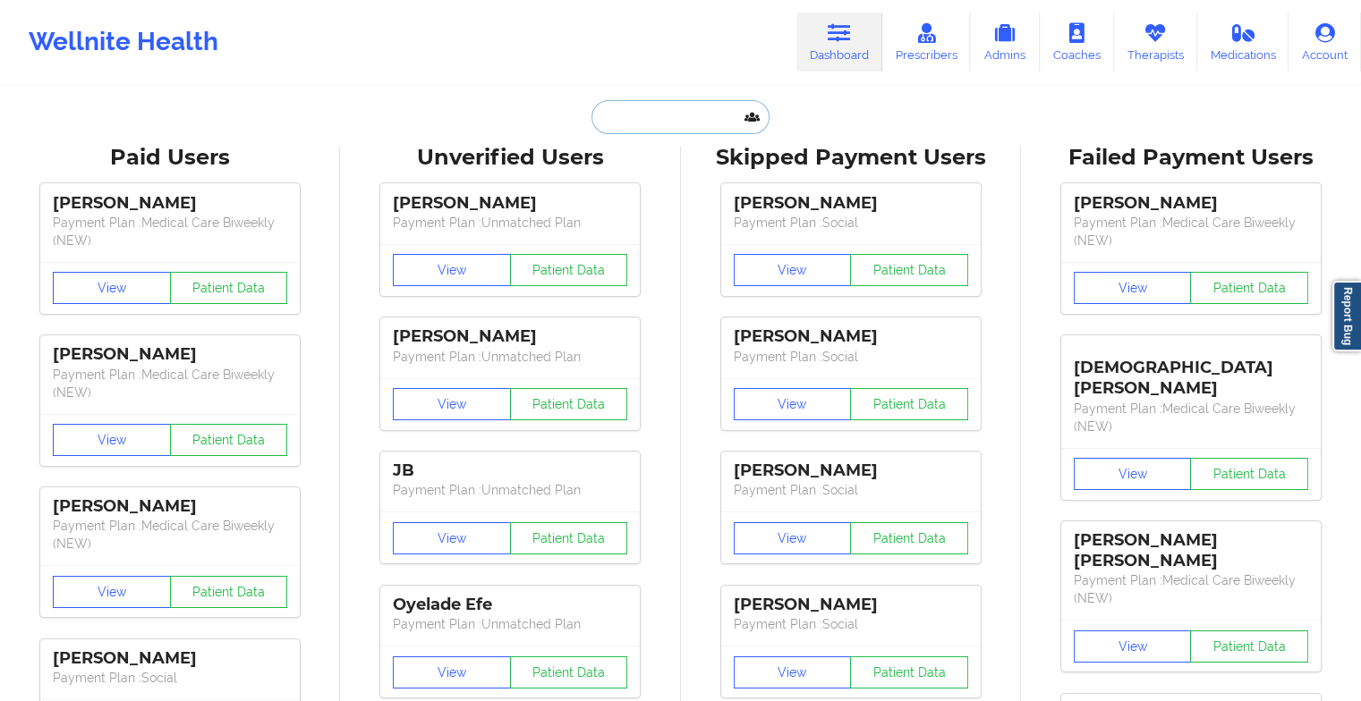
click at [664, 125] on input "text" at bounding box center [679, 117] width 177 height 34
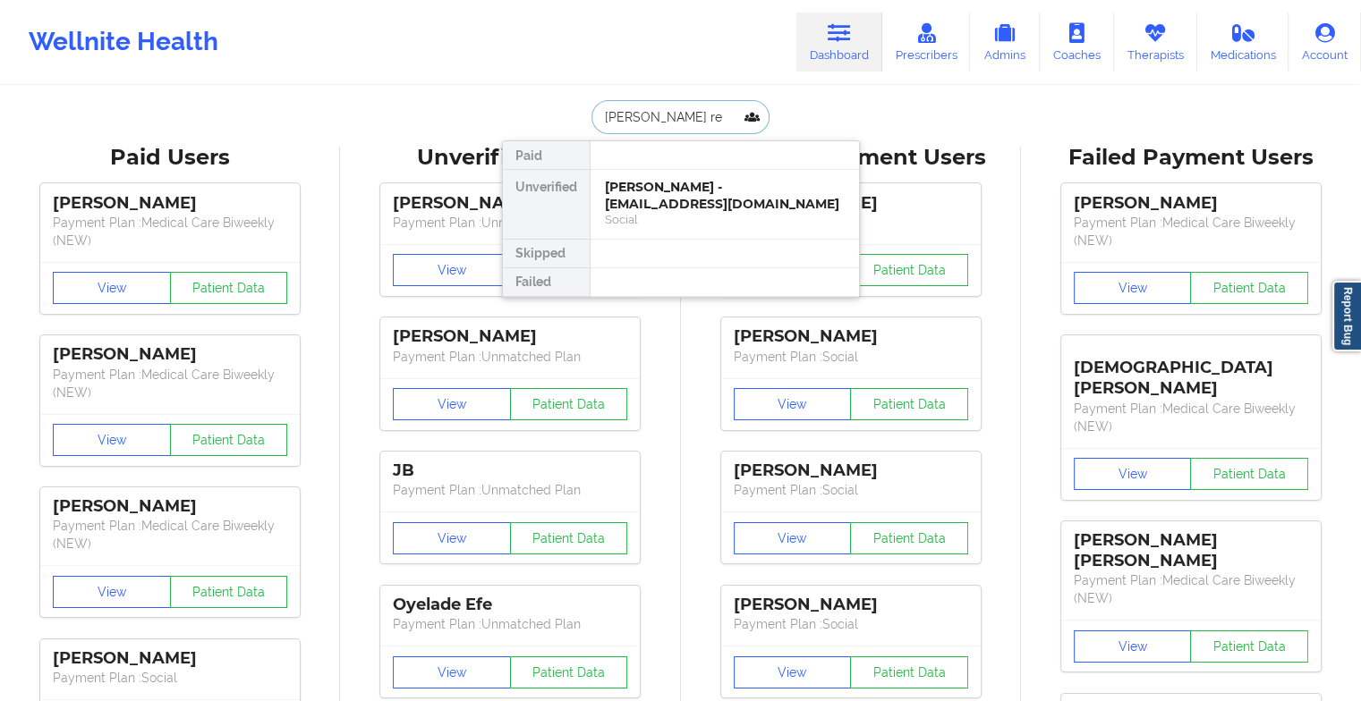
type input "[PERSON_NAME]"
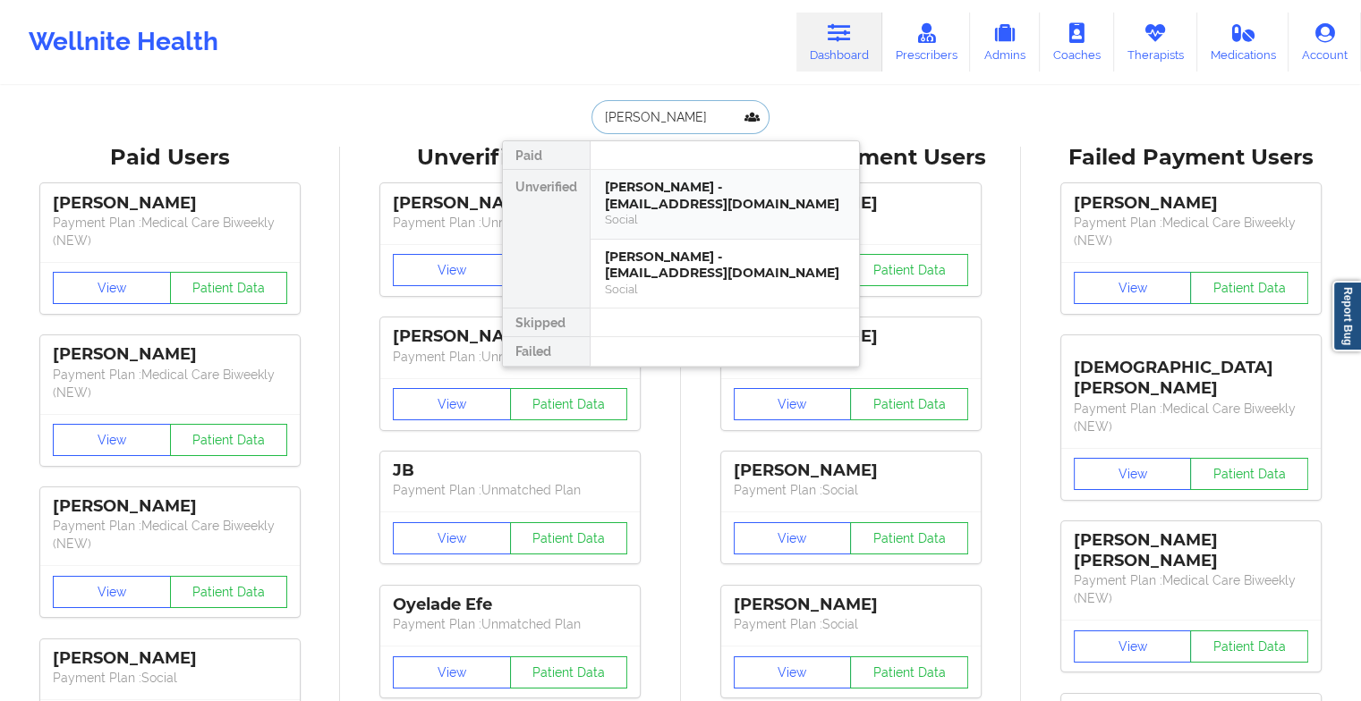
click at [682, 200] on div "[PERSON_NAME] - [EMAIL_ADDRESS][DOMAIN_NAME]" at bounding box center [725, 195] width 240 height 33
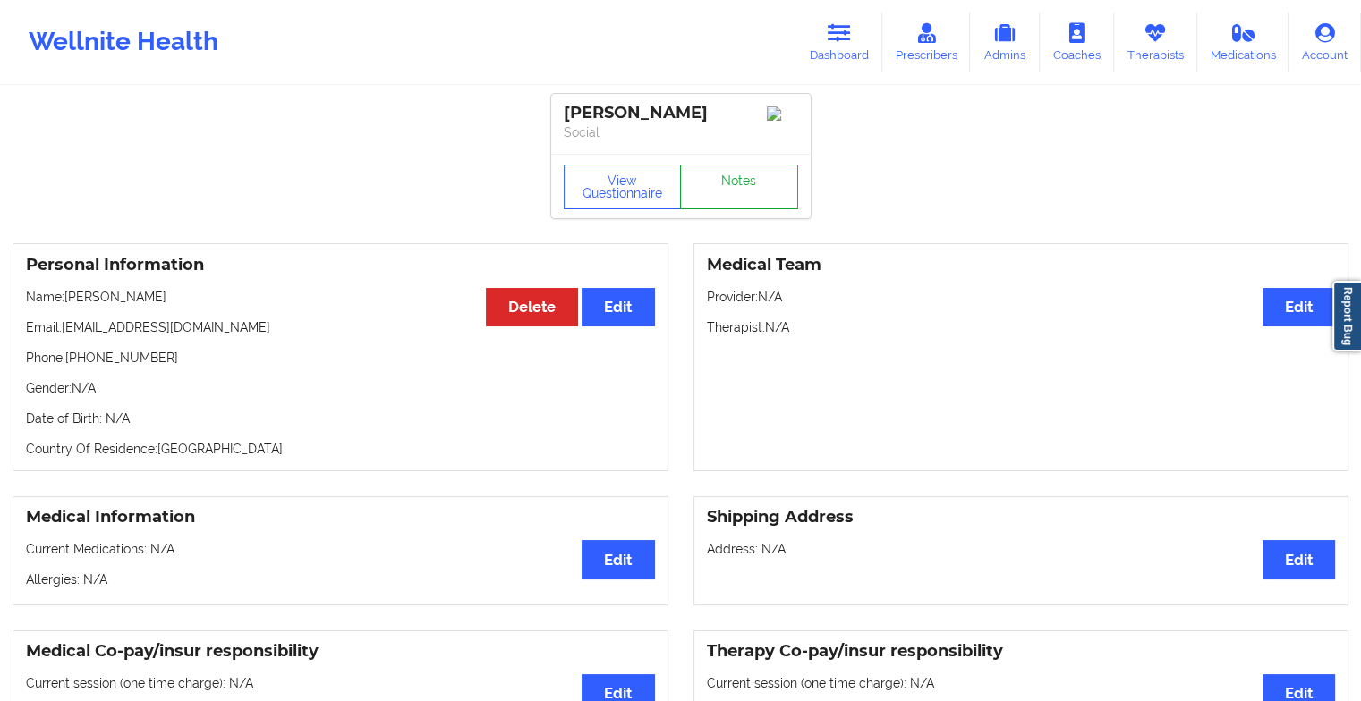
click at [744, 187] on link "Notes" at bounding box center [739, 187] width 118 height 45
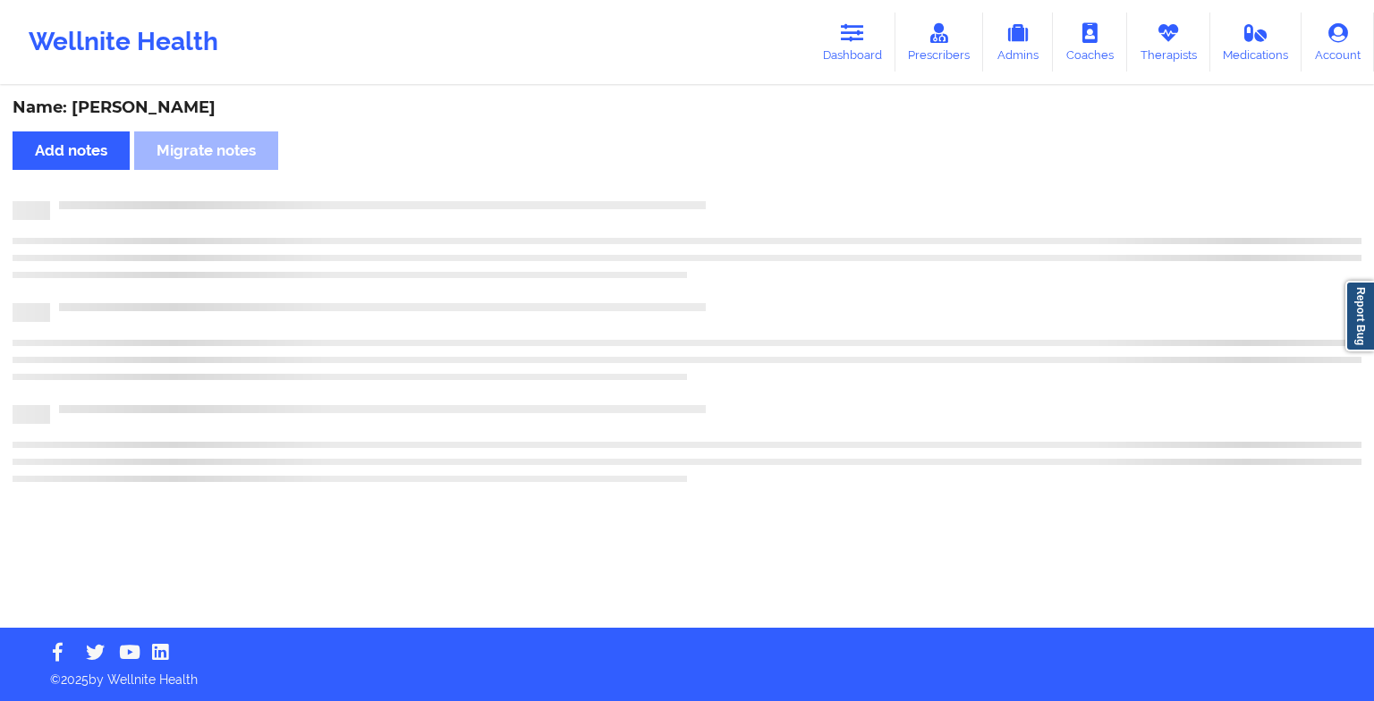
click at [744, 187] on div "Name: [PERSON_NAME] Add notes Migrate notes" at bounding box center [687, 358] width 1374 height 540
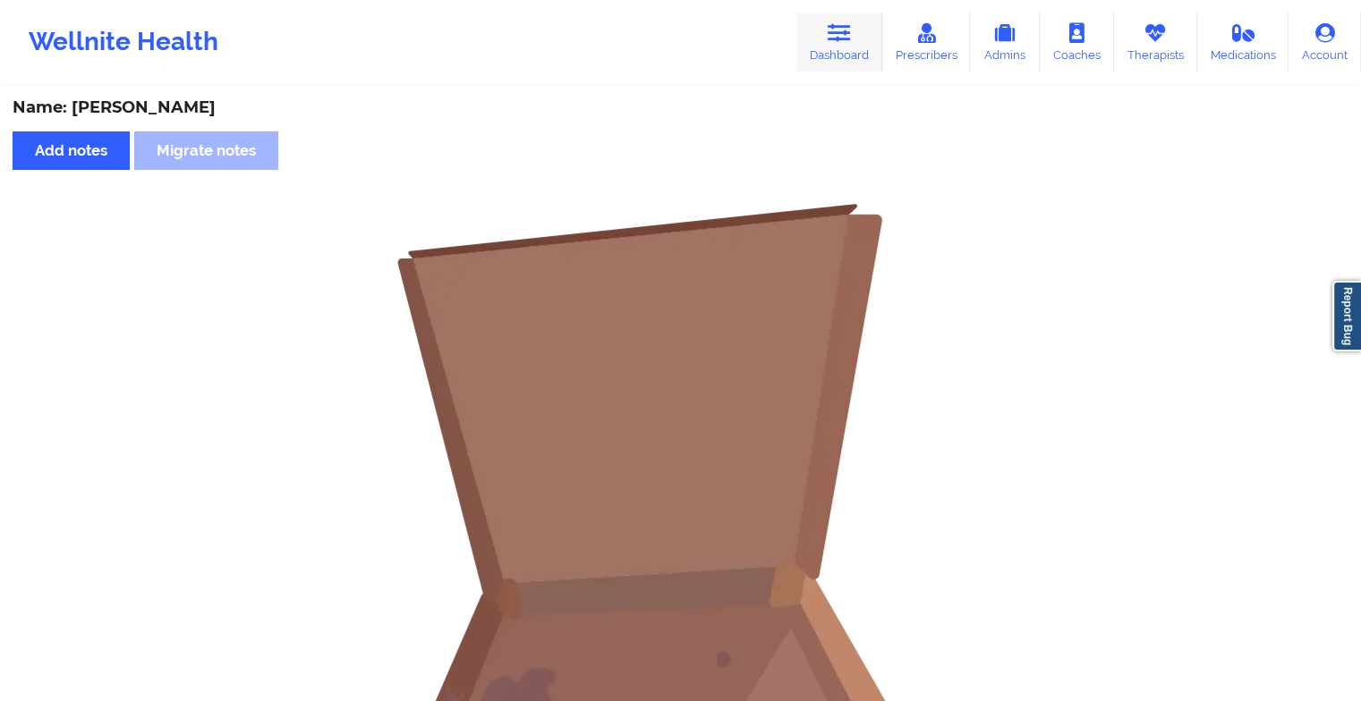
click at [829, 64] on link "Dashboard" at bounding box center [839, 42] width 86 height 59
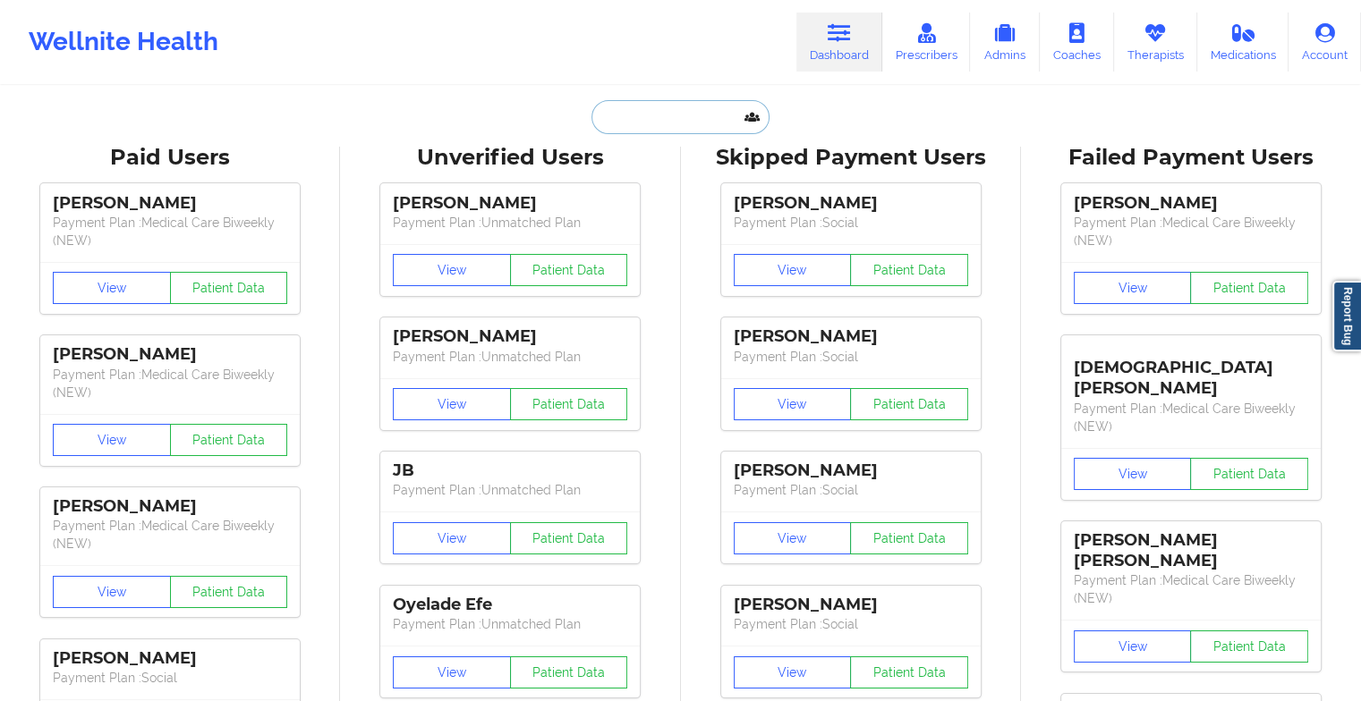
click at [636, 118] on input "text" at bounding box center [679, 117] width 177 height 34
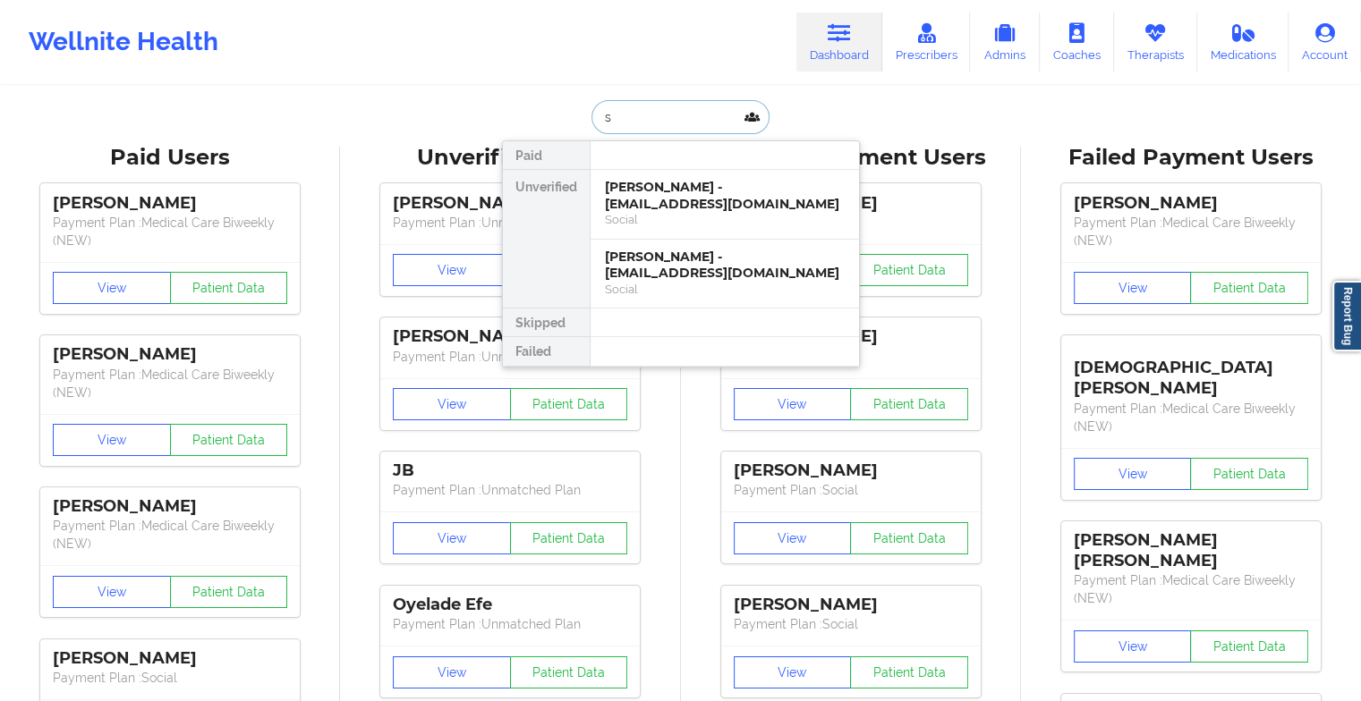
type input "s"
click at [637, 267] on div "[PERSON_NAME] - [EMAIL_ADDRESS][DOMAIN_NAME]" at bounding box center [725, 265] width 240 height 33
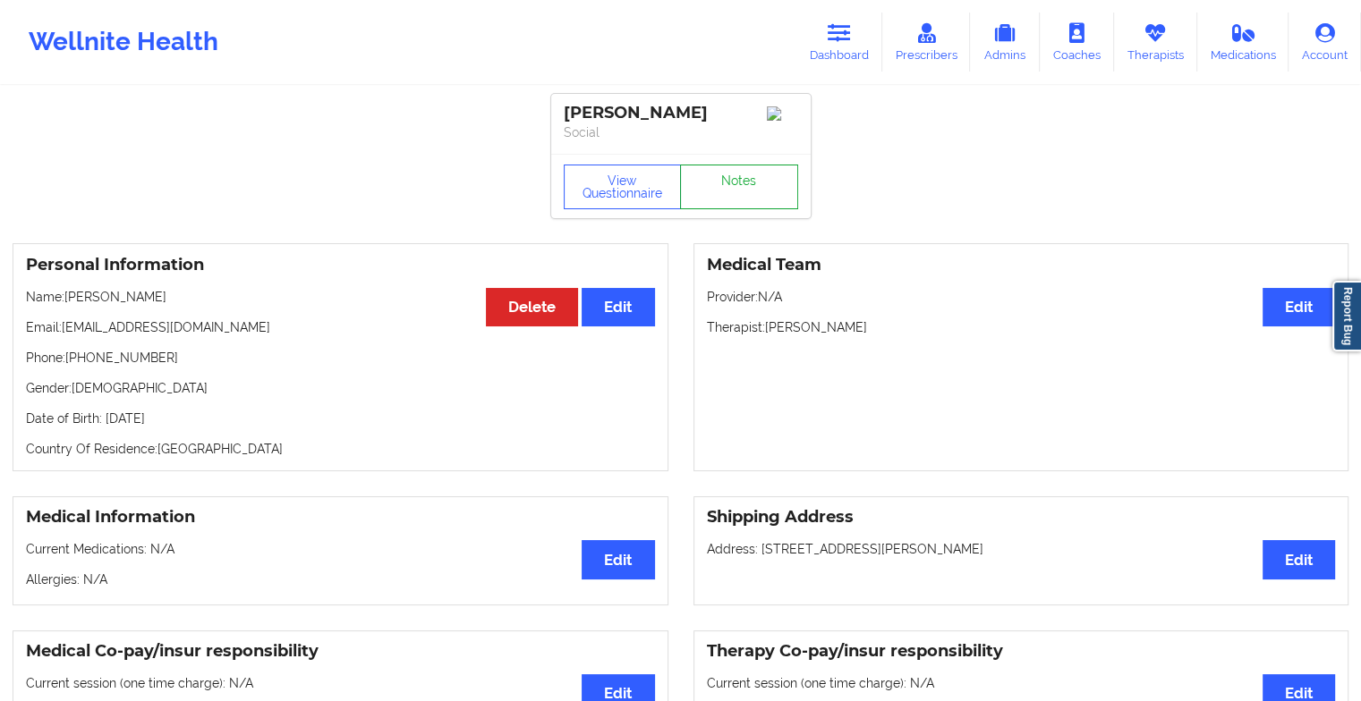
click at [722, 197] on link "Notes" at bounding box center [739, 187] width 118 height 45
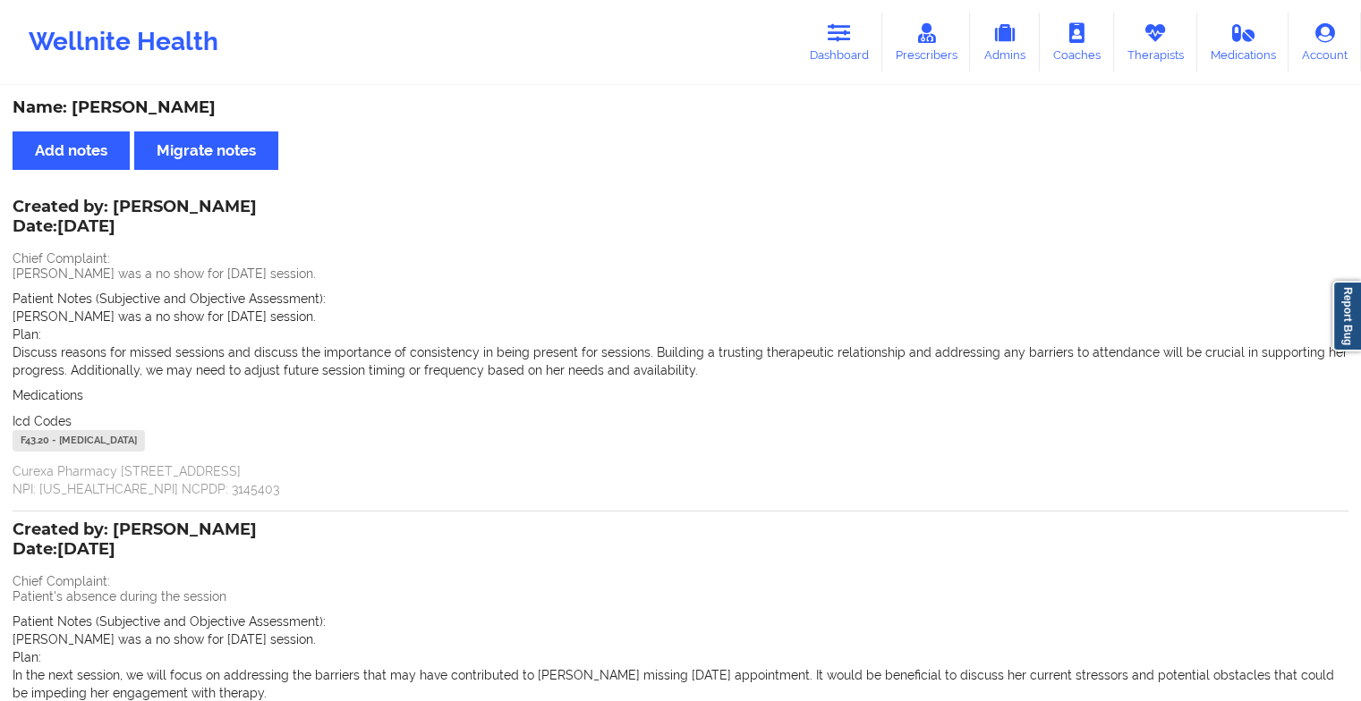
click at [845, 75] on div "Wellnite Health Dashboard Prescribers Admins Coaches Therapists Medications Acc…" at bounding box center [680, 42] width 1361 height 72
click at [848, 47] on link "Dashboard" at bounding box center [839, 42] width 86 height 59
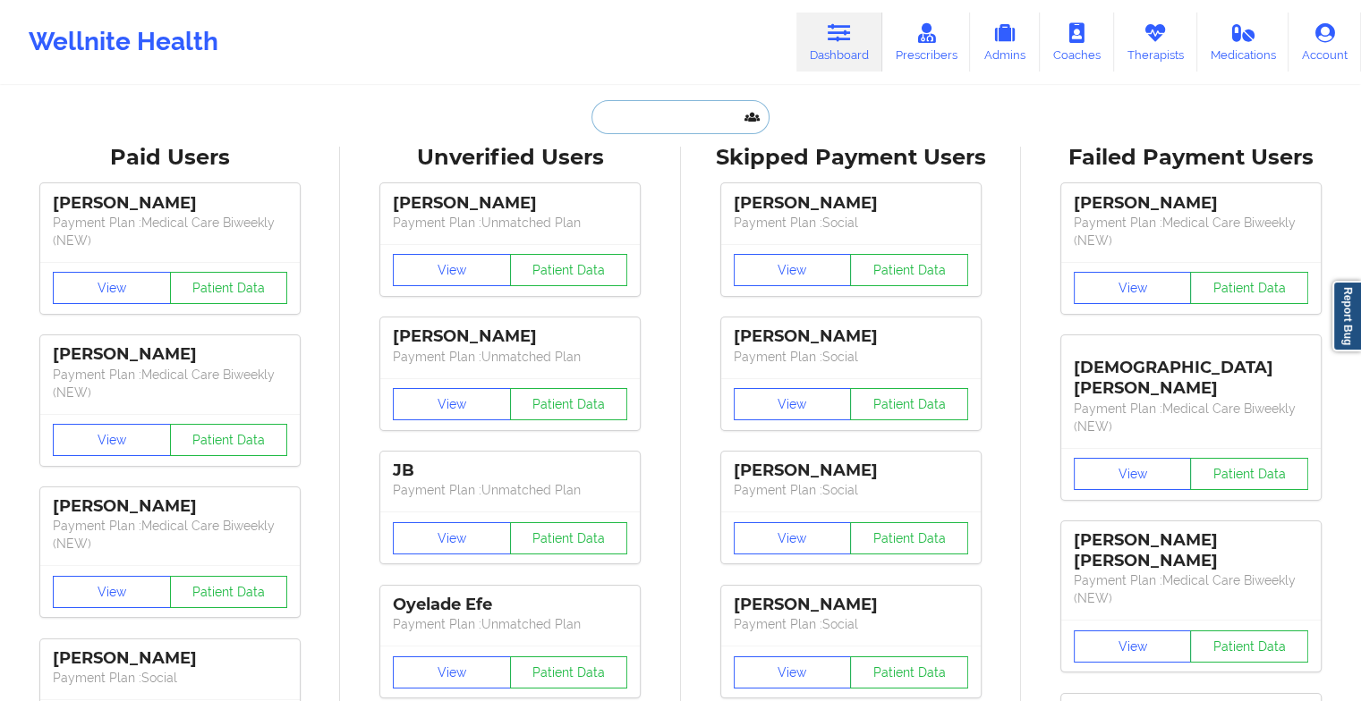
click at [680, 118] on input "text" at bounding box center [679, 117] width 177 height 34
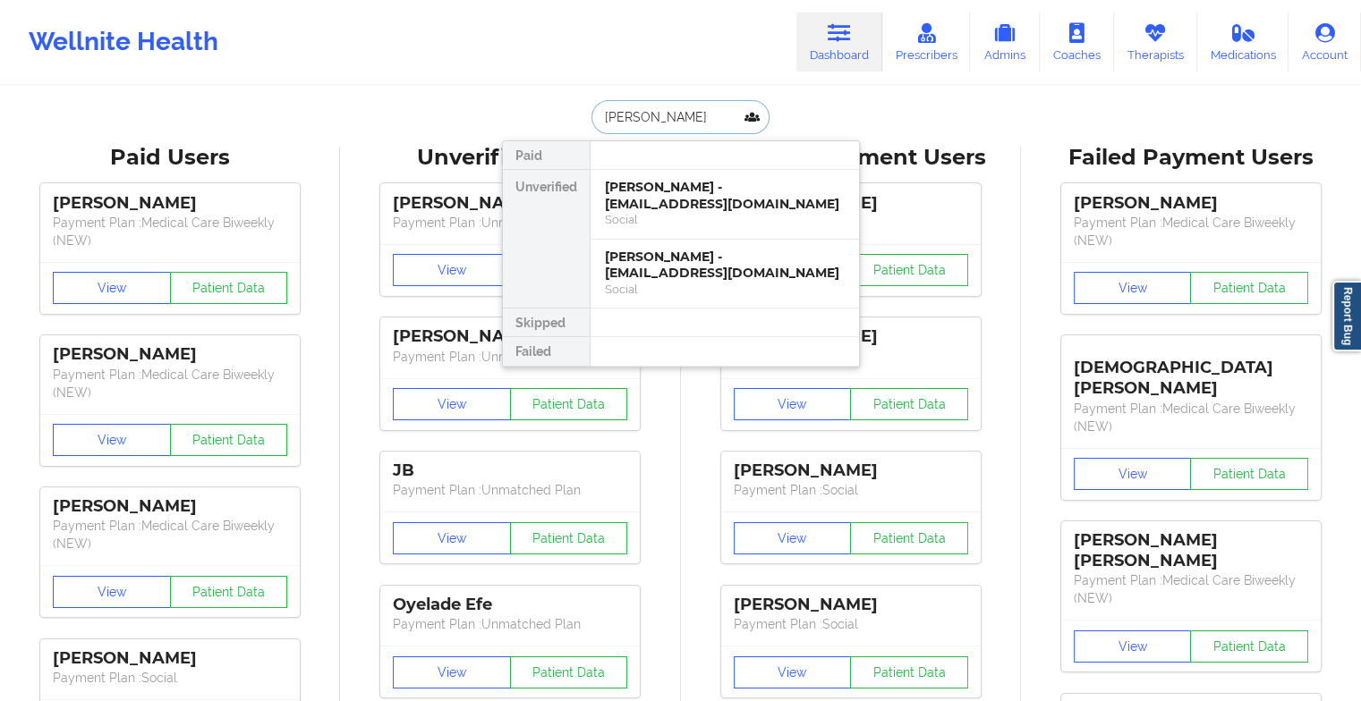
type input "[PERSON_NAME]"
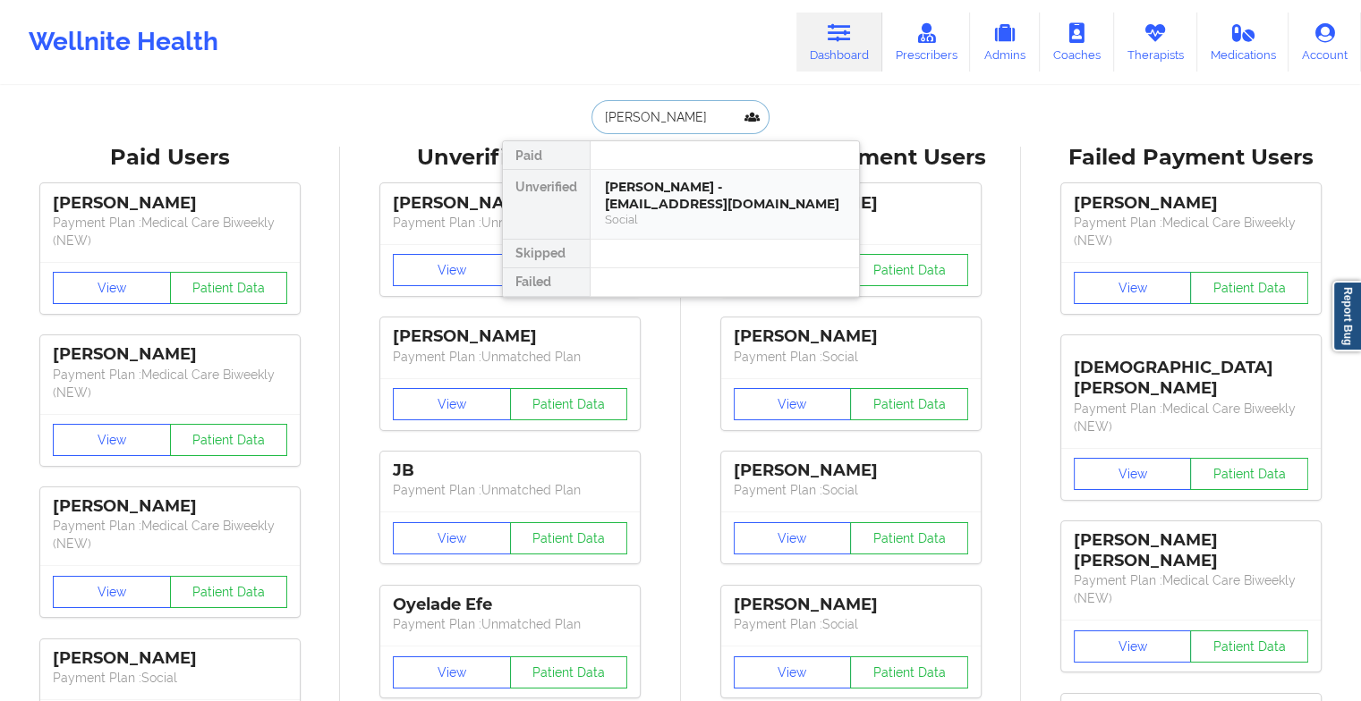
click at [742, 203] on div "[PERSON_NAME] - [EMAIL_ADDRESS][DOMAIN_NAME]" at bounding box center [725, 195] width 240 height 33
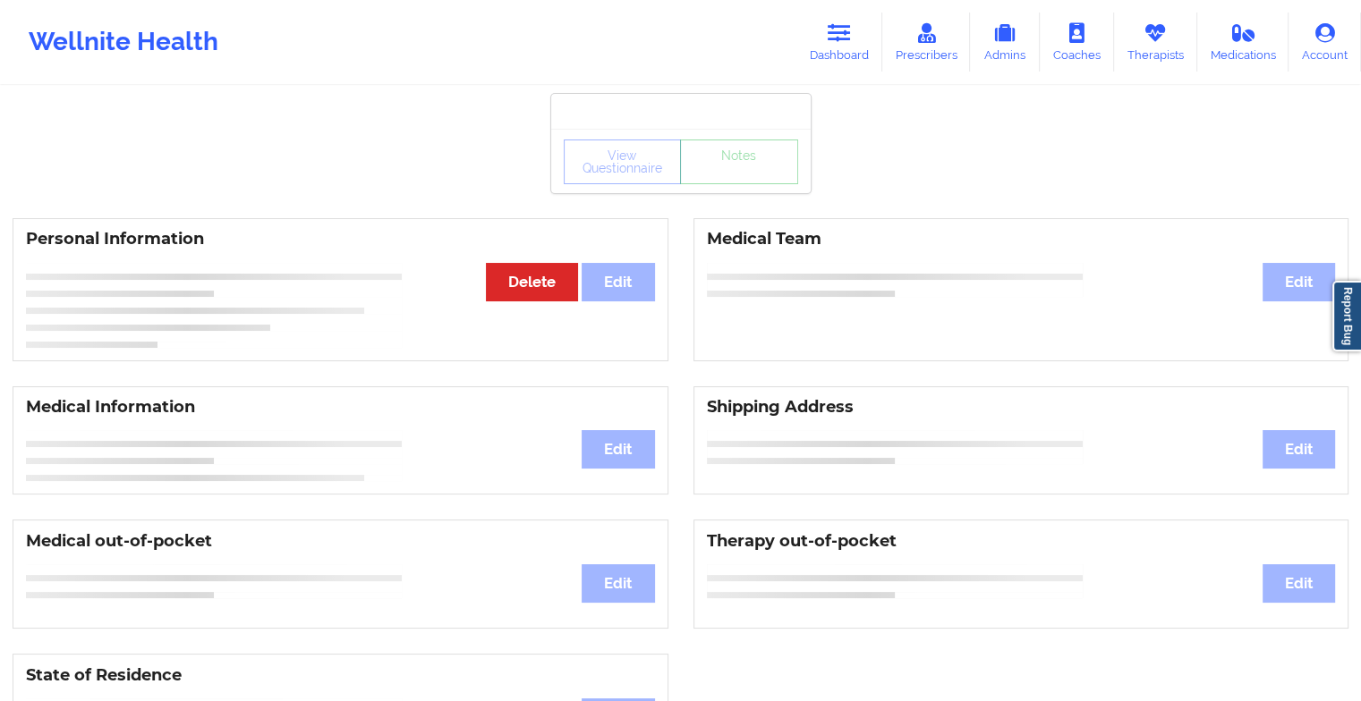
click at [743, 184] on link "Notes" at bounding box center [739, 162] width 118 height 45
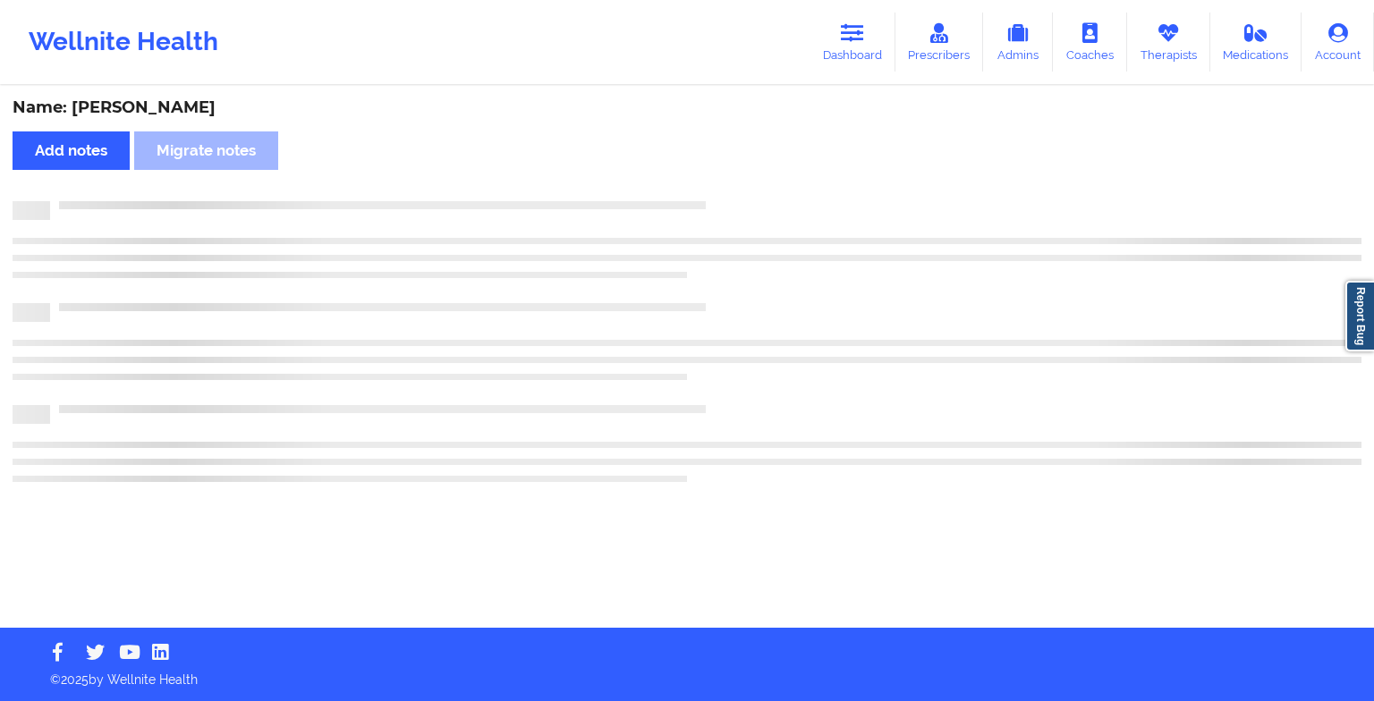
click at [743, 197] on div "Name: [PERSON_NAME] Add notes Migrate notes" at bounding box center [687, 358] width 1374 height 540
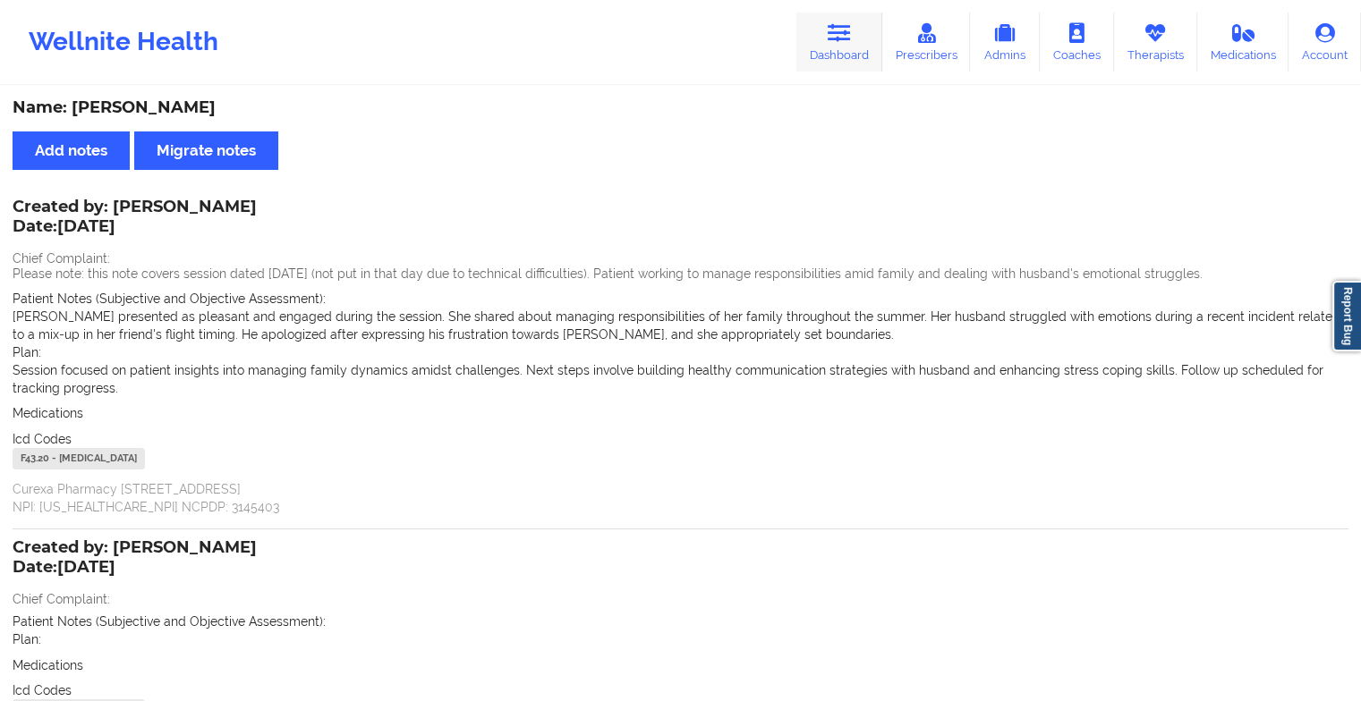
click at [826, 38] on link "Dashboard" at bounding box center [839, 42] width 86 height 59
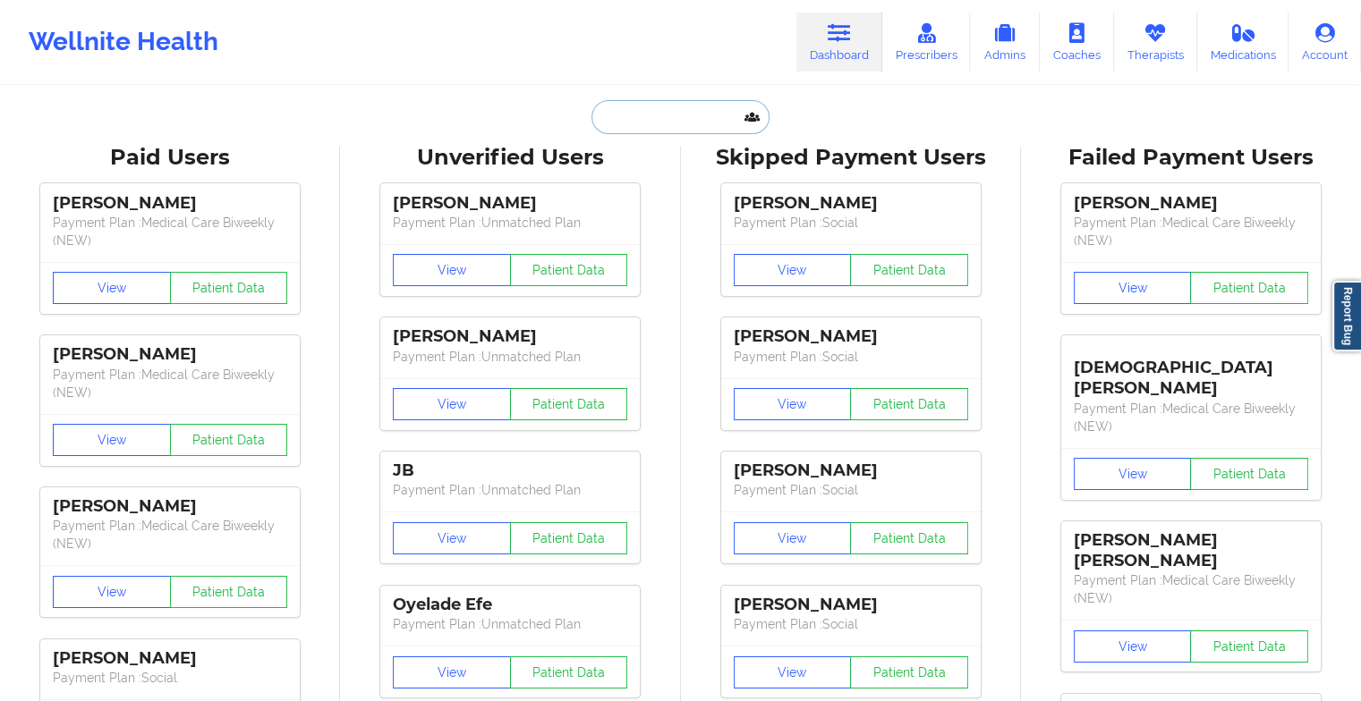
click at [673, 131] on input "text" at bounding box center [679, 117] width 177 height 34
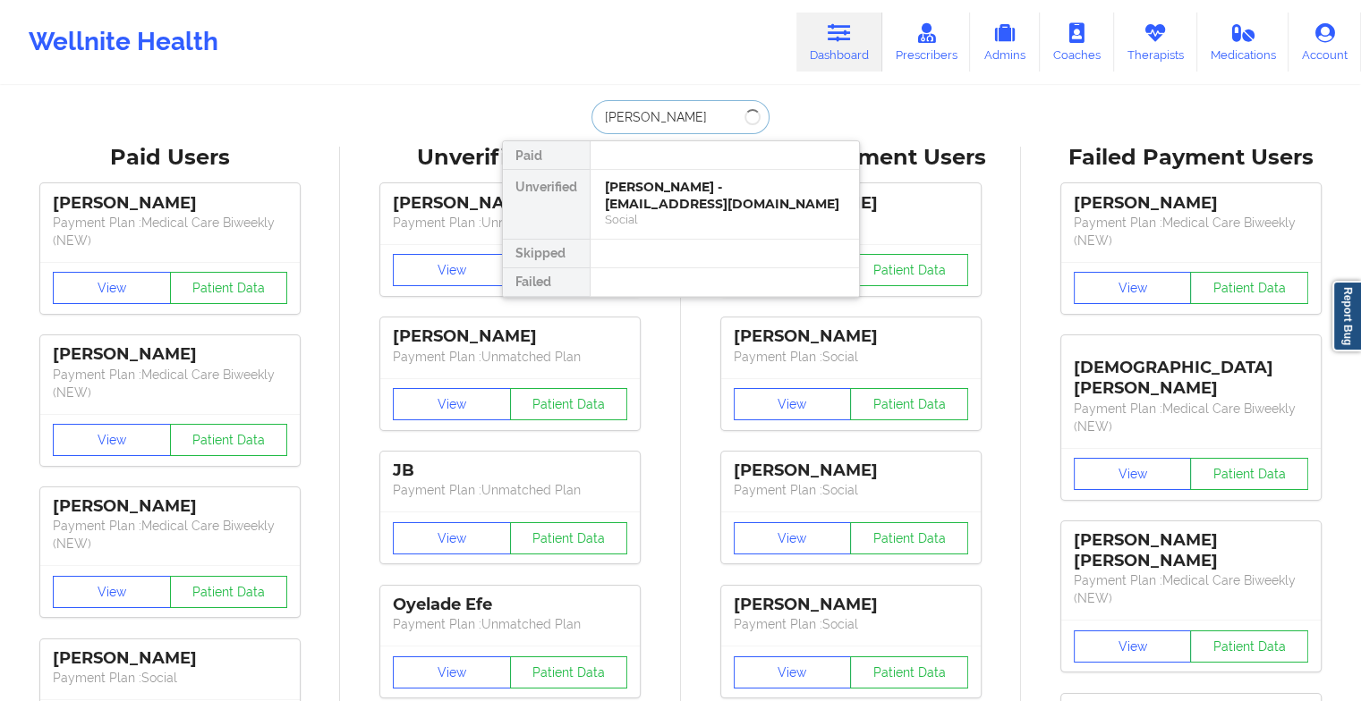
type input "[PERSON_NAME] a"
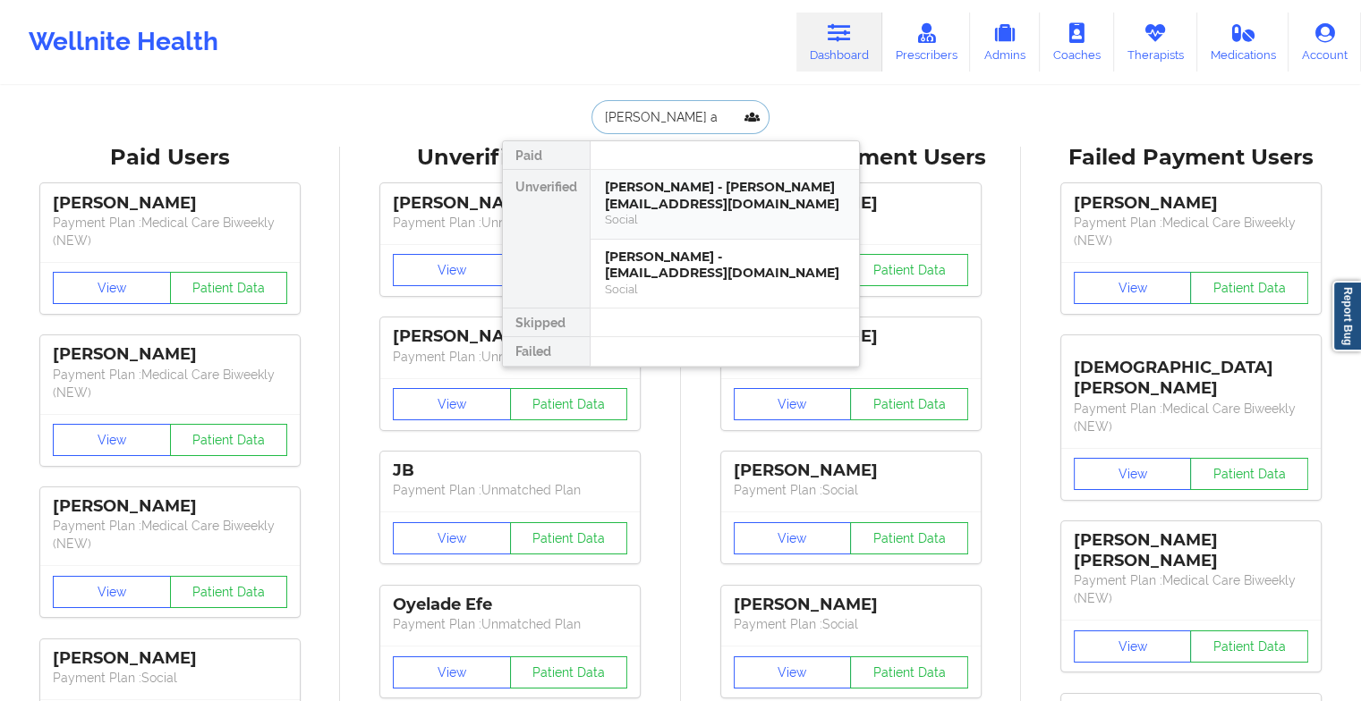
click at [738, 216] on div "Social" at bounding box center [725, 219] width 240 height 15
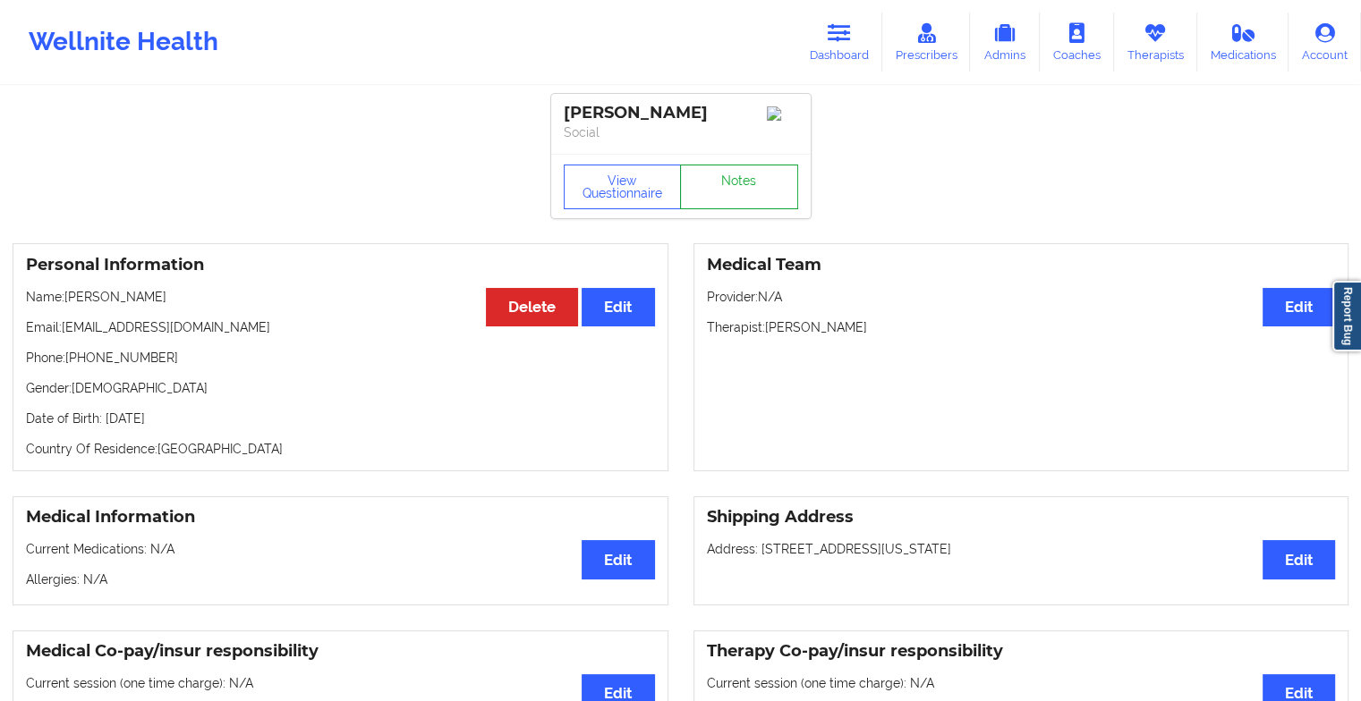
click at [723, 185] on link "Notes" at bounding box center [739, 187] width 118 height 45
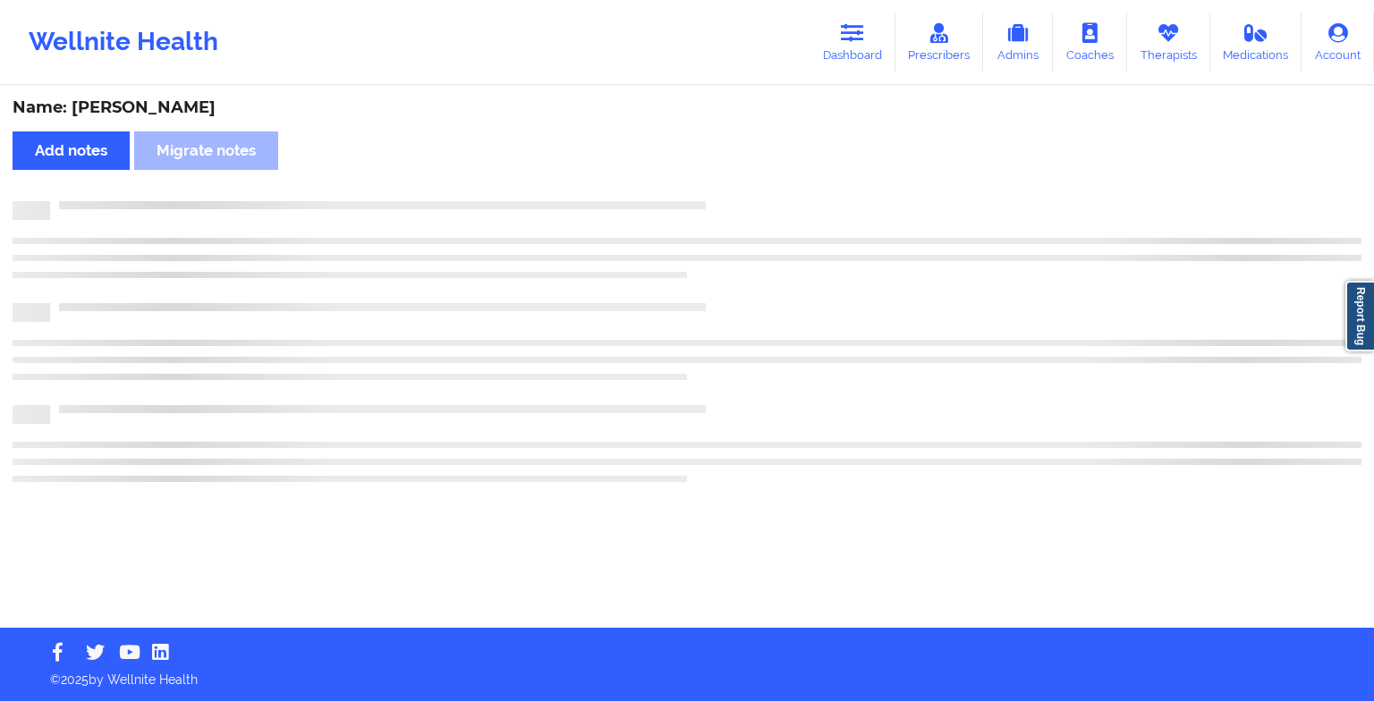
click at [723, 185] on div "Name: [PERSON_NAME] Add notes Migrate notes" at bounding box center [687, 358] width 1374 height 540
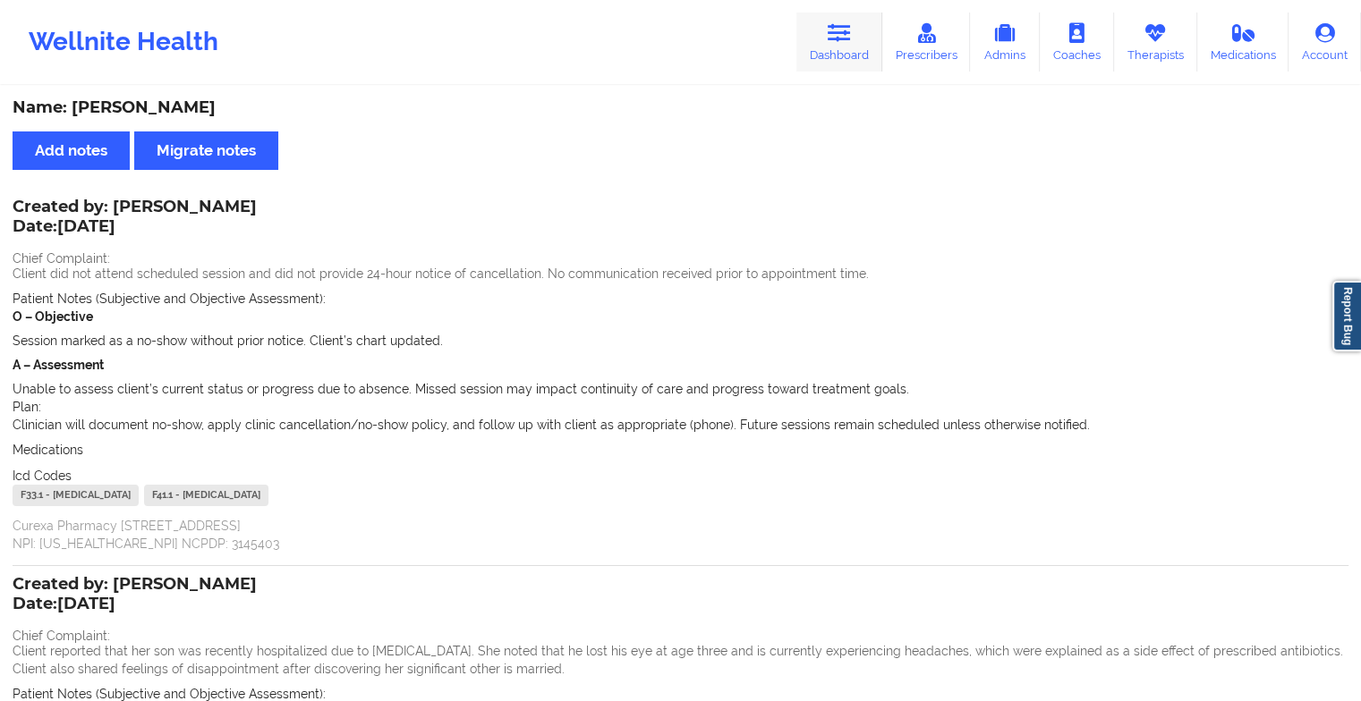
click at [840, 56] on link "Dashboard" at bounding box center [839, 42] width 86 height 59
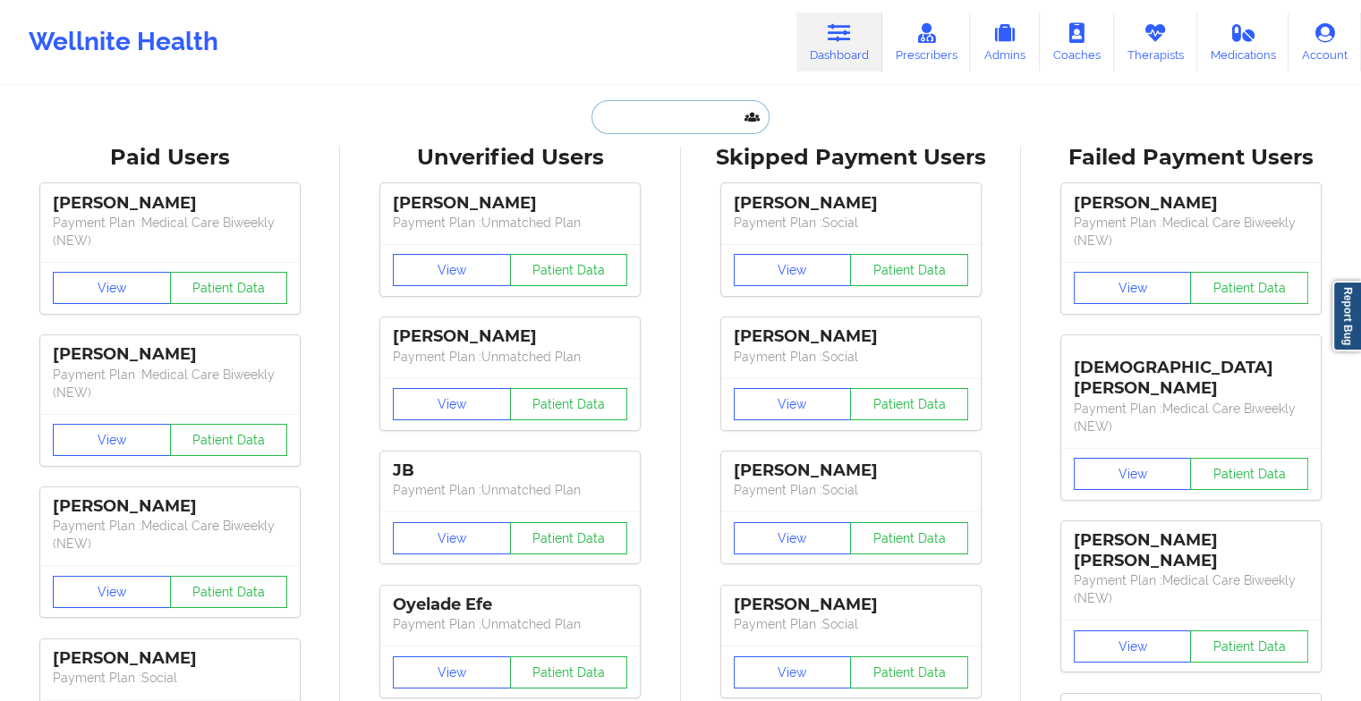
click at [713, 119] on input "text" at bounding box center [679, 117] width 177 height 34
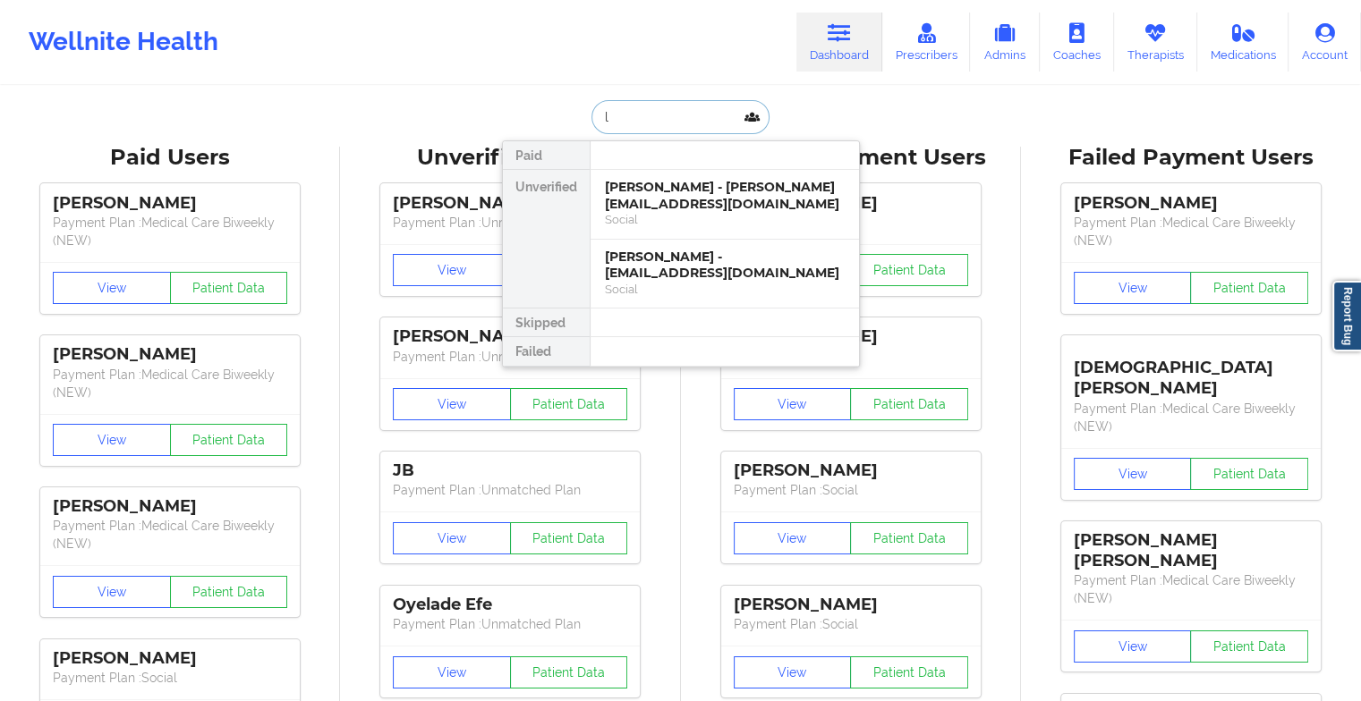
type input "l"
type input "kharina ro"
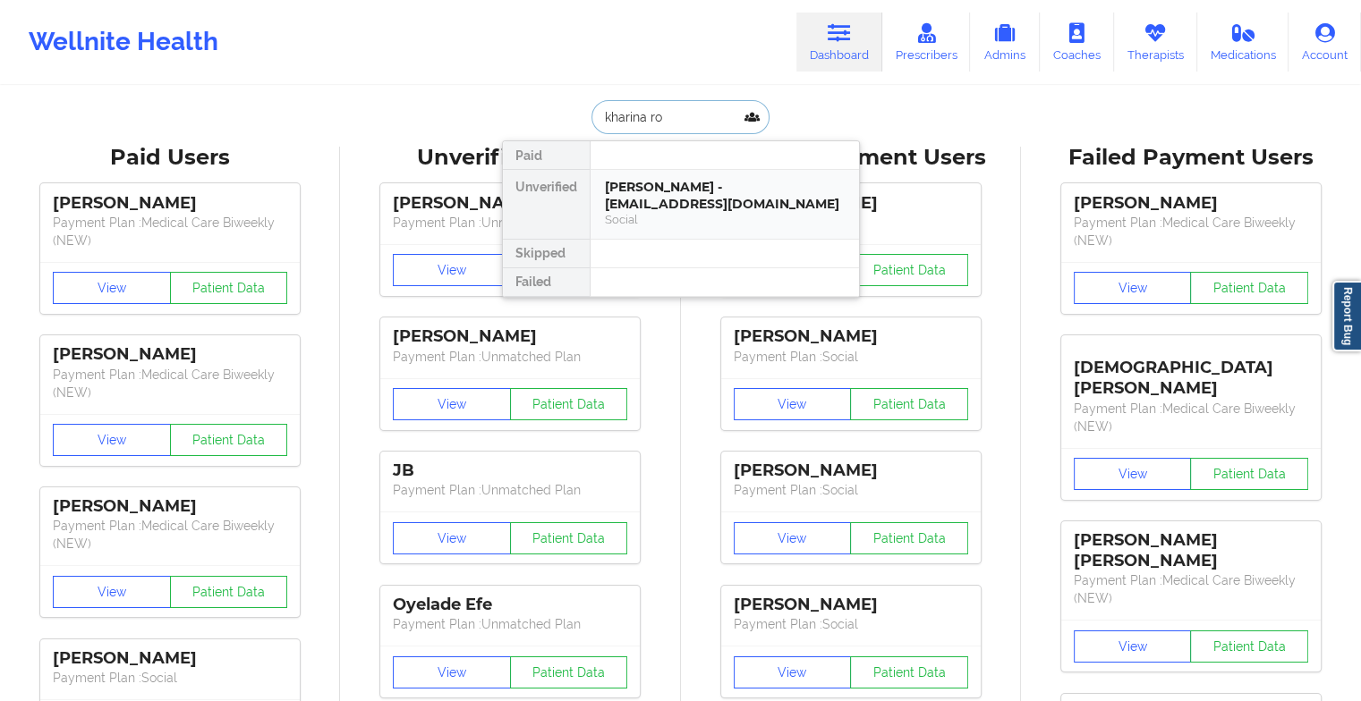
click at [710, 193] on div "[PERSON_NAME] - [EMAIL_ADDRESS][DOMAIN_NAME]" at bounding box center [725, 195] width 240 height 33
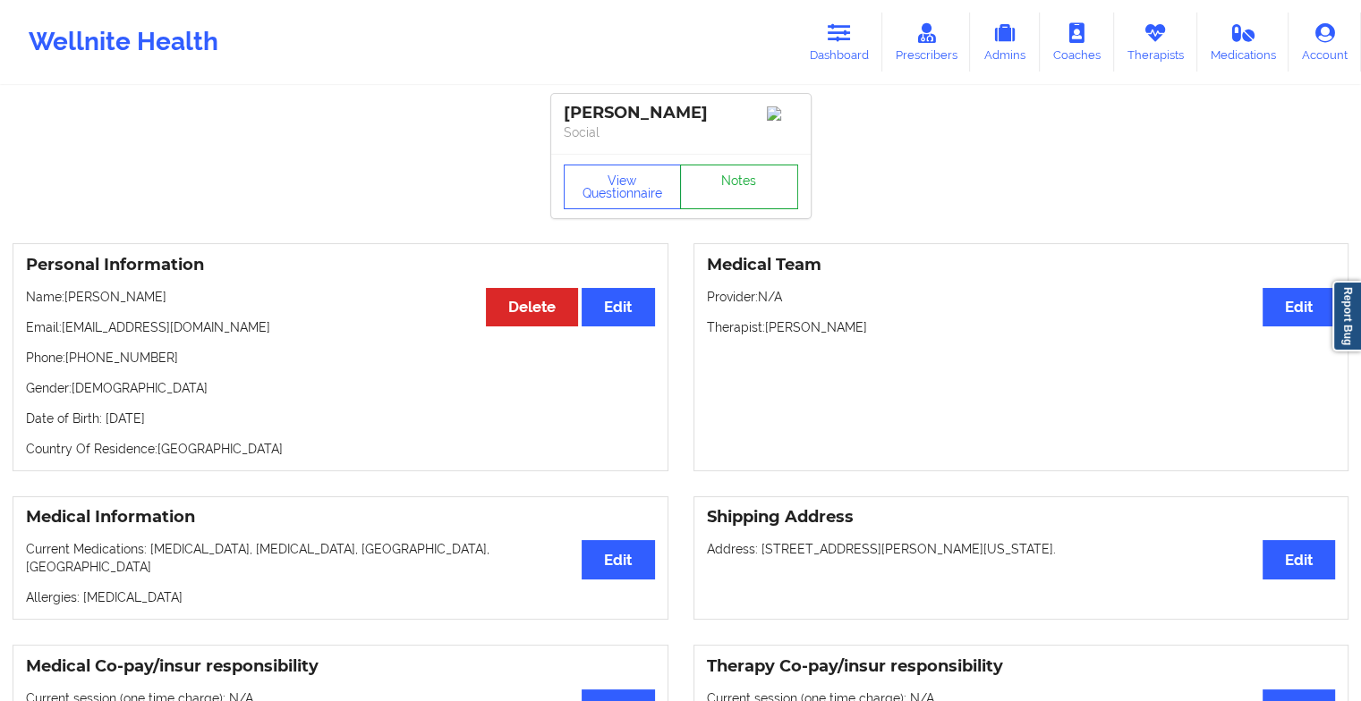
click at [752, 178] on link "Notes" at bounding box center [739, 187] width 118 height 45
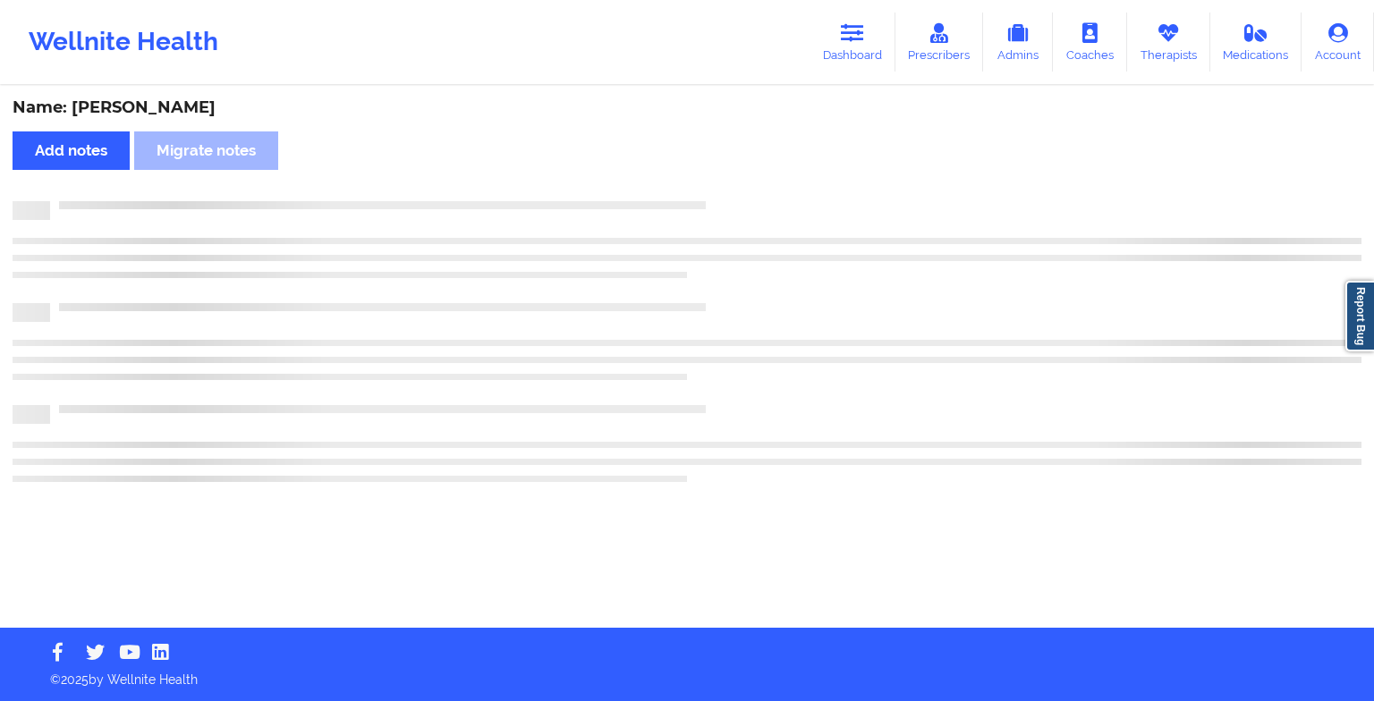
click at [752, 178] on div "Name: [PERSON_NAME] Add notes Migrate notes" at bounding box center [687, 358] width 1374 height 540
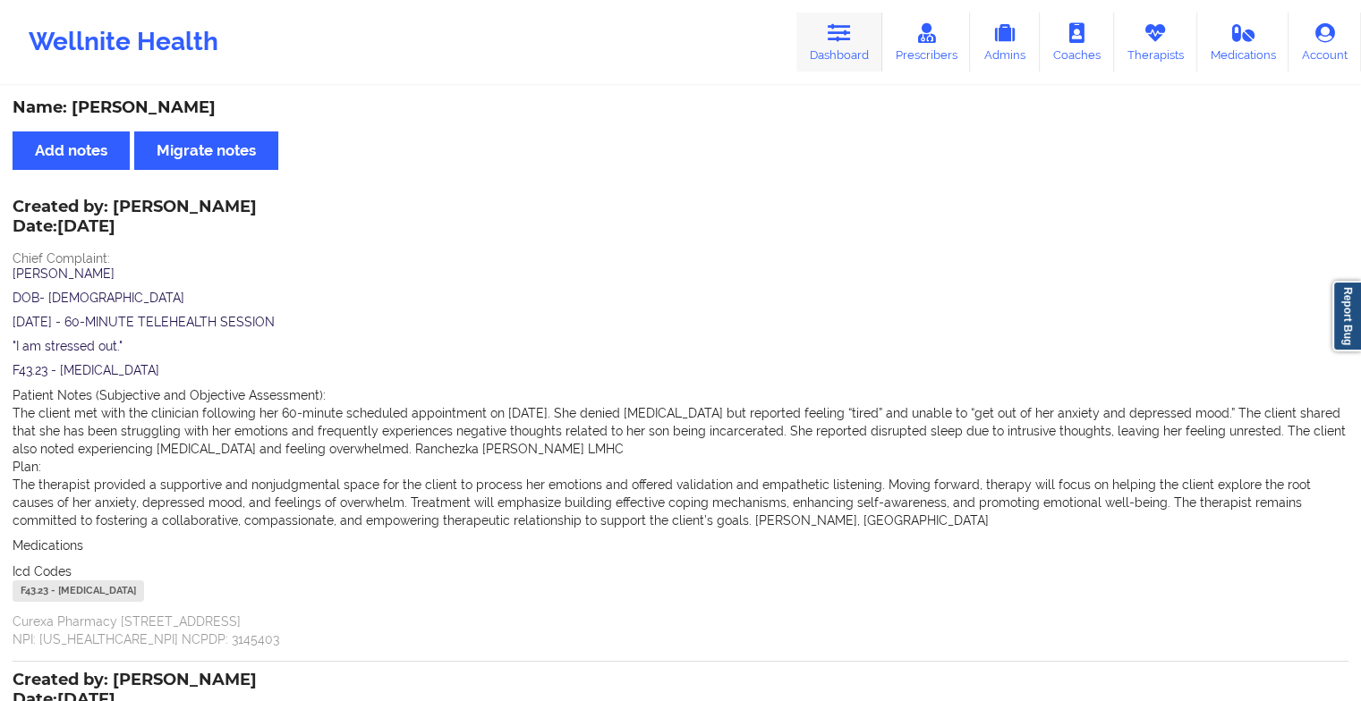
click at [830, 21] on link "Dashboard" at bounding box center [839, 42] width 86 height 59
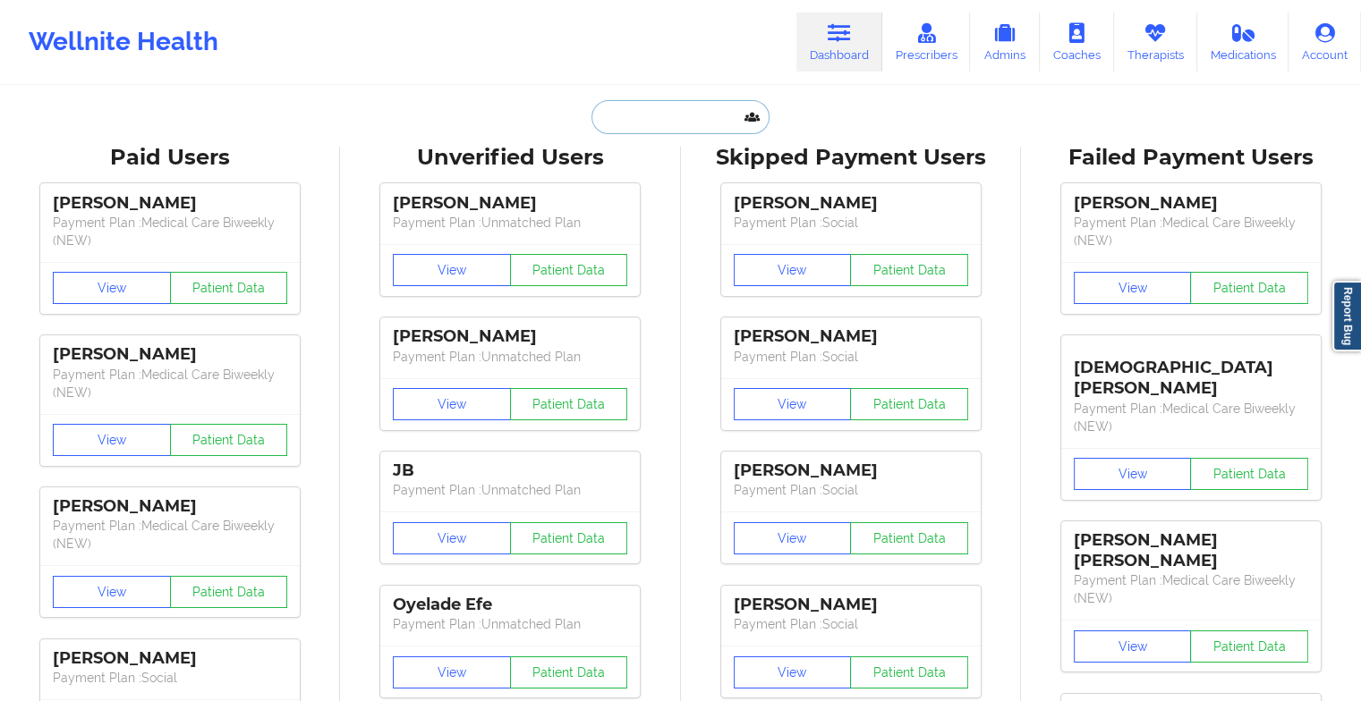
click at [666, 110] on input "text" at bounding box center [679, 117] width 177 height 34
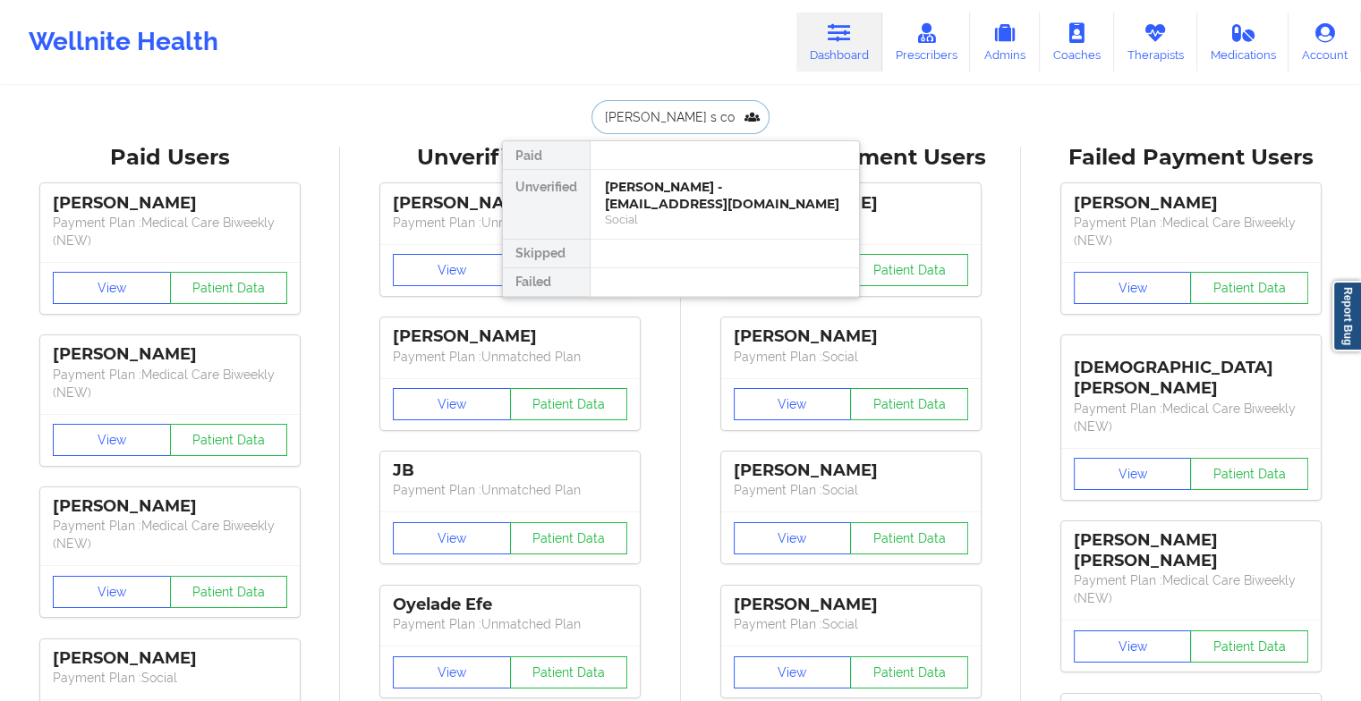
type input "[PERSON_NAME] s cou"
click at [728, 197] on div "[PERSON_NAME] - [EMAIL_ADDRESS][DOMAIN_NAME]" at bounding box center [725, 195] width 240 height 33
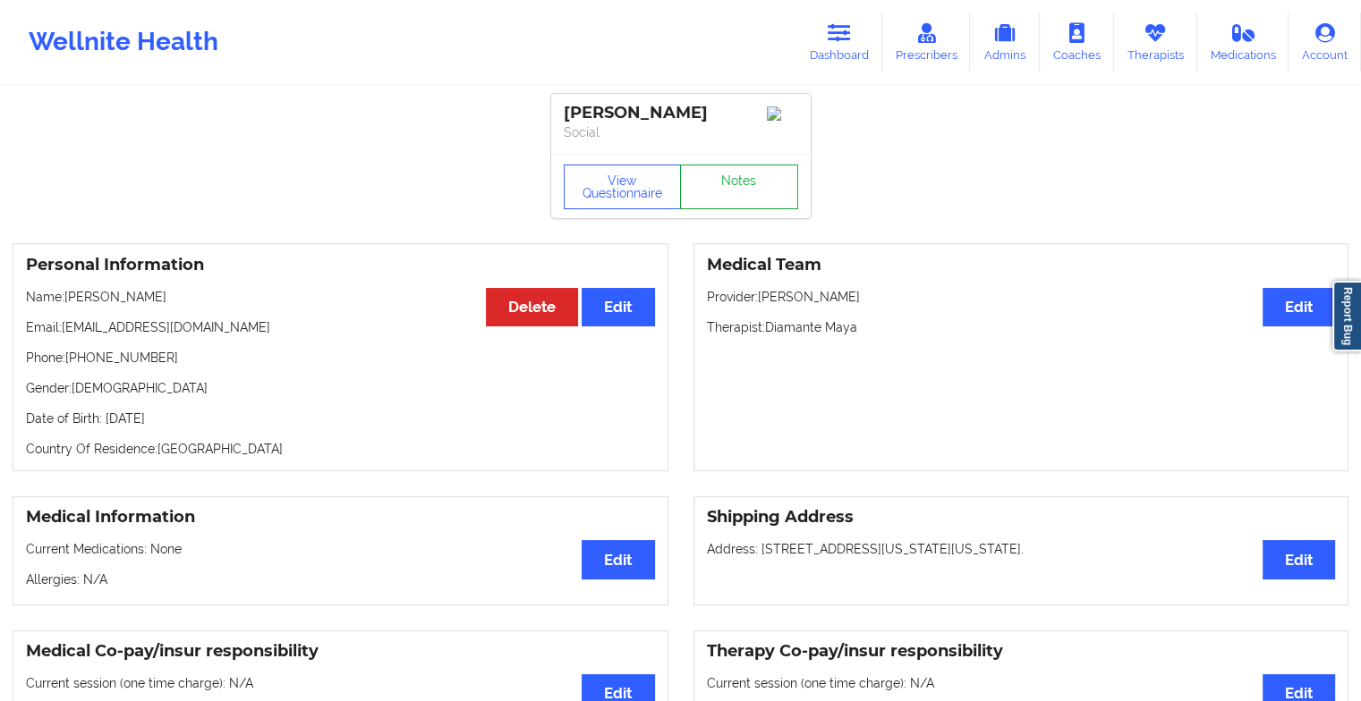
click at [753, 199] on link "Notes" at bounding box center [739, 187] width 118 height 45
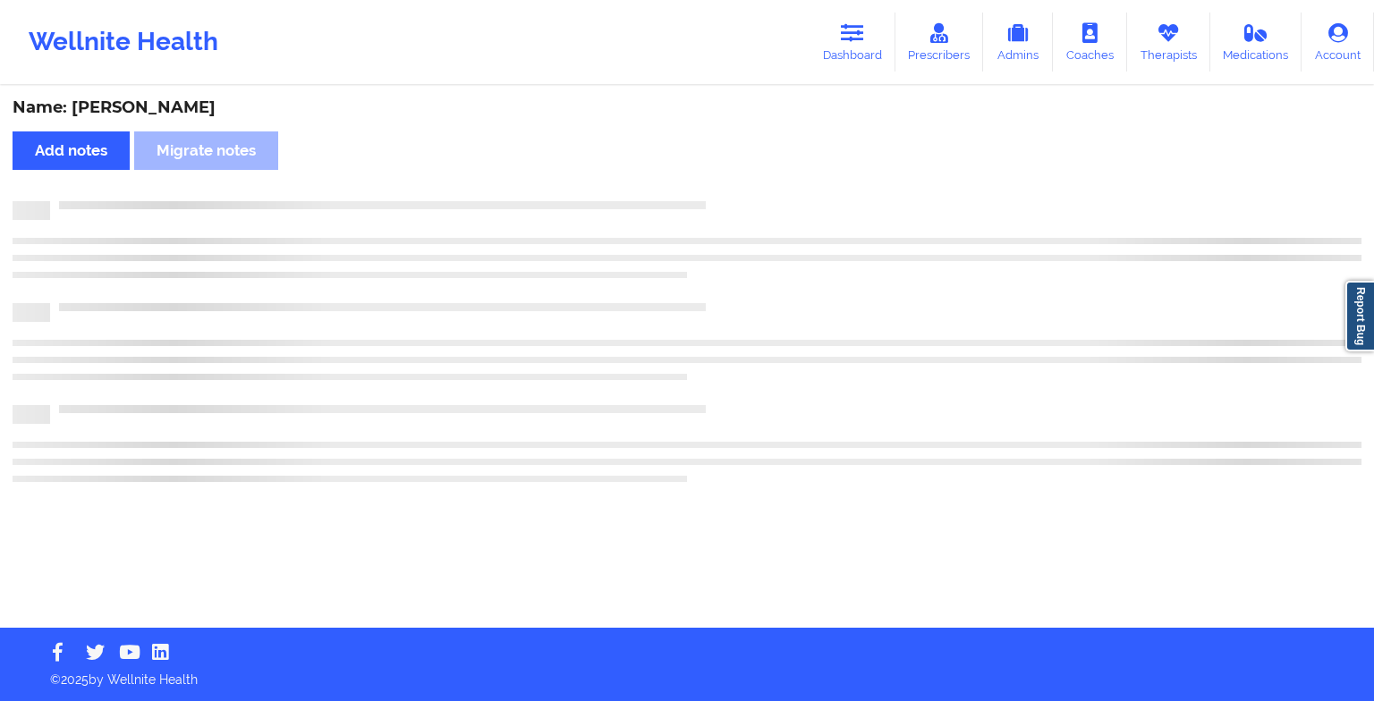
click at [753, 199] on div "Name: [PERSON_NAME] Add notes Migrate notes" at bounding box center [687, 358] width 1374 height 540
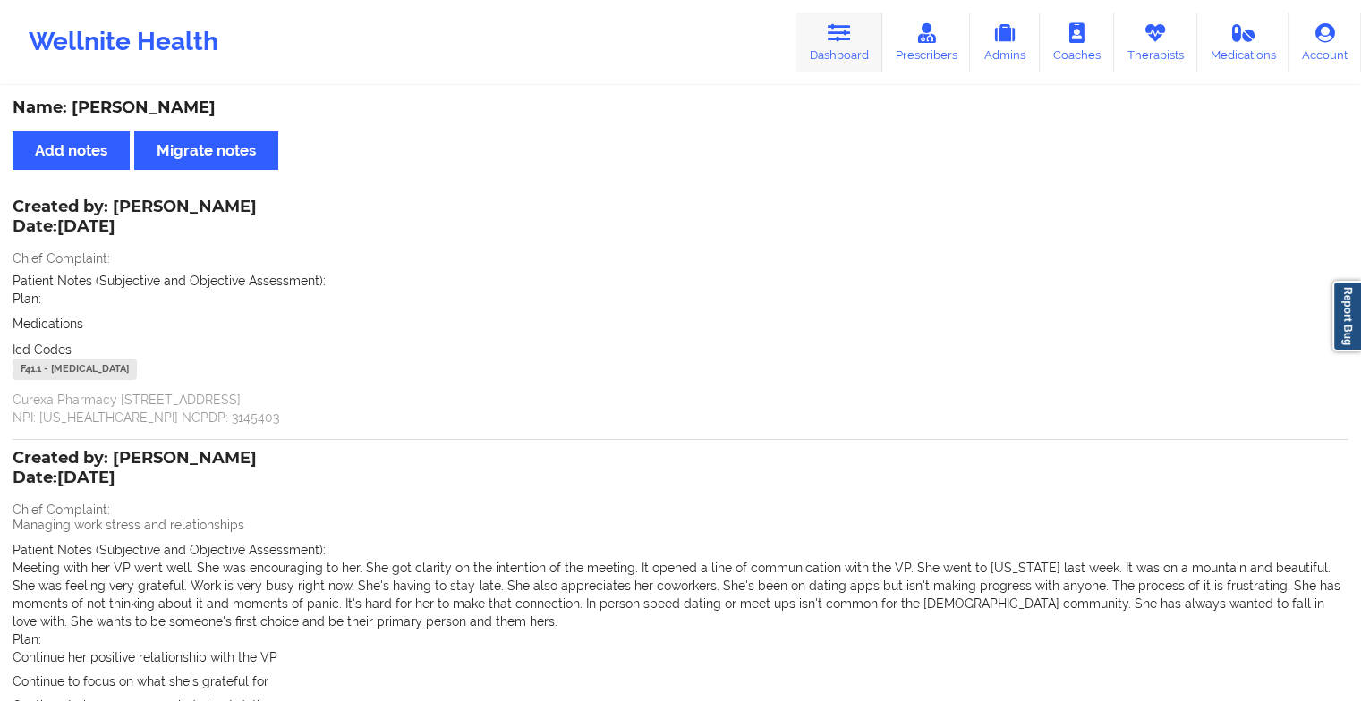
click at [847, 34] on icon at bounding box center [839, 33] width 23 height 20
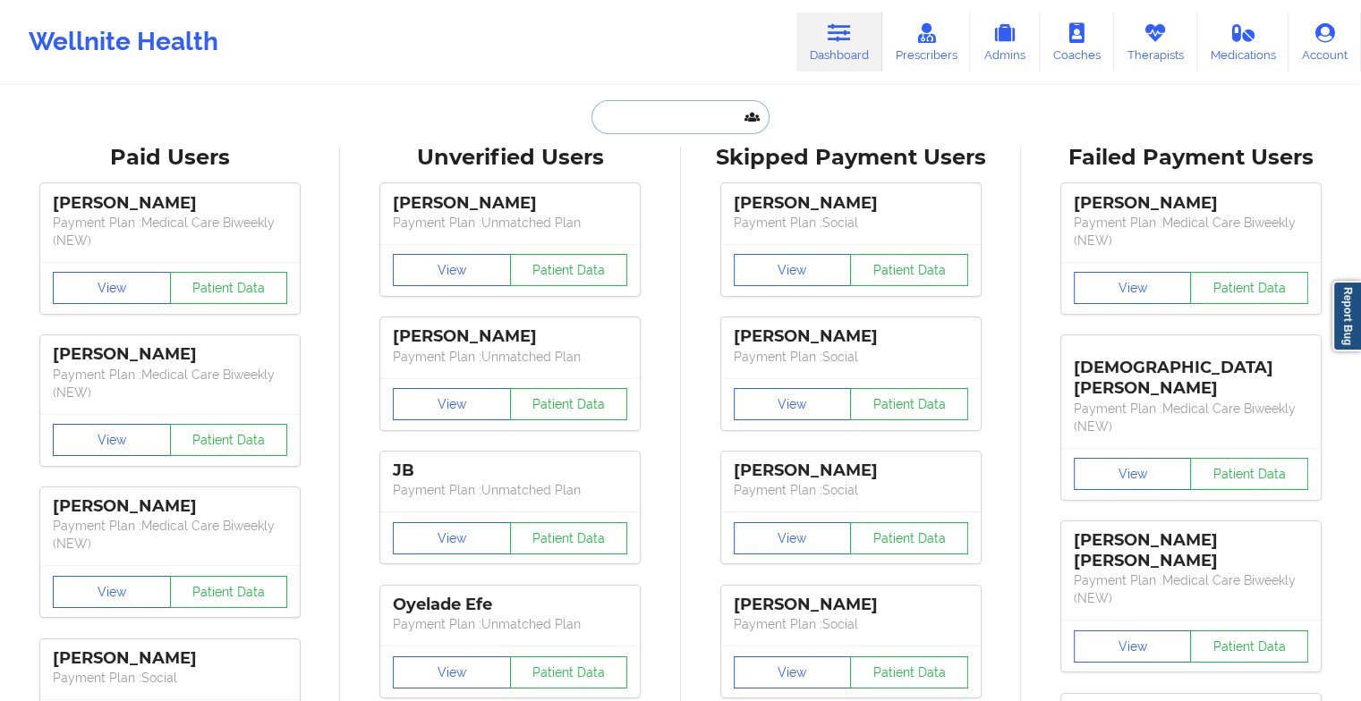
click at [669, 122] on input "text" at bounding box center [679, 117] width 177 height 34
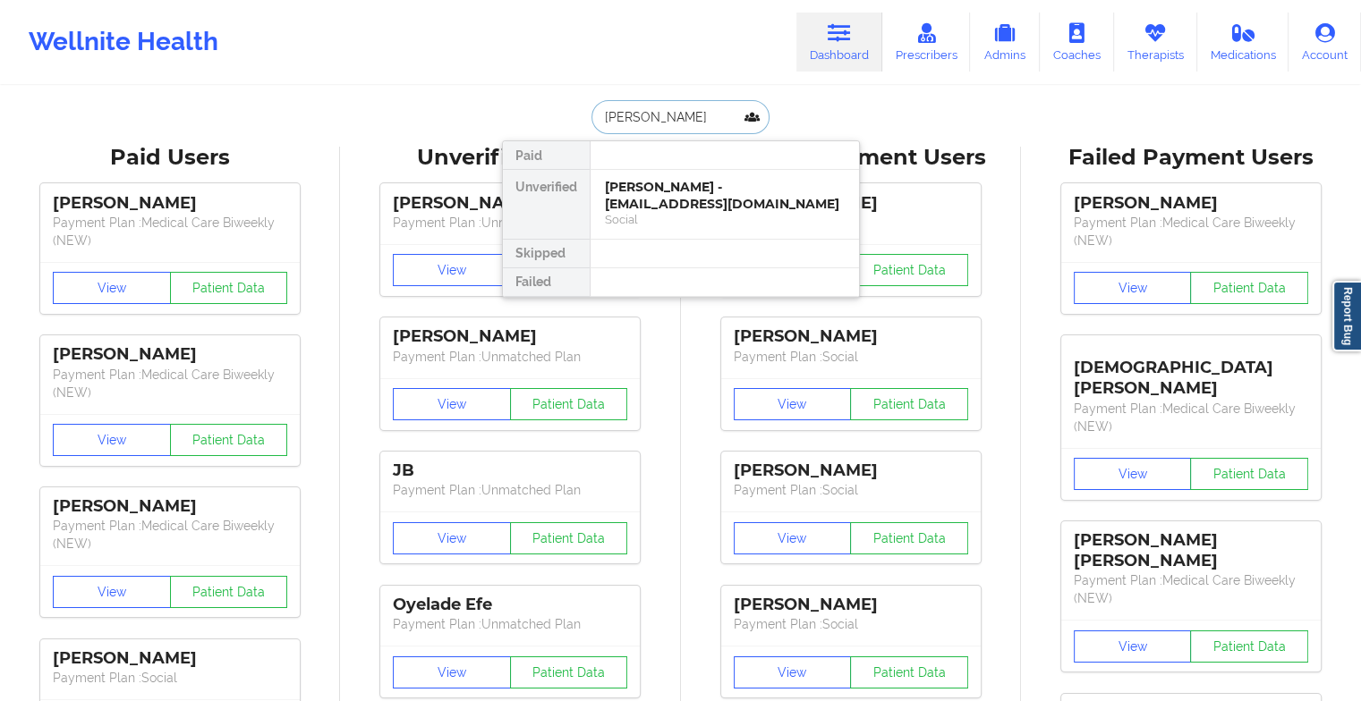
type input "[PERSON_NAME]"
click at [622, 200] on div "[PERSON_NAME] - [EMAIL_ADDRESS][DOMAIN_NAME]" at bounding box center [725, 195] width 240 height 33
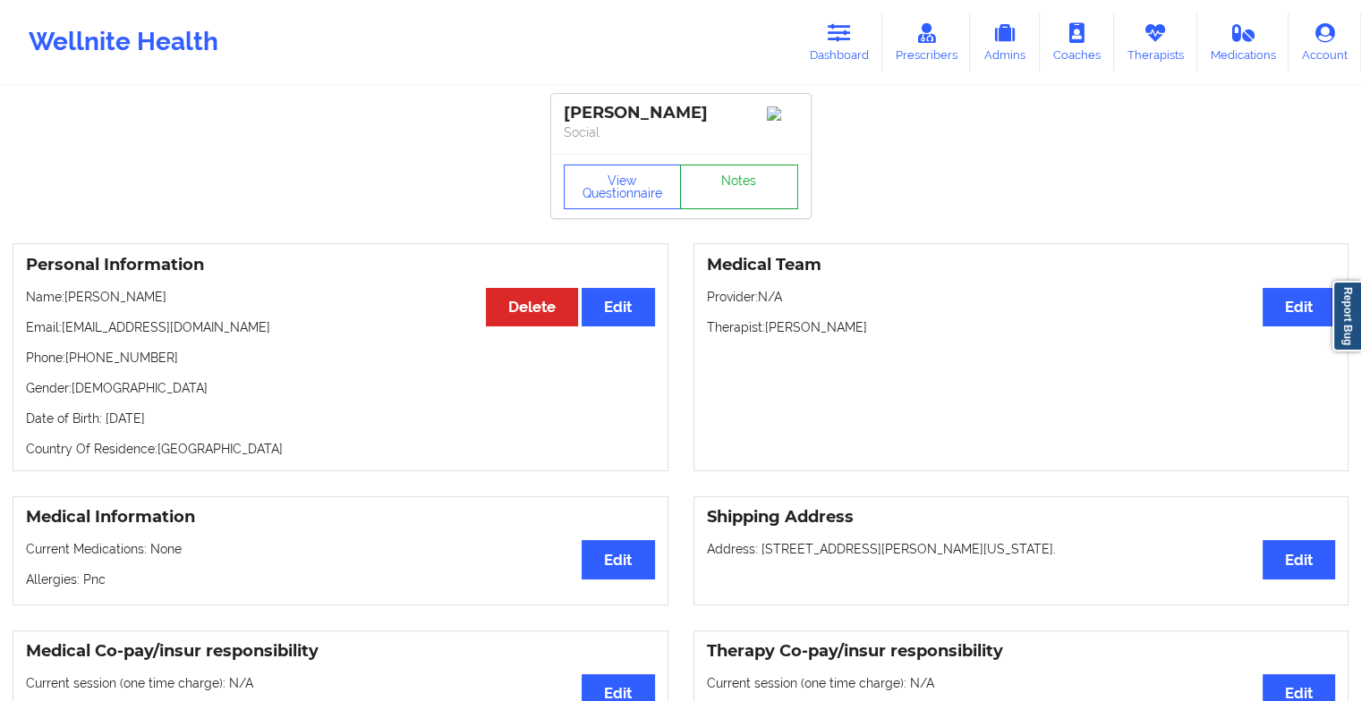
click at [788, 184] on link "Notes" at bounding box center [739, 187] width 118 height 45
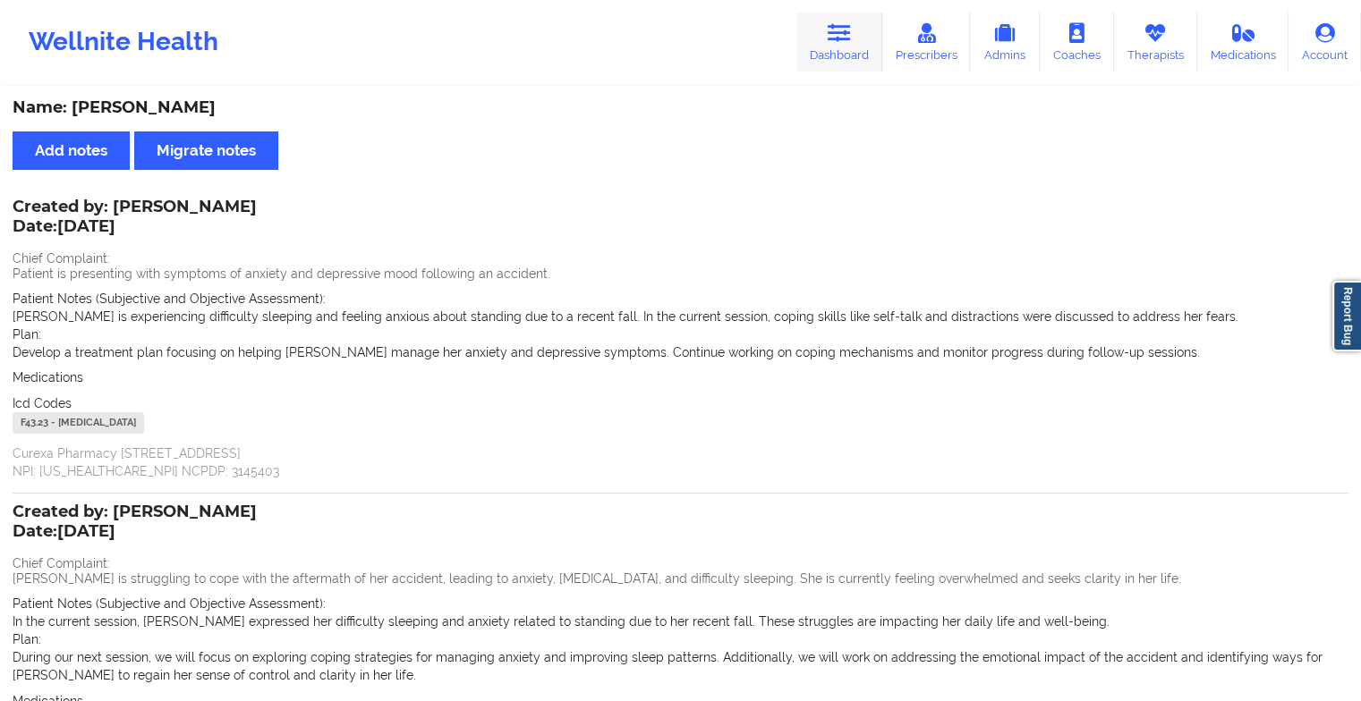
click at [864, 32] on link "Dashboard" at bounding box center [839, 42] width 86 height 59
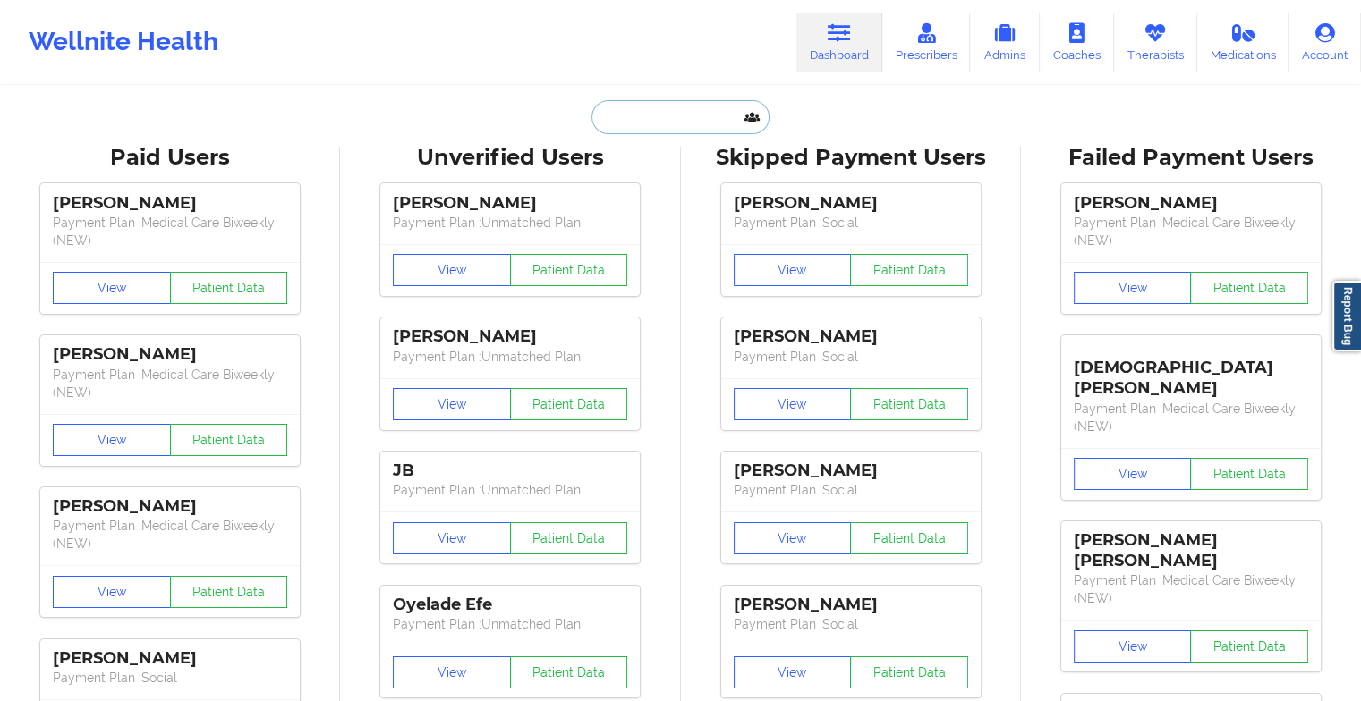
click at [680, 113] on input "text" at bounding box center [679, 117] width 177 height 34
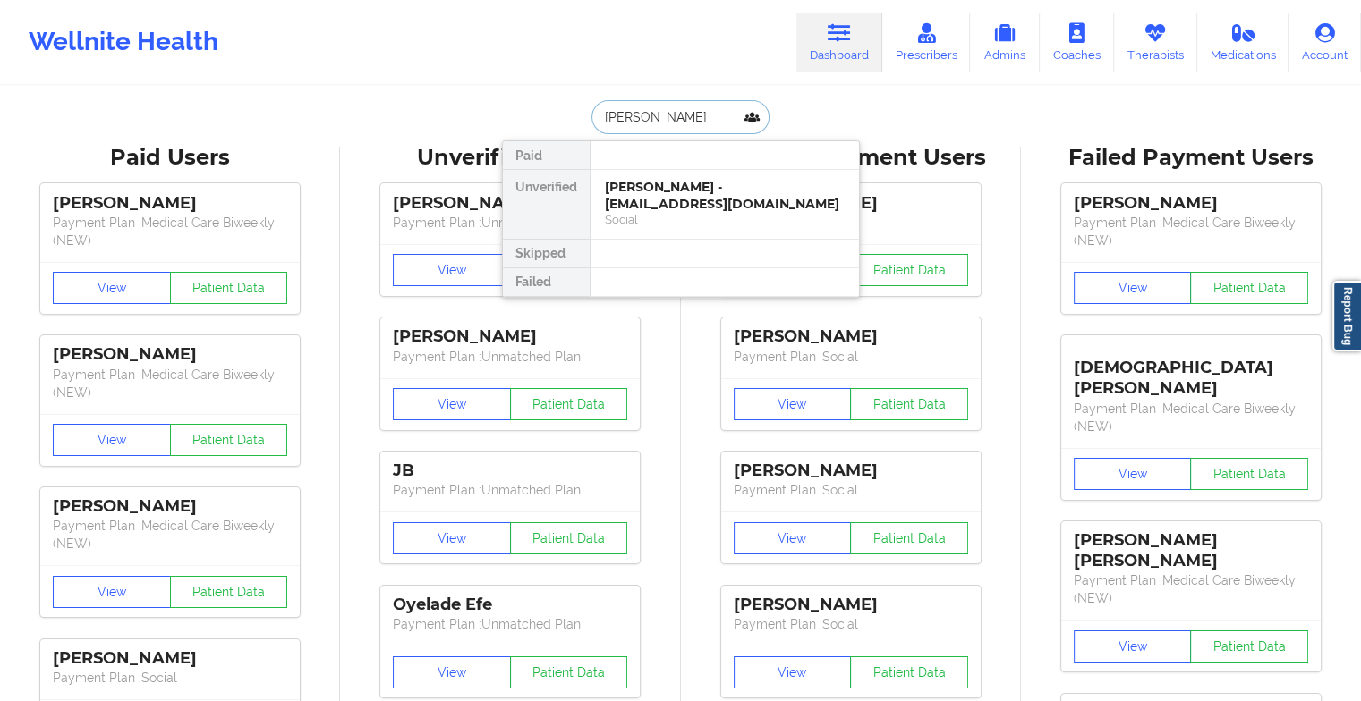
type input "[PERSON_NAME]"
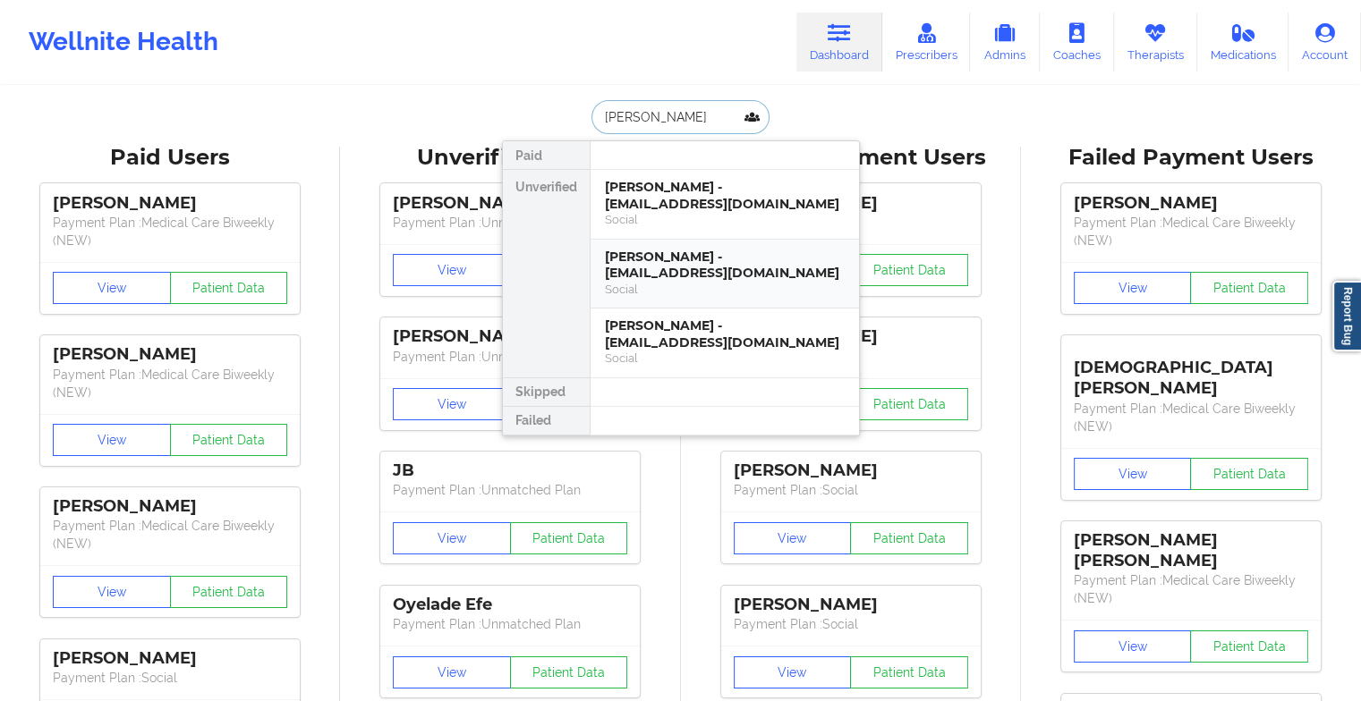
click at [666, 282] on div "Social" at bounding box center [725, 289] width 240 height 15
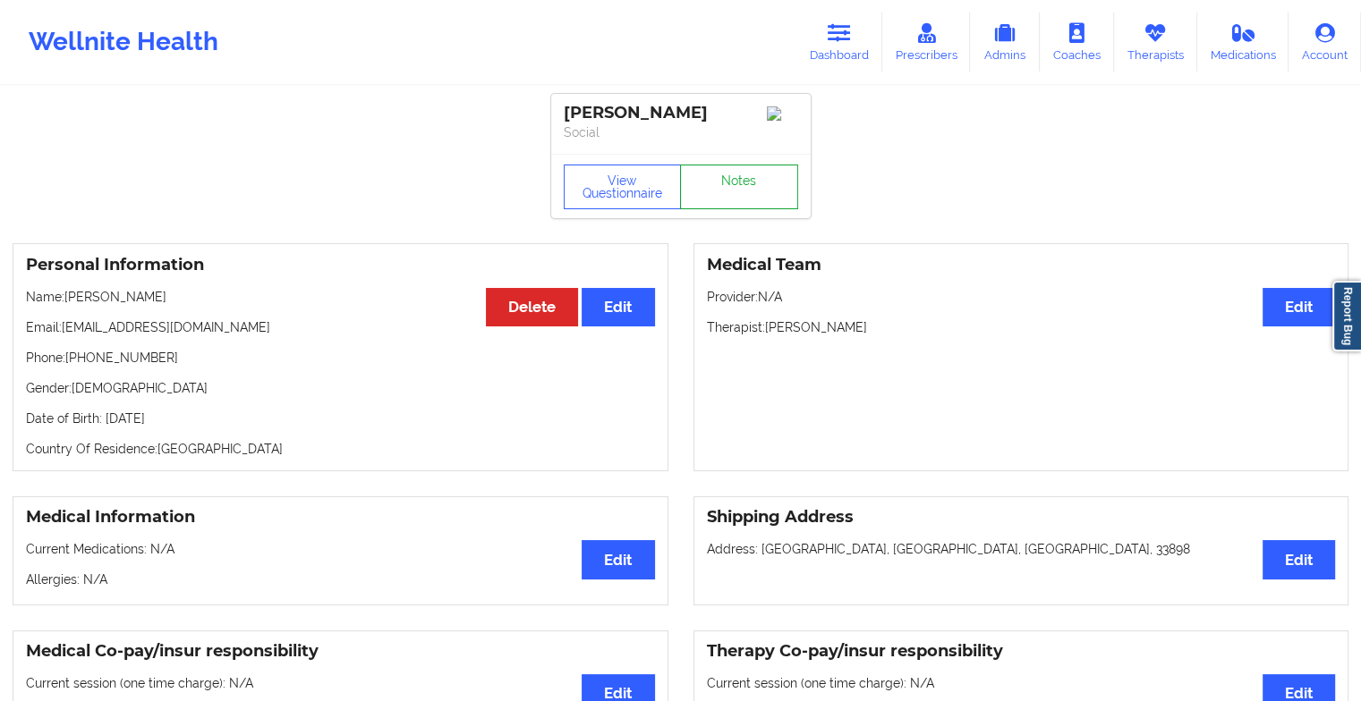
click at [764, 209] on link "Notes" at bounding box center [739, 187] width 118 height 45
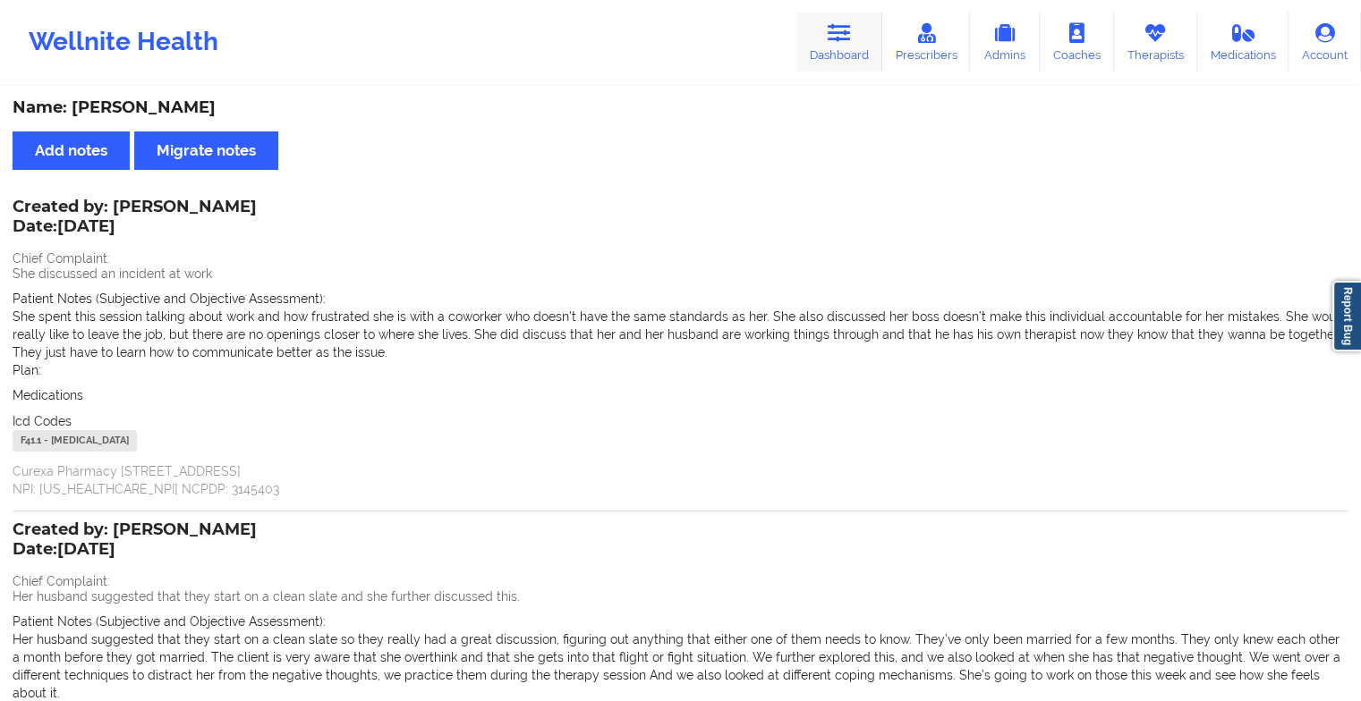
click at [836, 43] on icon at bounding box center [839, 33] width 23 height 20
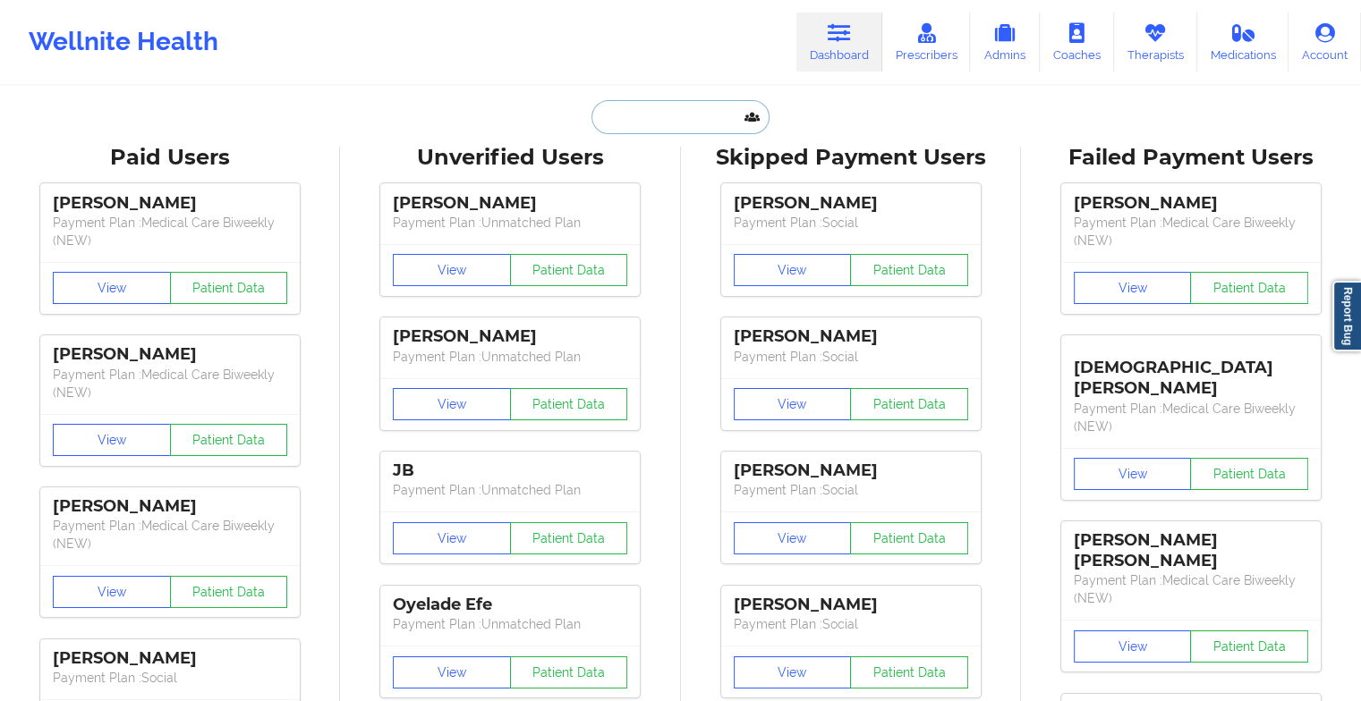
click at [618, 120] on input "text" at bounding box center [679, 117] width 177 height 34
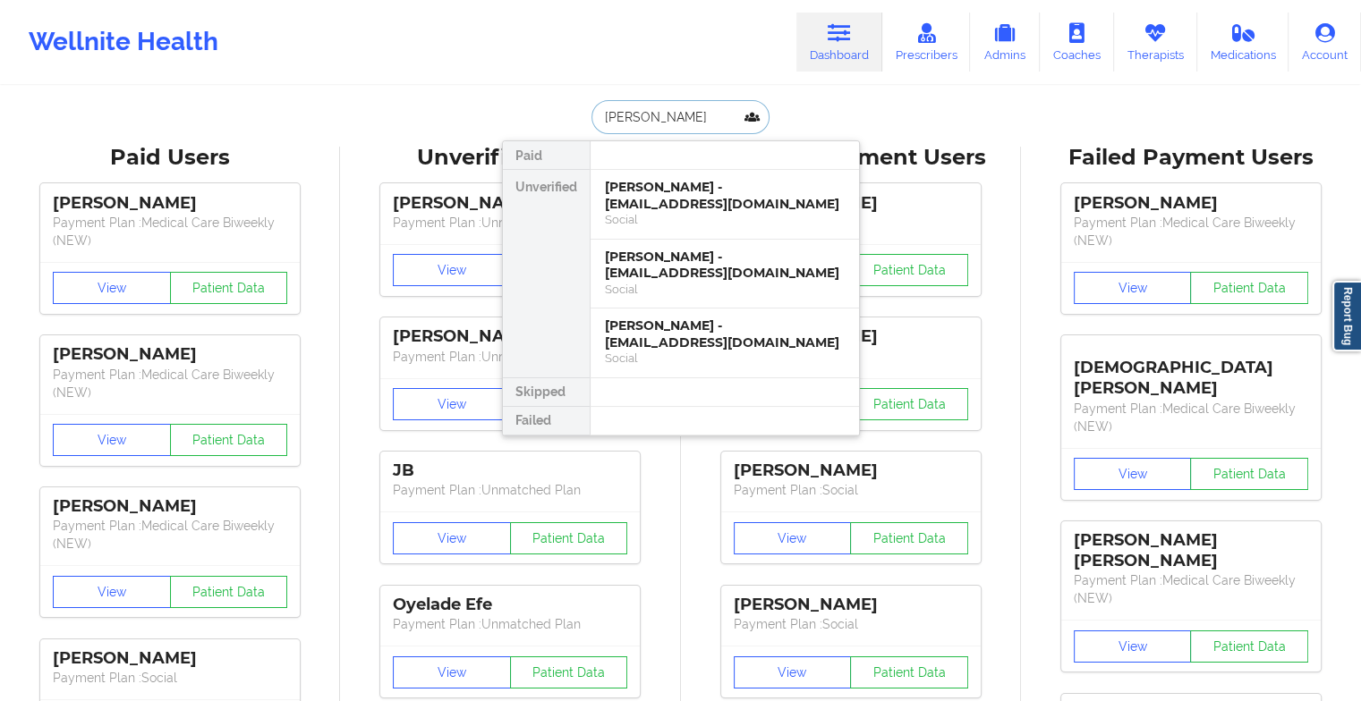
type input "[PERSON_NAME]"
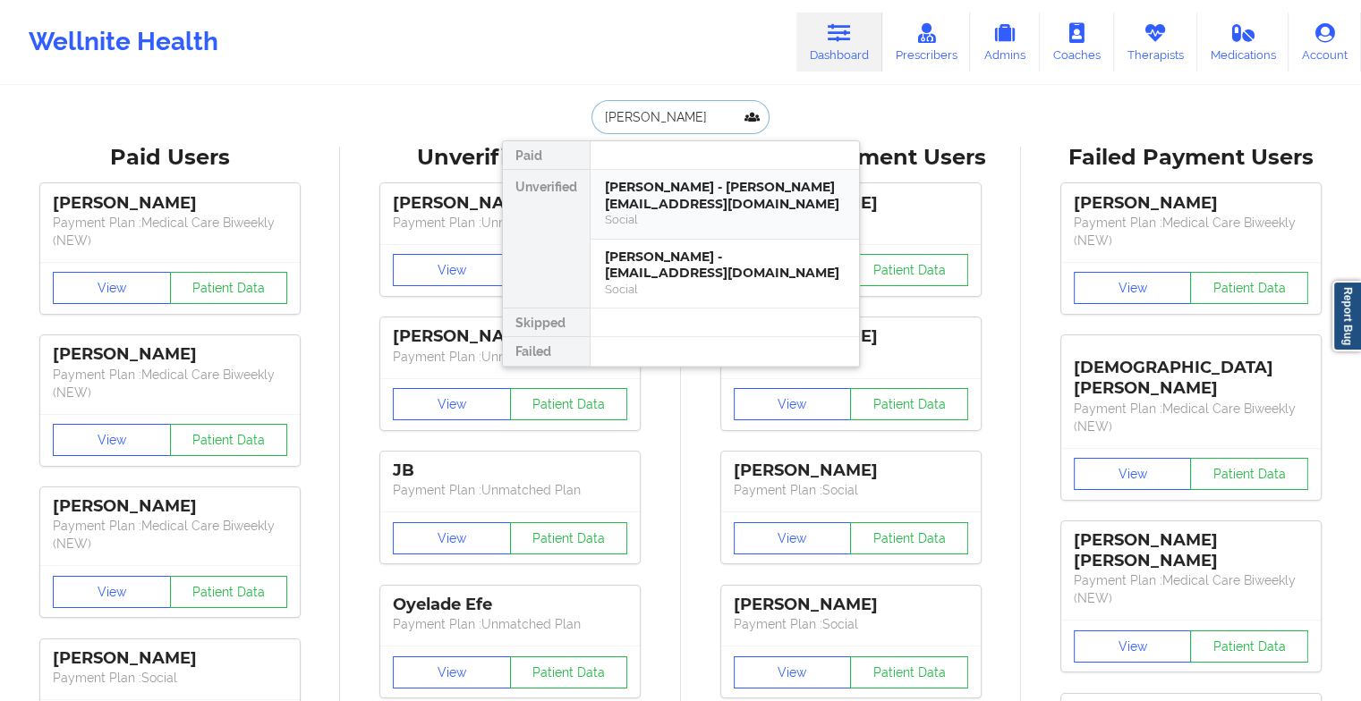
click at [716, 205] on div "[PERSON_NAME] - [PERSON_NAME][EMAIL_ADDRESS][DOMAIN_NAME]" at bounding box center [725, 195] width 240 height 33
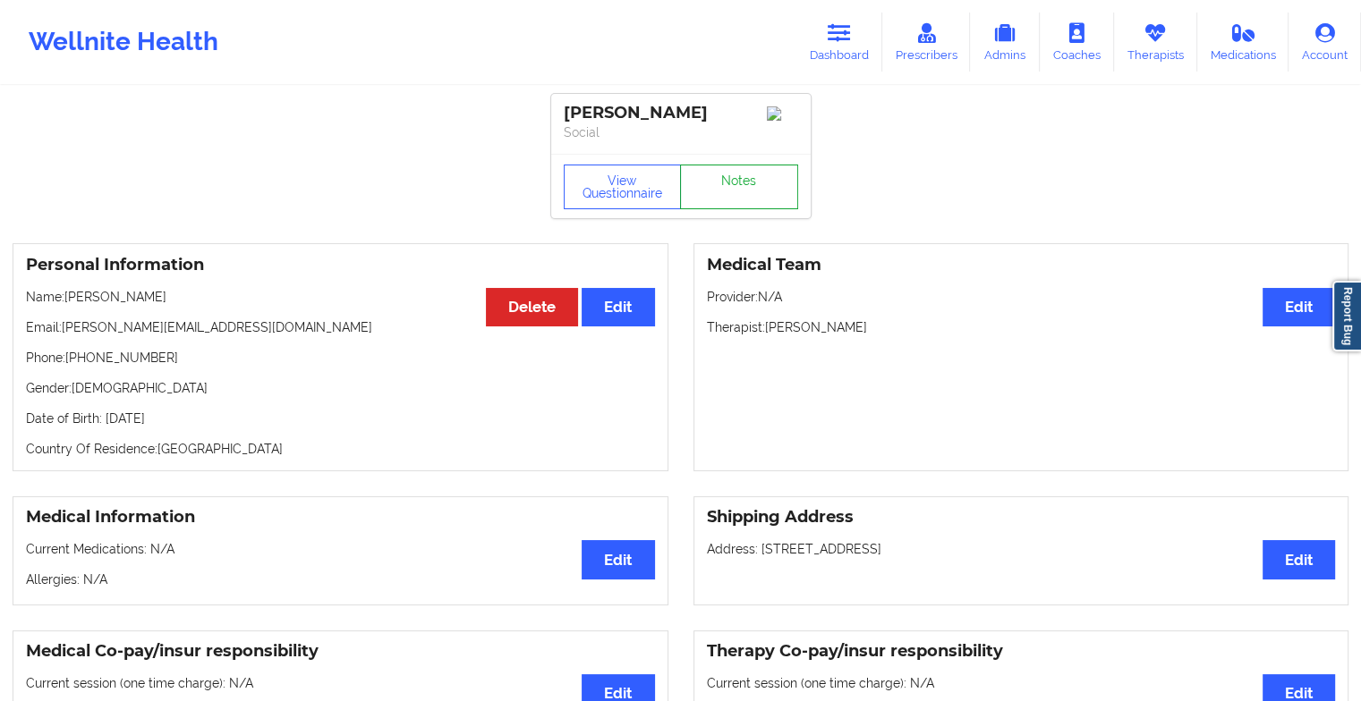
click at [726, 208] on link "Notes" at bounding box center [739, 187] width 118 height 45
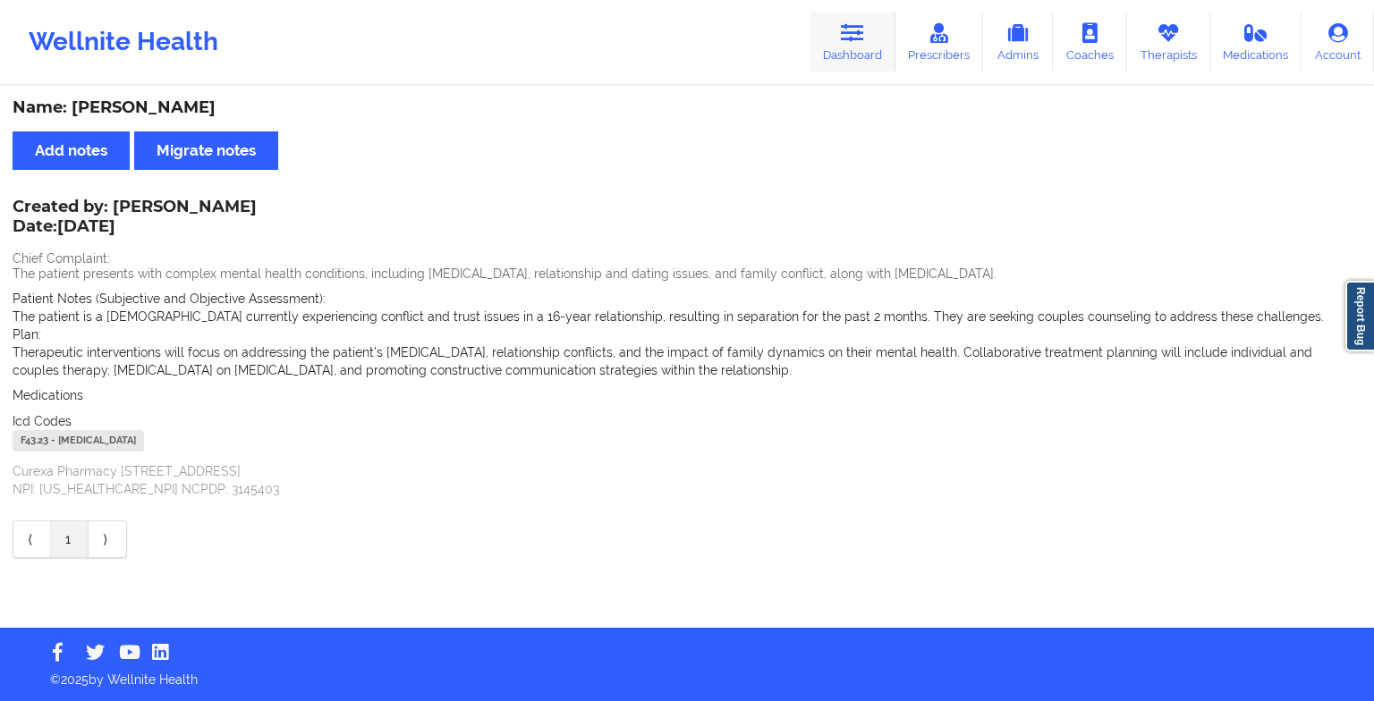
click at [835, 63] on link "Dashboard" at bounding box center [853, 42] width 86 height 59
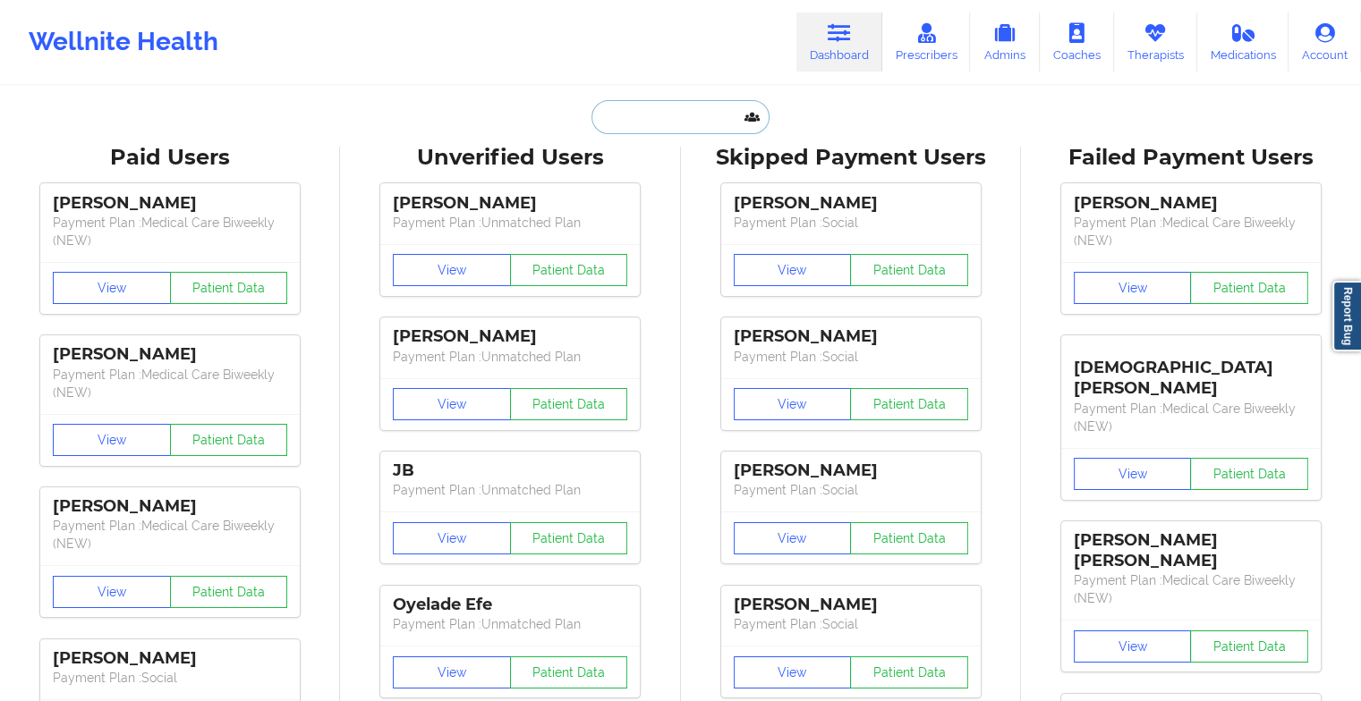
click at [688, 121] on input "text" at bounding box center [679, 117] width 177 height 34
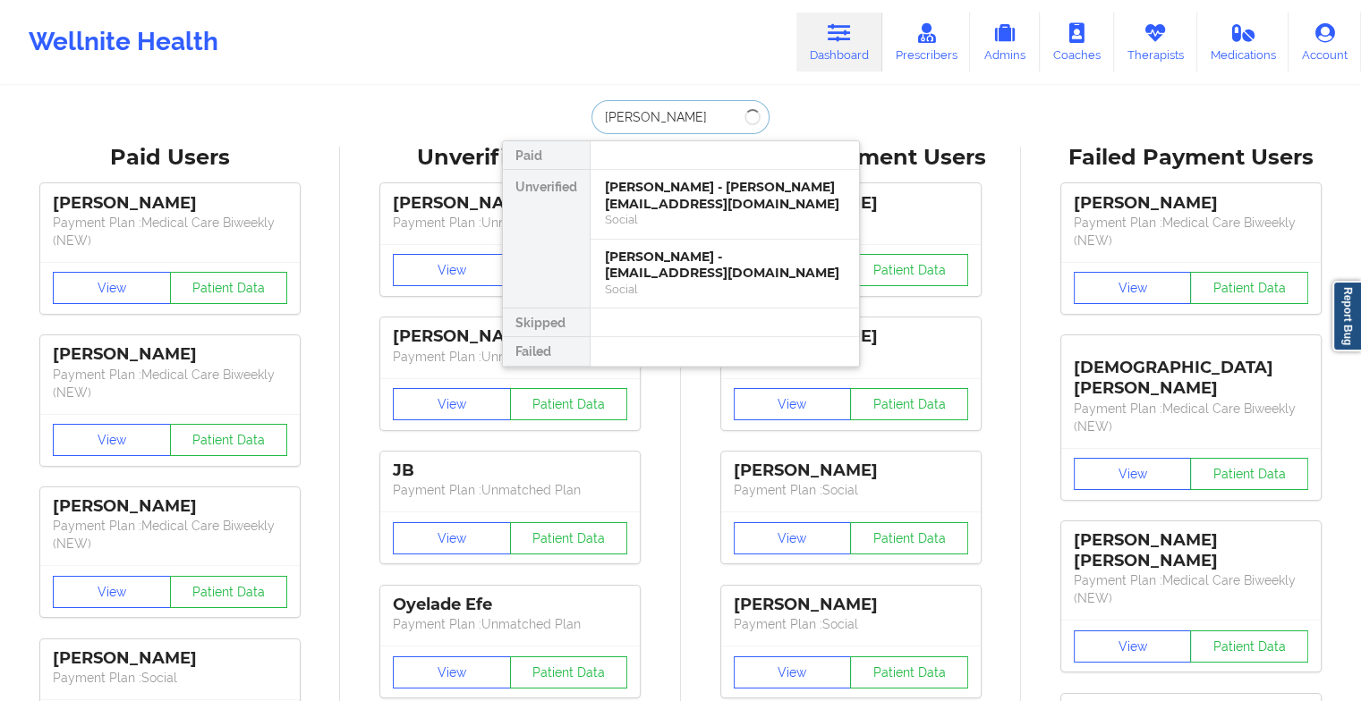
type input "[PERSON_NAME]"
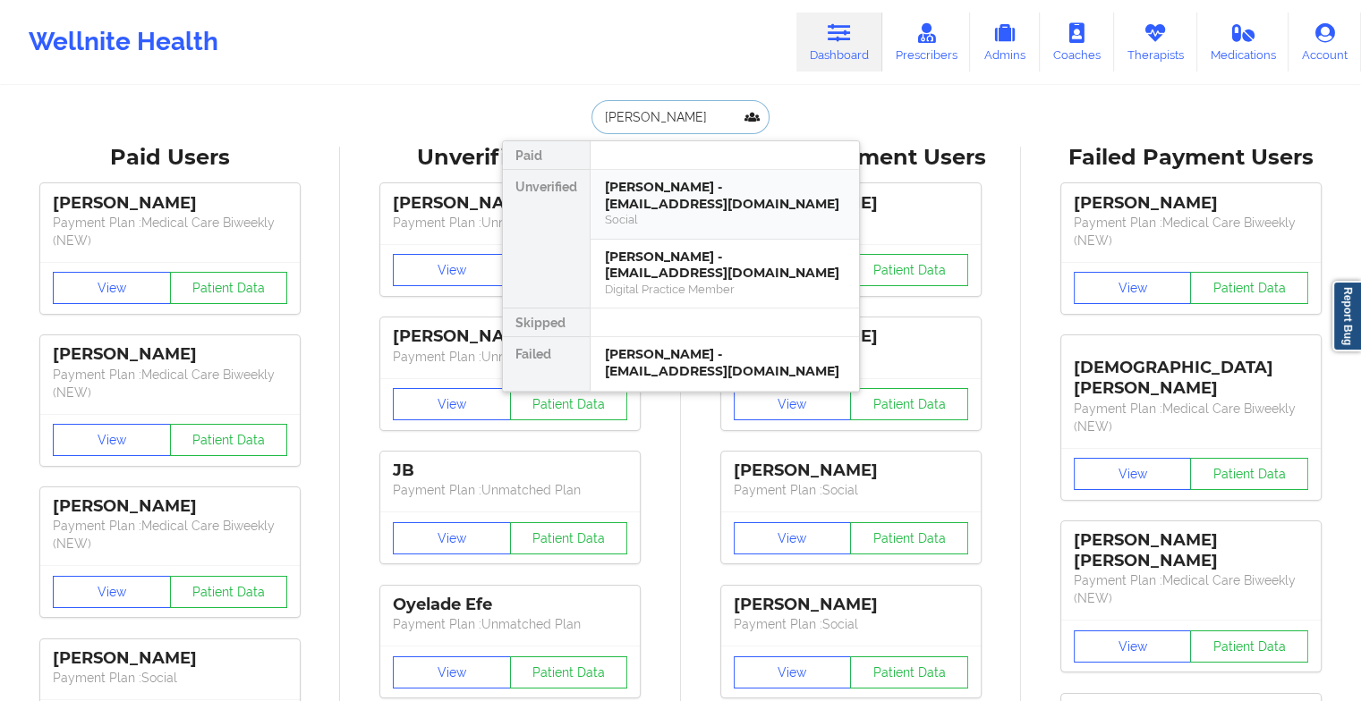
click at [661, 182] on div "[PERSON_NAME] - [EMAIL_ADDRESS][DOMAIN_NAME]" at bounding box center [725, 195] width 240 height 33
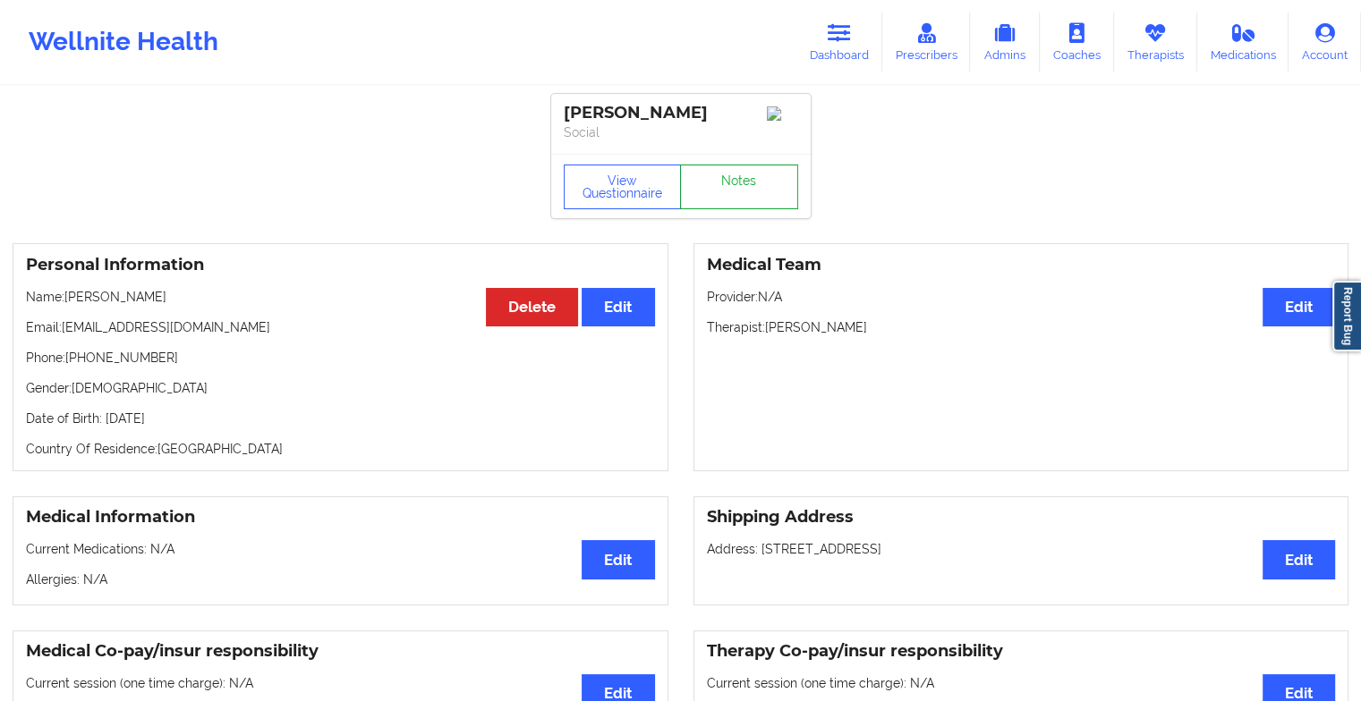
click at [724, 199] on link "Notes" at bounding box center [739, 187] width 118 height 45
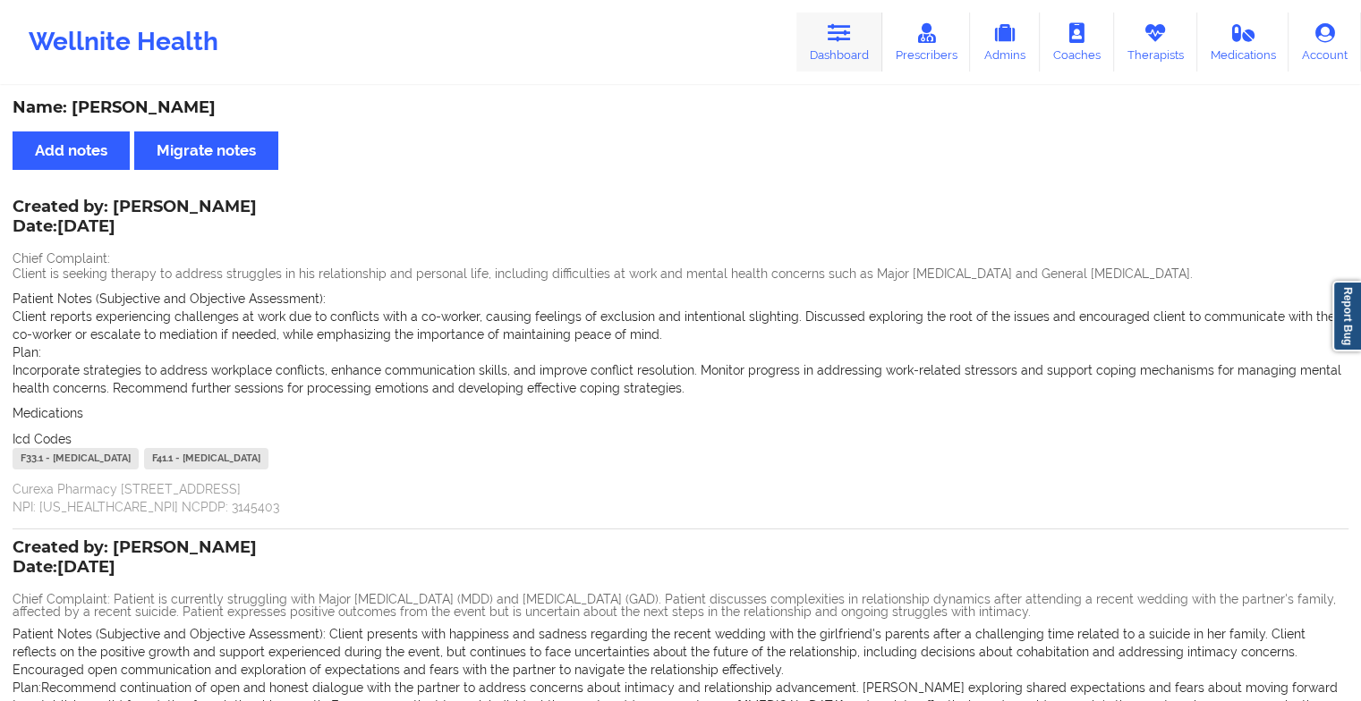
click at [819, 47] on link "Dashboard" at bounding box center [839, 42] width 86 height 59
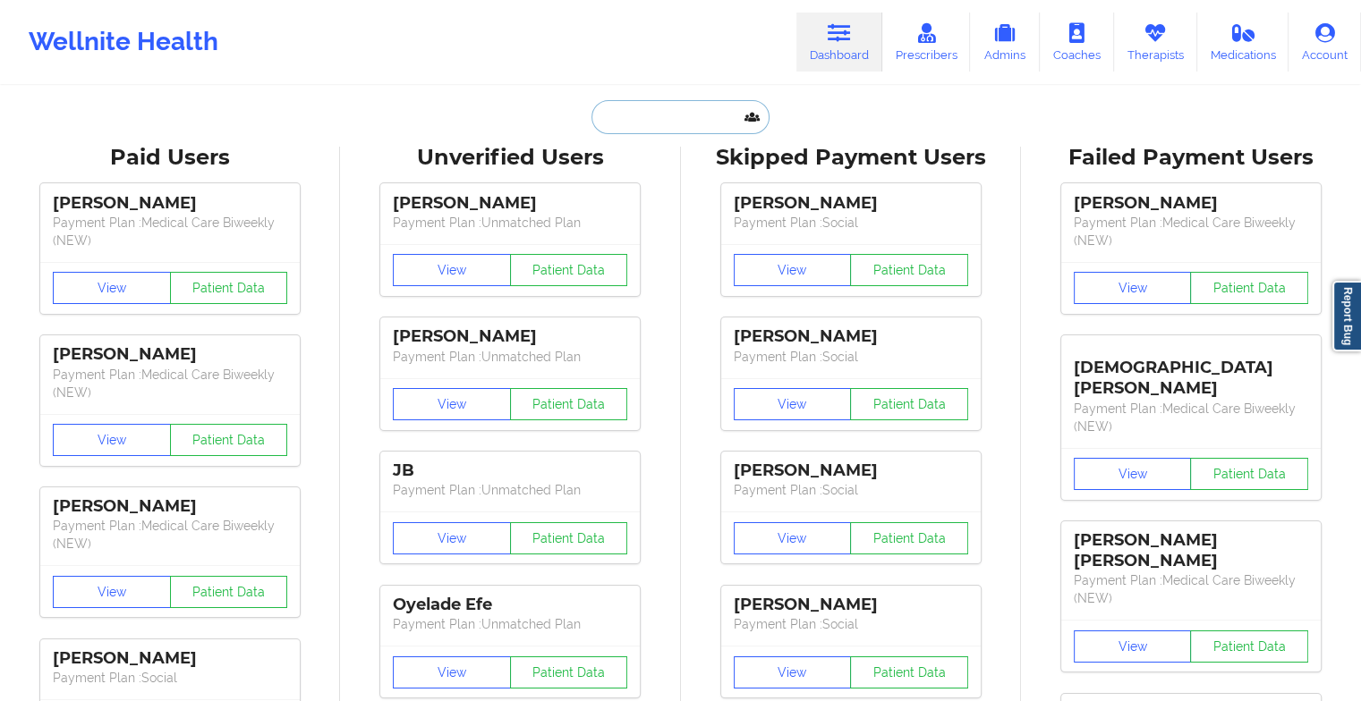
click at [665, 115] on input "text" at bounding box center [679, 117] width 177 height 34
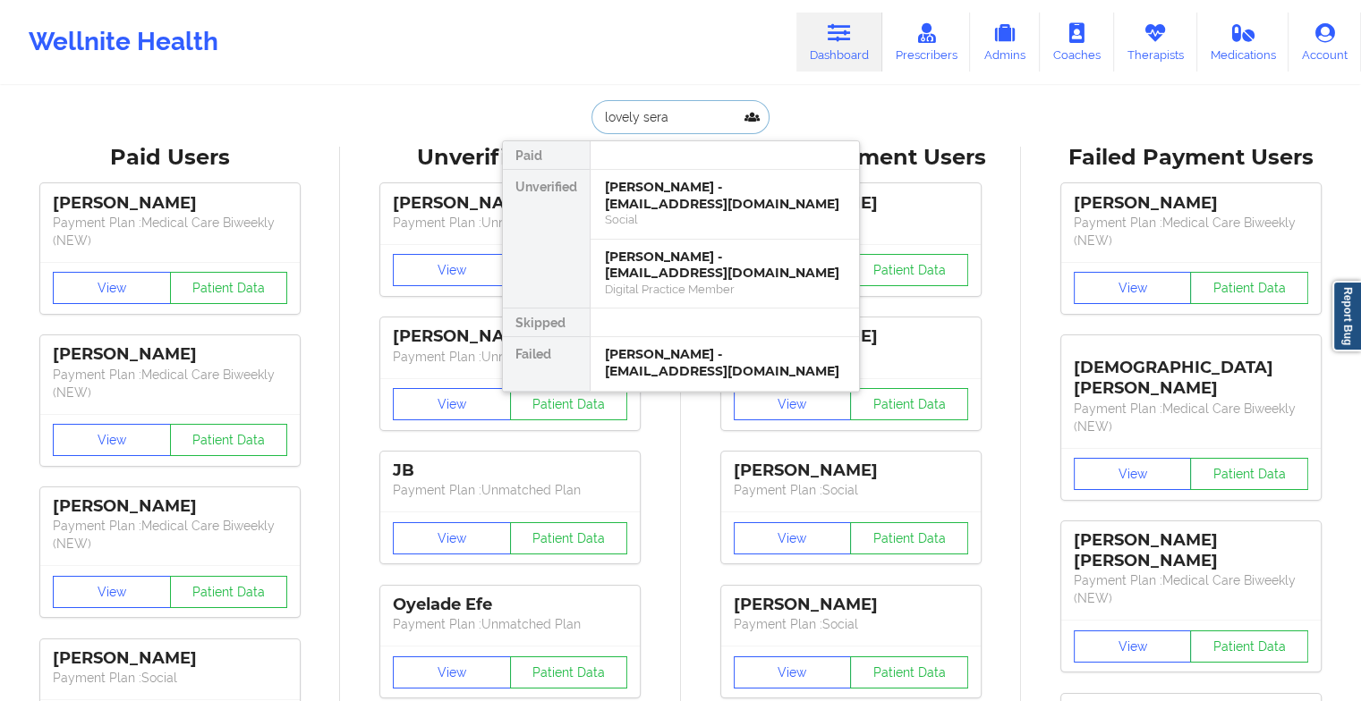
type input "lovely serap"
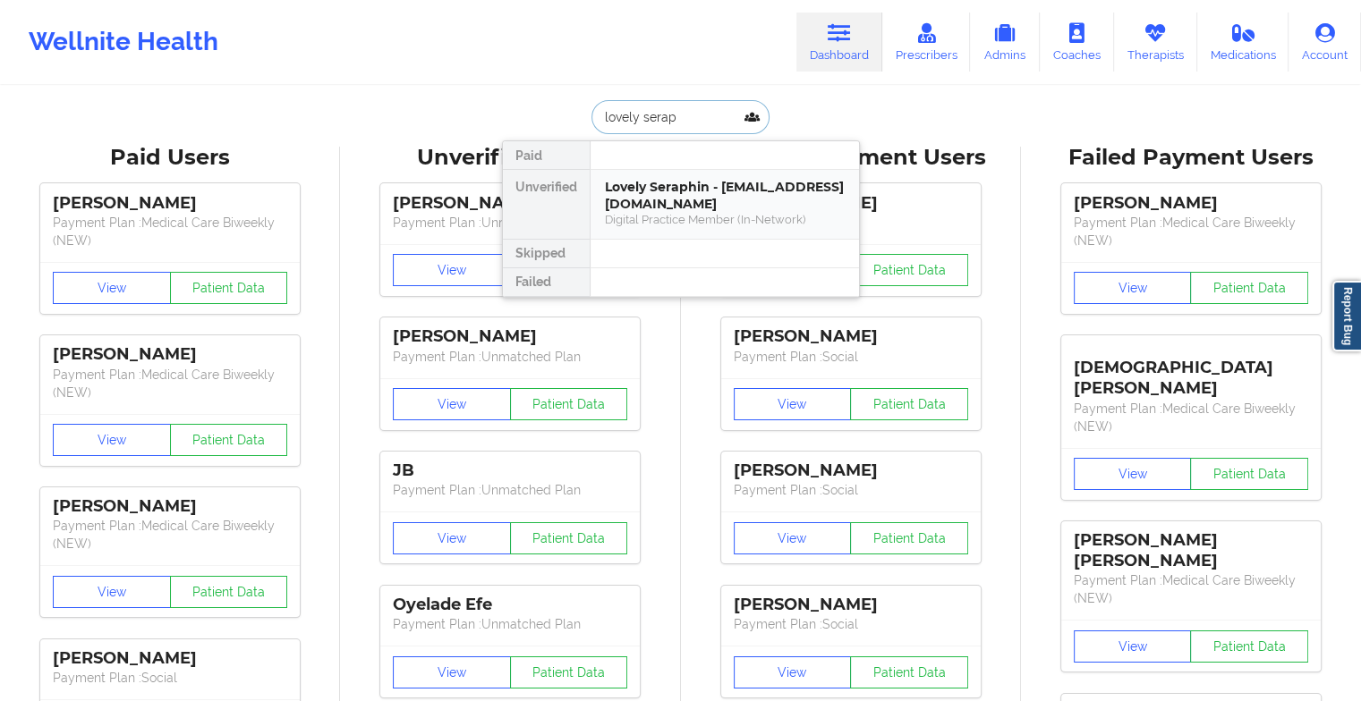
click at [667, 194] on div "Lovely Seraphin - [EMAIL_ADDRESS][DOMAIN_NAME]" at bounding box center [725, 195] width 240 height 33
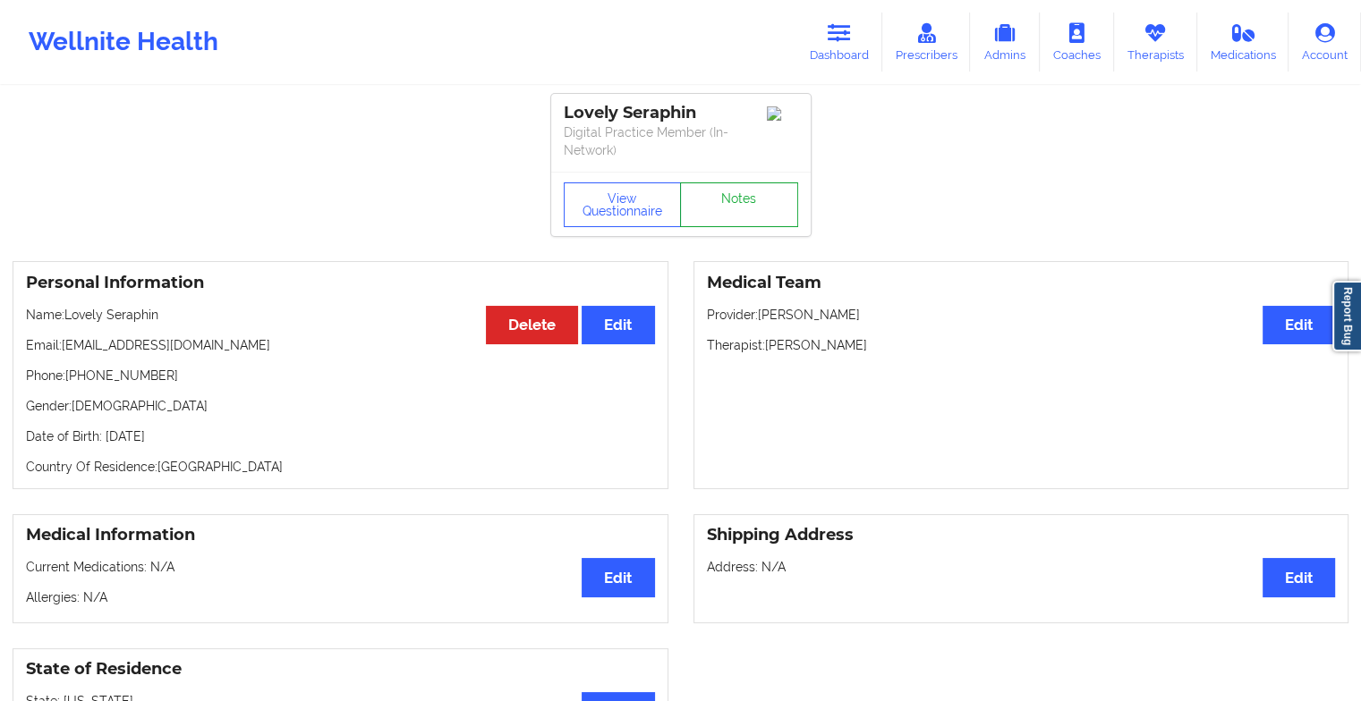
click at [742, 208] on link "Notes" at bounding box center [739, 205] width 118 height 45
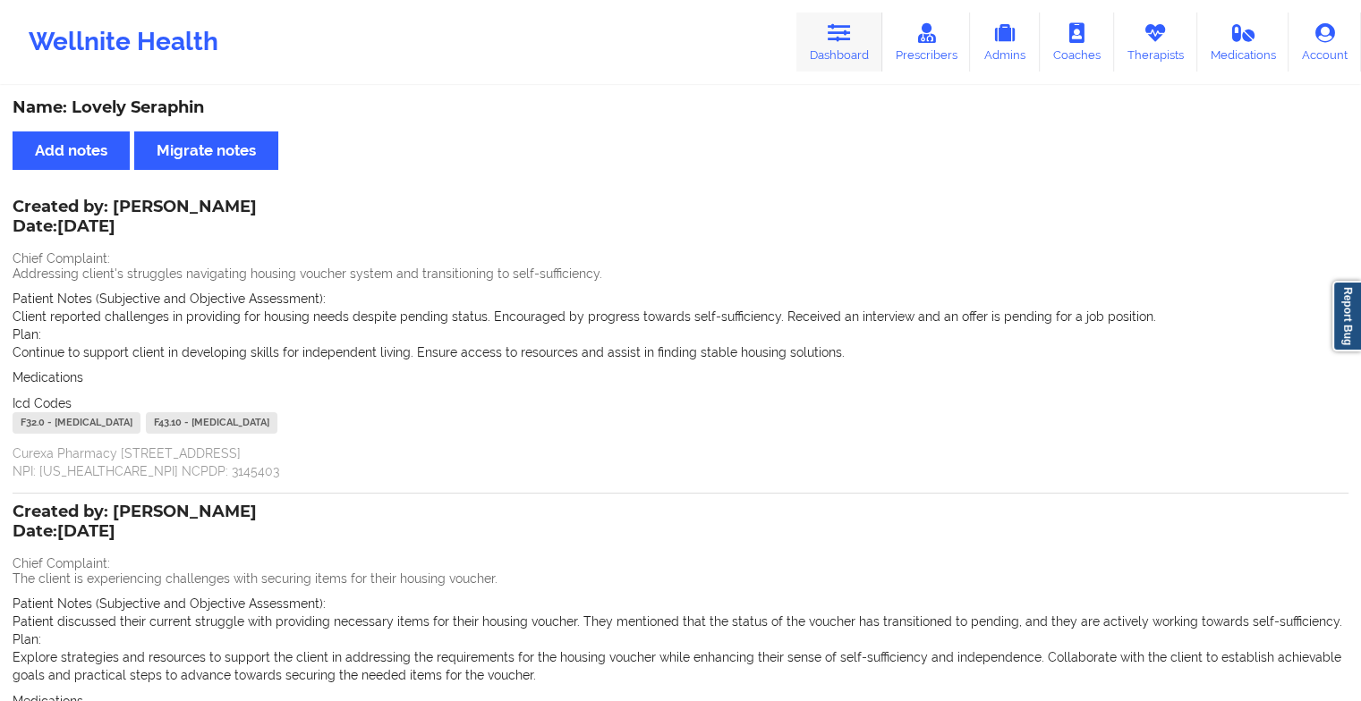
click at [820, 50] on link "Dashboard" at bounding box center [839, 42] width 86 height 59
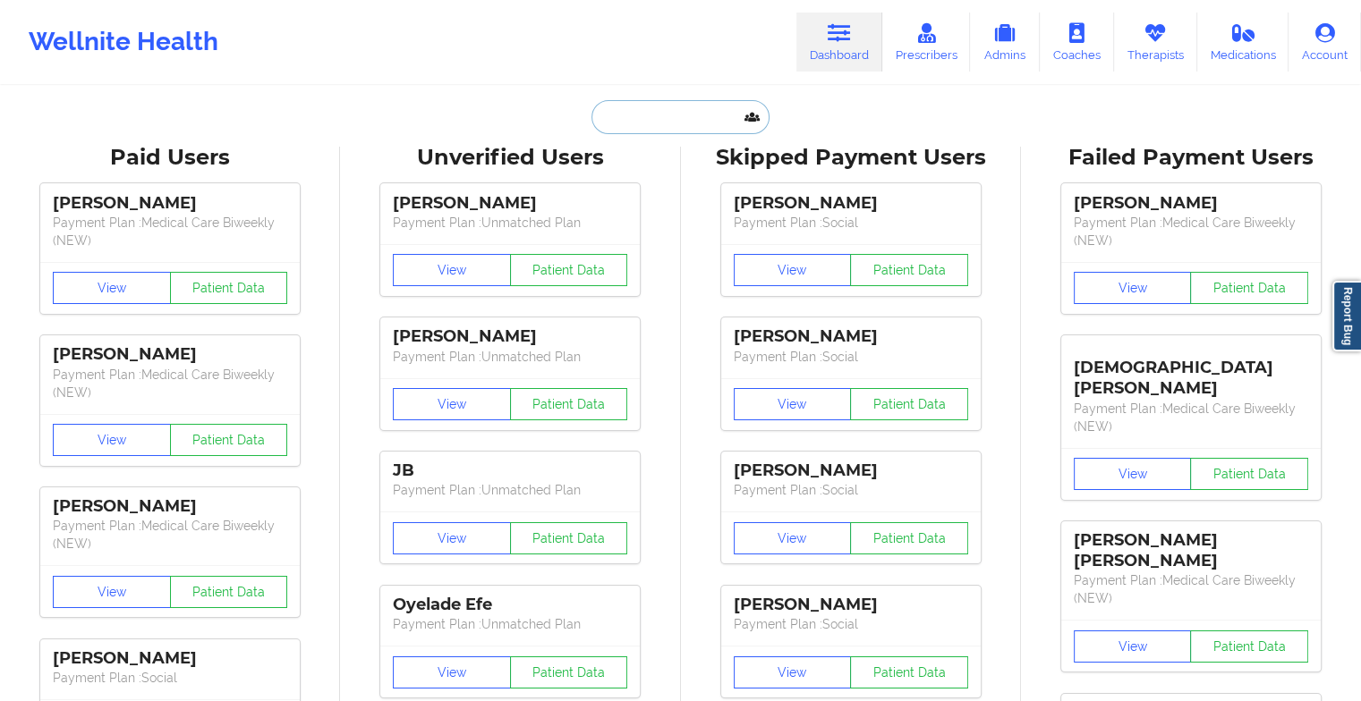
click at [675, 110] on input "text" at bounding box center [679, 117] width 177 height 34
paste input "[PERSON_NAME]"
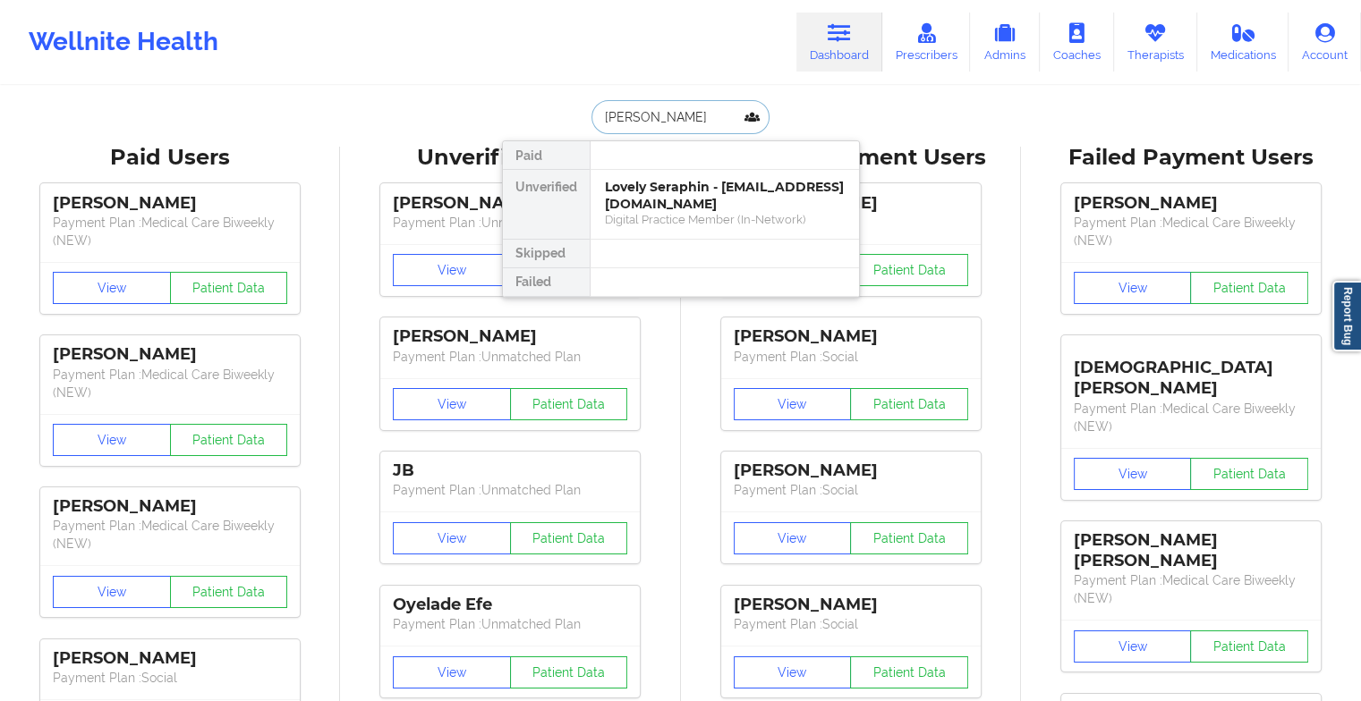
type input "[PERSON_NAME]"
click at [681, 191] on div "[PERSON_NAME] - [EMAIL_ADDRESS][DOMAIN_NAME]" at bounding box center [725, 195] width 240 height 33
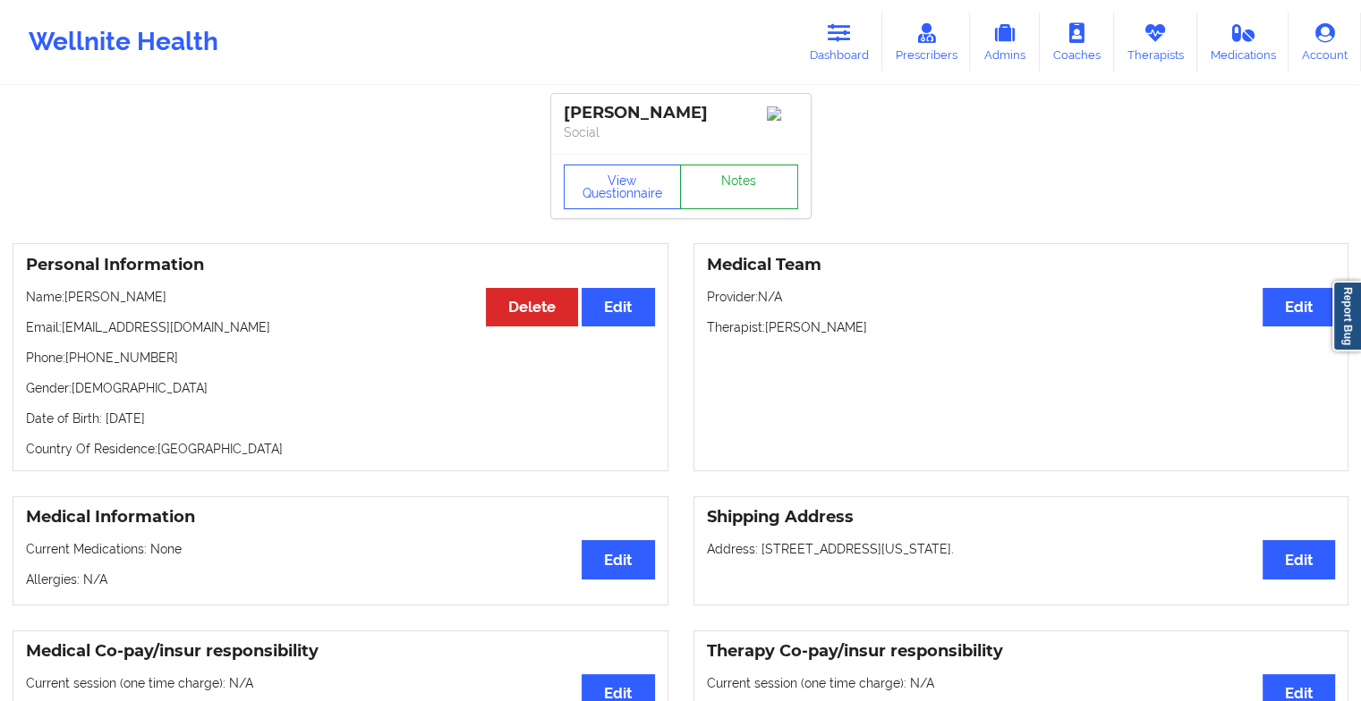
click at [726, 193] on link "Notes" at bounding box center [739, 187] width 118 height 45
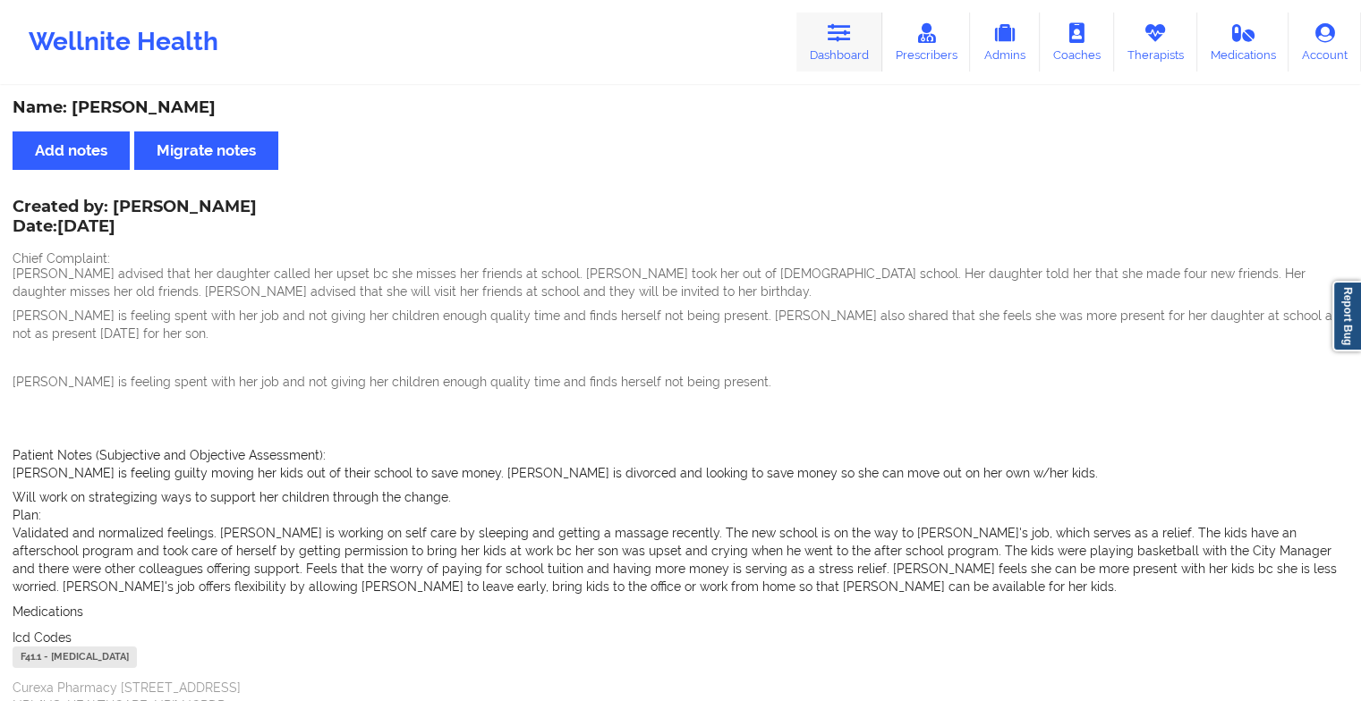
click at [848, 54] on link "Dashboard" at bounding box center [839, 42] width 86 height 59
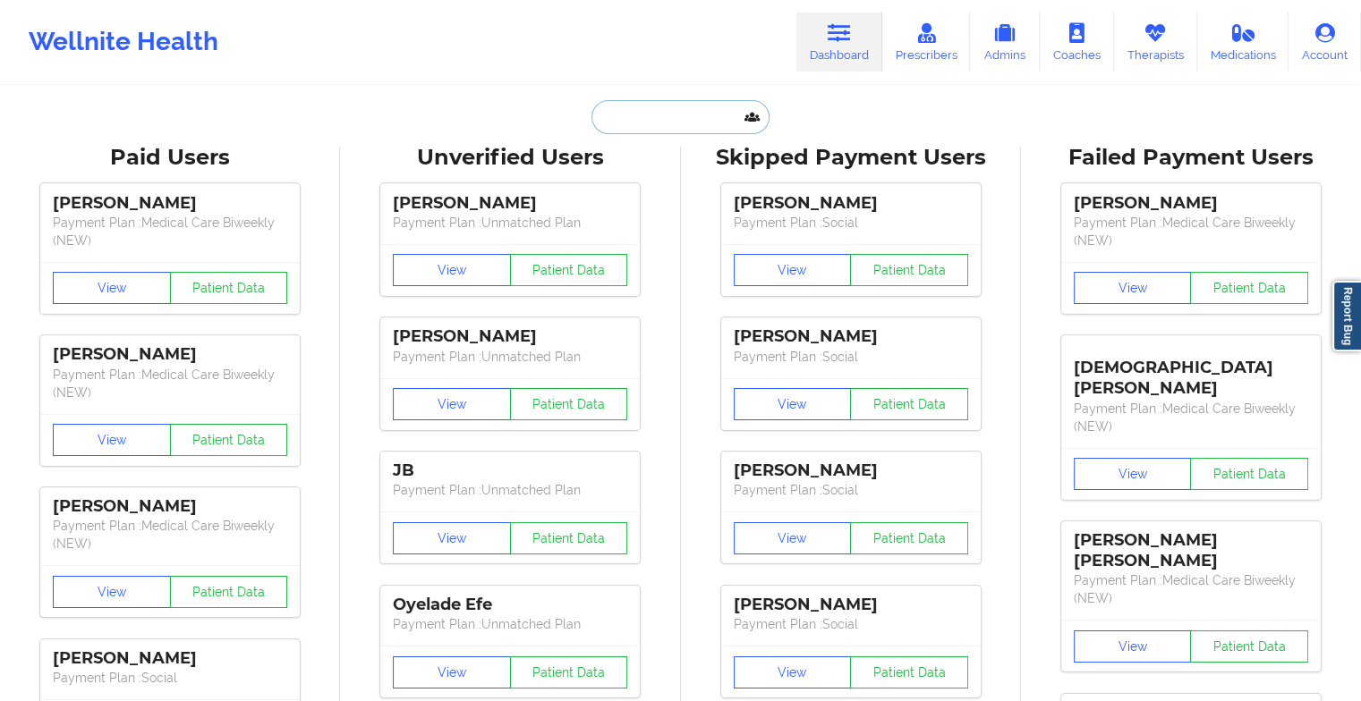
click at [626, 111] on input "text" at bounding box center [679, 117] width 177 height 34
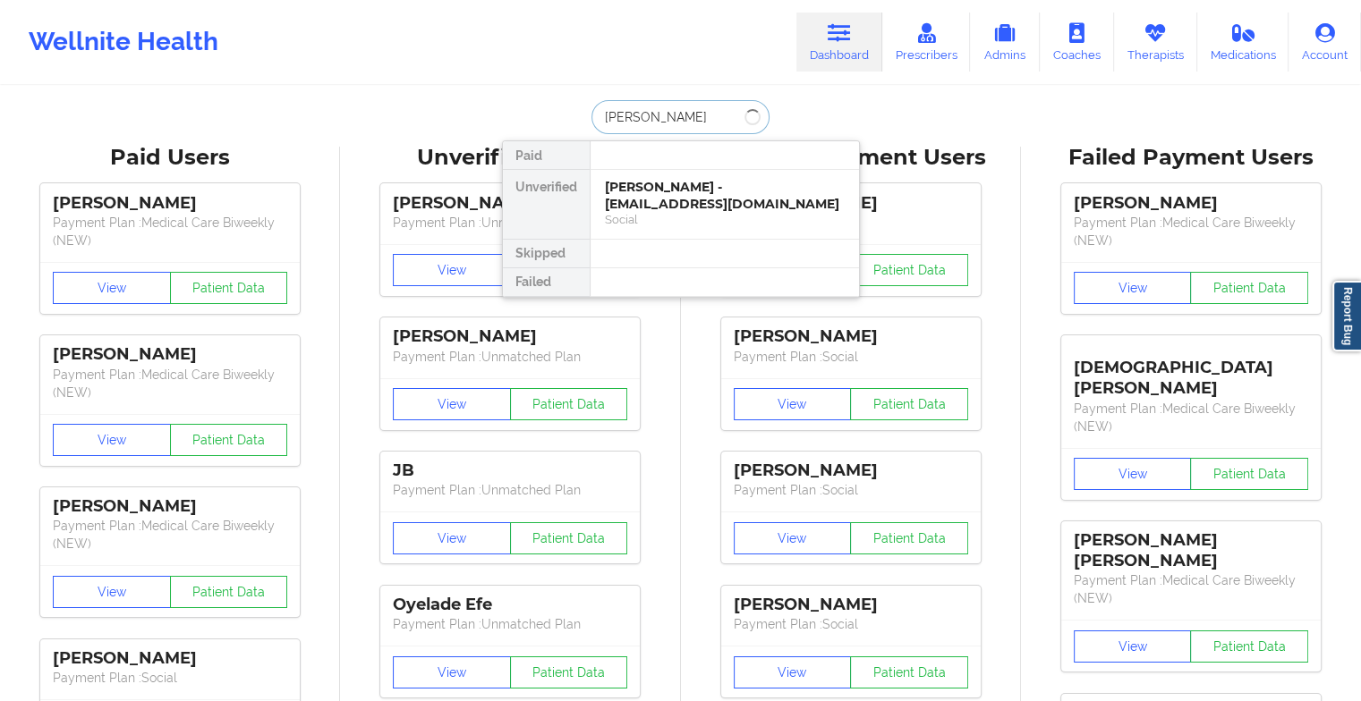
type input "[PERSON_NAME]"
click at [677, 200] on div "[PERSON_NAME] - [EMAIL_ADDRESS][DOMAIN_NAME]" at bounding box center [725, 195] width 240 height 33
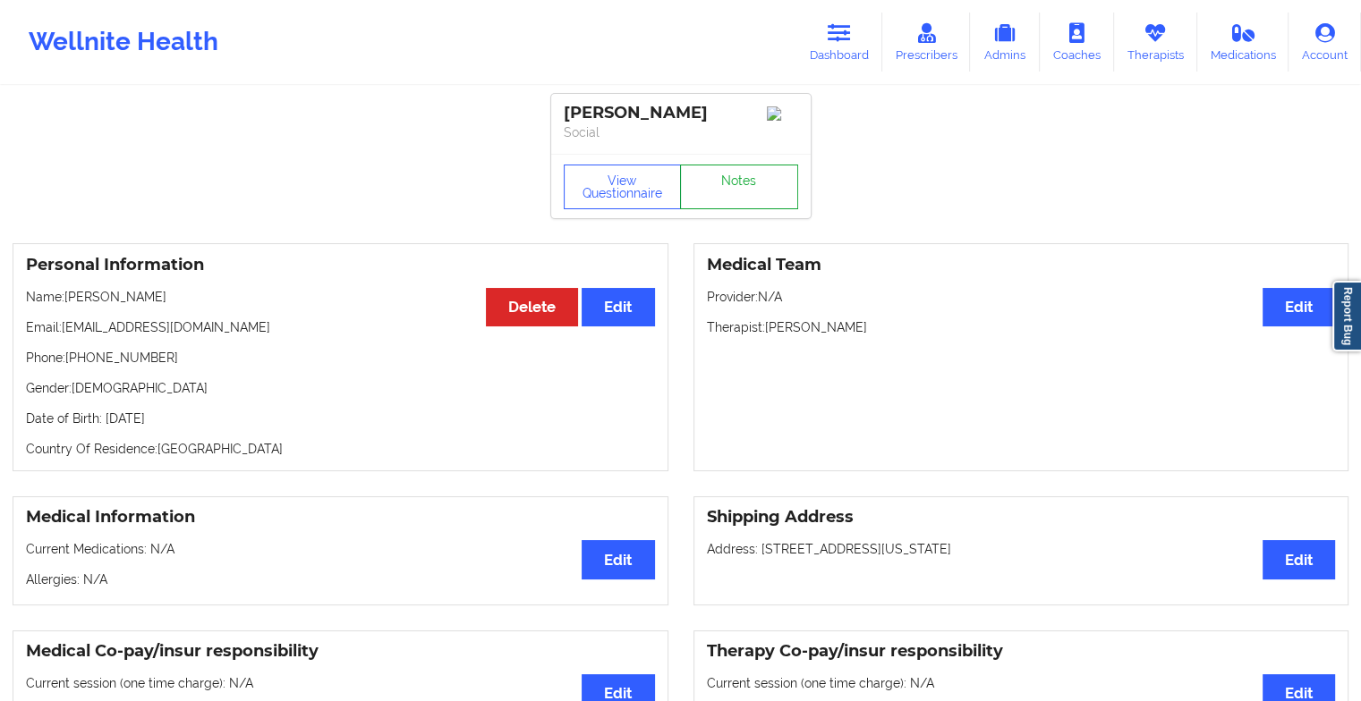
click at [737, 181] on link "Notes" at bounding box center [739, 187] width 118 height 45
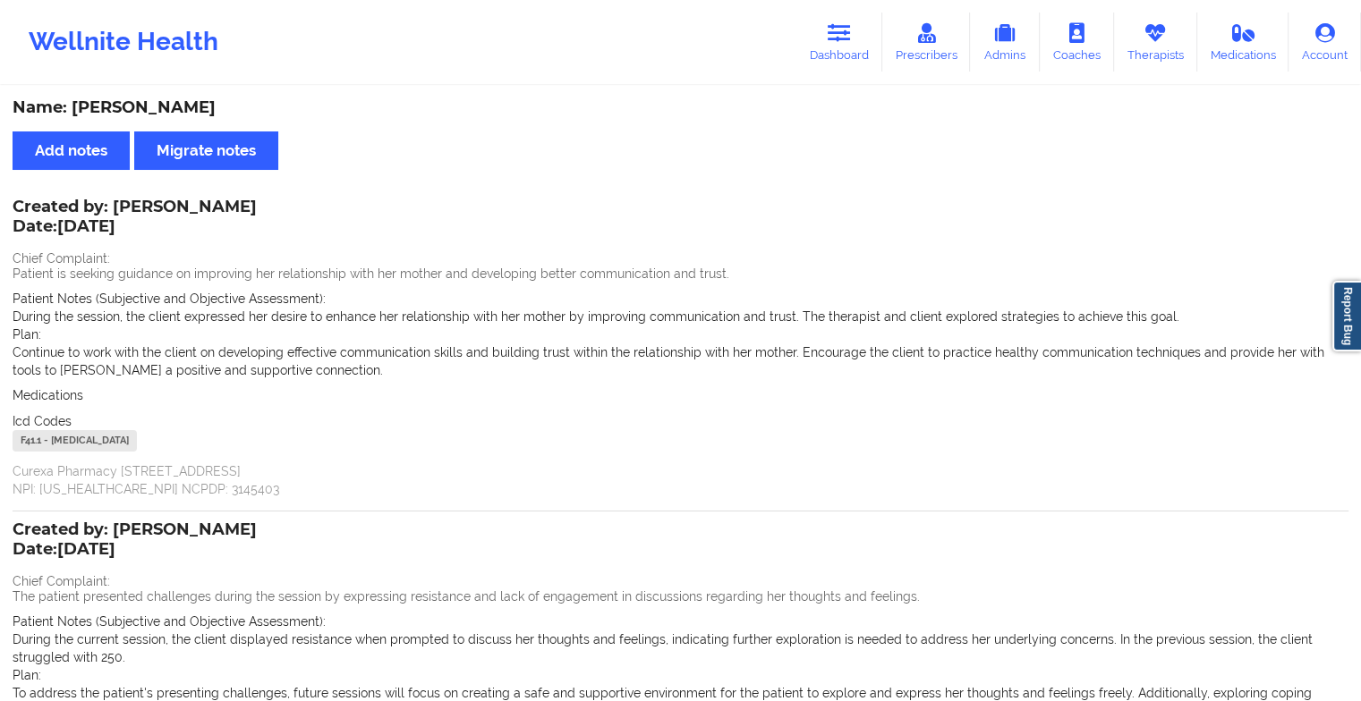
click at [812, 9] on div "Wellnite Health Dashboard Prescribers Admins Coaches Therapists Medications Acc…" at bounding box center [680, 42] width 1361 height 72
click at [825, 32] on link "Dashboard" at bounding box center [839, 42] width 86 height 59
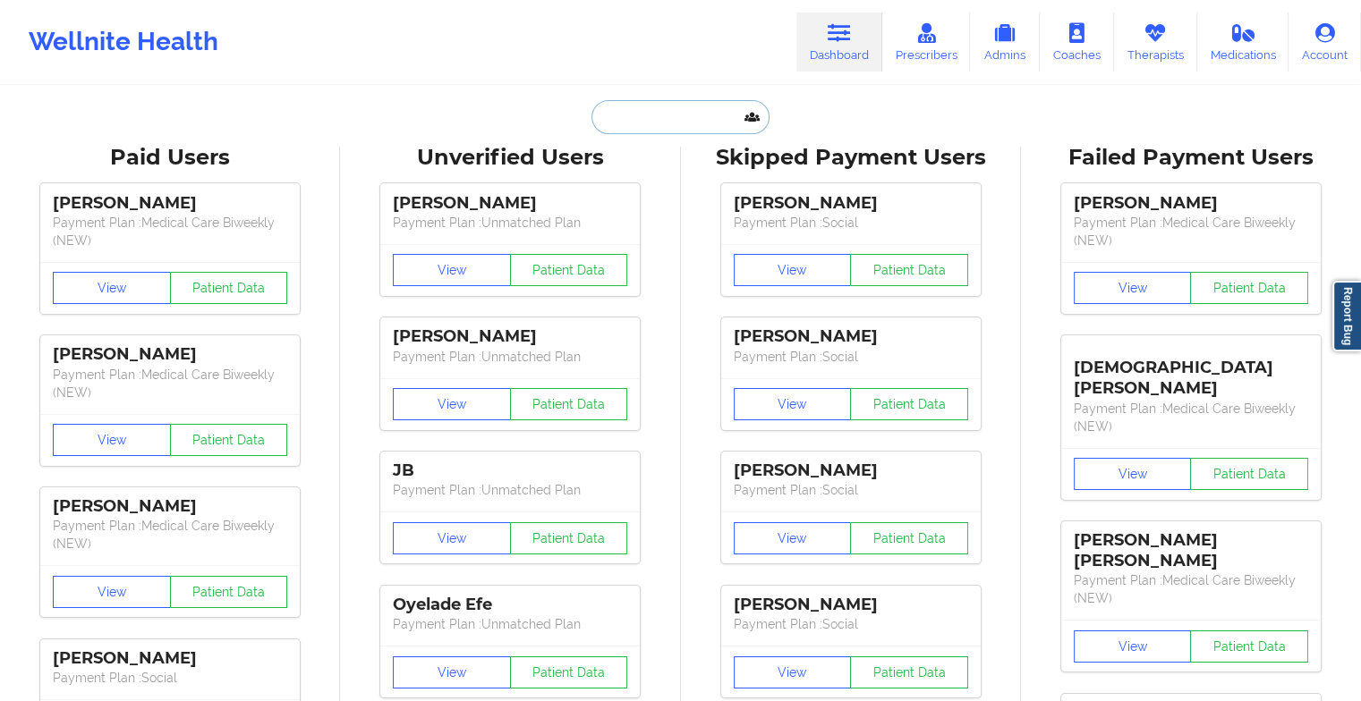
click at [673, 122] on input "text" at bounding box center [679, 117] width 177 height 34
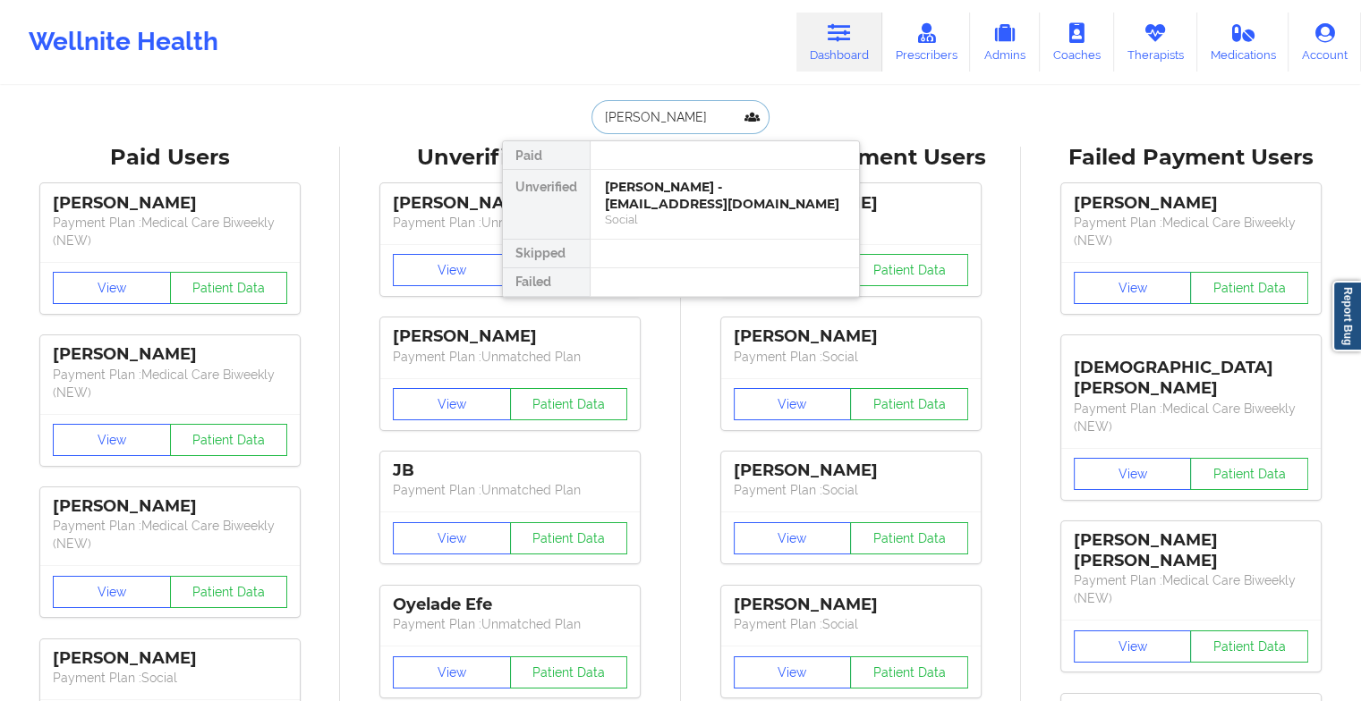
type input "[PERSON_NAME]"
click at [647, 204] on div "[PERSON_NAME] - [EMAIL_ADDRESS][DOMAIN_NAME]" at bounding box center [725, 195] width 240 height 33
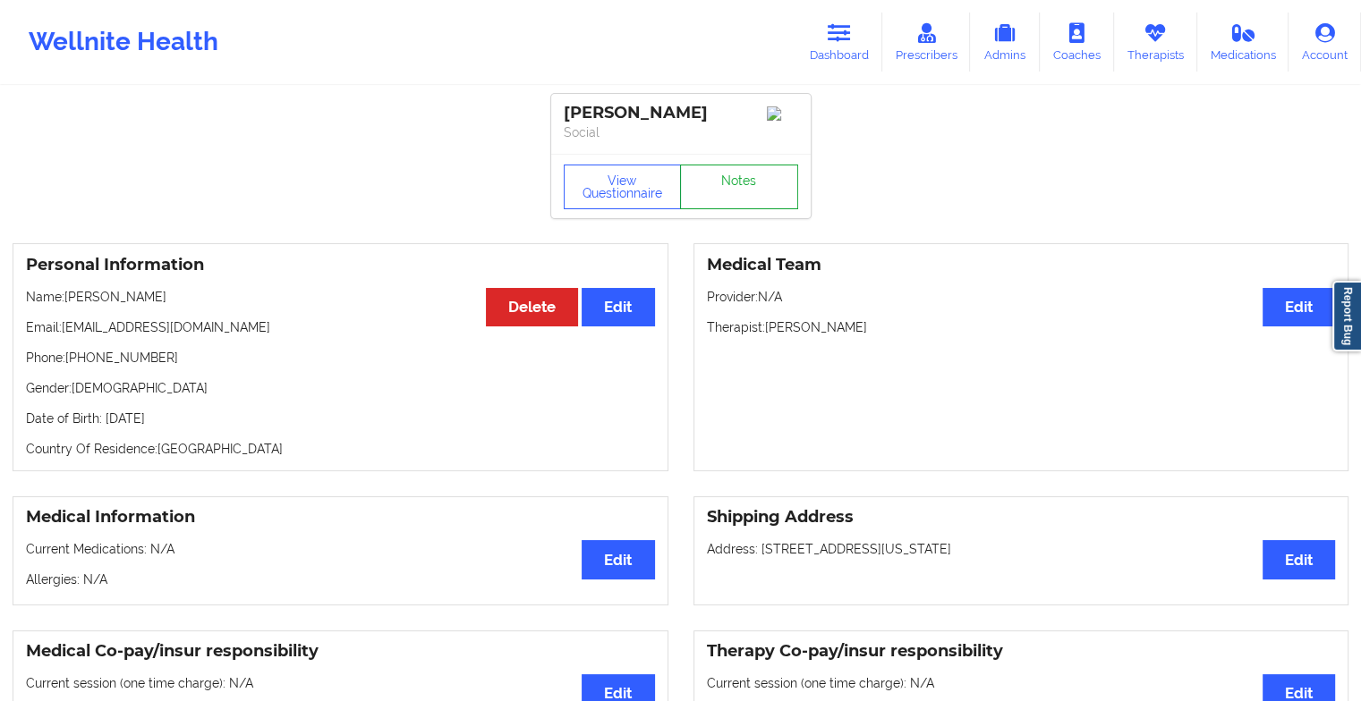
click at [726, 189] on link "Notes" at bounding box center [739, 187] width 118 height 45
